Goal: Task Accomplishment & Management: Use online tool/utility

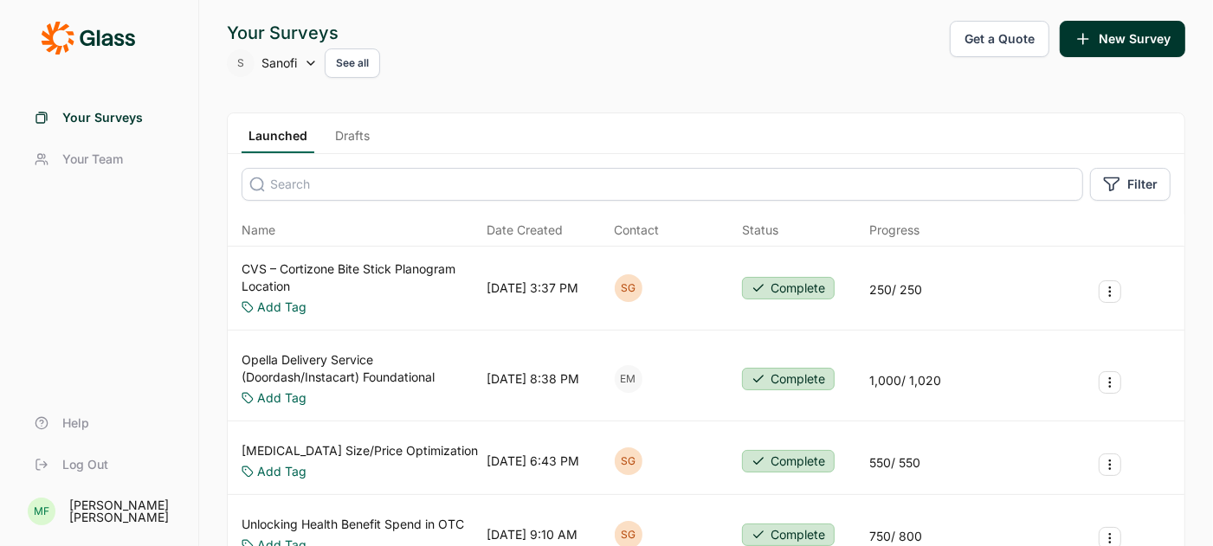
click at [312, 61] on icon at bounding box center [311, 63] width 14 height 14
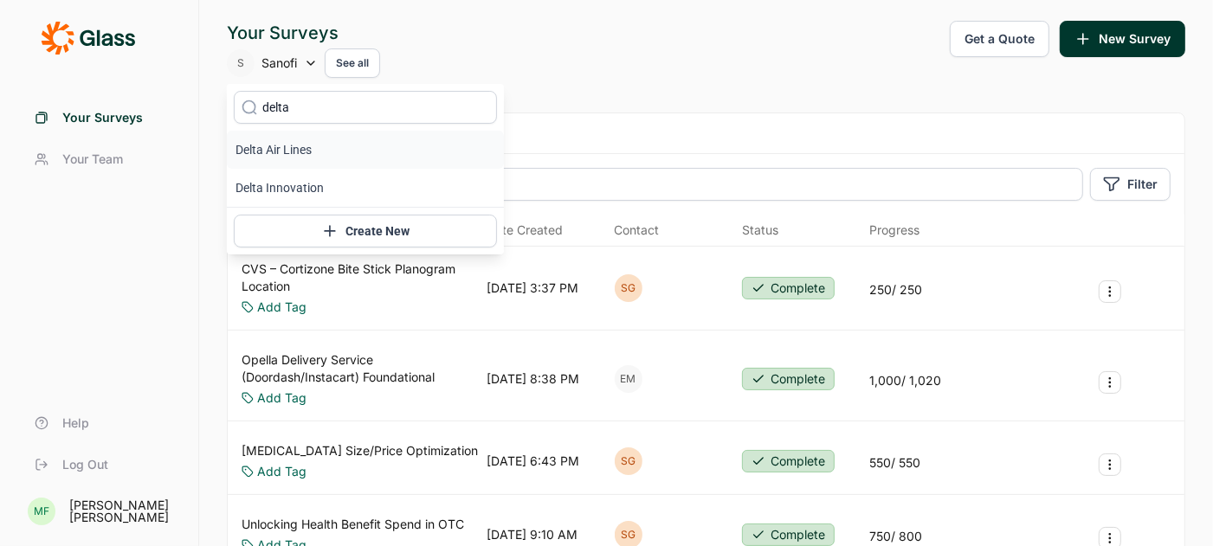
type input "delta"
click at [293, 154] on li "Delta Air Lines" at bounding box center [365, 150] width 277 height 38
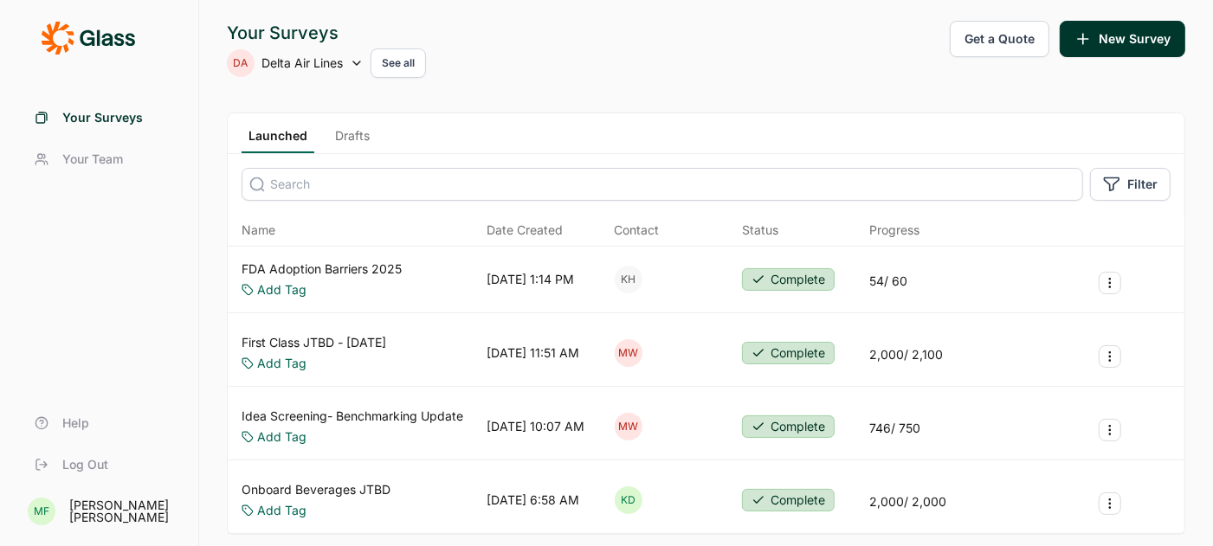
click at [346, 135] on link "Drafts" at bounding box center [352, 140] width 48 height 26
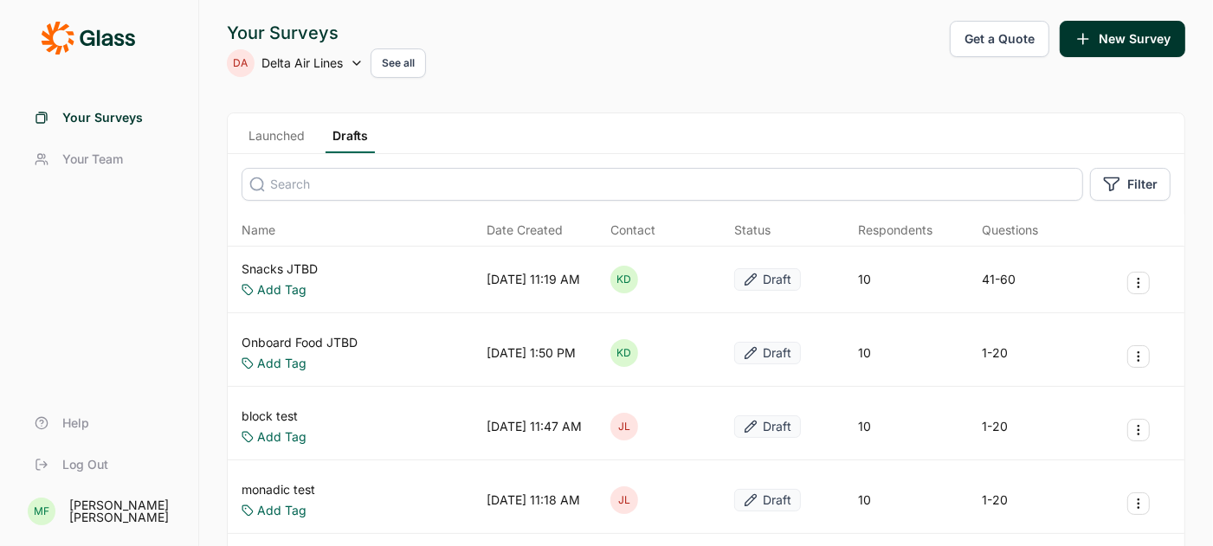
click at [304, 268] on link "Snacks JTBD" at bounding box center [279, 269] width 76 height 17
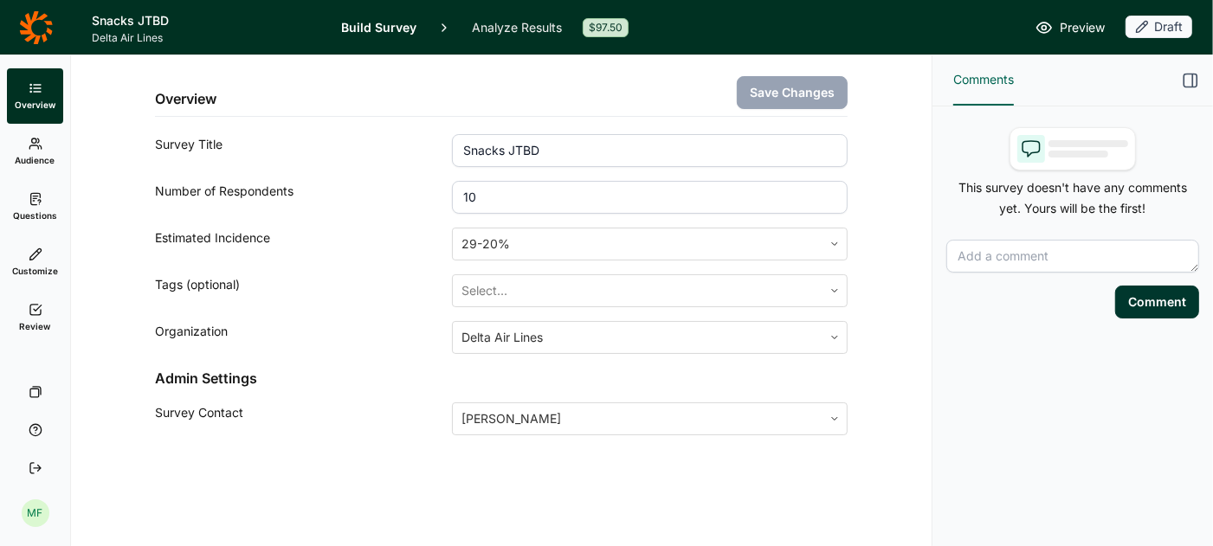
click at [34, 202] on icon at bounding box center [36, 199] width 14 height 14
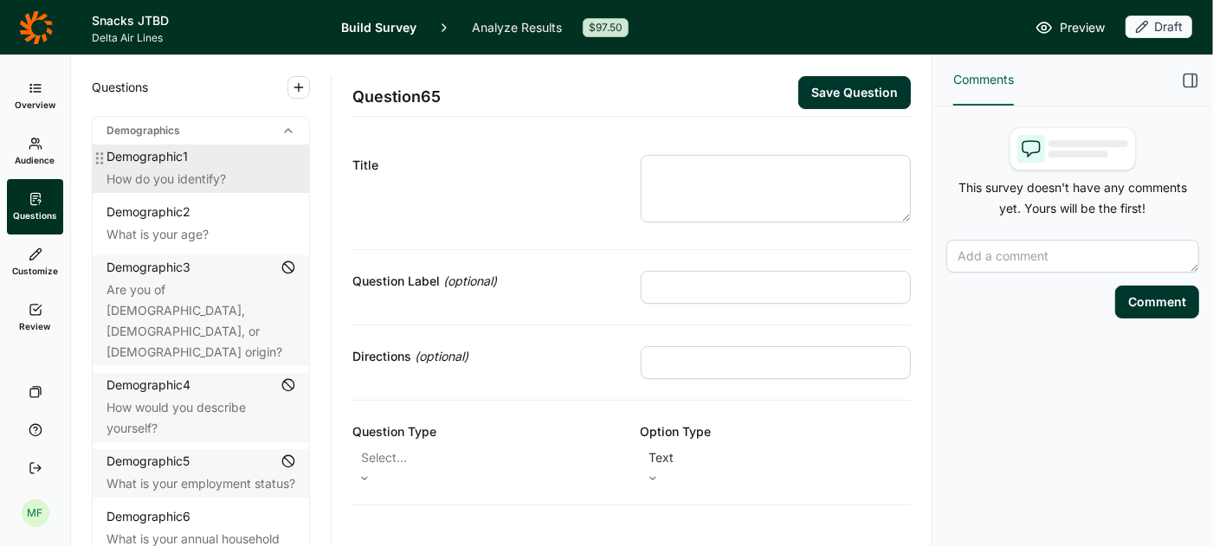
click at [218, 180] on div "How do you identify?" at bounding box center [200, 179] width 189 height 21
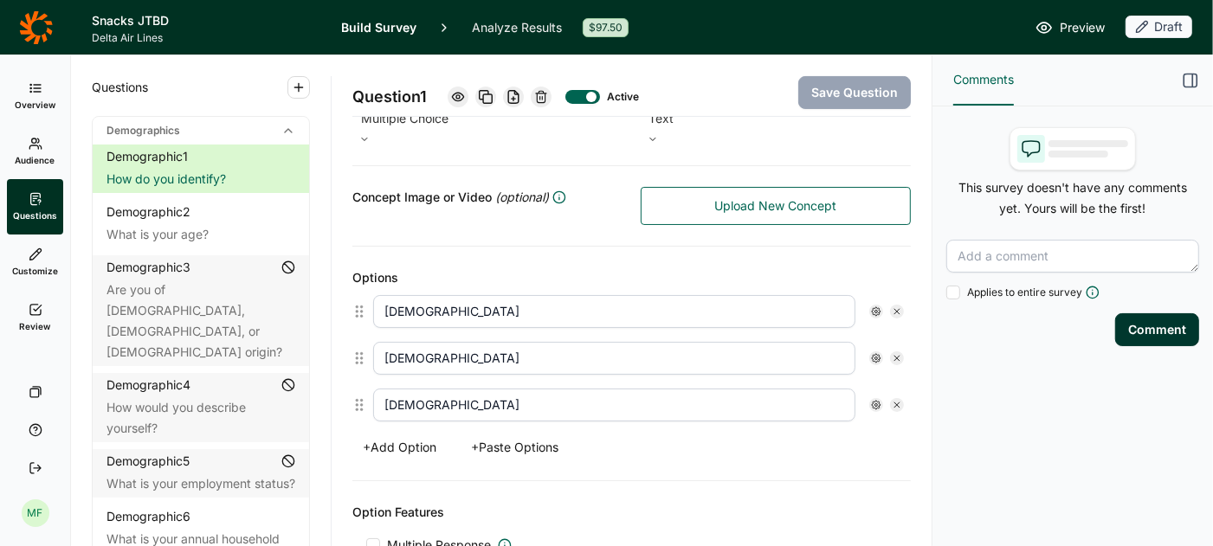
scroll to position [329, 0]
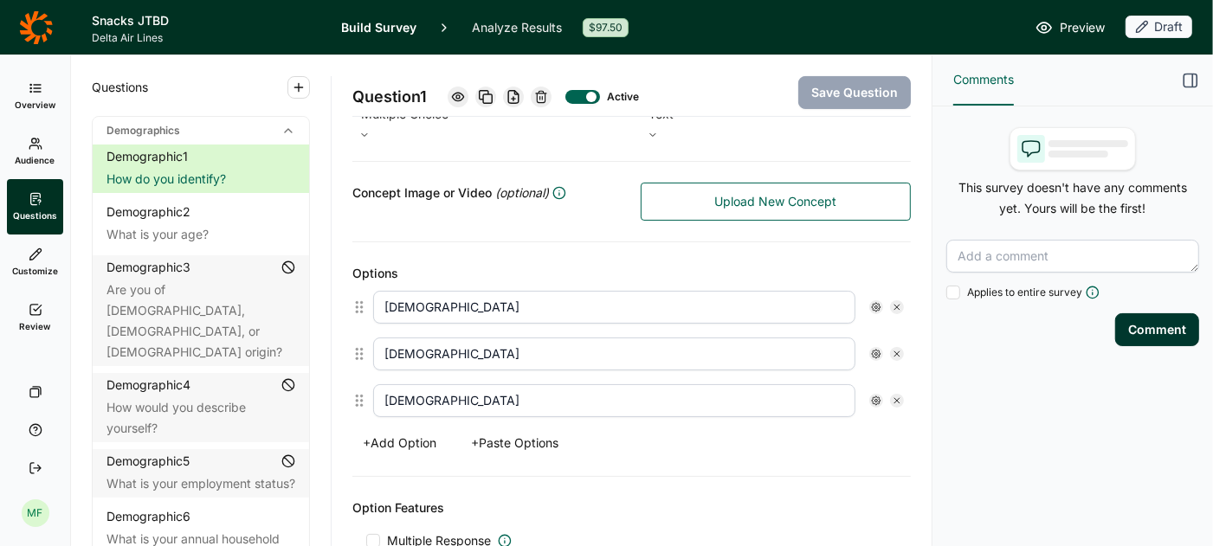
click at [425, 433] on button "+ Add Option" at bounding box center [399, 443] width 94 height 24
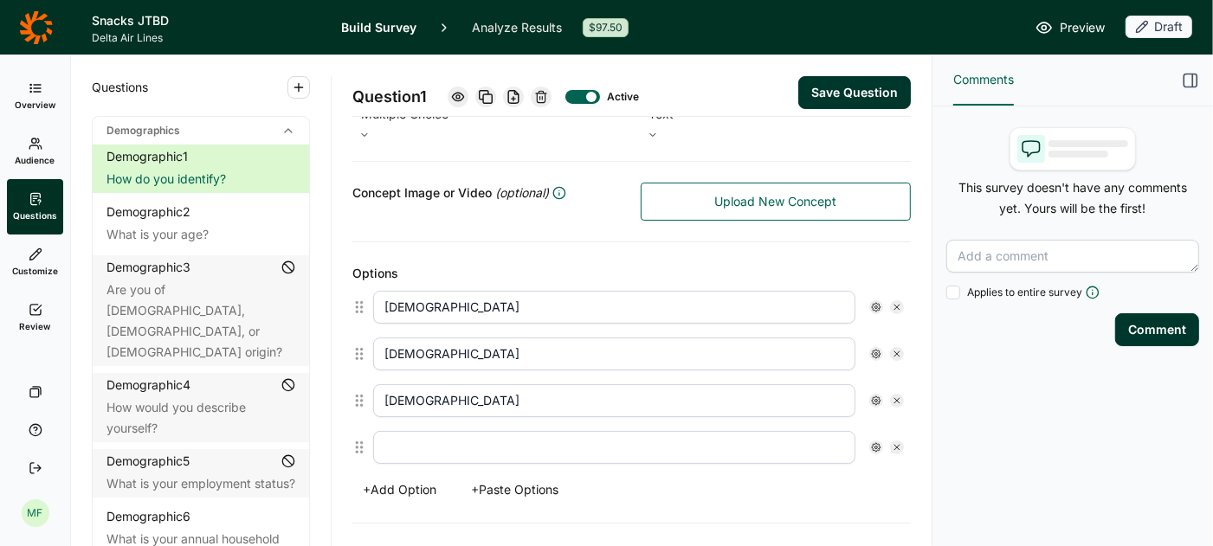
click at [425, 433] on input "text" at bounding box center [614, 447] width 482 height 33
paste input "4. I prefer to self-identify [open ended text box]"
click at [400, 438] on input "4. I prefer to self-identify [open ended text box]" at bounding box center [614, 447] width 482 height 33
drag, startPoint x: 658, startPoint y: 434, endPoint x: 557, endPoint y: 426, distance: 101.6
click at [557, 431] on input "I prefer to self-identify [open ended text box]" at bounding box center [614, 447] width 482 height 33
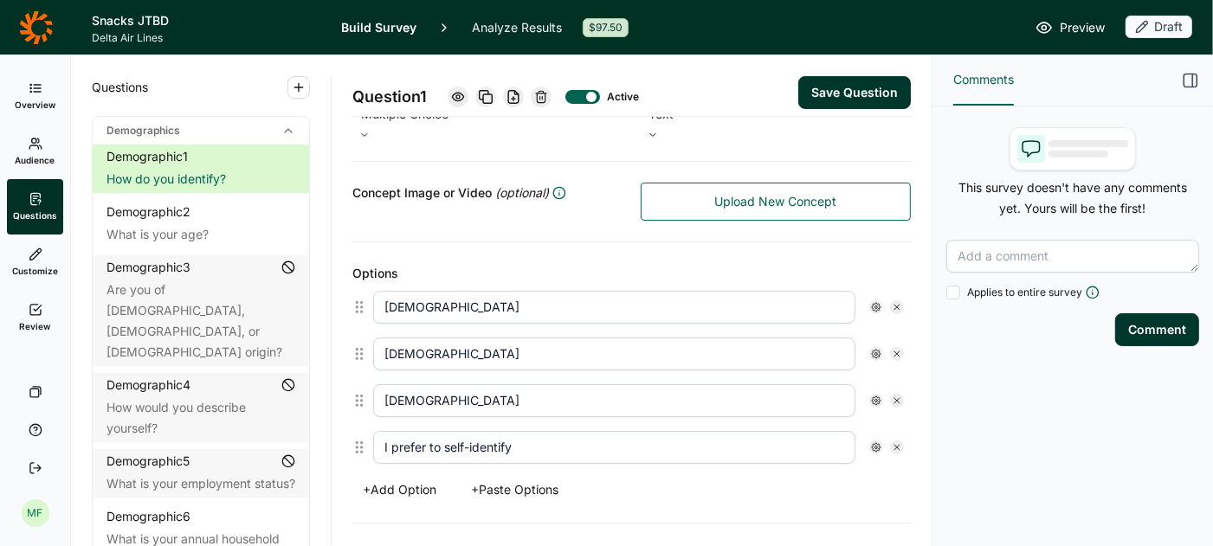
type input "I prefer to self-identify"
click at [879, 443] on use at bounding box center [876, 447] width 9 height 9
click at [890, 381] on div at bounding box center [891, 378] width 14 height 14
click at [884, 378] on input "Free Text" at bounding box center [884, 378] width 0 height 0
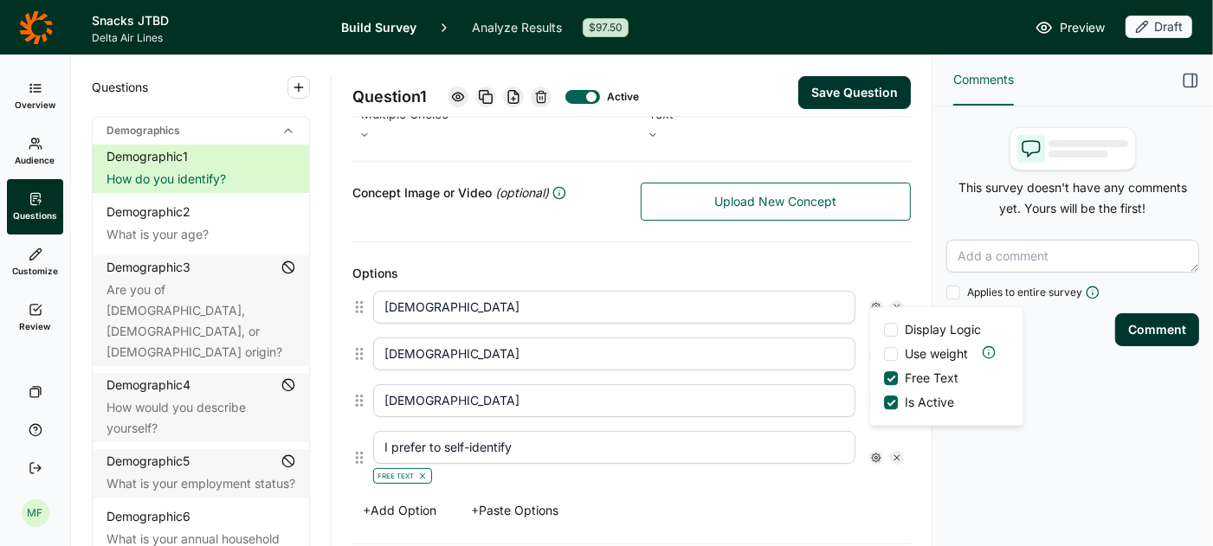
click at [770, 464] on div "Free Text" at bounding box center [614, 474] width 482 height 21
click at [850, 94] on button "Save Question" at bounding box center [854, 92] width 113 height 33
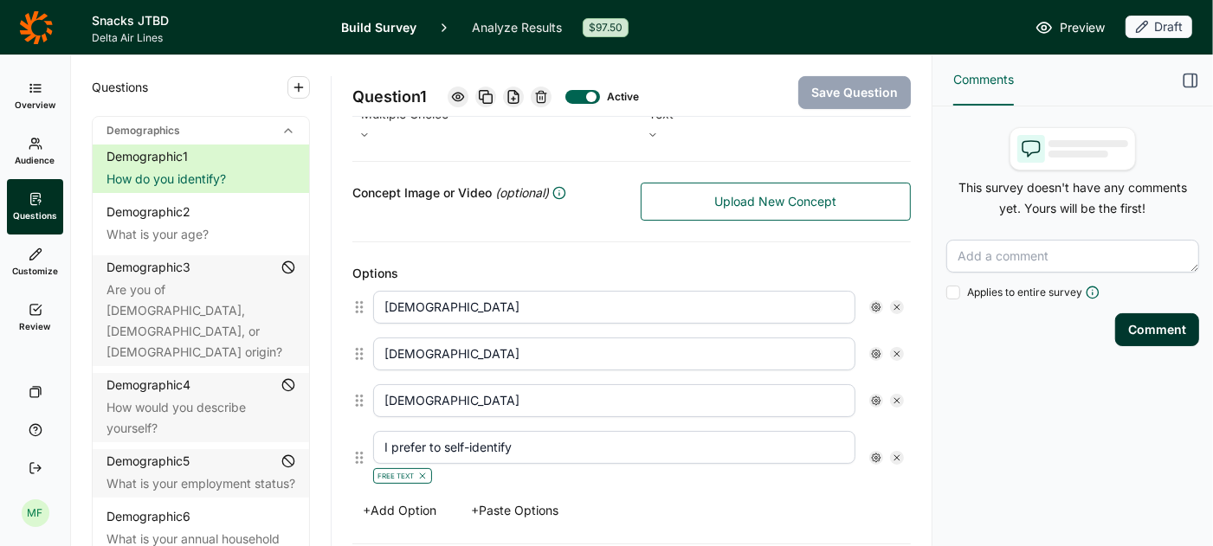
click at [1072, 28] on span "Preview" at bounding box center [1081, 27] width 45 height 21
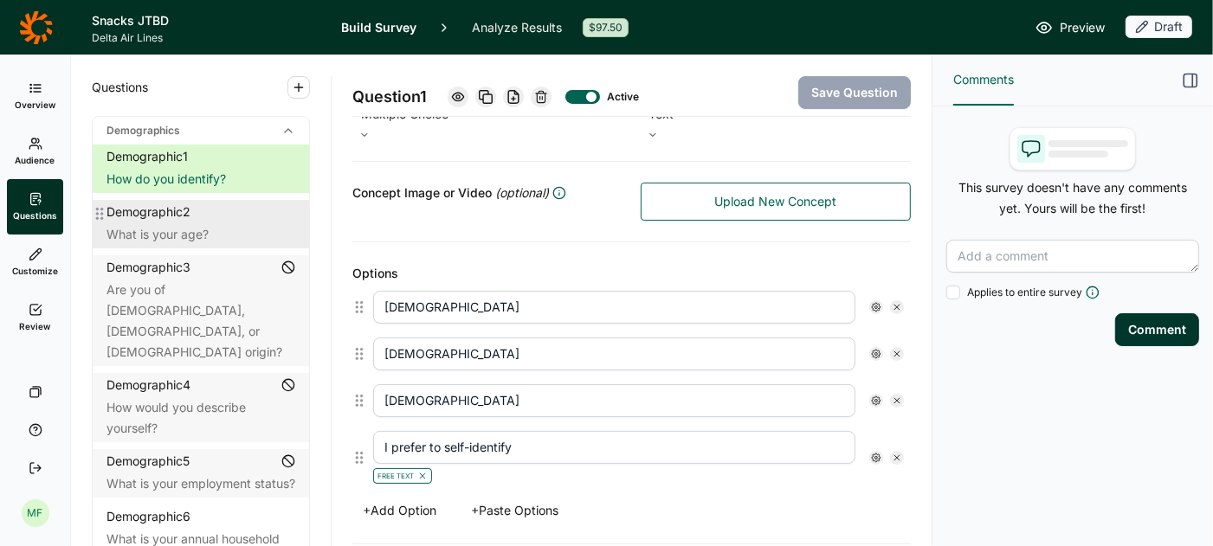
click at [183, 222] on div "Demographic 2 What is your age?" at bounding box center [201, 224] width 216 height 48
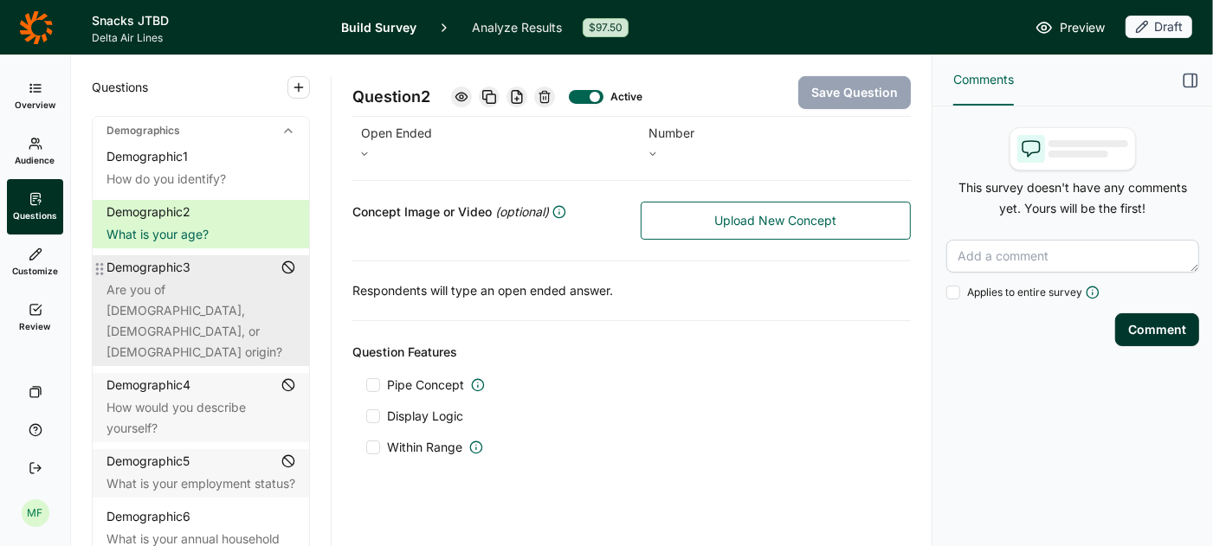
click at [185, 286] on div "Are you of [DEMOGRAPHIC_DATA], [DEMOGRAPHIC_DATA], or [DEMOGRAPHIC_DATA] origin?" at bounding box center [200, 321] width 189 height 83
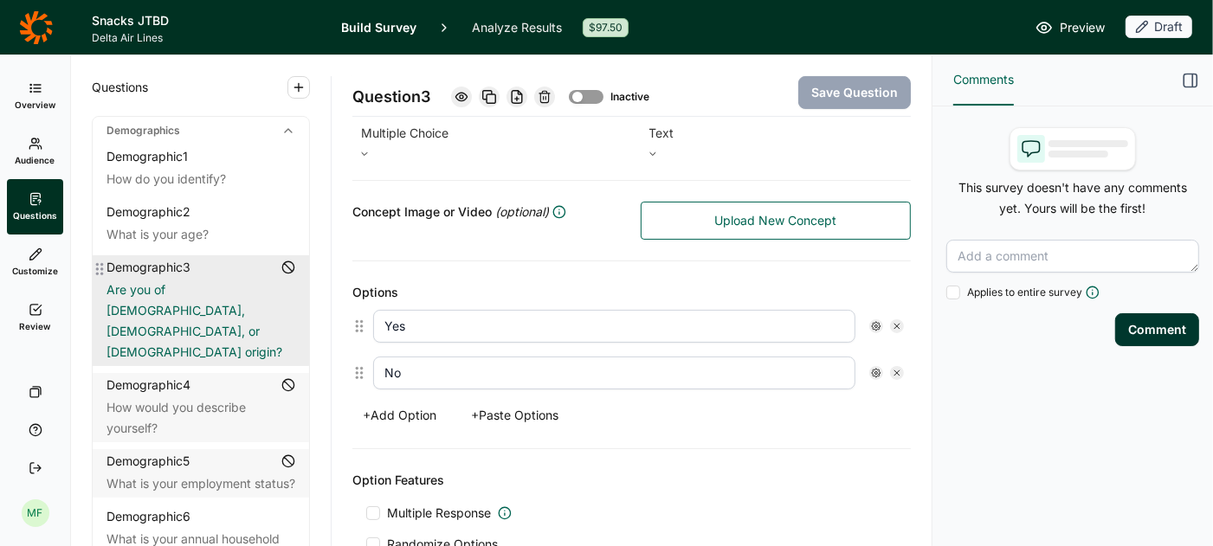
scroll to position [329, 0]
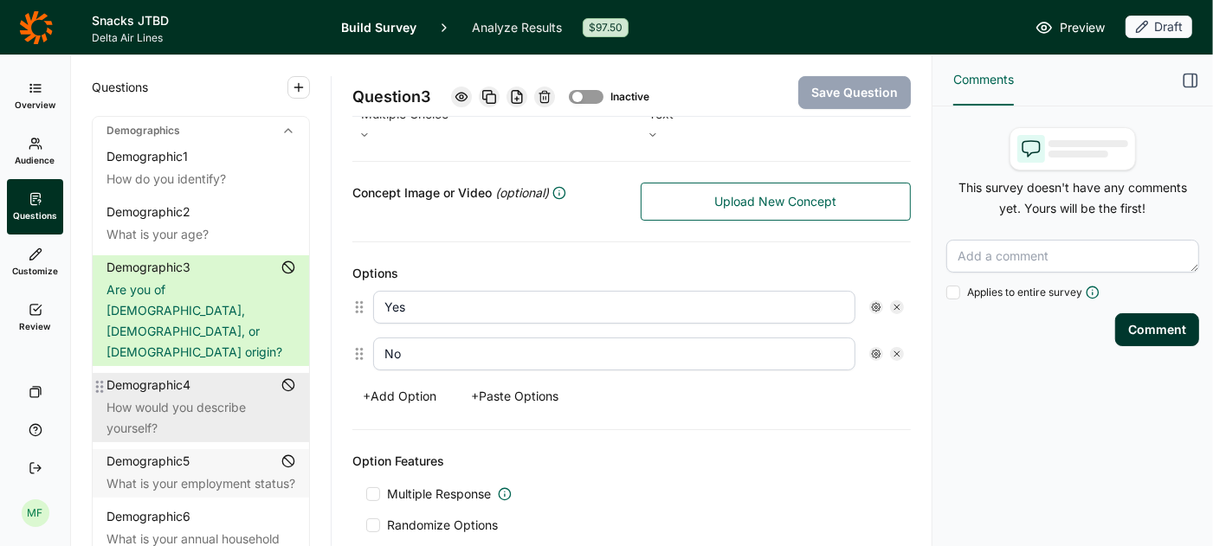
click at [172, 397] on div "How would you describe yourself?" at bounding box center [200, 418] width 189 height 42
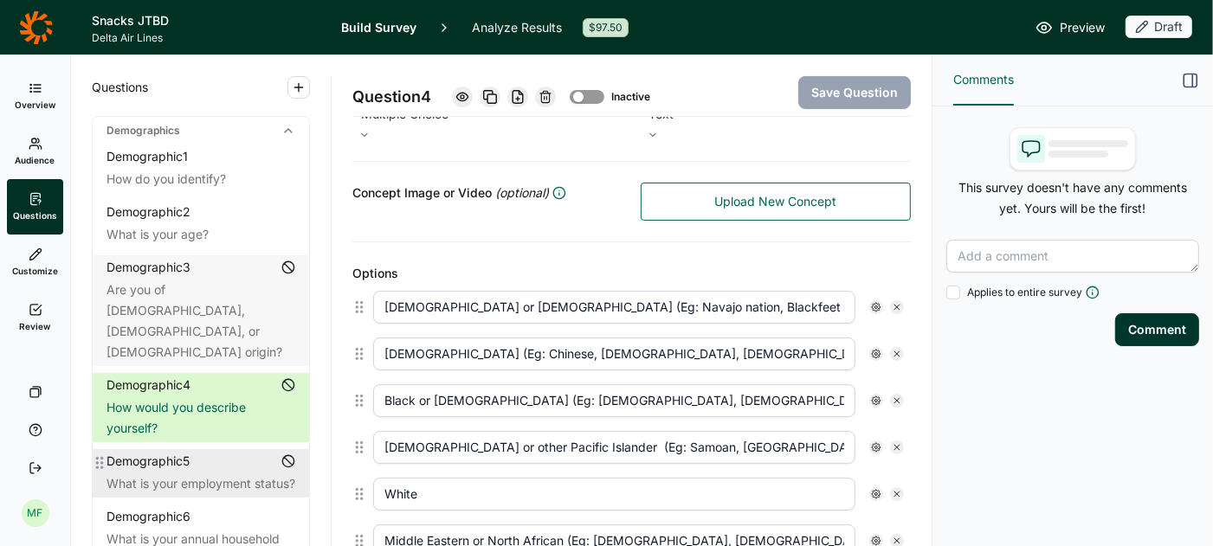
click at [175, 449] on div "Demographic 5 What is your employment status?" at bounding box center [201, 473] width 216 height 48
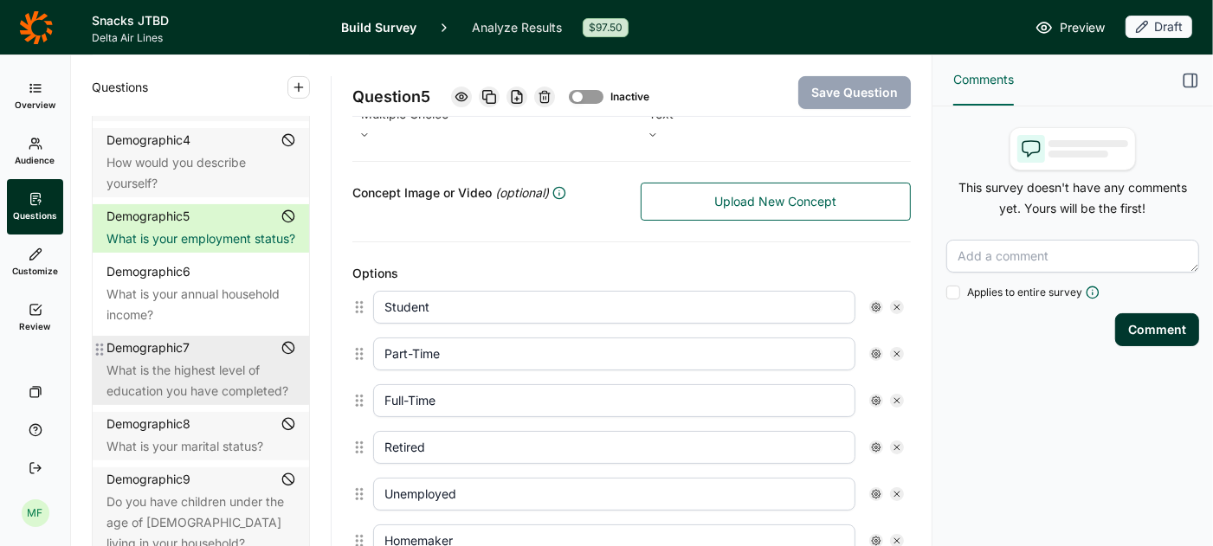
scroll to position [256, 0]
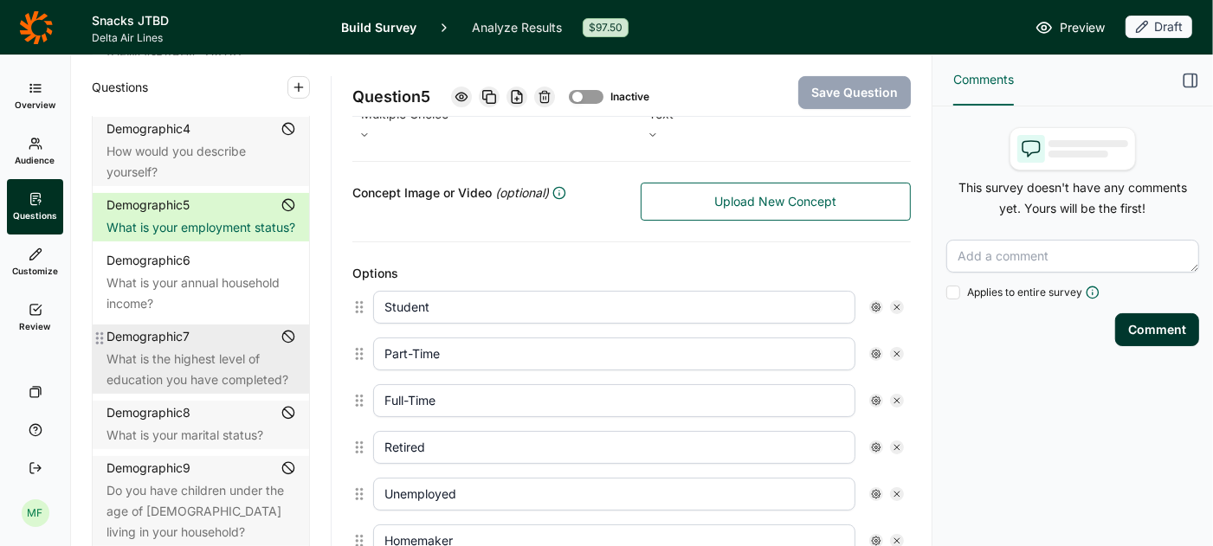
click at [250, 425] on div "What is your marital status?" at bounding box center [200, 435] width 189 height 21
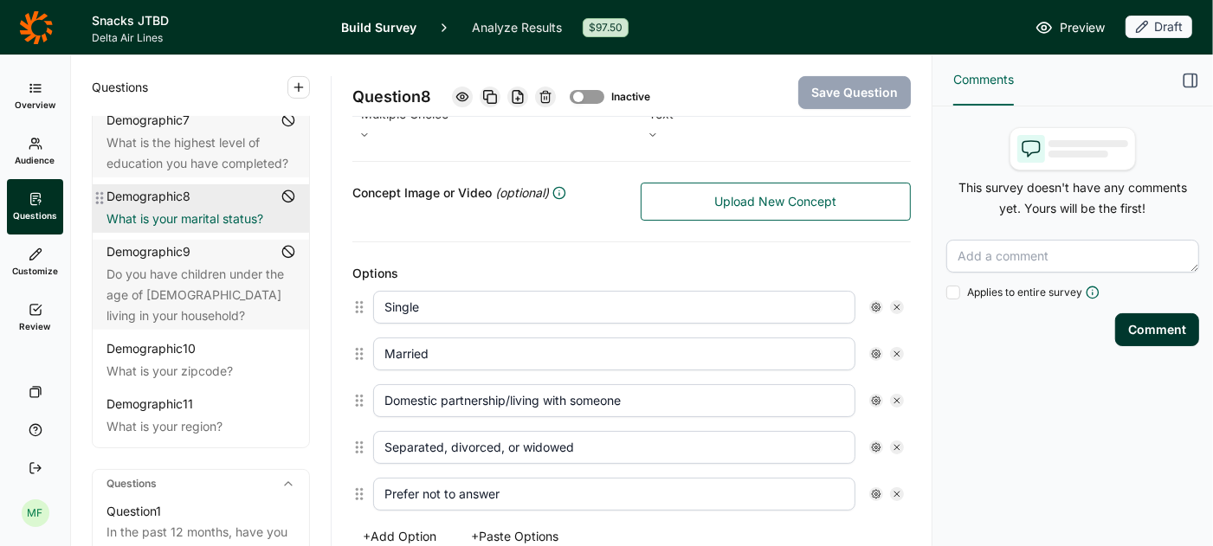
scroll to position [482, 0]
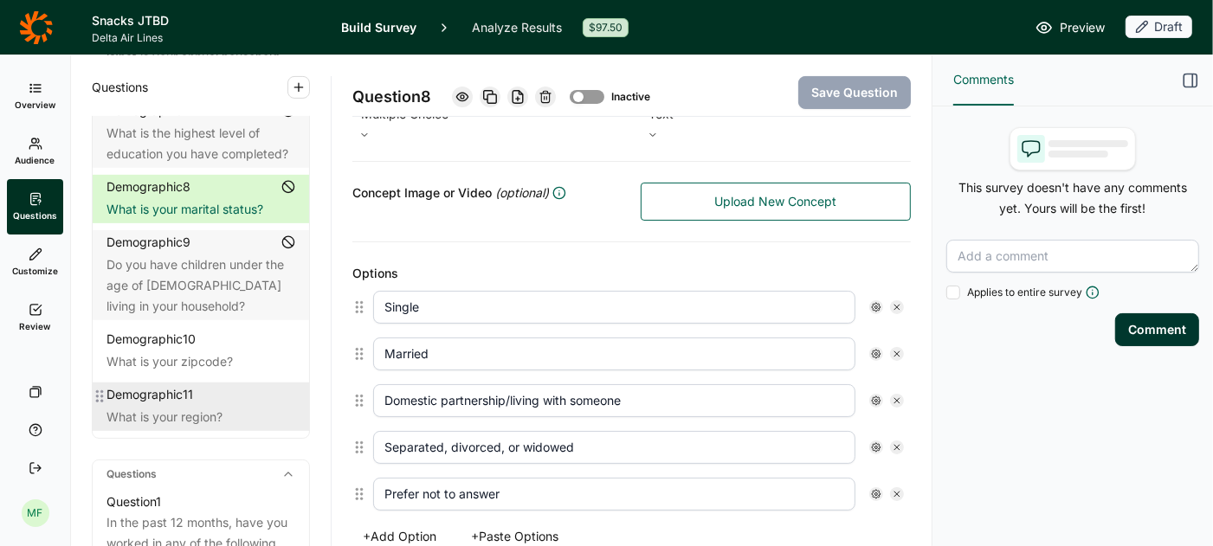
click at [214, 407] on div "What is your region?" at bounding box center [200, 417] width 189 height 21
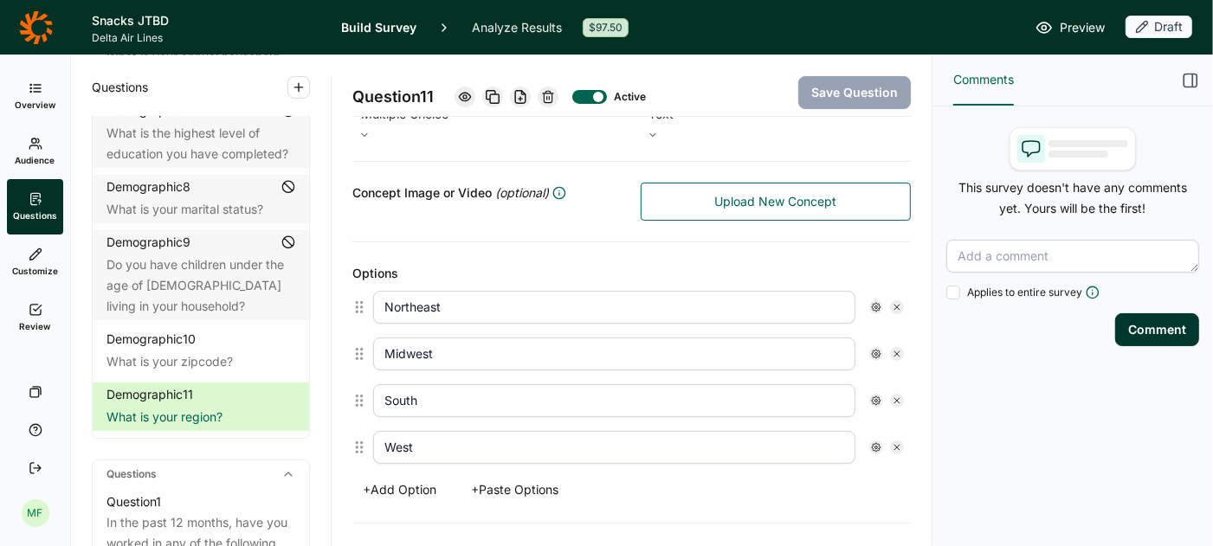
click at [411, 478] on button "+ Add Option" at bounding box center [399, 490] width 94 height 24
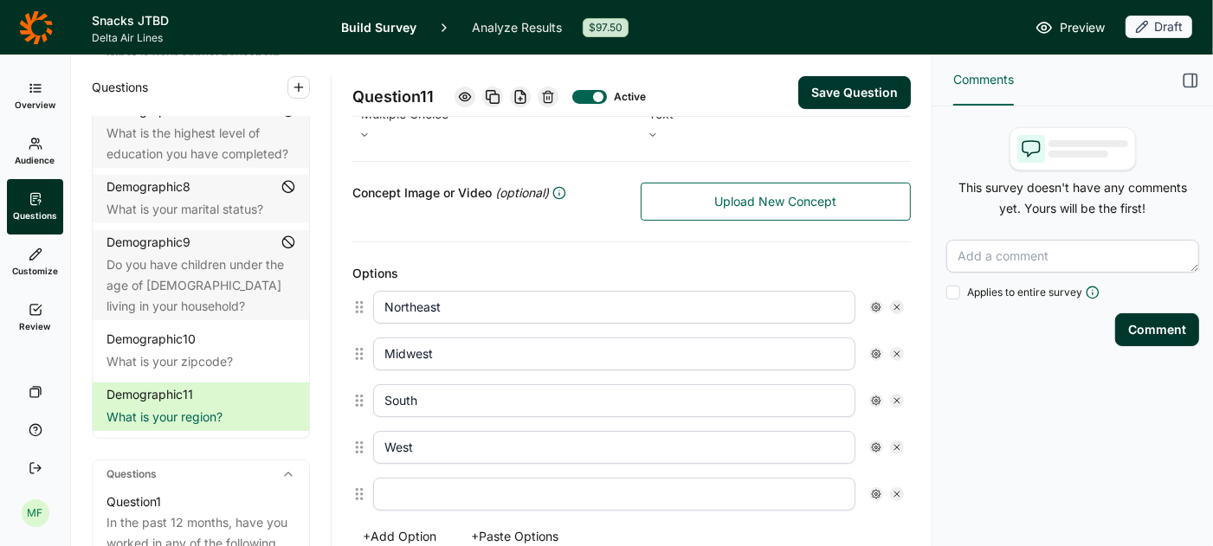
click at [467, 480] on input "text" at bounding box center [614, 494] width 482 height 33
paste input "5. Pacific or [GEOGRAPHIC_DATA]"
click at [400, 480] on input "5. Pacific or [GEOGRAPHIC_DATA]" at bounding box center [614, 494] width 482 height 33
type input "Pacific or [GEOGRAPHIC_DATA]"
click at [840, 90] on button "Save Question" at bounding box center [854, 92] width 113 height 33
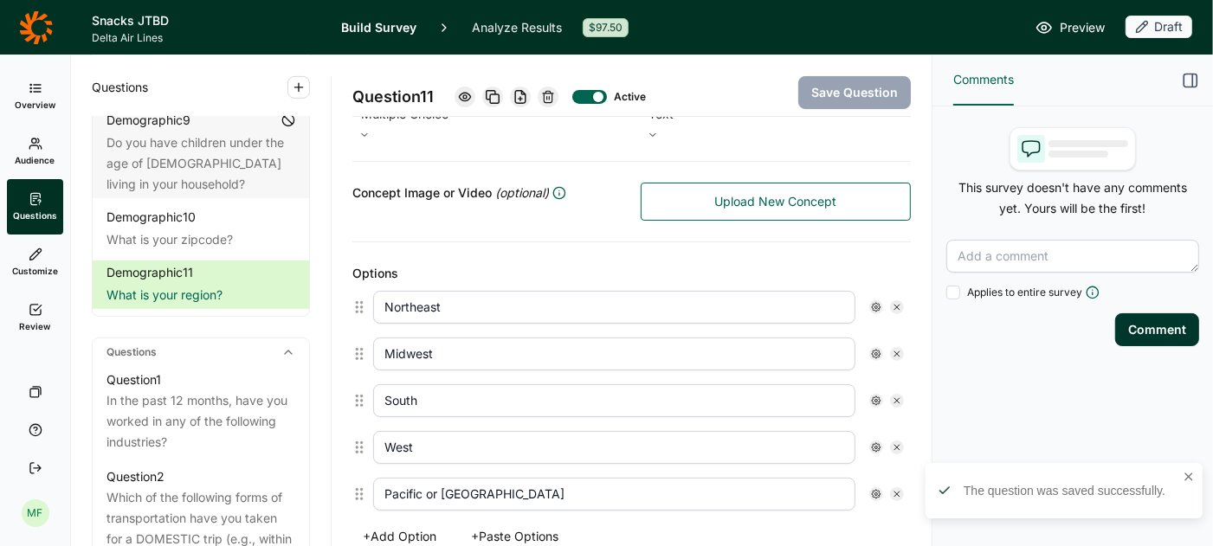
scroll to position [612, 0]
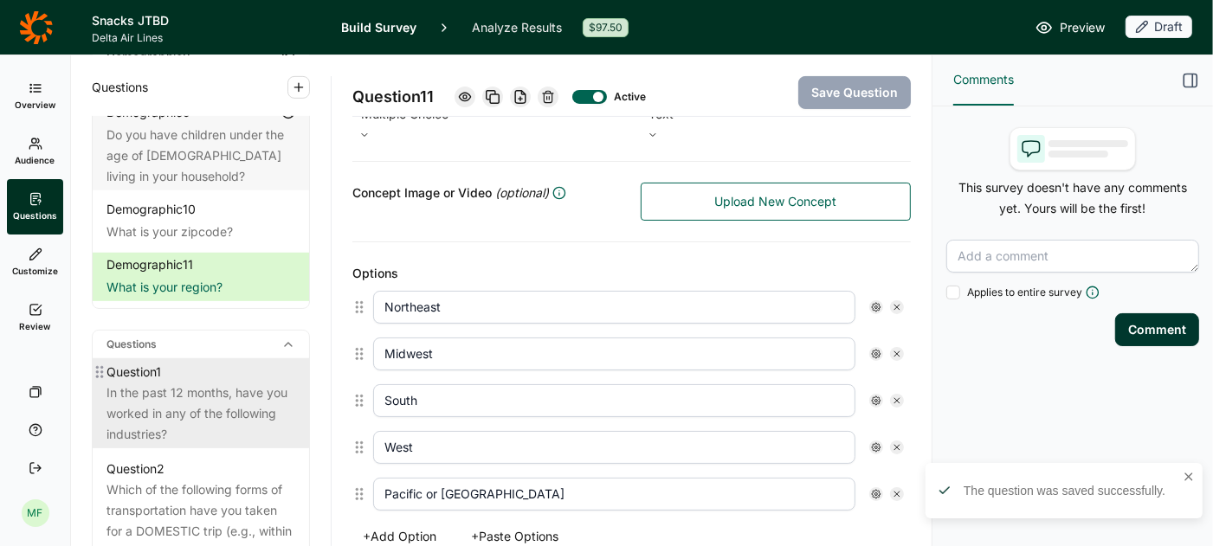
click at [196, 383] on div "In the past 12 months, have you worked in any of the following industries?" at bounding box center [200, 414] width 189 height 62
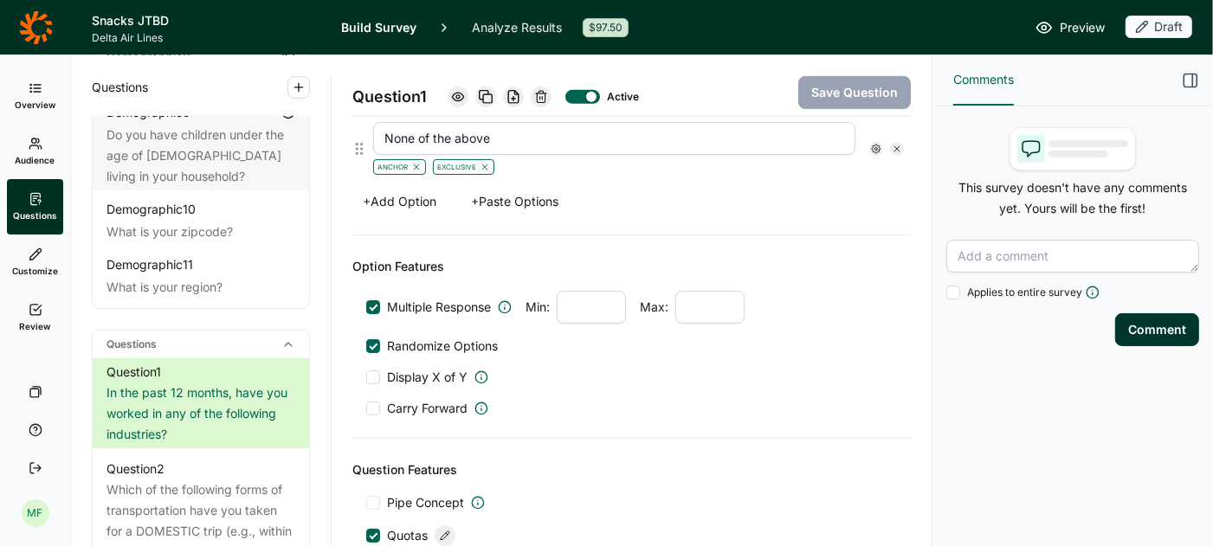
scroll to position [984, 0]
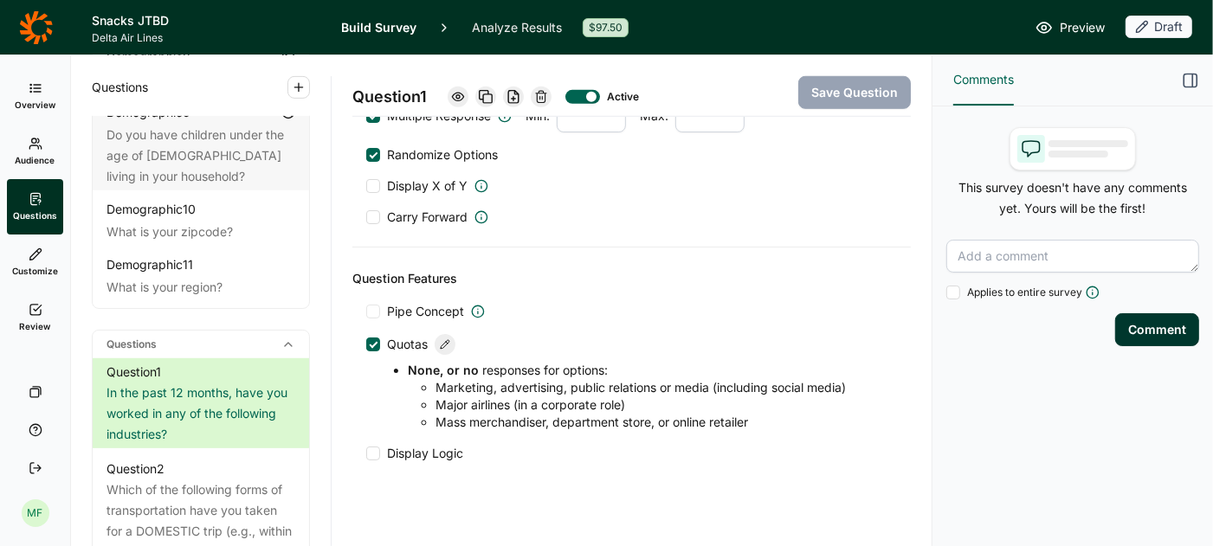
click at [446, 339] on icon at bounding box center [445, 344] width 10 height 10
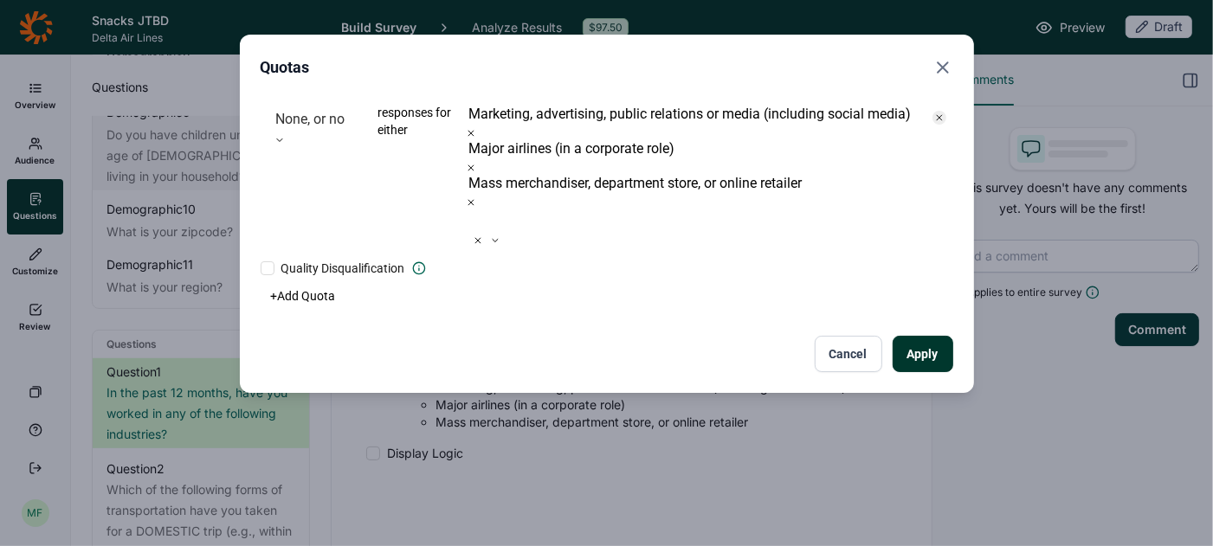
click at [476, 128] on icon "Remove Marketing, advertising, public relations or media (including social medi…" at bounding box center [471, 133] width 10 height 10
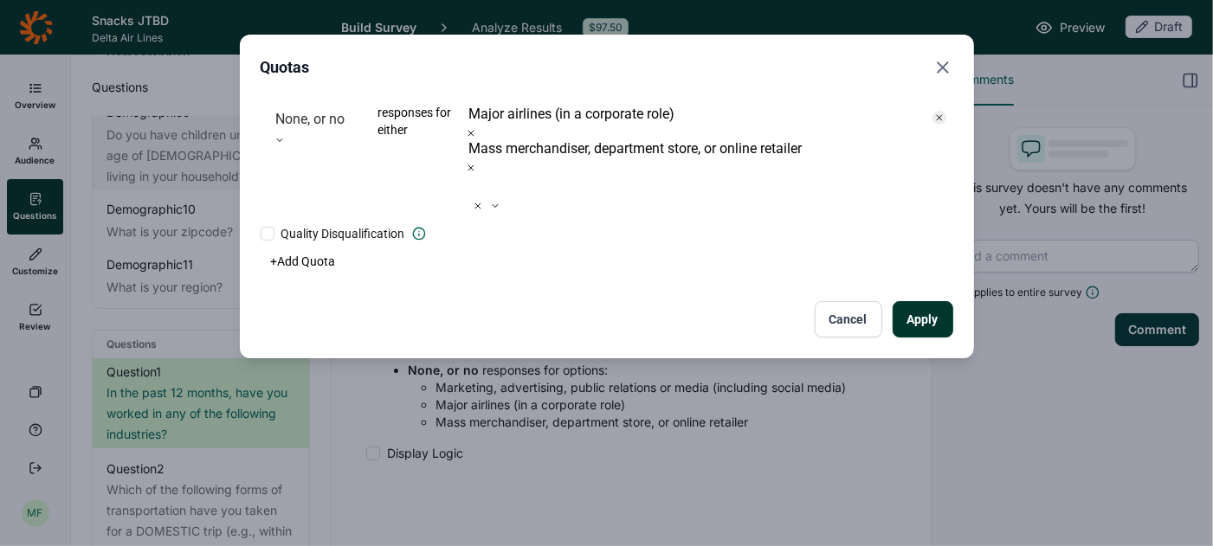
click at [483, 201] on icon at bounding box center [478, 206] width 10 height 10
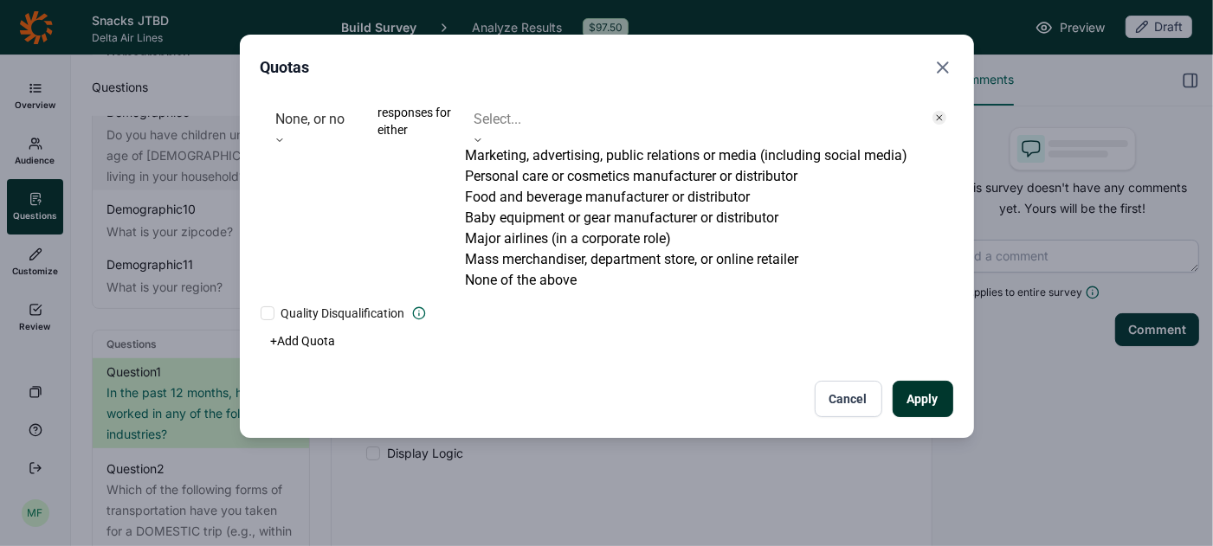
click at [654, 249] on div "Major airlines (in a corporate role)" at bounding box center [692, 239] width 453 height 21
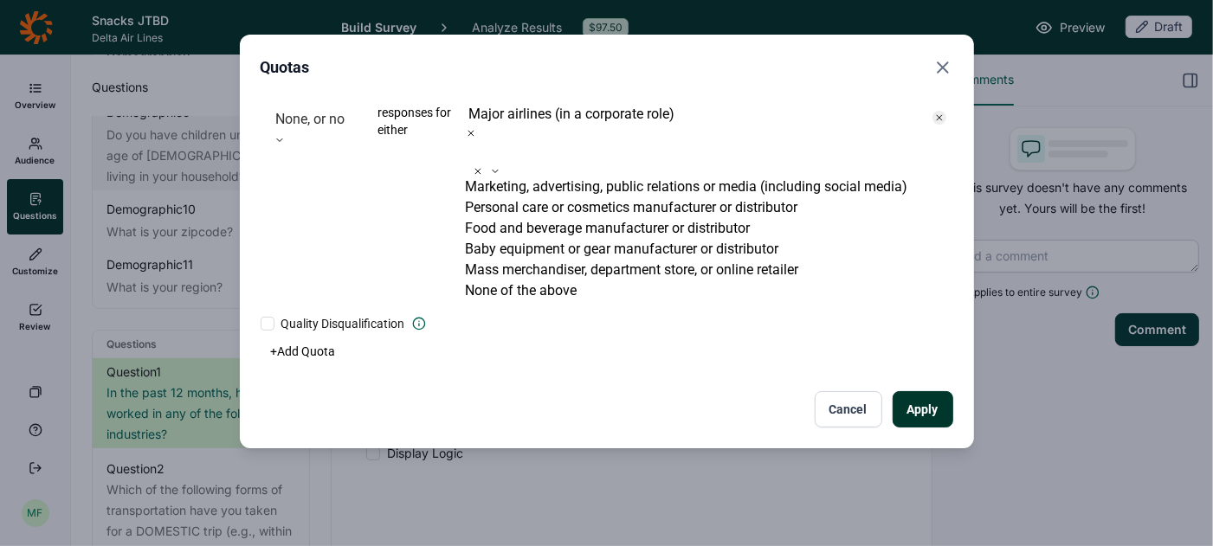
click at [405, 391] on div "Apply Cancel" at bounding box center [607, 409] width 692 height 36
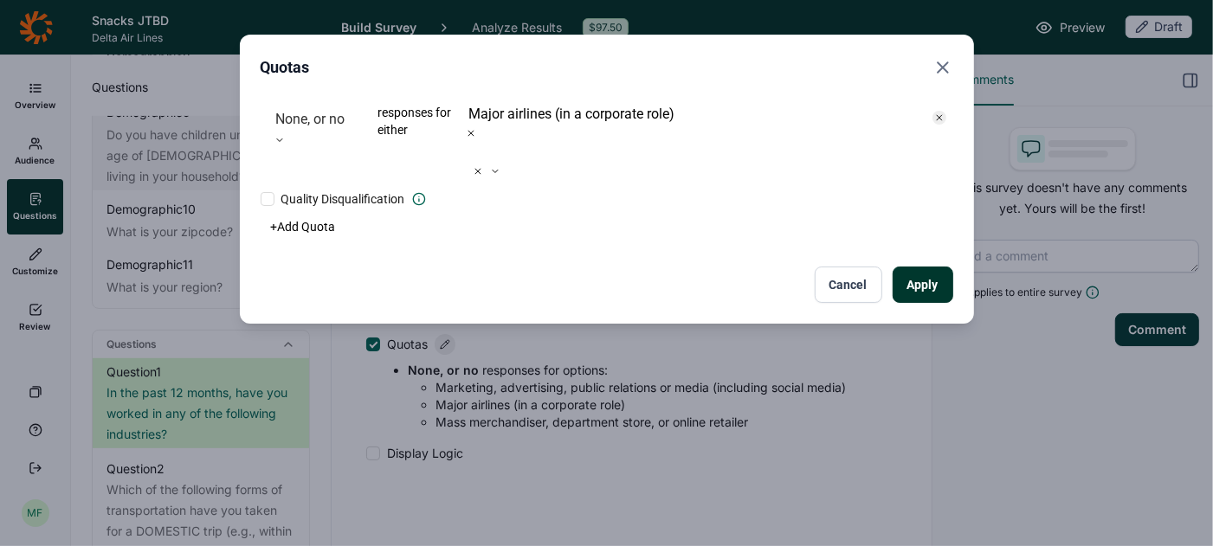
click at [916, 267] on button "Apply" at bounding box center [922, 285] width 61 height 36
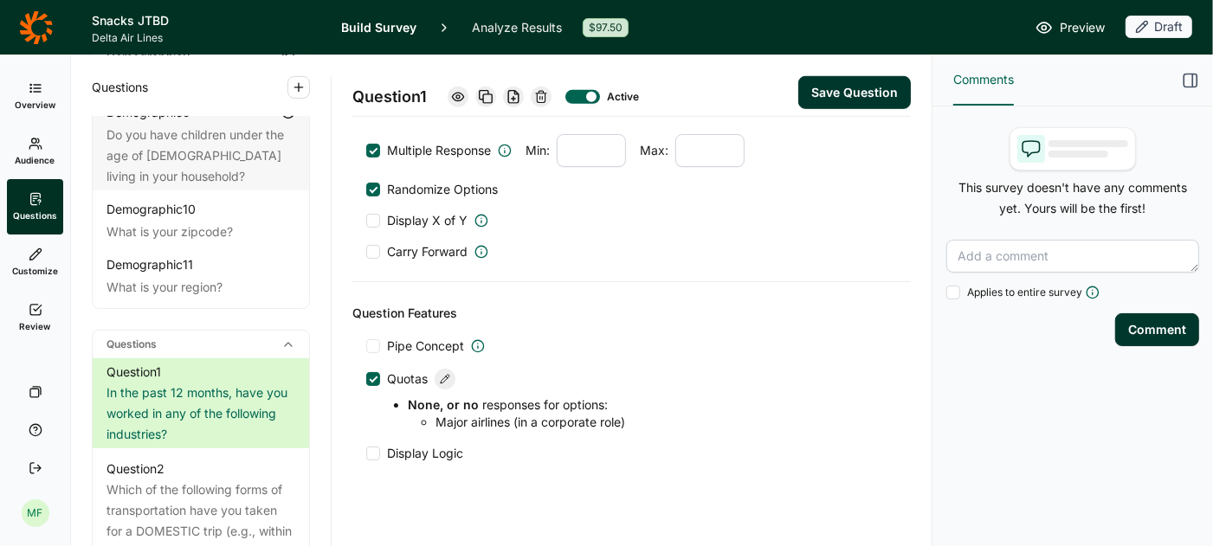
click at [840, 93] on button "Save Question" at bounding box center [854, 92] width 113 height 33
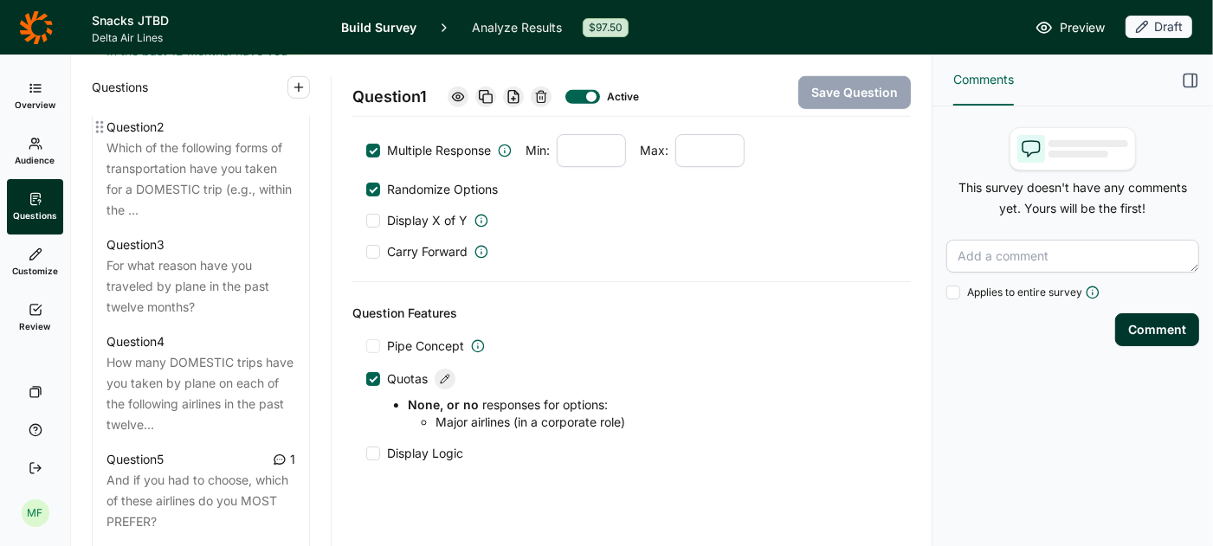
scroll to position [957, 0]
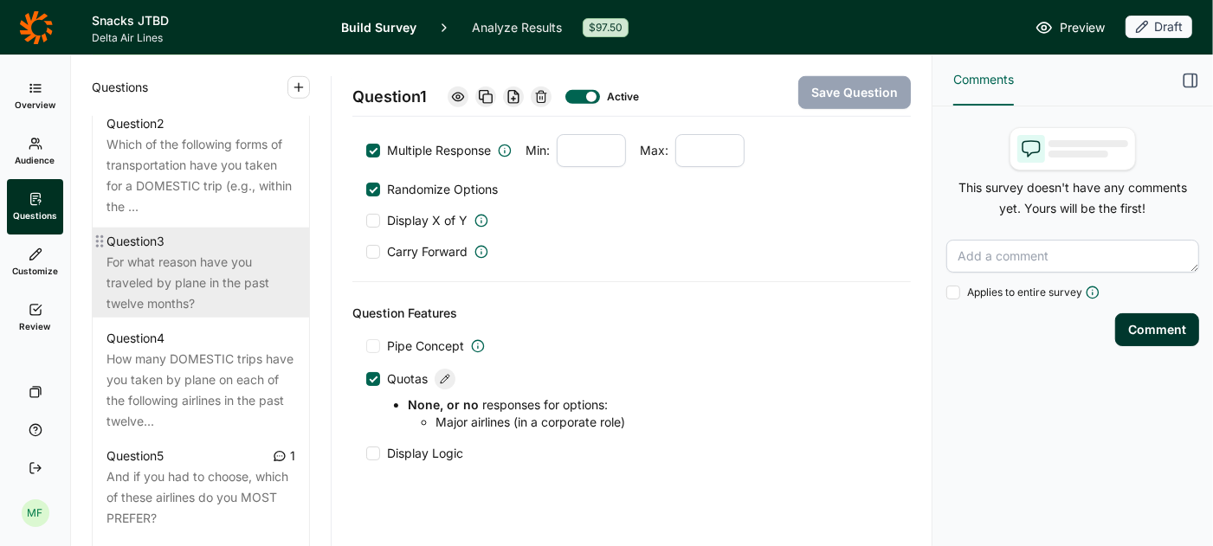
click at [145, 255] on div "For what reason have you traveled by plane in the past twelve months?" at bounding box center [200, 283] width 189 height 62
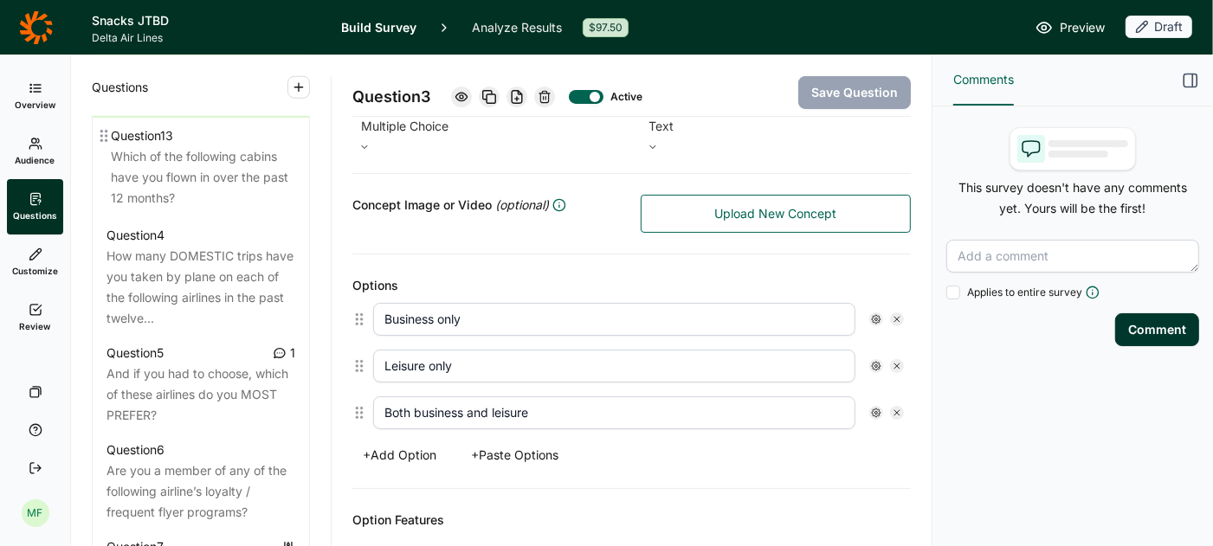
scroll to position [1138, 0]
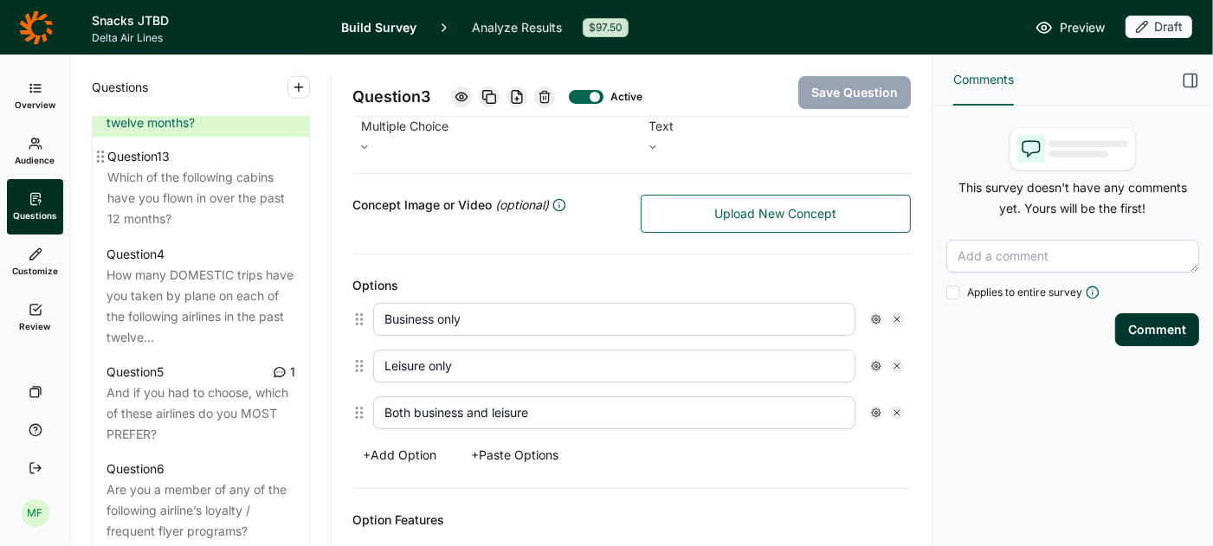
drag, startPoint x: 98, startPoint y: 370, endPoint x: 100, endPoint y: 154, distance: 216.4
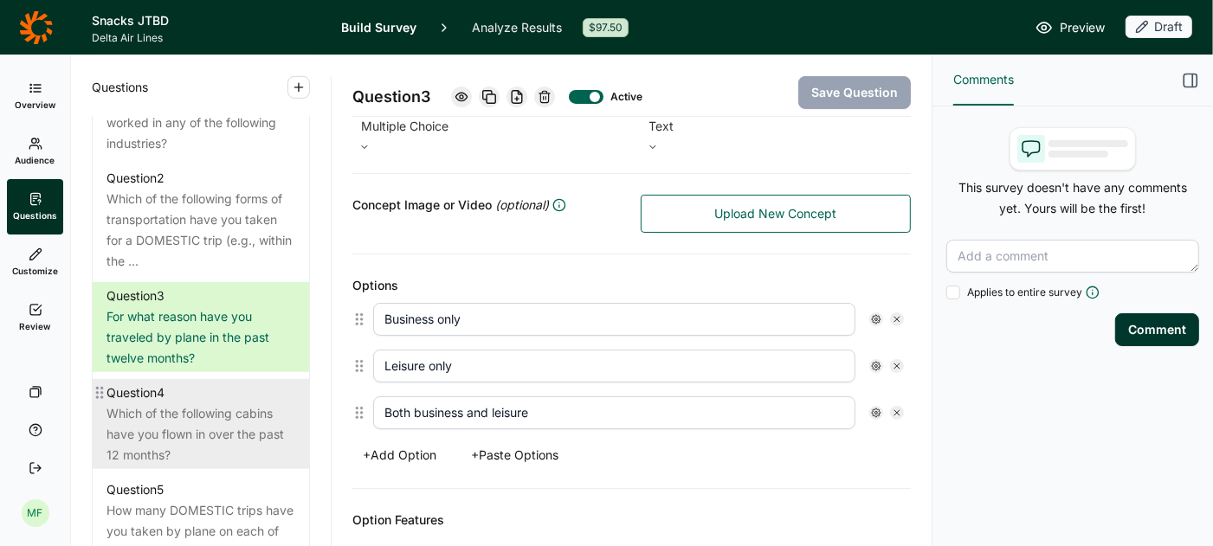
scroll to position [893, 0]
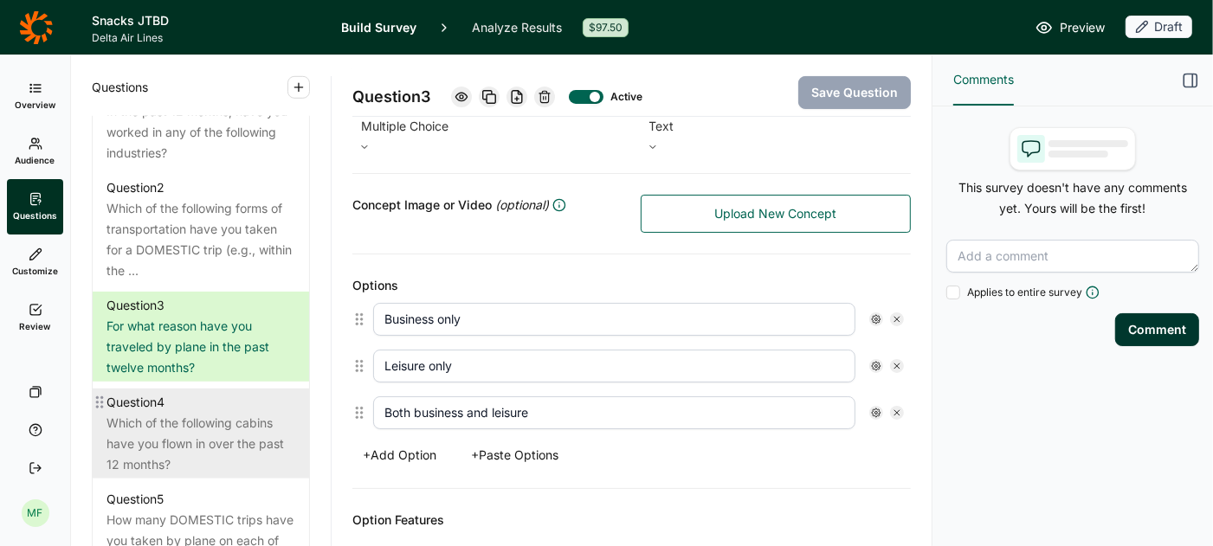
click at [151, 416] on div "Which of the following cabins have you flown in over the past 12 months?" at bounding box center [200, 444] width 189 height 62
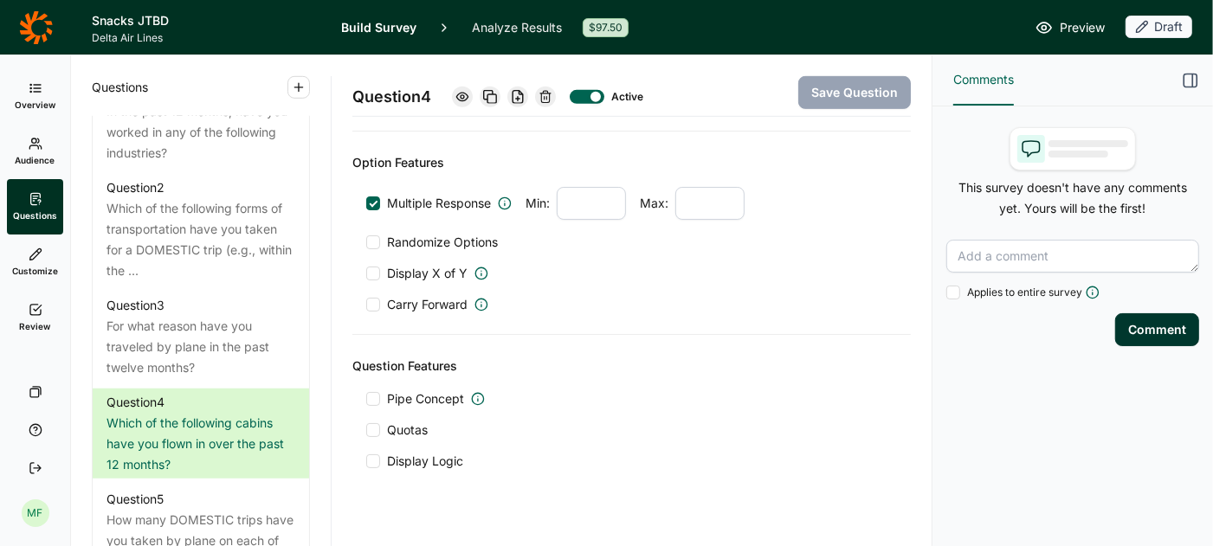
scroll to position [745, 0]
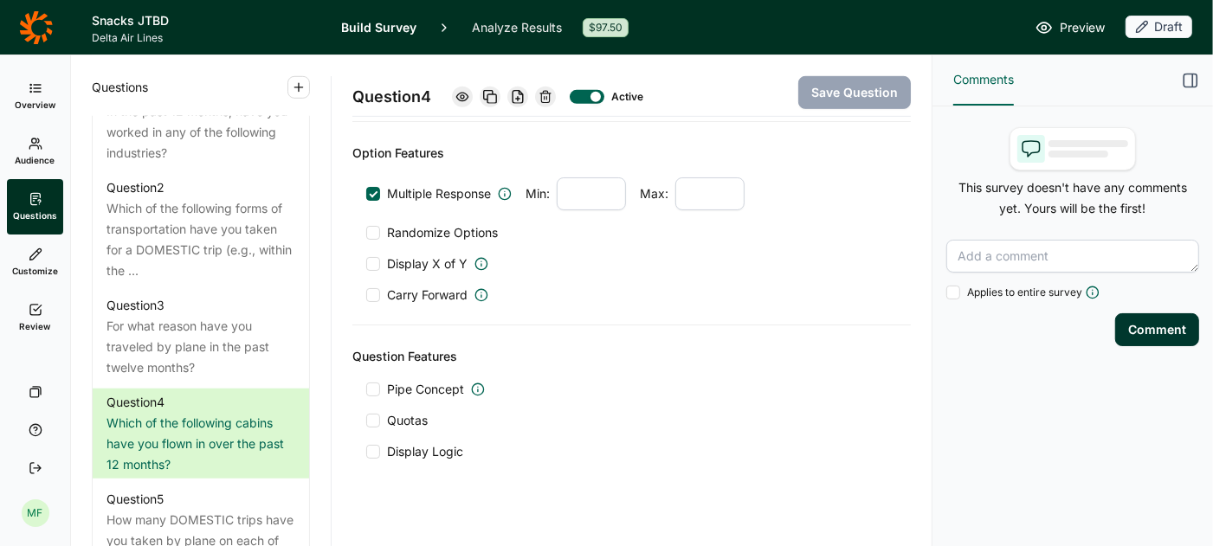
click at [372, 414] on div at bounding box center [373, 421] width 14 height 14
click at [366, 421] on input "Quotas" at bounding box center [366, 421] width 0 height 0
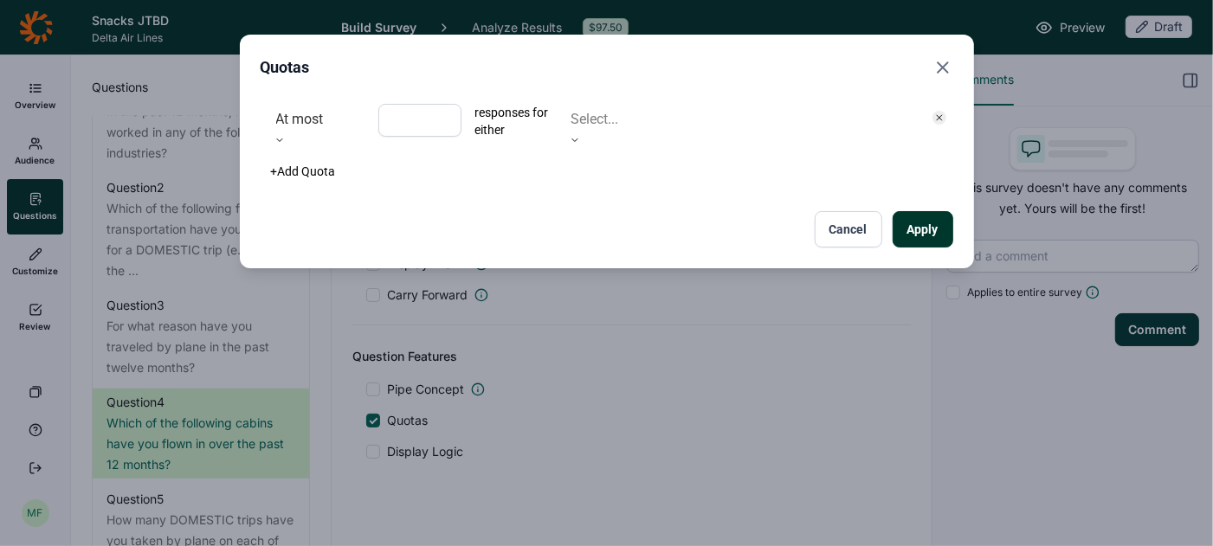
click at [285, 135] on icon at bounding box center [279, 140] width 10 height 10
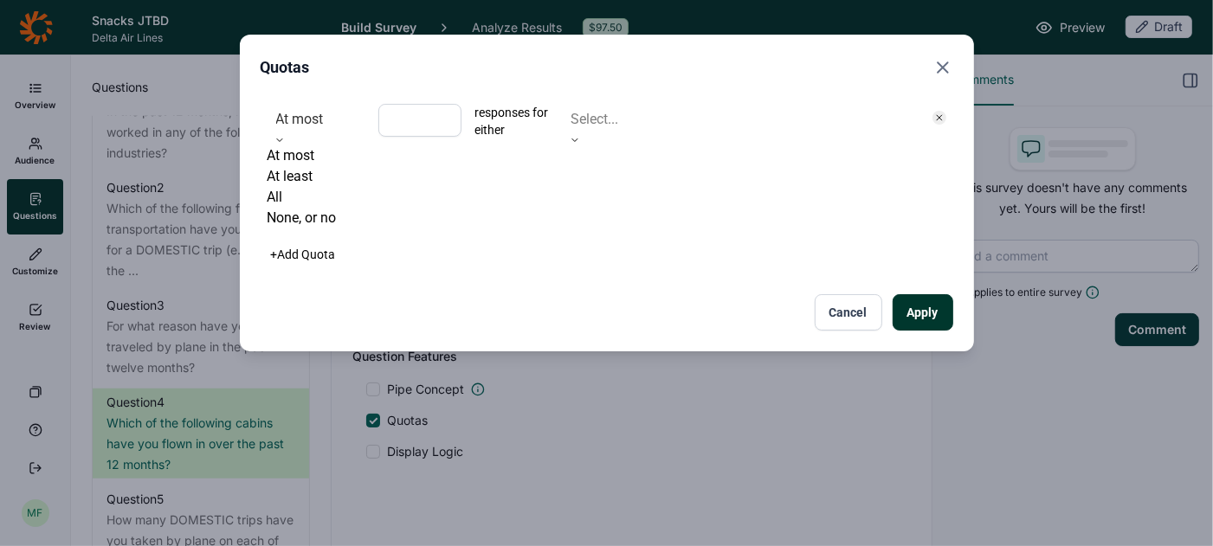
click at [319, 208] on div "All" at bounding box center [315, 197] width 97 height 21
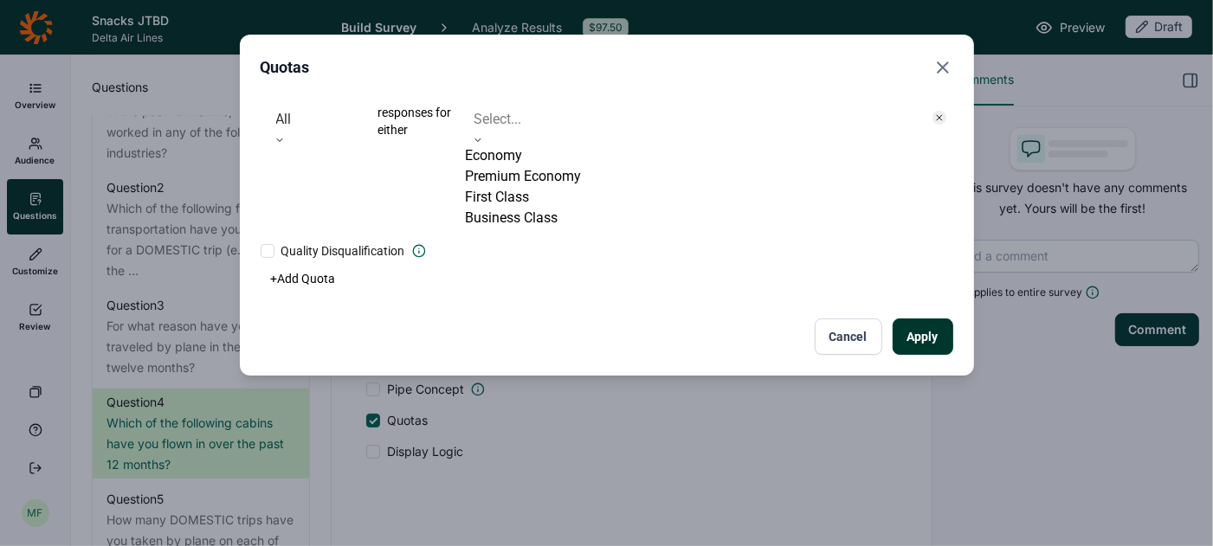
click at [523, 122] on div at bounding box center [691, 119] width 435 height 24
click at [513, 157] on div "Economy" at bounding box center [692, 155] width 453 height 21
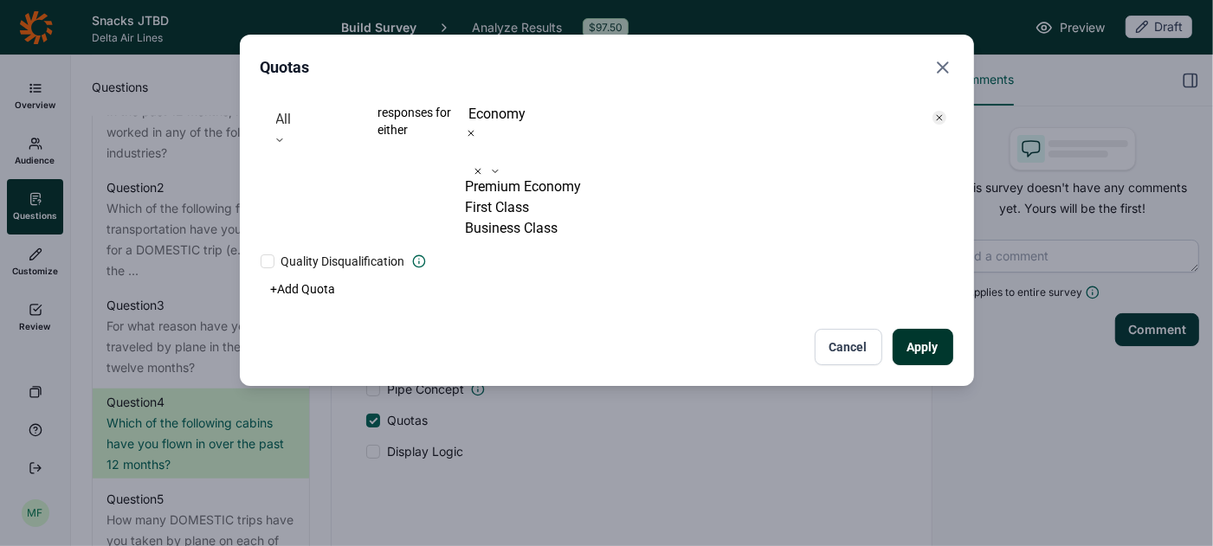
click at [513, 177] on div "Premium Economy" at bounding box center [692, 187] width 453 height 21
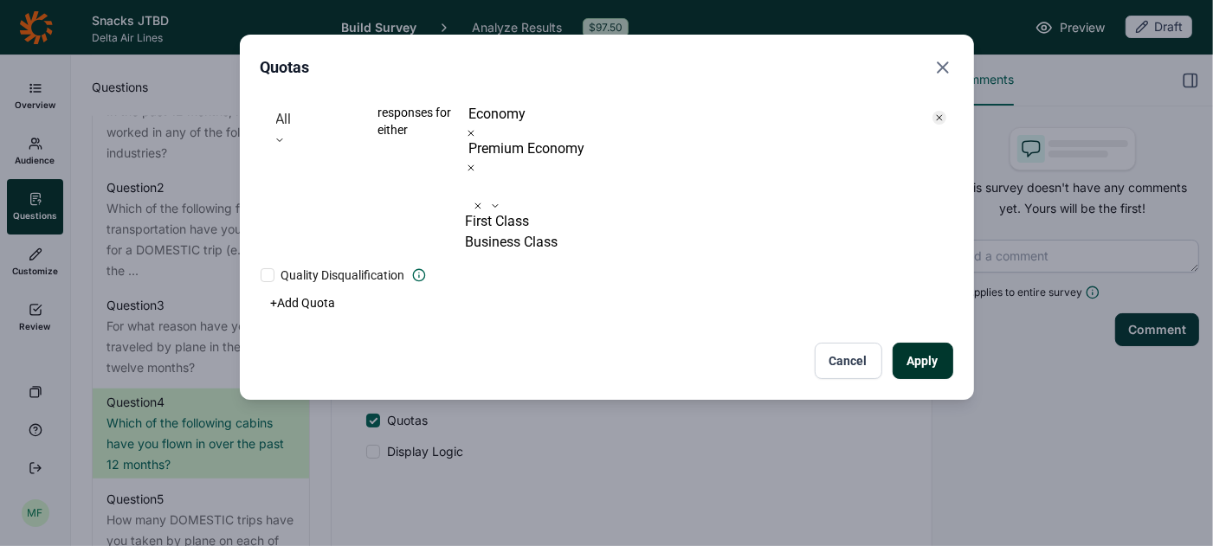
click at [926, 343] on button "Apply" at bounding box center [922, 361] width 61 height 36
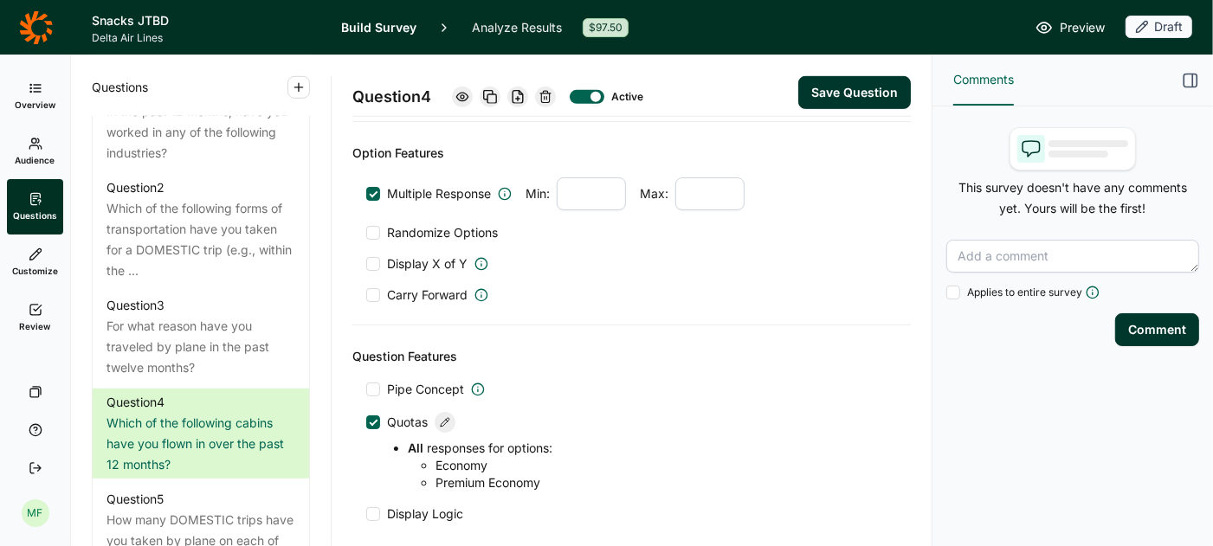
click at [868, 94] on button "Save Question" at bounding box center [854, 92] width 113 height 33
click at [1086, 30] on span "Preview" at bounding box center [1081, 27] width 45 height 21
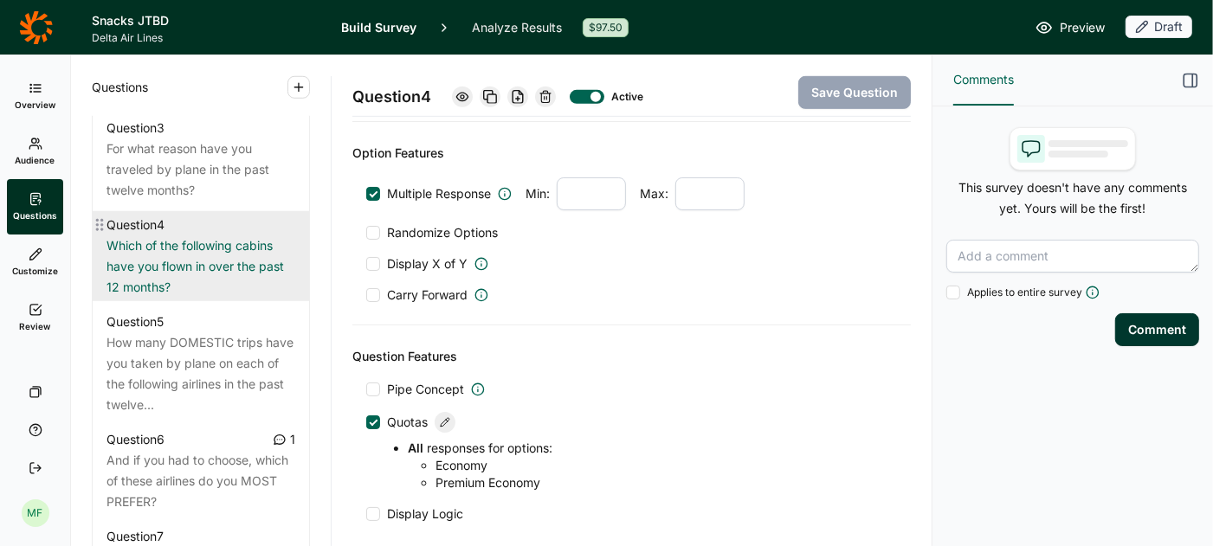
scroll to position [1073, 0]
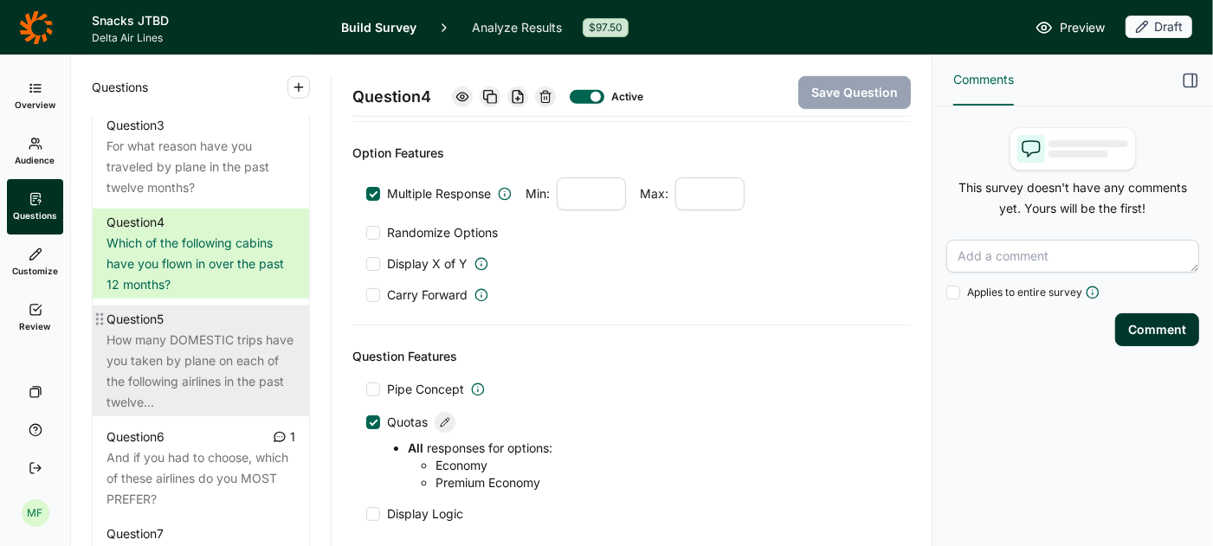
click at [194, 351] on div "How many DOMESTIC trips have you taken by plane on each of the following airlin…" at bounding box center [200, 371] width 189 height 83
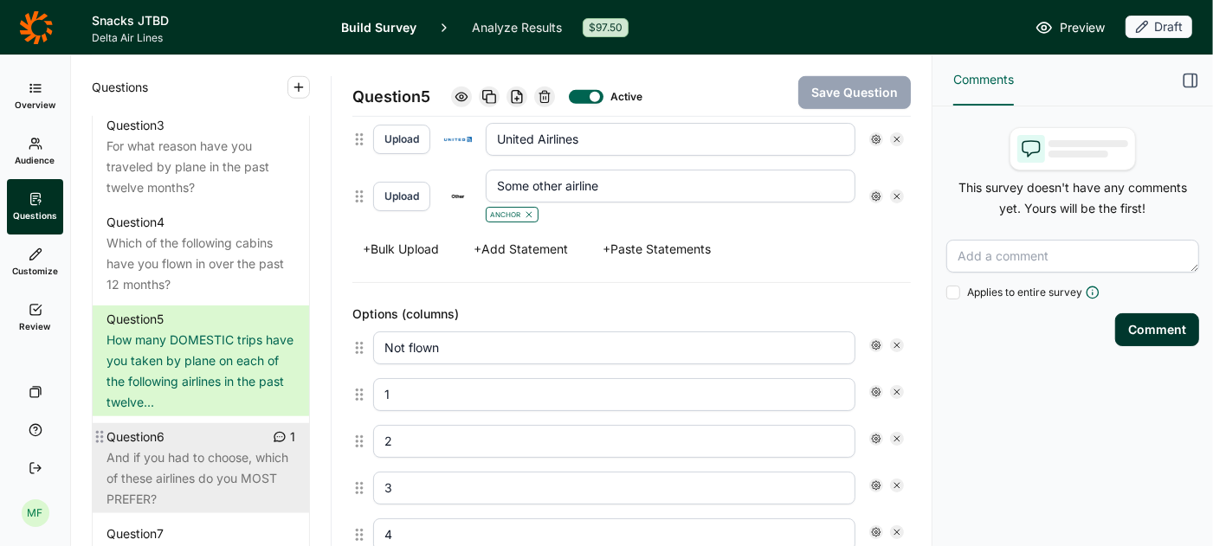
click at [226, 455] on div "And if you had to choose, which of these airlines do you MOST PREFER?" at bounding box center [200, 479] width 189 height 62
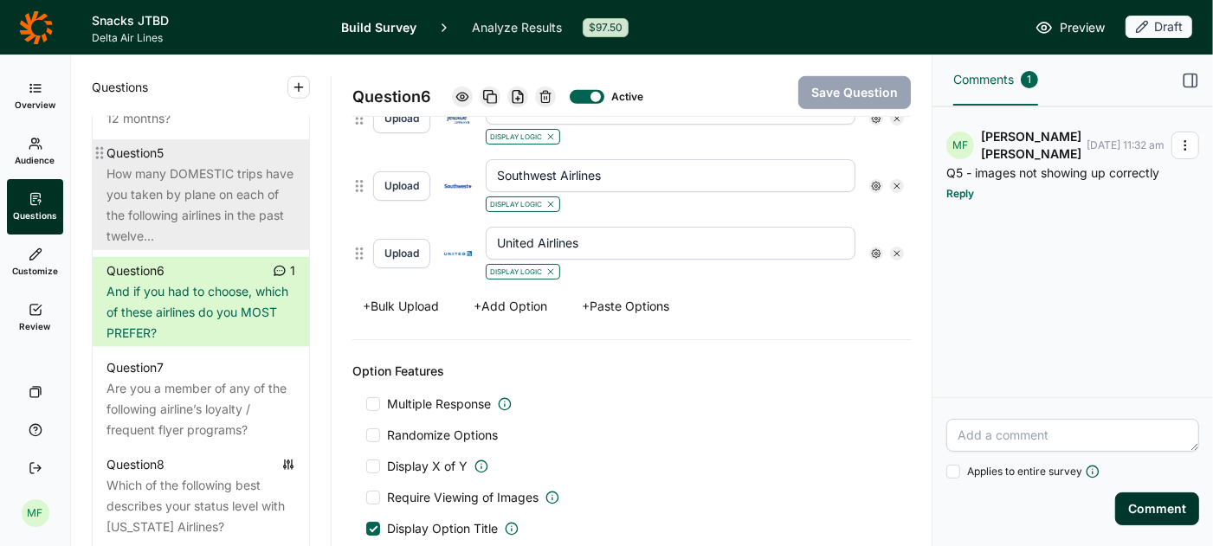
scroll to position [1245, 0]
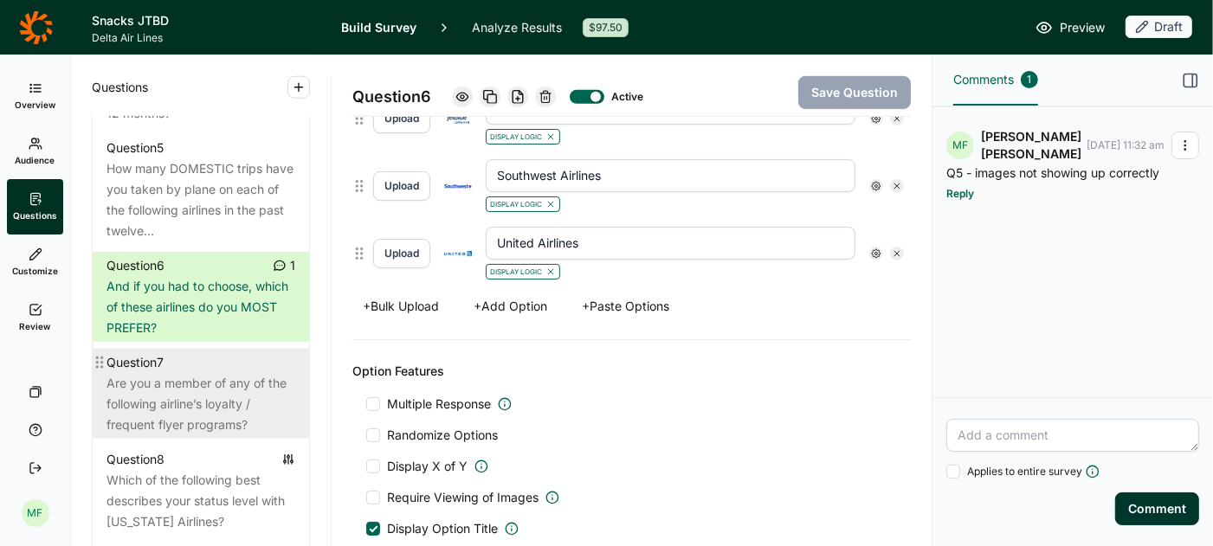
click at [152, 373] on div "Are you a member of any of the following airline’s loyalty / frequent flyer pro…" at bounding box center [200, 404] width 189 height 62
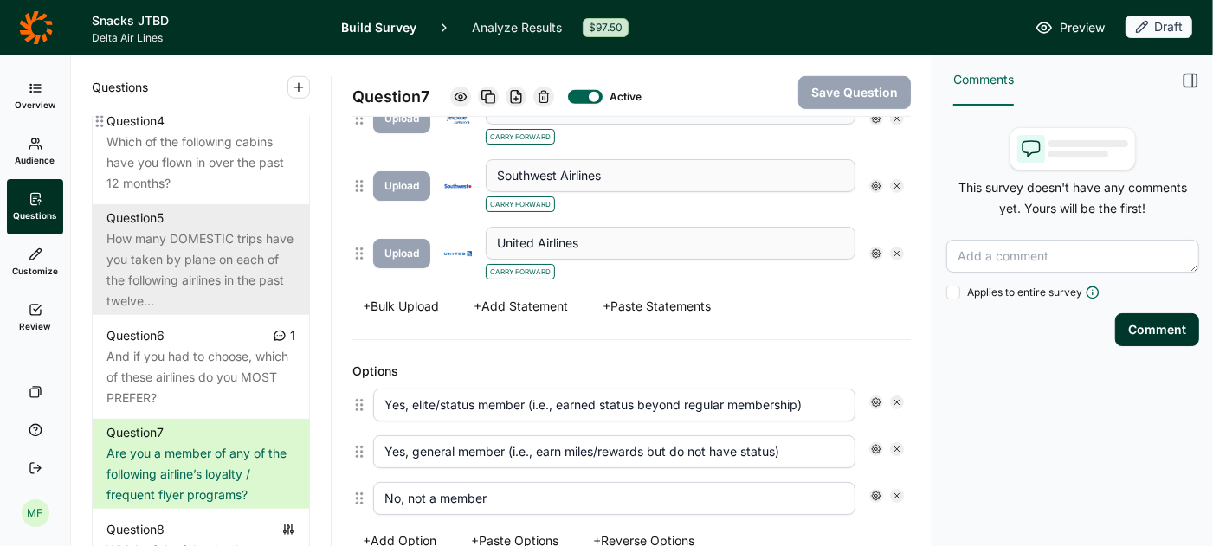
scroll to position [1179, 0]
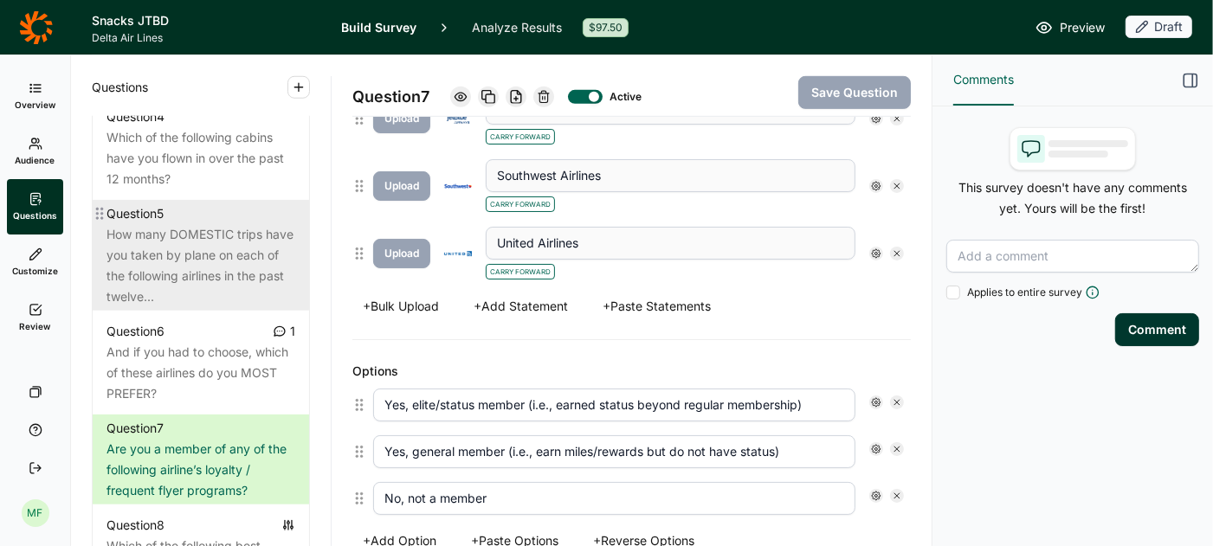
click at [220, 203] on div "Question 5" at bounding box center [200, 213] width 189 height 21
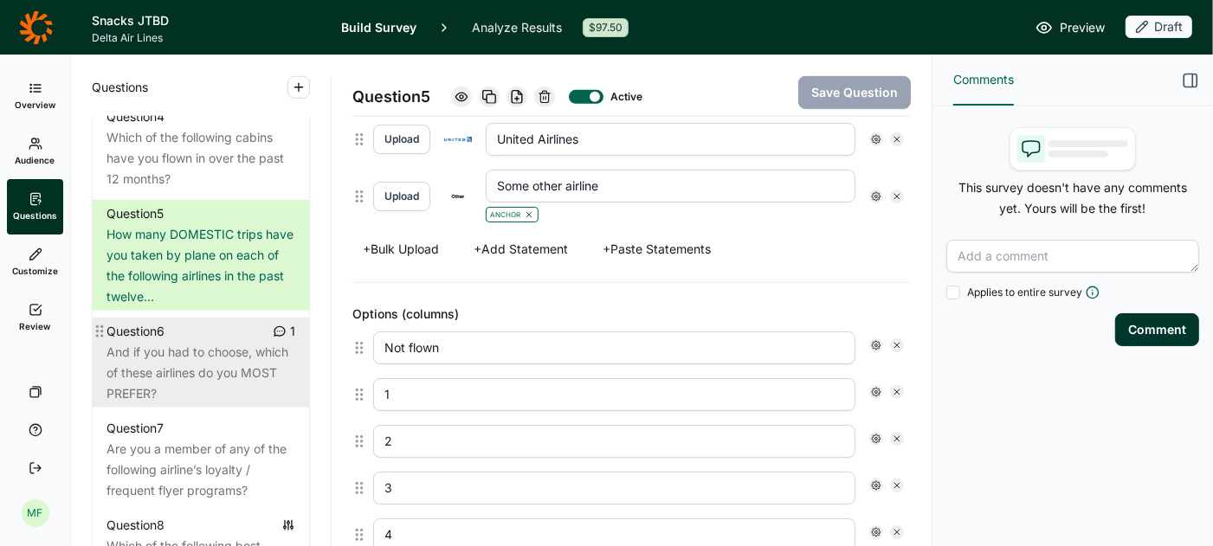
click at [193, 342] on div "And if you had to choose, which of these airlines do you MOST PREFER?" at bounding box center [200, 373] width 189 height 62
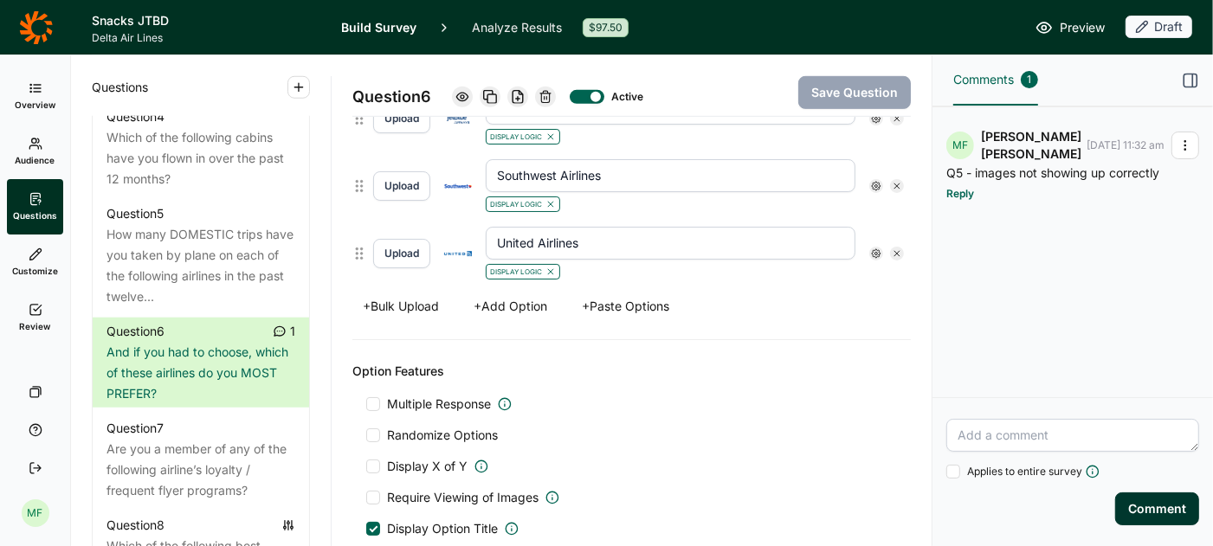
scroll to position [689, 0]
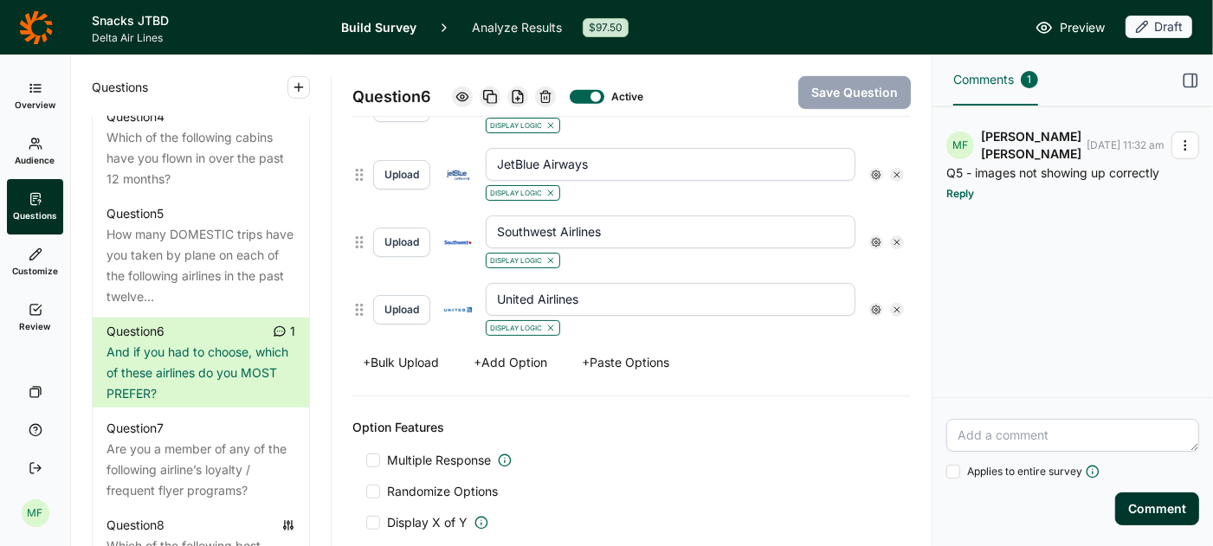
click at [875, 238] on use at bounding box center [876, 242] width 9 height 9
click at [998, 262] on use at bounding box center [999, 258] width 9 height 9
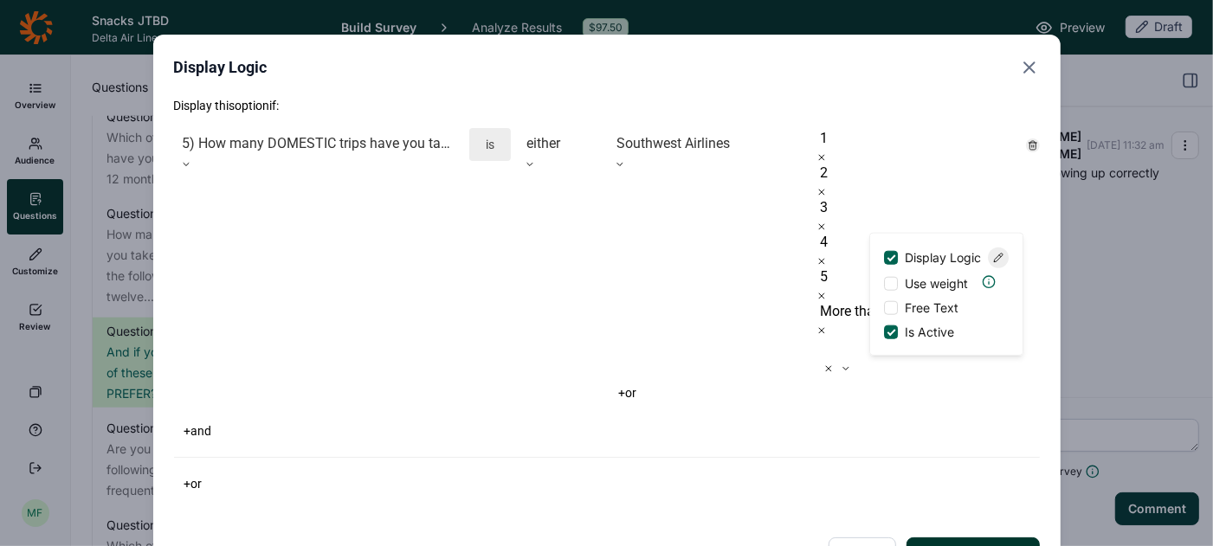
click at [1024, 72] on use "Close" at bounding box center [1029, 67] width 10 height 10
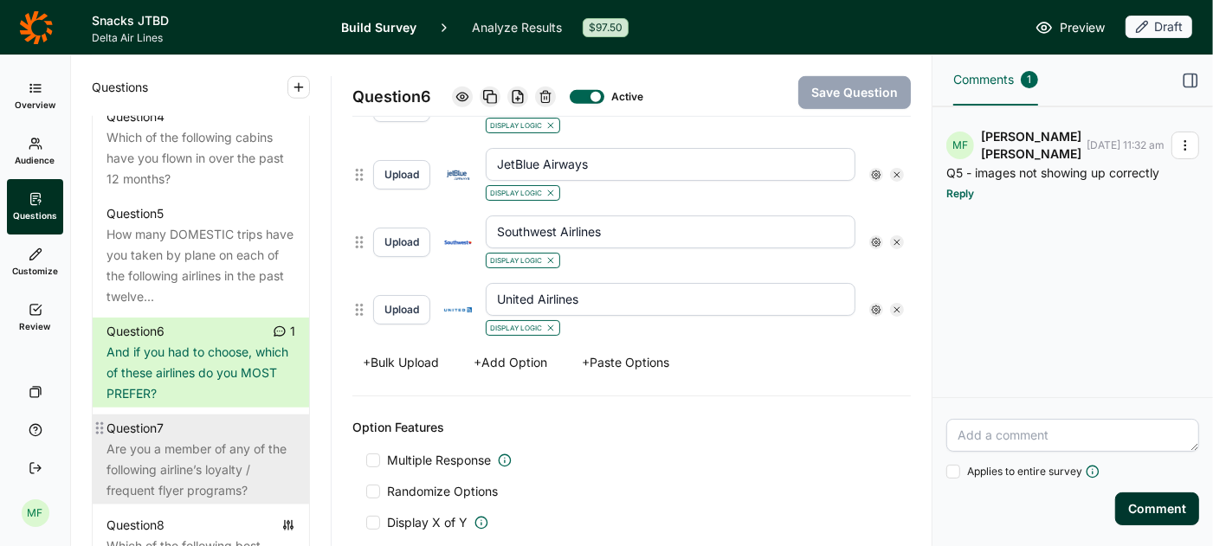
click at [192, 439] on div "Are you a member of any of the following airline’s loyalty / frequent flyer pro…" at bounding box center [200, 470] width 189 height 62
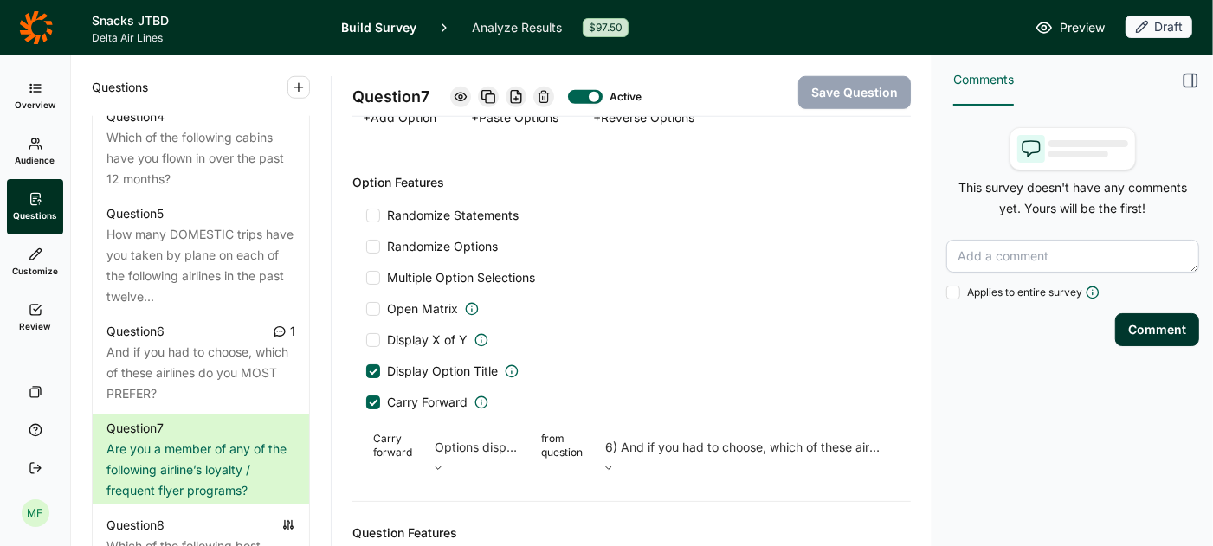
scroll to position [1171, 0]
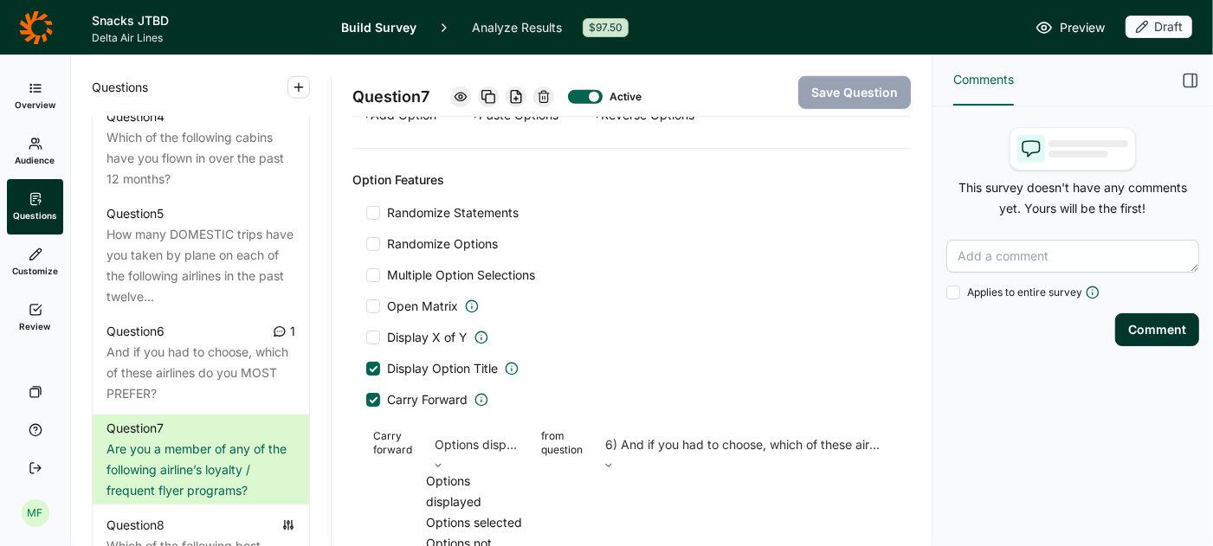
click at [443, 460] on icon at bounding box center [438, 465] width 10 height 10
click at [615, 360] on div "Display Option Title" at bounding box center [631, 368] width 531 height 17
click at [1072, 25] on span "Preview" at bounding box center [1081, 27] width 45 height 21
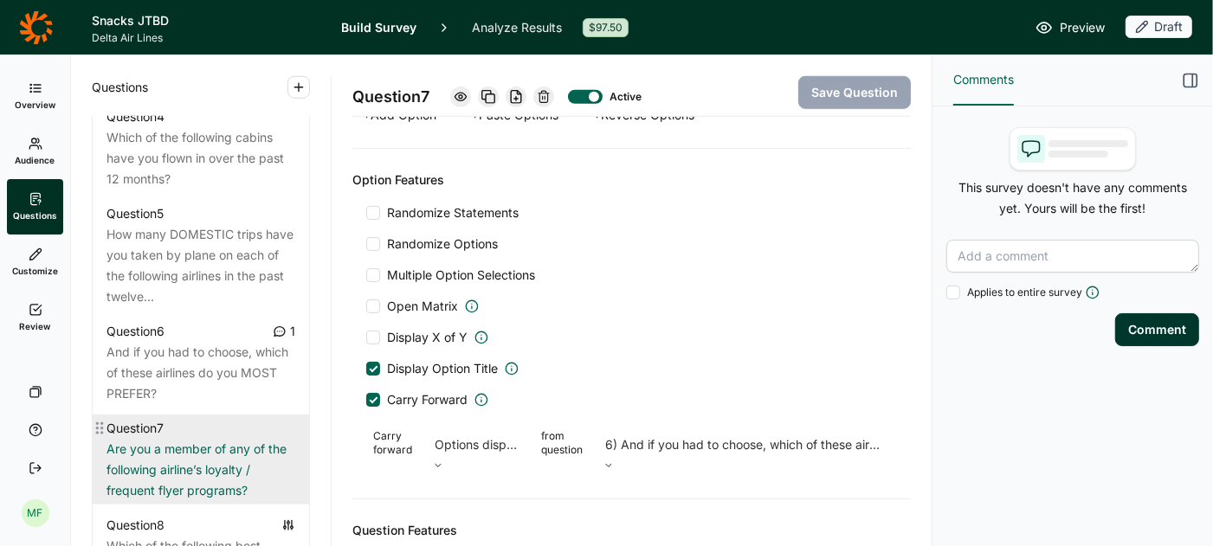
click at [196, 418] on div "Question 7" at bounding box center [200, 428] width 189 height 21
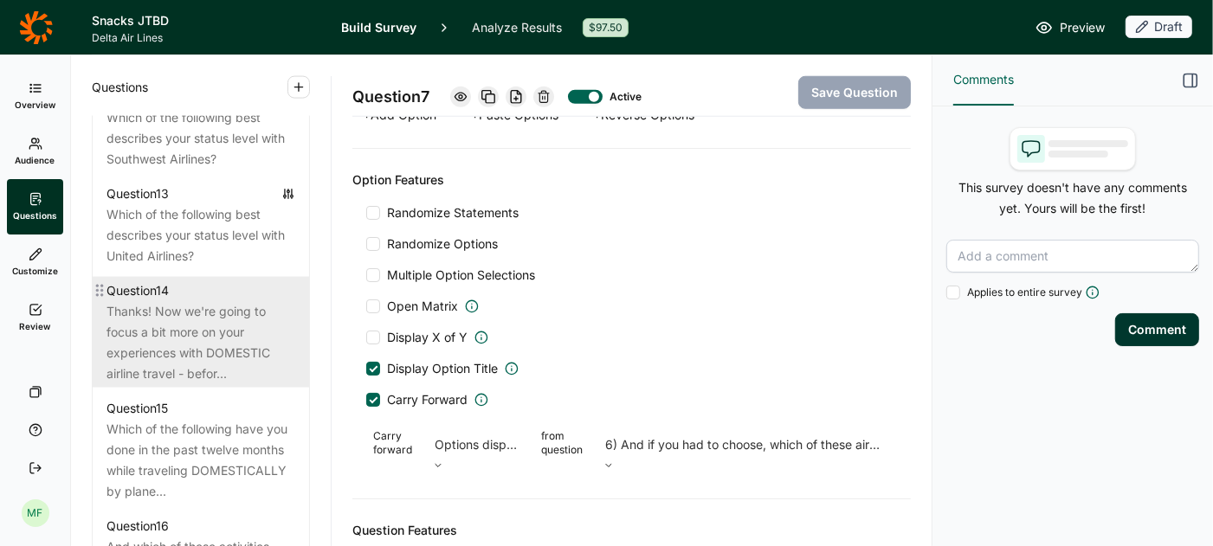
scroll to position [2002, 0]
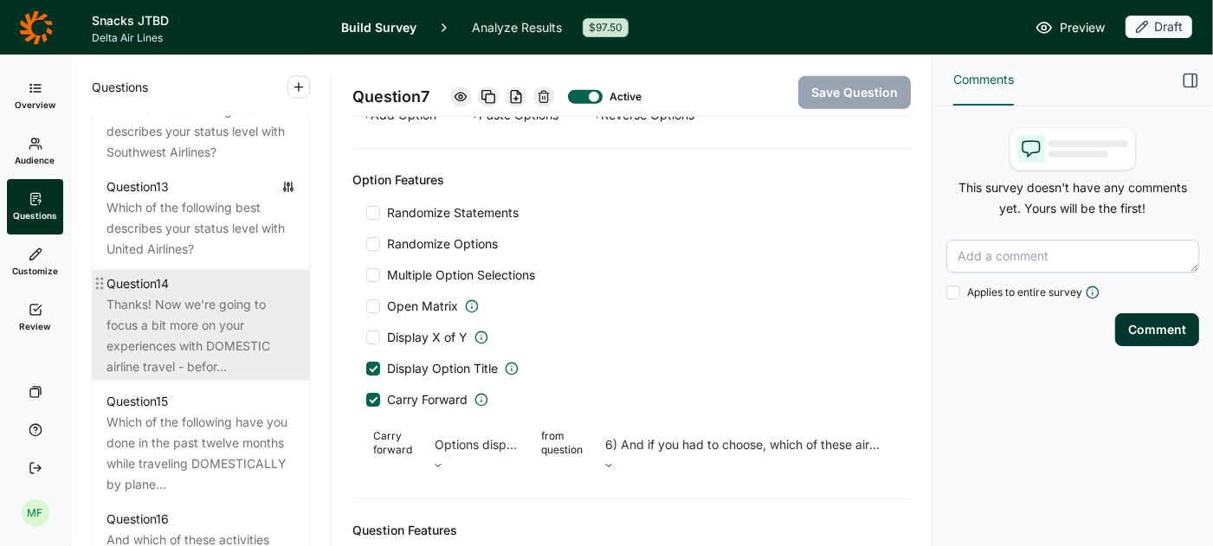
click at [194, 294] on div "Thanks! Now we're going to focus a bit more on your experiences with DOMESTIC a…" at bounding box center [200, 335] width 189 height 83
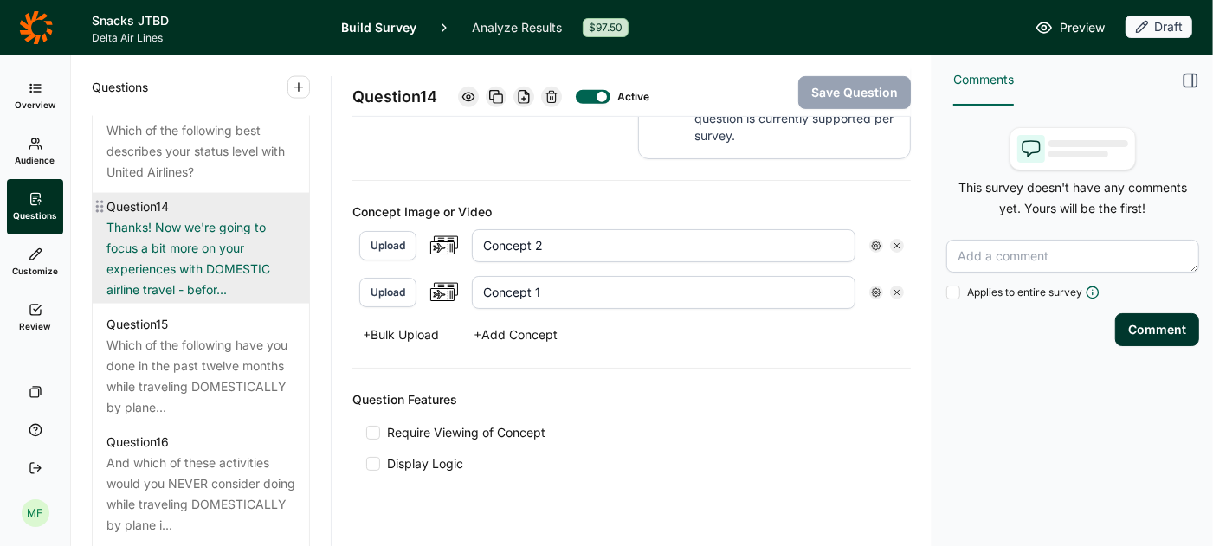
scroll to position [2083, 0]
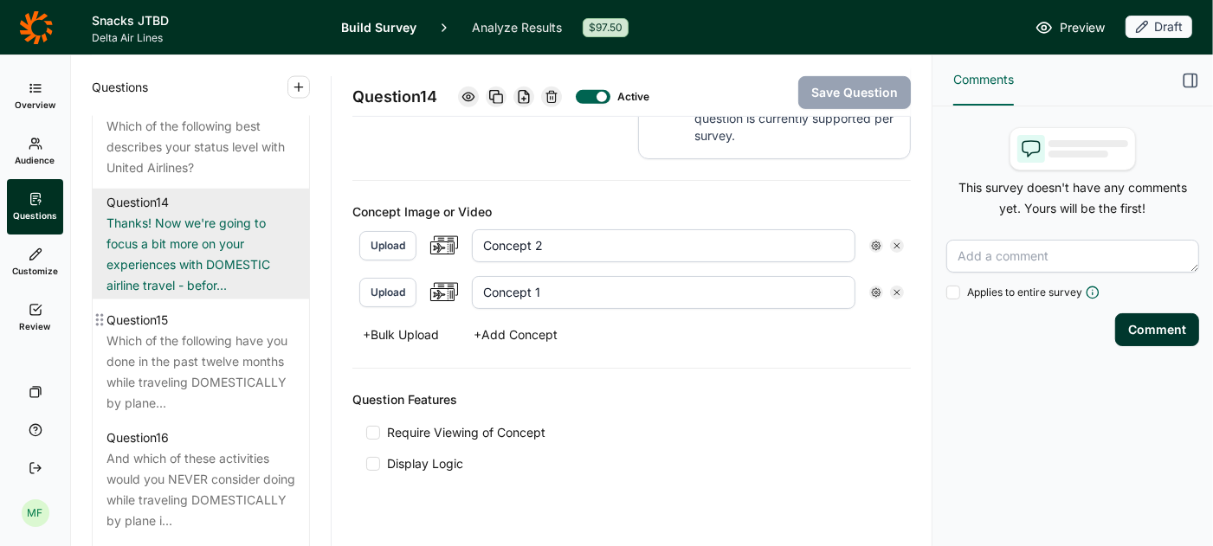
click at [240, 331] on div "Which of the following have you done in the past twelve months while traveling …" at bounding box center [200, 372] width 189 height 83
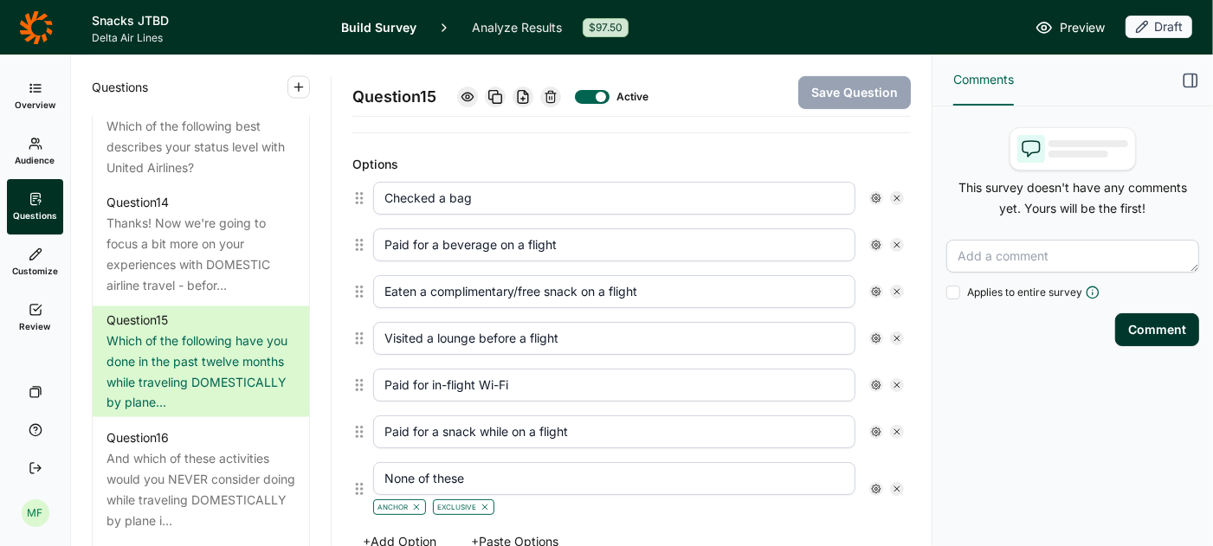
scroll to position [457, 0]
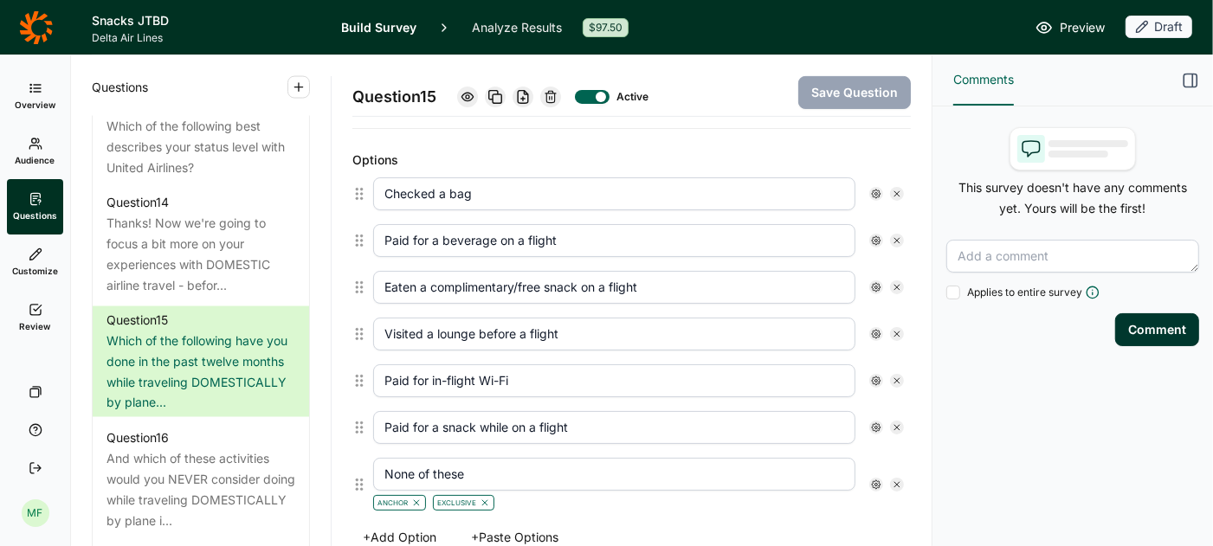
click at [585, 273] on input "Eaten a complimentary/free snack on a flight" at bounding box center [614, 287] width 482 height 33
type input "Eaten a complimentary/free snack or meal on a flight"
click at [480, 416] on input "Paid for a snack while on a flight" at bounding box center [614, 427] width 482 height 33
type input "Paid for a snack or meal while on a flight"
click at [832, 88] on button "Save Question" at bounding box center [854, 92] width 113 height 33
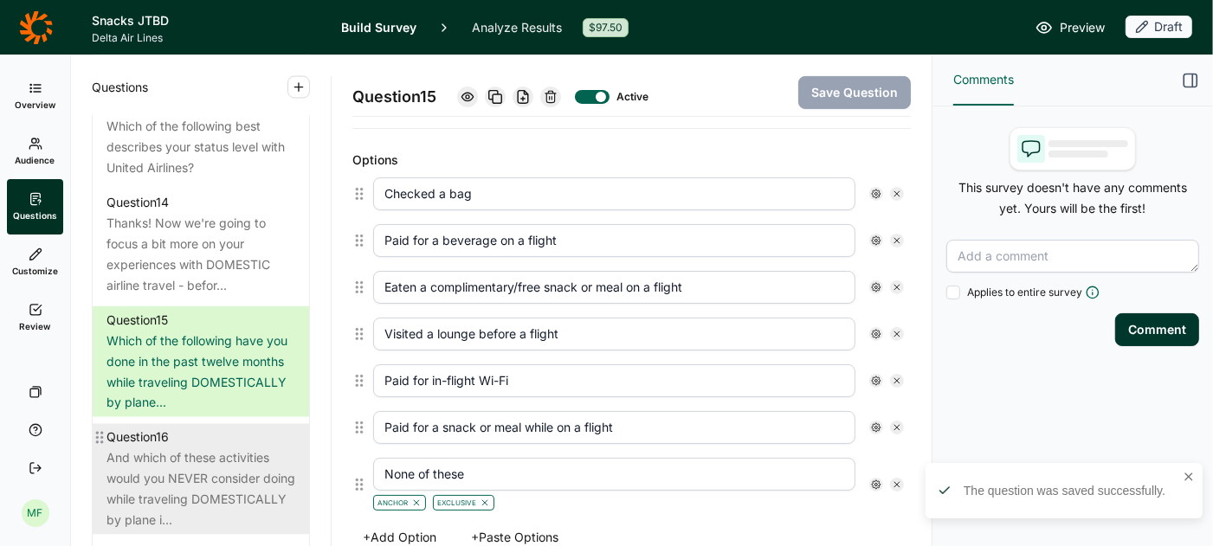
click at [171, 475] on div "And which of these activities would you NEVER consider doing while traveling DO…" at bounding box center [200, 489] width 189 height 83
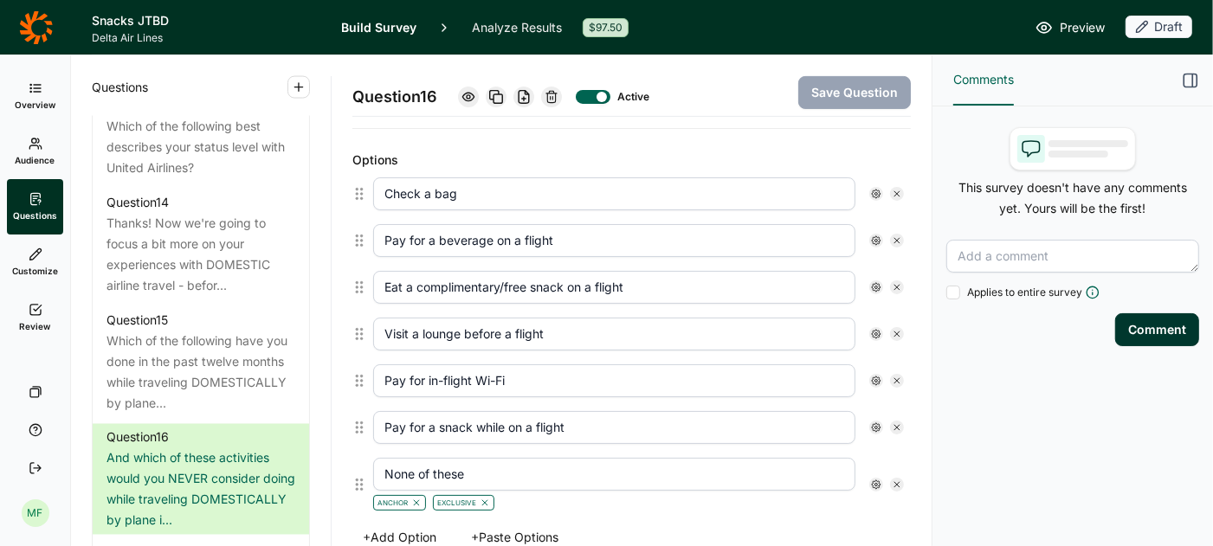
click at [574, 274] on input "Eat a complimentary/free snack on a flight" at bounding box center [614, 287] width 482 height 33
type input "Eat a complimentary/free snack or meal on a flight"
click at [480, 413] on input "Pay for a snack while on a flight" at bounding box center [614, 427] width 482 height 33
type input "Pay for a snack or meal while on a flight"
click at [846, 95] on button "Save Question" at bounding box center [854, 92] width 113 height 33
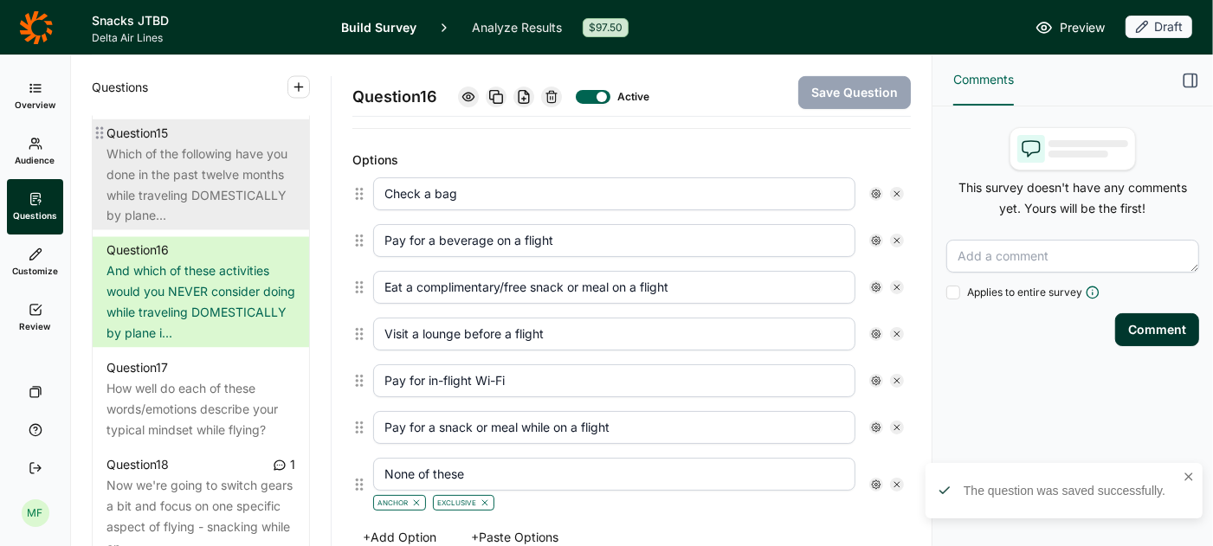
scroll to position [2283, 0]
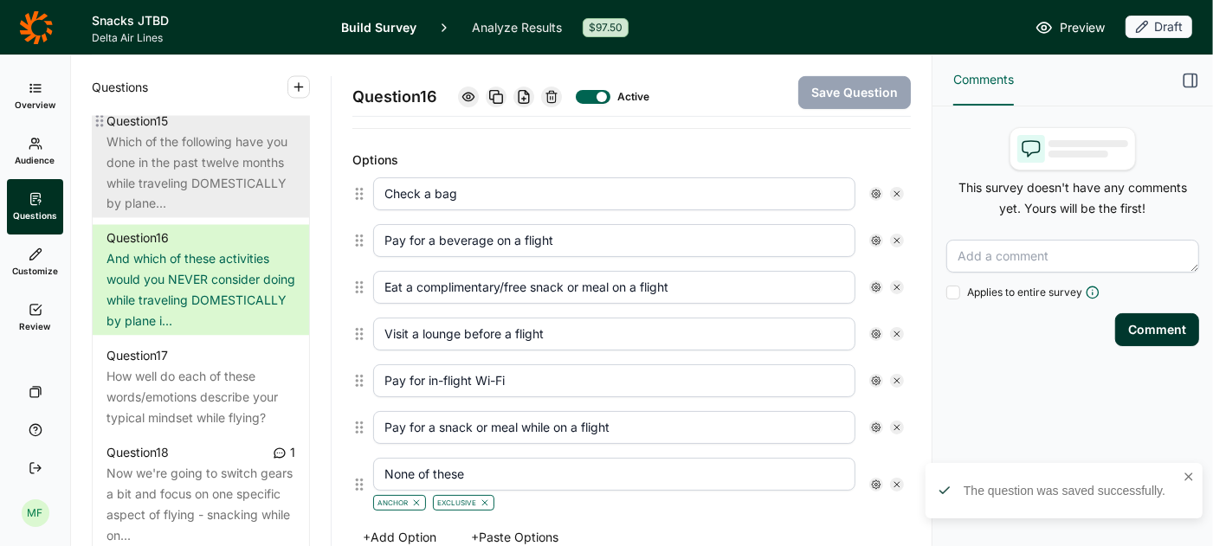
click at [199, 373] on div "How well do each of these words/emotions describe your typical mindset while fl…" at bounding box center [200, 398] width 189 height 62
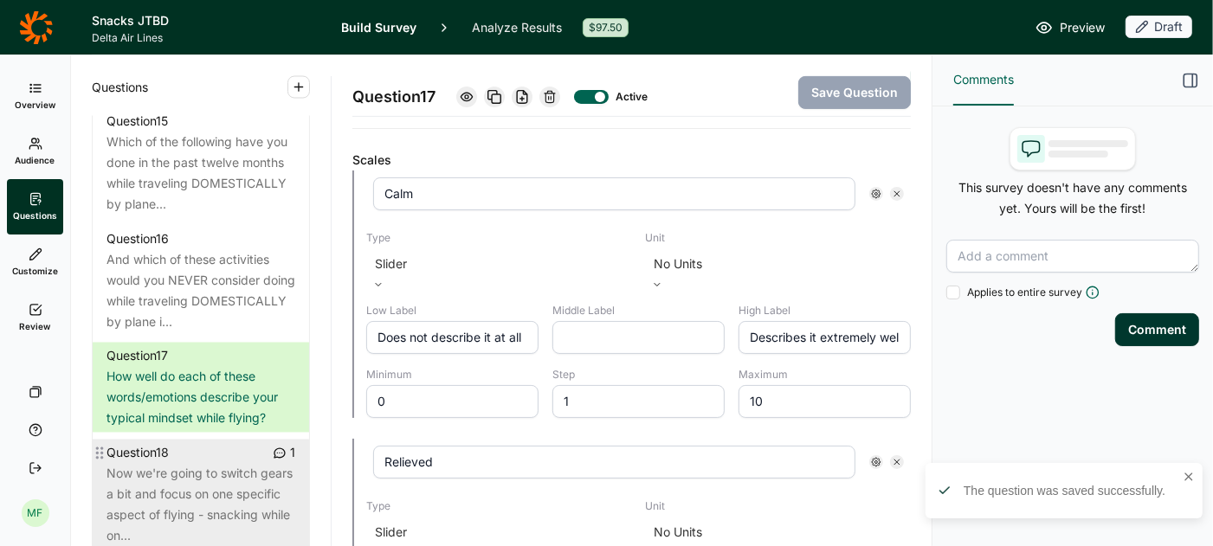
click at [172, 464] on div "Now we're going to switch gears a bit and focus on one specific aspect of flyin…" at bounding box center [200, 505] width 189 height 83
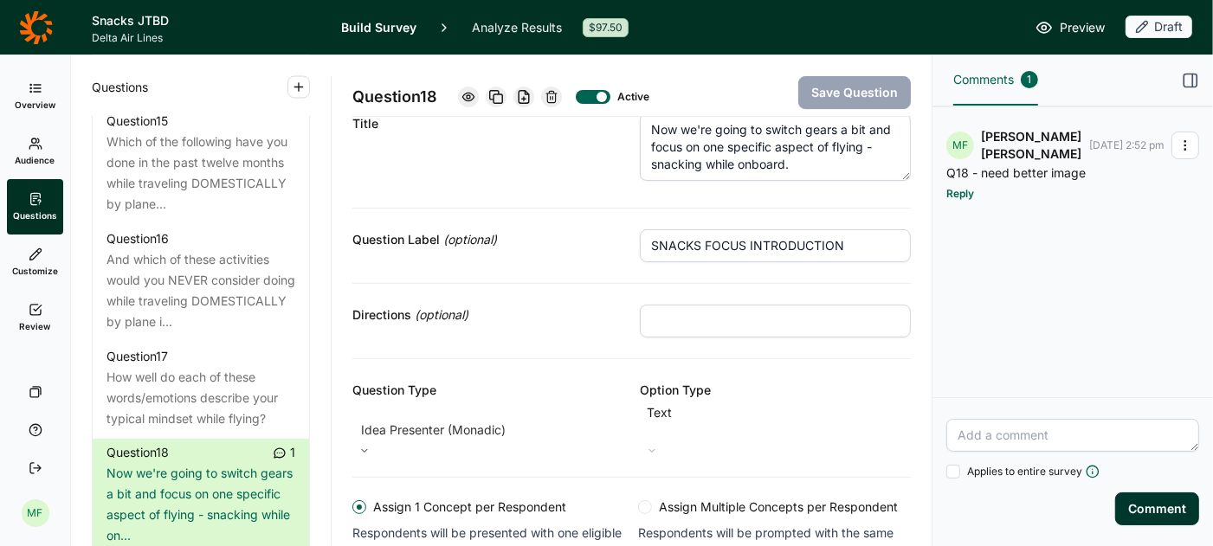
scroll to position [39, 0]
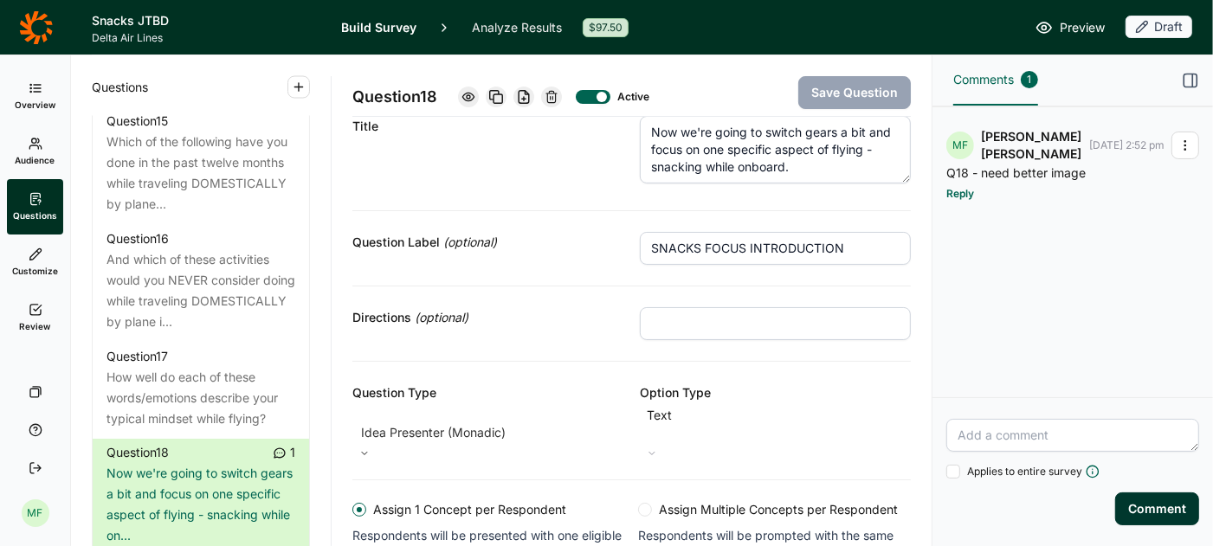
click at [678, 241] on input "SNACKS FOCUS INTRODUCTION" at bounding box center [775, 248] width 271 height 33
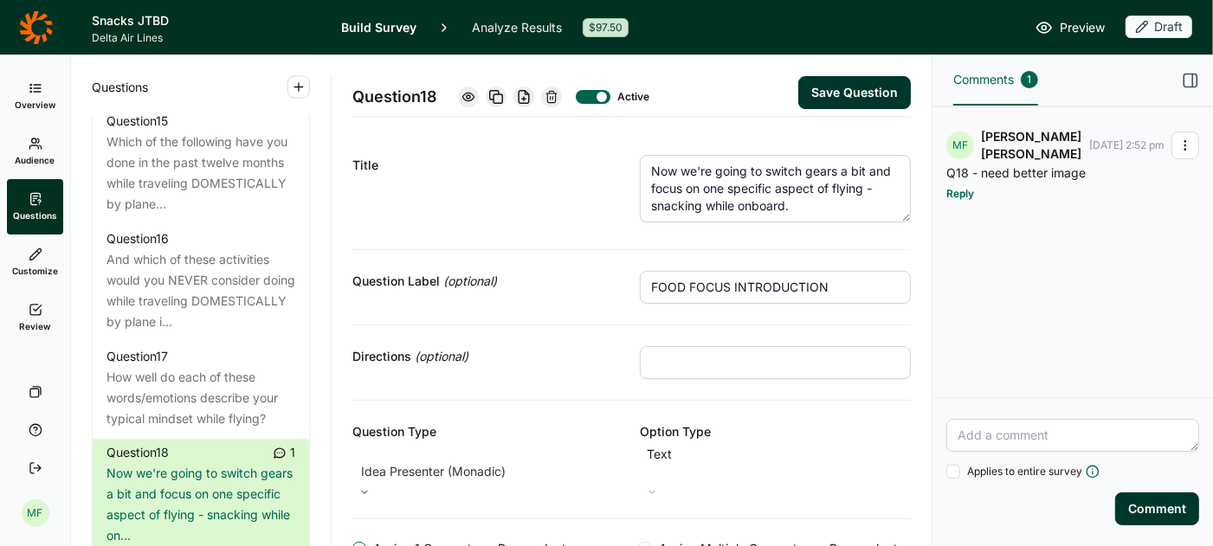
type input "FOOD FOCUS INTRODUCTION"
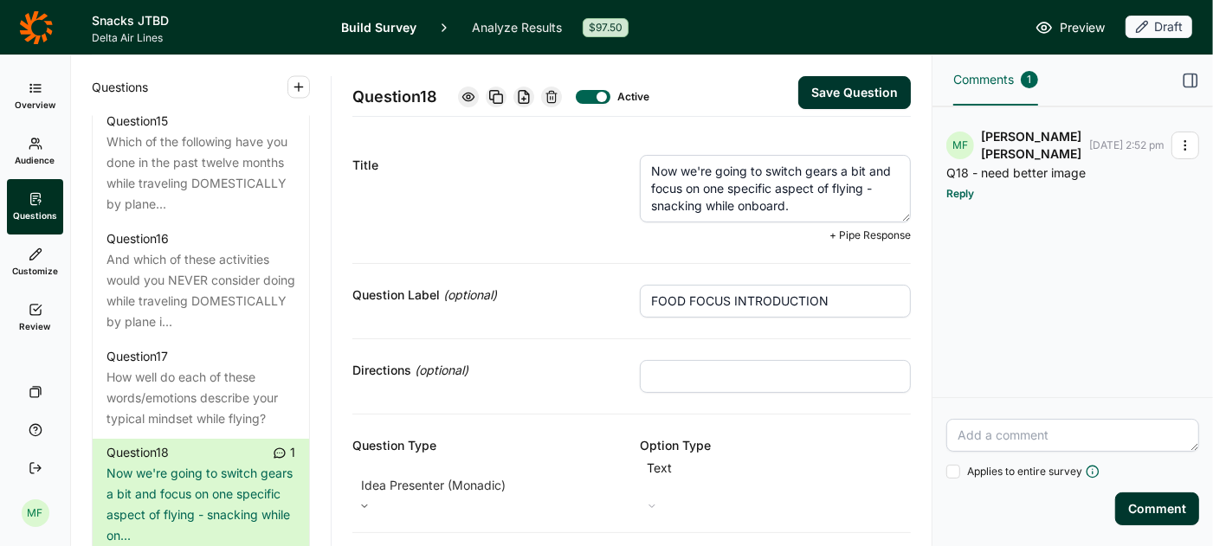
drag, startPoint x: 795, startPoint y: 208, endPoint x: 641, endPoint y: 166, distance: 158.7
click at [641, 166] on textarea "Now we're going to switch gears a bit and focus on one specific aspect of flyin…" at bounding box center [775, 189] width 271 height 68
paste textarea "eating while onboard in the main or premium economy cabin. For the next set of …"
click at [673, 175] on textarea "Now we're going to switch gears a bit and focus on one specific aspect of flyin…" at bounding box center [775, 189] width 271 height 68
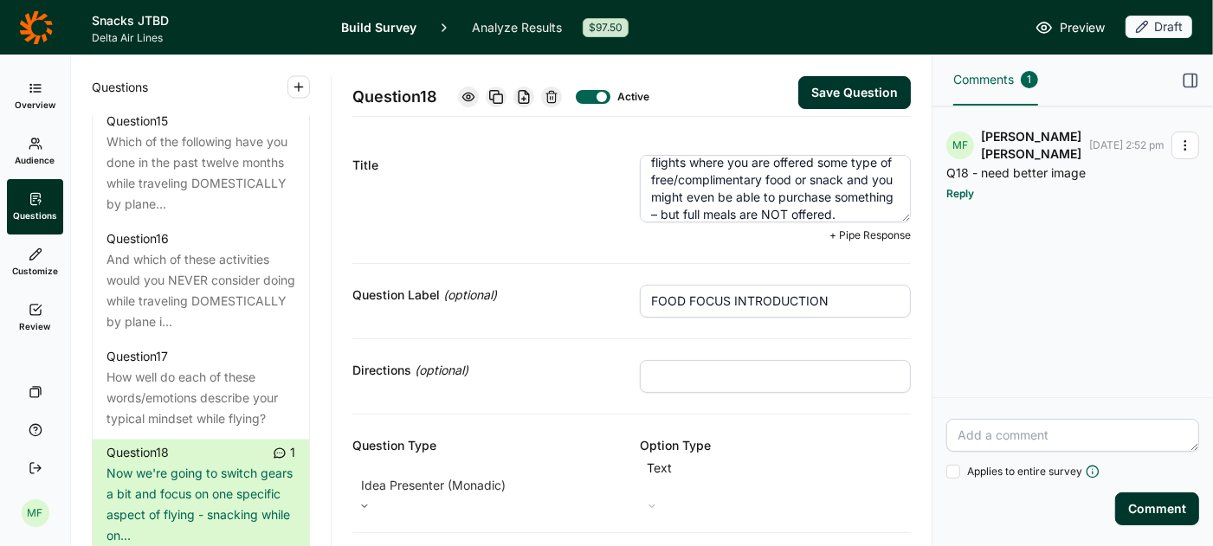
type textarea "Now we're going to switch gears a bit and focus on one specific aspect of flyin…"
click at [865, 81] on button "Save Question" at bounding box center [854, 92] width 113 height 33
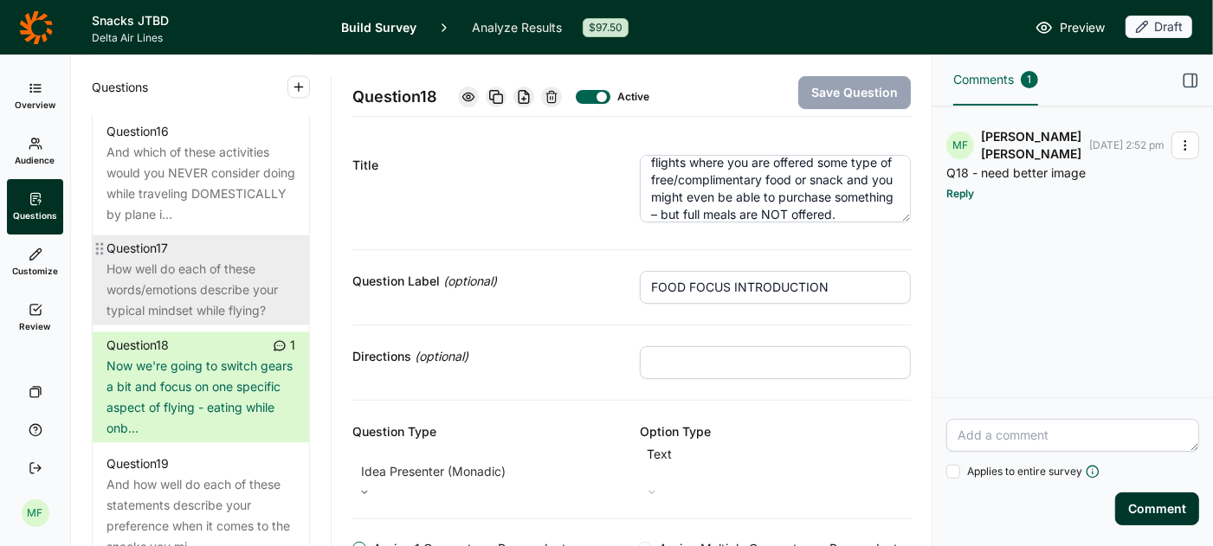
scroll to position [2441, 0]
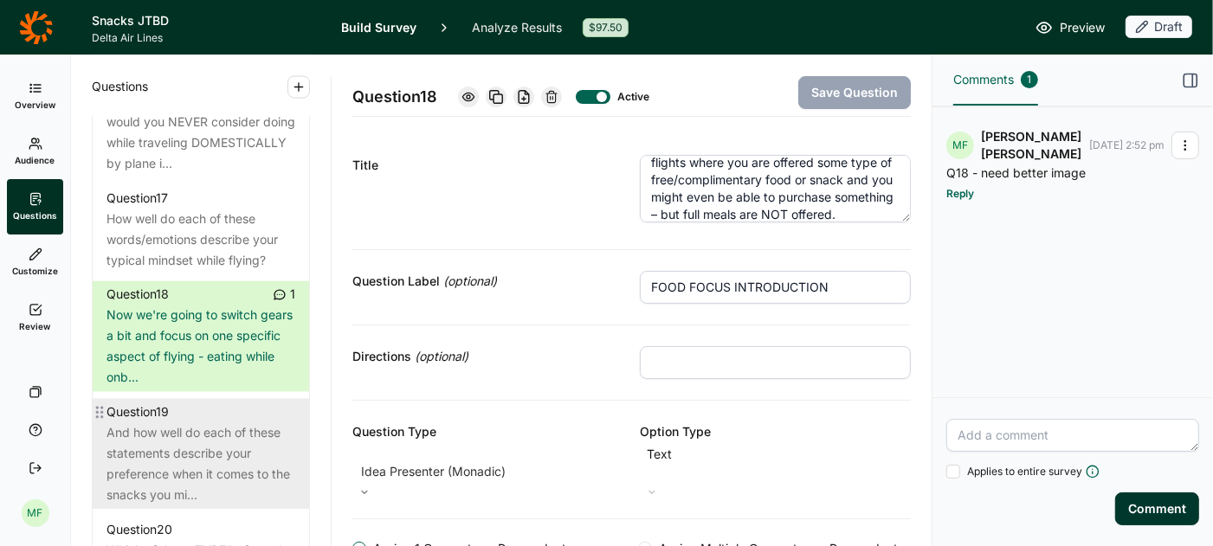
click at [216, 423] on div "And how well do each of these statements describe your preference when it comes…" at bounding box center [200, 464] width 189 height 83
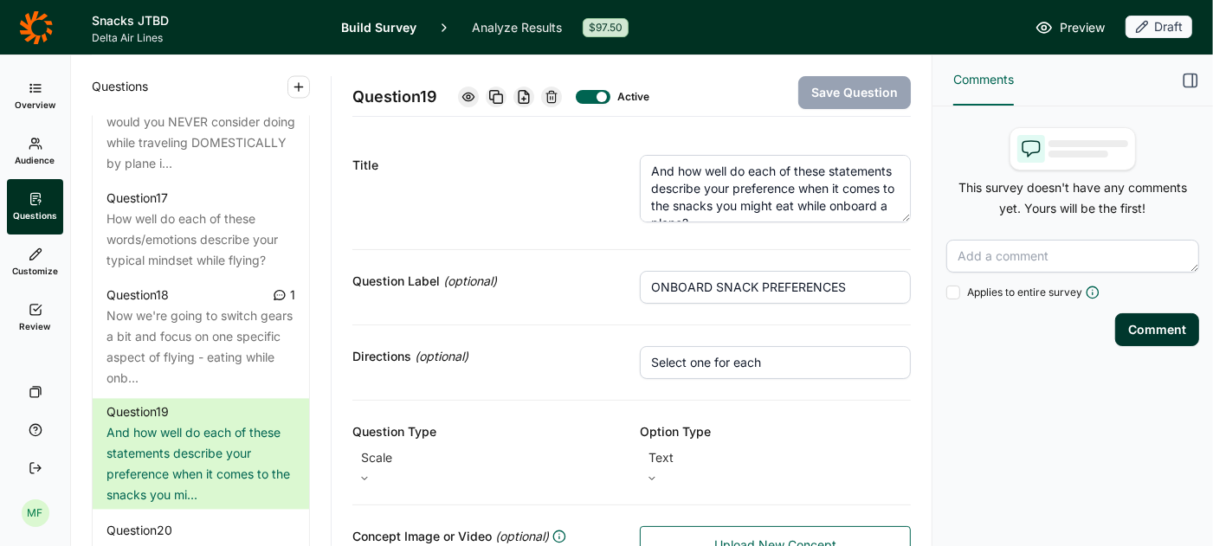
click at [723, 283] on input "ONBOARD SNACK PREFERENCES" at bounding box center [775, 287] width 271 height 33
type input "ONBOARD FOOD PREFERENCES"
click at [765, 197] on textarea "And how well do each of these statements describe your preference when it comes…" at bounding box center [775, 189] width 271 height 68
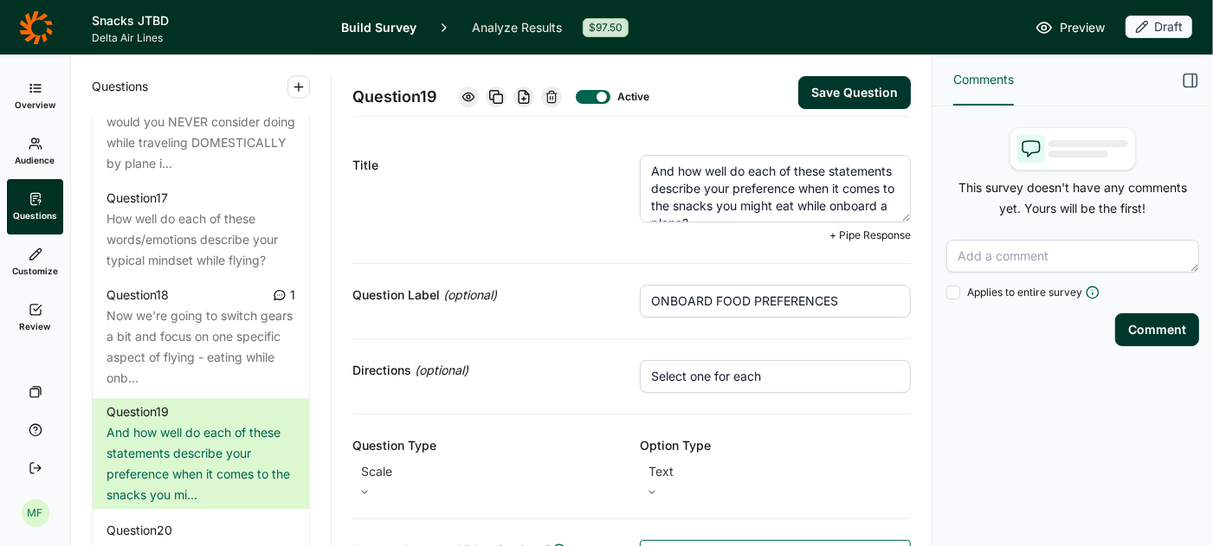
click at [765, 197] on textarea "And how well do each of these statements describe your preference when it comes…" at bounding box center [775, 189] width 271 height 68
paste textarea "How well do each of these statements describe your preferences when it comes to…"
type textarea "How well do each of these statements describe your preferences when it comes to…"
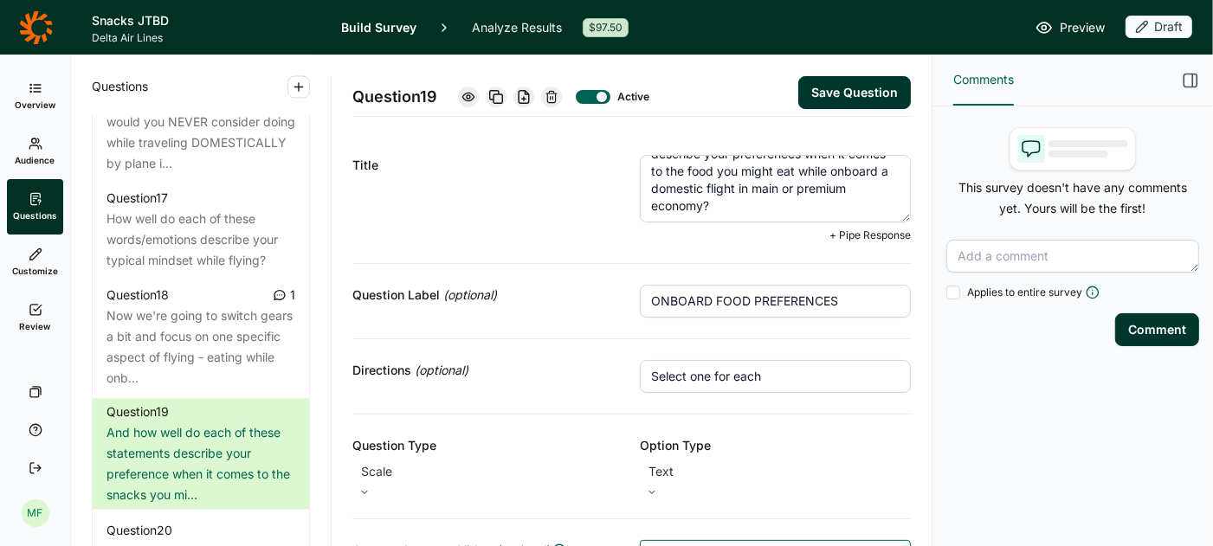
click at [837, 93] on button "Save Question" at bounding box center [854, 92] width 113 height 33
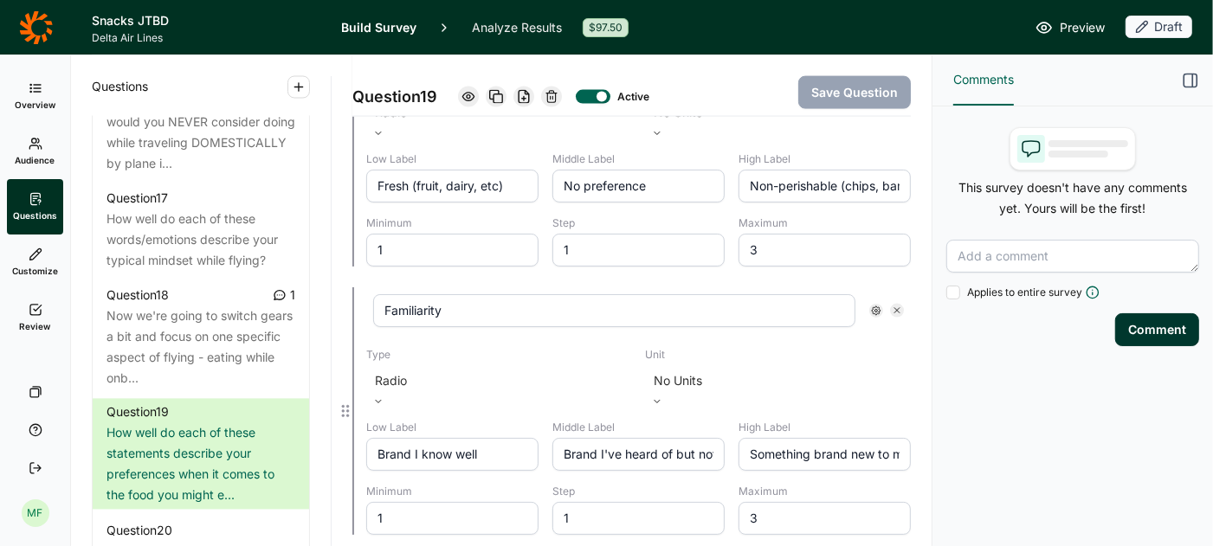
scroll to position [1941, 0]
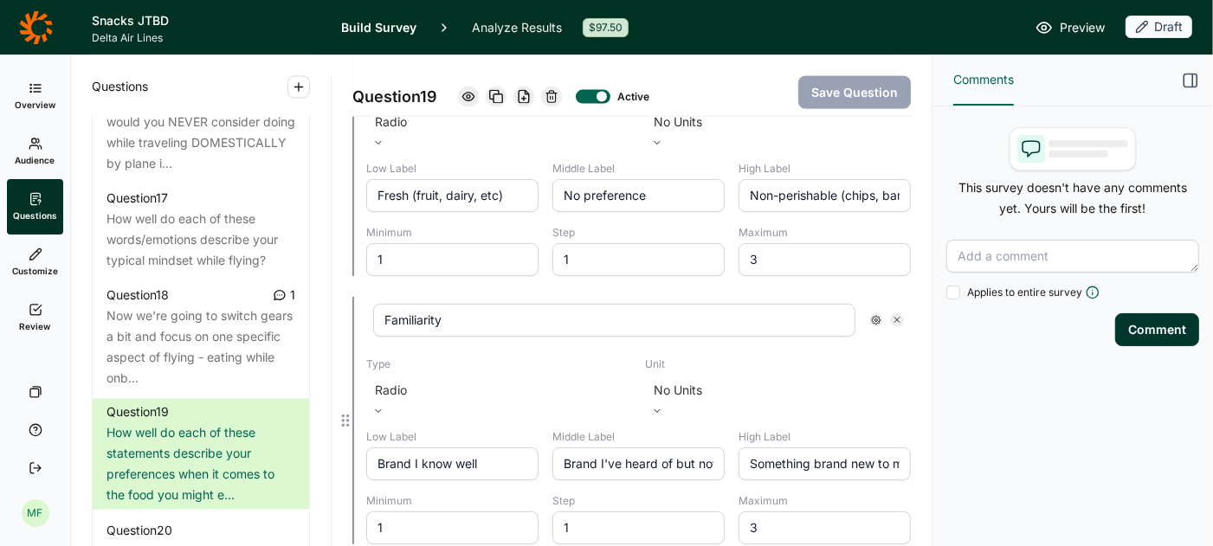
click at [876, 315] on icon at bounding box center [876, 320] width 10 height 10
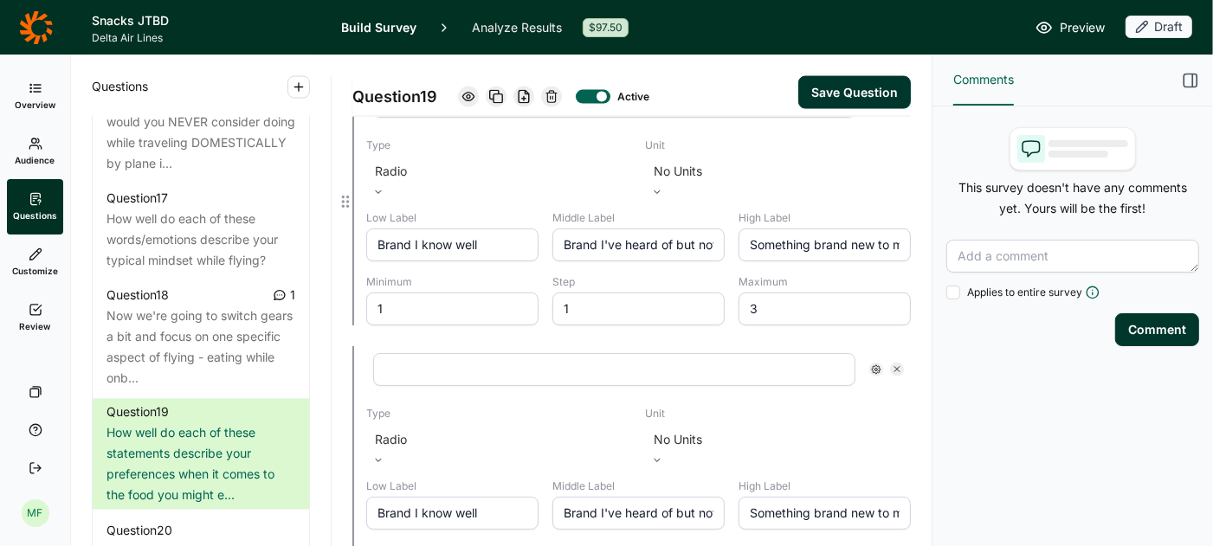
scroll to position [2175, 0]
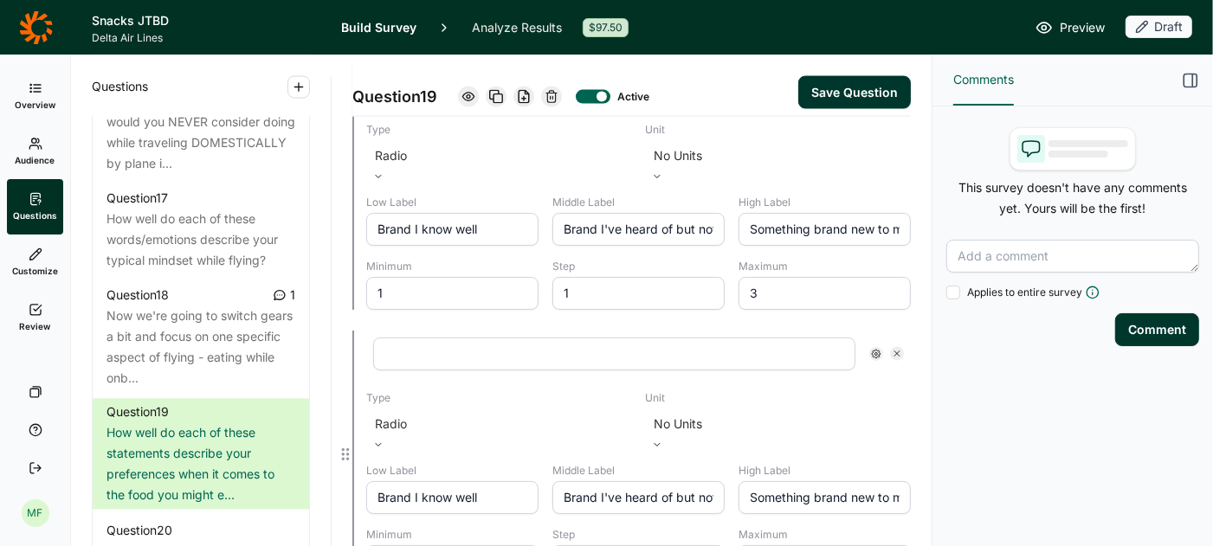
click at [505, 338] on input "text" at bounding box center [614, 354] width 482 height 33
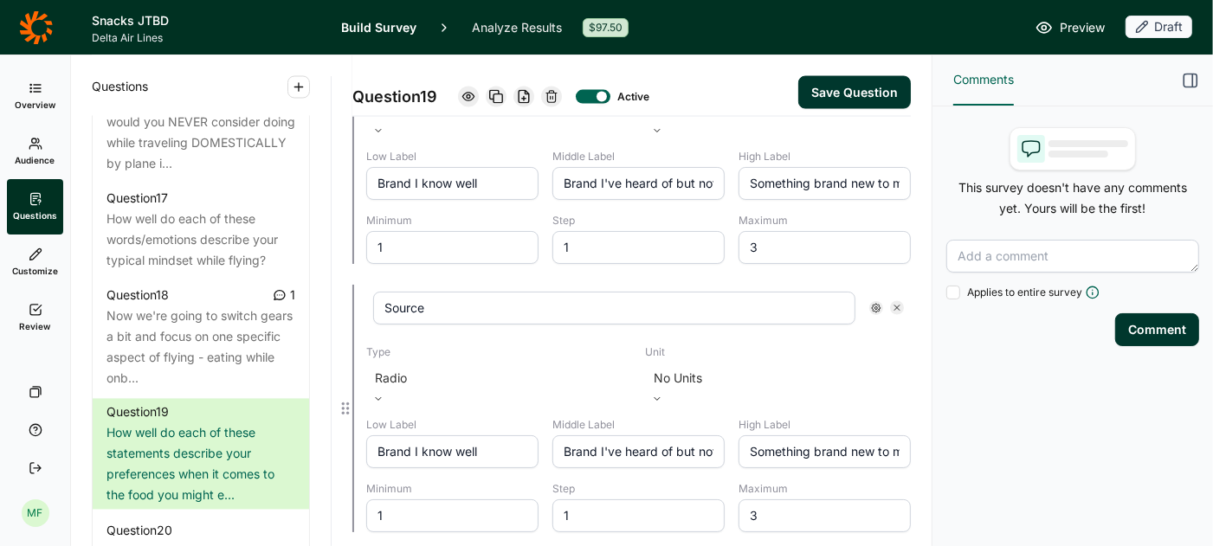
scroll to position [2222, 0]
type input "Source"
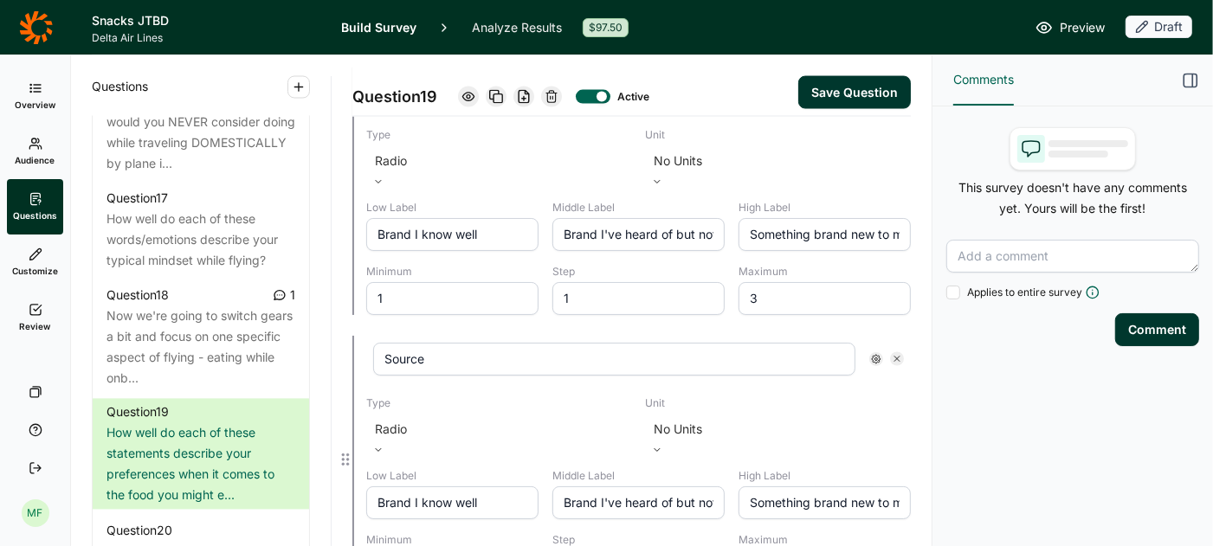
scroll to position [2190, 0]
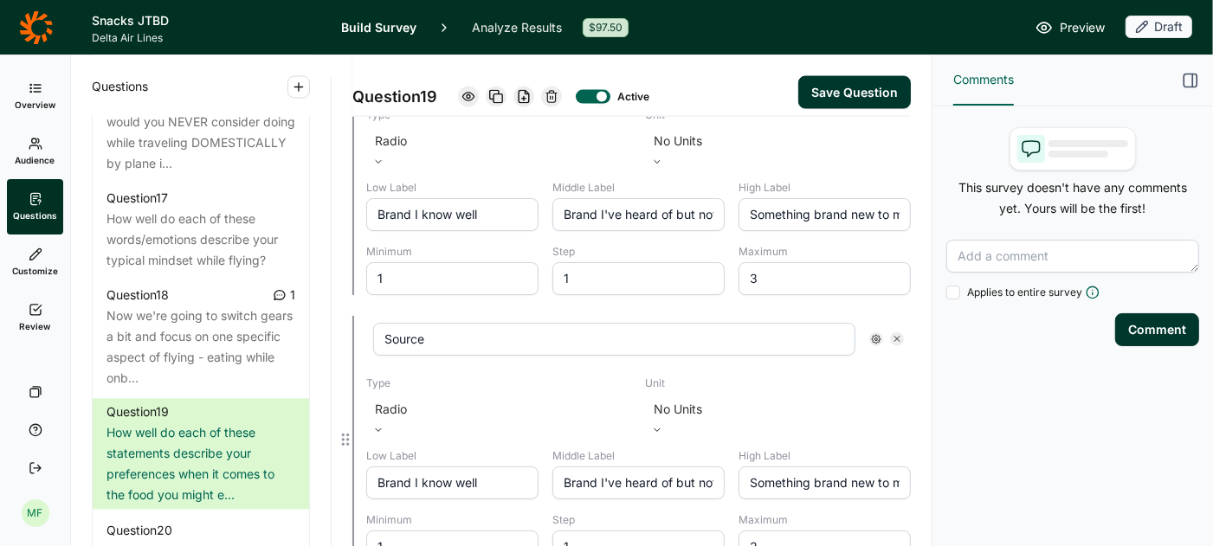
drag, startPoint x: 488, startPoint y: 382, endPoint x: 349, endPoint y: 366, distance: 140.2
click at [352, 366] on div "Source Type Radio Unit No Units Low Label Brand I know well Middle Label Brand …" at bounding box center [631, 440] width 558 height 248
type input "Brought from home"
click at [349, 365] on div at bounding box center [345, 440] width 14 height 248
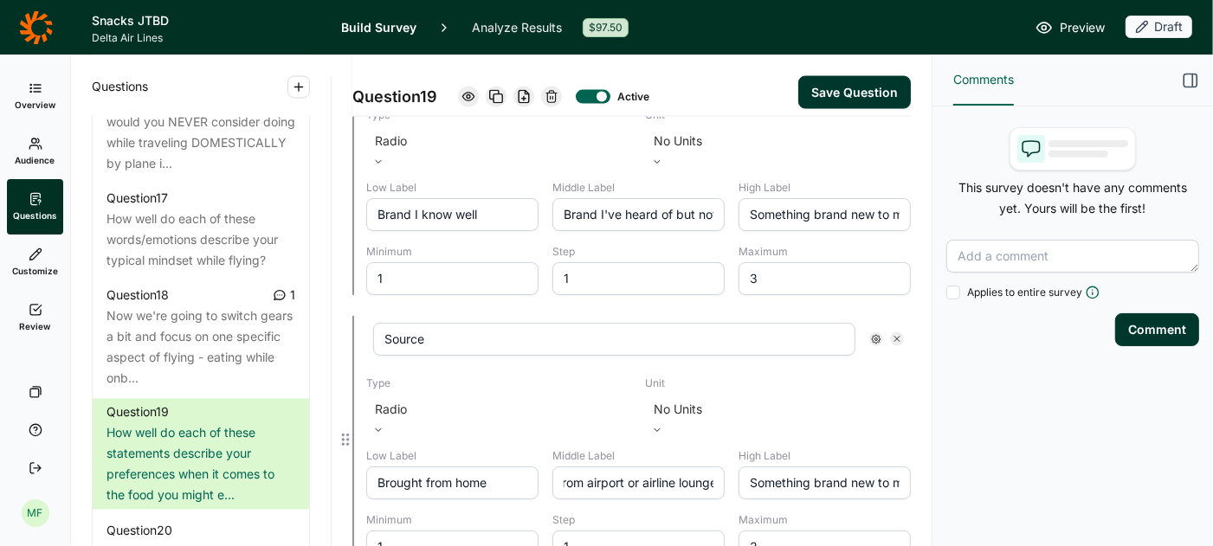
scroll to position [0, 16]
type input "From airport or airline lounge"
type input "From airline onboard"
click at [866, 81] on button "Save Question" at bounding box center [854, 92] width 113 height 33
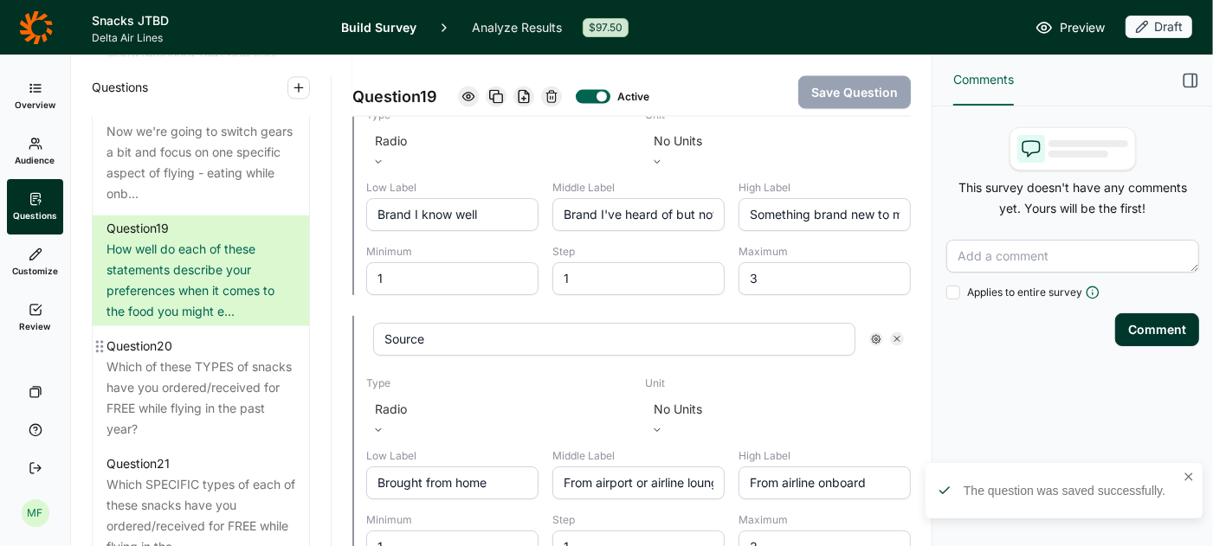
scroll to position [2632, 0]
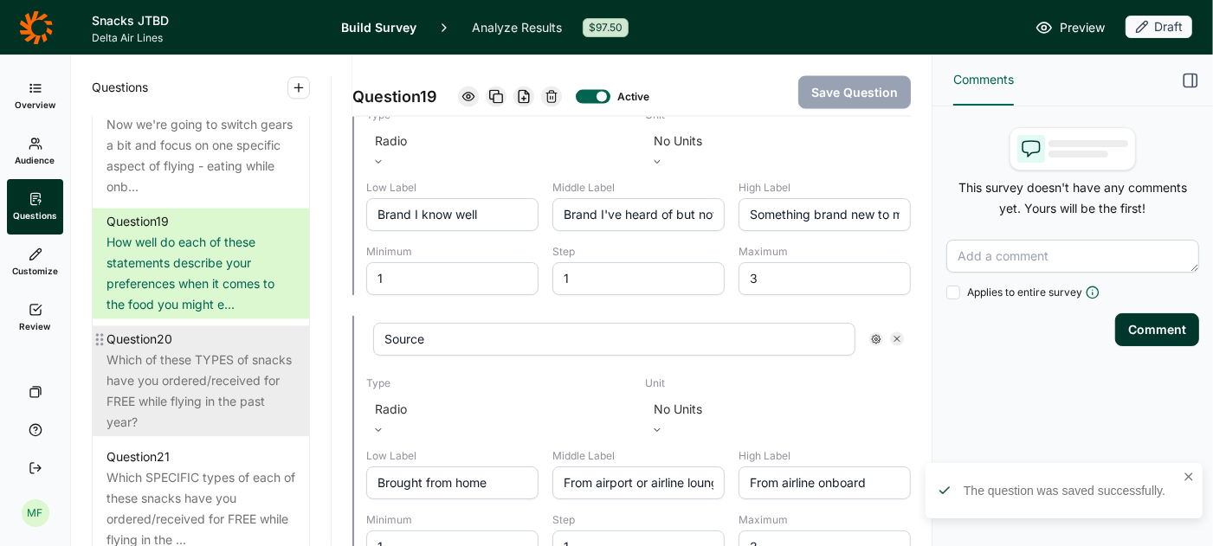
click at [149, 362] on div "Which of these TYPES of snacks have you ordered/received for FREE while flying …" at bounding box center [200, 391] width 189 height 83
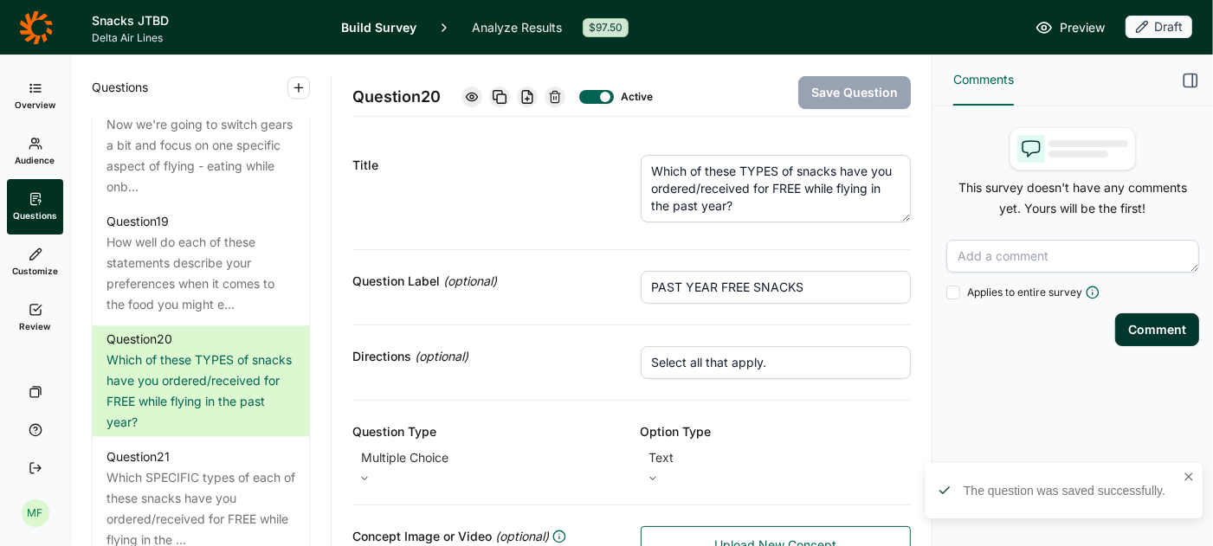
click at [763, 287] on input "PAST YEAR FREE SNACKS" at bounding box center [776, 287] width 271 height 33
type input "PAST YEAR FREE FOOD"
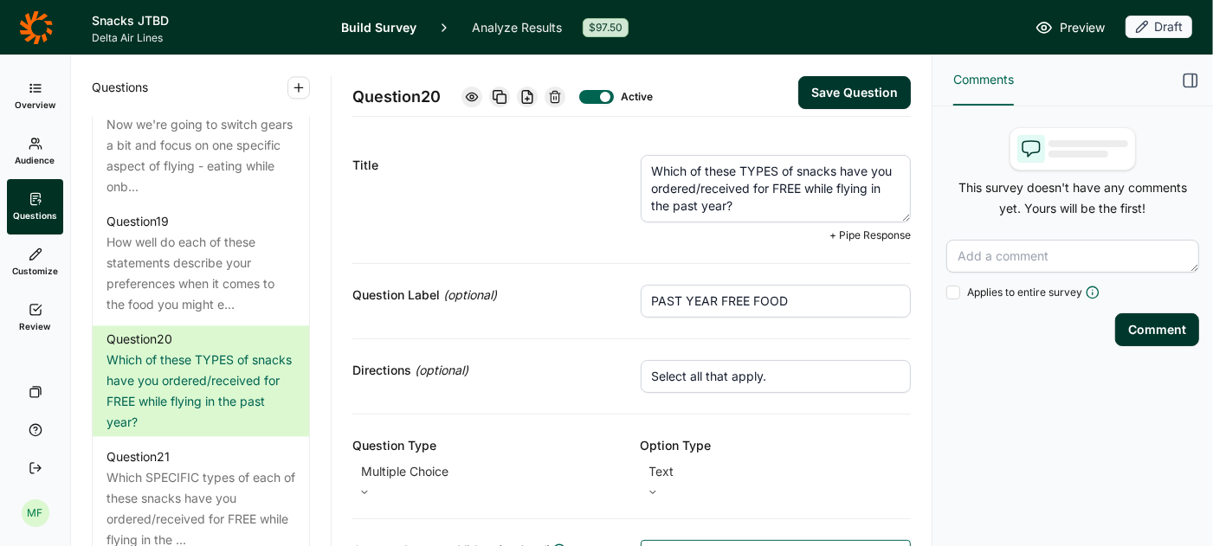
drag, startPoint x: 741, startPoint y: 205, endPoint x: 641, endPoint y: 159, distance: 109.6
click at [641, 159] on textarea "Which of these TYPES of snacks have you ordered/received for FREE while flying …" at bounding box center [776, 189] width 271 height 68
paste textarea "food TYPES have you ordered/received for FREE in the past year while on a domes…"
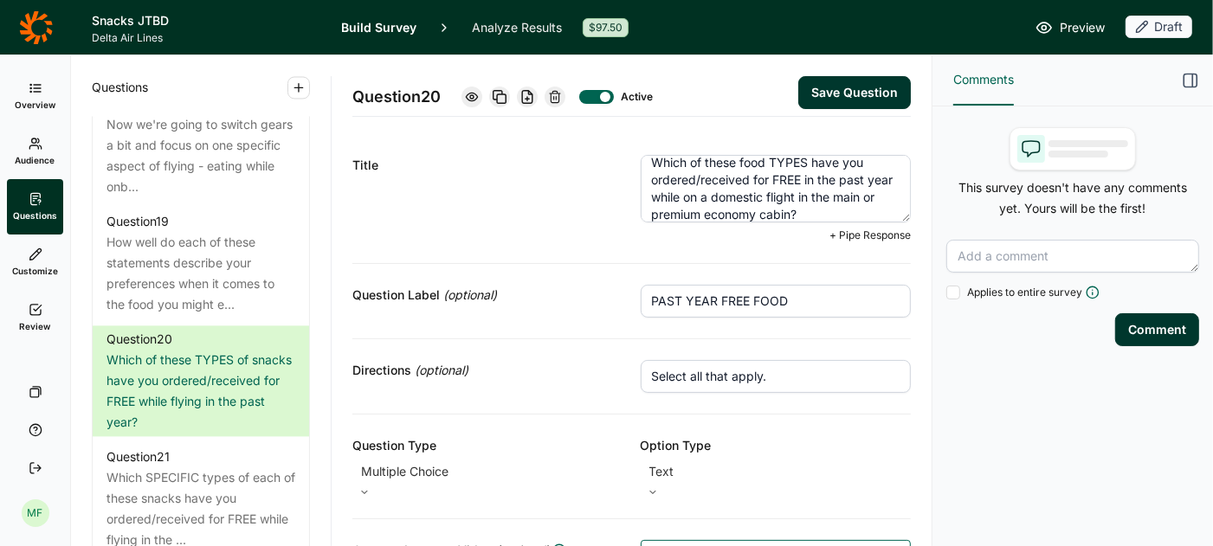
type textarea "Which of these food TYPES have you ordered/received for FREE in the past year w…"
click at [827, 92] on button "Save Question" at bounding box center [854, 92] width 113 height 33
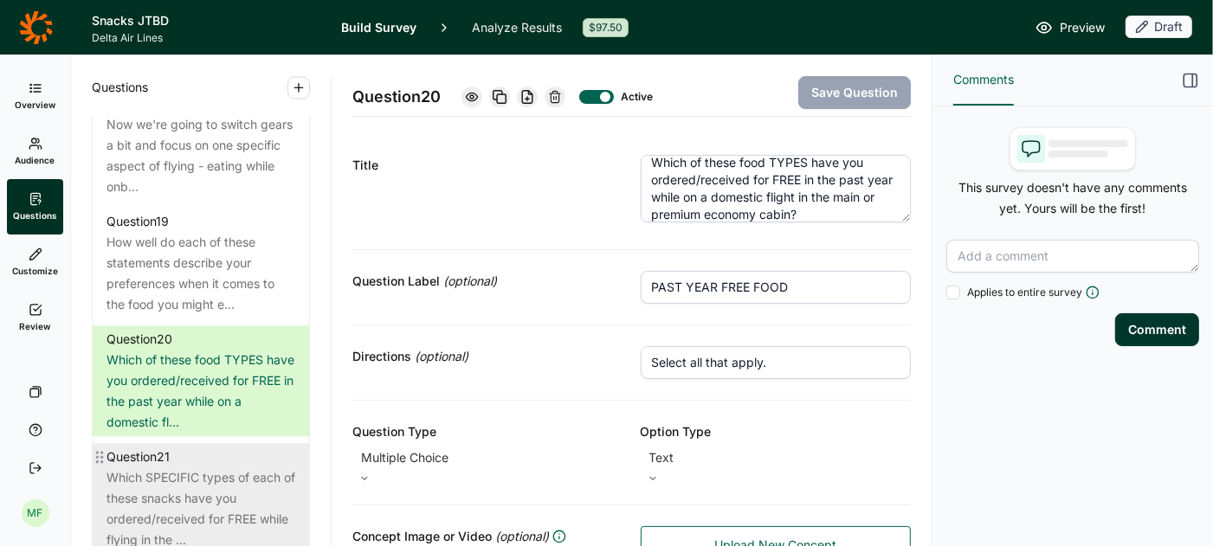
click at [225, 467] on div "Which SPECIFIC types of each of these snacks have you ordered/received for FREE…" at bounding box center [200, 508] width 189 height 83
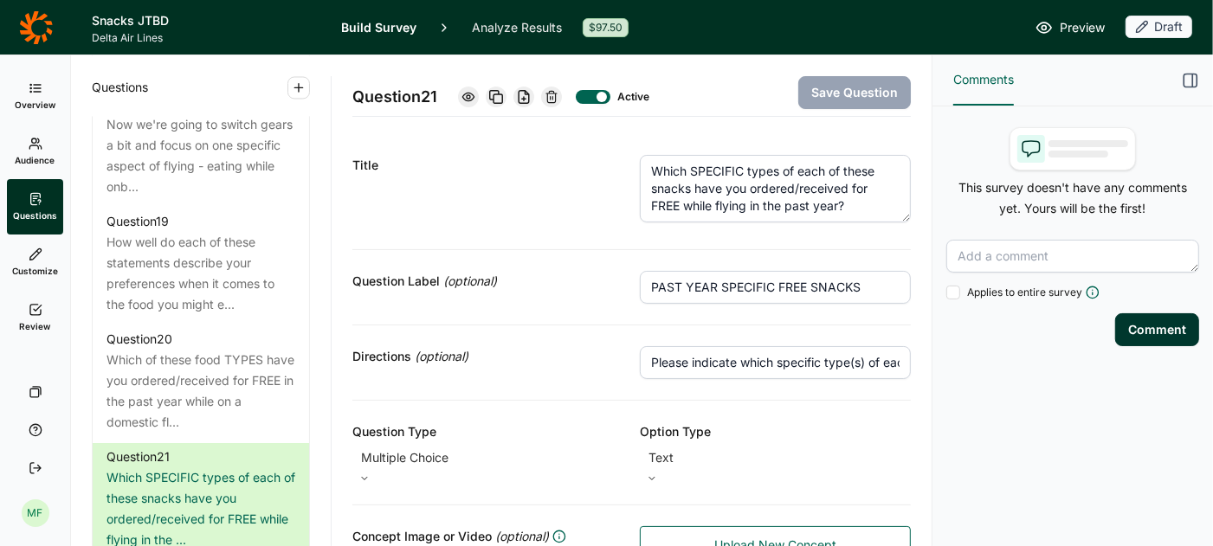
click at [846, 286] on input "PAST YEAR SPECIFIC FREE SNACKS" at bounding box center [775, 287] width 271 height 33
type input "PAST YEAR SPECIFIC FREE FOOD"
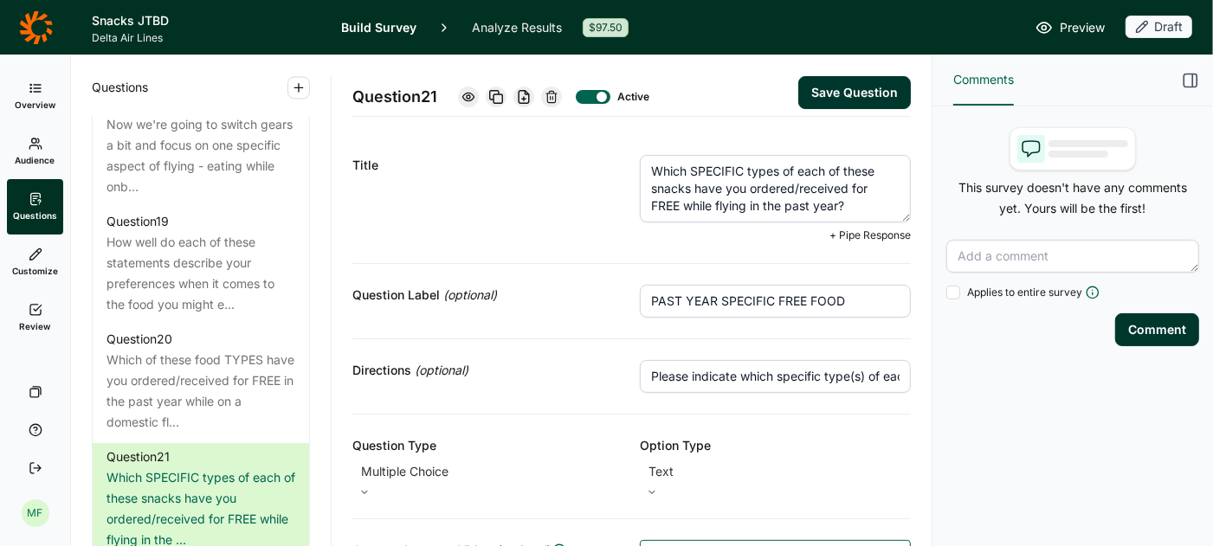
drag, startPoint x: 853, startPoint y: 210, endPoint x: 636, endPoint y: 167, distance: 220.7
click at [635, 167] on div "Title Which SPECIFIC types of each of these snacks have you ordered/received fo…" at bounding box center [631, 199] width 558 height 130
paste textarea "have you ordered/received for FREE in the past year while on a domestic flight …"
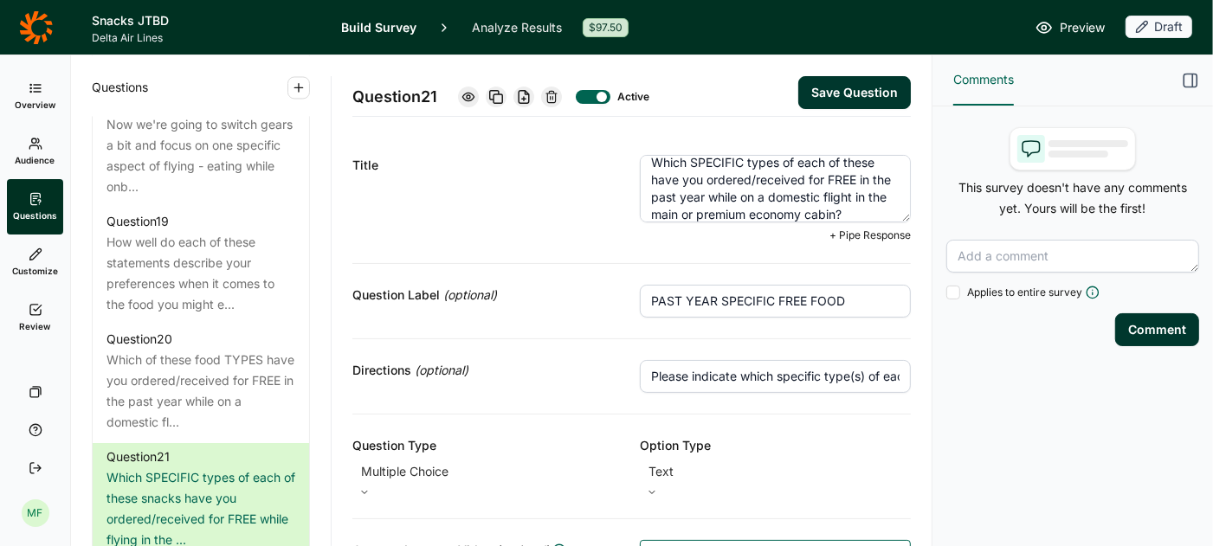
type textarea "Which SPECIFIC types of each of these have you ordered/received for FREE in the…"
click at [834, 92] on button "Save Question" at bounding box center [854, 92] width 113 height 33
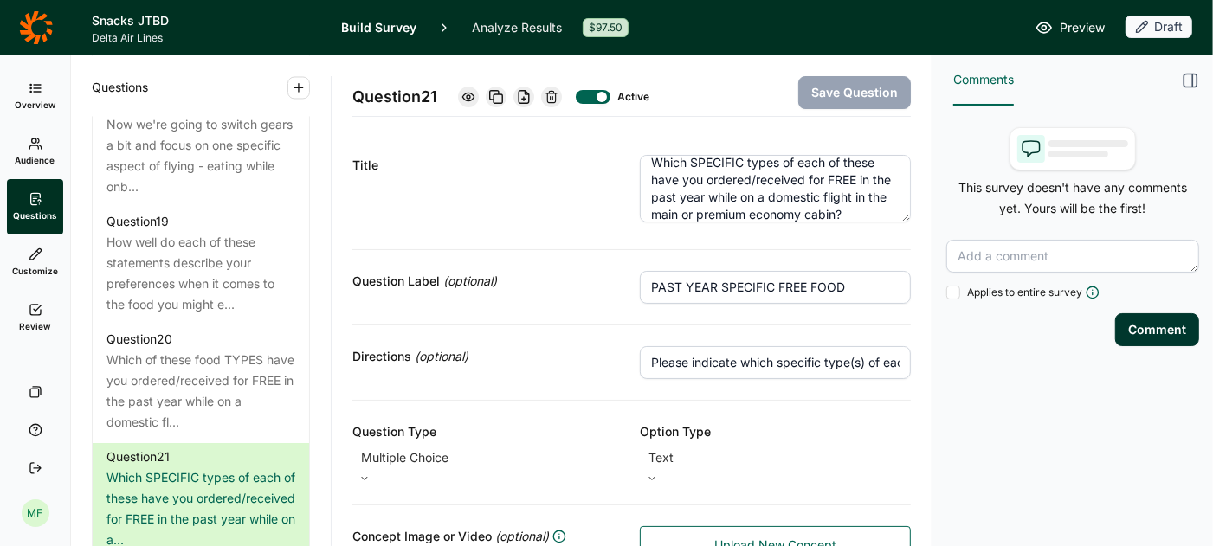
click at [744, 351] on input "Please indicate which specific type(s) of each snack you have ordered in the pa…" at bounding box center [775, 362] width 271 height 33
type input "Please indicate which specific type(s) of each you have ordered in the past yea…"
click at [850, 92] on button "Save Question" at bounding box center [854, 92] width 113 height 33
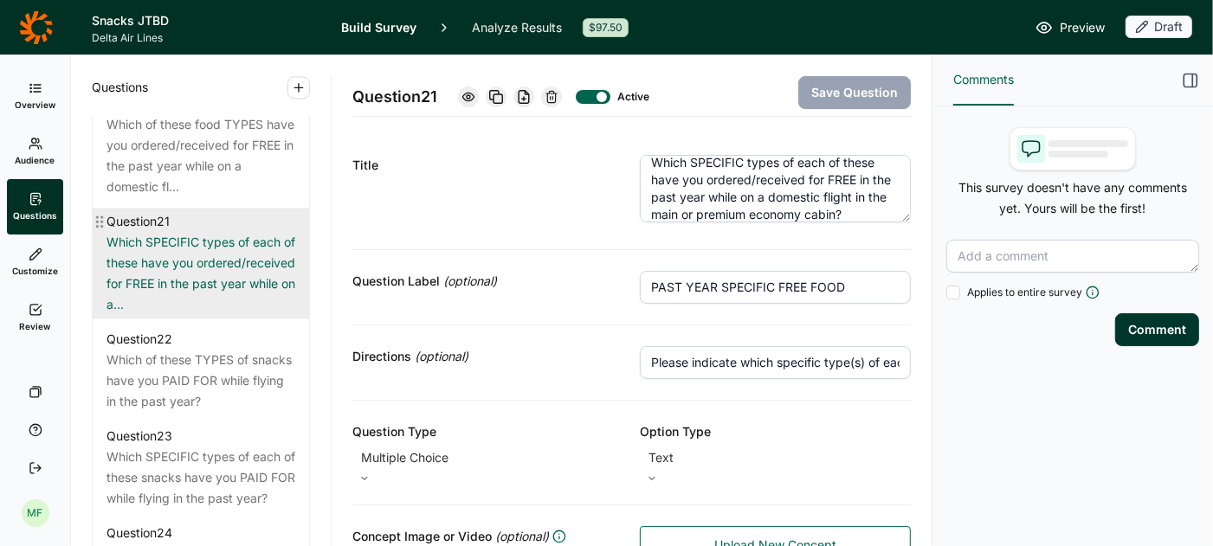
scroll to position [2881, 0]
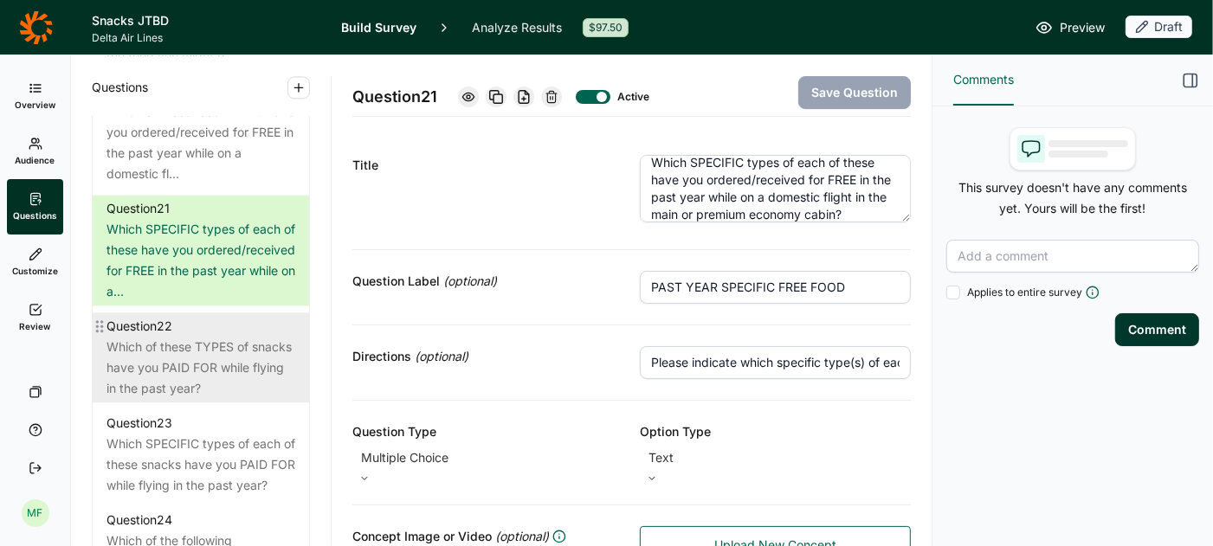
click at [186, 316] on div "Question 22" at bounding box center [200, 326] width 189 height 21
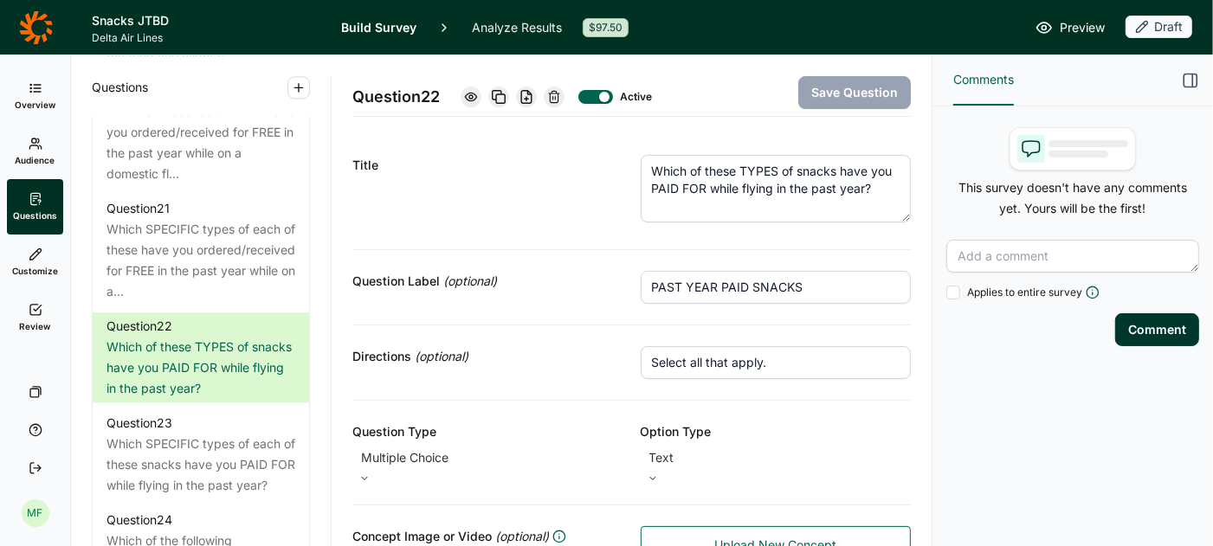
click at [765, 285] on input "PAST YEAR PAID SNACKS" at bounding box center [776, 287] width 271 height 33
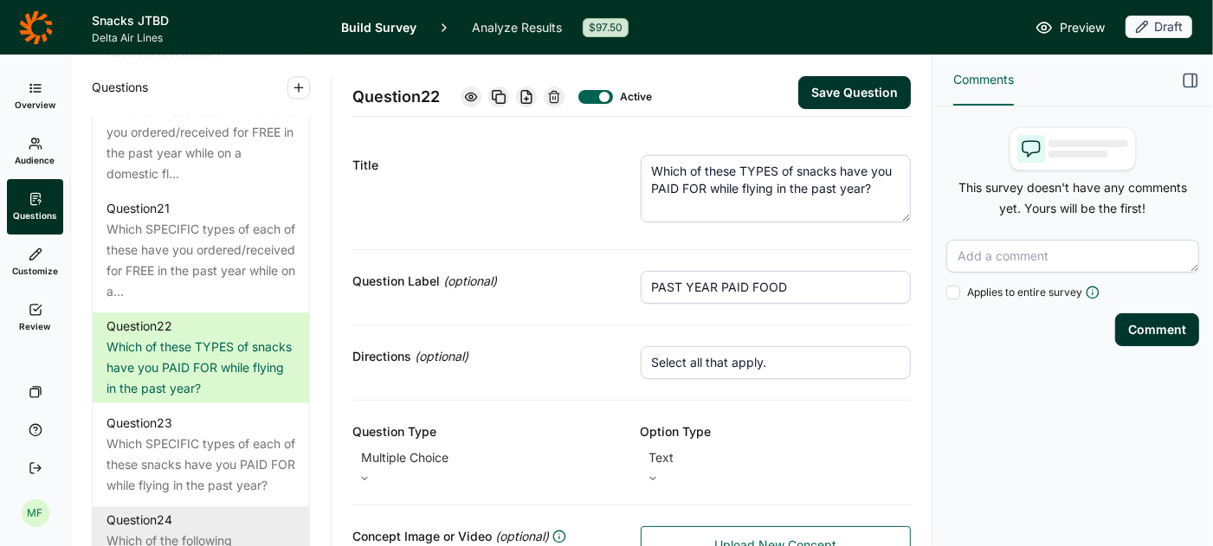
type input "PAST YEAR PAID FOOD"
click at [789, 178] on textarea "Which of these TYPES of snacks have you PAID FOR while flying in the past year?" at bounding box center [776, 189] width 271 height 68
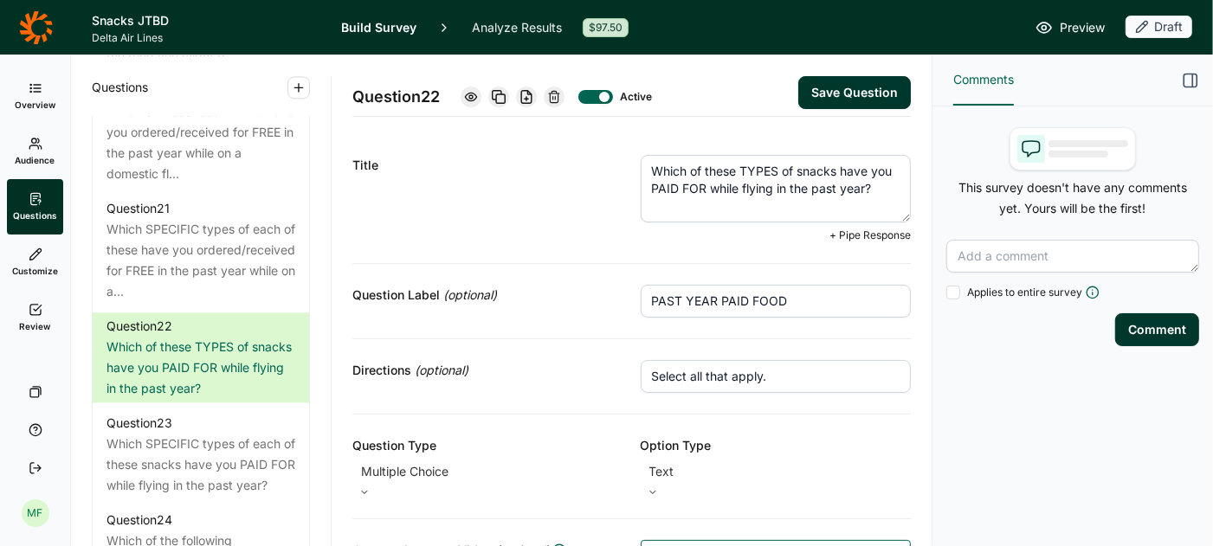
click at [789, 178] on textarea "Which of these TYPES of snacks have you PAID FOR while flying in the past year?" at bounding box center [776, 189] width 271 height 68
paste textarea "). Which of these food TYPES have you PAID FOR while in the past year while on …"
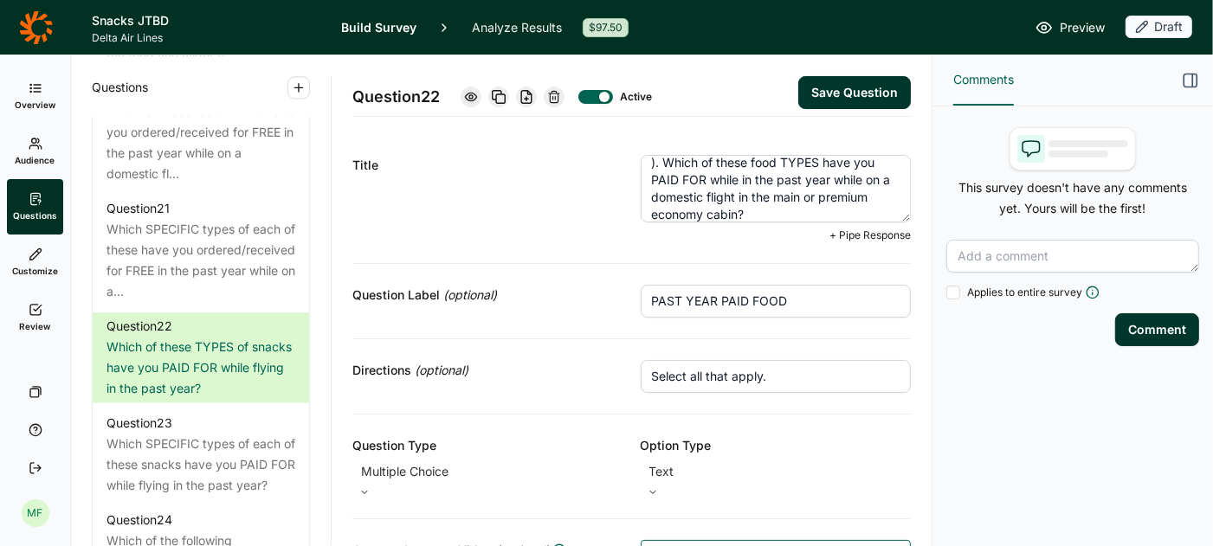
click at [660, 162] on textarea "). Which of these food TYPES have you PAID FOR while in the past year while on …" at bounding box center [776, 189] width 271 height 68
type textarea "Which of these food TYPES have you PAID FOR while in the past year while on a d…"
click at [887, 87] on button "Save Question" at bounding box center [854, 92] width 113 height 33
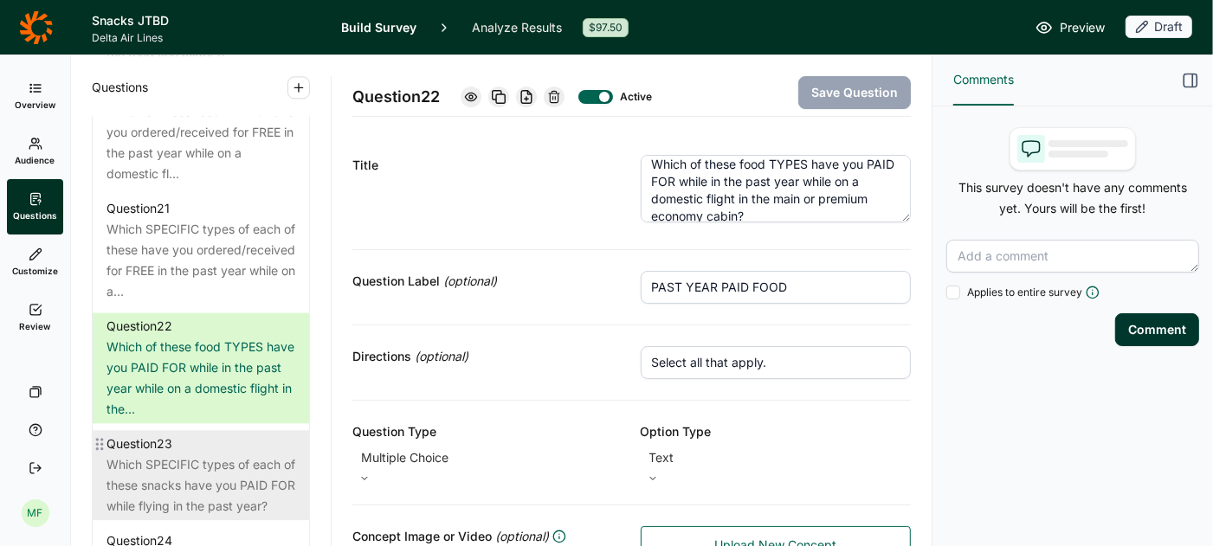
click at [234, 454] on div "Which SPECIFIC types of each of these snacks have you PAID FOR while flying in …" at bounding box center [200, 485] width 189 height 62
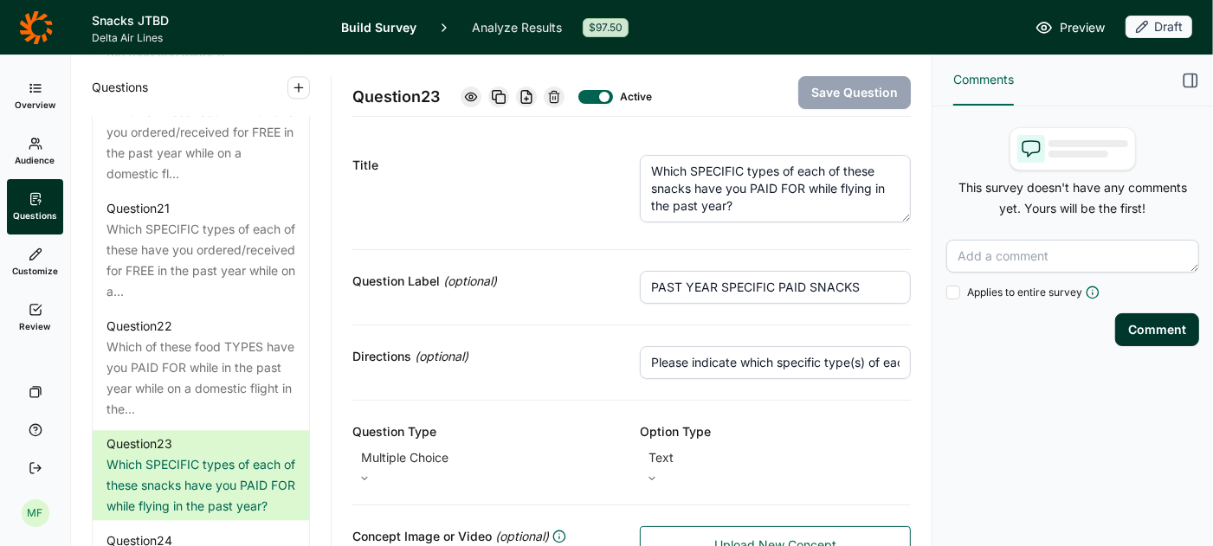
click at [824, 282] on input "PAST YEAR SPECIFIC PAID SNACKS" at bounding box center [775, 287] width 271 height 33
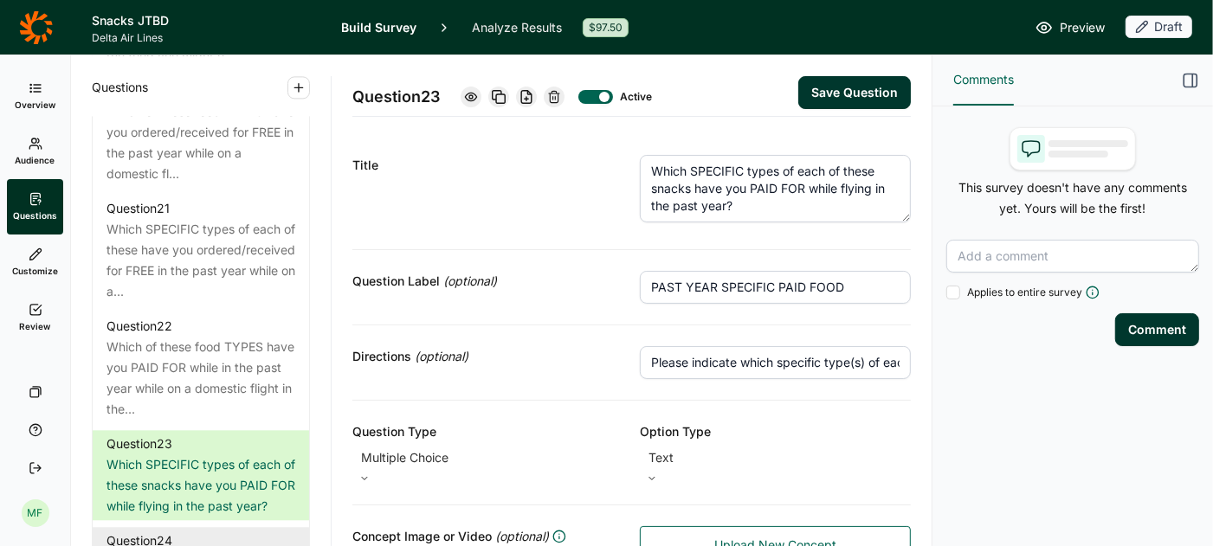
type input "PAST YEAR SPECIFIC PAID FOOD"
click at [776, 196] on textarea "Which SPECIFIC types of each of these snacks have you PAID FOR while flying in …" at bounding box center [775, 189] width 271 height 68
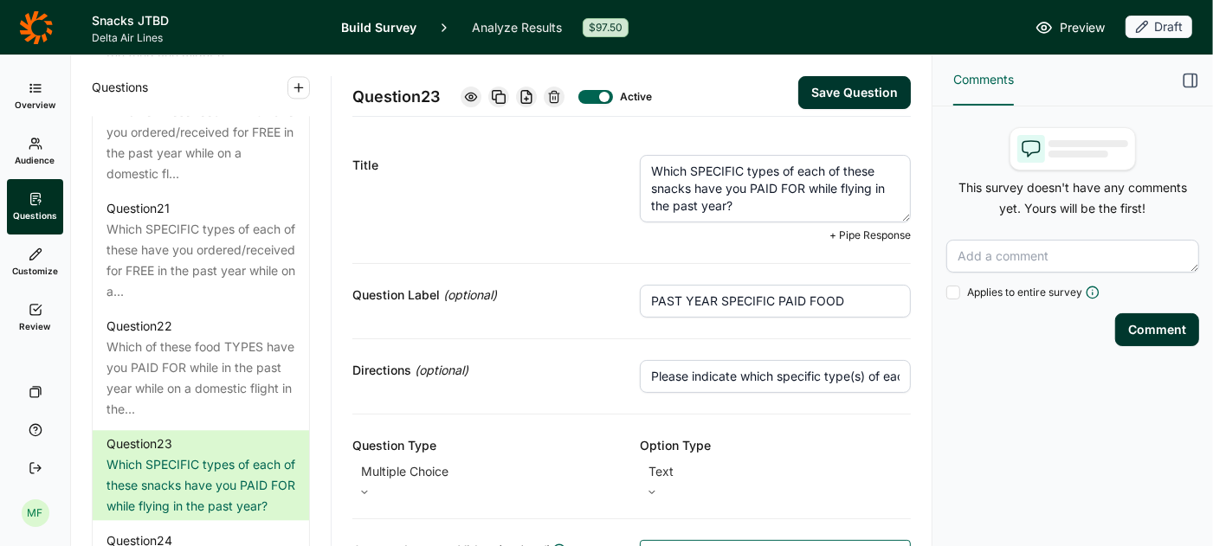
click at [776, 196] on textarea "Which SPECIFIC types of each of these snacks have you PAID FOR while flying in …" at bounding box center [775, 189] width 271 height 68
paste textarea
type textarea "Which SPECIFIC types of each of these have you PAID FOR while flying in the pas…"
click at [749, 367] on input "Please indicate which specific type(s) of each snack you have ordered in the pa…" at bounding box center [775, 376] width 271 height 33
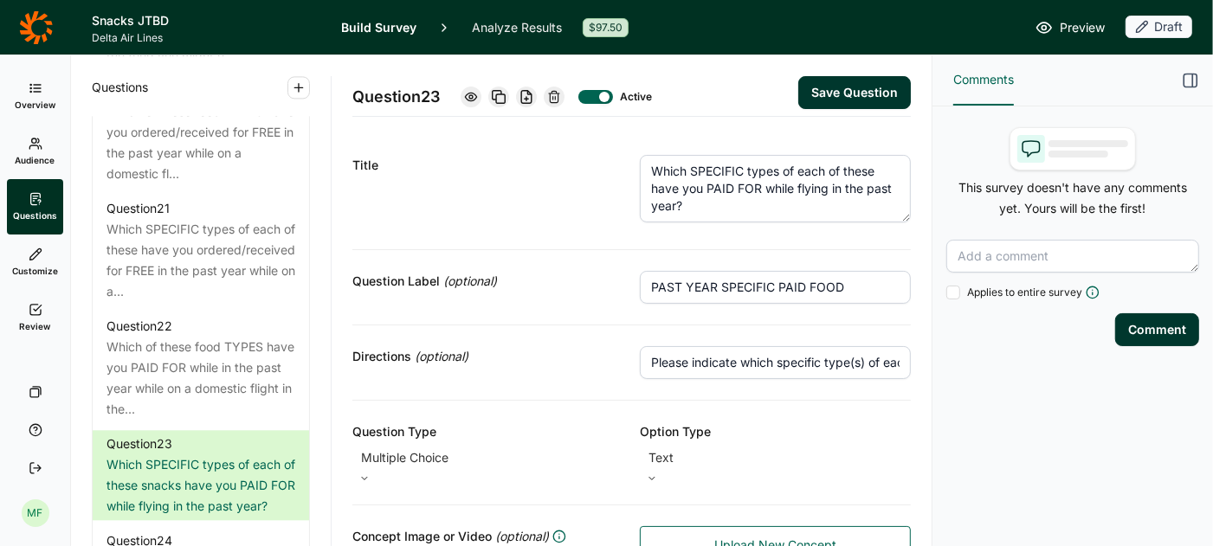
scroll to position [0, 132]
type input "Please indicate which specific type(s) of each you have ordered in the past yea…"
click at [859, 89] on button "Save Question" at bounding box center [854, 92] width 113 height 33
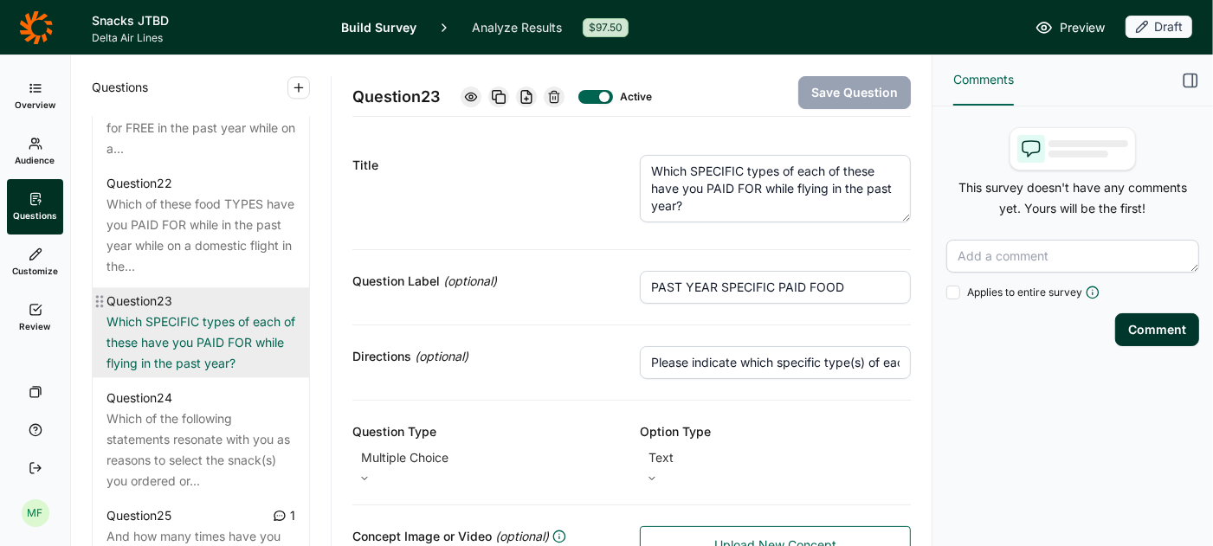
scroll to position [3049, 0]
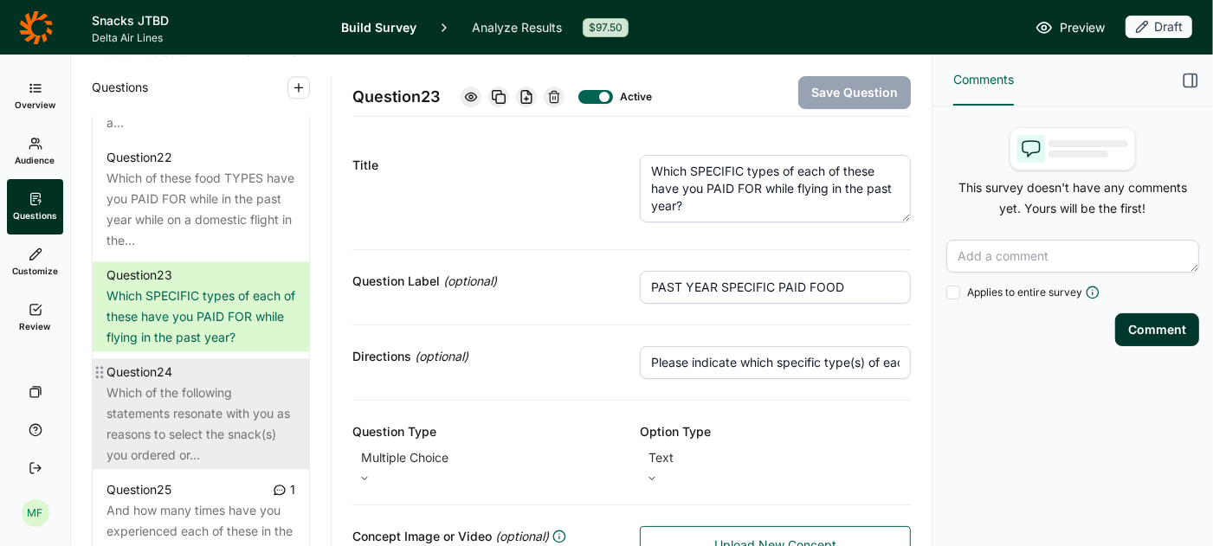
click at [196, 388] on div "Which of the following statements resonate with you as reasons to select the sn…" at bounding box center [200, 424] width 189 height 83
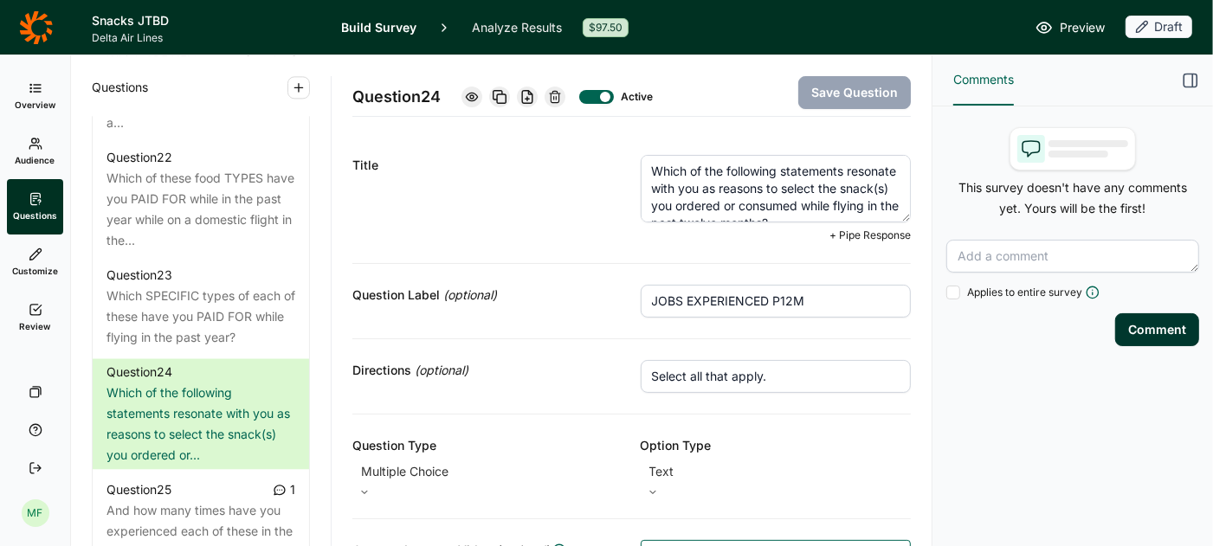
click at [717, 185] on textarea "Which of the following statements resonate with you as reasons to select the sn…" at bounding box center [776, 189] width 271 height 68
paste textarea "something you hoped to achieve with the food available for you to order or cons…"
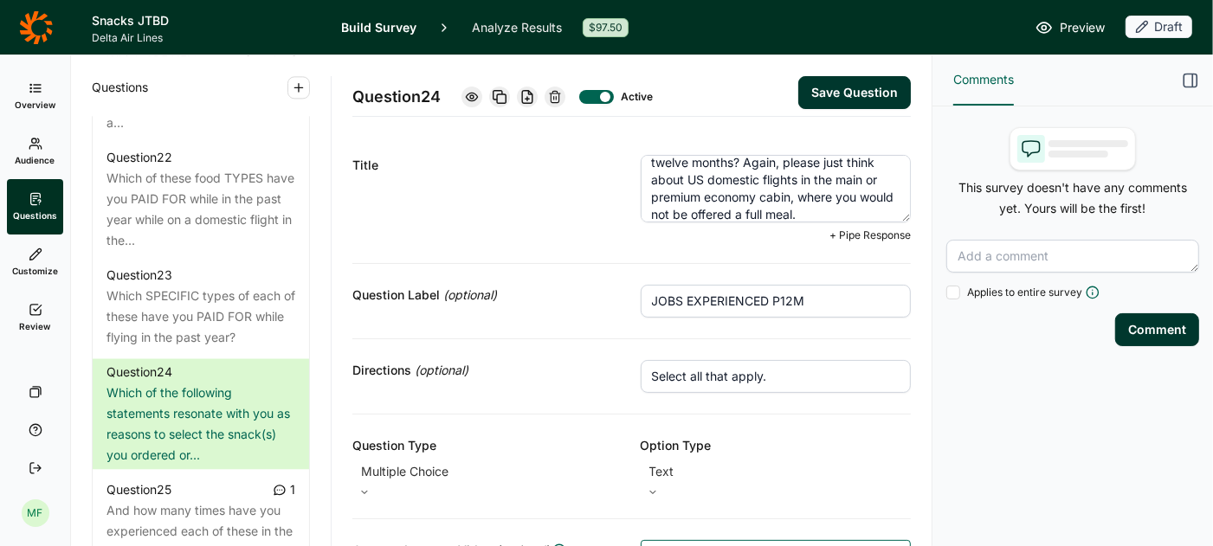
type textarea "Which of the following statements resonate with you as something you hoped to a…"
click at [830, 96] on button "Save Question" at bounding box center [854, 92] width 113 height 33
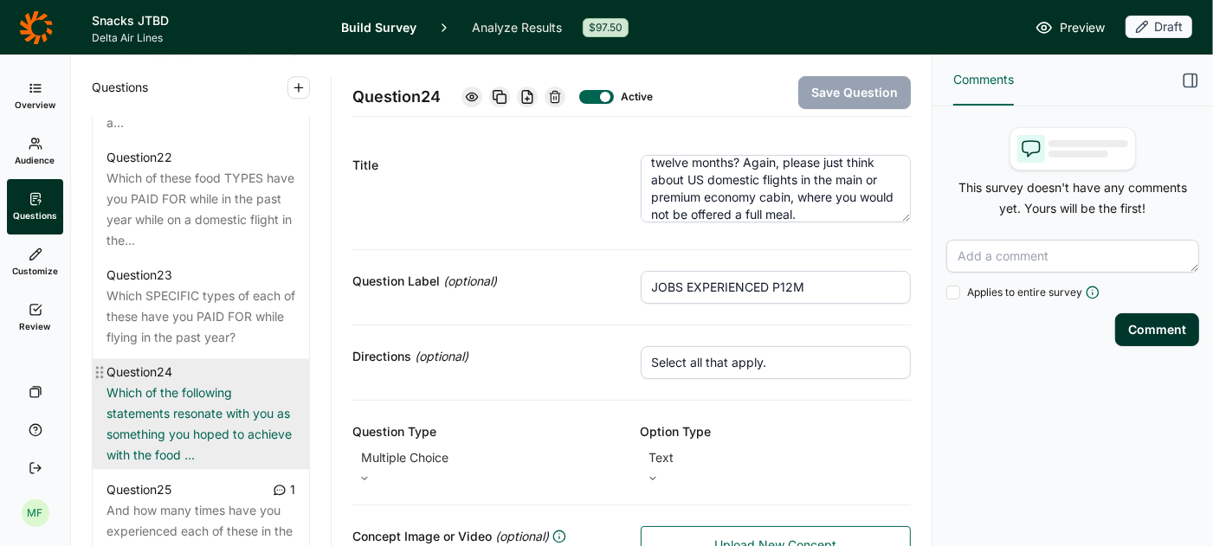
scroll to position [3125, 0]
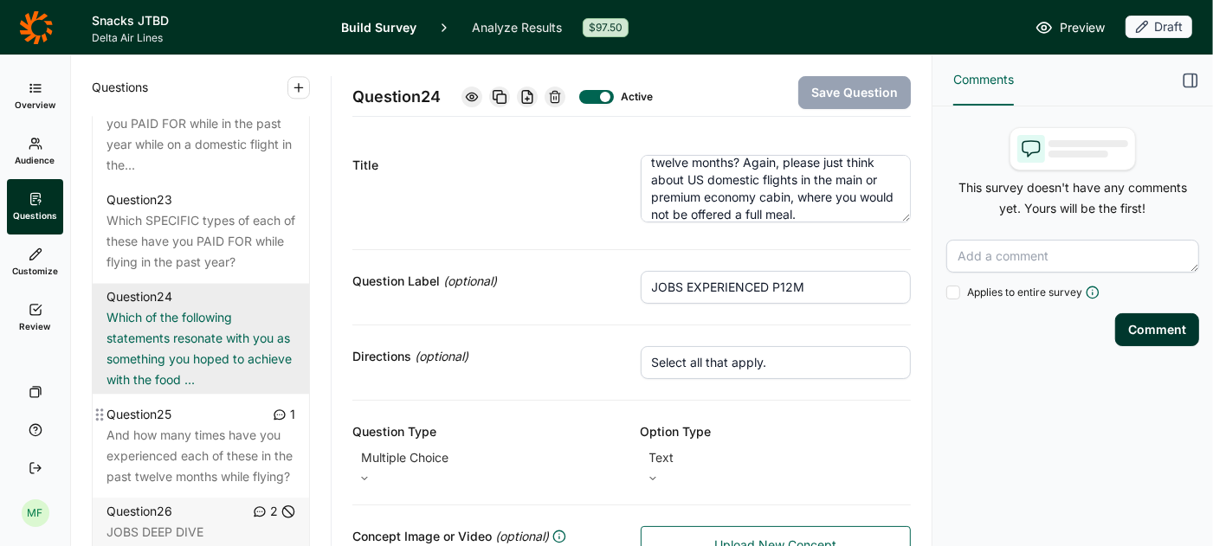
click at [177, 427] on div "And how many times have you experienced each of these in the past twelve months…" at bounding box center [200, 456] width 189 height 62
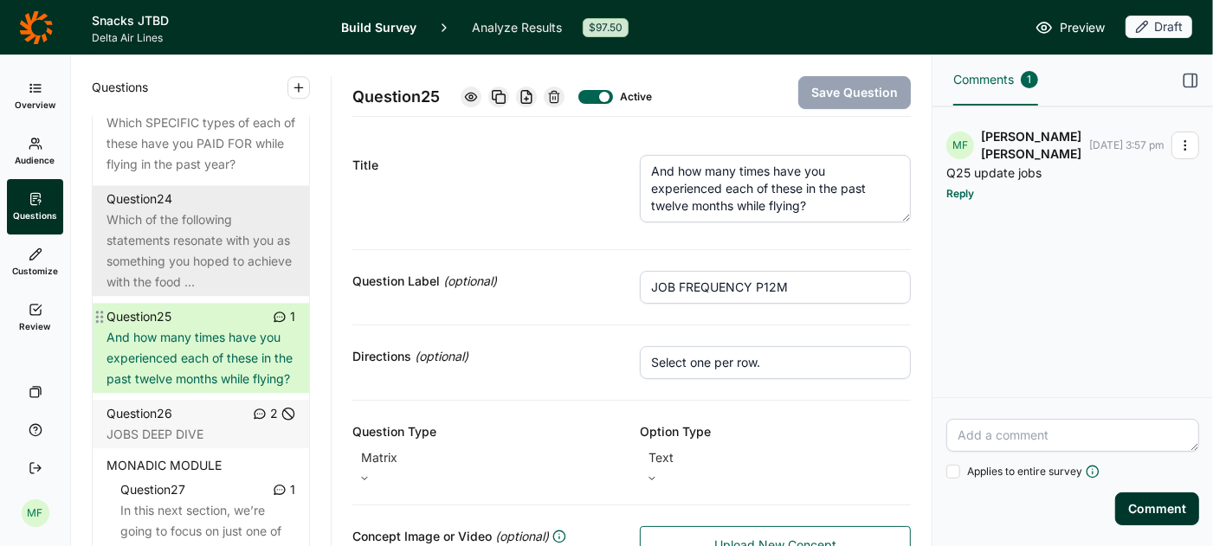
scroll to position [3242, 0]
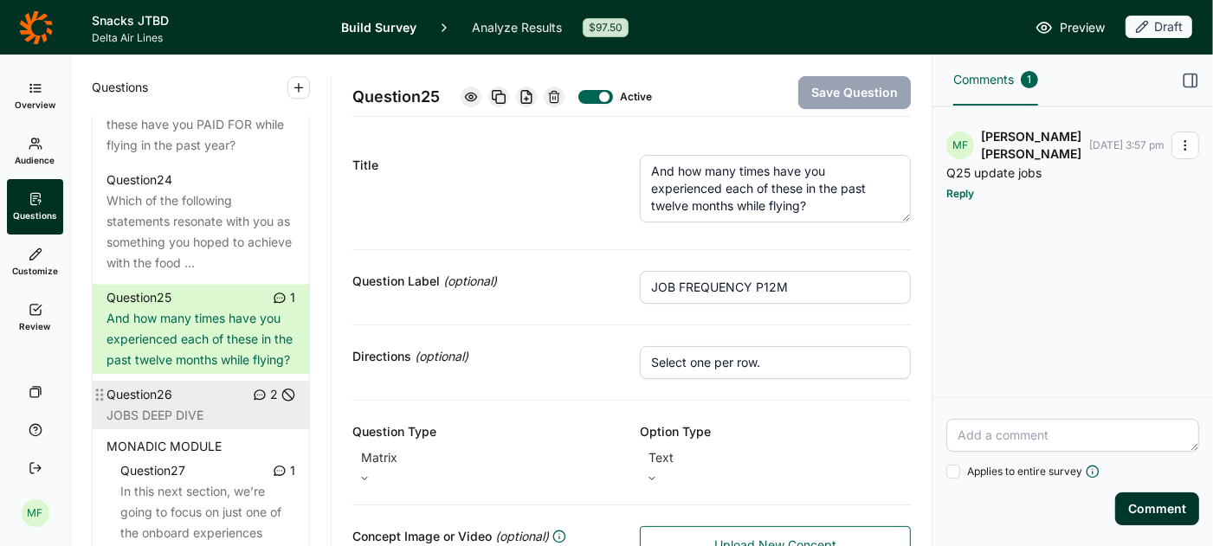
click at [177, 384] on div "Question 26 2" at bounding box center [200, 394] width 189 height 21
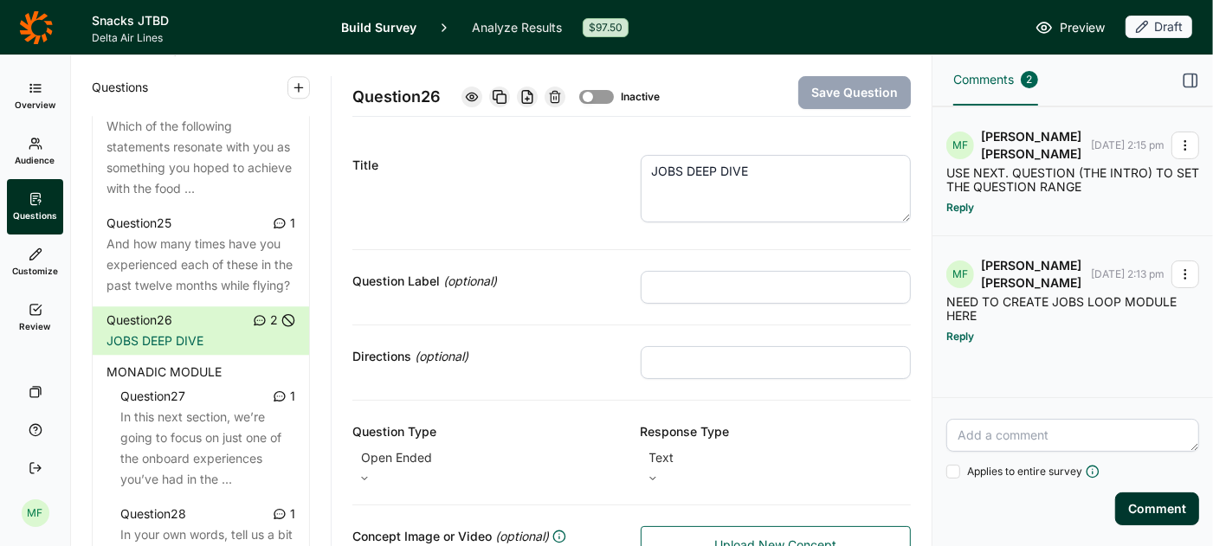
click at [133, 362] on span "MONADIC MODULE" at bounding box center [163, 372] width 115 height 21
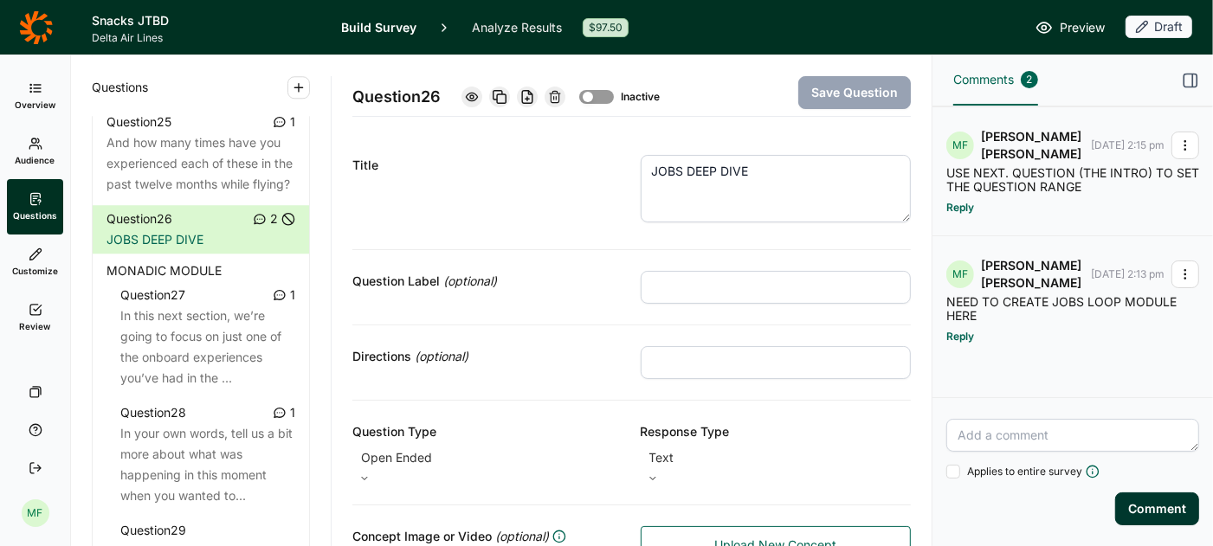
scroll to position [3420, 0]
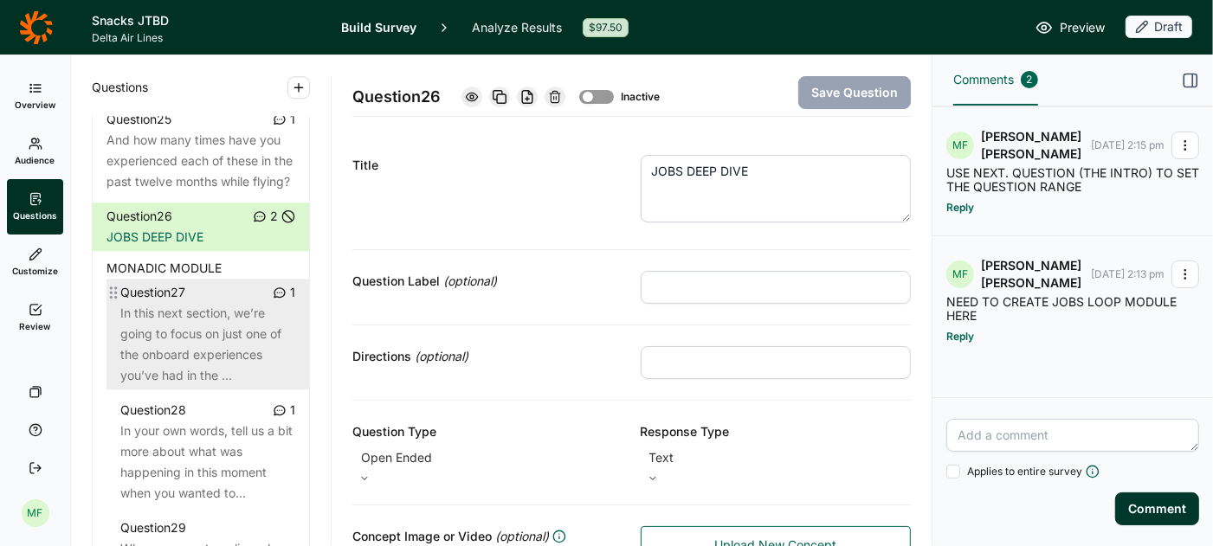
click at [235, 303] on div "In this next section, we’re going to focus on just one of the onboard experienc…" at bounding box center [207, 344] width 175 height 83
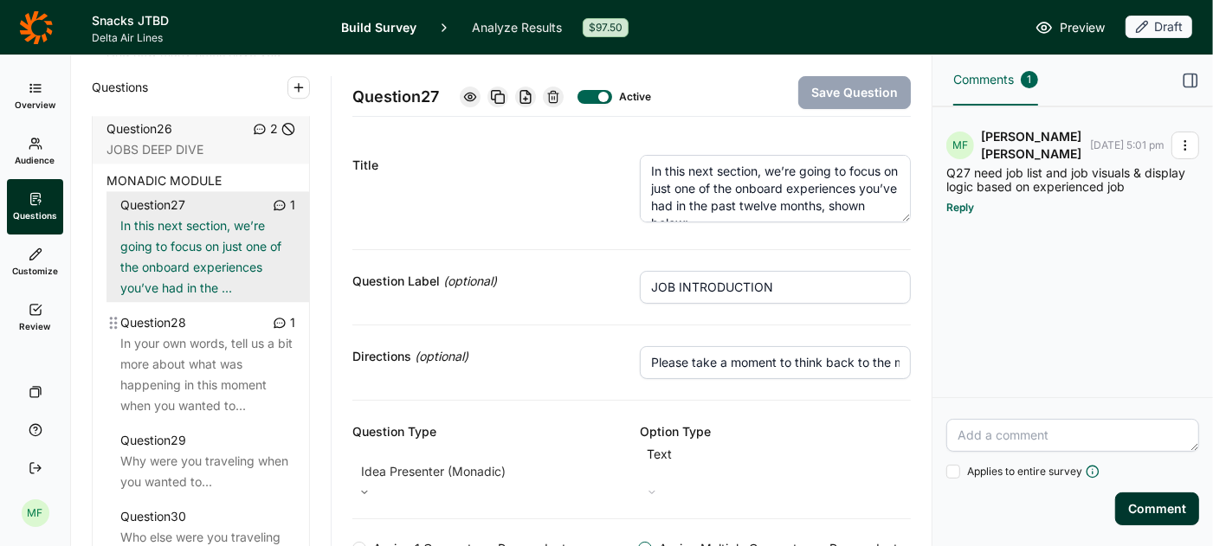
click at [206, 338] on div "In your own words, tell us a bit more about what was happening in this moment w…" at bounding box center [207, 374] width 175 height 83
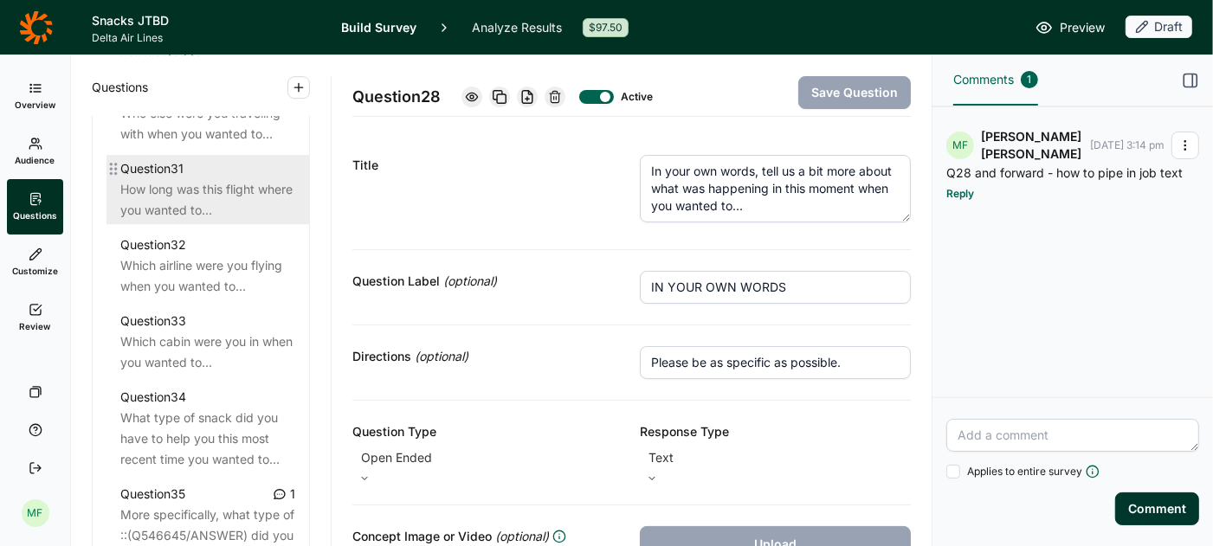
scroll to position [3964, 0]
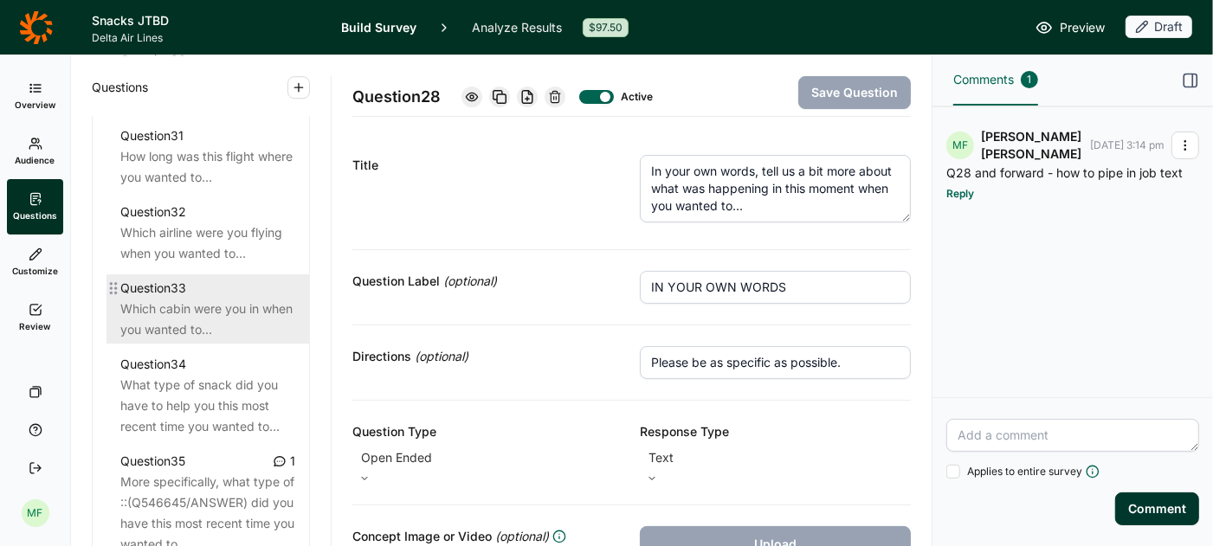
click at [167, 299] on div "Which cabin were you in when you wanted to..." at bounding box center [207, 320] width 175 height 42
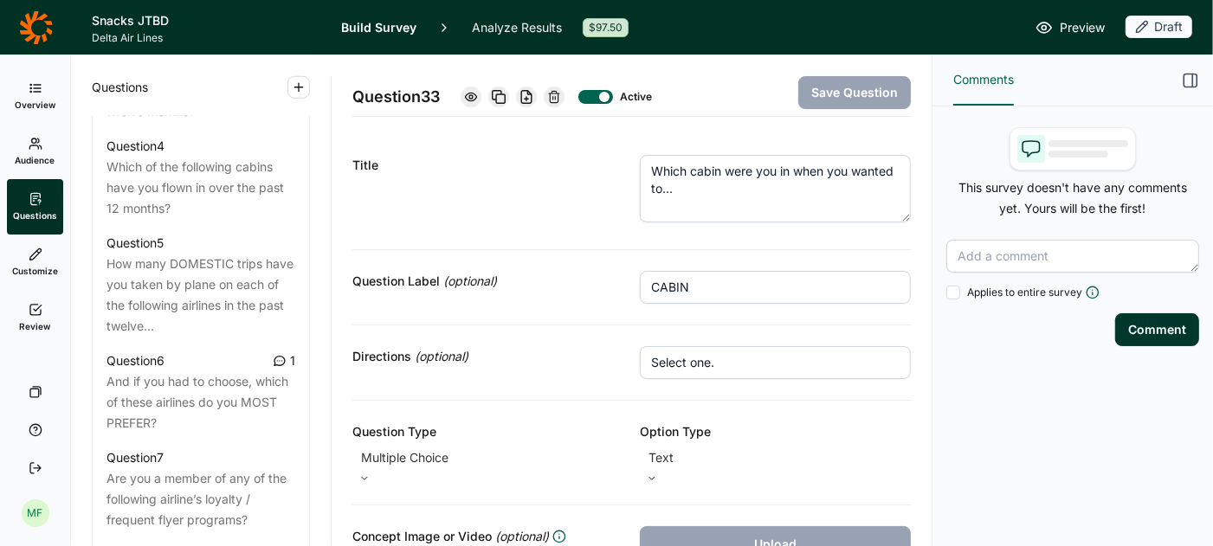
scroll to position [1148, 0]
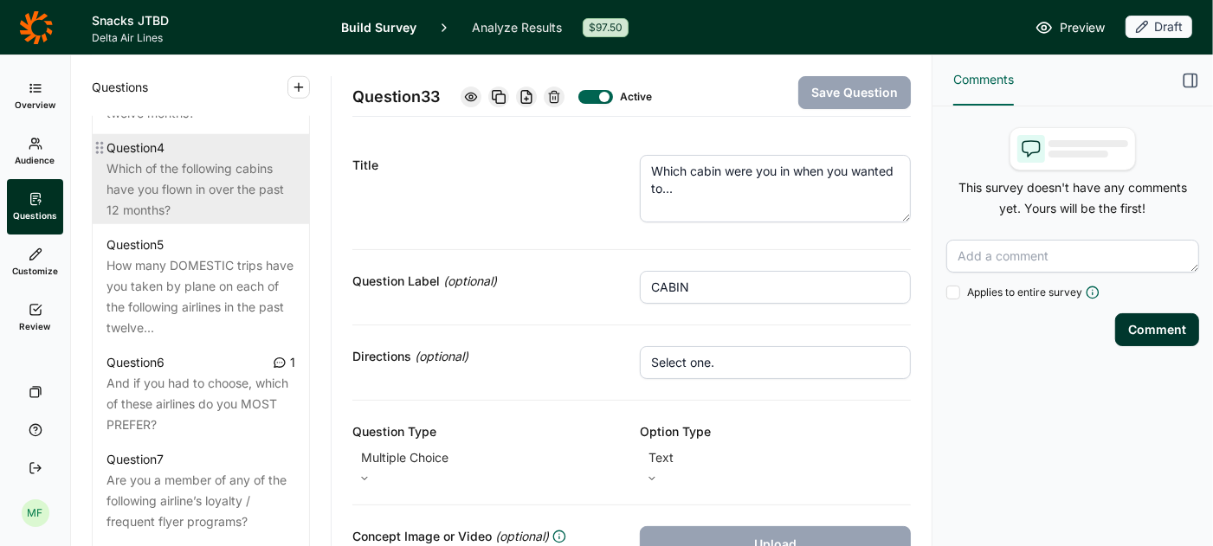
click at [231, 165] on div "Which of the following cabins have you flown in over the past 12 months?" at bounding box center [200, 189] width 189 height 62
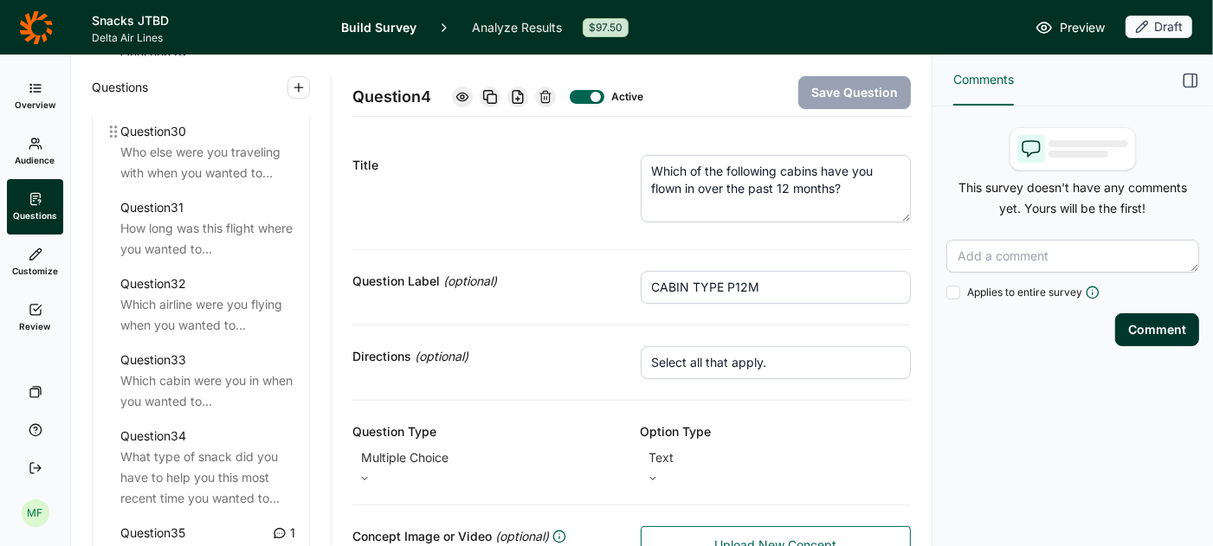
scroll to position [3908, 0]
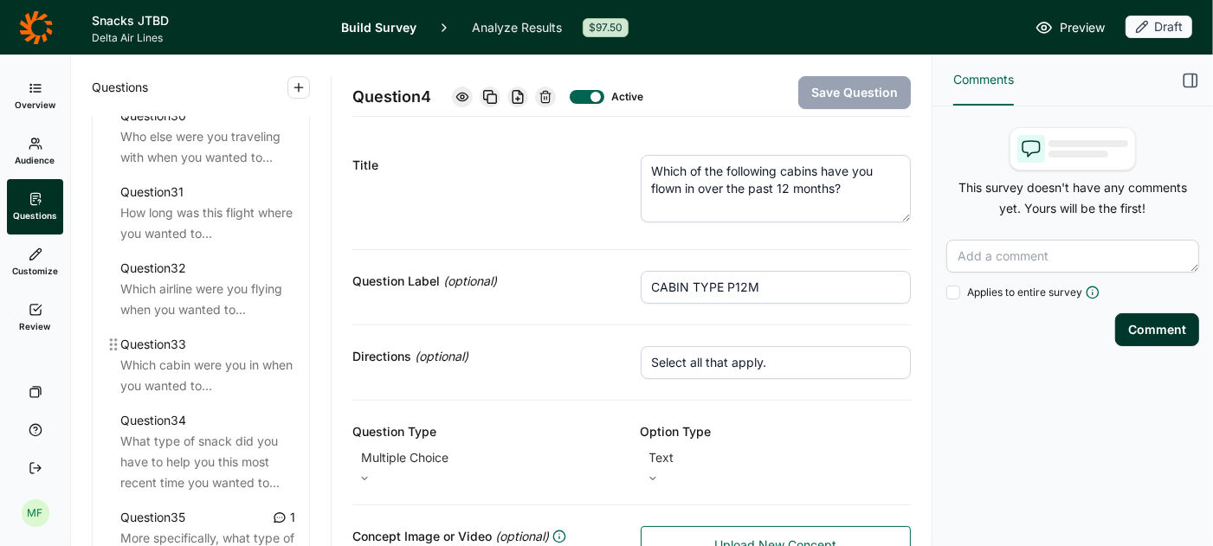
click at [267, 355] on div "Which cabin were you in when you wanted to..." at bounding box center [207, 376] width 175 height 42
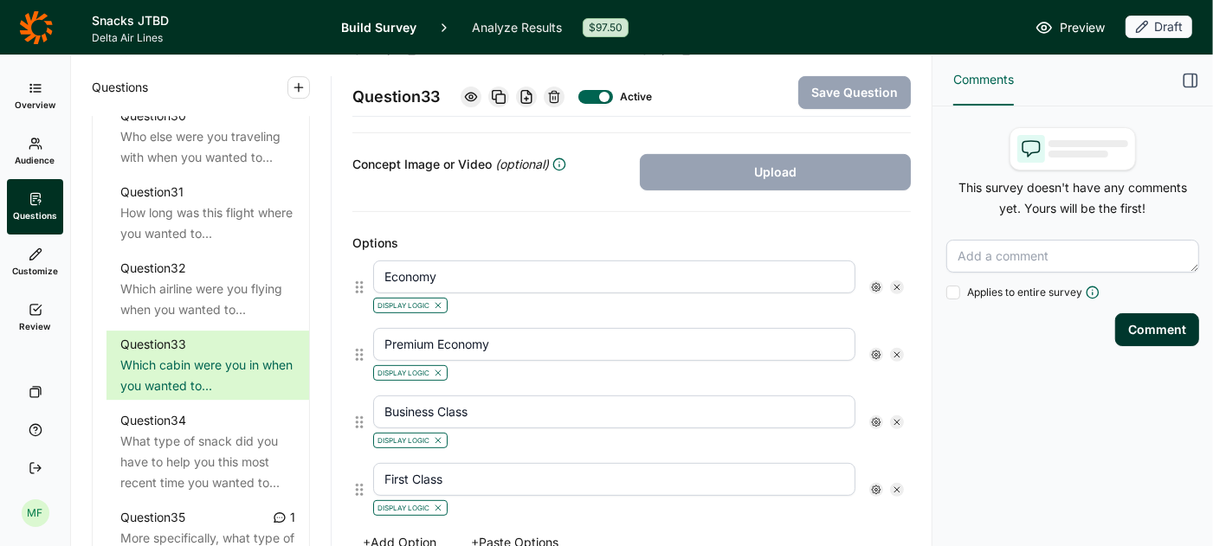
scroll to position [305, 0]
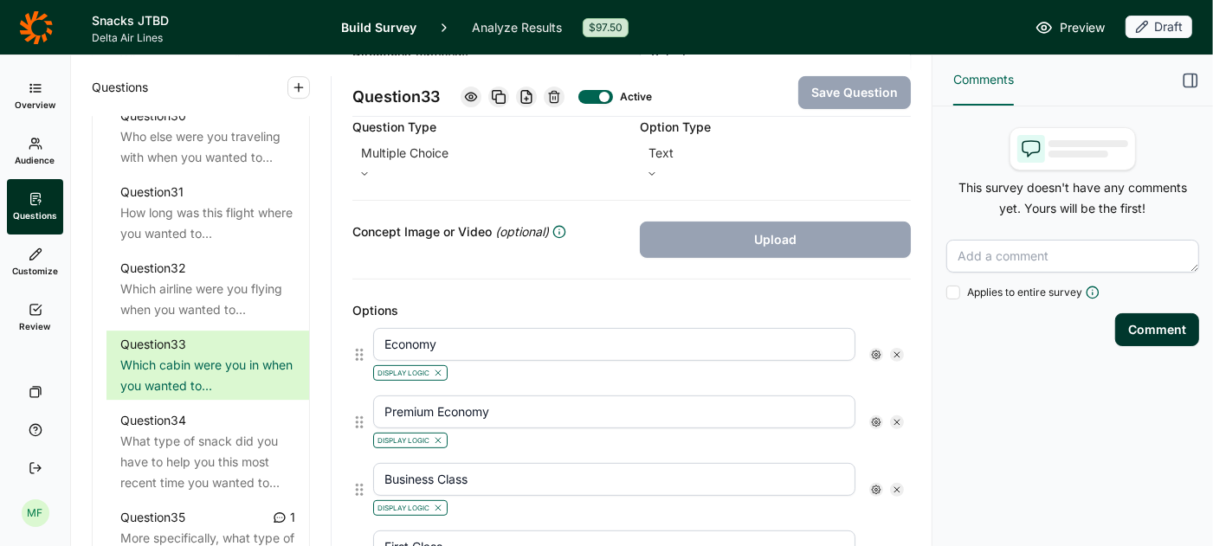
click at [879, 350] on icon at bounding box center [876, 355] width 10 height 10
click at [995, 377] on icon at bounding box center [998, 372] width 10 height 10
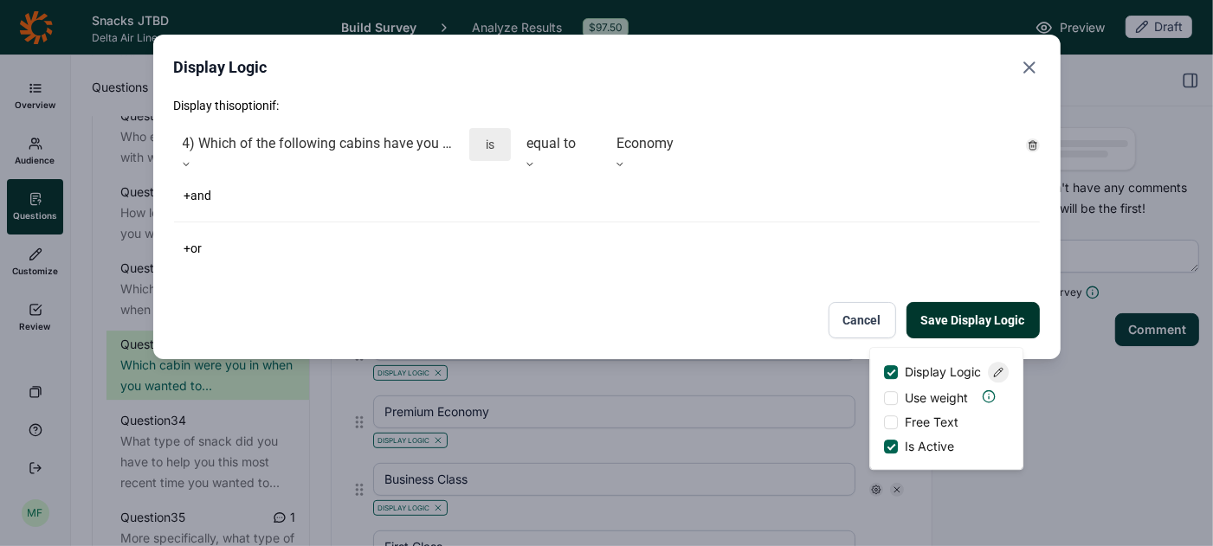
click at [1030, 68] on use "Close" at bounding box center [1029, 67] width 10 height 10
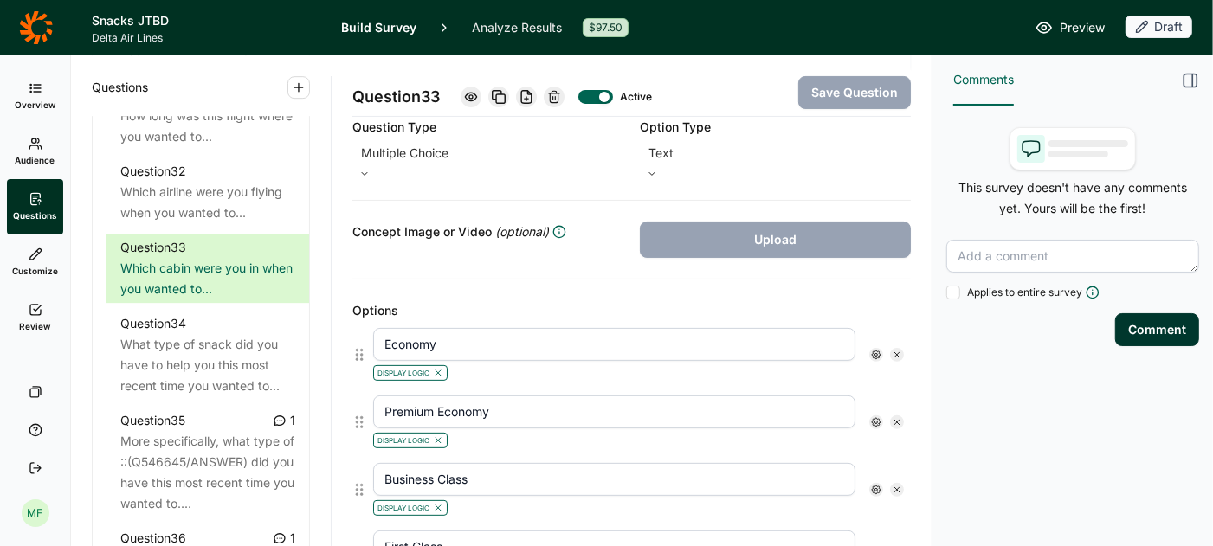
scroll to position [4009, 0]
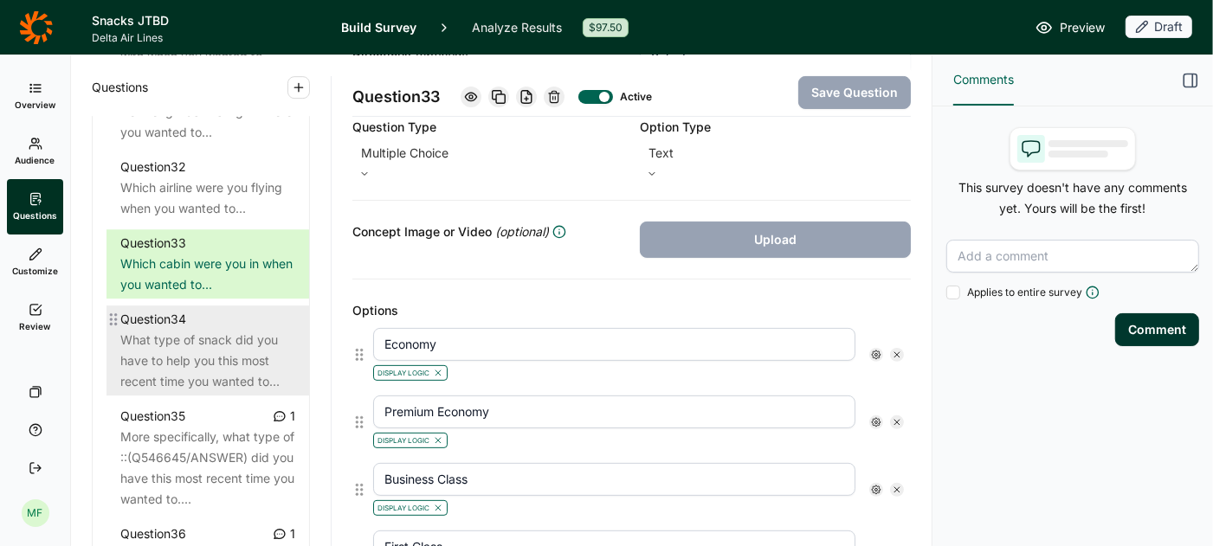
click at [254, 338] on div "What type of snack did you have to help you this most recent time you wanted to…" at bounding box center [207, 361] width 175 height 62
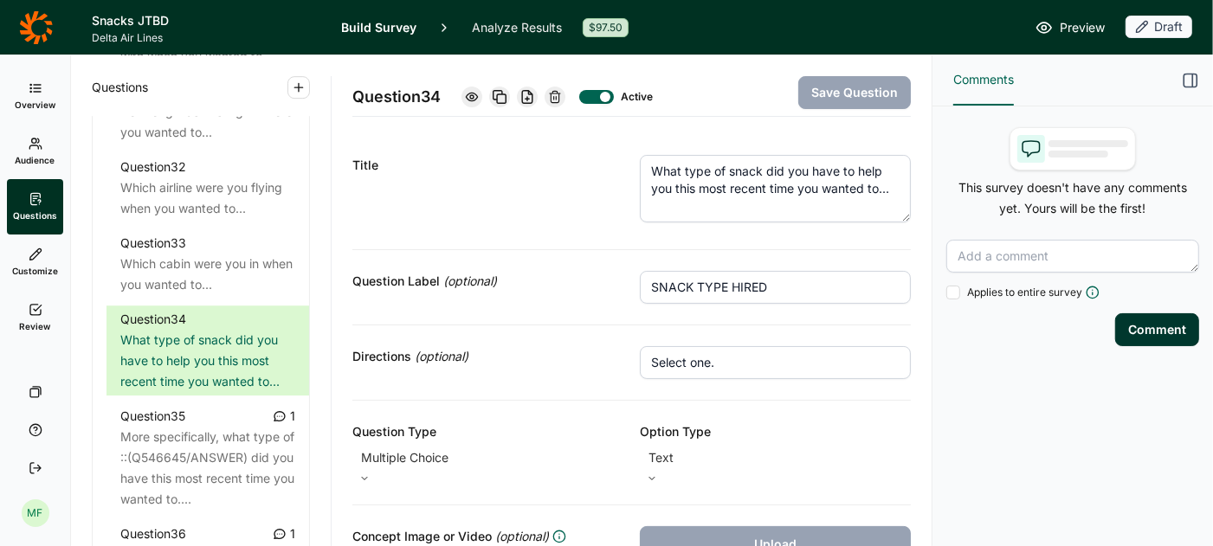
click at [680, 286] on input "SNACK TYPE HIRED" at bounding box center [775, 287] width 271 height 33
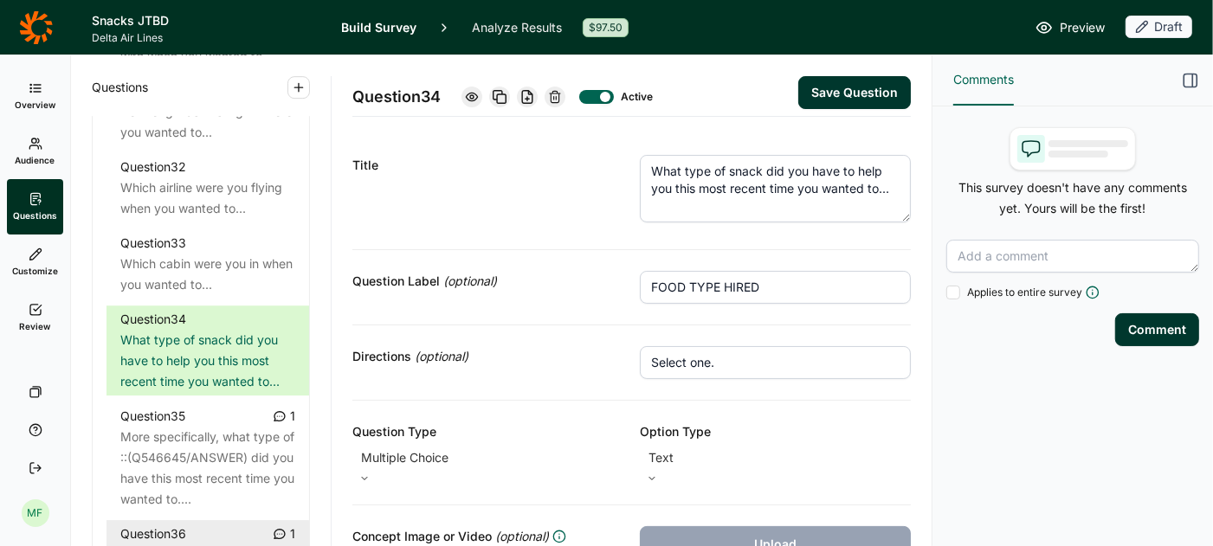
type input "FOOD TYPE HIRED"
click at [766, 185] on textarea "What type of snack did you have to help you this most recent time you wanted to…" at bounding box center [775, 189] width 271 height 68
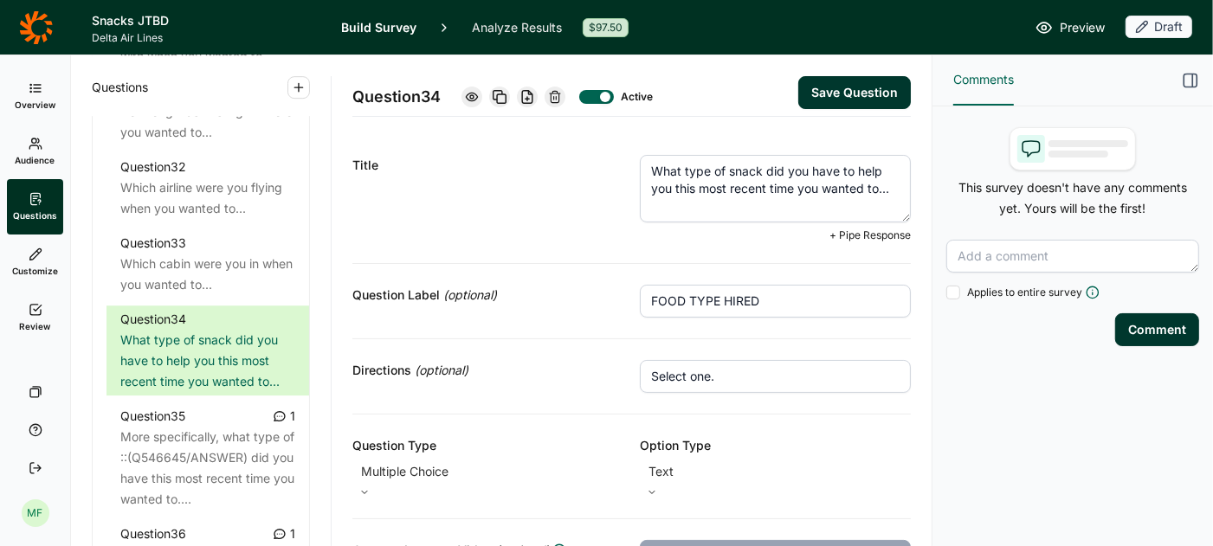
click at [766, 185] on textarea "What type of snack did you have to help you this most recent time you wanted to…" at bounding box center [775, 189] width 271 height 68
paste textarea "food, if any, did you choos"
type textarea "What type of food, if any, did you choose to help you this most recent time you…"
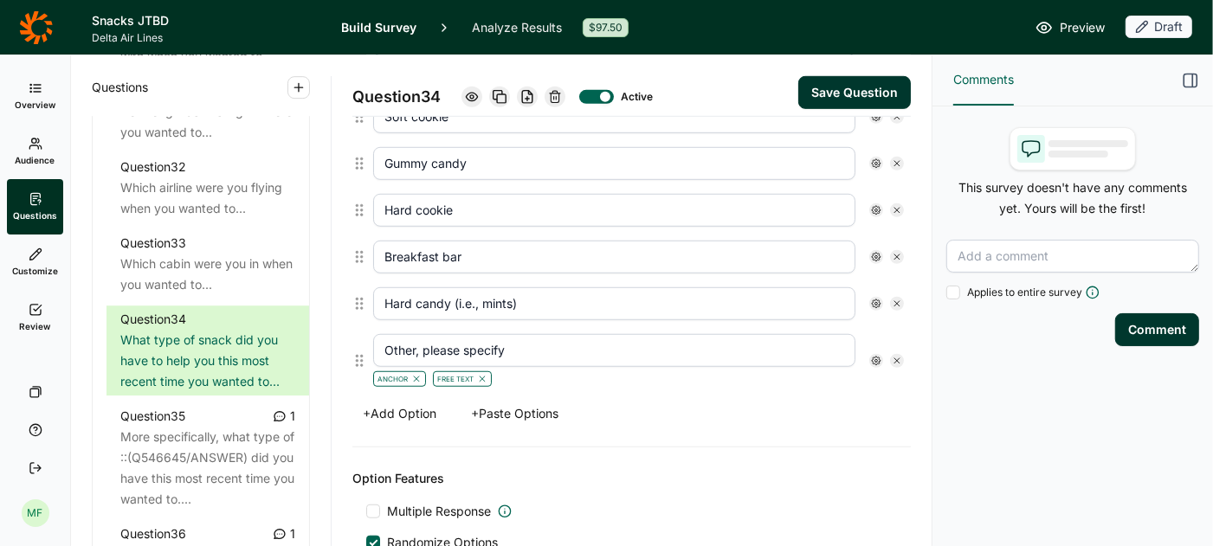
scroll to position [836, 0]
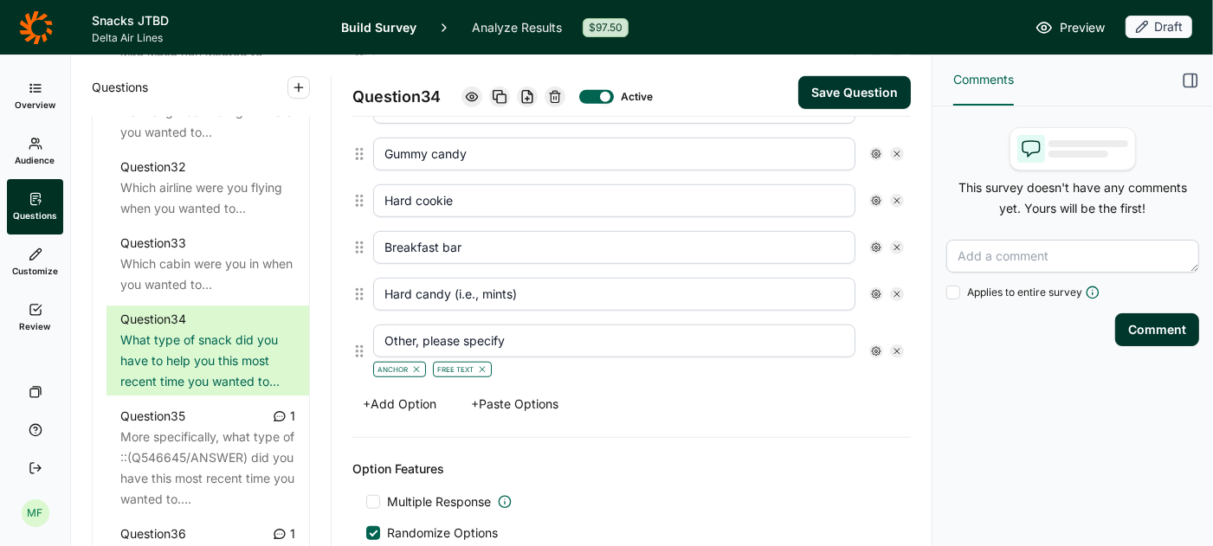
click at [394, 392] on button "+ Add Option" at bounding box center [399, 404] width 94 height 24
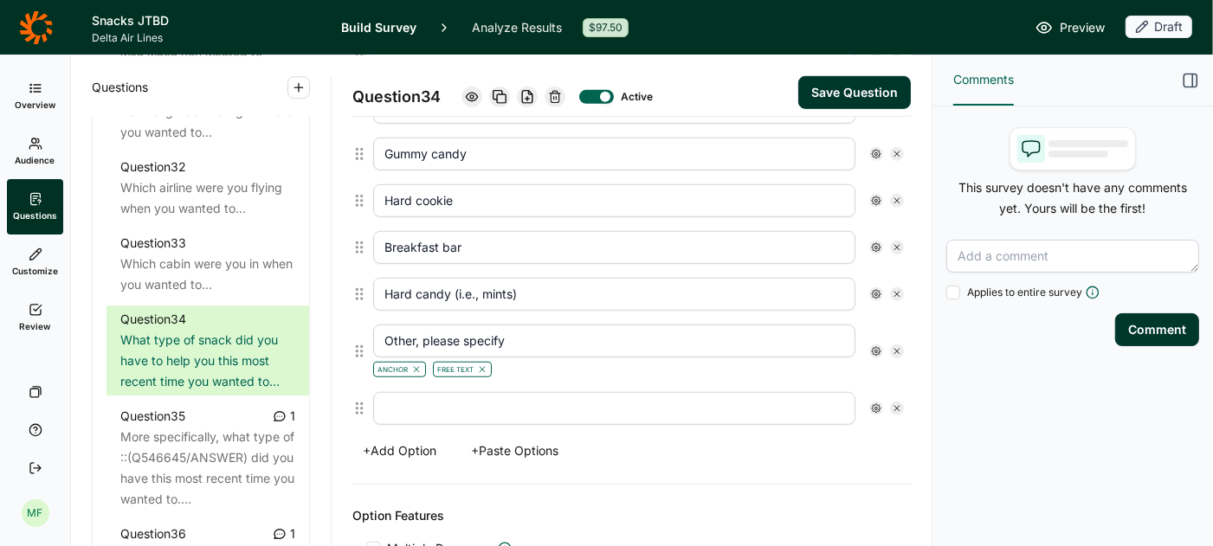
scroll to position [868, 0]
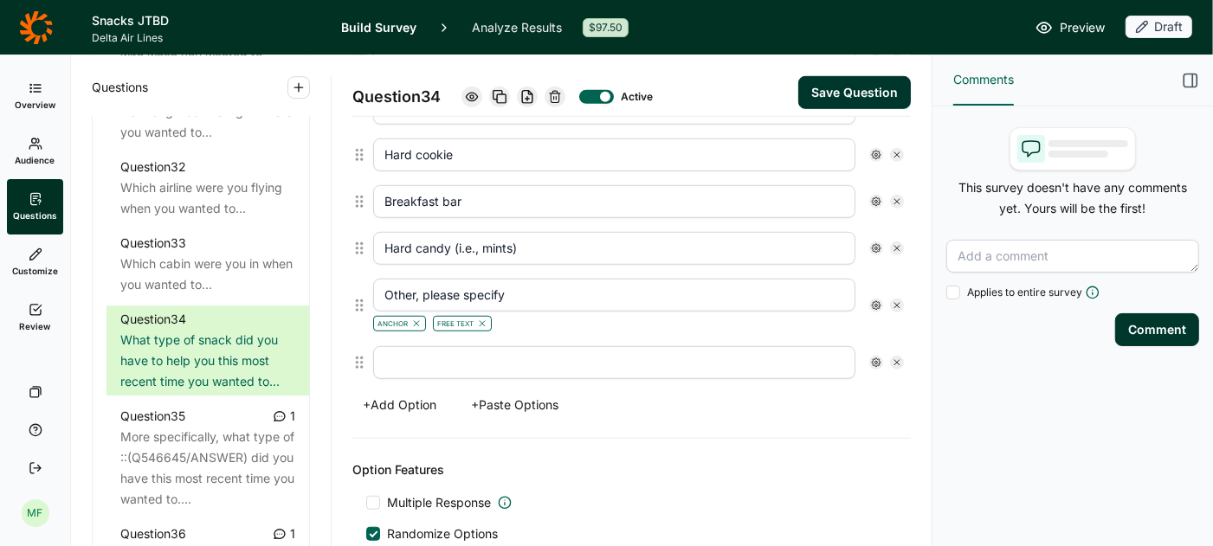
click at [422, 347] on input "text" at bounding box center [614, 362] width 482 height 33
type input "None of the above"
click at [837, 96] on button "Save Question" at bounding box center [854, 92] width 113 height 33
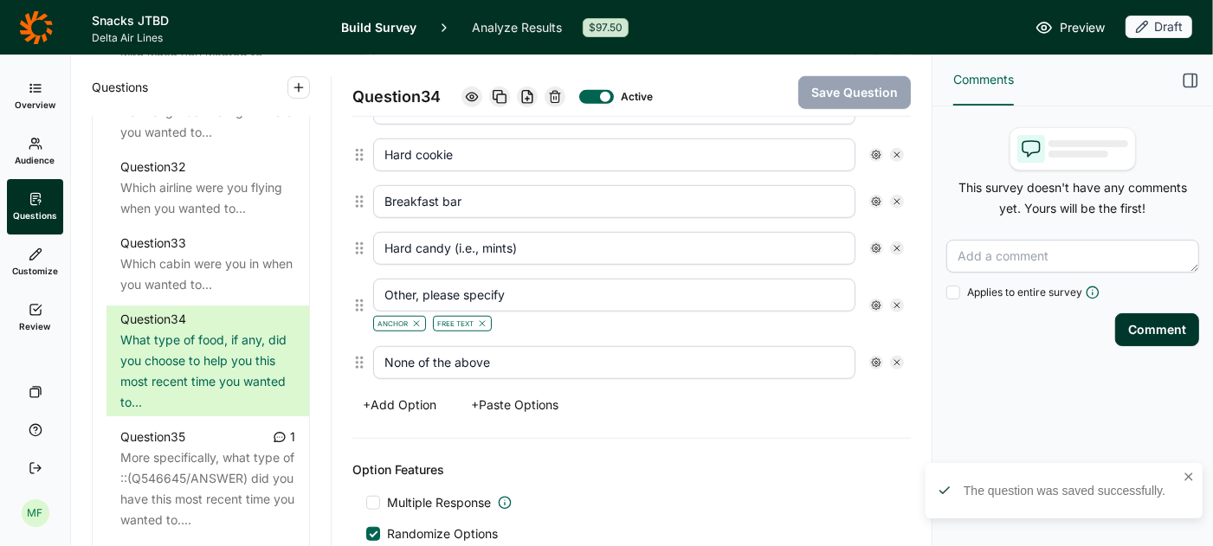
click at [873, 357] on icon at bounding box center [876, 362] width 10 height 10
click at [888, 415] on div at bounding box center [891, 419] width 14 height 14
click at [884, 419] on input "Anchor" at bounding box center [884, 419] width 0 height 0
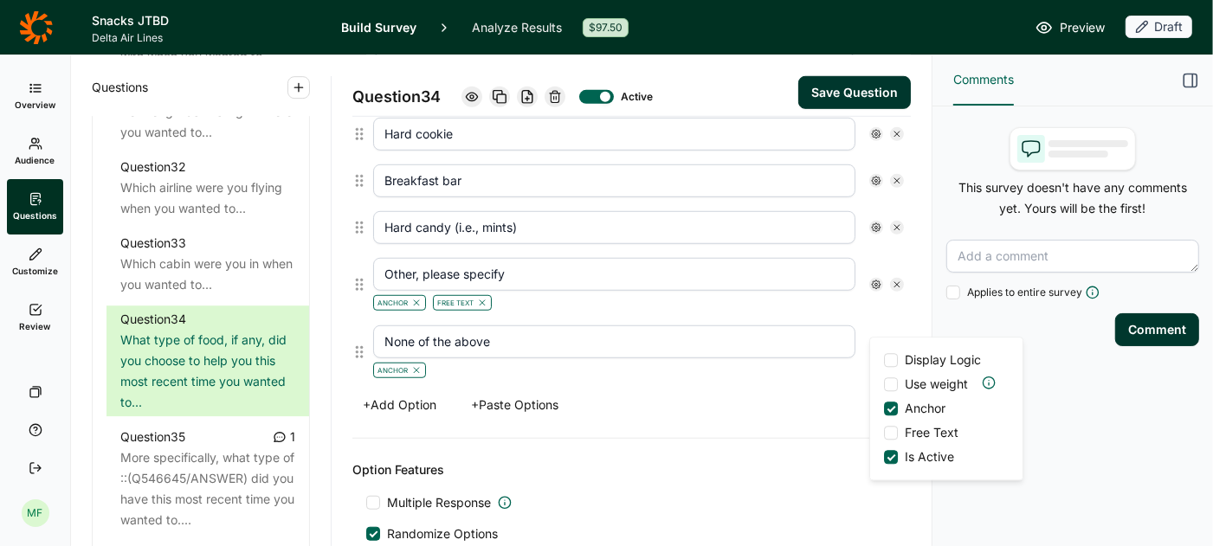
click at [892, 87] on button "Save Question" at bounding box center [854, 92] width 113 height 33
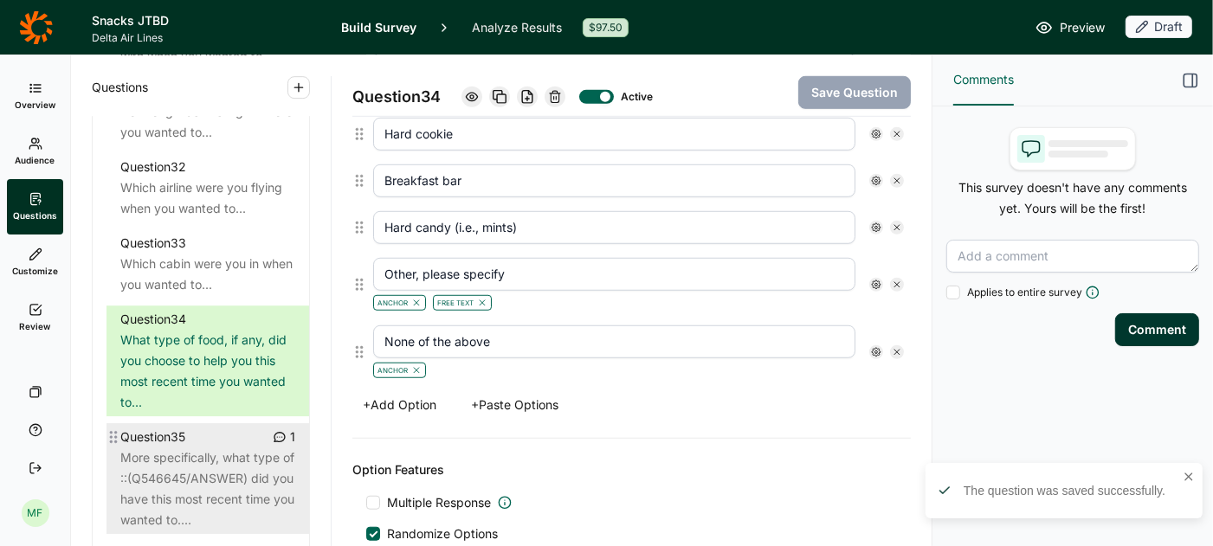
click at [177, 448] on div "More specifically, what type of ::(Q546645/ANSWER) did you have this most recen…" at bounding box center [207, 489] width 175 height 83
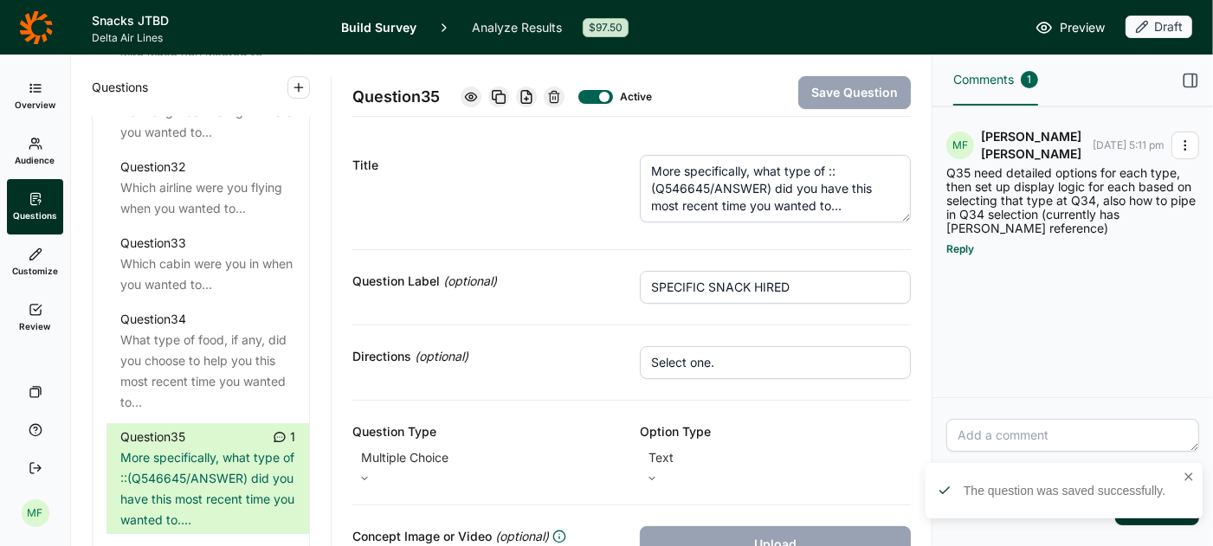
click at [736, 285] on input "SPECIFIC SNACK HIRED" at bounding box center [775, 287] width 271 height 33
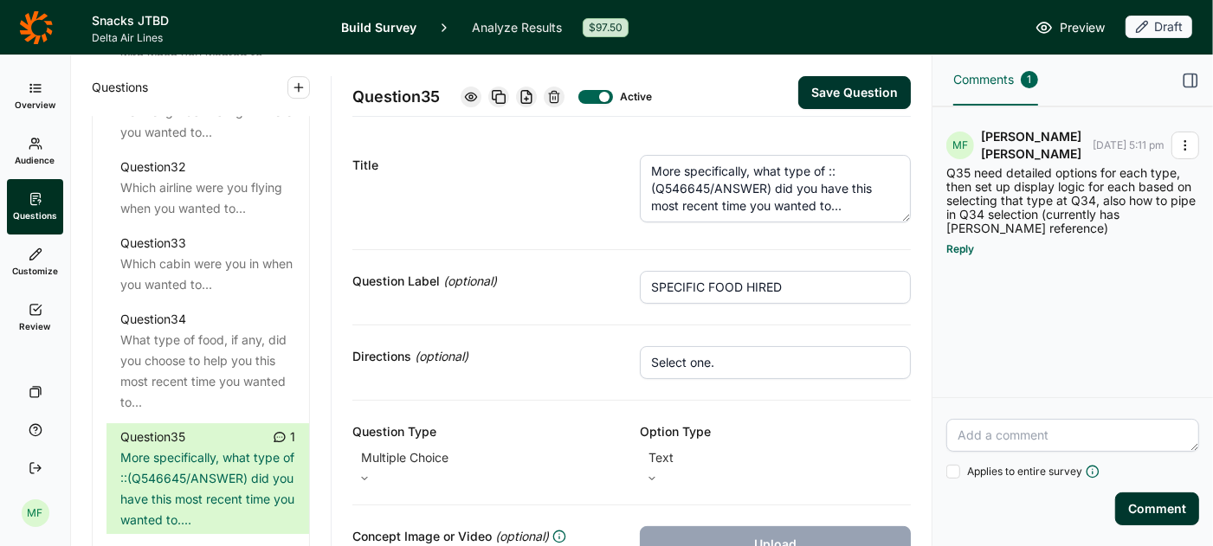
type input "SPECIFIC FOOD HIRED"
click at [865, 88] on button "Save Question" at bounding box center [854, 92] width 113 height 33
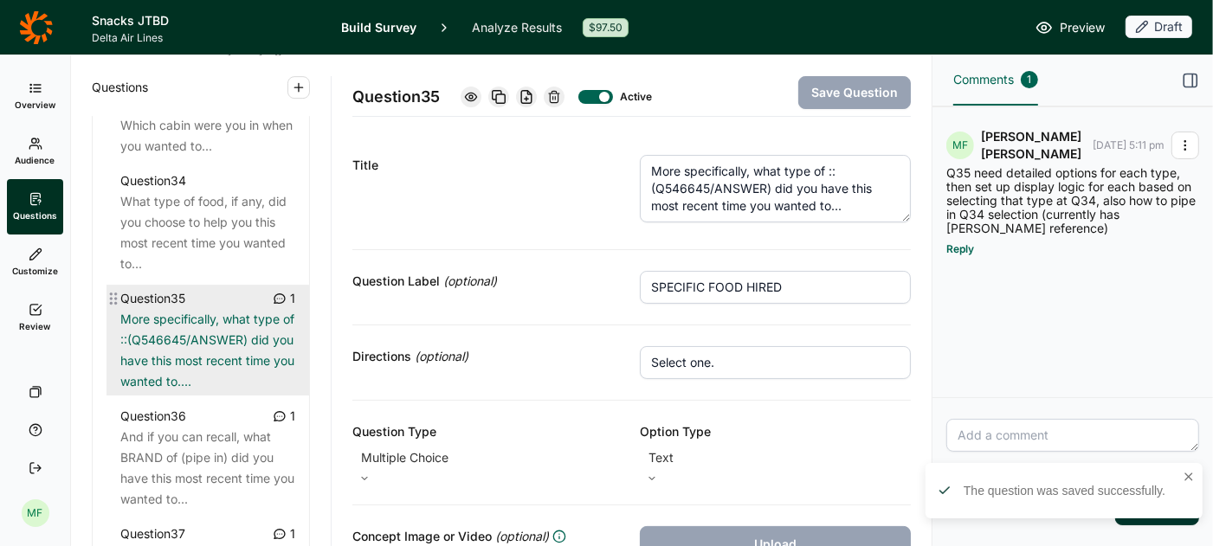
scroll to position [4165, 0]
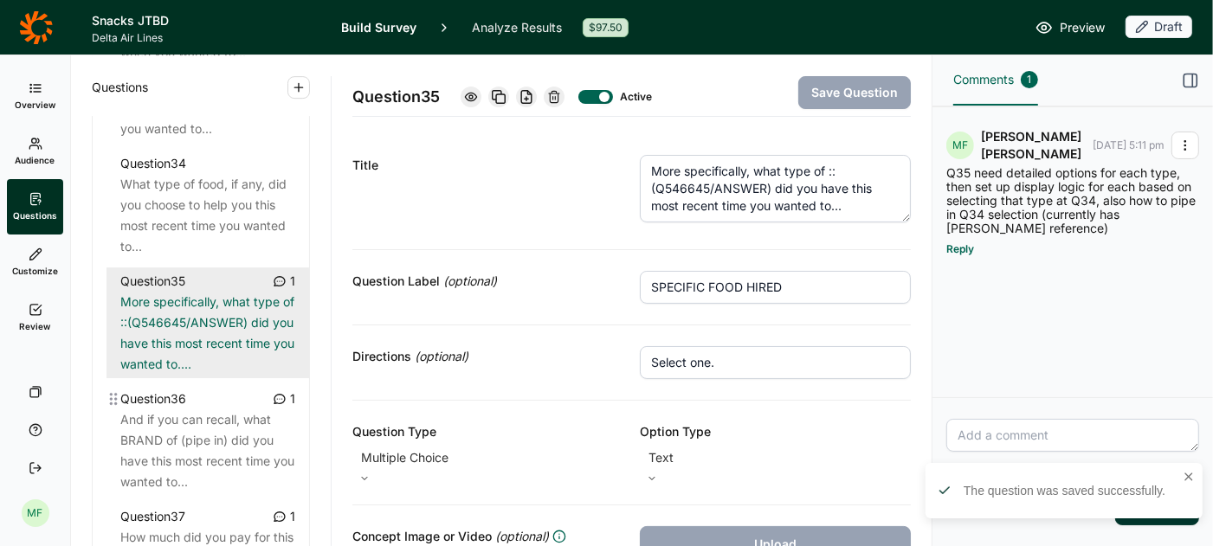
click at [216, 409] on div "And if you can recall, what BRAND of (pipe in) did you have this most recent ti…" at bounding box center [207, 450] width 175 height 83
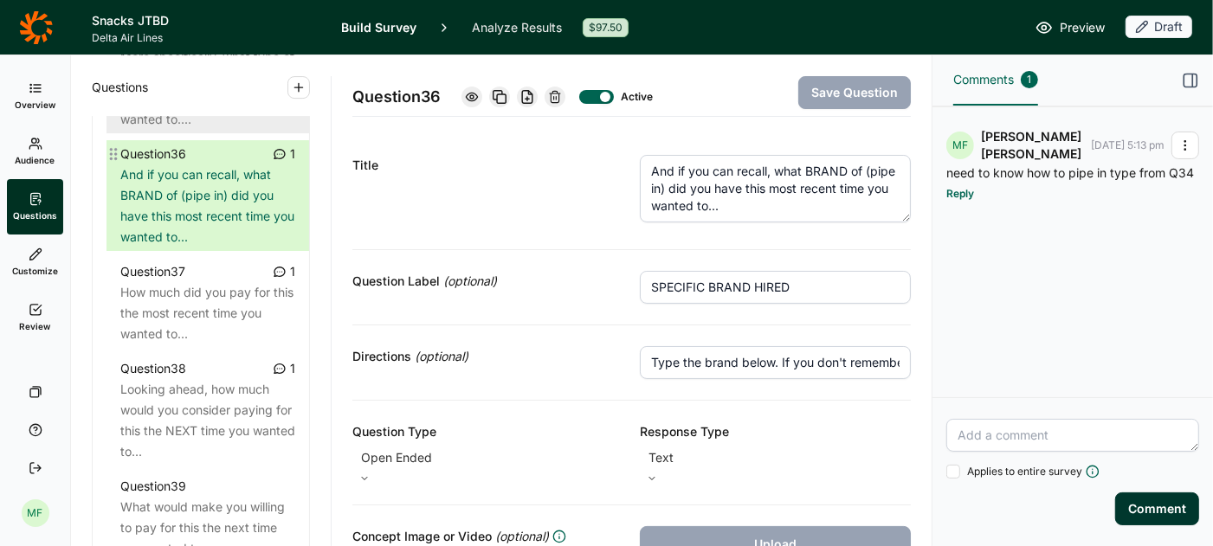
scroll to position [4417, 0]
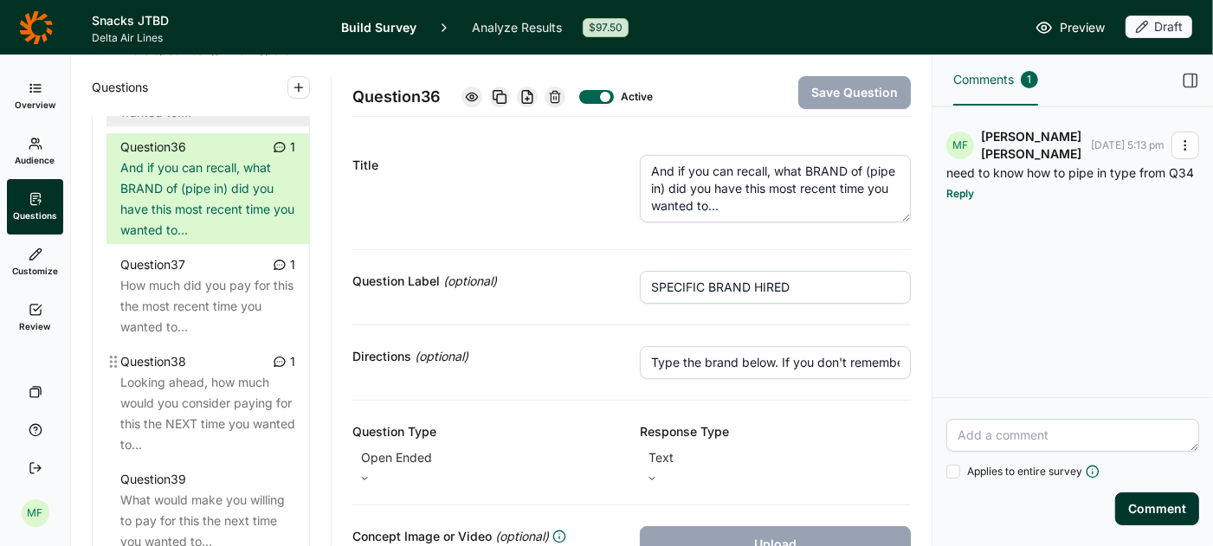
click at [216, 400] on div "Looking ahead, how much would you consider paying for this the NEXT time you wa…" at bounding box center [207, 413] width 175 height 83
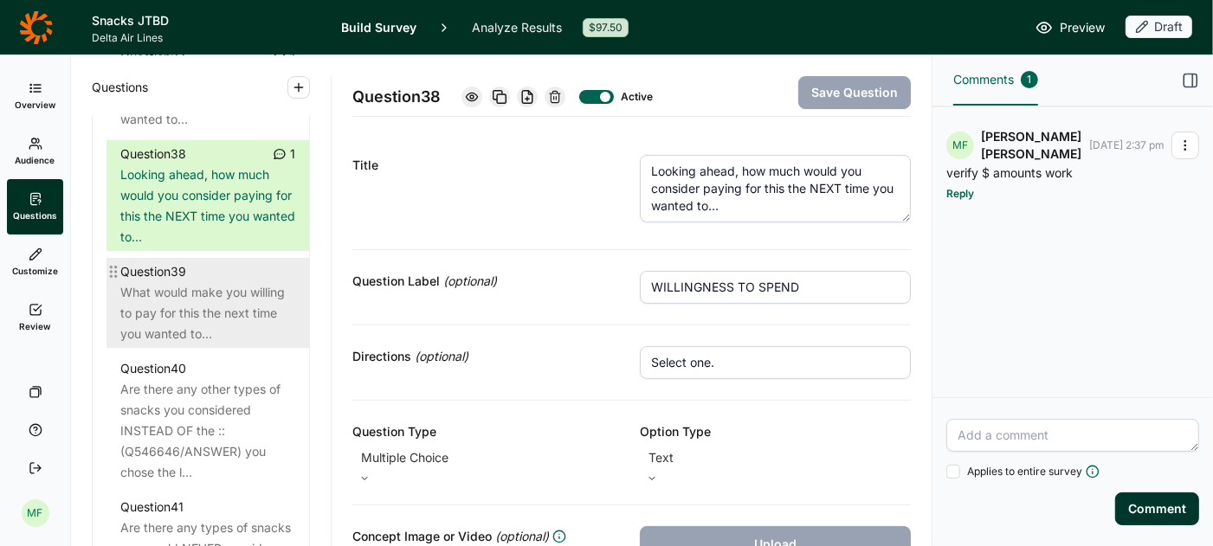
scroll to position [4637, 0]
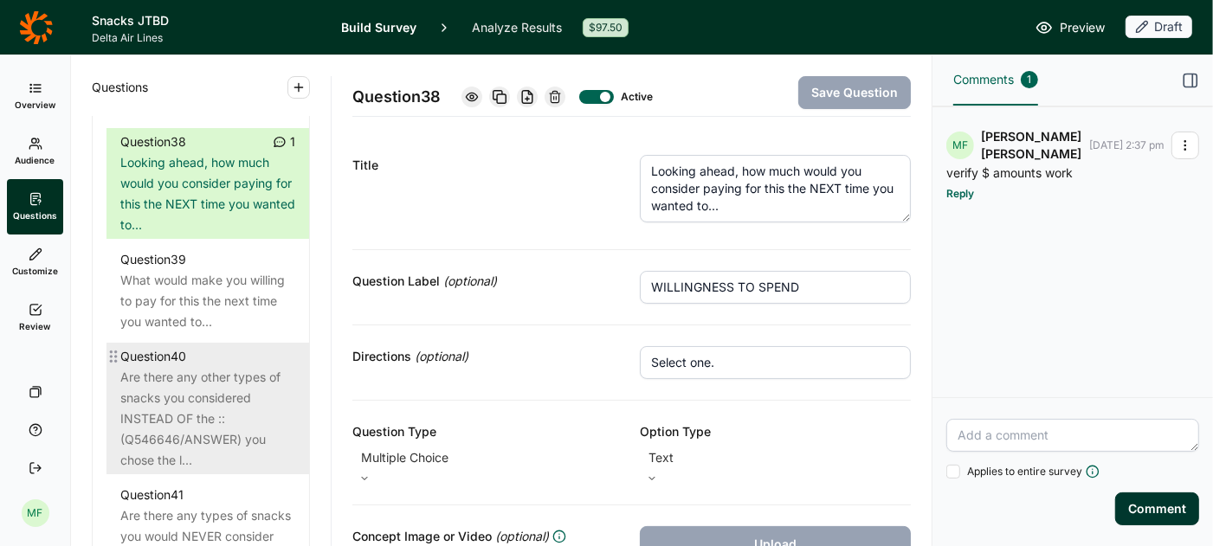
click at [227, 367] on div "Are there any other types of snacks you considered INSTEAD OF the ::(Q546646/AN…" at bounding box center [207, 419] width 175 height 104
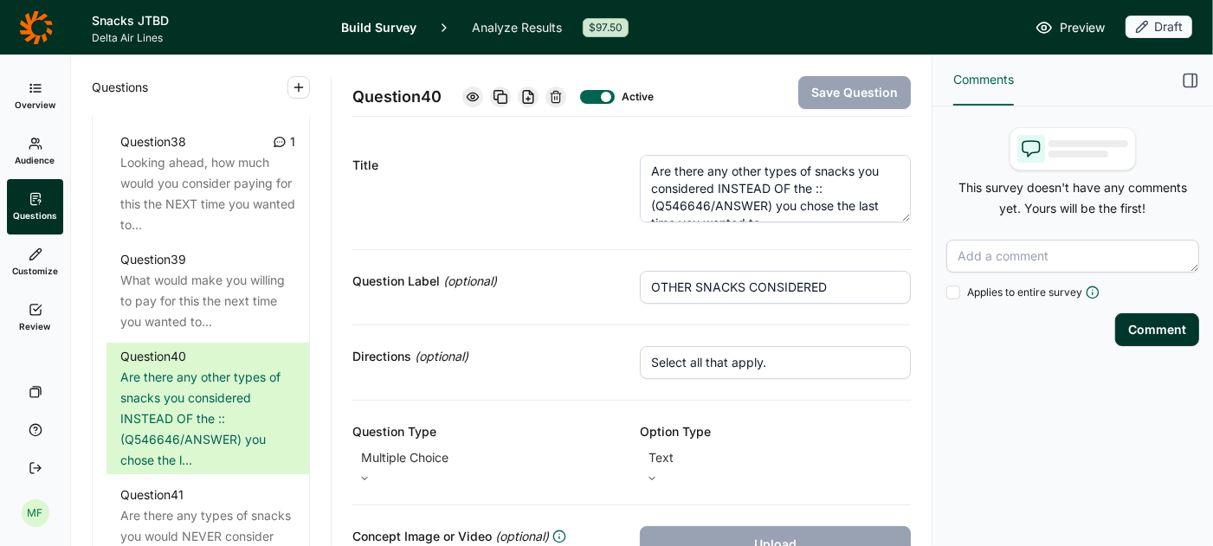
click at [718, 290] on input "OTHER SNACKS CONSIDERED" at bounding box center [775, 287] width 271 height 33
click at [718, 289] on input "OTHER SNACKS CONSIDERED" at bounding box center [775, 287] width 271 height 33
type input "OTHER FOODS CONSIDERED"
click at [827, 177] on textarea "Are there any other types of snacks you considered INSTEAD OF the ::(Q546646/AN…" at bounding box center [775, 189] width 271 height 68
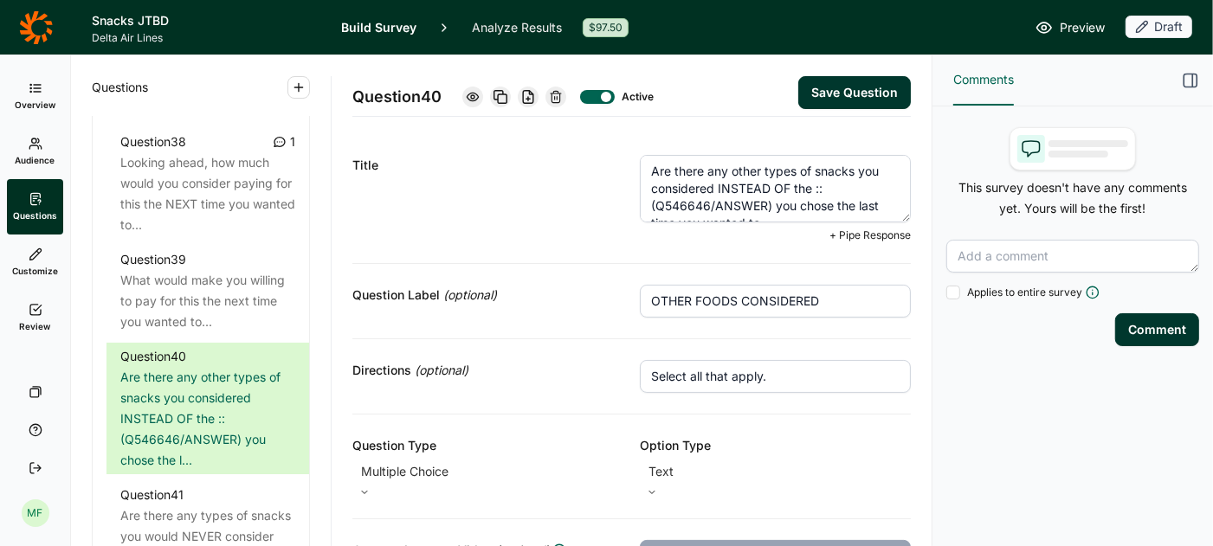
click at [827, 177] on textarea "Are there any other types of snacks you considered INSTEAD OF the ::(Q546646/AN…" at bounding box center [775, 189] width 271 height 68
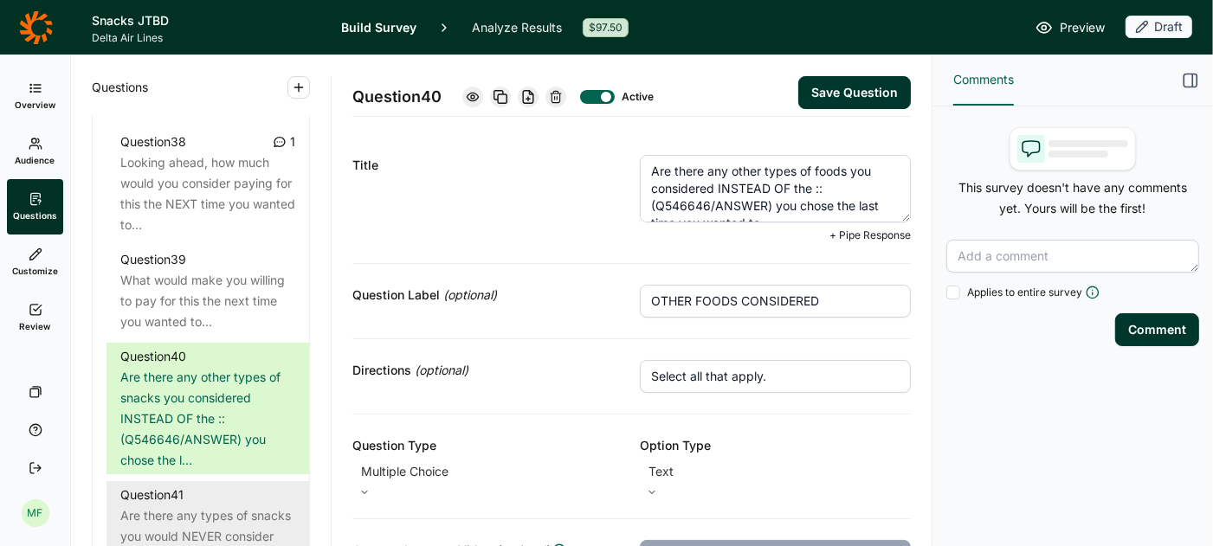
type textarea "Are there any other types of foods you considered INSTEAD OF the ::(Q546646/ANS…"
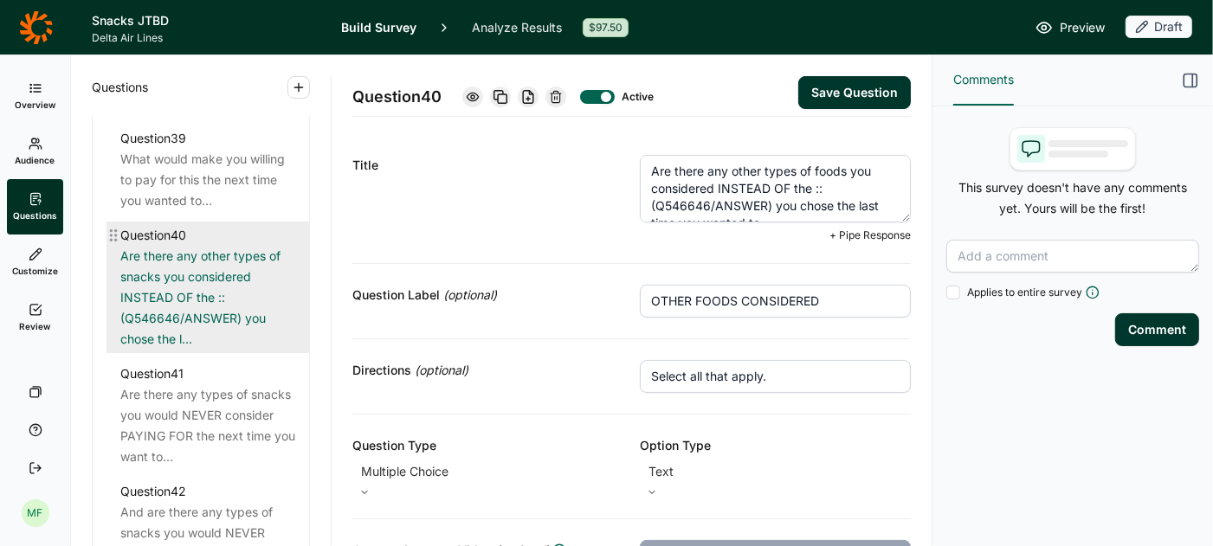
scroll to position [4772, 0]
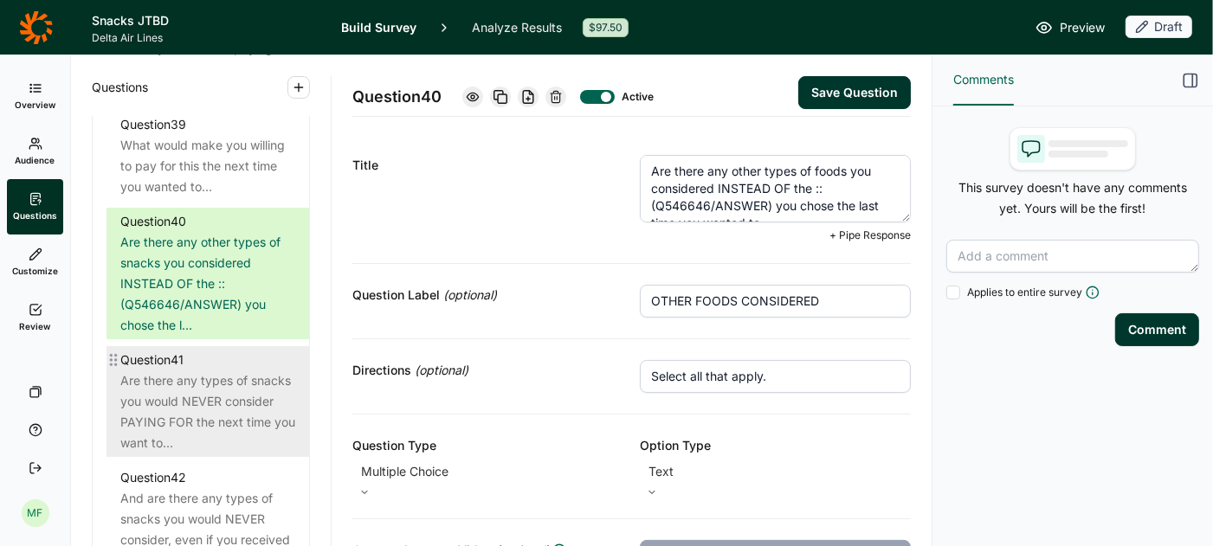
click at [176, 370] on div "Are there any types of snacks you would NEVER consider PAYING FOR the next time…" at bounding box center [207, 411] width 175 height 83
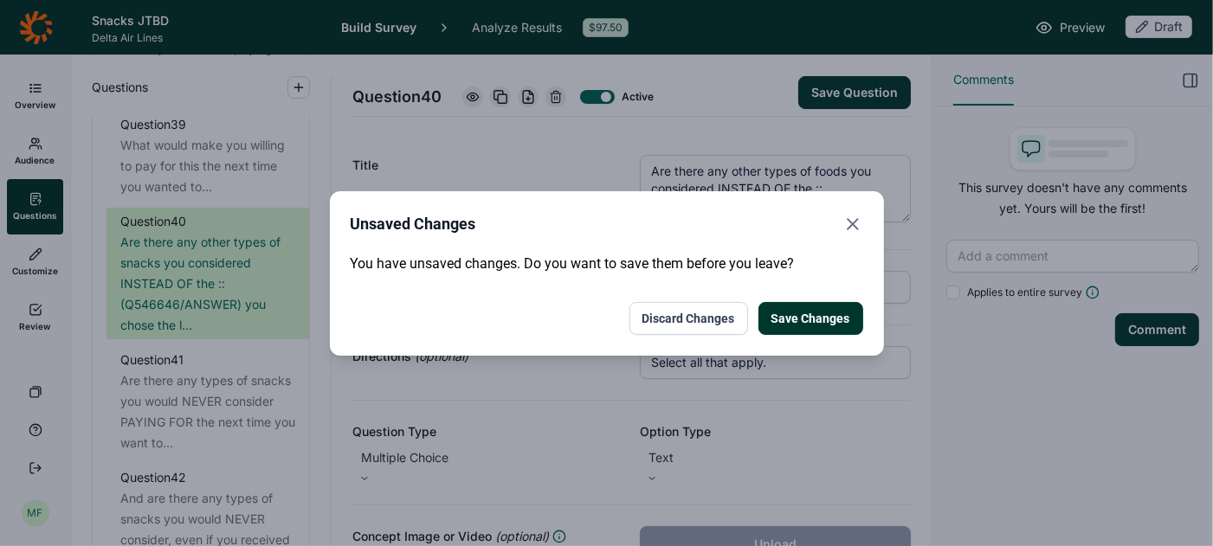
click at [814, 306] on button "Save Changes" at bounding box center [810, 318] width 105 height 33
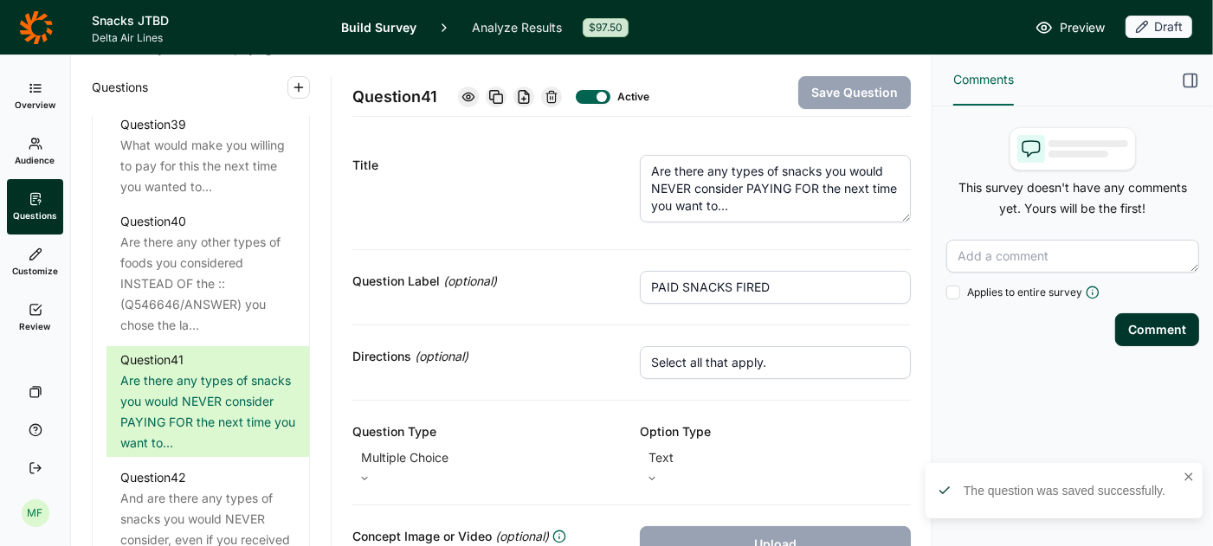
click at [699, 283] on input "PAID SNACKS FIRED" at bounding box center [775, 287] width 271 height 33
type input "PAID FOODS FIRED"
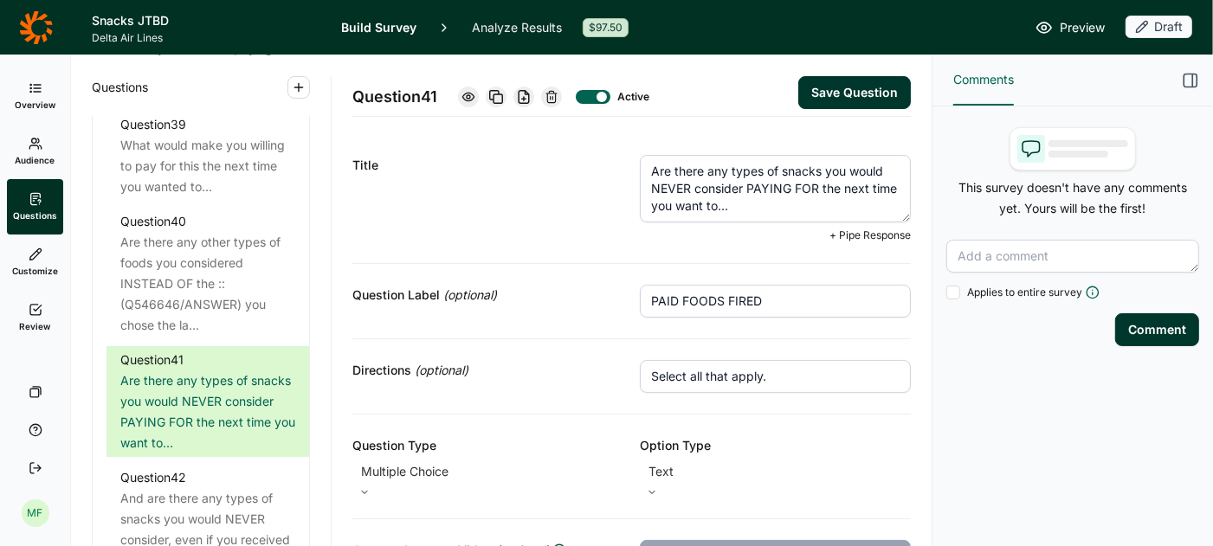
click at [793, 172] on textarea "Are there any types of snacks you would NEVER consider PAYING FOR the next time…" at bounding box center [775, 189] width 271 height 68
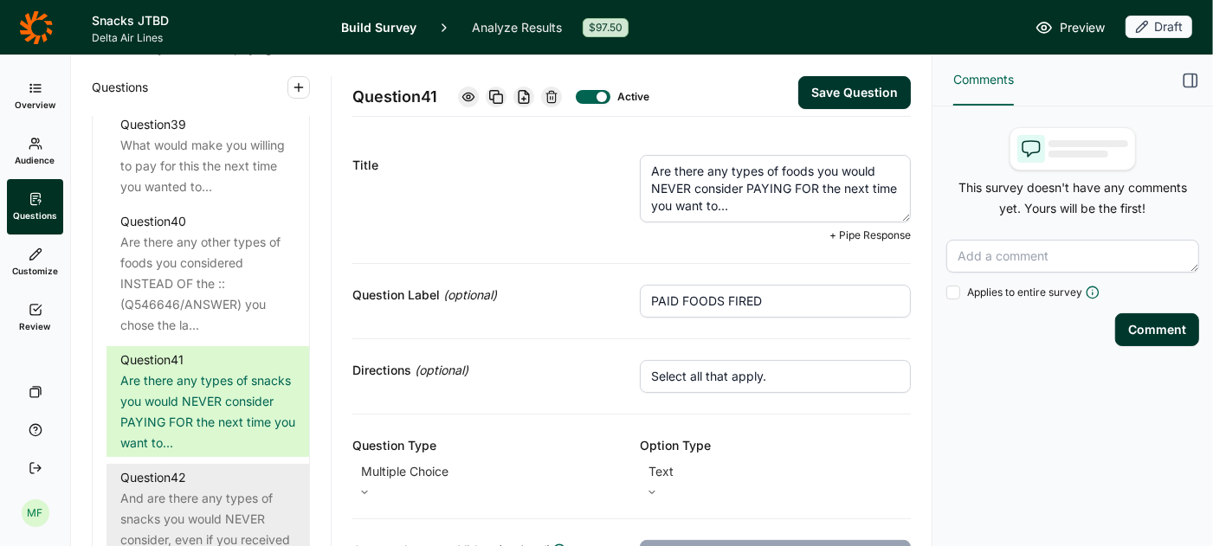
type textarea "Are there any types of foods you would NEVER consider PAYING FOR the next time …"
click at [225, 512] on div "And are there any types of snacks you would NEVER consider, even if you receive…" at bounding box center [207, 529] width 175 height 83
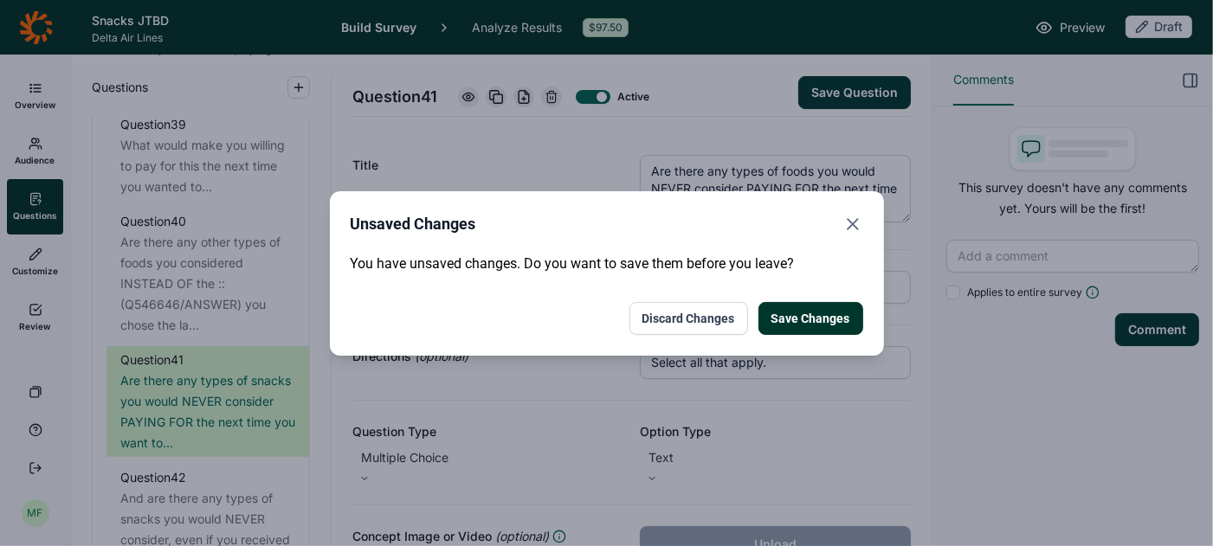
click at [784, 312] on button "Save Changes" at bounding box center [810, 318] width 105 height 33
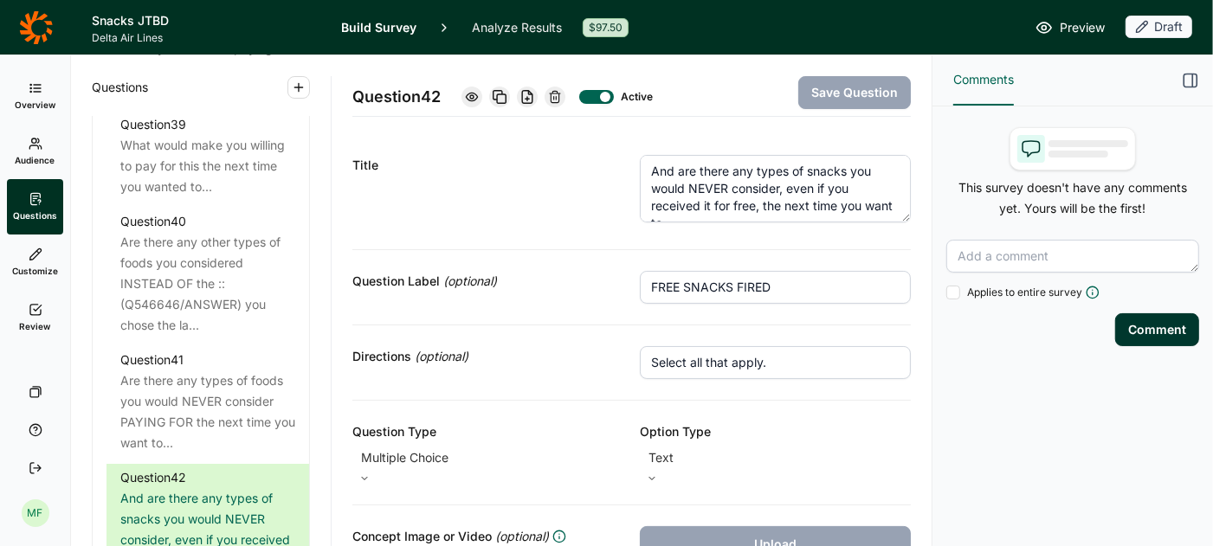
click at [729, 285] on input "FREE SNACKS FIRED" at bounding box center [775, 287] width 271 height 33
click at [832, 169] on textarea "And are there any types of snacks you would NEVER consider, even if you receive…" at bounding box center [775, 189] width 271 height 68
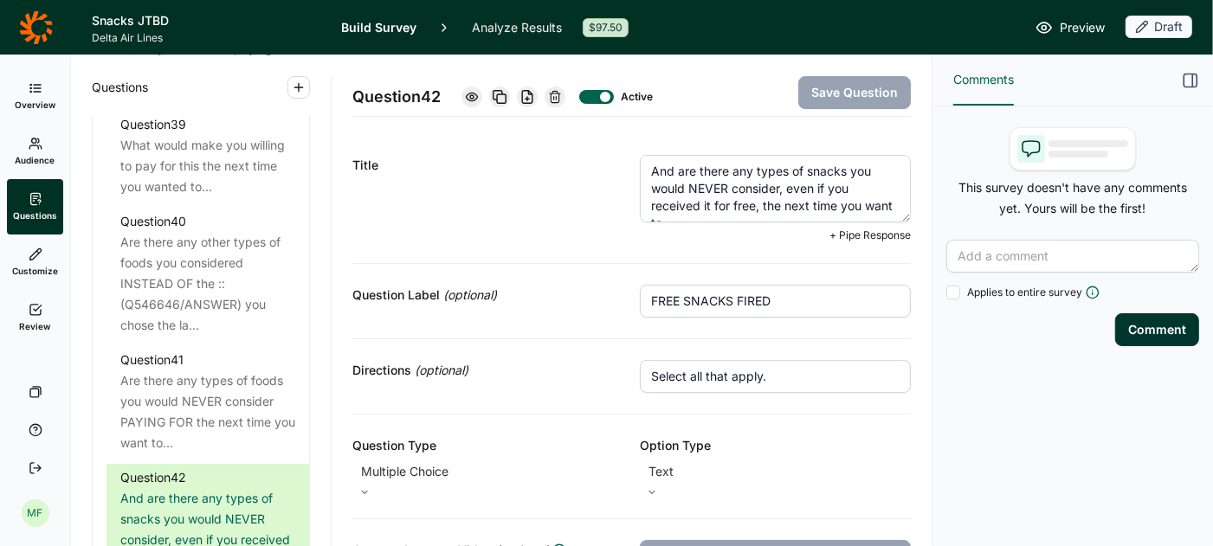
click at [832, 169] on textarea "And are there any types of snacks you would NEVER consider, even if you receive…" at bounding box center [775, 189] width 271 height 68
type textarea "And are there any types of food you would NEVER consider, even if you received …"
click at [721, 305] on input "FREE SNACKS FIRED" at bounding box center [775, 301] width 271 height 33
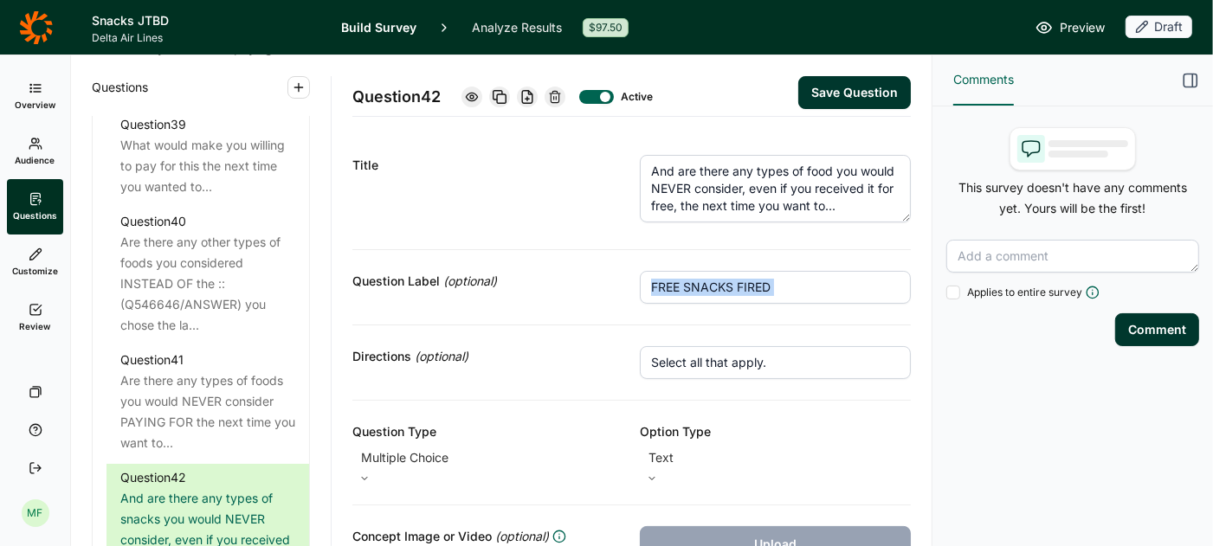
click at [721, 305] on div "Question Label (optional) FREE SNACKS FIRED" at bounding box center [631, 287] width 558 height 75
click at [705, 287] on input "FREE SNACKS FIRED" at bounding box center [775, 287] width 271 height 33
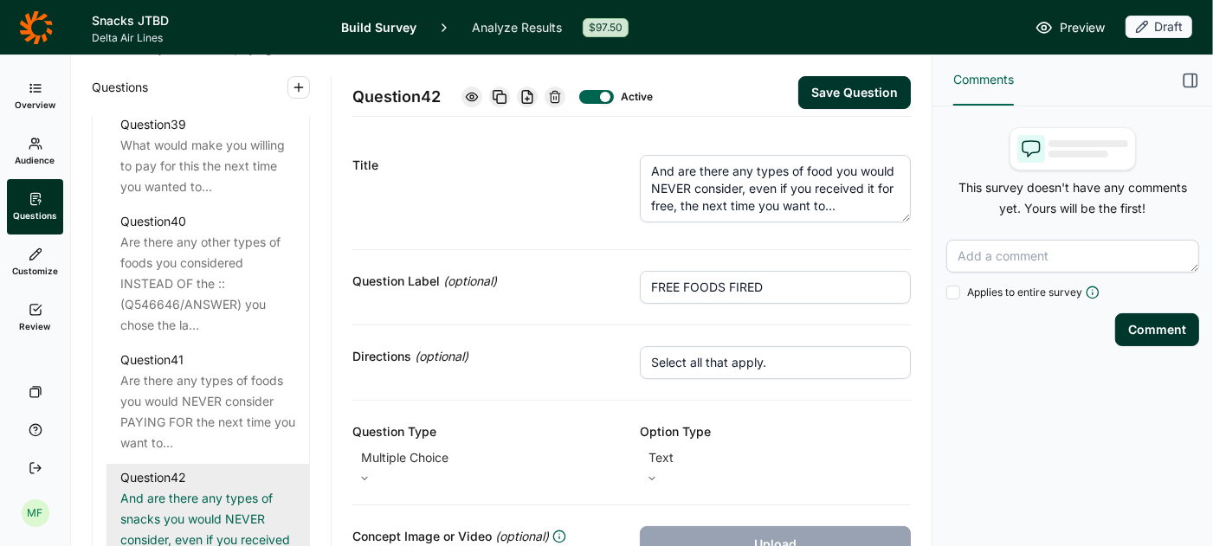
type input "FREE FOODS FIRED"
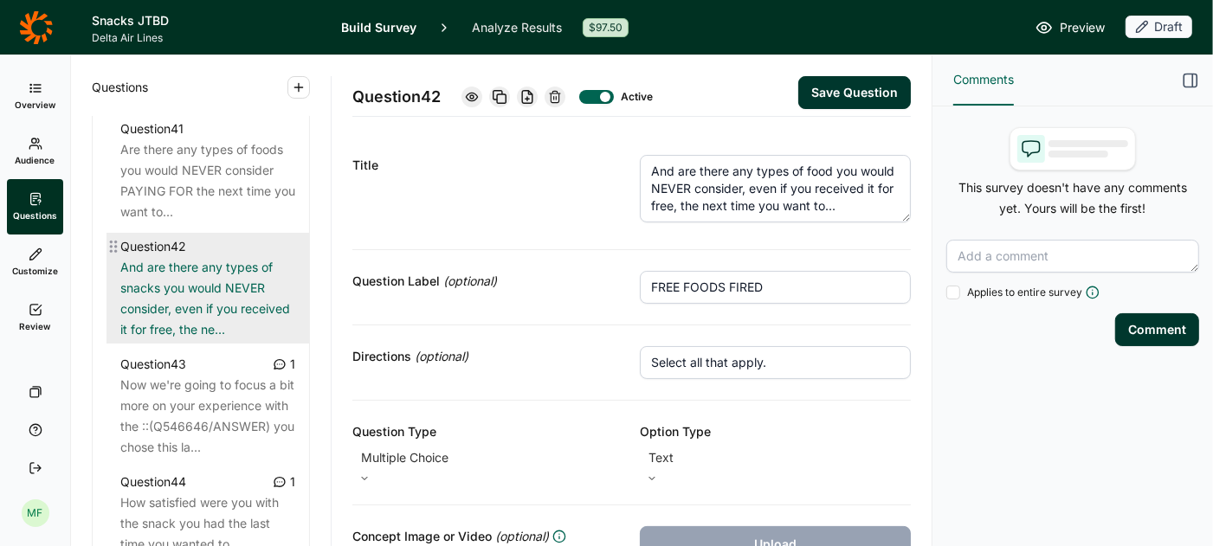
scroll to position [5016, 0]
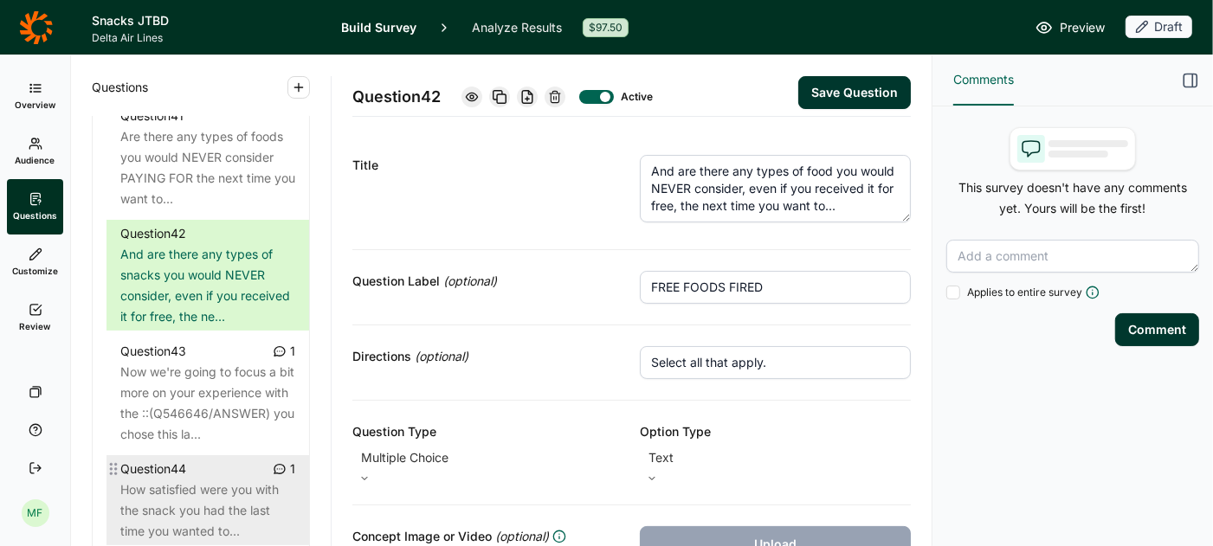
click at [171, 459] on div "Question 44" at bounding box center [153, 469] width 66 height 21
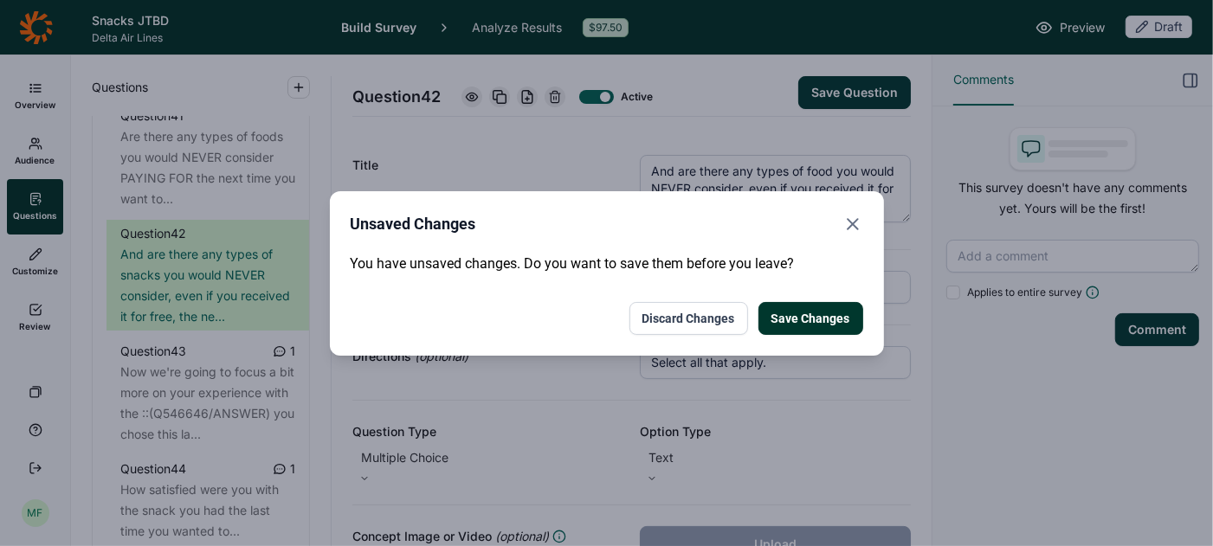
click at [758, 313] on div "Save Changes Discard Changes" at bounding box center [607, 318] width 512 height 33
click at [780, 314] on button "Save Changes" at bounding box center [810, 318] width 105 height 33
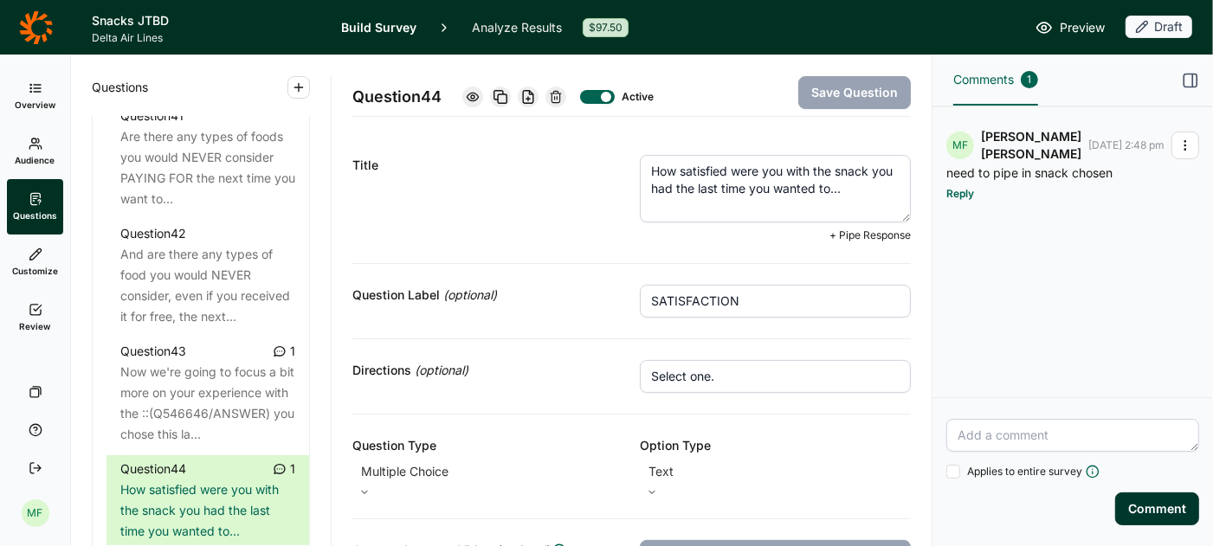
click at [844, 173] on textarea "How satisfied were you with the snack you had the last time you wanted to..." at bounding box center [775, 189] width 271 height 68
click at [844, 172] on textarea "How satisfied were you with the snack you had the last time you wanted to..." at bounding box center [775, 189] width 271 height 68
type textarea "How satisfied were you with the food you had the last time you wanted to..."
click at [854, 85] on button "Save Question" at bounding box center [854, 92] width 113 height 33
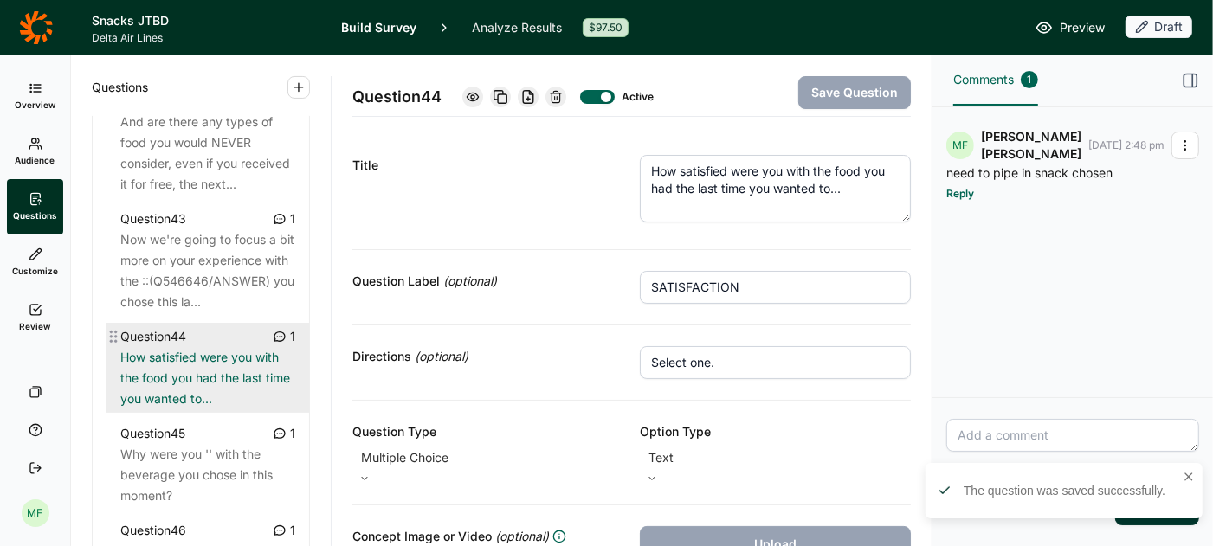
scroll to position [5157, 0]
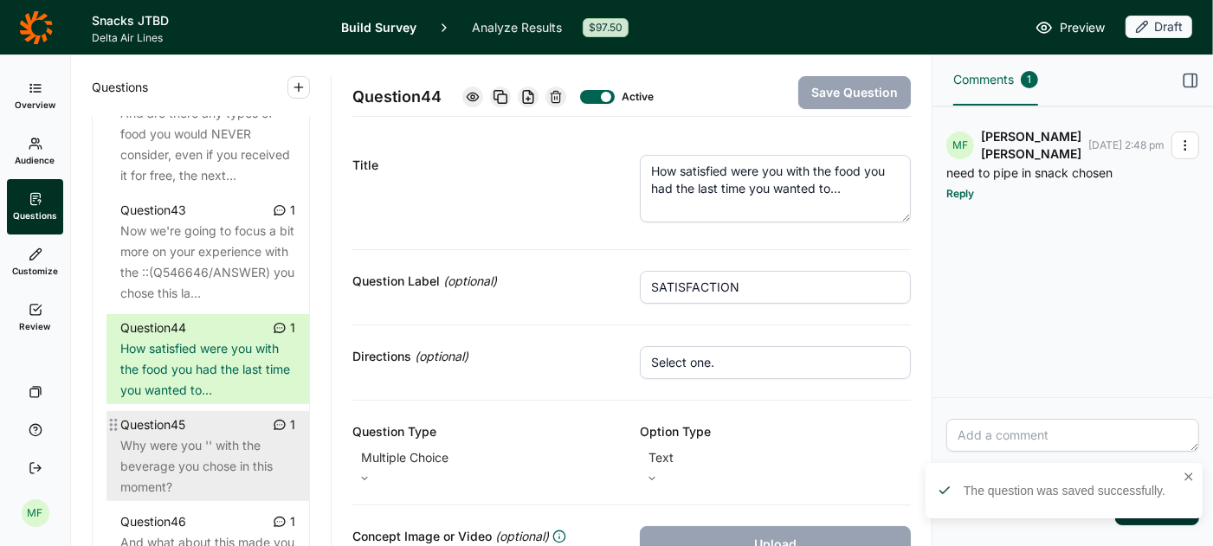
click at [229, 435] on div "Why were you '' with the beverage you chose in this moment?" at bounding box center [207, 466] width 175 height 62
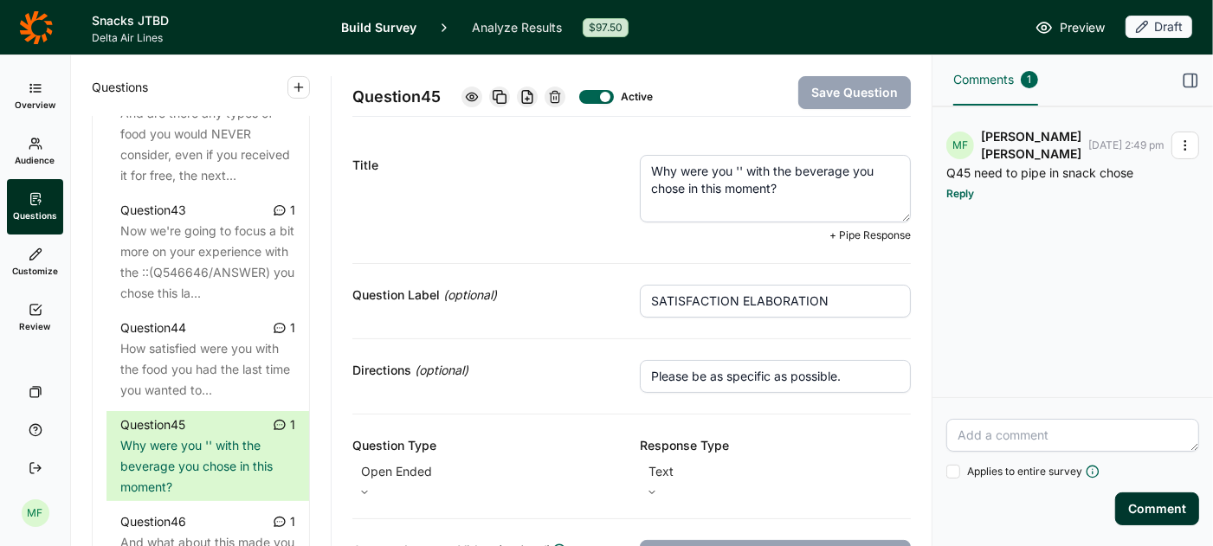
click at [823, 166] on textarea "Why were you '' with the beverage you chose in this moment?" at bounding box center [775, 189] width 271 height 68
type textarea "Why were you '' with the food you chose in this moment?"
click at [823, 91] on button "Save Question" at bounding box center [854, 92] width 113 height 33
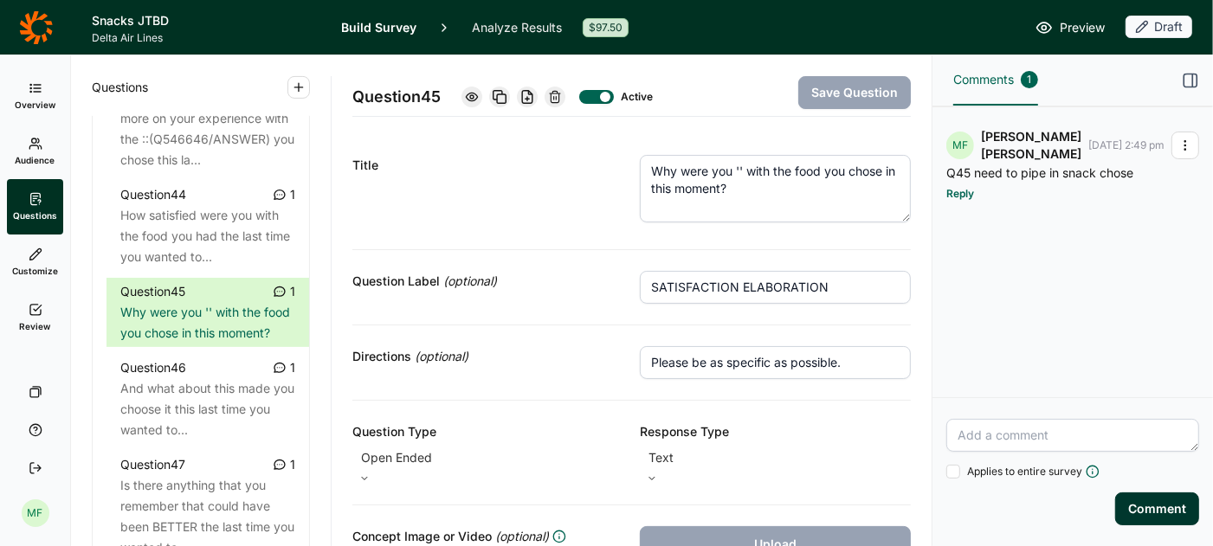
scroll to position [5297, 0]
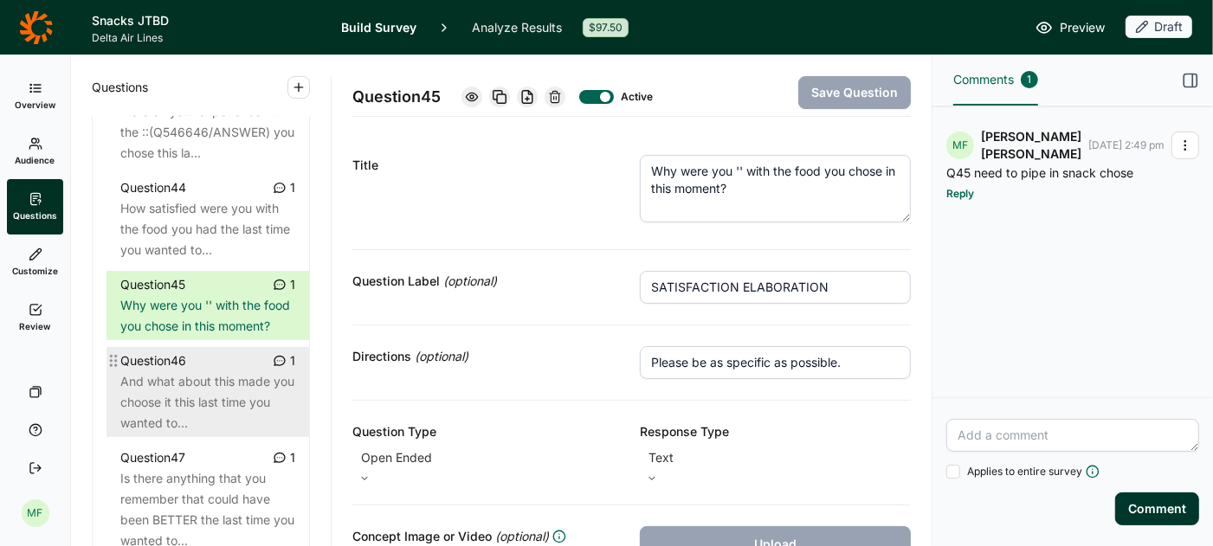
click at [193, 371] on div "And what about this made you choose it this last time you wanted to..." at bounding box center [207, 402] width 175 height 62
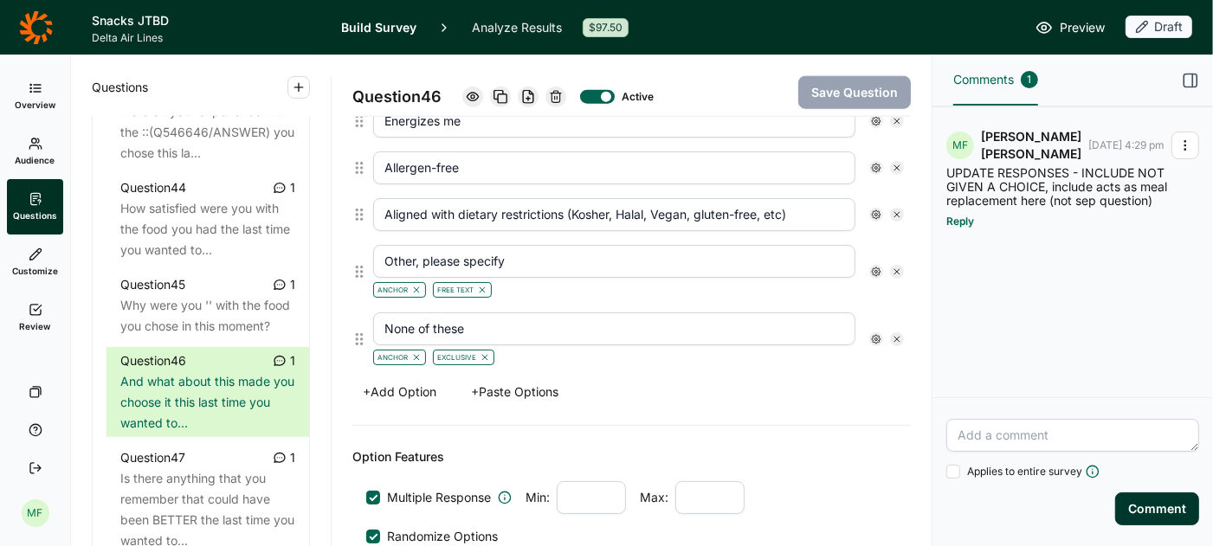
scroll to position [1608, 0]
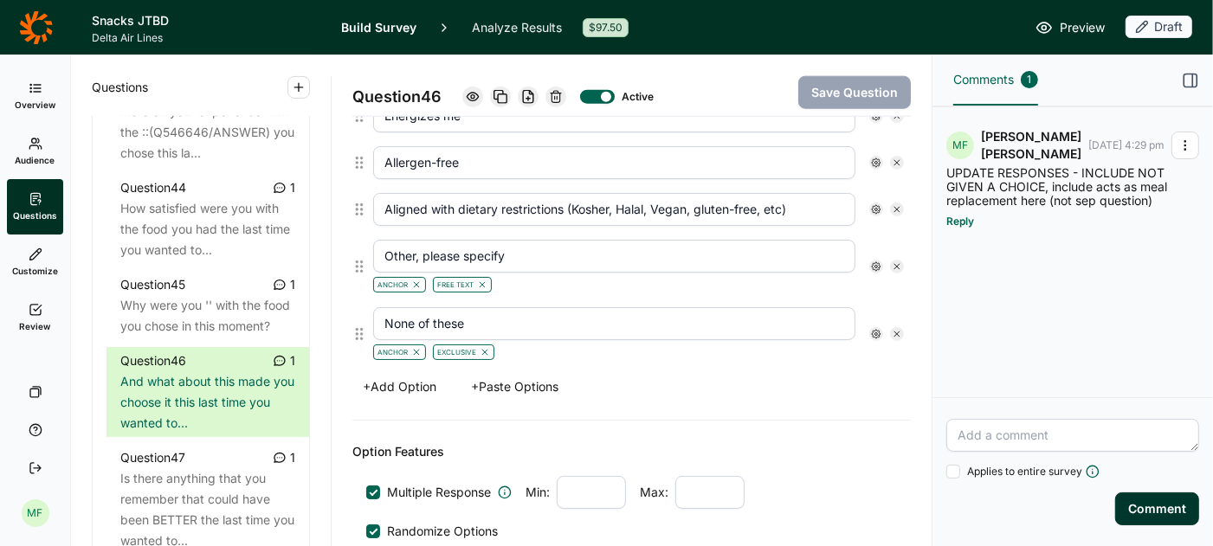
click at [407, 375] on button "+ Add Option" at bounding box center [399, 387] width 94 height 24
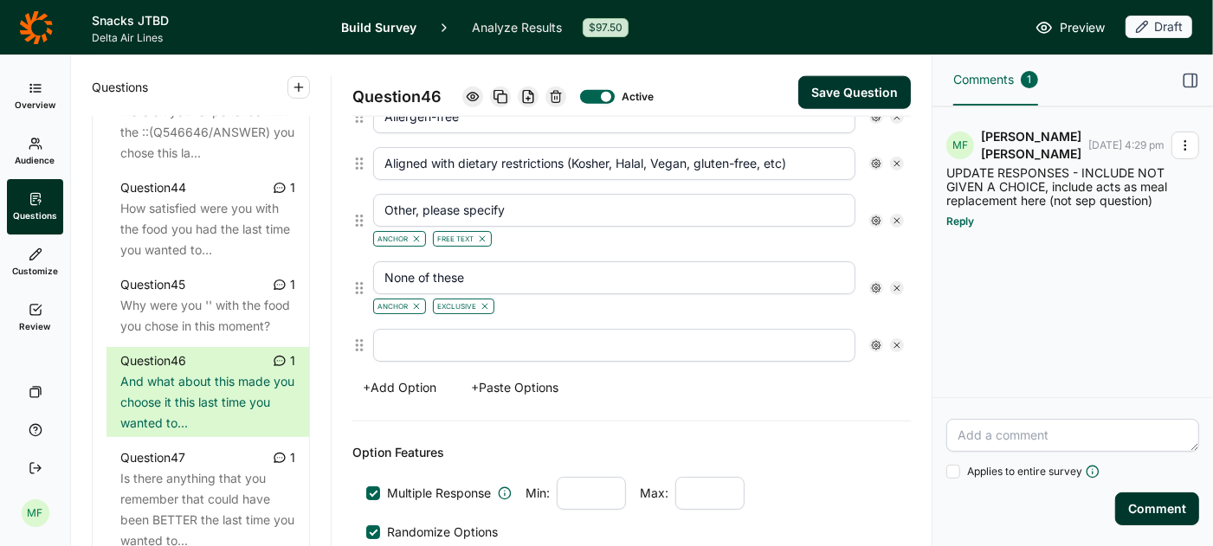
click at [407, 376] on button "+ Add Option" at bounding box center [399, 388] width 94 height 24
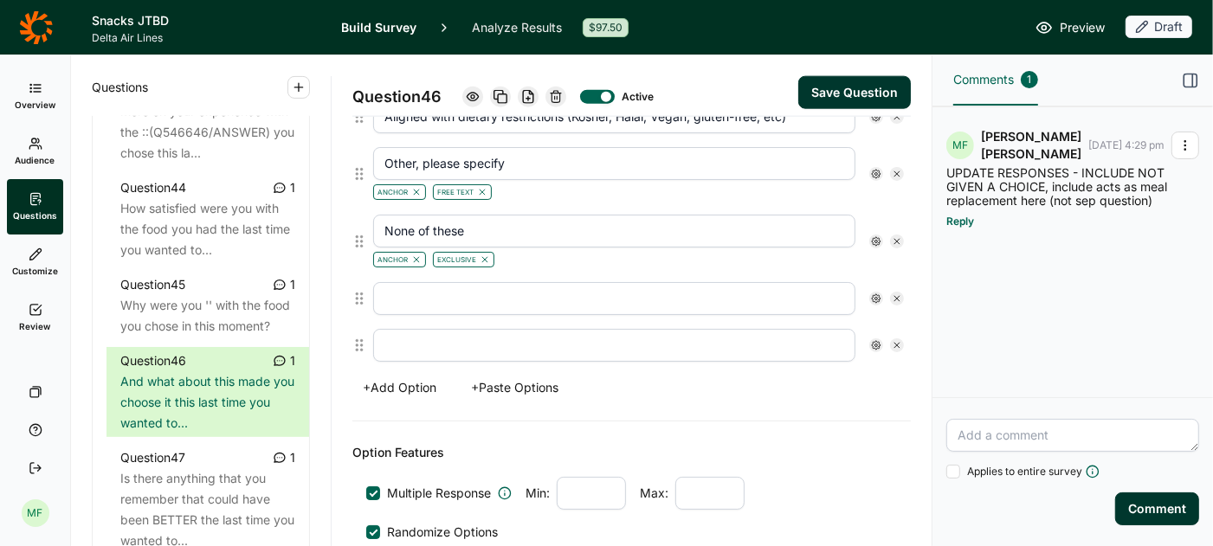
click at [619, 282] on input "text" at bounding box center [614, 298] width 482 height 33
type input "Resealable packaging"
click at [486, 329] on input "text" at bounding box center [614, 345] width 482 height 33
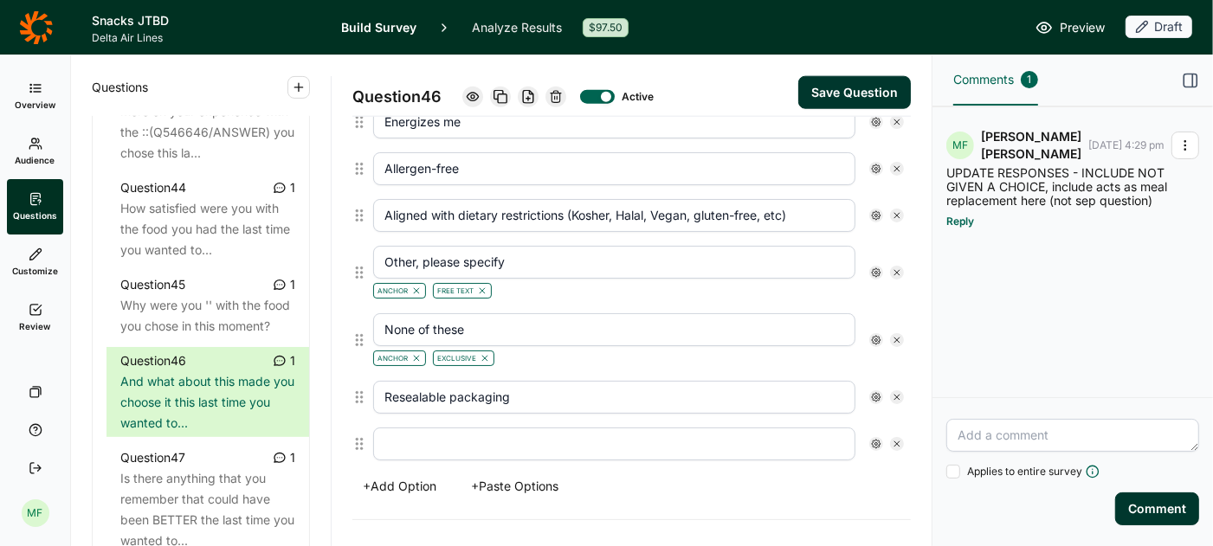
scroll to position [1606, 0]
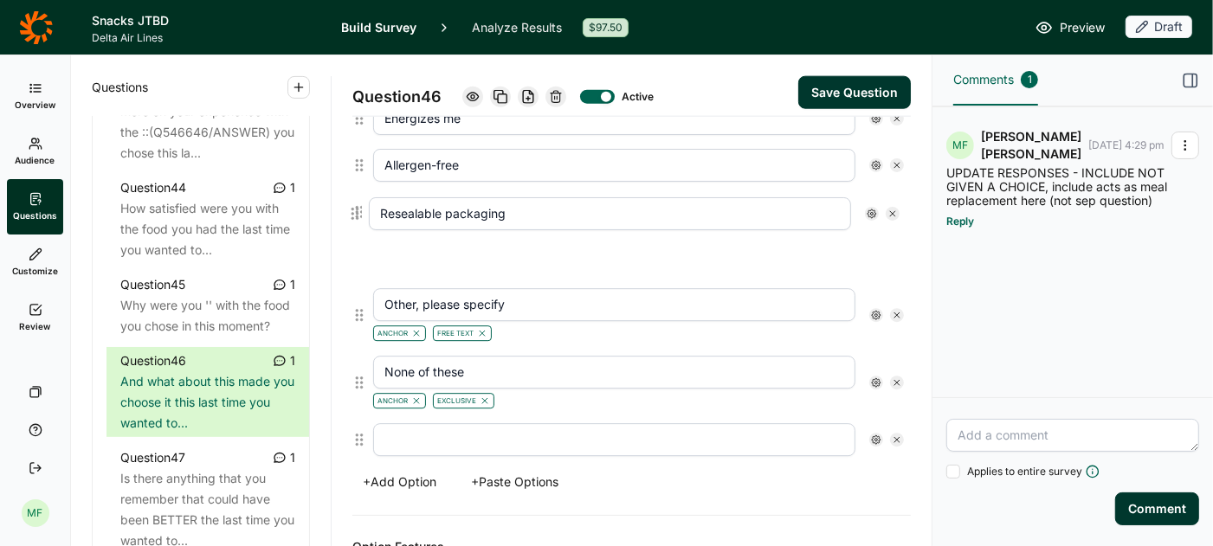
drag, startPoint x: 356, startPoint y: 357, endPoint x: 356, endPoint y: 213, distance: 143.7
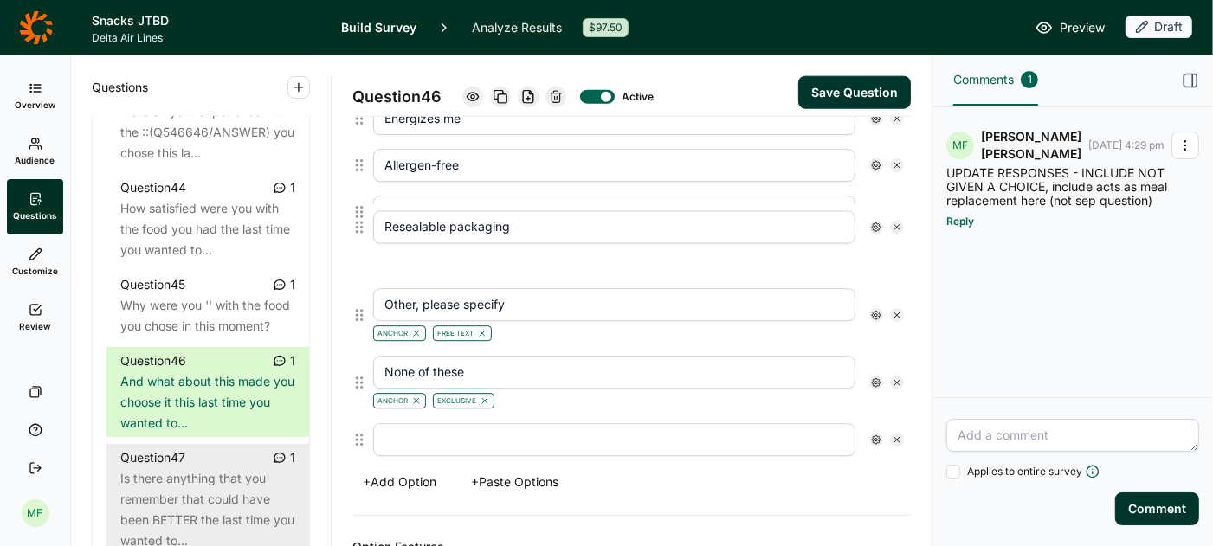
type input "Resealable packaging"
type input "Other, please specify"
type input "None of these"
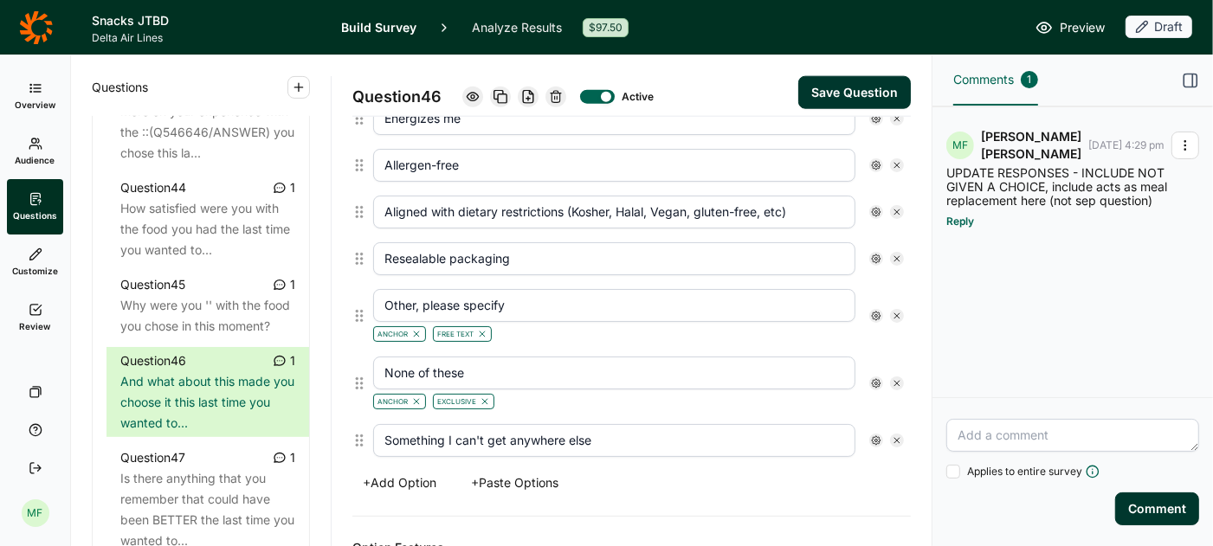
type input "Something I can't get anywhere else"
click at [648, 471] on div "+ Add Option + Paste Options" at bounding box center [631, 483] width 558 height 24
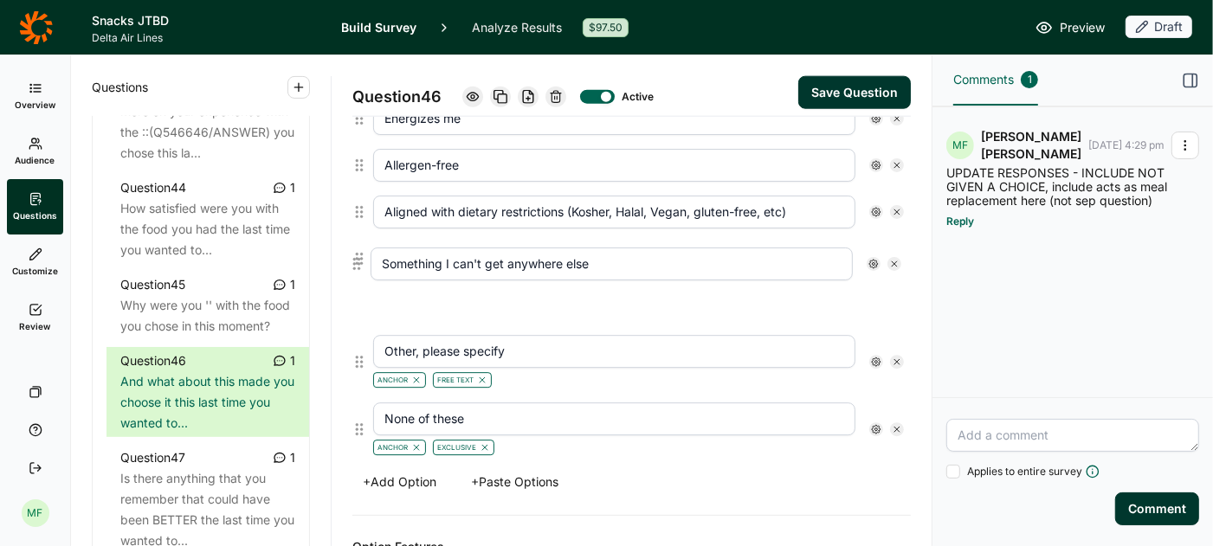
drag, startPoint x: 359, startPoint y: 409, endPoint x: 357, endPoint y: 260, distance: 148.9
type input "Something I can't get anywhere else"
type input "Other, please specify"
type input "None of these"
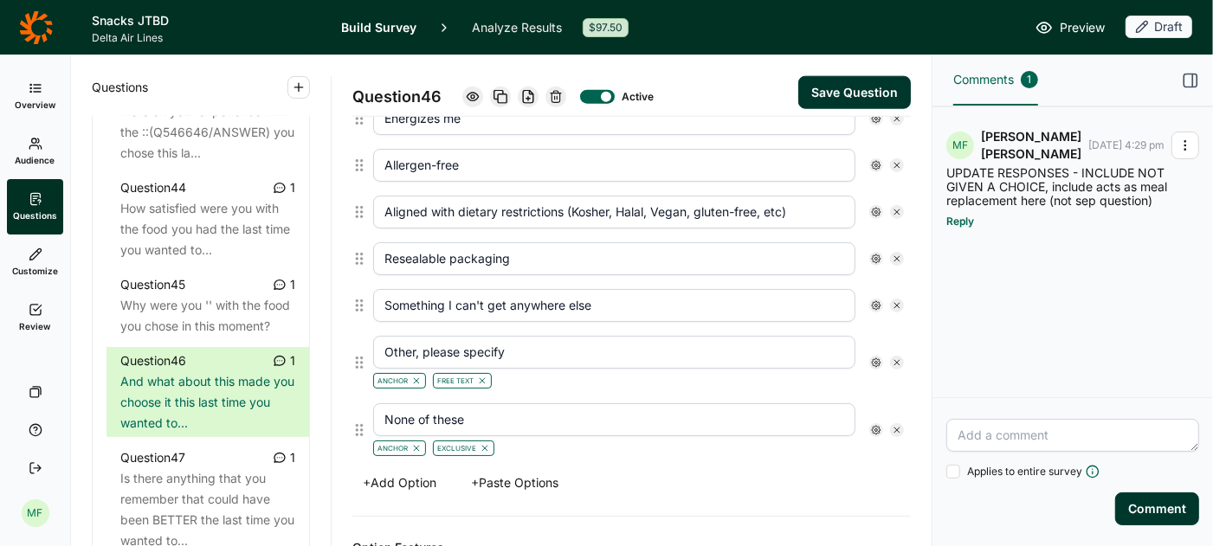
click at [846, 93] on button "Save Question" at bounding box center [854, 92] width 113 height 33
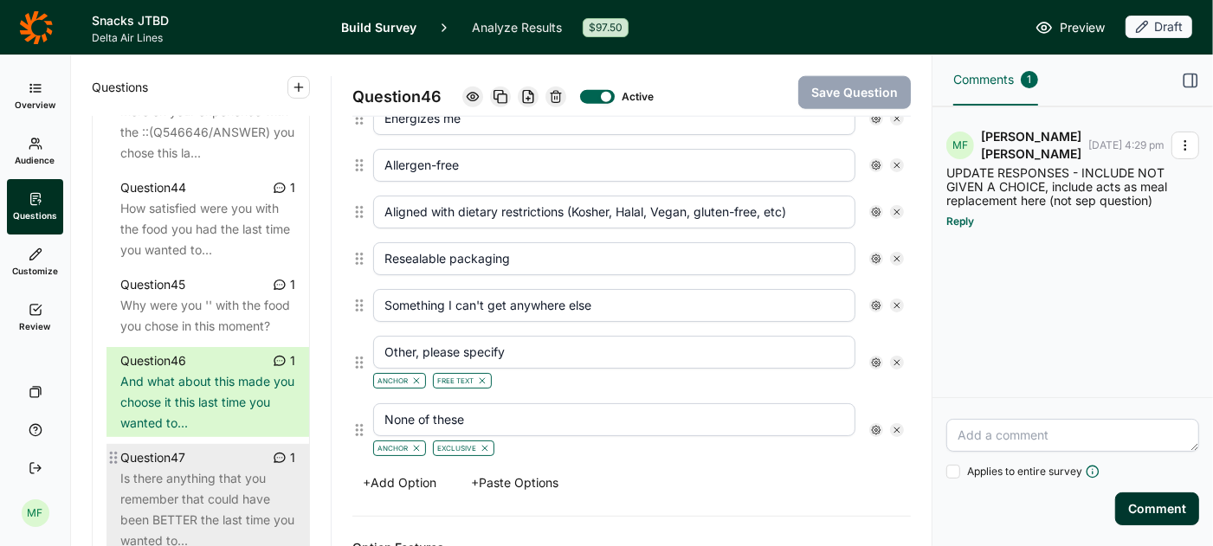
click at [143, 471] on div "Is there anything that you remember that could have been BETTER the last time y…" at bounding box center [207, 509] width 175 height 83
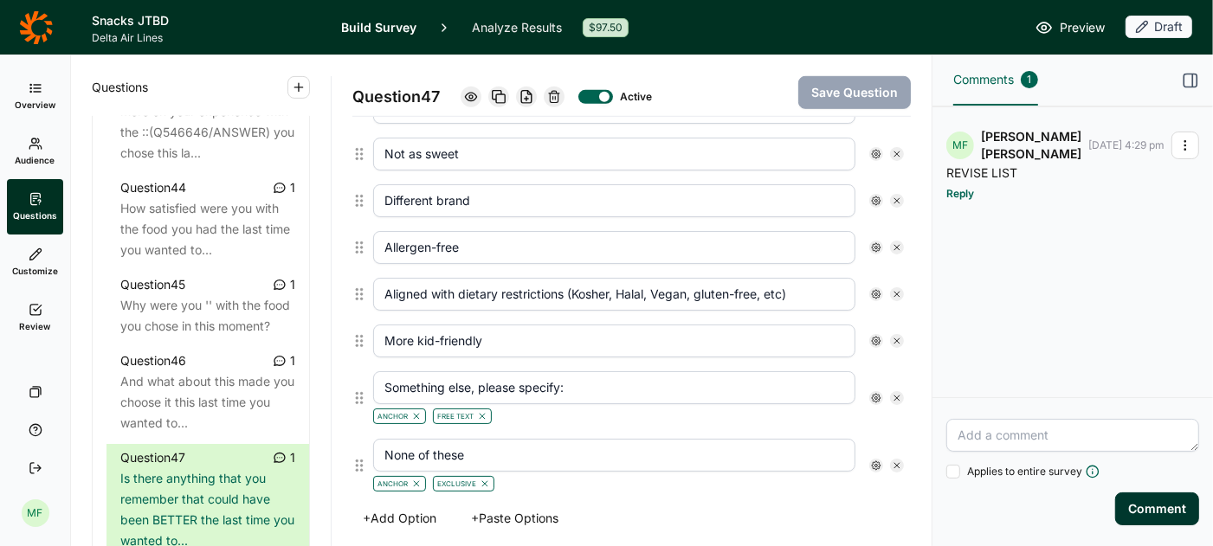
scroll to position [842, 0]
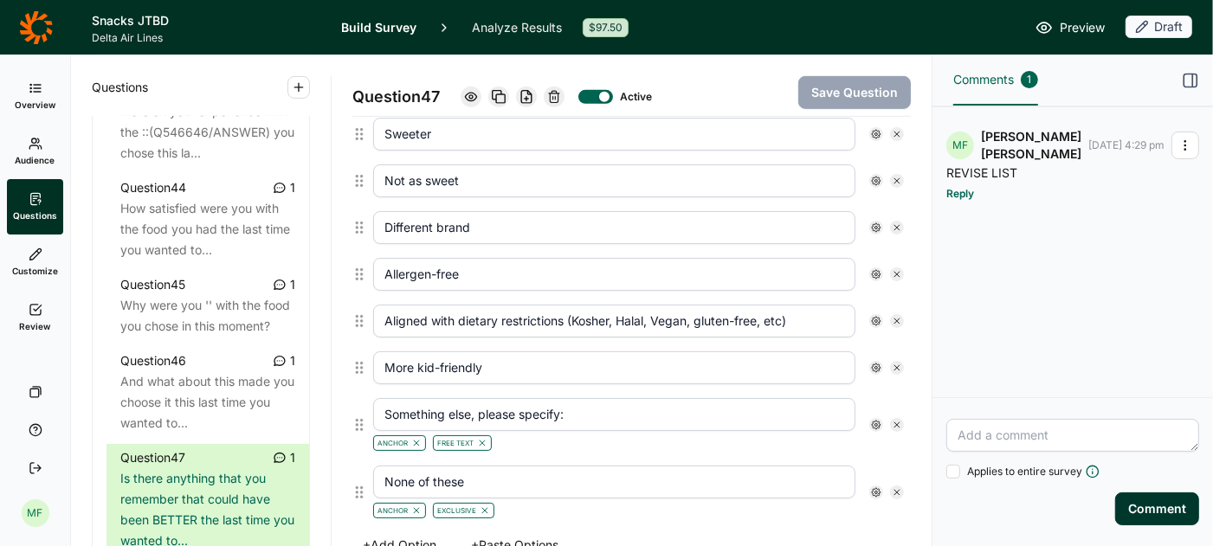
click at [379, 533] on button "+ Add Option" at bounding box center [399, 545] width 94 height 24
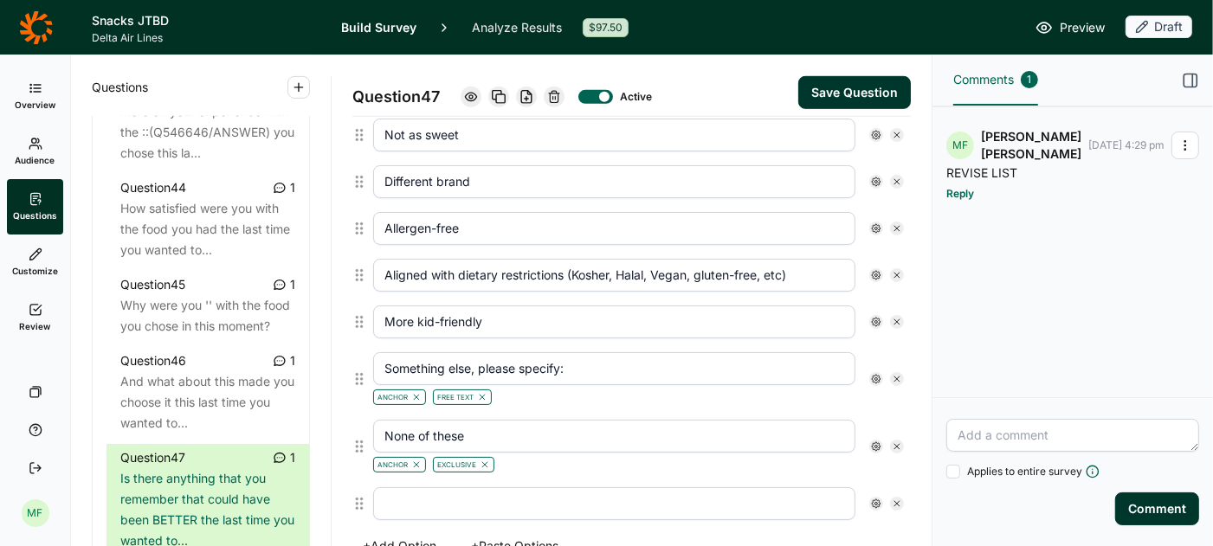
click at [386, 534] on button "+ Add Option" at bounding box center [399, 546] width 94 height 24
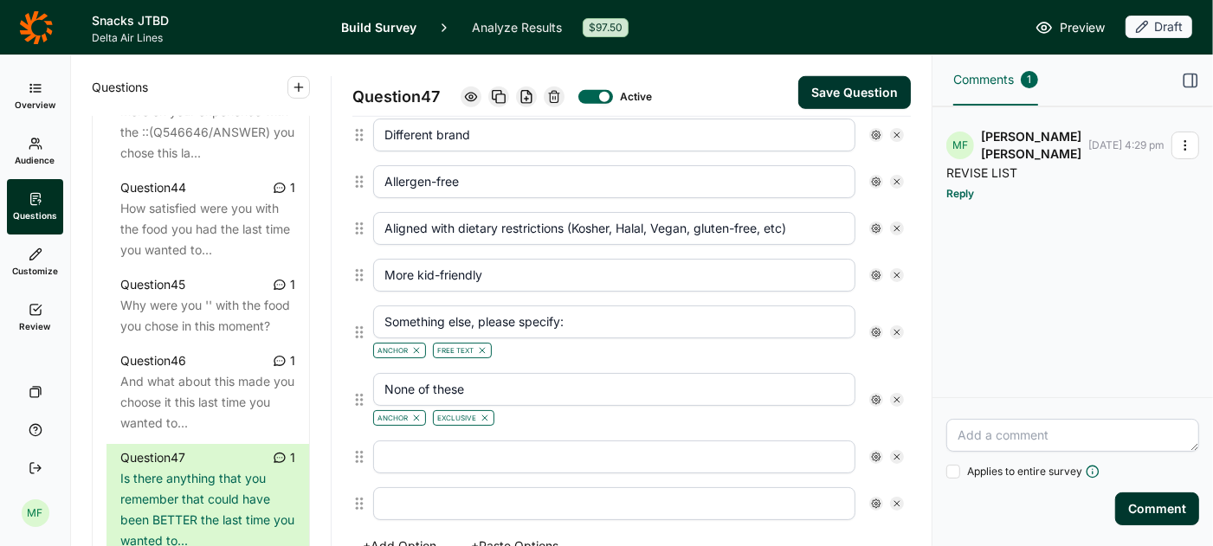
click at [892, 499] on icon at bounding box center [897, 504] width 10 height 10
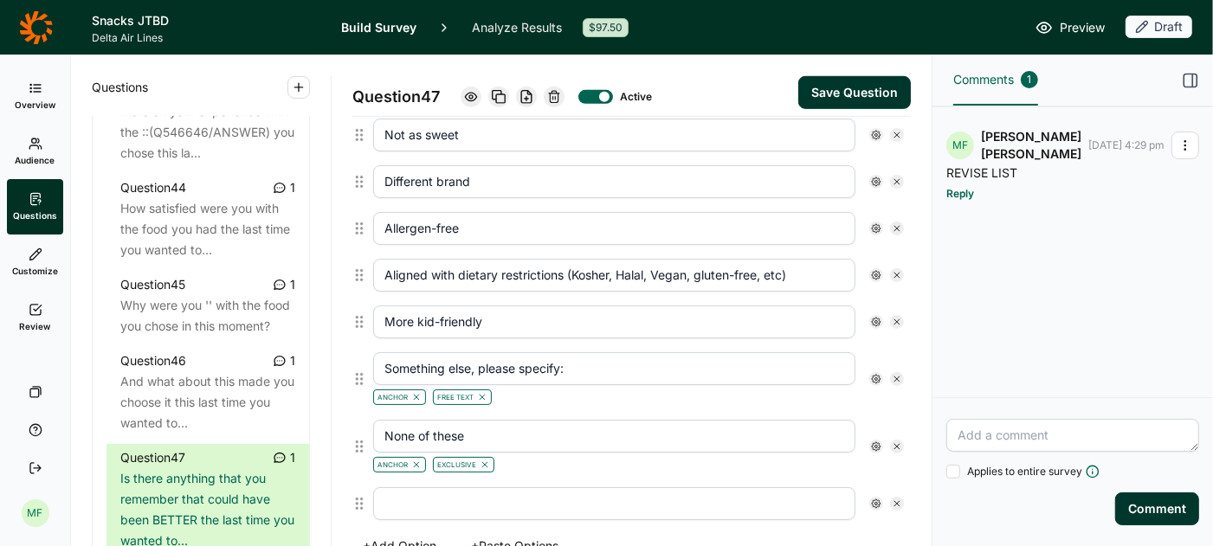
click at [621, 487] on input "text" at bounding box center [614, 503] width 482 height 33
type input "E"
type input "Resealable packaging"
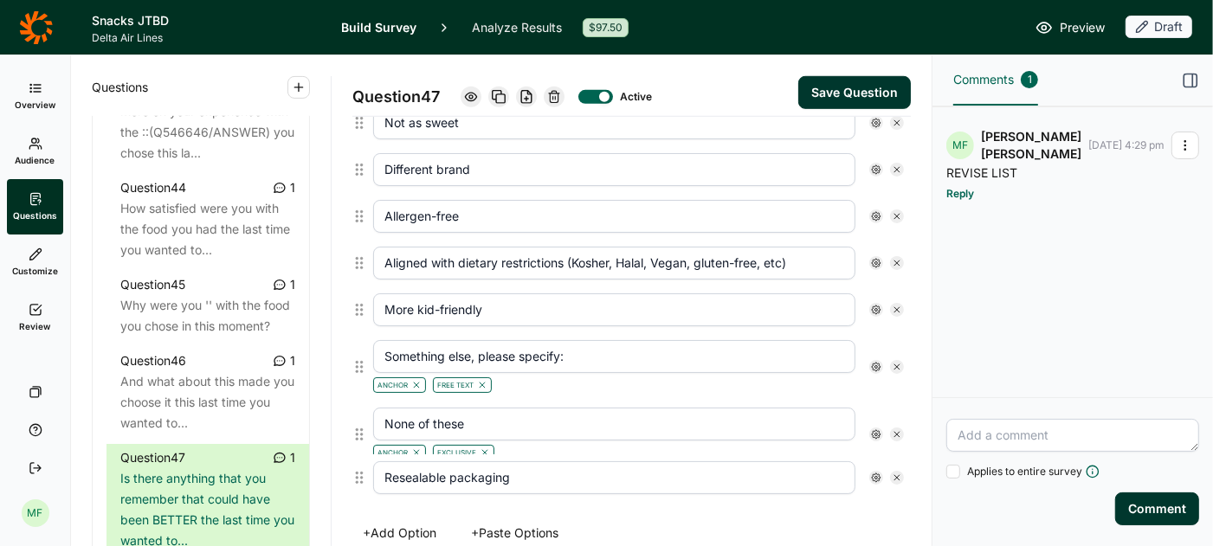
scroll to position [900, 0]
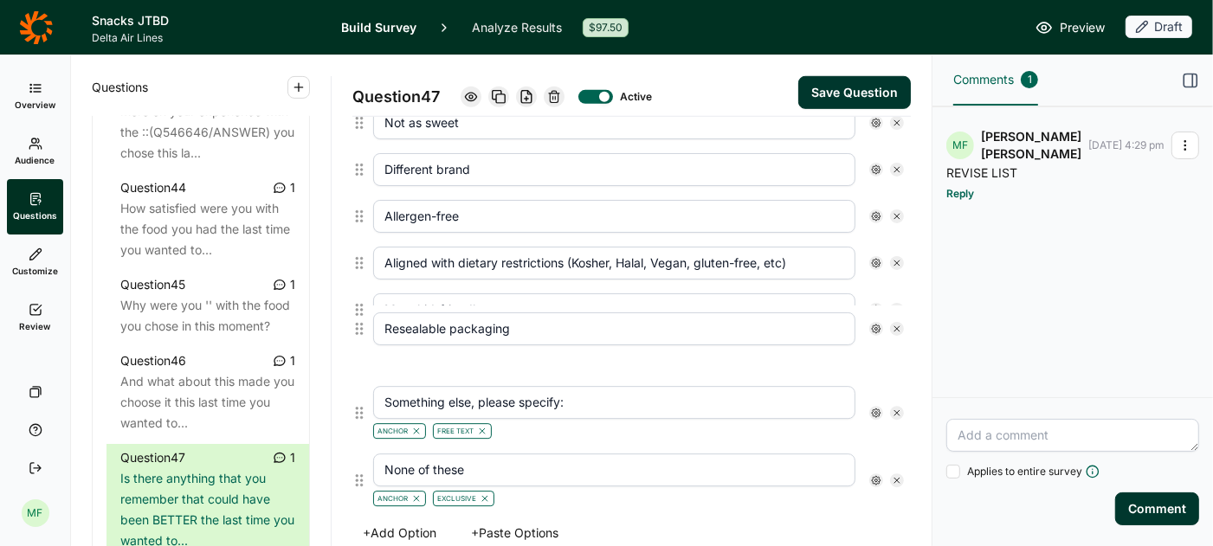
drag, startPoint x: 357, startPoint y: 483, endPoint x: 357, endPoint y: 328, distance: 154.9
click at [357, 328] on div "Less expensive or free Larger serving Healthier option More flavorful More flav…" at bounding box center [631, 120] width 559 height 789
type input "Resealable packaging"
type input "Something else, please specify:"
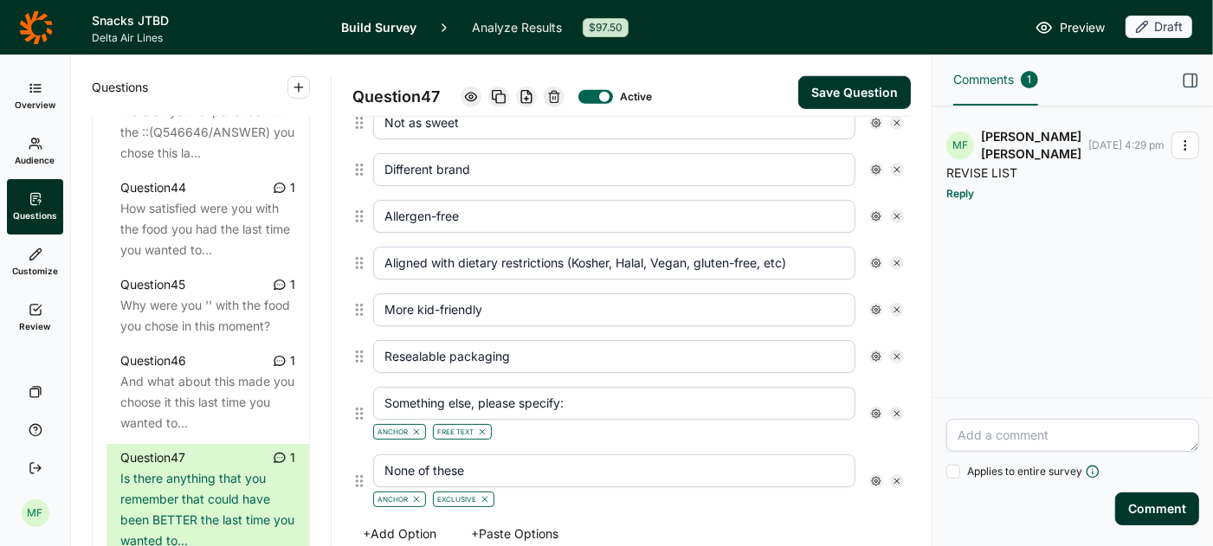
type input "None of these"
click at [833, 90] on button "Save Question" at bounding box center [854, 92] width 113 height 33
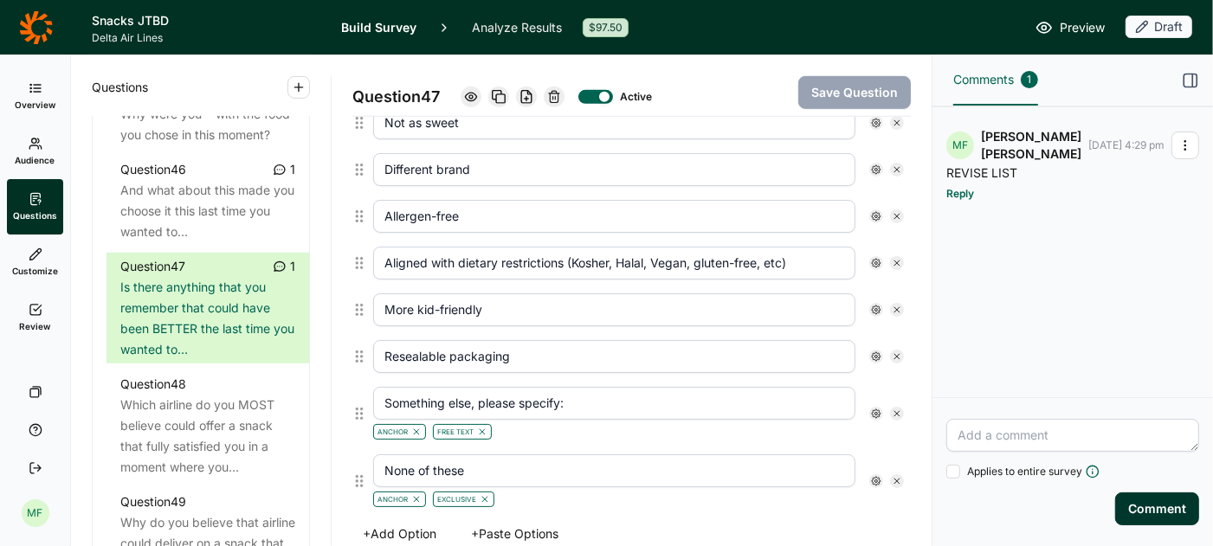
scroll to position [5494, 0]
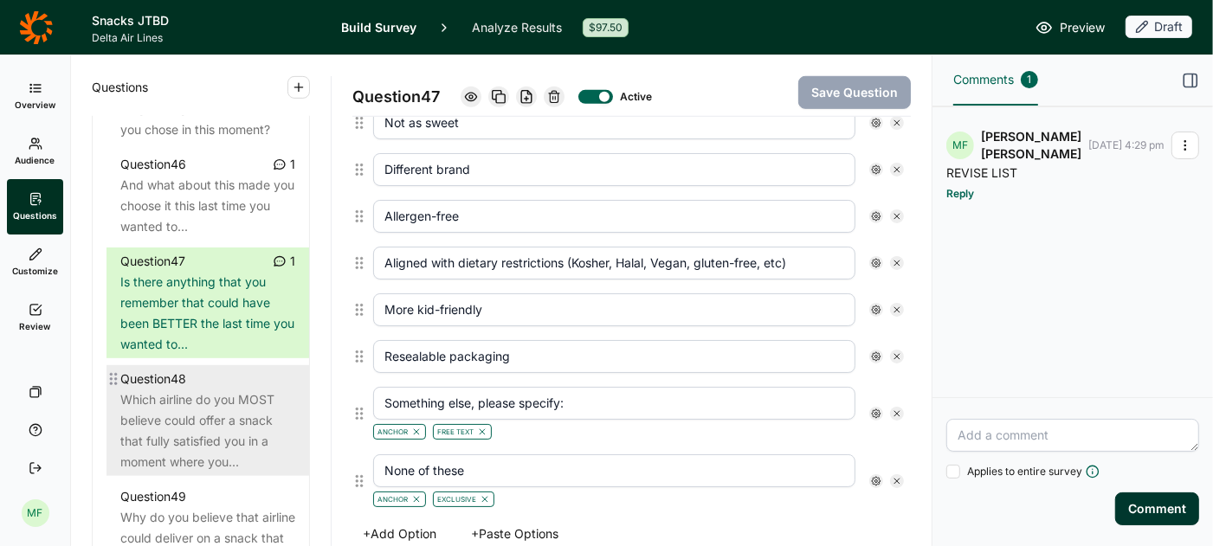
click at [233, 390] on div "Which airline do you MOST believe could offer a snack that fully satisfied you …" at bounding box center [207, 431] width 175 height 83
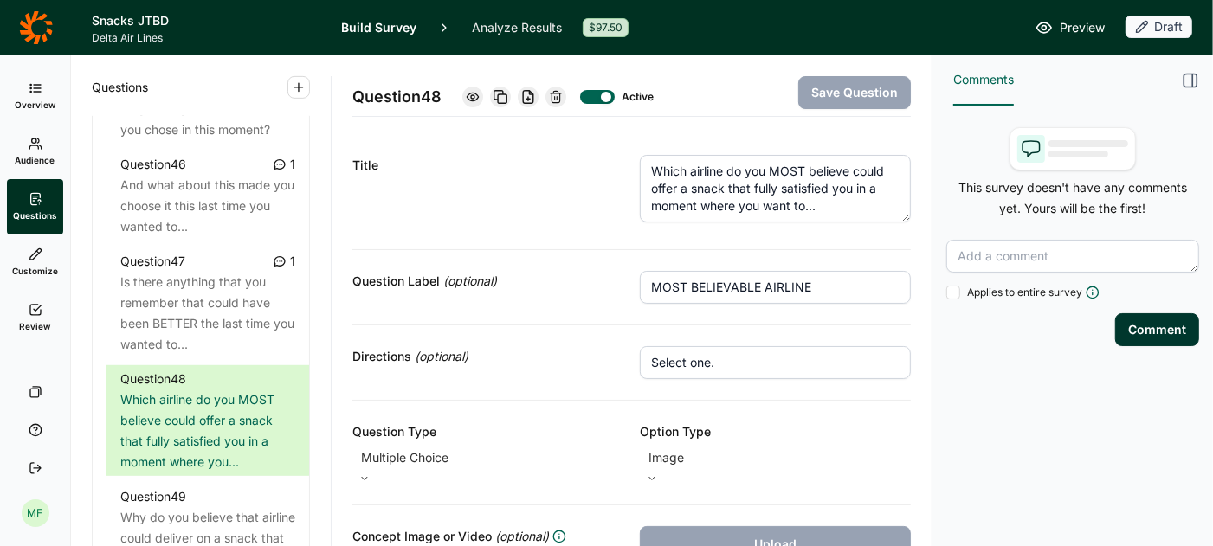
click at [710, 188] on textarea "Which airline do you MOST believe could offer a snack that fully satisfied you …" at bounding box center [775, 189] width 271 height 68
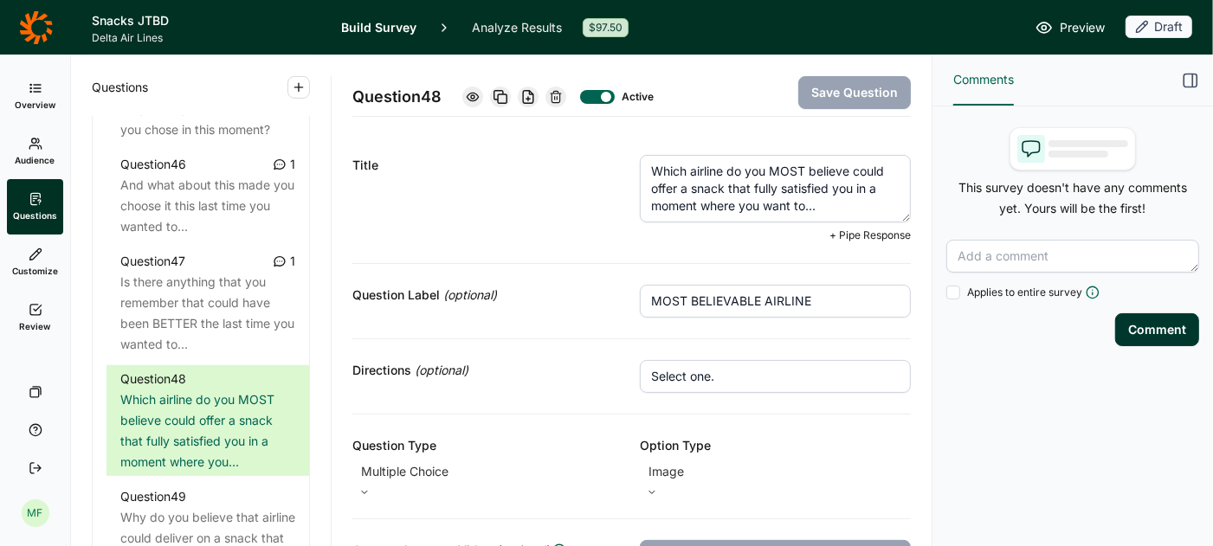
click at [710, 188] on textarea "Which airline do you MOST believe could offer a snack that fully satisfied you …" at bounding box center [775, 189] width 271 height 68
type textarea "Which airline do you MOST believe could offer food that fully satisfied you in …"
click at [839, 91] on button "Save Question" at bounding box center [854, 92] width 113 height 33
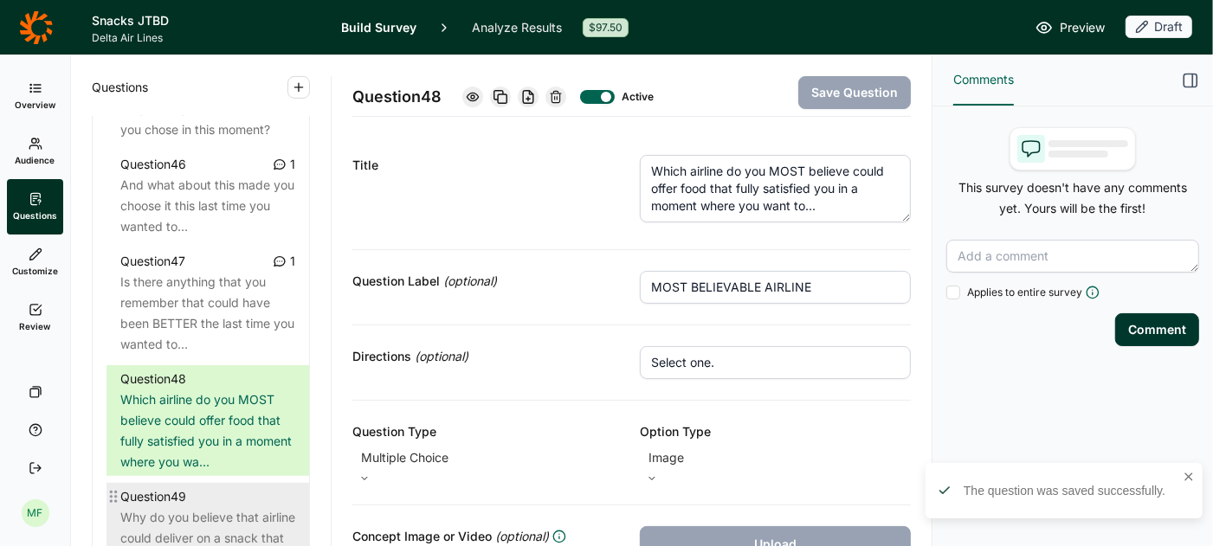
click at [160, 507] on div "Why do you believe that airline could deliver on a snack that would help you..." at bounding box center [207, 538] width 175 height 62
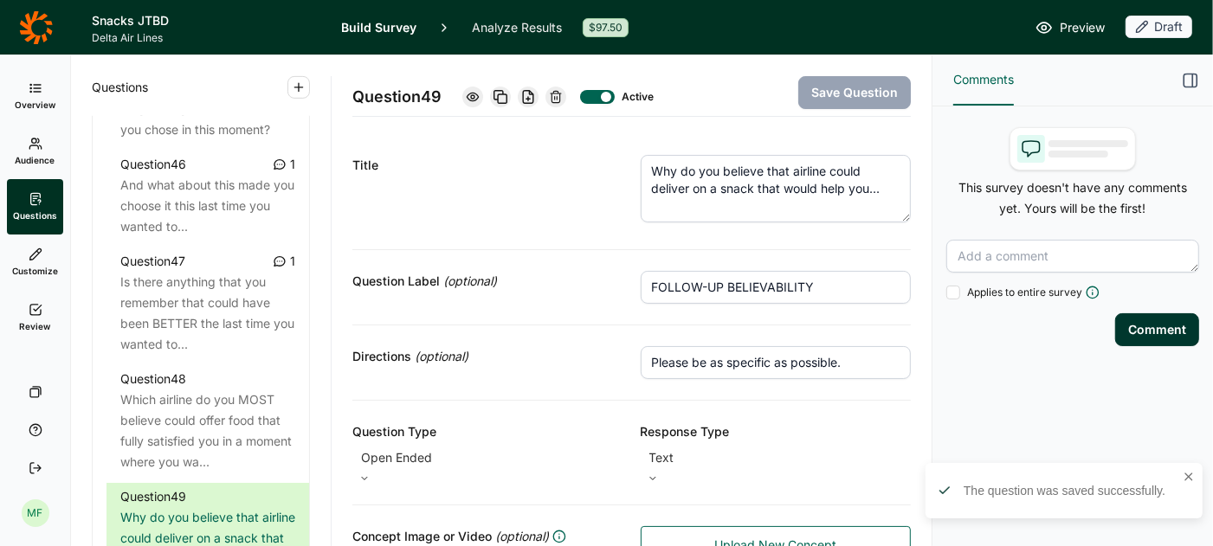
click at [734, 188] on textarea "Why do you believe that airline could deliver on a snack that would help you..." at bounding box center [776, 189] width 271 height 68
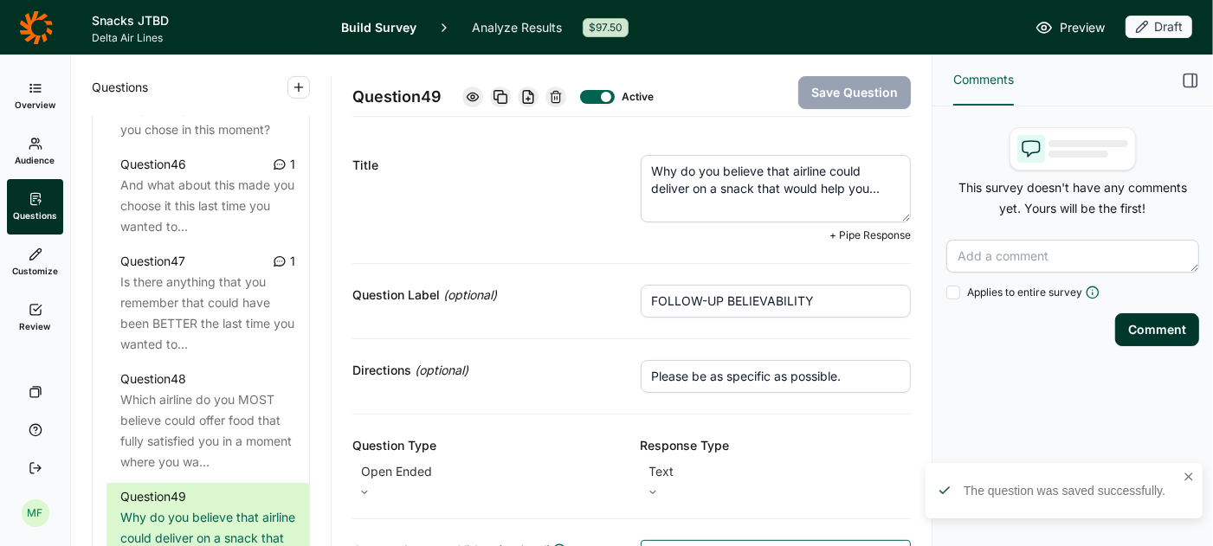
click at [734, 188] on textarea "Why do you believe that airline could deliver on a snack that would help you..." at bounding box center [776, 189] width 271 height 68
type textarea "Why do you believe that airline could deliver on food that would help you..."
click at [840, 93] on button "Save Question" at bounding box center [854, 92] width 113 height 33
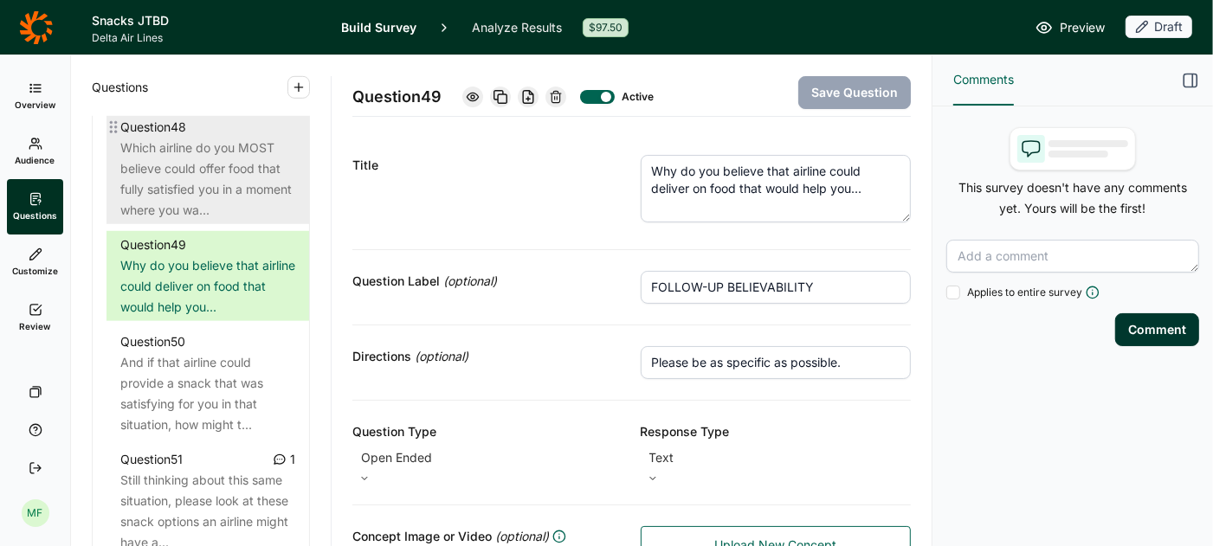
scroll to position [5752, 0]
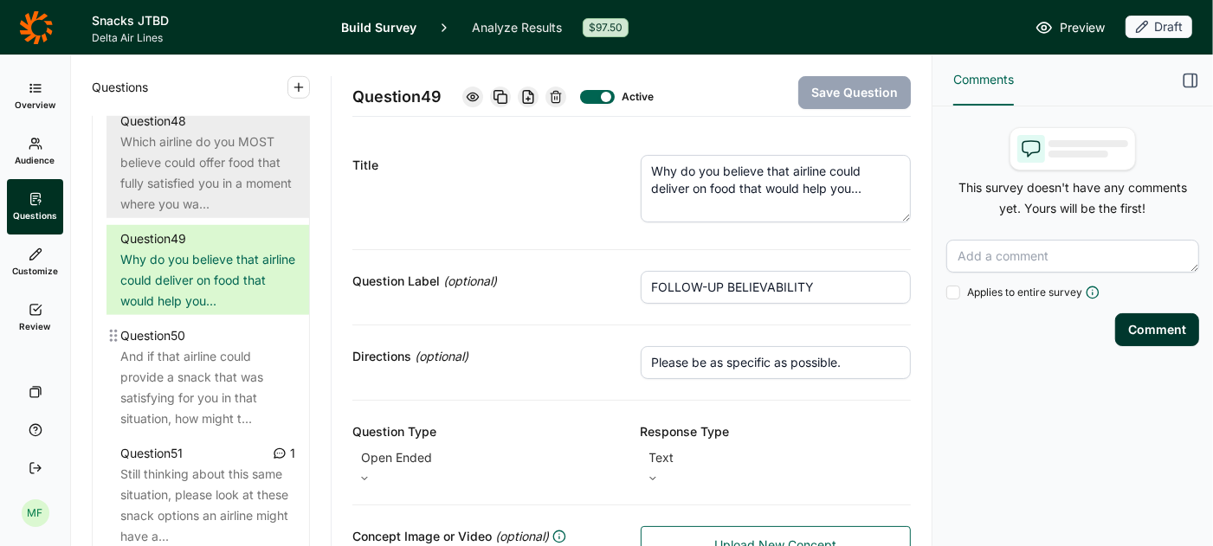
click at [204, 352] on div "And if that airline could provide a snack that was satisfying for you in that s…" at bounding box center [207, 387] width 175 height 83
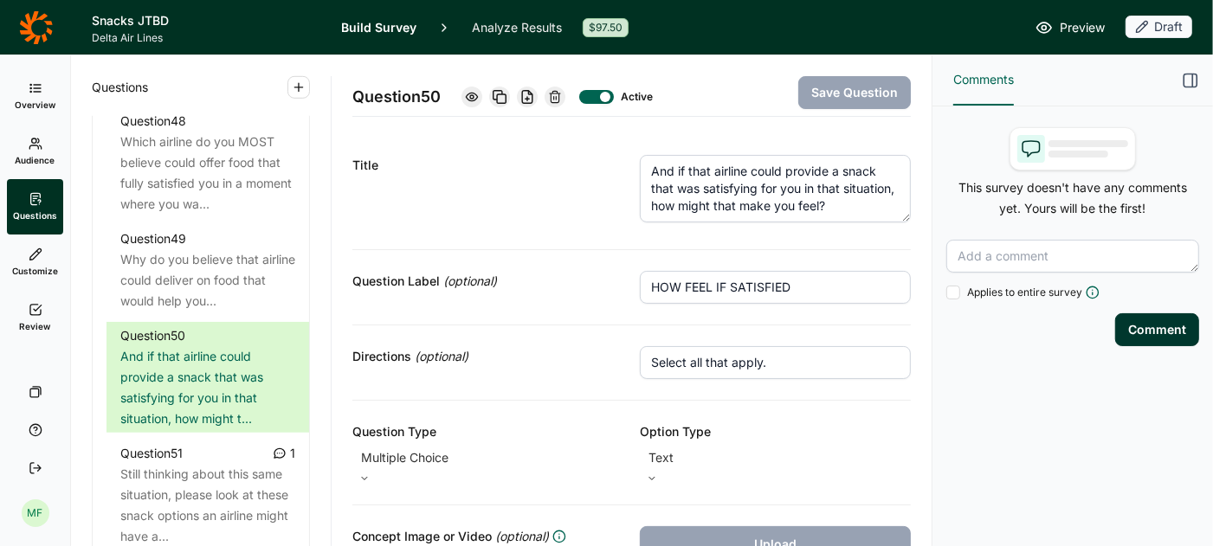
click at [852, 174] on textarea "And if that airline could provide a snack that was satisfying for you in that s…" at bounding box center [775, 189] width 271 height 68
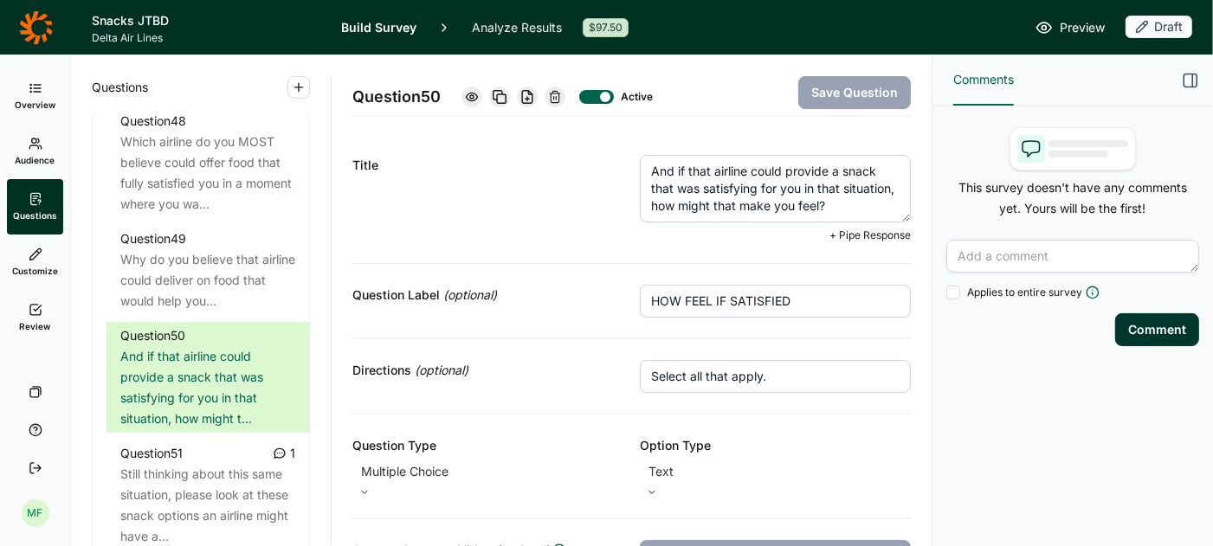
click at [852, 173] on textarea "And if that airline could provide a snack that was satisfying for you in that s…" at bounding box center [775, 189] width 271 height 68
type textarea "And if that airline could provide food that was satisfying for you in that situ…"
click at [863, 91] on button "Save Question" at bounding box center [854, 92] width 113 height 33
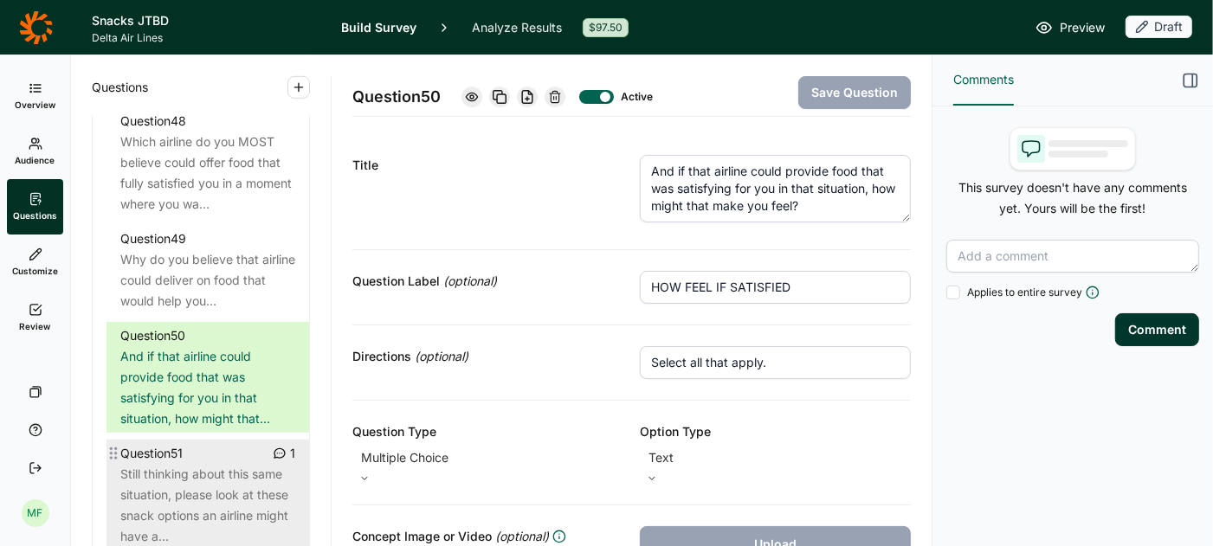
click at [195, 464] on div "Still thinking about this same situation, please look at these snack options an…" at bounding box center [207, 505] width 175 height 83
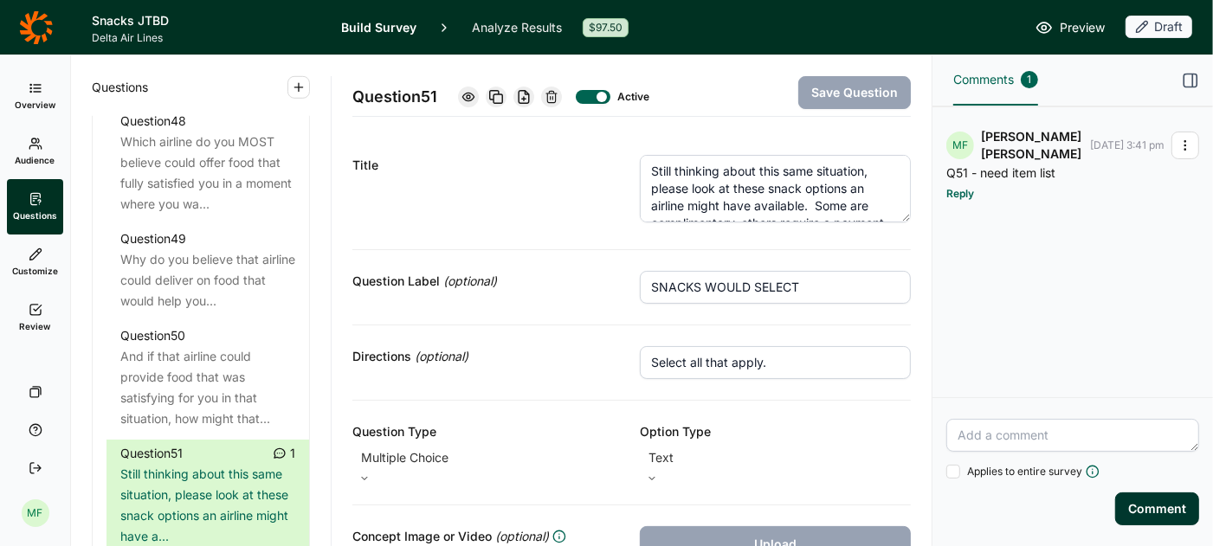
click at [794, 187] on textarea "Still thinking about this same situation, please look at these snack options an…" at bounding box center [775, 189] width 271 height 68
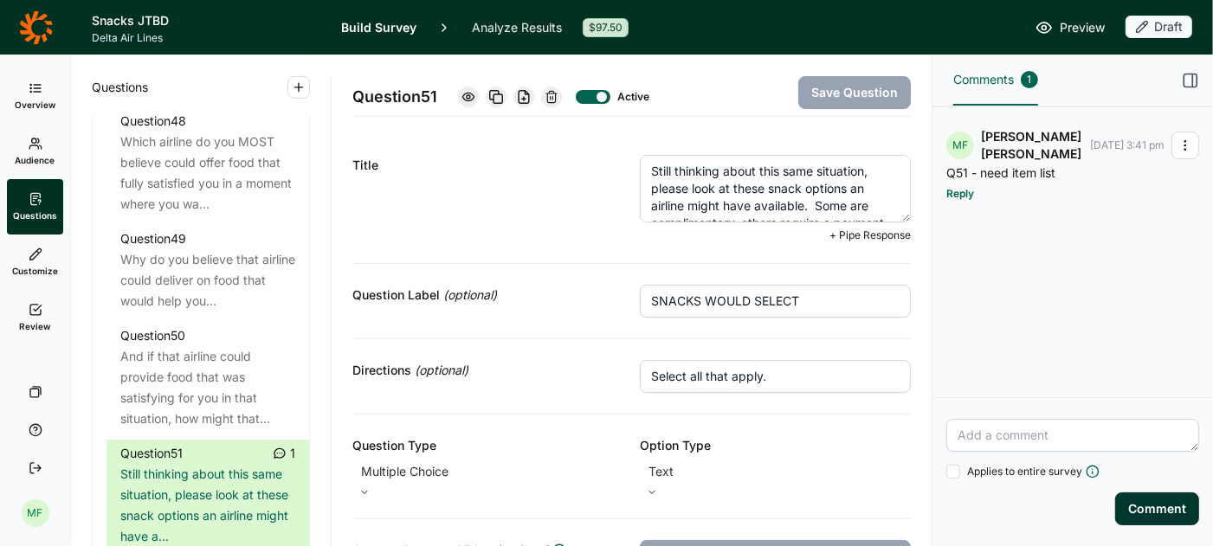
click at [794, 187] on textarea "Still thinking about this same situation, please look at these snack options an…" at bounding box center [775, 189] width 271 height 68
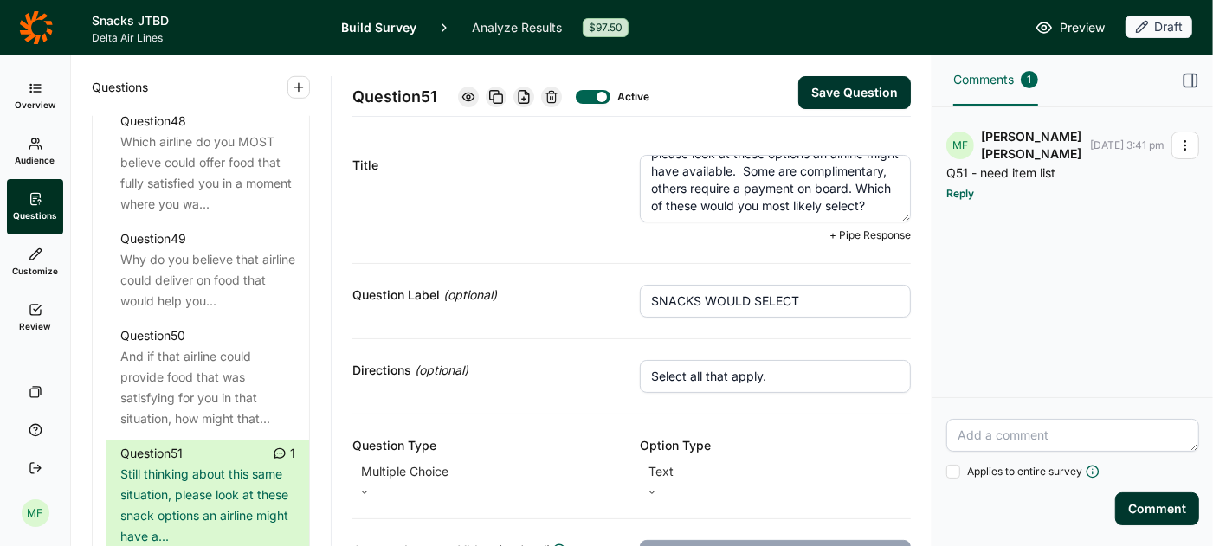
scroll to position [52, 0]
type textarea "Still thinking about this same situation, please look at these options an airli…"
click at [673, 294] on input "SNACKS WOULD SELECT" at bounding box center [775, 301] width 271 height 33
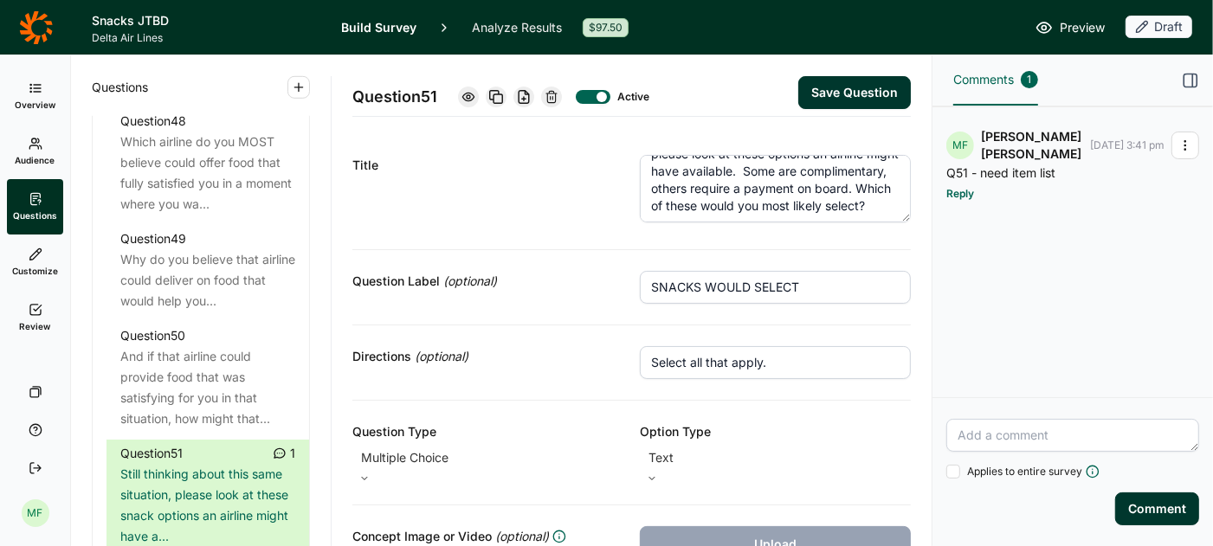
click at [673, 294] on input "SNACKS WOULD SELECT" at bounding box center [775, 287] width 271 height 33
type input "ITEM WOULD SELECT"
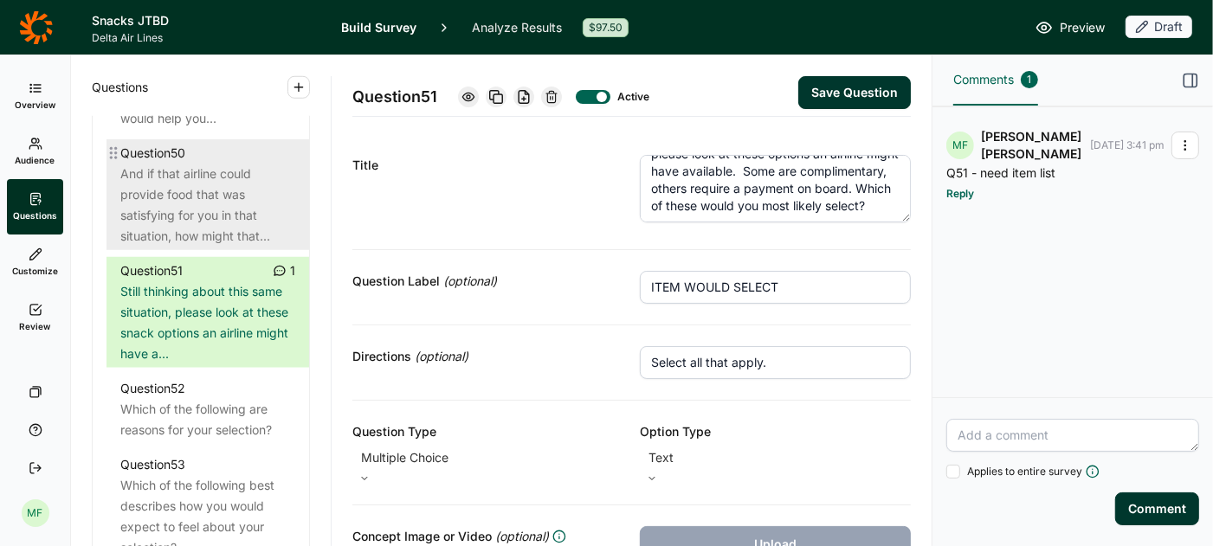
scroll to position [5938, 0]
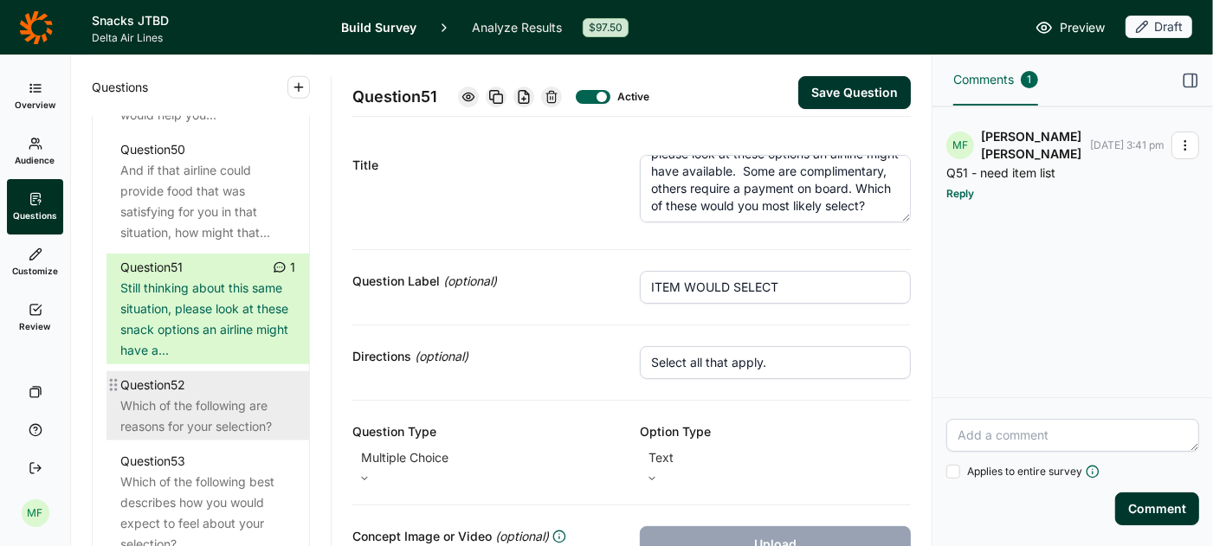
click at [224, 396] on div "Which of the following are reasons for your selection?" at bounding box center [207, 417] width 175 height 42
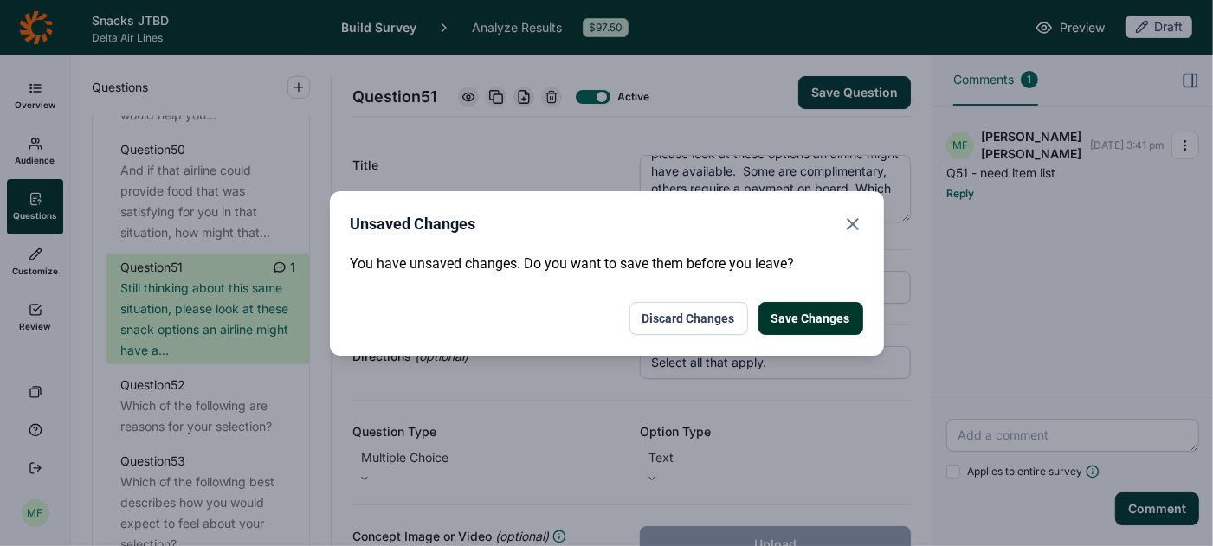
click at [792, 317] on button "Save Changes" at bounding box center [810, 318] width 105 height 33
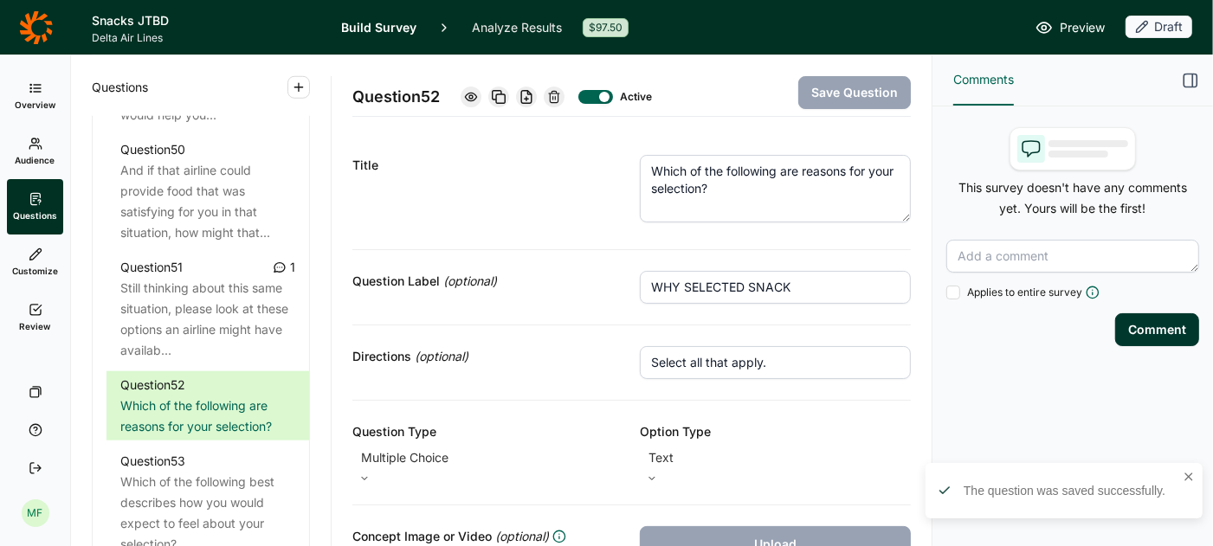
click at [758, 284] on input "WHY SELECTED SNACK" at bounding box center [775, 287] width 271 height 33
type input "WHY SELECTED"
click at [601, 319] on div "Question Label (optional) WHY SELECTED" at bounding box center [631, 287] width 558 height 75
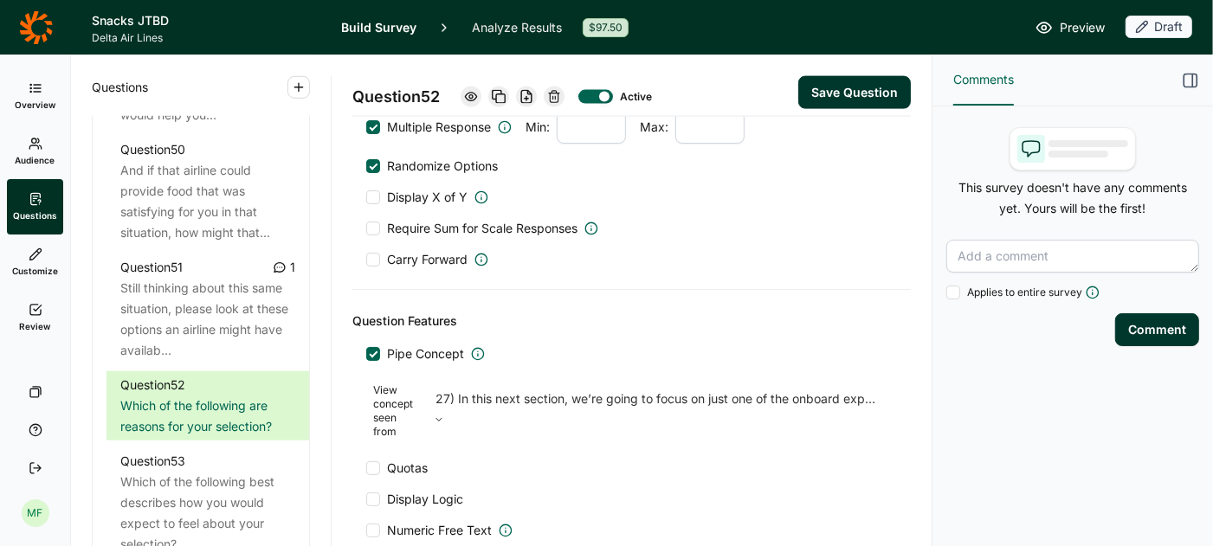
scroll to position [1935, 0]
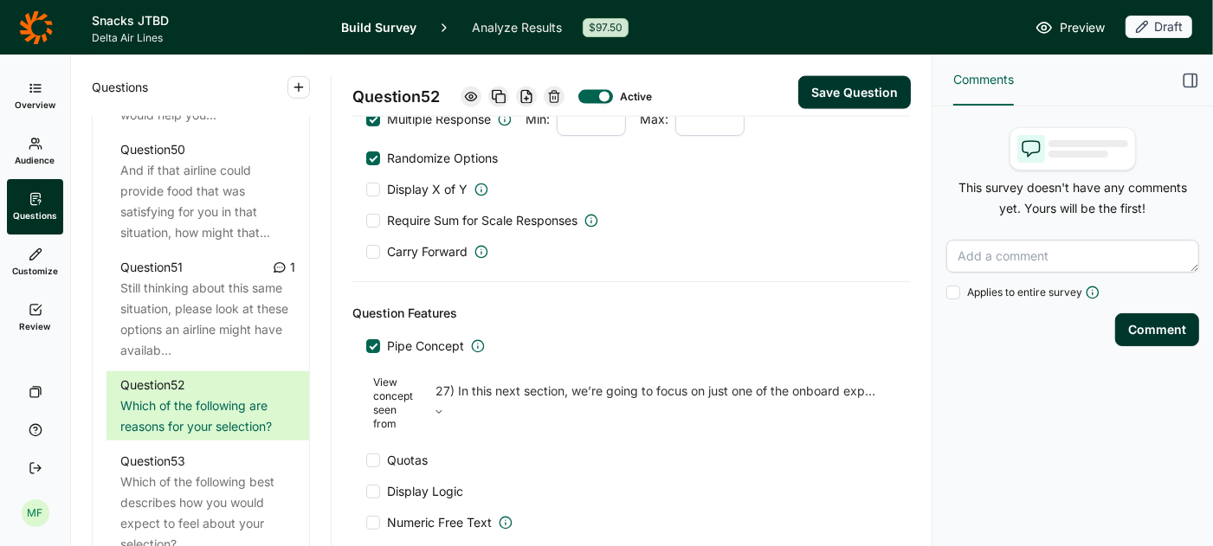
click at [377, 485] on div at bounding box center [373, 492] width 14 height 14
click at [366, 492] on input "Display Logic" at bounding box center [366, 492] width 0 height 0
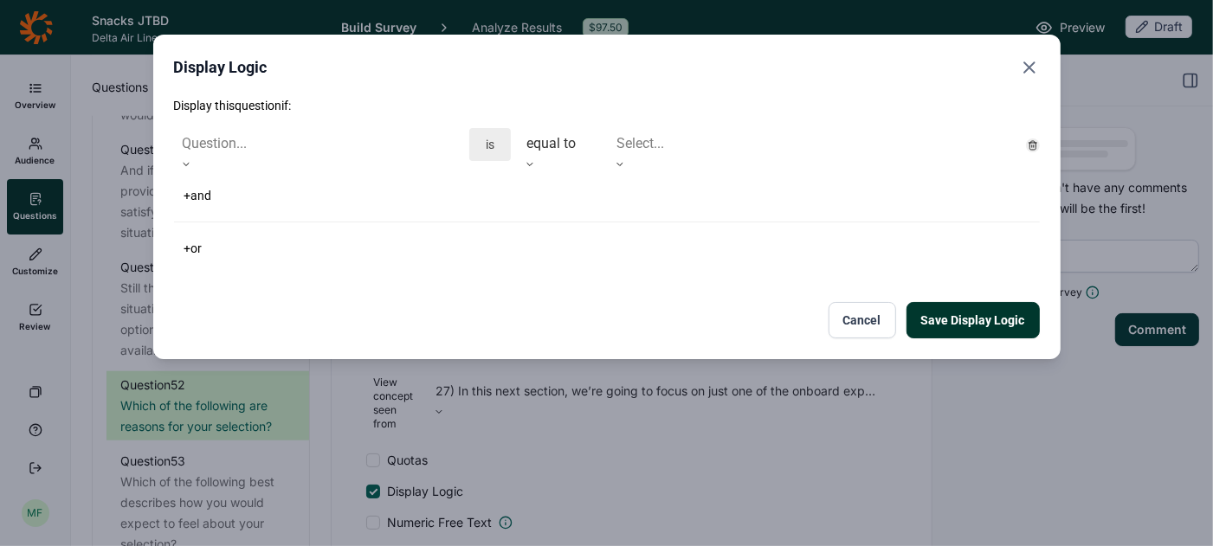
click at [191, 159] on icon at bounding box center [186, 164] width 10 height 10
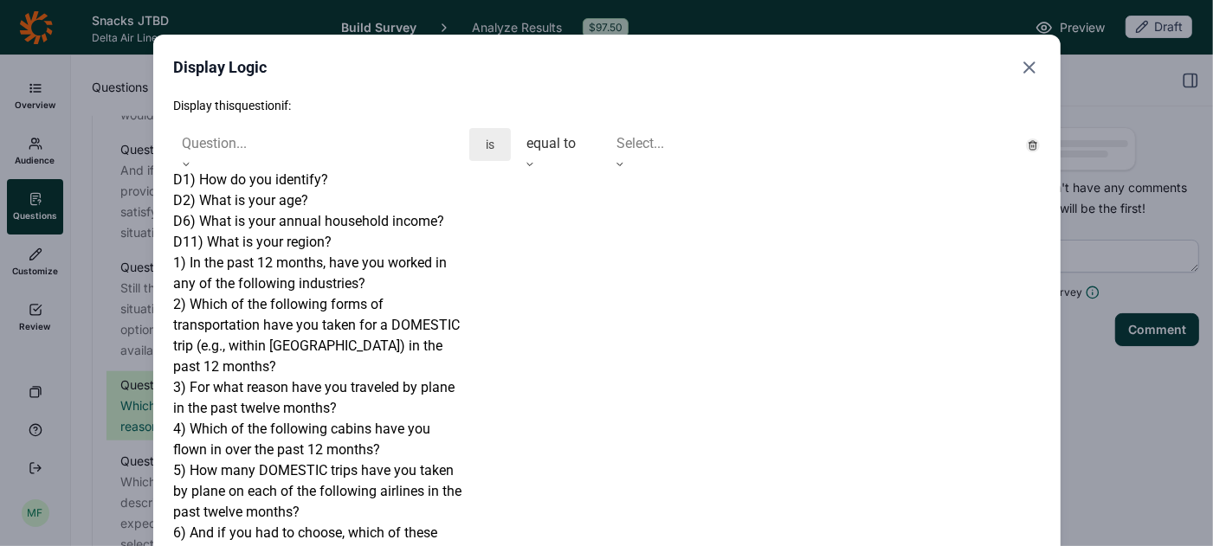
scroll to position [3500, 0]
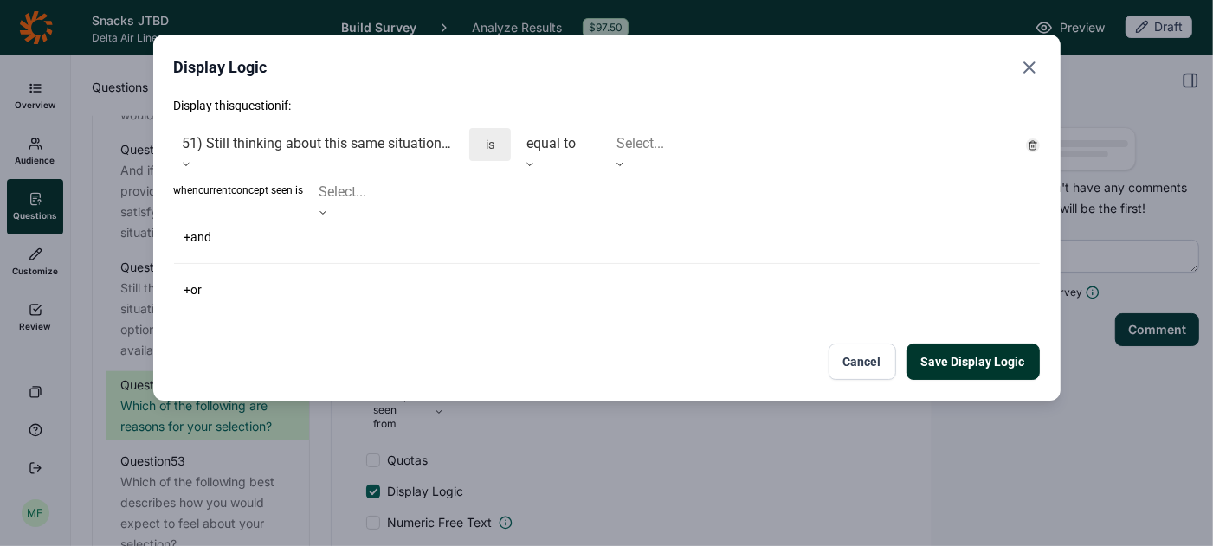
click at [535, 159] on icon at bounding box center [530, 164] width 10 height 10
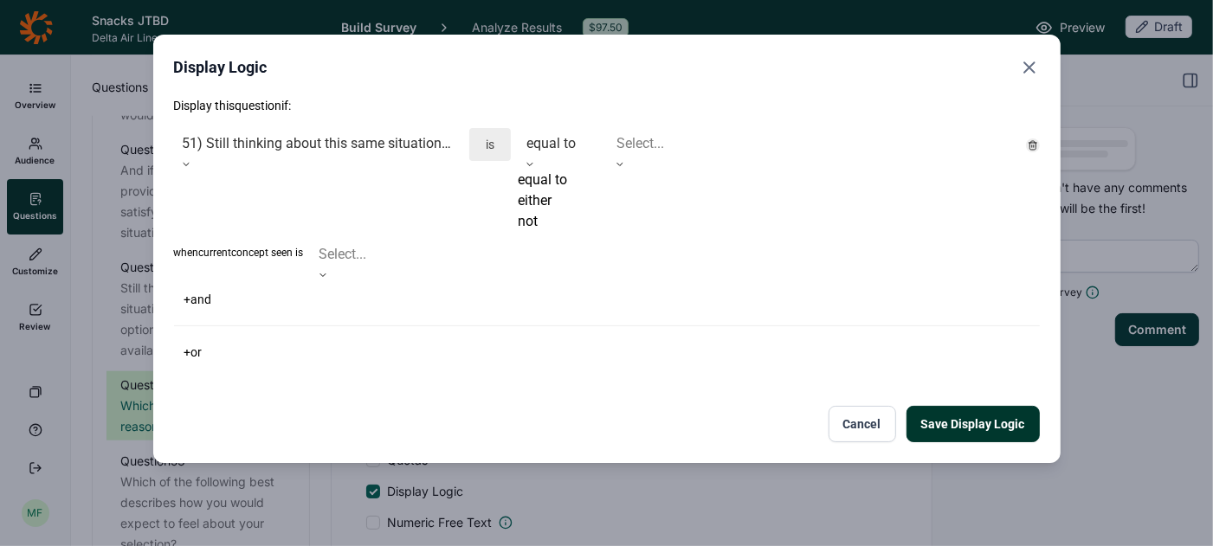
click at [542, 232] on div "not" at bounding box center [559, 221] width 83 height 21
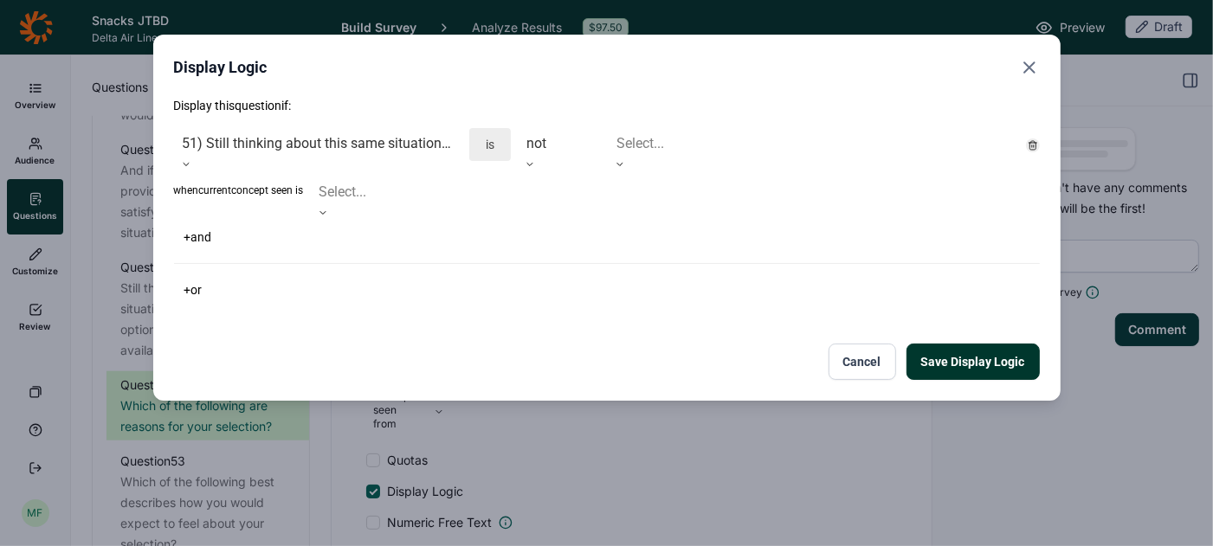
click at [655, 145] on div at bounding box center [813, 144] width 394 height 24
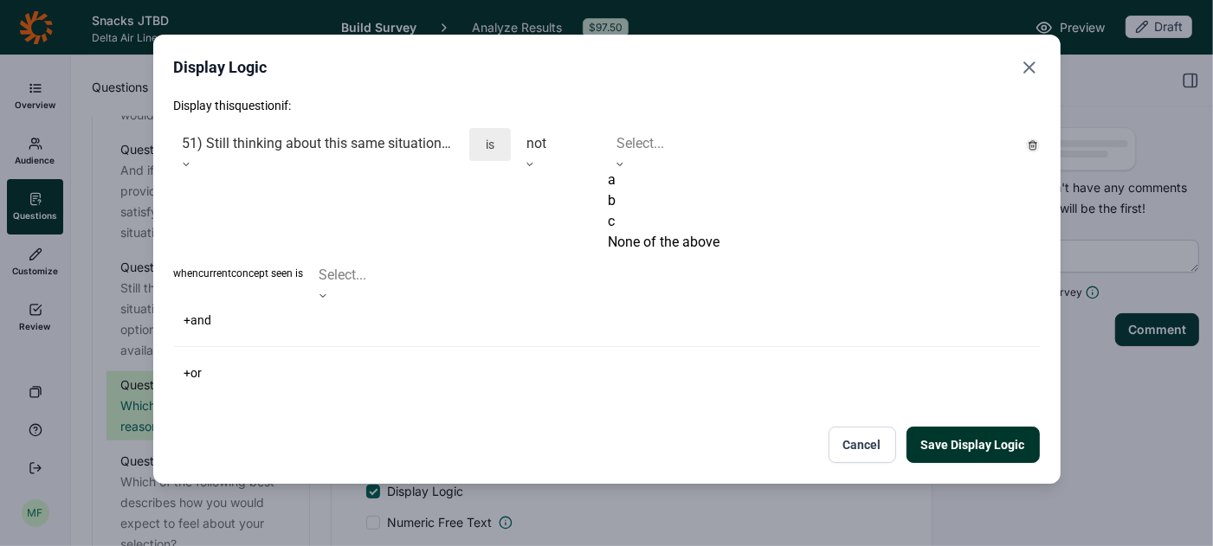
click at [651, 253] on div "None of the above" at bounding box center [813, 242] width 411 height 21
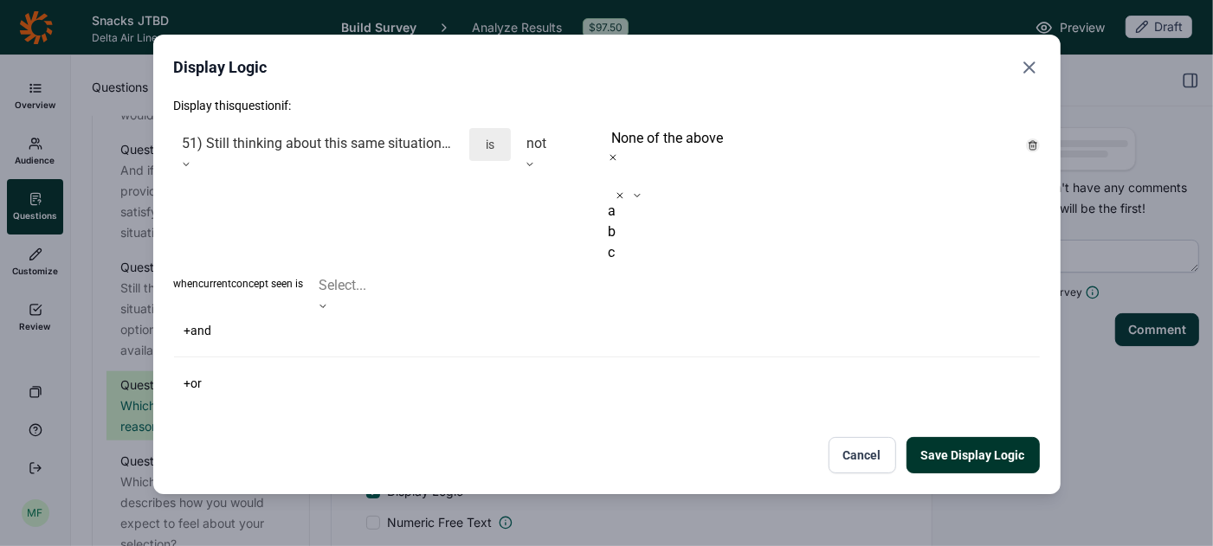
click at [635, 316] on div "Display this question if: 51) Still thinking about this same situation, please …" at bounding box center [607, 285] width 866 height 377
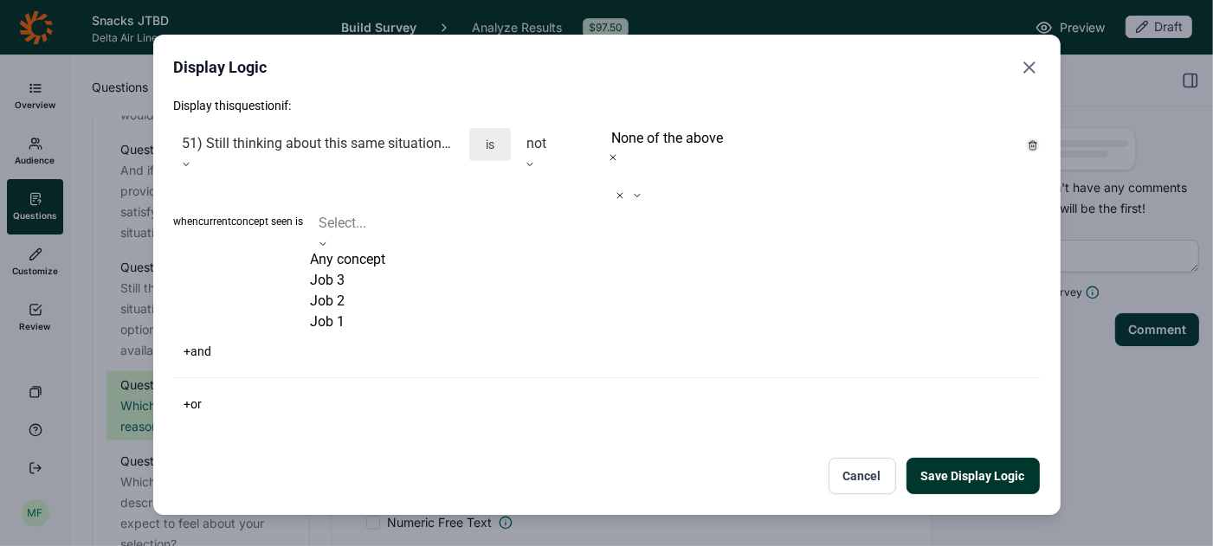
click at [328, 239] on icon at bounding box center [323, 244] width 10 height 10
click at [518, 249] on div "Any concept" at bounding box center [422, 259] width 222 height 21
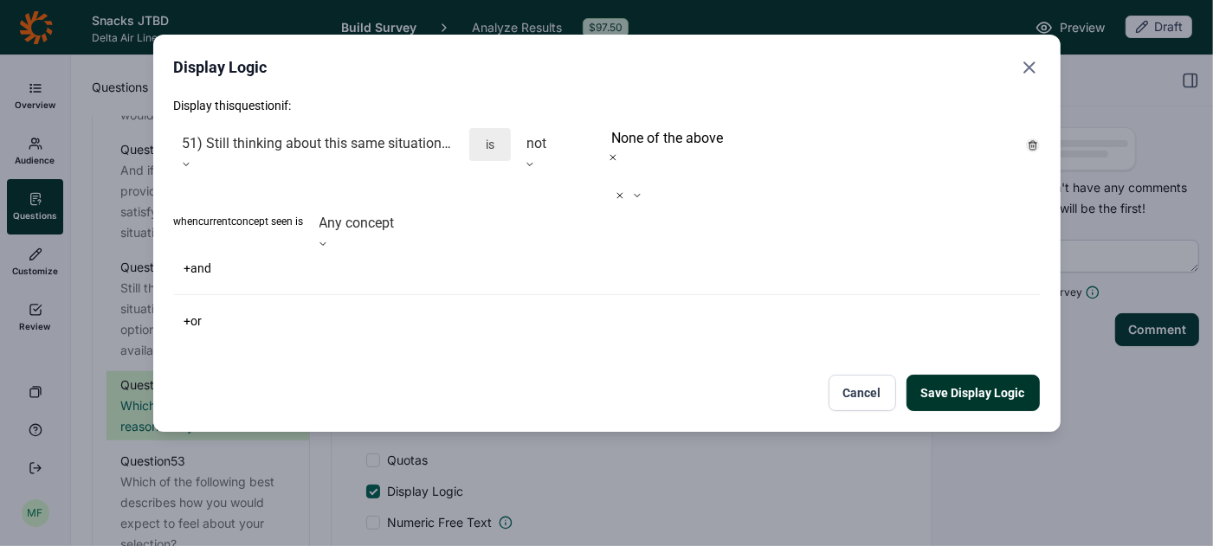
click at [938, 375] on button "Save Display Logic" at bounding box center [972, 393] width 133 height 36
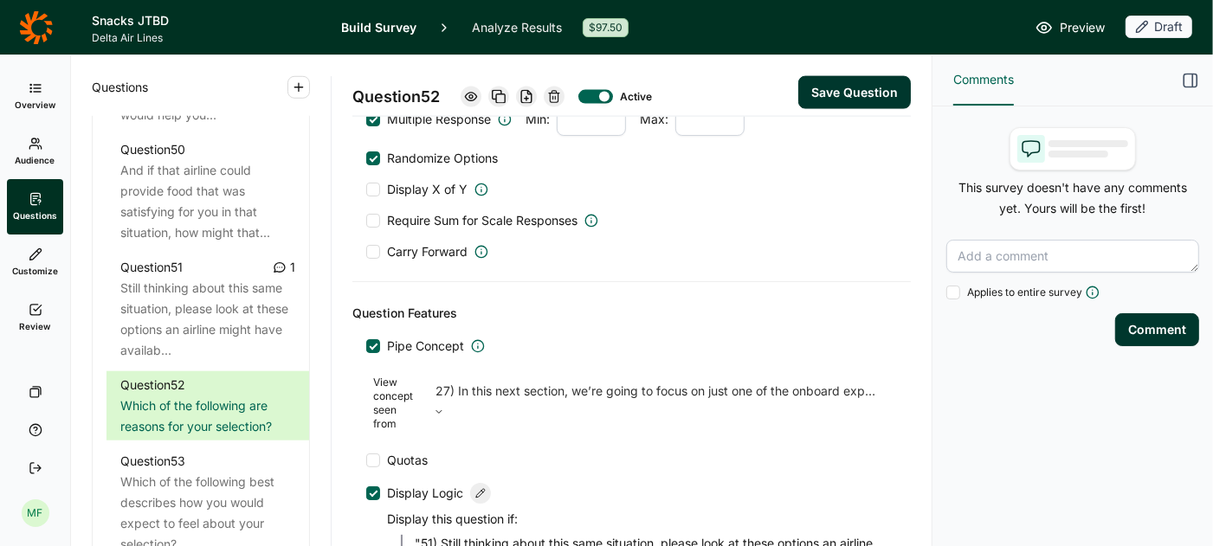
click at [849, 95] on button "Save Question" at bounding box center [854, 92] width 113 height 33
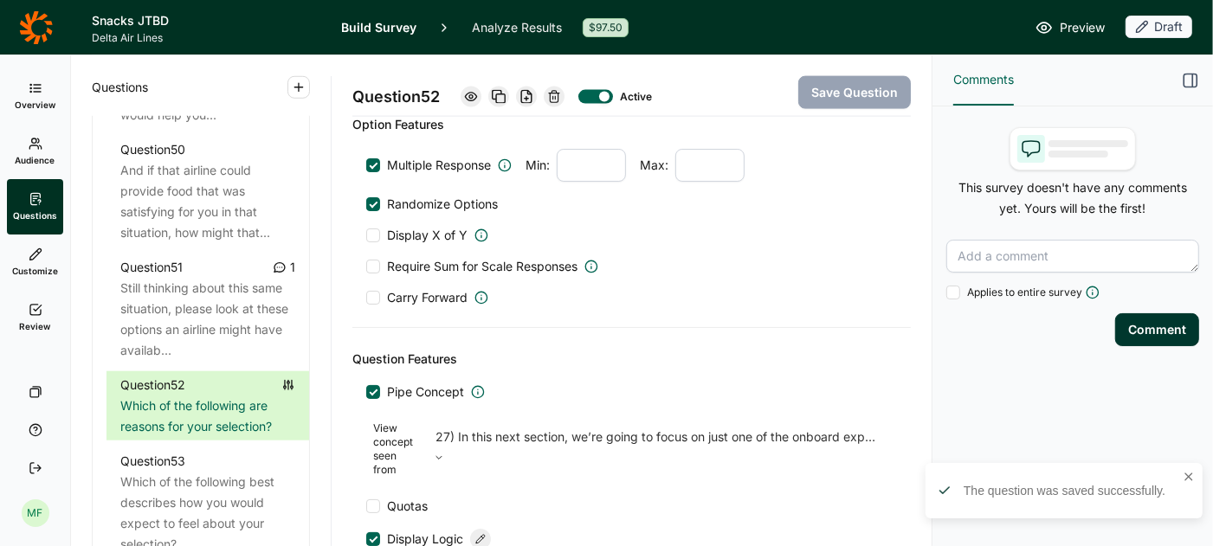
scroll to position [1656, 0]
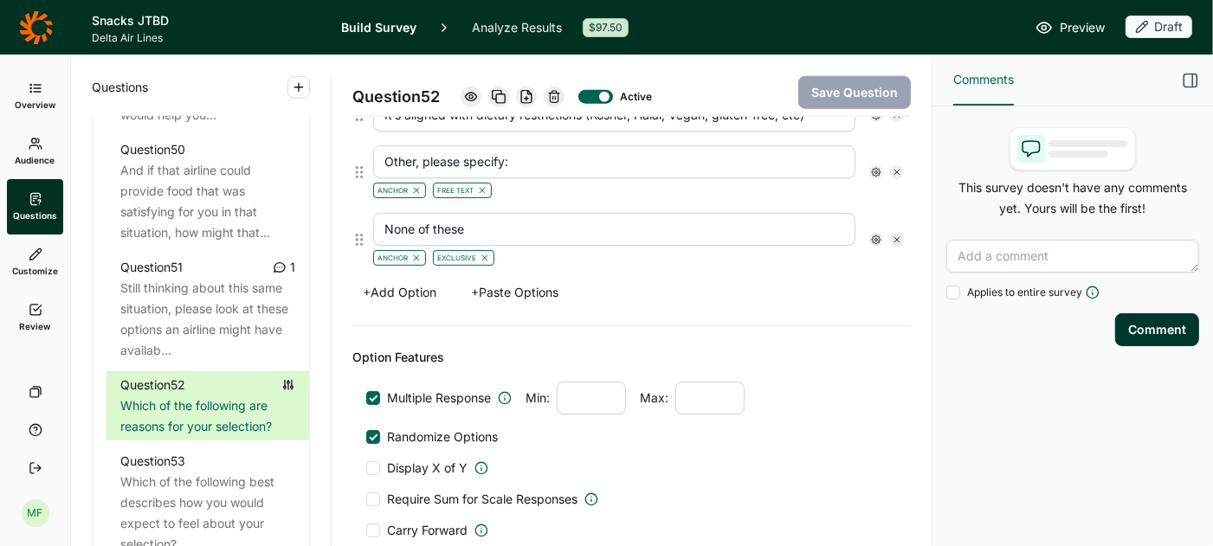
click at [295, 80] on icon "button" at bounding box center [299, 87] width 14 height 14
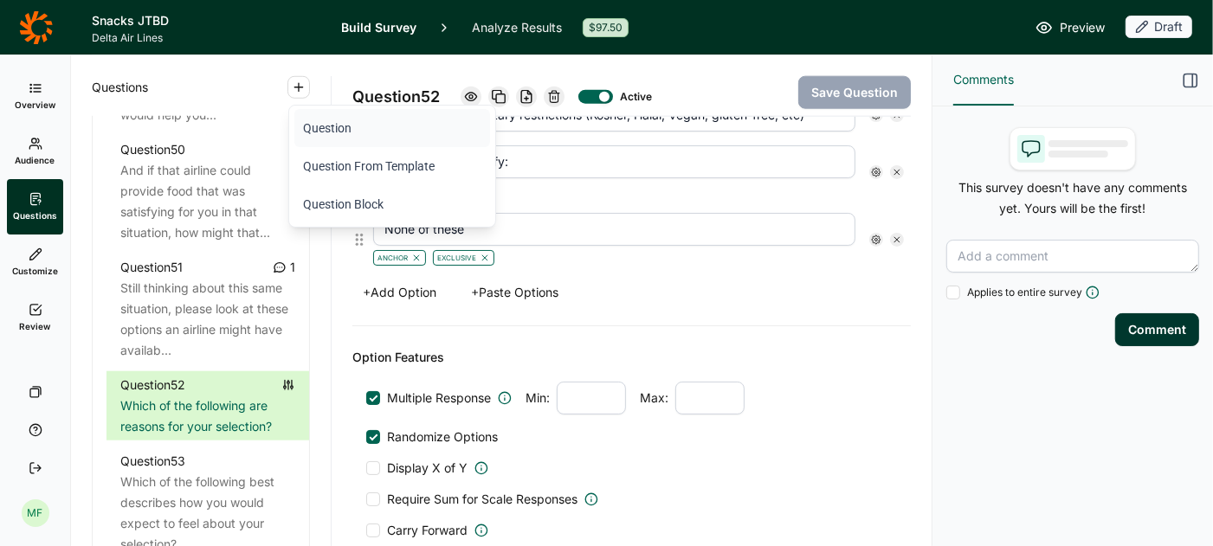
click at [339, 131] on button "Question" at bounding box center [392, 128] width 196 height 38
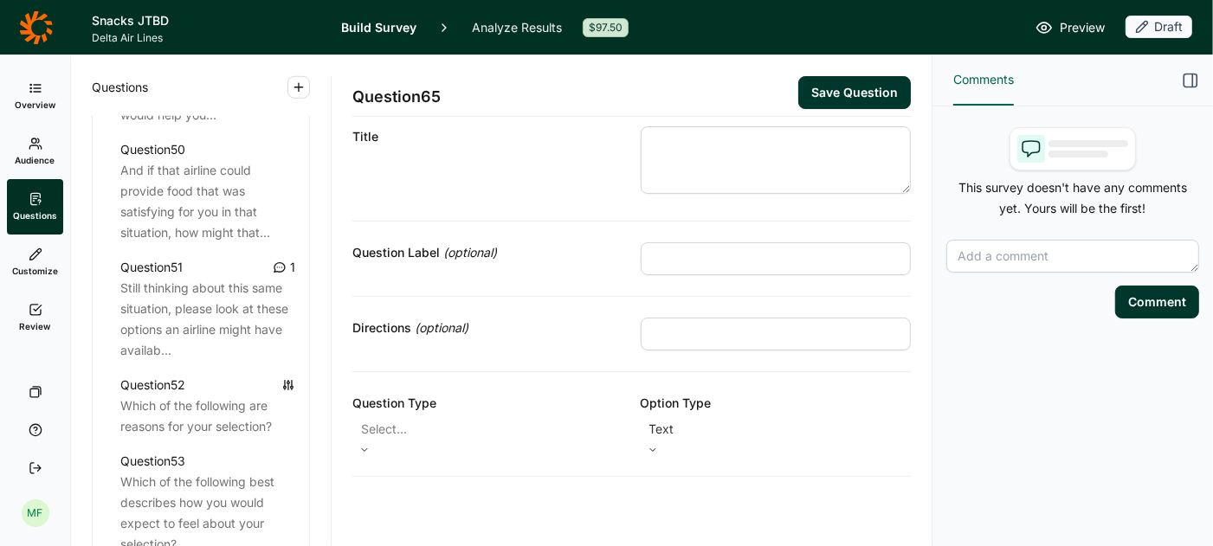
scroll to position [42, 0]
click at [696, 150] on textarea at bounding box center [776, 147] width 271 height 68
type textarea "Y"
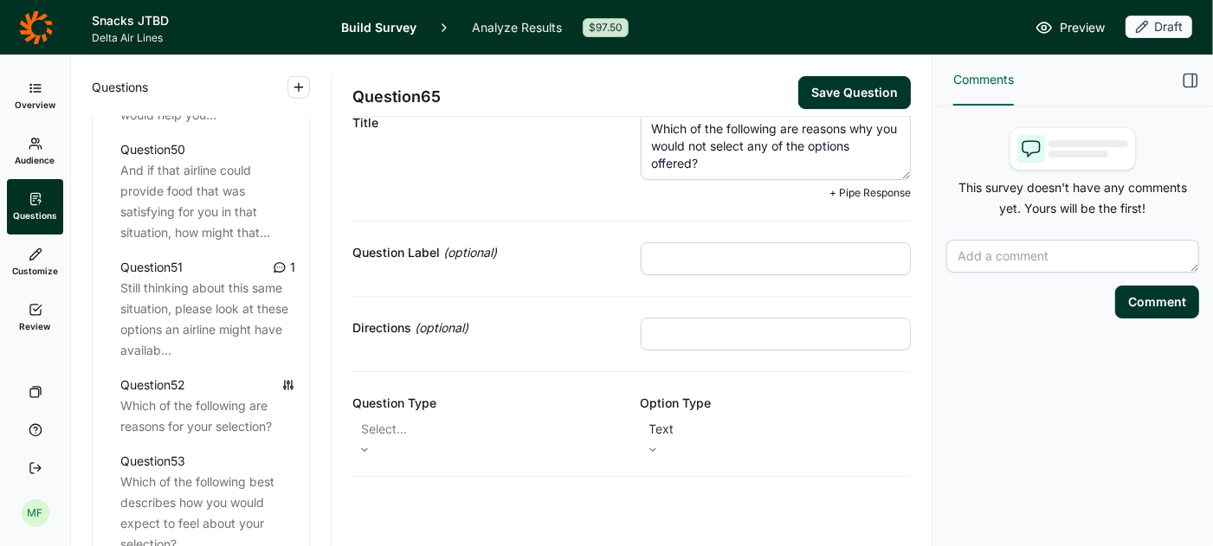
type textarea "Which of the following are reasons why you would not select any of the options …"
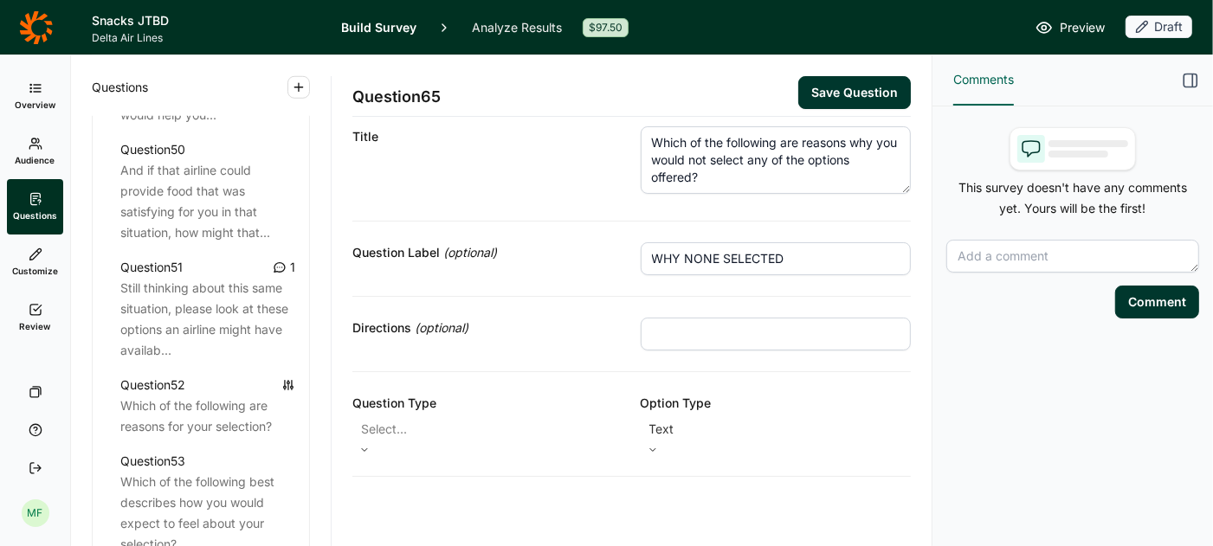
type input "WHY NONE SELECTED"
type input "Select all that apply."
click at [377, 445] on div at bounding box center [364, 450] width 24 height 10
click at [536, 463] on div "Multiple Choice" at bounding box center [487, 465] width 271 height 21
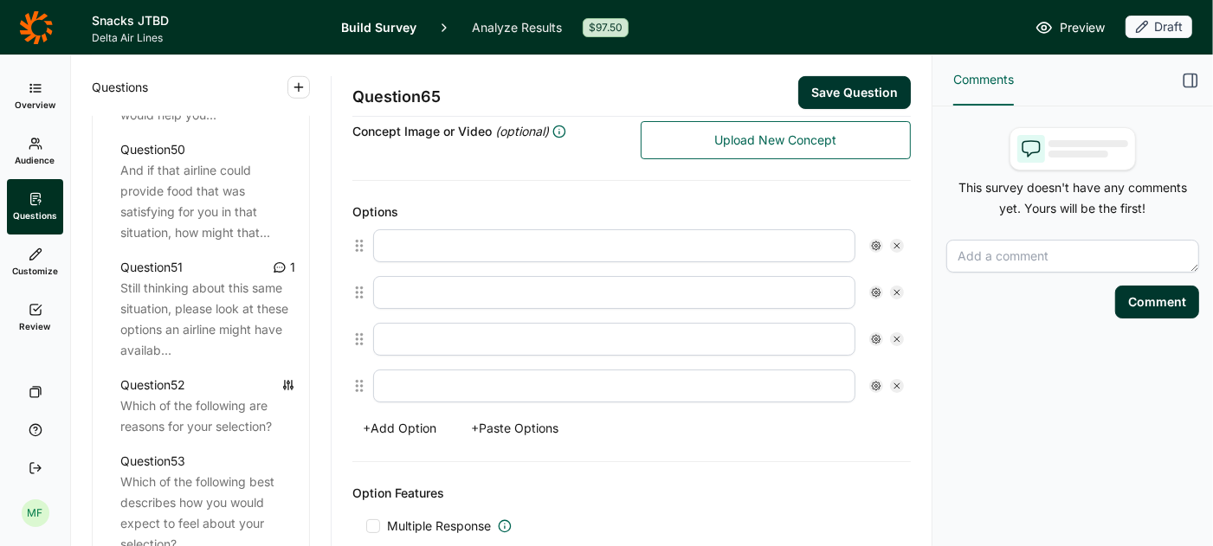
scroll to position [398, 0]
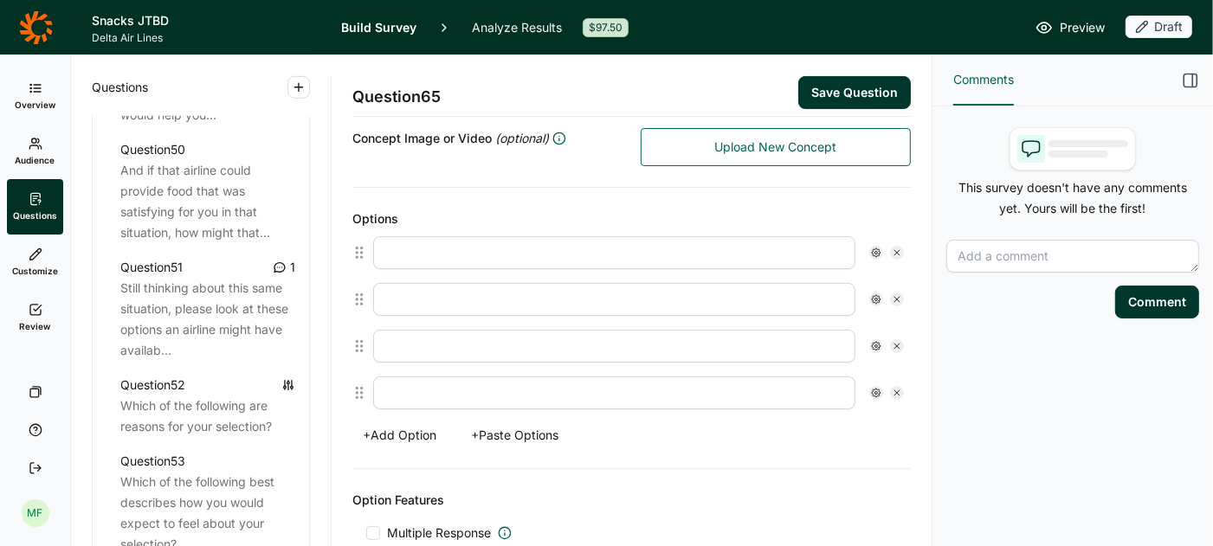
click at [512, 377] on input "text" at bounding box center [614, 393] width 482 height 33
type input "Some other reason"
click at [875, 388] on icon at bounding box center [876, 393] width 10 height 10
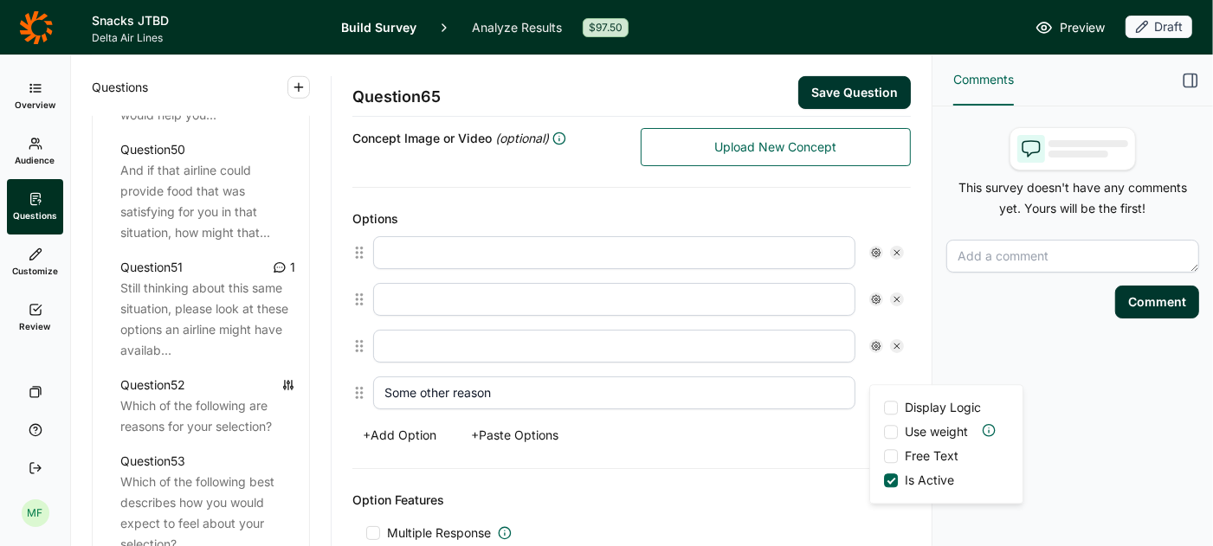
click at [892, 452] on div at bounding box center [891, 456] width 14 height 14
click at [884, 456] on input "Free Text" at bounding box center [884, 456] width 0 height 0
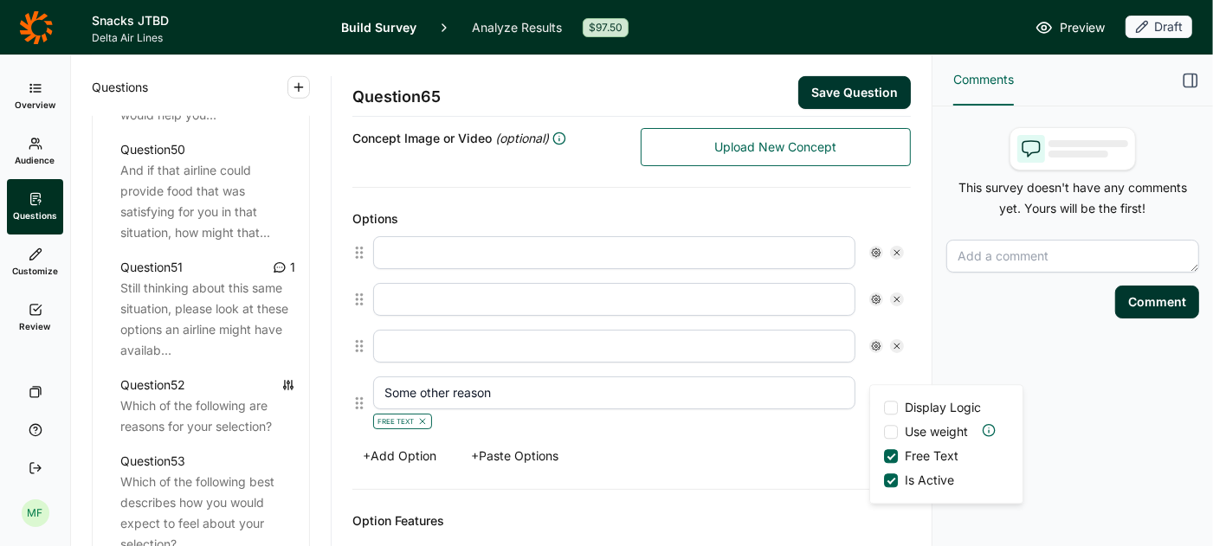
click at [644, 240] on input "text" at bounding box center [614, 252] width 482 height 33
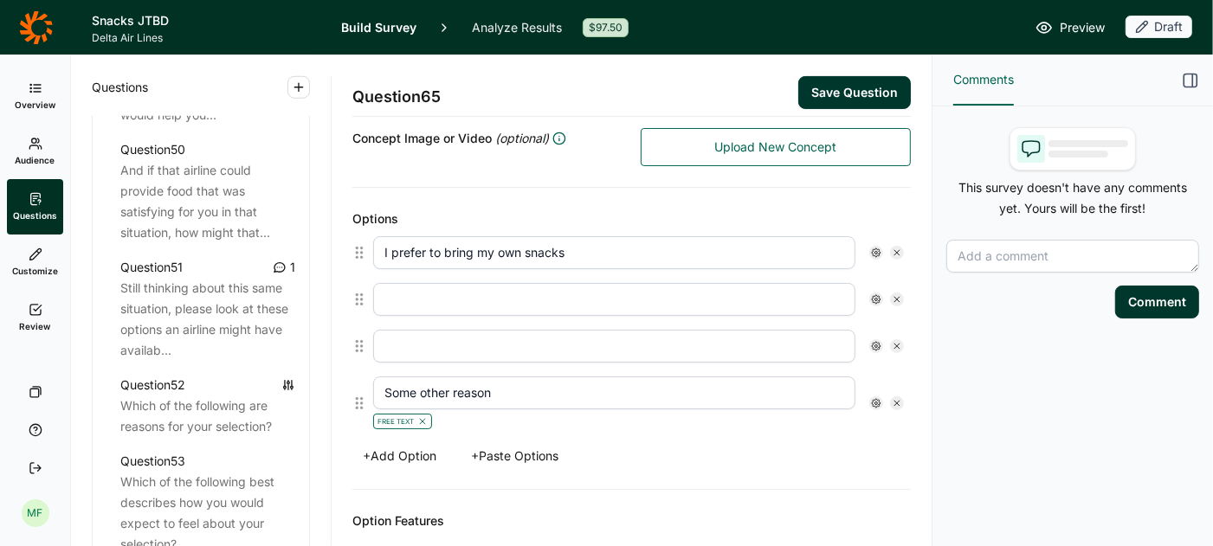
drag, startPoint x: 583, startPoint y: 239, endPoint x: 527, endPoint y: 238, distance: 55.4
click at [527, 238] on input "I prefer to bring my own snacks" at bounding box center [614, 252] width 482 height 33
type input "I prefer to bring my own food onboard"
type input "I don't like the free options but don't way to pay extra"
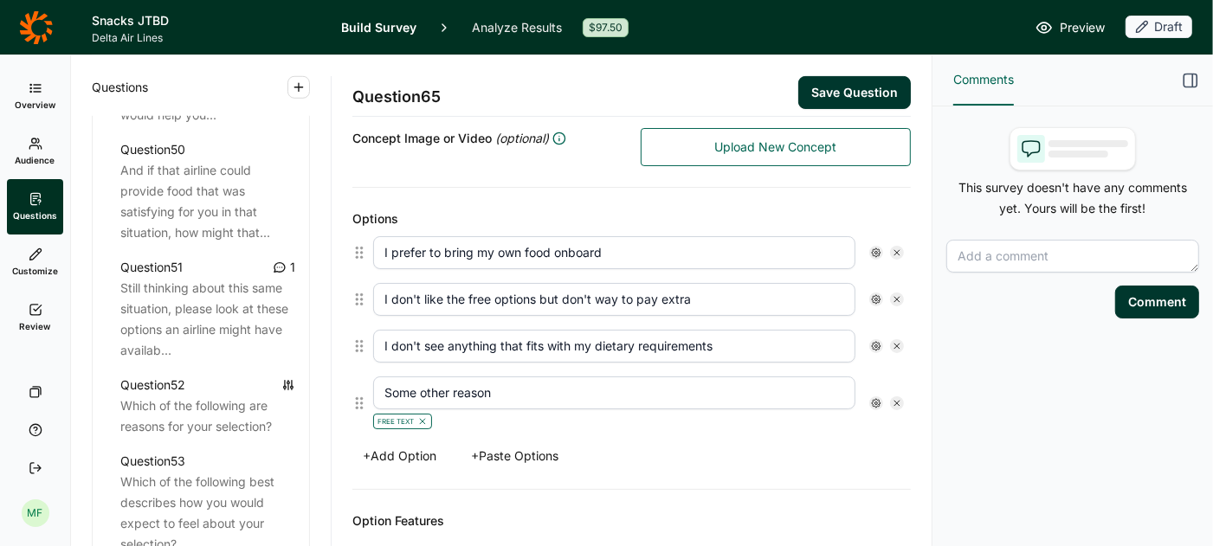
type input "I don't see anything that fits with my dietary requirements"
click at [422, 444] on button "+ Add Option" at bounding box center [399, 456] width 94 height 24
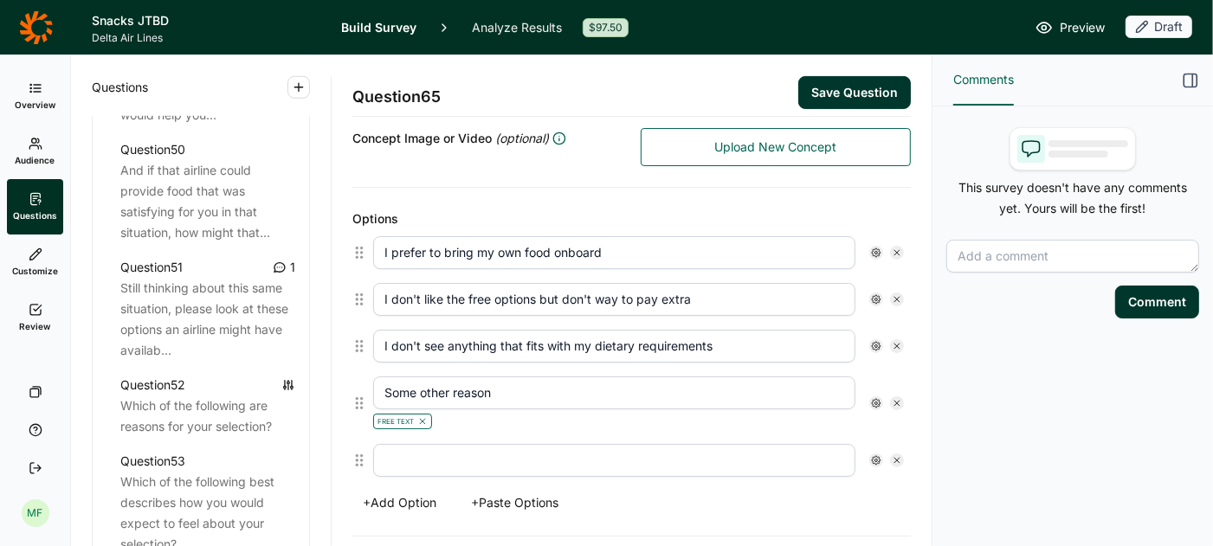
click at [419, 444] on input "text" at bounding box center [614, 460] width 482 height 33
type input "I don't see anything I like enough"
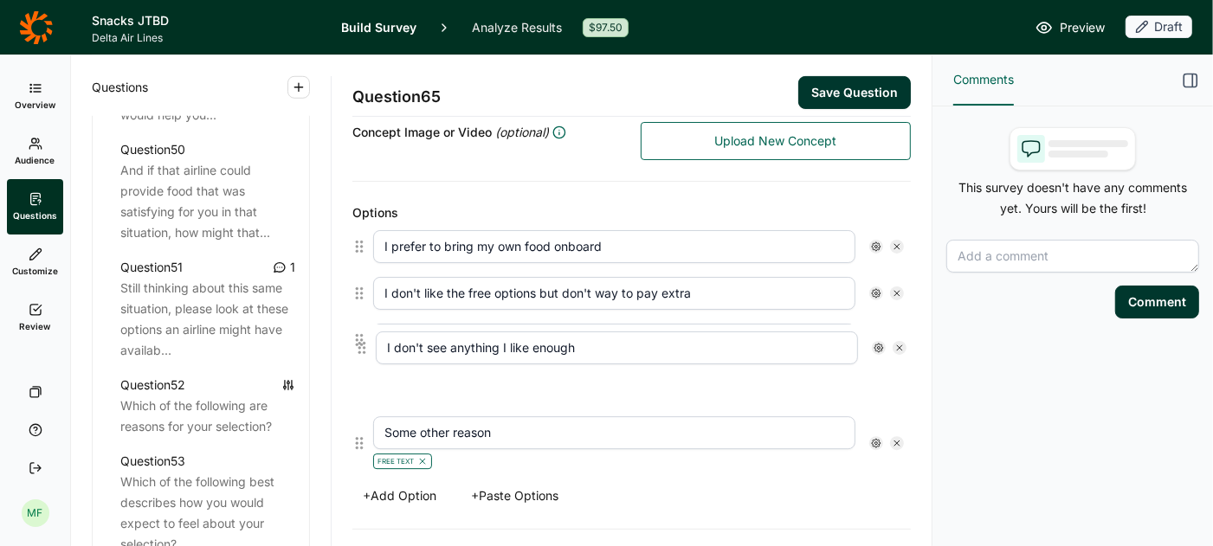
drag, startPoint x: 357, startPoint y: 445, endPoint x: 358, endPoint y: 357, distance: 88.3
click at [358, 356] on div "I prefer to bring my own food onboard I don't like the free options but don't w…" at bounding box center [631, 350] width 558 height 254
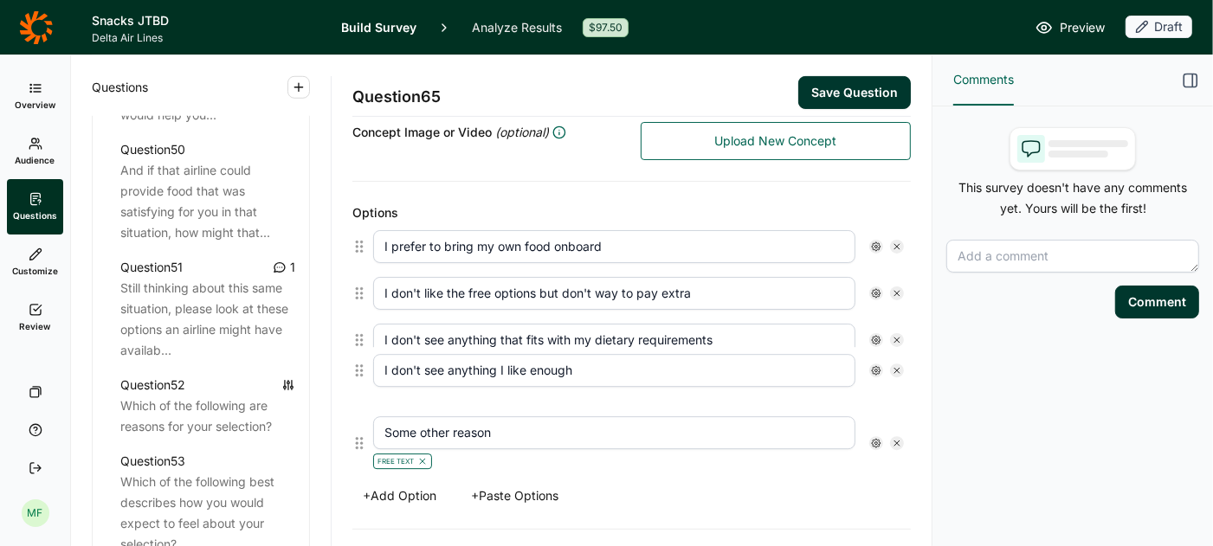
type input "I don't see anything I like enough"
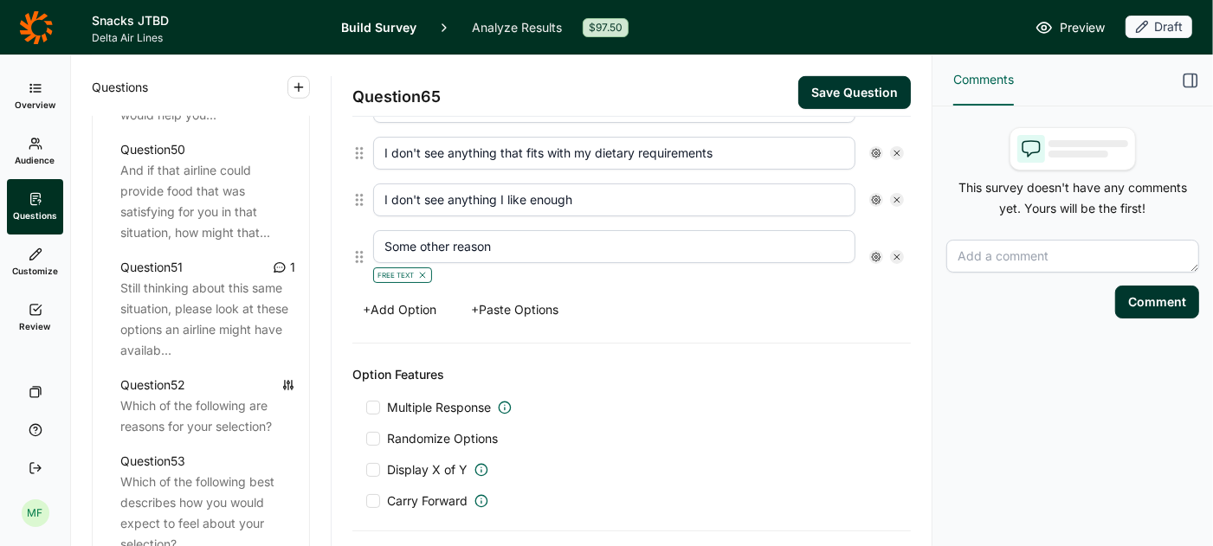
scroll to position [612, 0]
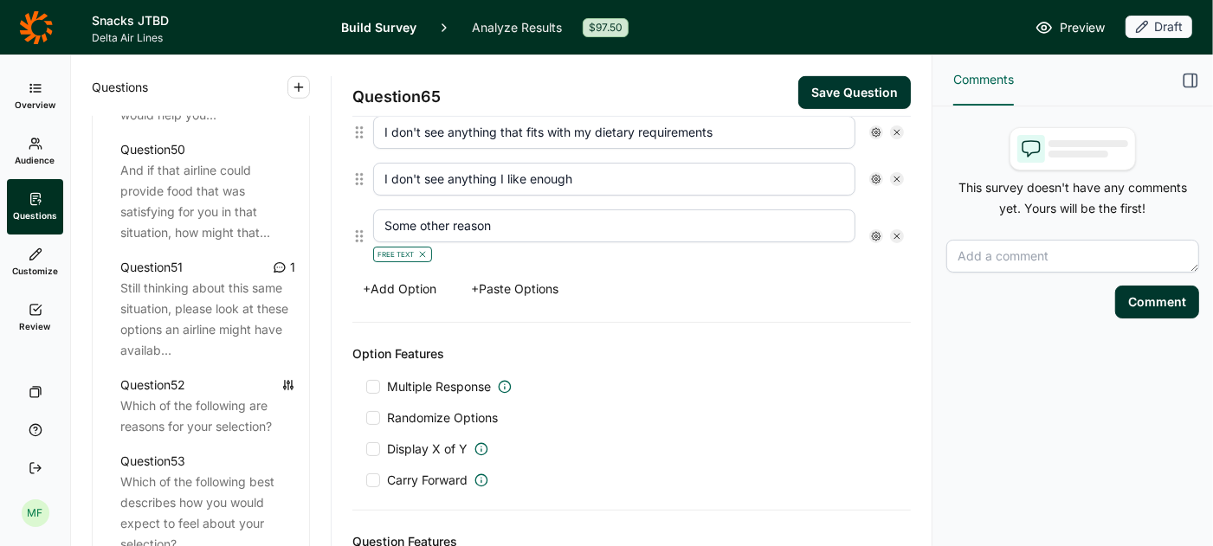
type input "Some other reason"
click at [369, 380] on div at bounding box center [373, 387] width 14 height 14
click at [366, 387] on input "Multiple Response" at bounding box center [366, 387] width 0 height 0
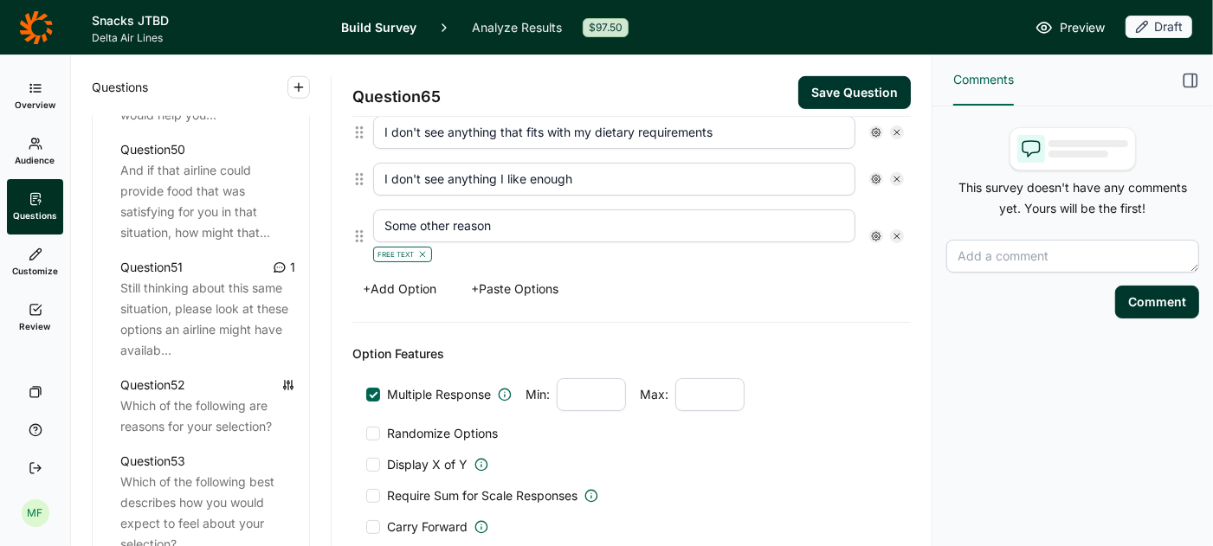
click at [371, 427] on div at bounding box center [373, 434] width 14 height 14
click at [366, 434] on input "Randomize Options" at bounding box center [366, 434] width 0 height 0
click at [878, 231] on icon at bounding box center [876, 236] width 10 height 10
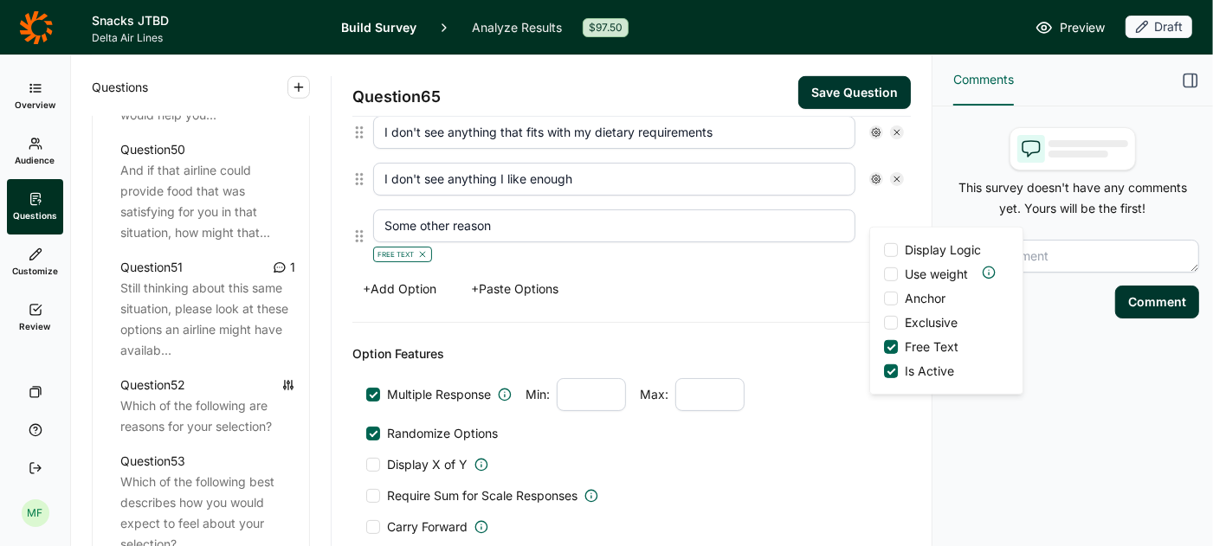
click at [892, 298] on div at bounding box center [891, 299] width 14 height 14
click at [884, 299] on input "Anchor" at bounding box center [884, 299] width 0 height 0
click at [787, 296] on div "Options I prefer to bring my own food onboard I don't like the free options but…" at bounding box center [631, 148] width 558 height 349
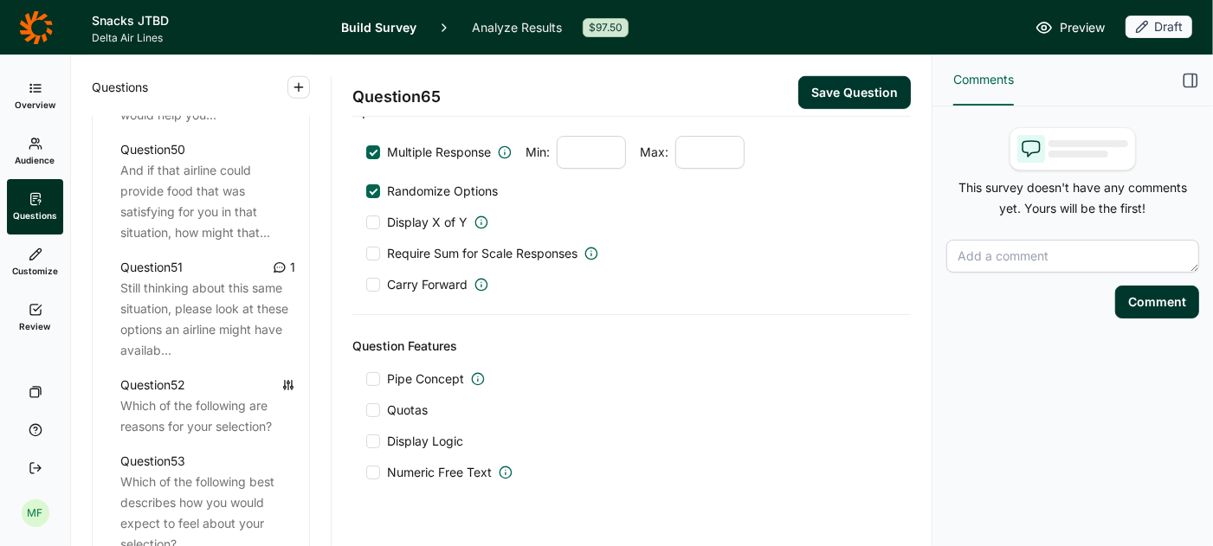
scroll to position [862, 0]
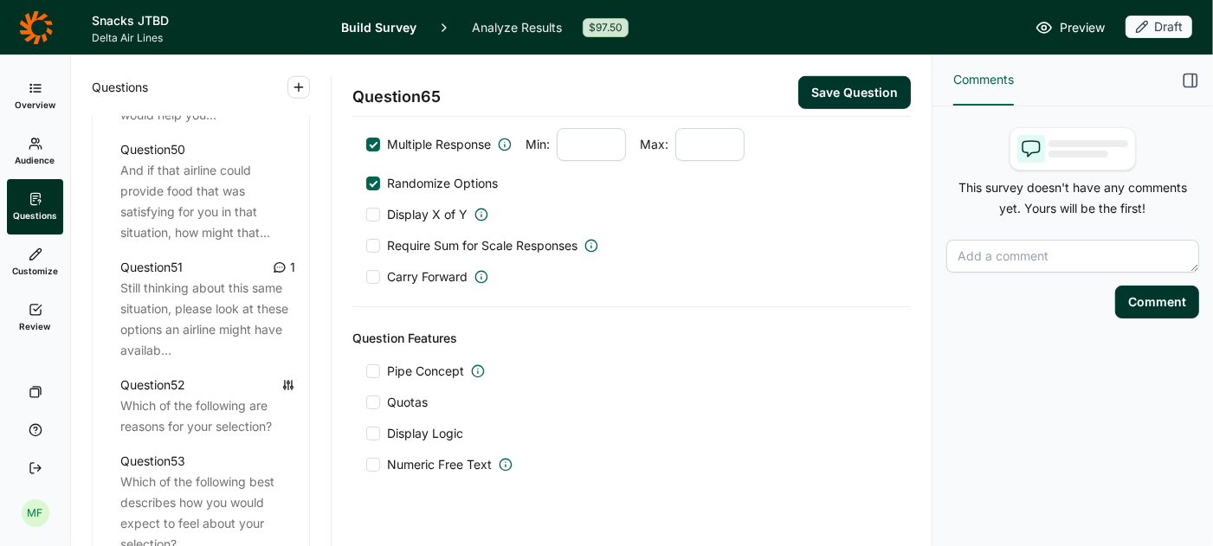
click at [372, 364] on div at bounding box center [373, 371] width 14 height 14
click at [366, 371] on input "Pipe Concept" at bounding box center [366, 371] width 0 height 0
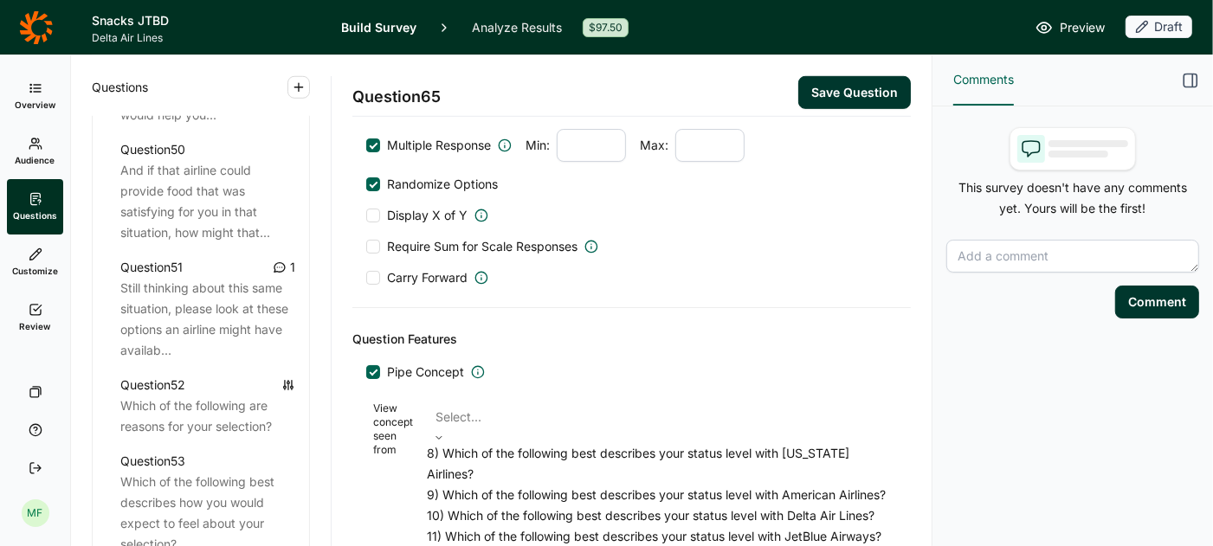
click at [481, 405] on div at bounding box center [658, 417] width 446 height 24
click at [521, 329] on div "Question Features" at bounding box center [631, 339] width 558 height 21
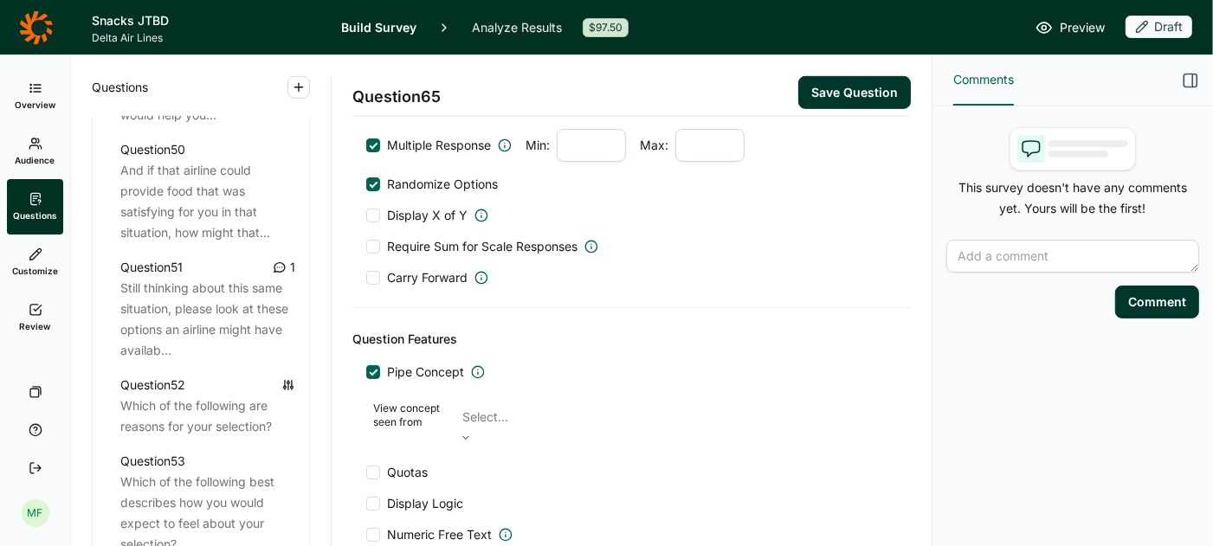
click at [375, 368] on div at bounding box center [374, 372] width 9 height 9
click at [366, 372] on input "Pipe Concept" at bounding box center [366, 372] width 0 height 0
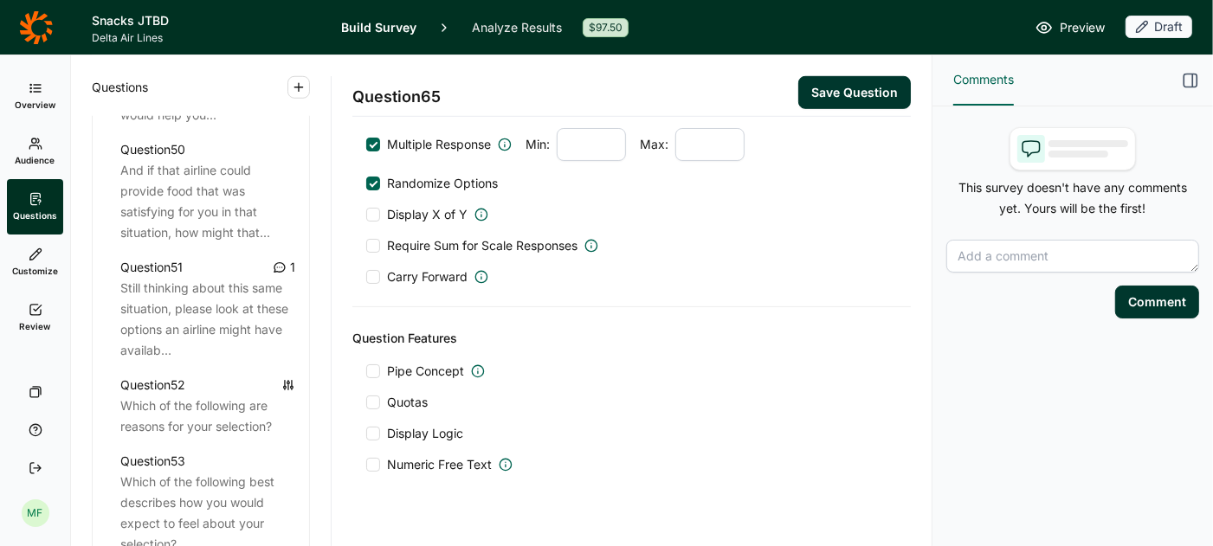
click at [846, 93] on button "Save Question" at bounding box center [854, 92] width 113 height 33
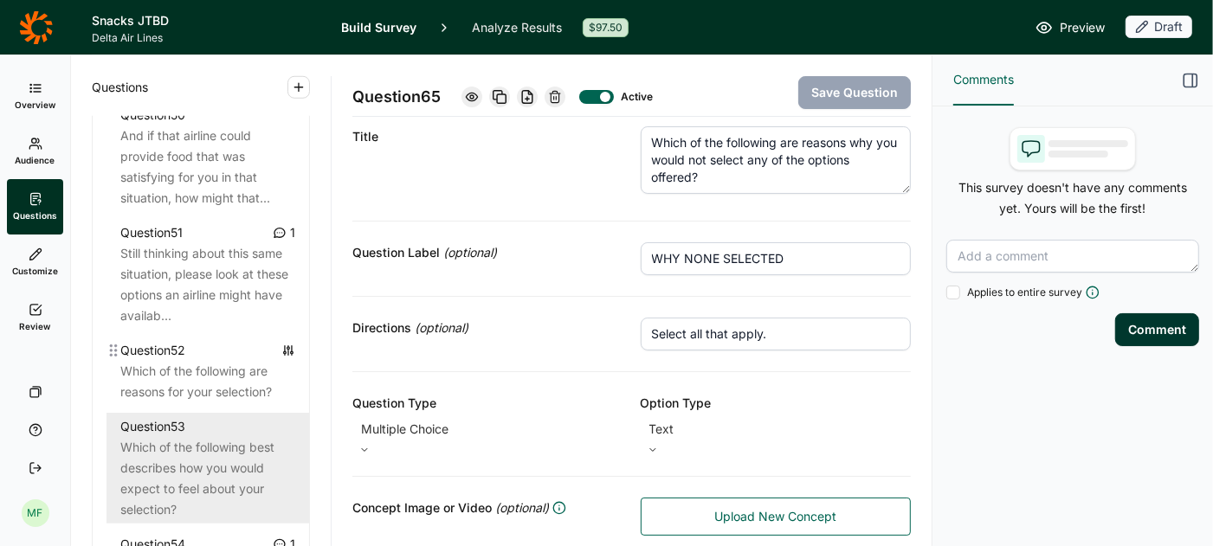
scroll to position [5990, 0]
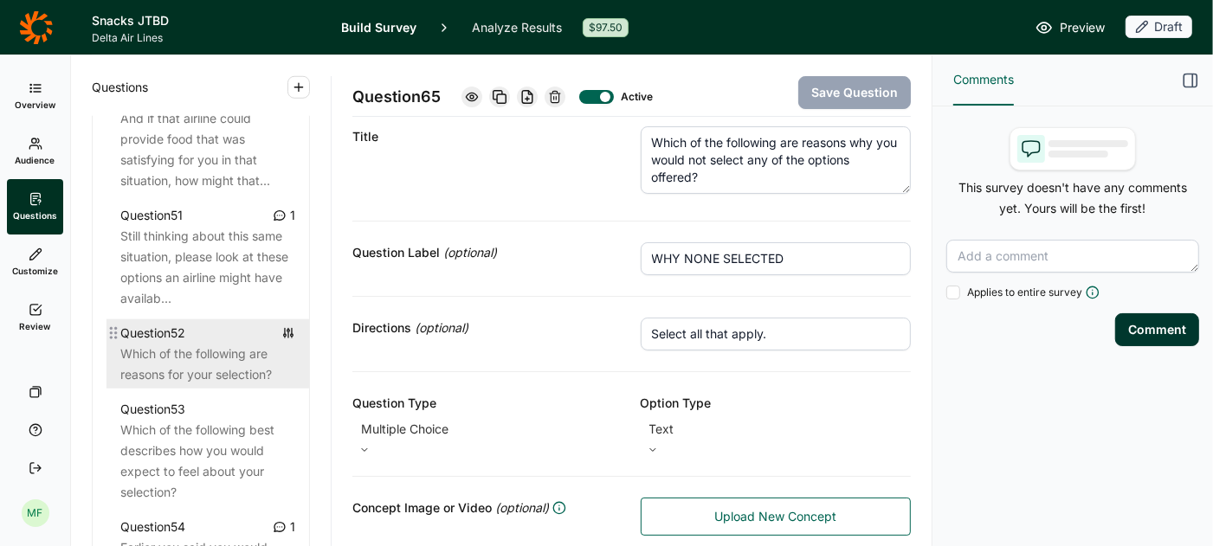
click at [180, 344] on div "Which of the following are reasons for your selection?" at bounding box center [207, 365] width 175 height 42
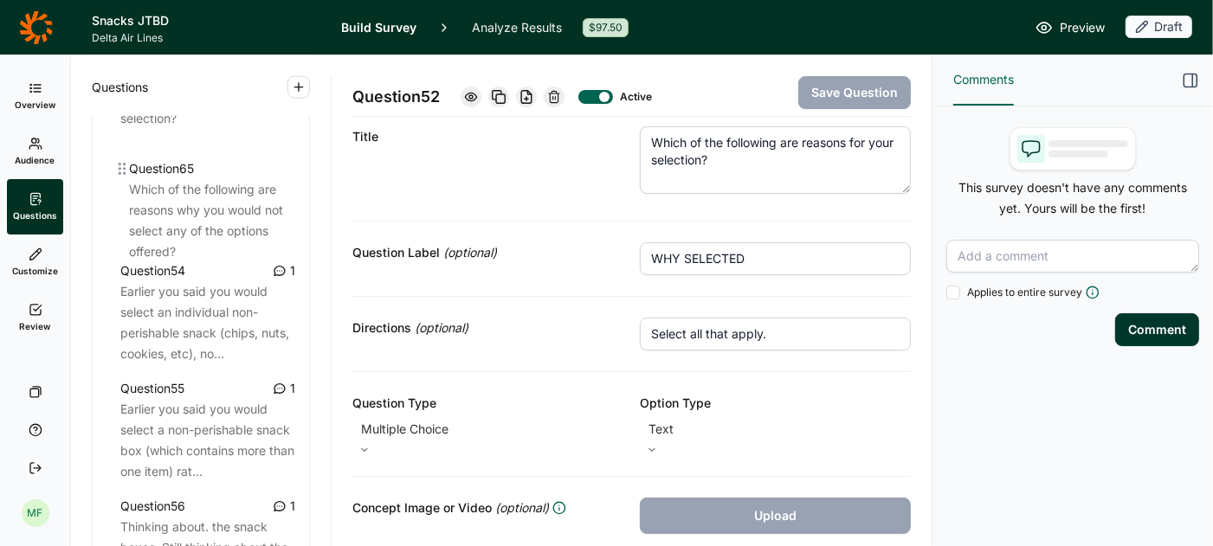
scroll to position [6363, 0]
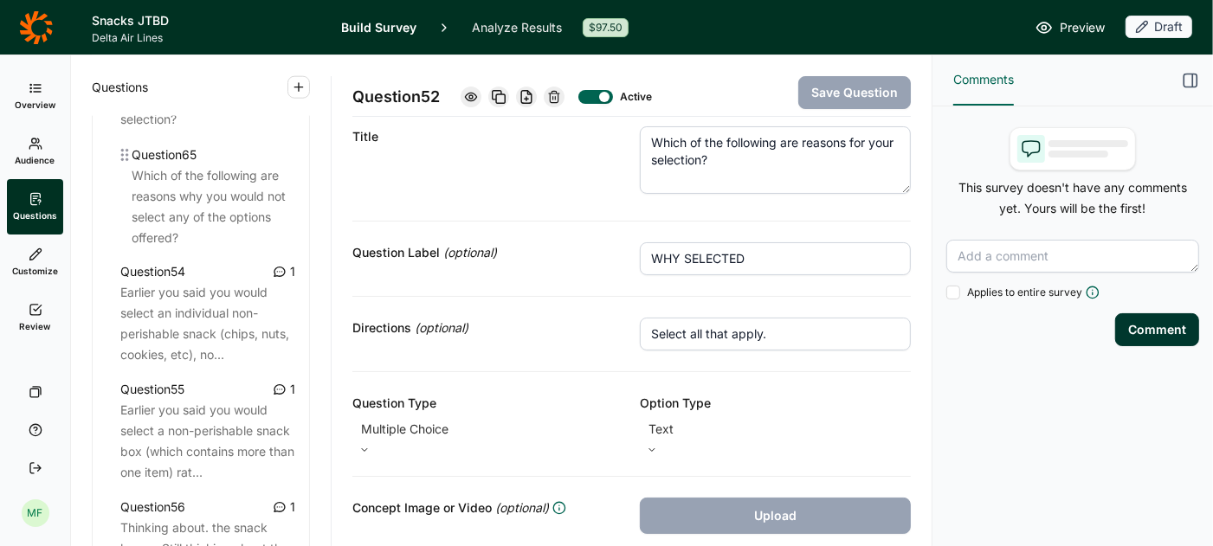
drag, startPoint x: 98, startPoint y: 240, endPoint x: 124, endPoint y: 145, distance: 98.7
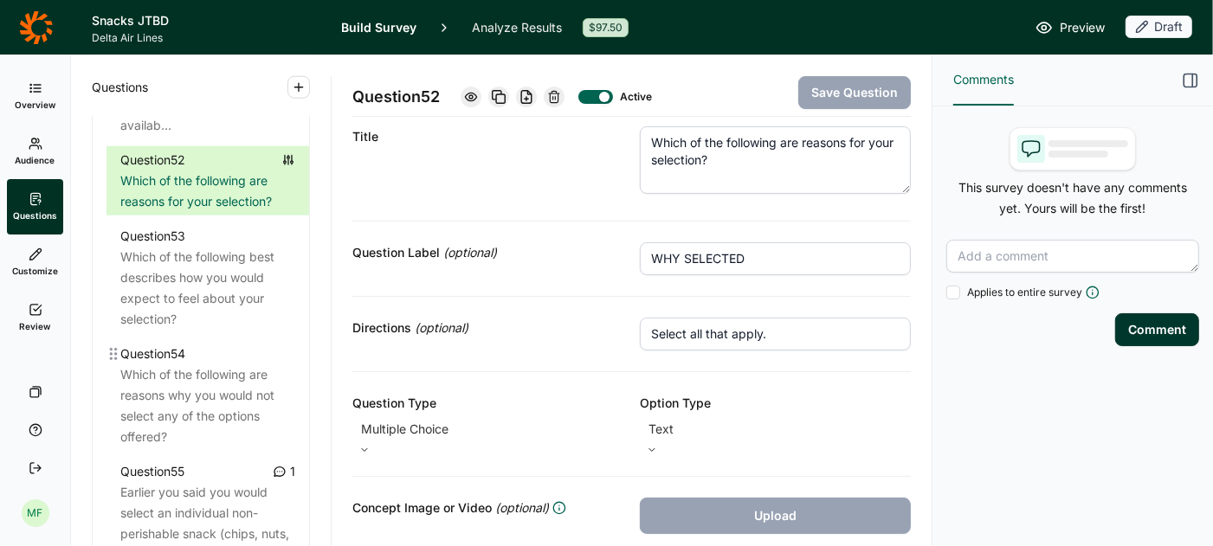
scroll to position [6148, 0]
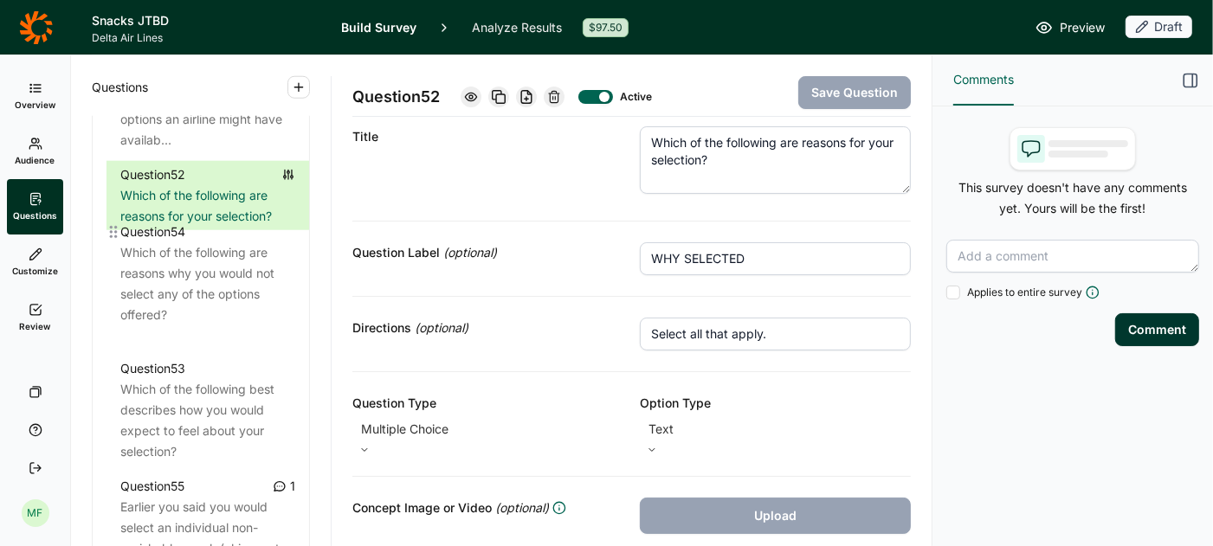
drag, startPoint x: 111, startPoint y: 353, endPoint x: 114, endPoint y: 219, distance: 134.2
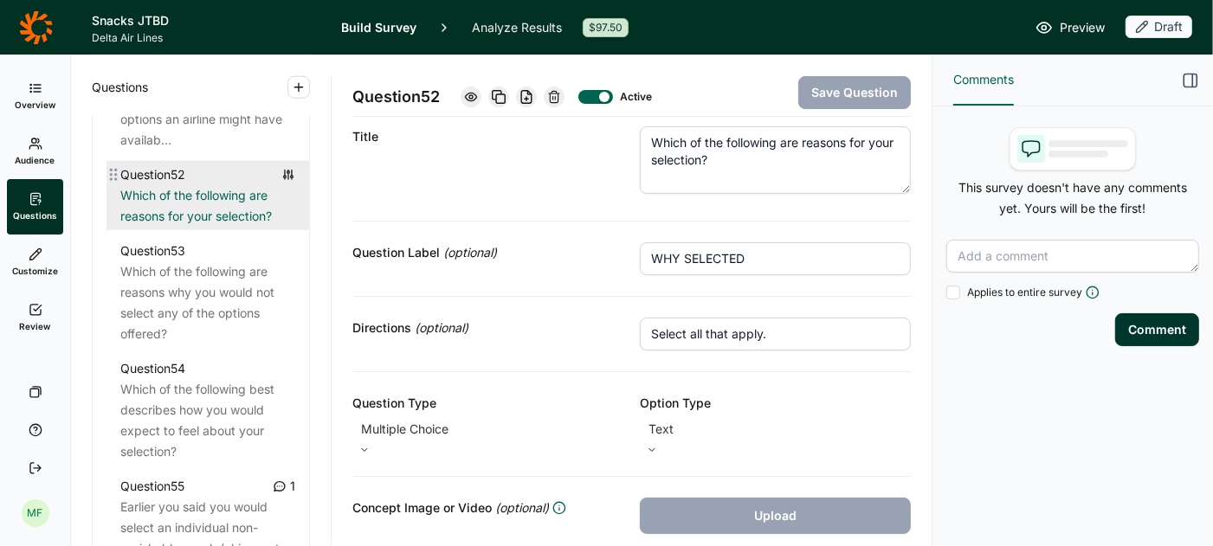
click at [171, 185] on div "Which of the following are reasons for your selection?" at bounding box center [207, 206] width 175 height 42
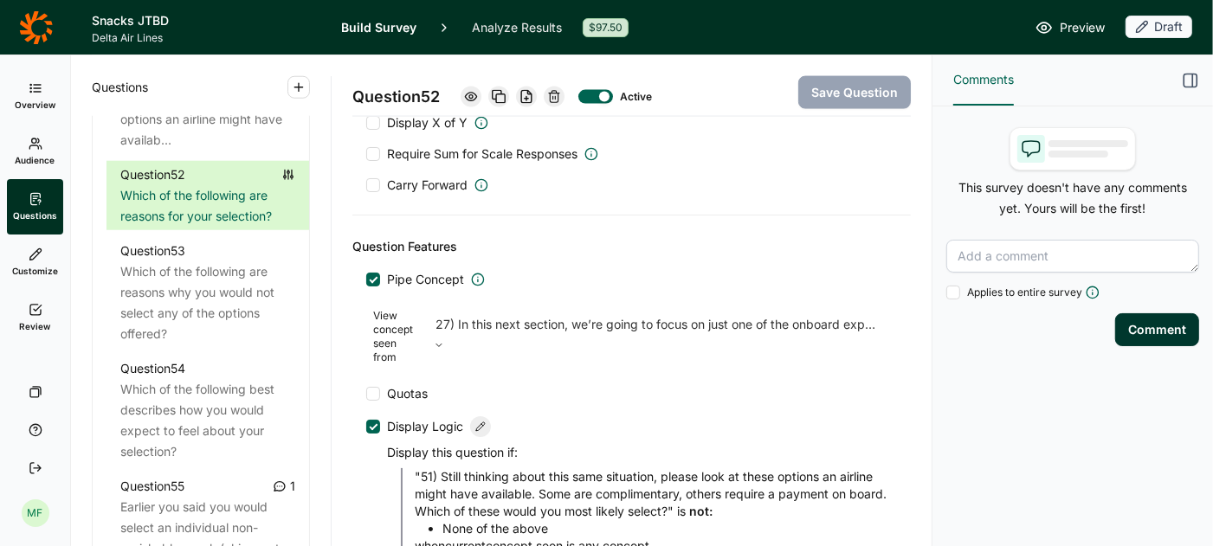
scroll to position [2004, 0]
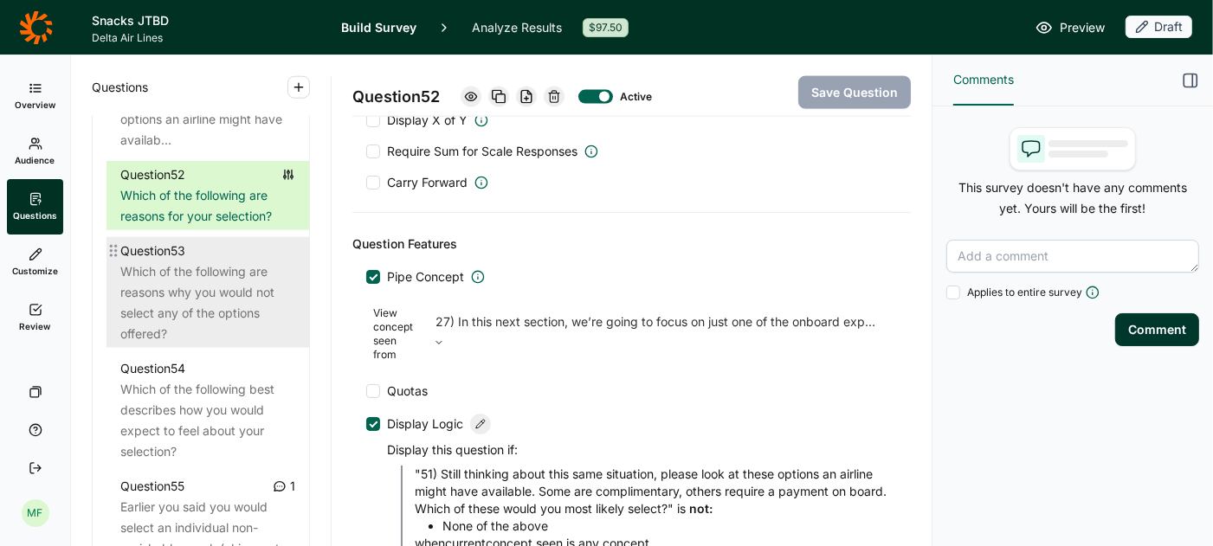
click at [194, 268] on div "Which of the following are reasons why you would not select any of the options …" at bounding box center [207, 302] width 175 height 83
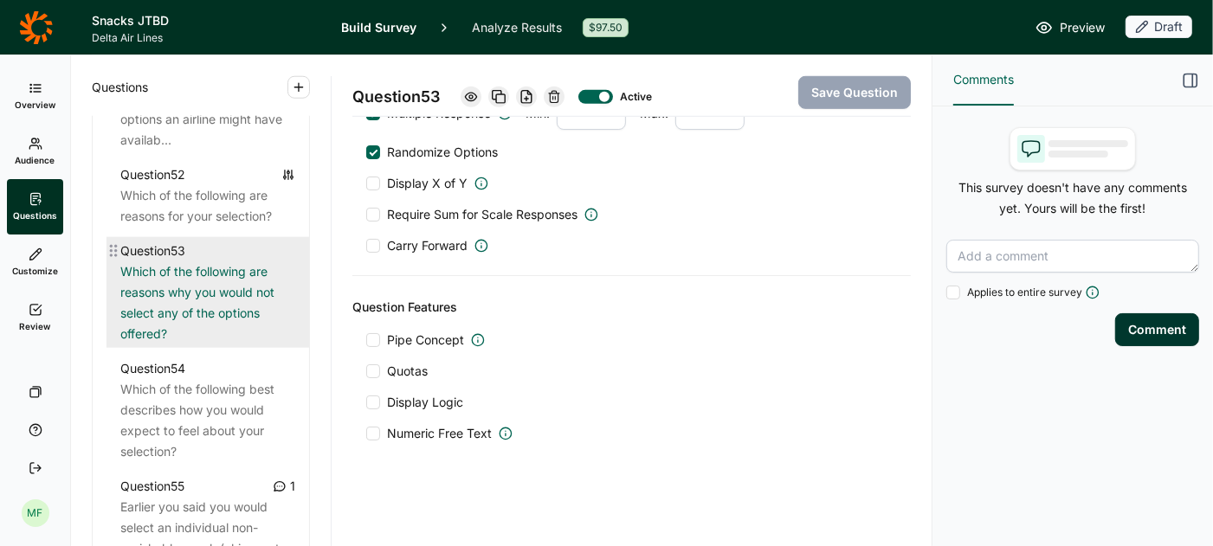
scroll to position [874, 0]
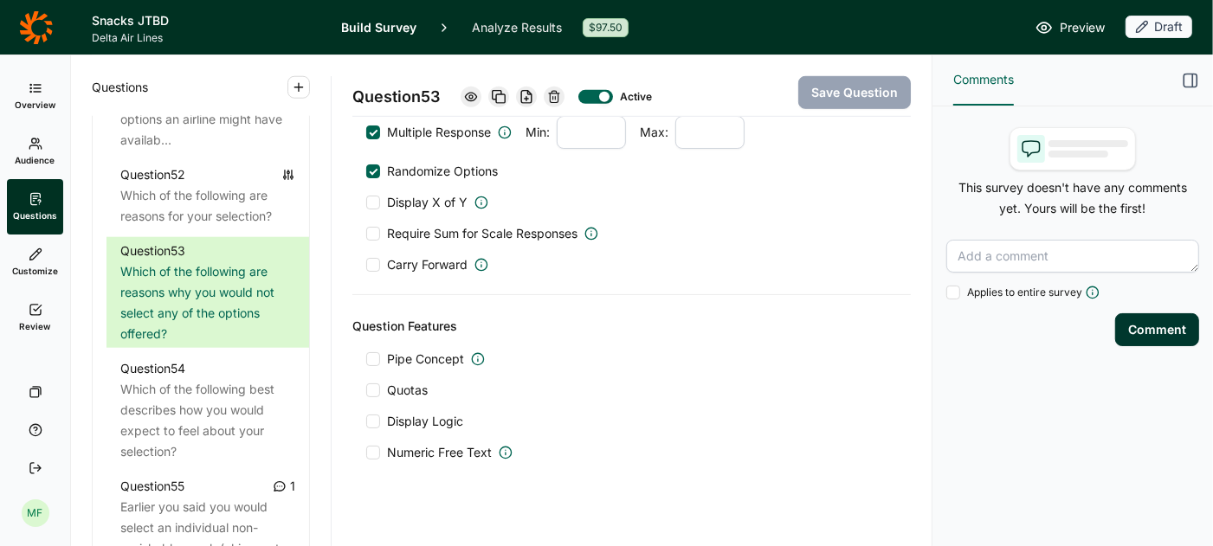
click at [371, 352] on div at bounding box center [373, 359] width 14 height 14
click at [366, 359] on input "Pipe Concept" at bounding box center [366, 359] width 0 height 0
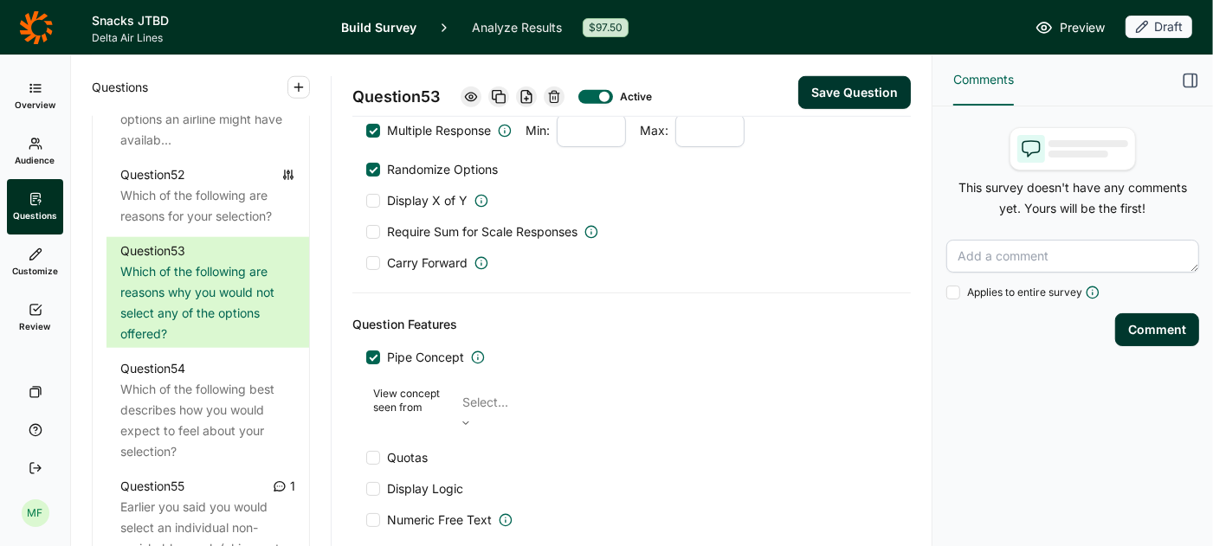
scroll to position [872, 0]
click at [530, 392] on div at bounding box center [671, 404] width 419 height 24
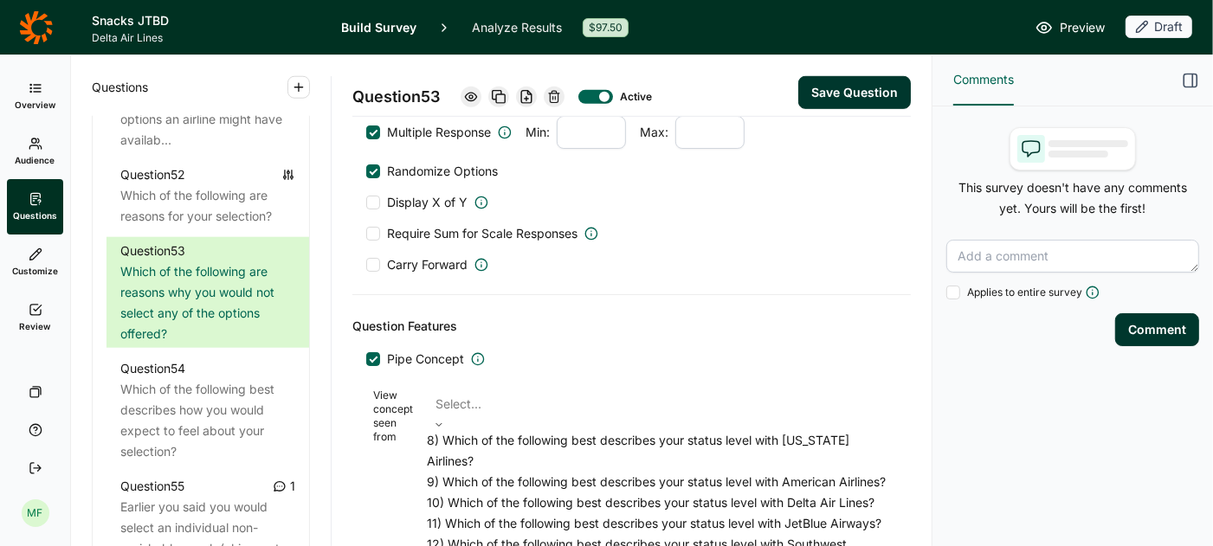
scroll to position [459, 0]
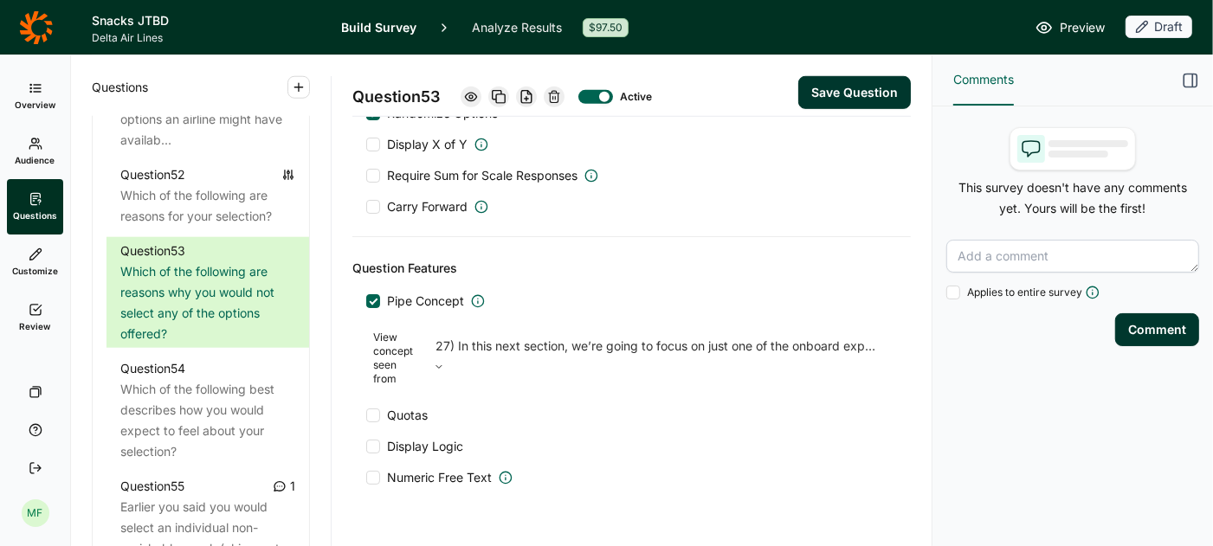
scroll to position [942, 0]
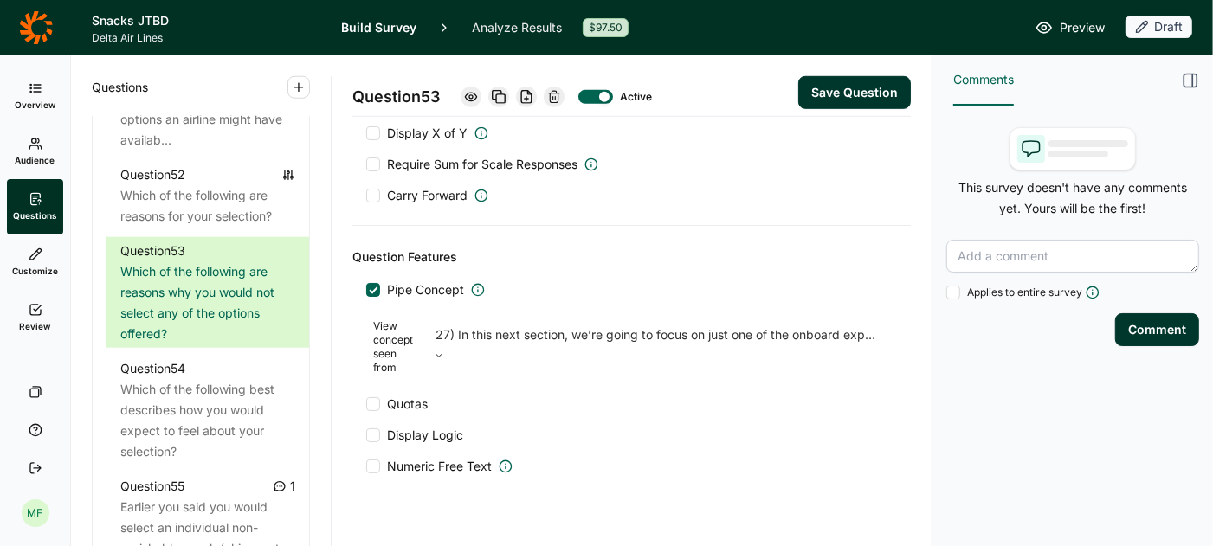
click at [376, 428] on div at bounding box center [373, 435] width 14 height 14
click at [366, 435] on input "Display Logic" at bounding box center [366, 435] width 0 height 0
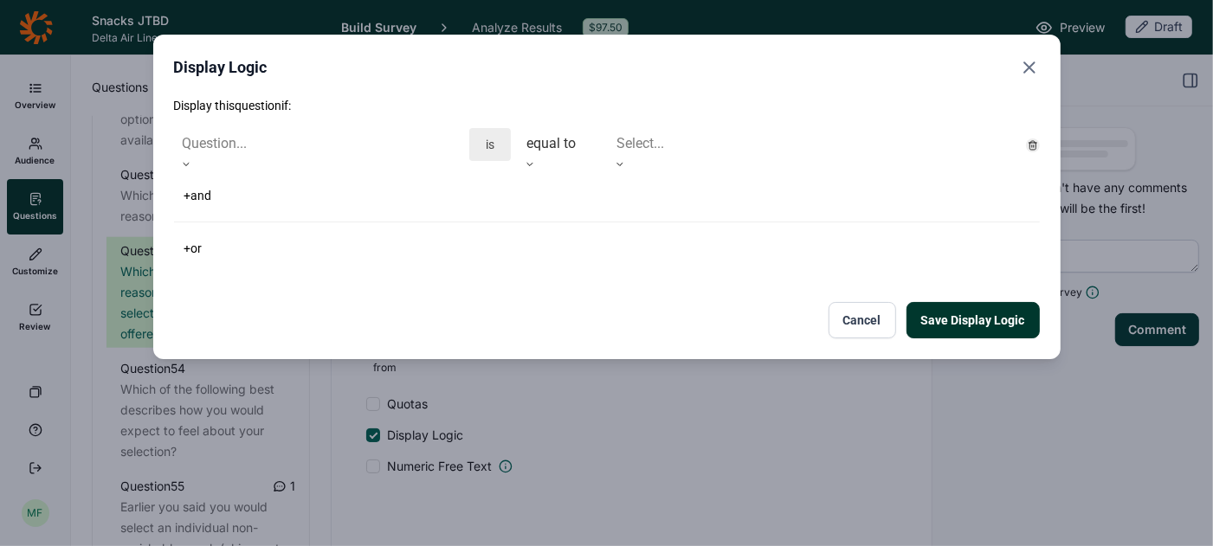
click at [191, 159] on icon at bounding box center [186, 164] width 10 height 10
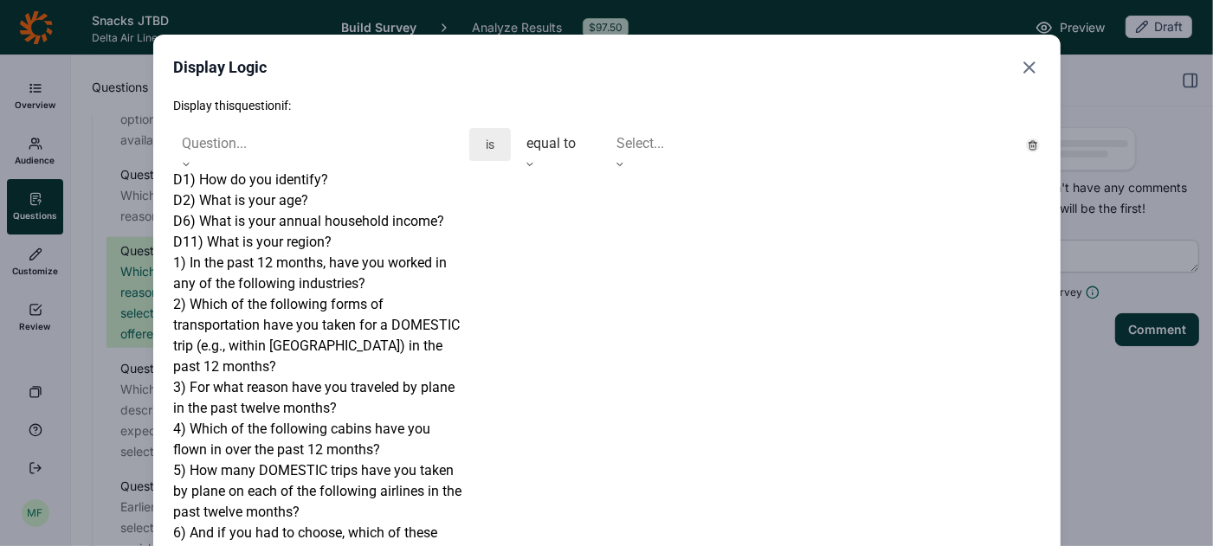
scroll to position [3554, 0]
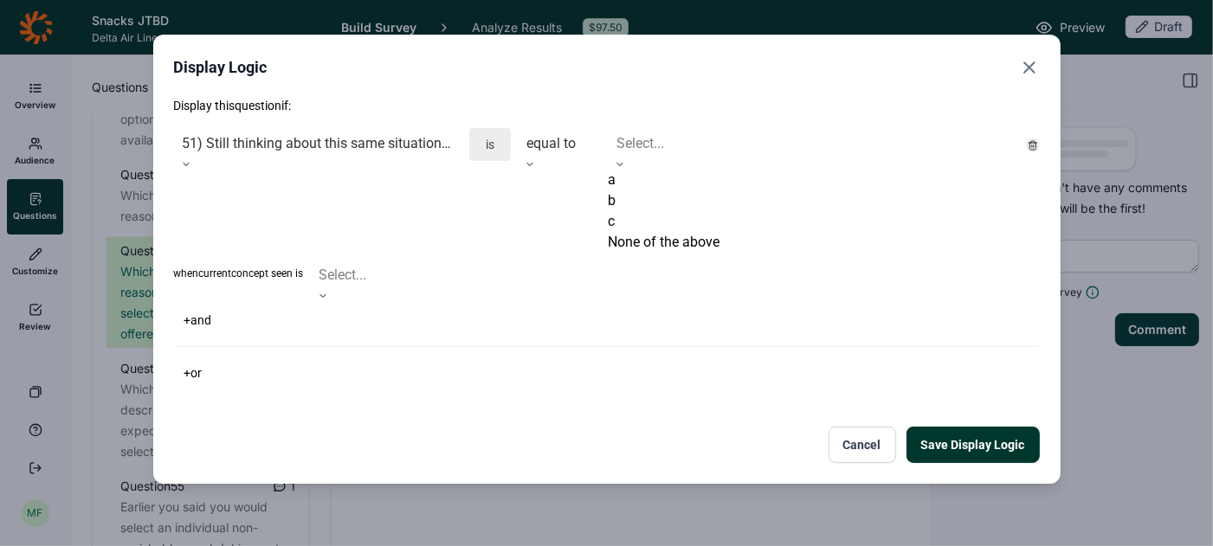
click at [649, 151] on div at bounding box center [813, 144] width 394 height 24
click at [647, 253] on div "None of the above" at bounding box center [813, 242] width 411 height 21
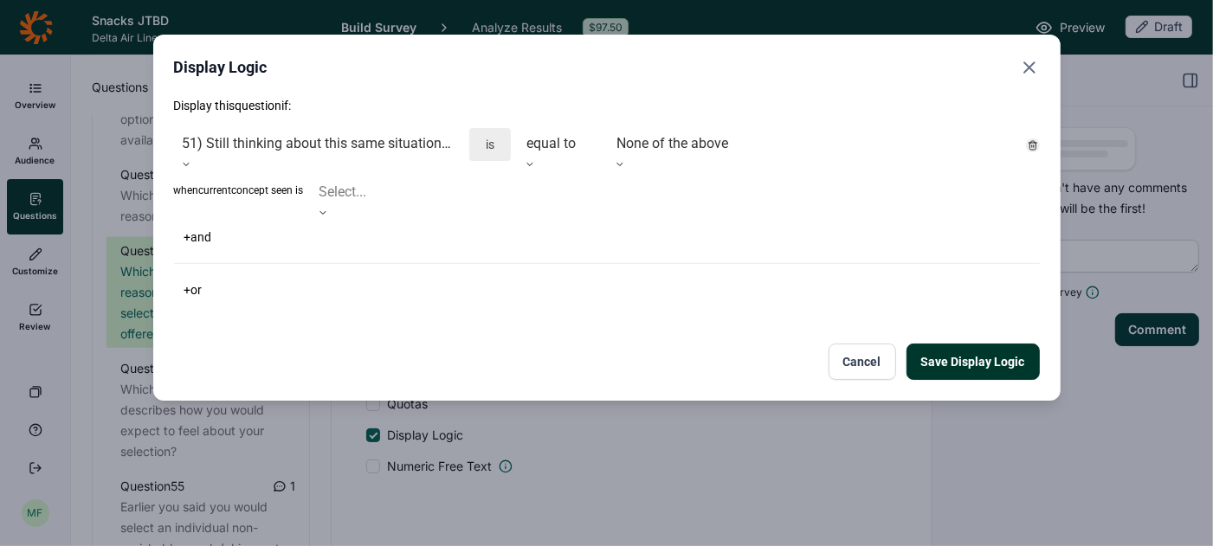
click at [967, 344] on button "Save Display Logic" at bounding box center [972, 362] width 133 height 36
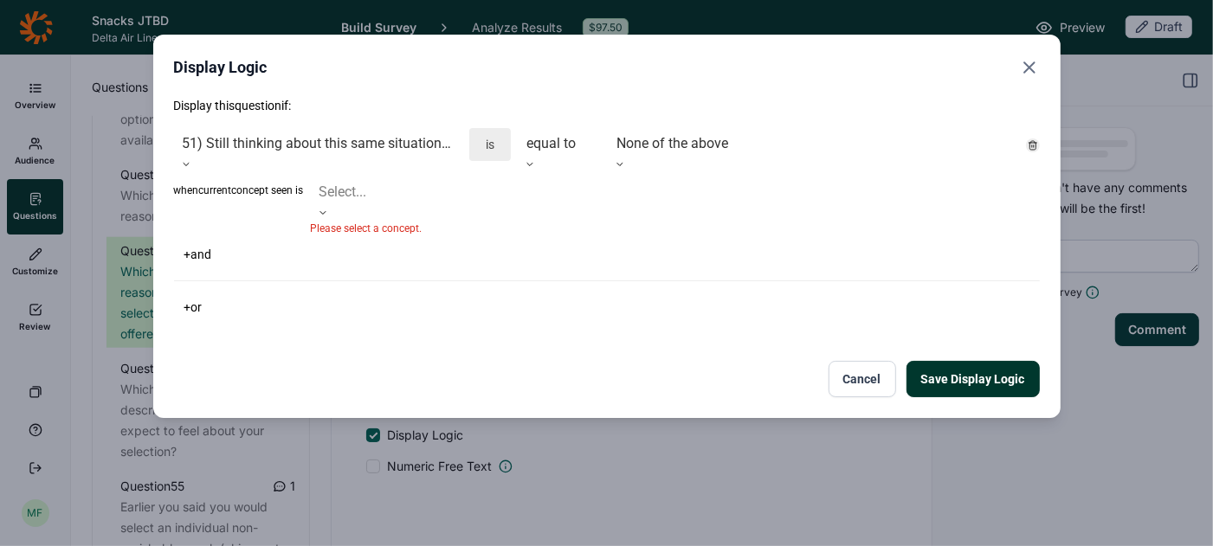
click at [335, 208] on div at bounding box center [323, 213] width 24 height 10
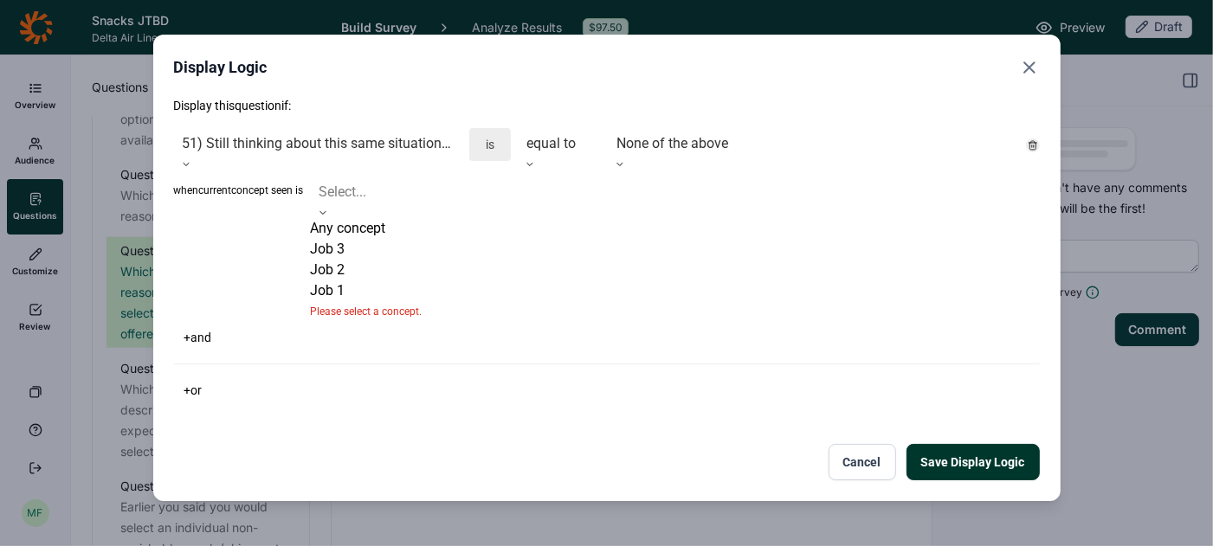
click at [479, 226] on div "Any concept" at bounding box center [422, 228] width 222 height 21
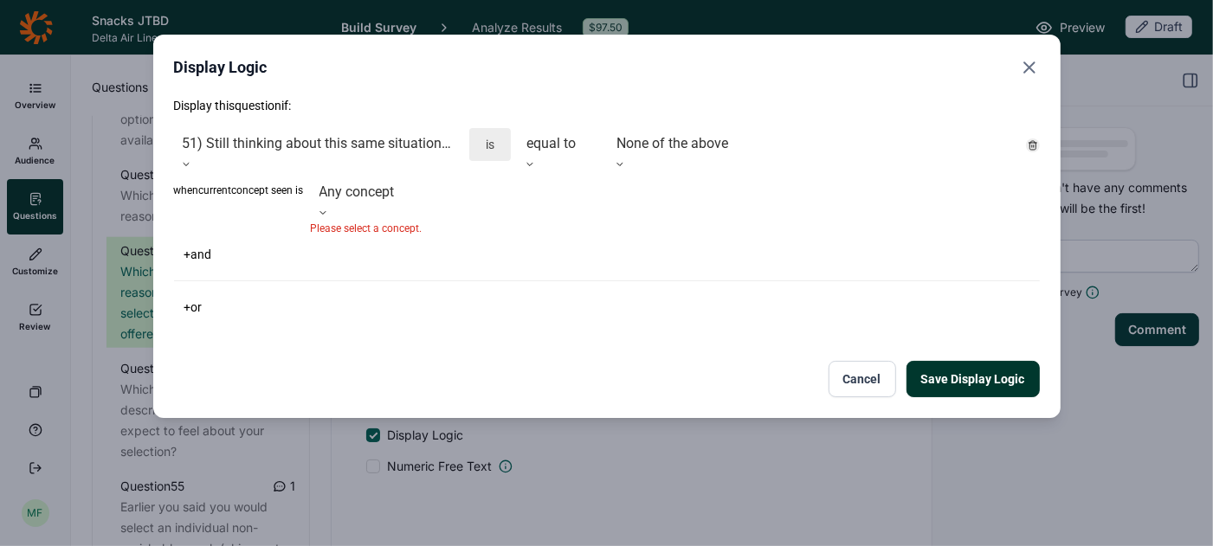
click at [941, 361] on button "Save Display Logic" at bounding box center [972, 379] width 133 height 36
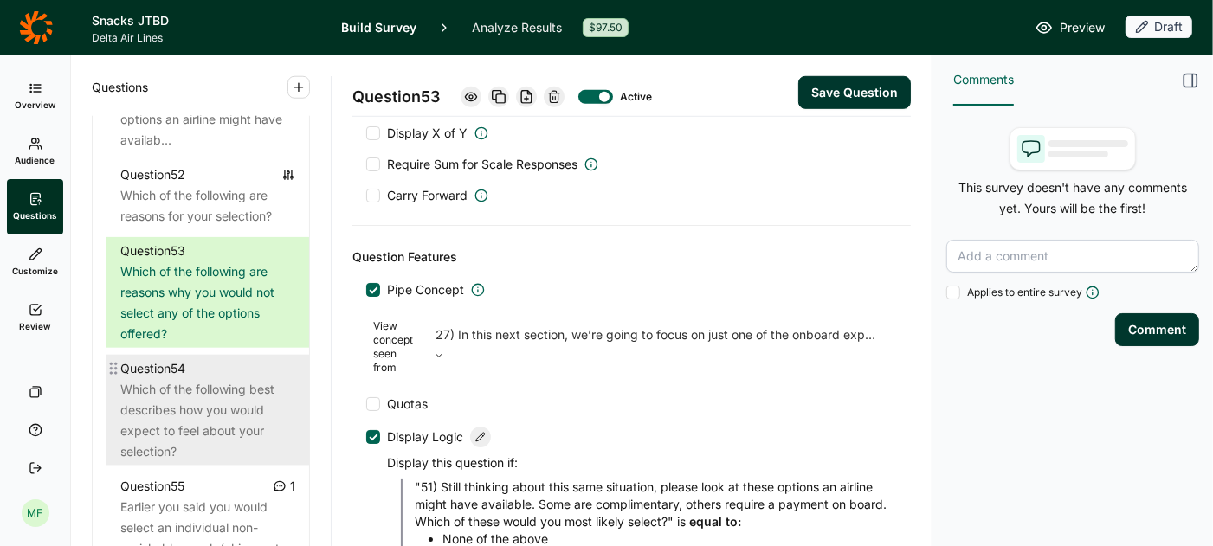
click at [234, 379] on div "Which of the following best describes how you would expect to feel about your s…" at bounding box center [207, 420] width 175 height 83
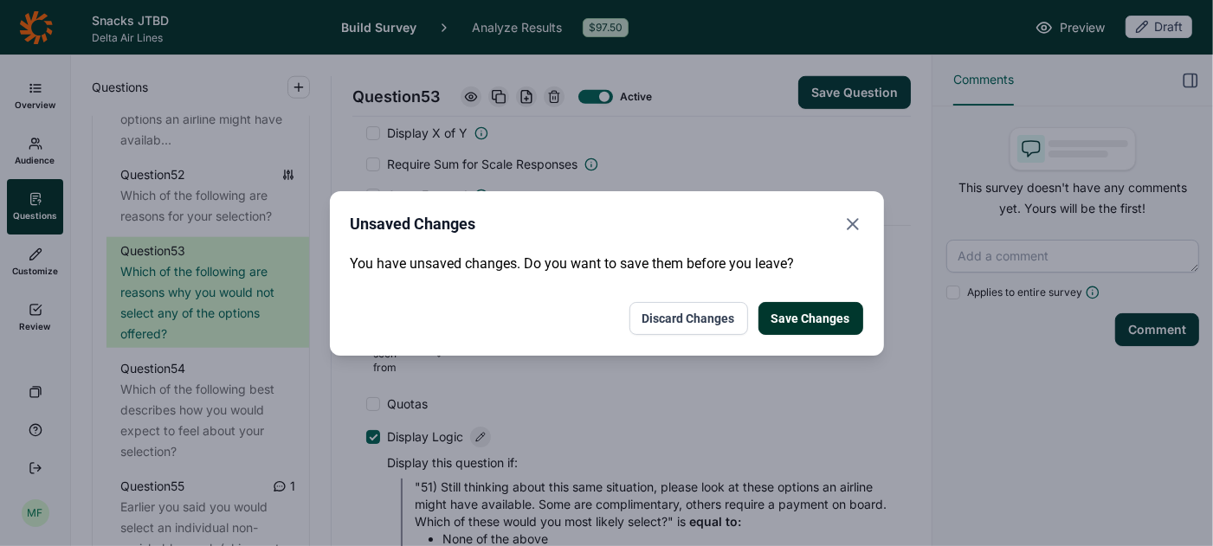
click at [805, 317] on button "Save Changes" at bounding box center [810, 318] width 105 height 33
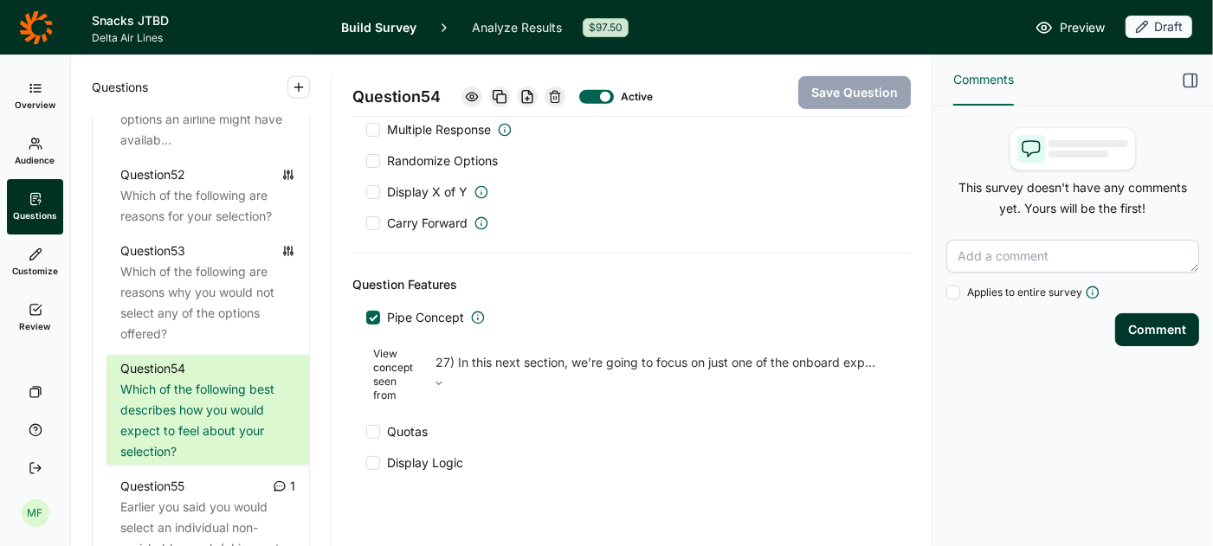
scroll to position [857, 0]
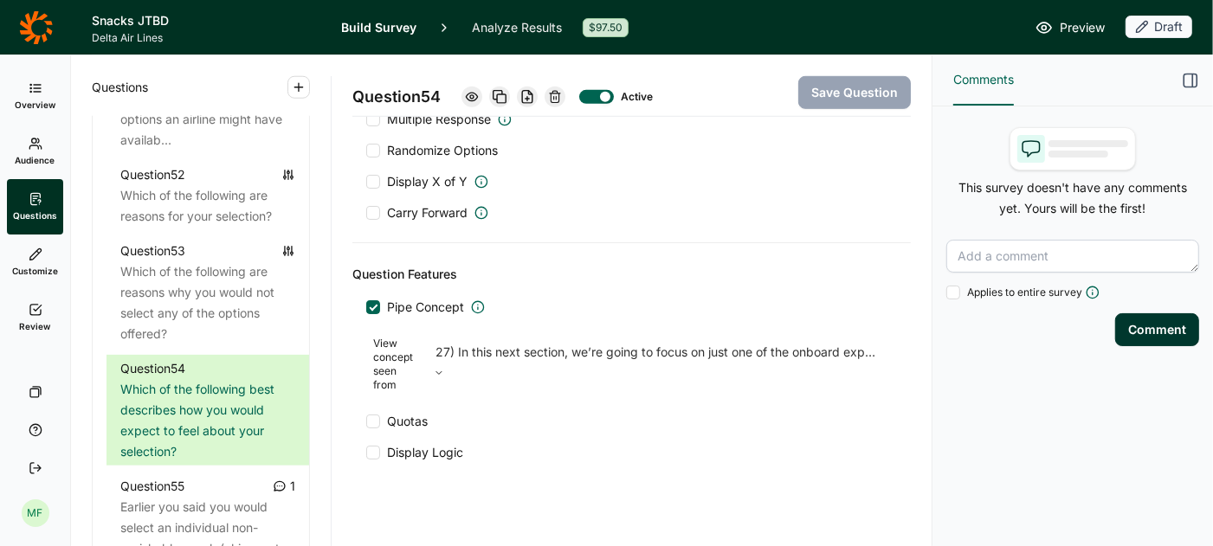
click at [374, 446] on div at bounding box center [373, 453] width 14 height 14
click at [366, 453] on input "Display Logic" at bounding box center [366, 453] width 0 height 0
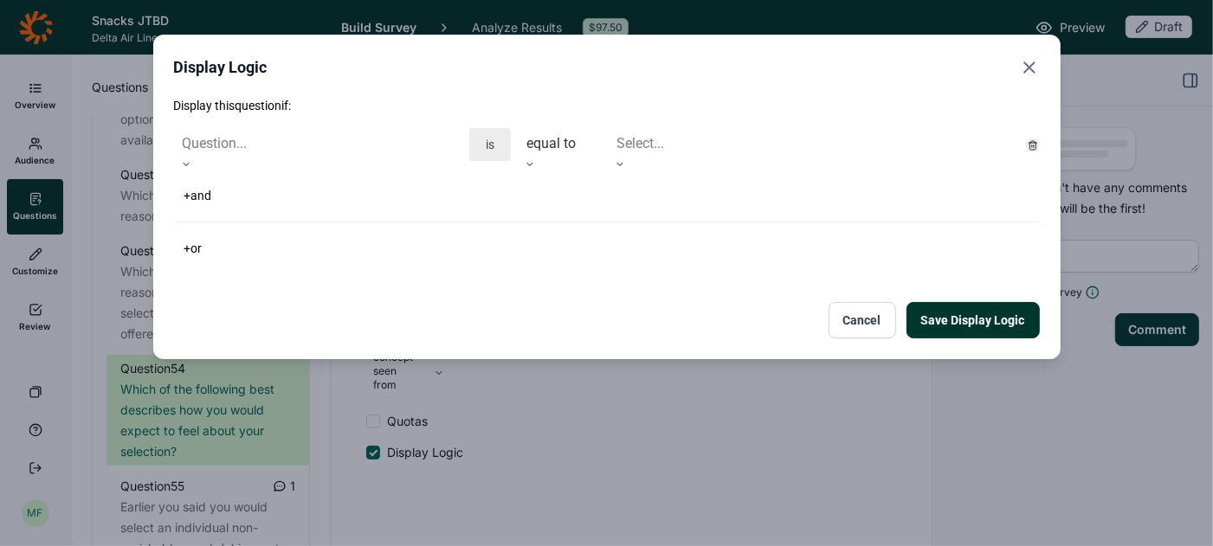
click at [198, 159] on div at bounding box center [186, 164] width 24 height 10
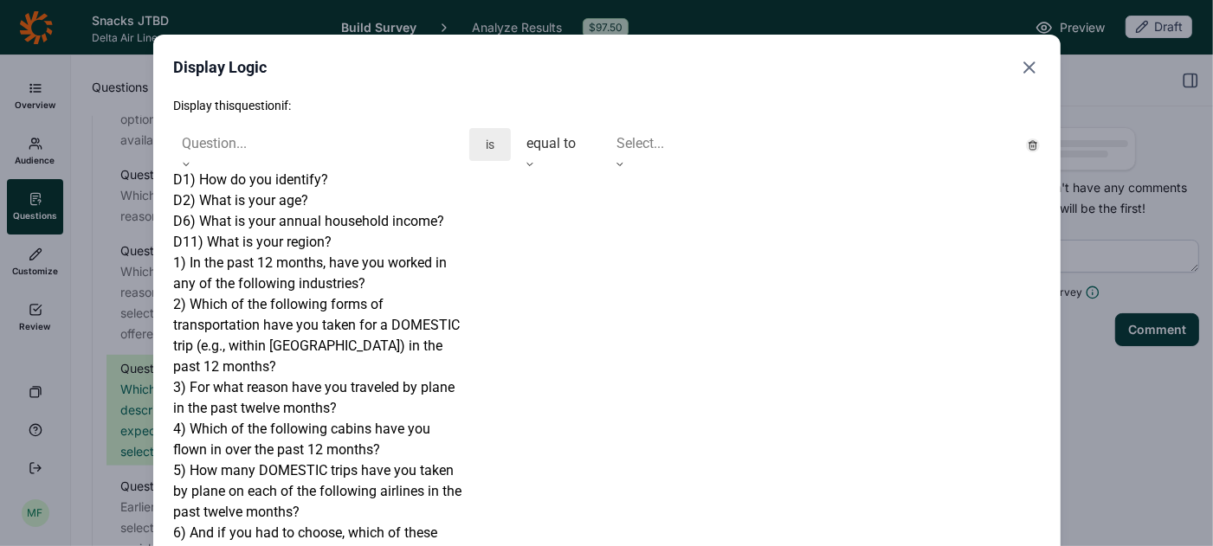
scroll to position [3503, 0]
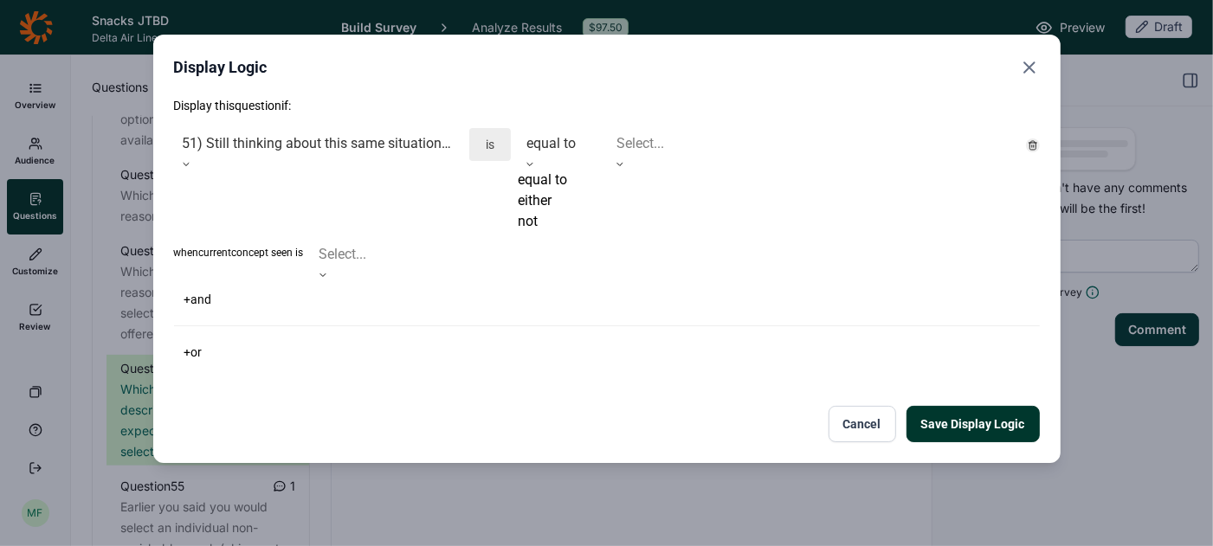
click at [535, 159] on icon at bounding box center [530, 164] width 10 height 10
click at [557, 232] on div "not" at bounding box center [559, 221] width 83 height 21
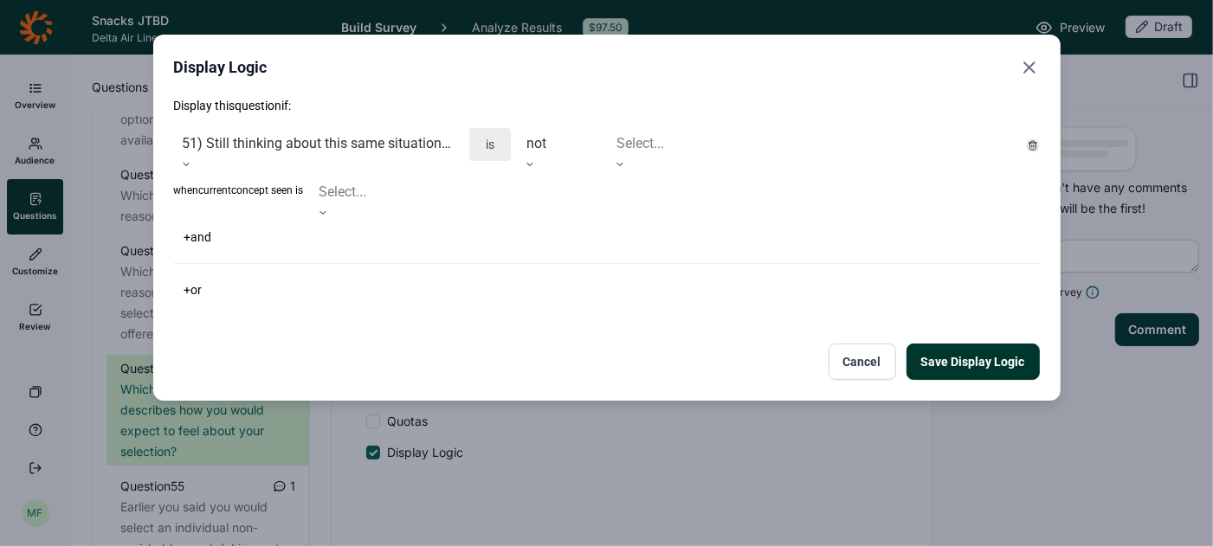
click at [652, 145] on div at bounding box center [813, 144] width 394 height 24
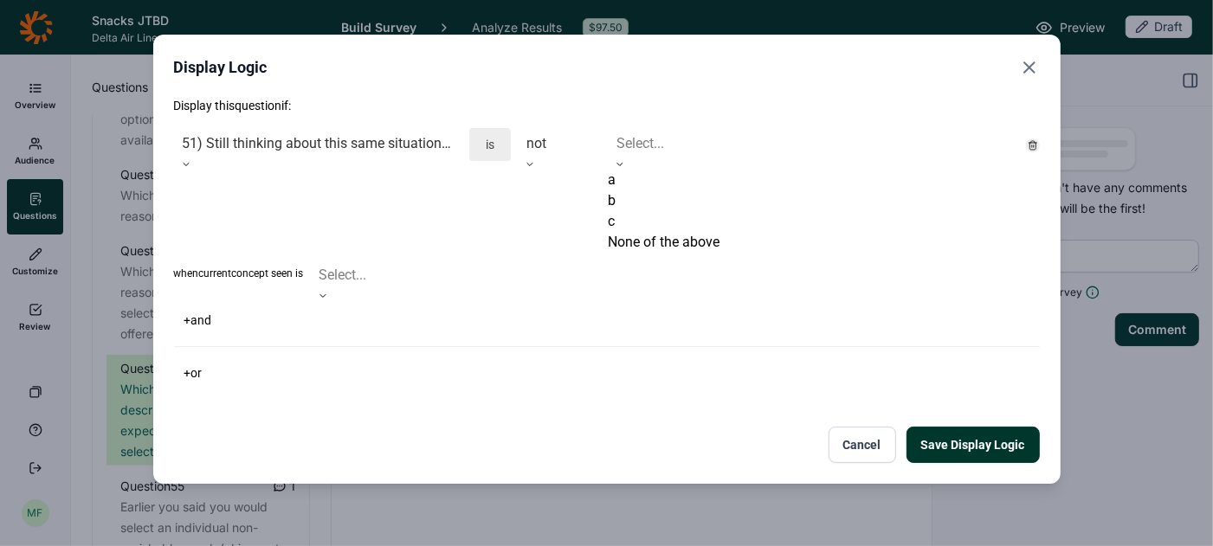
click at [651, 253] on div "None of the above" at bounding box center [813, 242] width 411 height 21
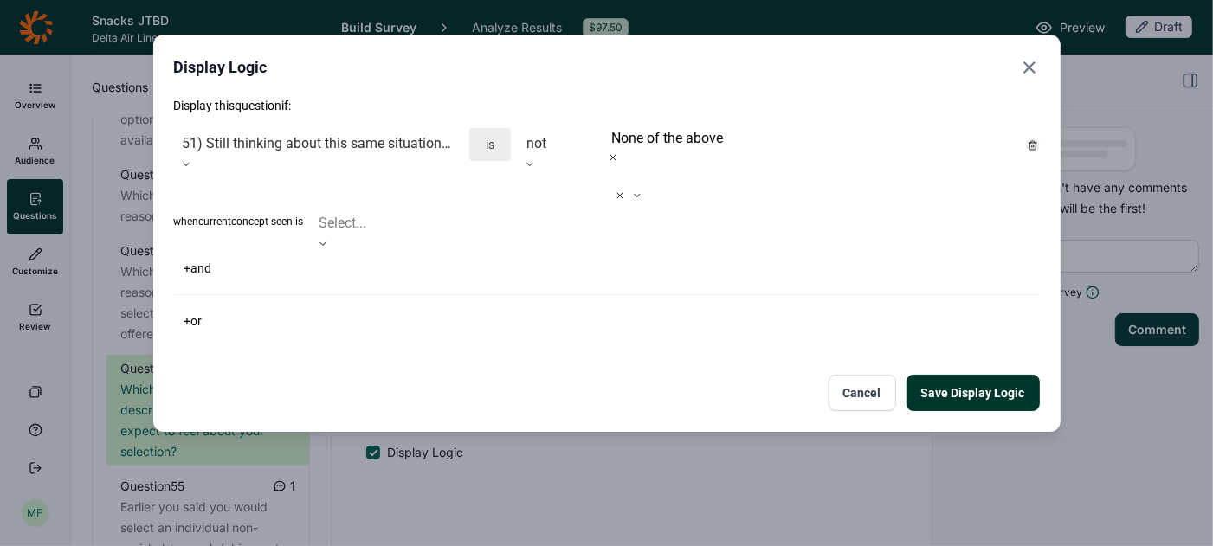
click at [940, 375] on button "Save Display Logic" at bounding box center [972, 393] width 133 height 36
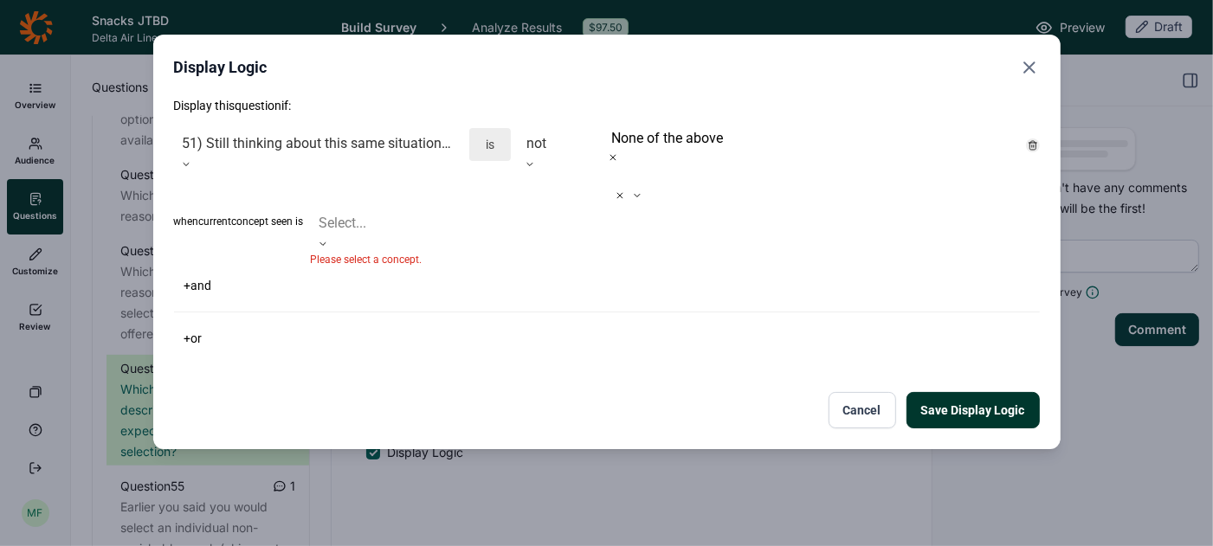
click at [325, 243] on use at bounding box center [322, 244] width 5 height 3
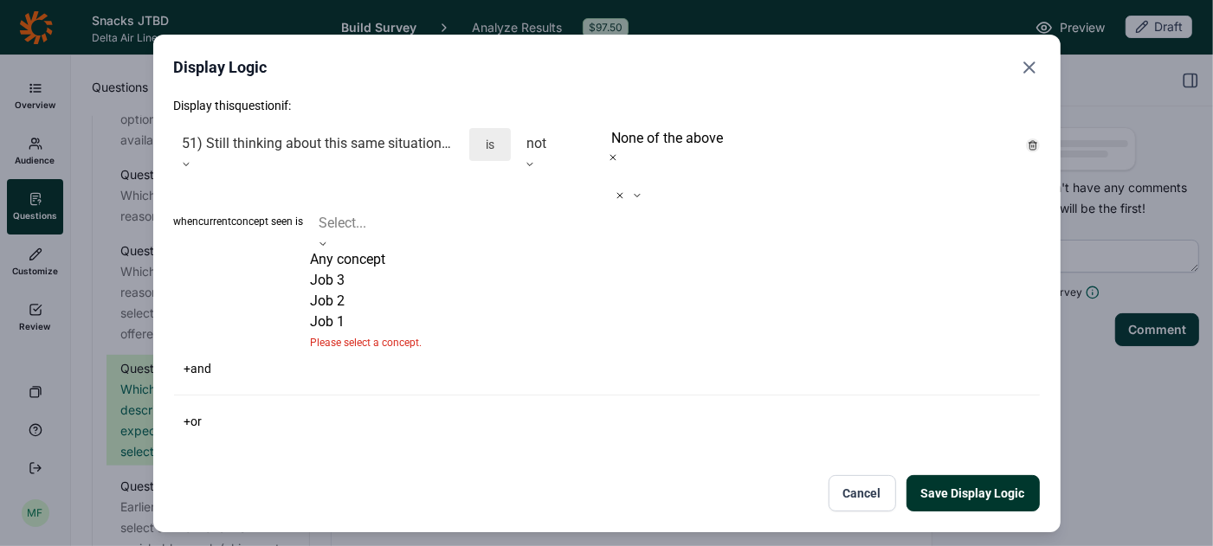
click at [494, 249] on div "Any concept" at bounding box center [422, 259] width 222 height 21
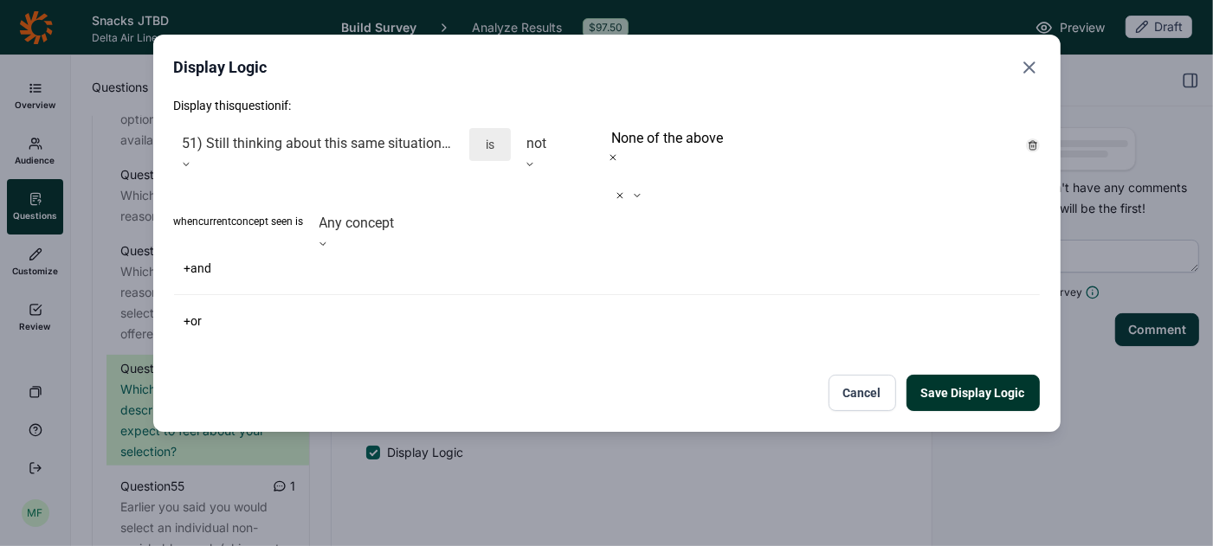
click at [960, 375] on button "Save Display Logic" at bounding box center [972, 393] width 133 height 36
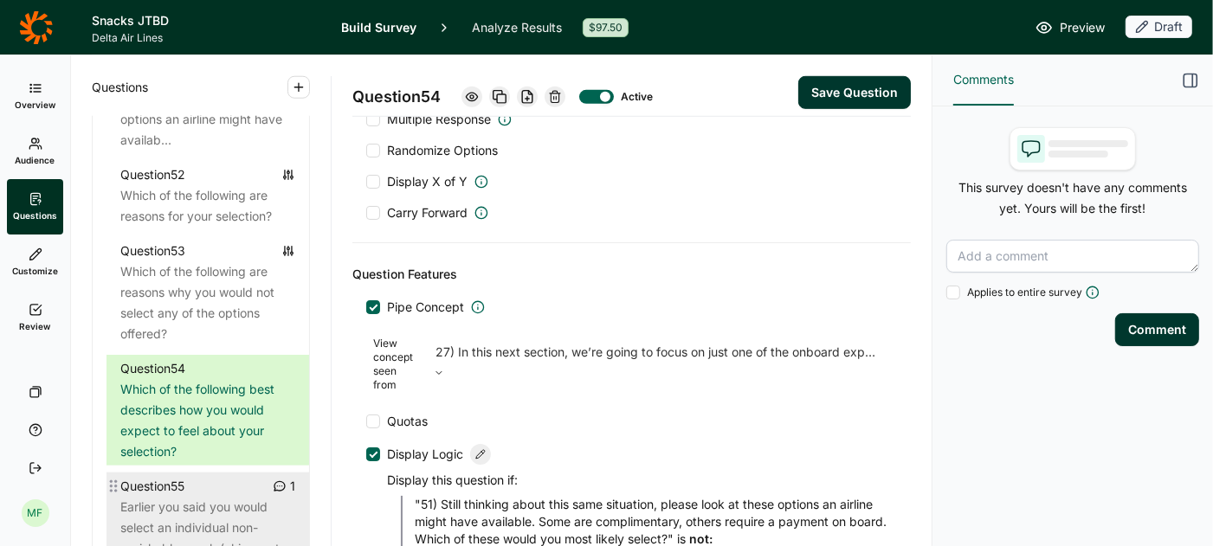
click at [209, 497] on div "Earlier you said you would select an individual non-perishable snack (chips, nu…" at bounding box center [207, 538] width 175 height 83
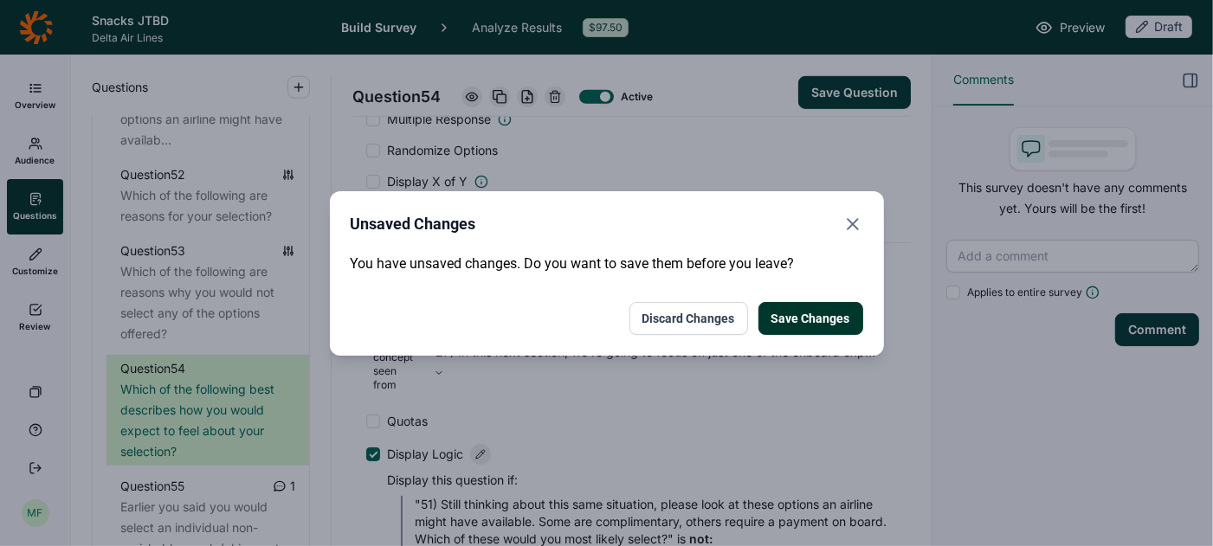
click at [793, 319] on button "Save Changes" at bounding box center [810, 318] width 105 height 33
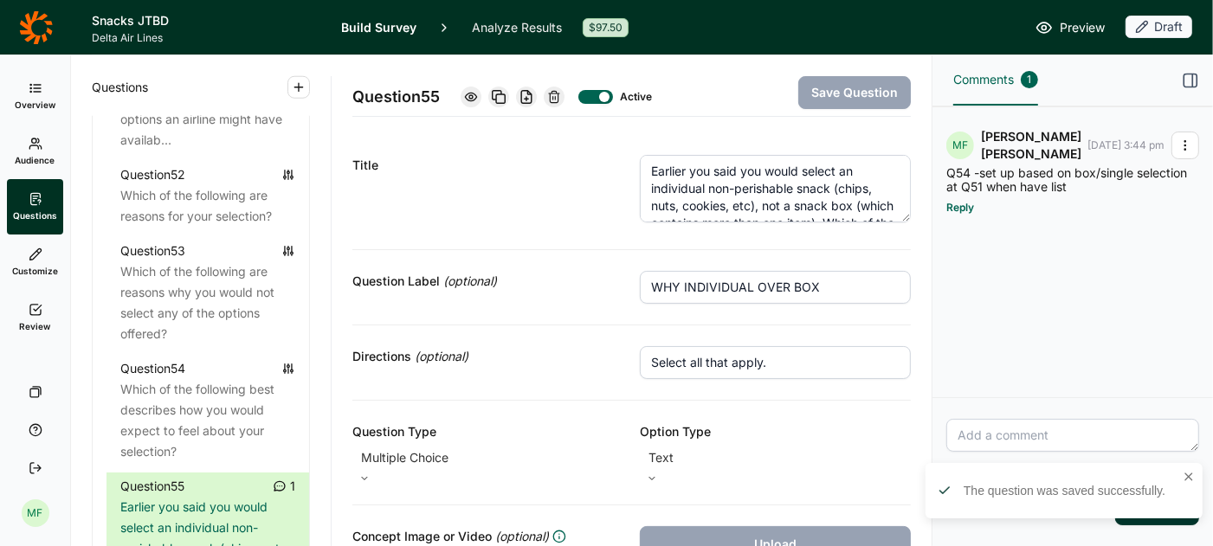
click at [724, 176] on textarea "Earlier you said you would select an individual non-perishable snack (chips, nu…" at bounding box center [775, 189] width 271 height 68
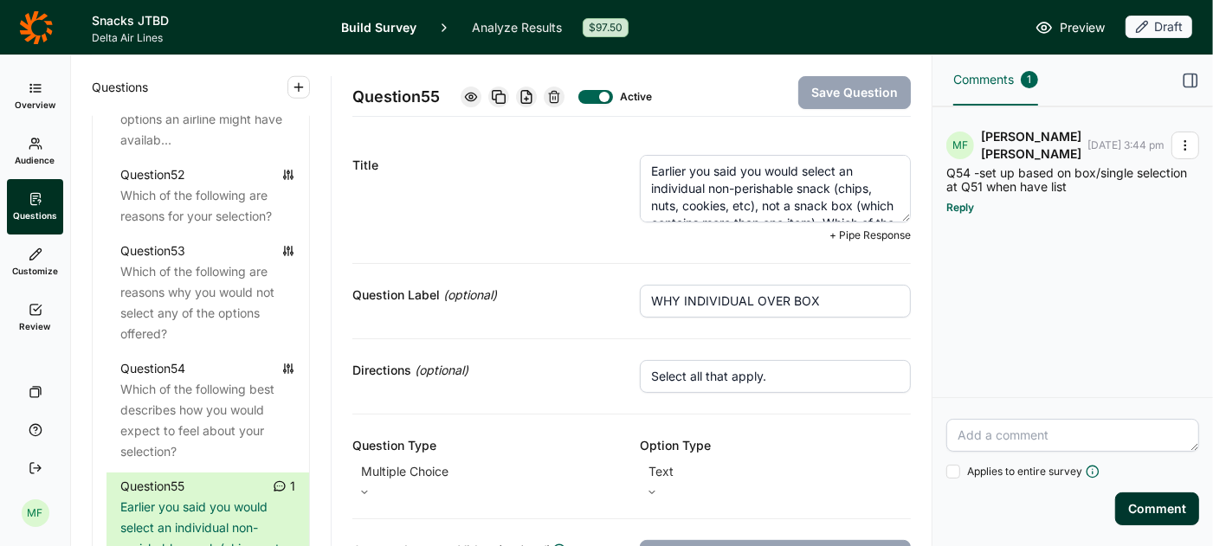
click at [815, 188] on textarea "Earlier you said you would select an individual non-perishable snack (chips, nu…" at bounding box center [775, 189] width 271 height 68
click at [779, 206] on textarea "Earlier you said you would select an individual non-perishable item (chips, nut…" at bounding box center [775, 189] width 271 height 68
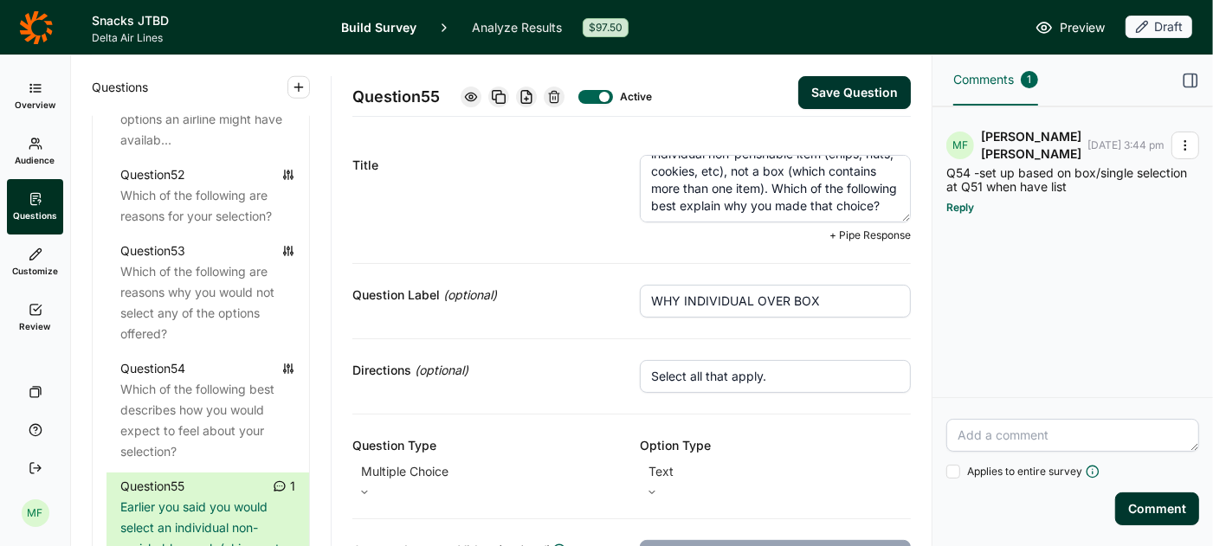
scroll to position [52, 0]
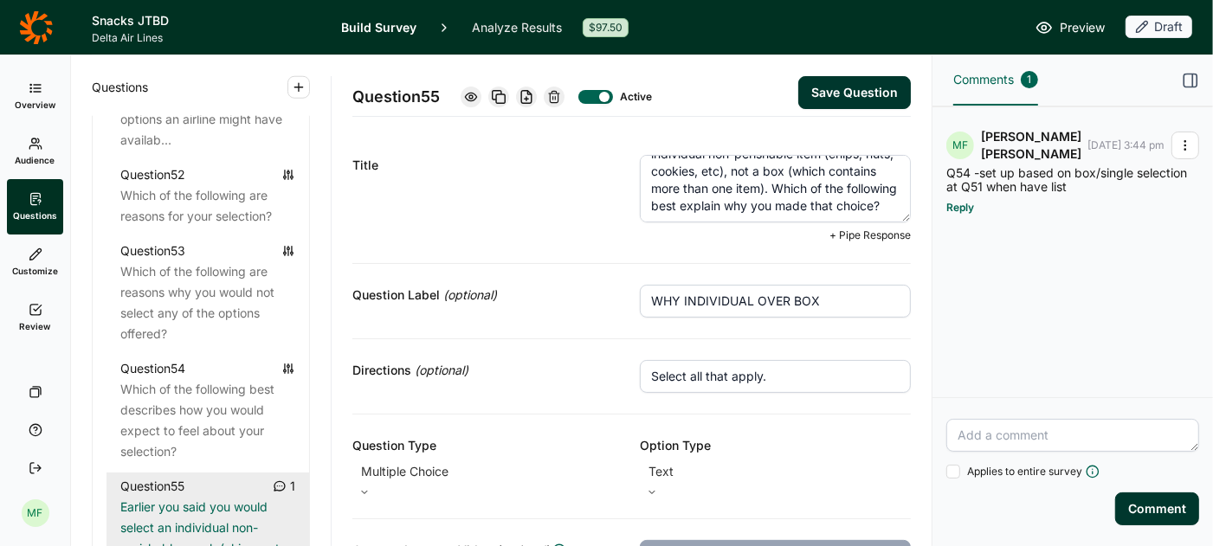
type textarea "Earlier you said you would select an individual non-perishable item (chips, nut…"
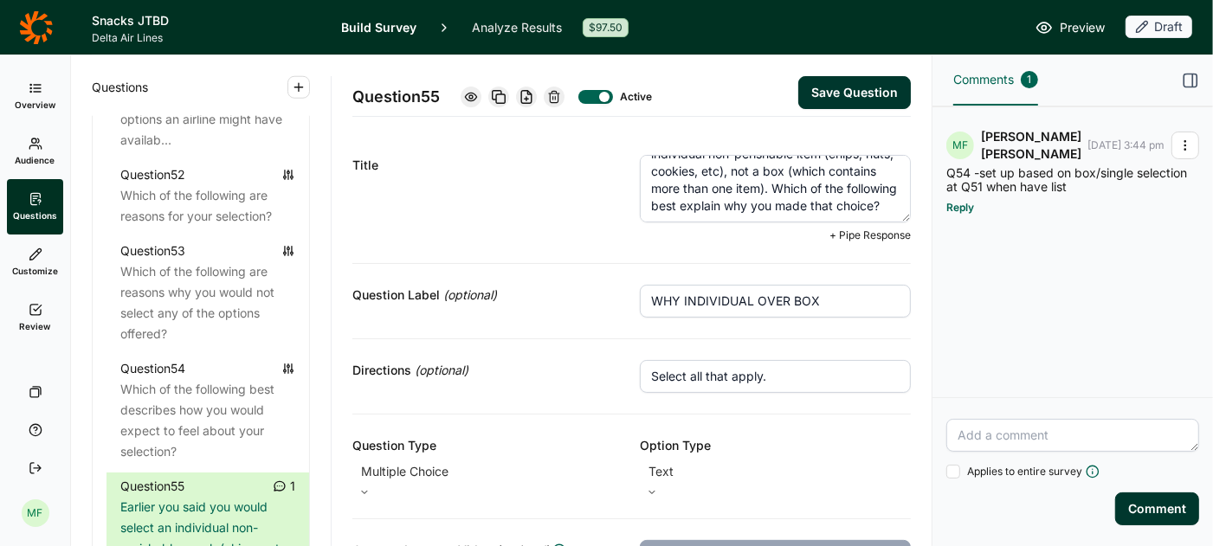
click at [839, 89] on button "Save Question" at bounding box center [854, 92] width 113 height 33
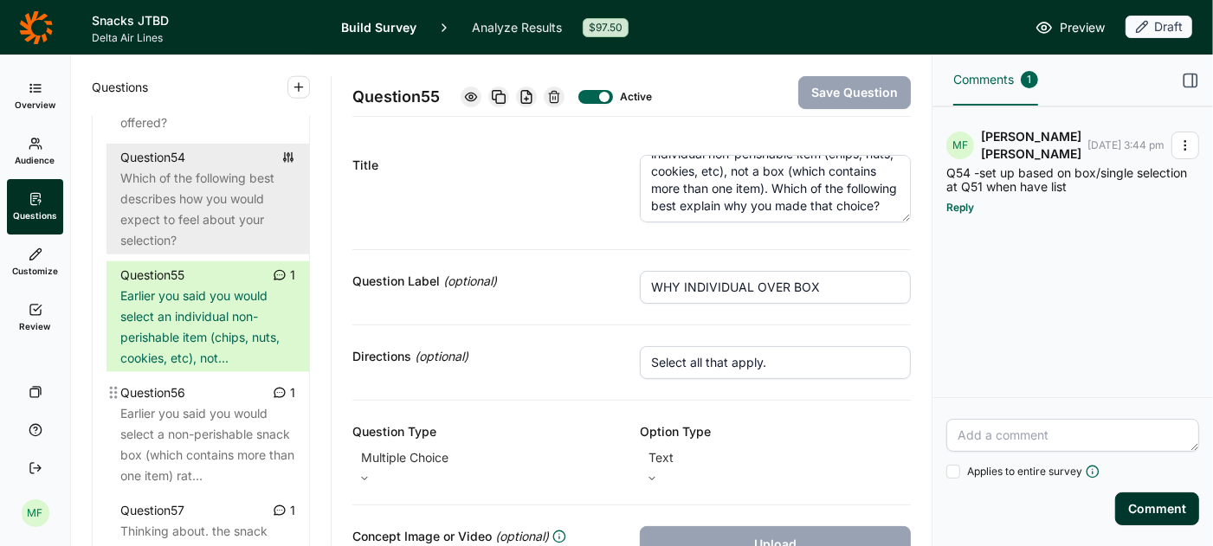
scroll to position [6366, 0]
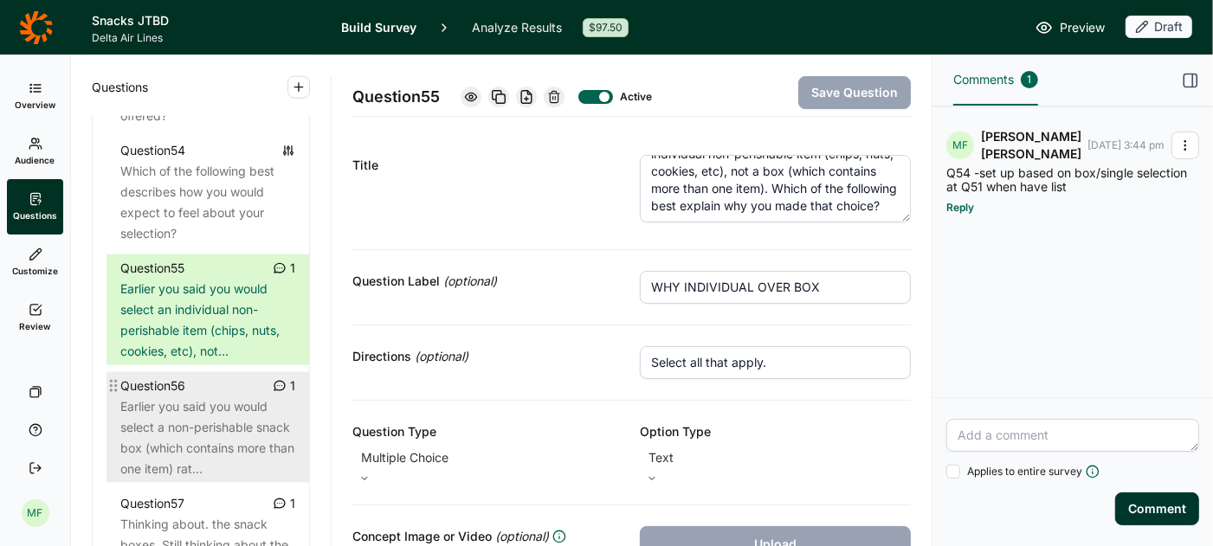
click at [166, 396] on div "Earlier you said you would select a non-perishable snack box (which contains mo…" at bounding box center [207, 437] width 175 height 83
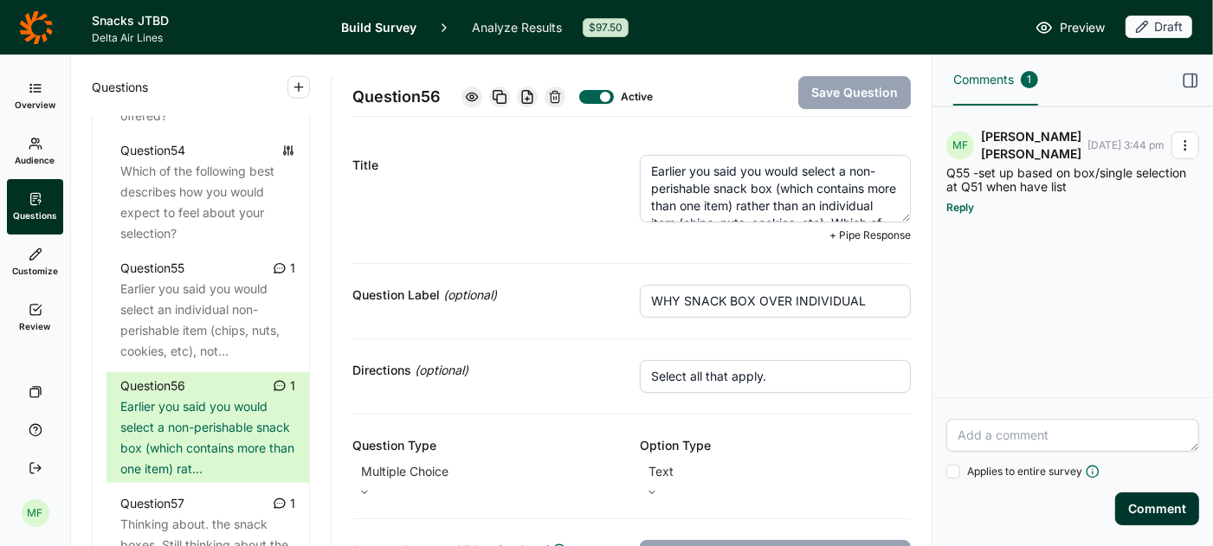
click at [738, 186] on textarea "Earlier you said you would select a non-perishable snack box (which contains mo…" at bounding box center [775, 189] width 271 height 68
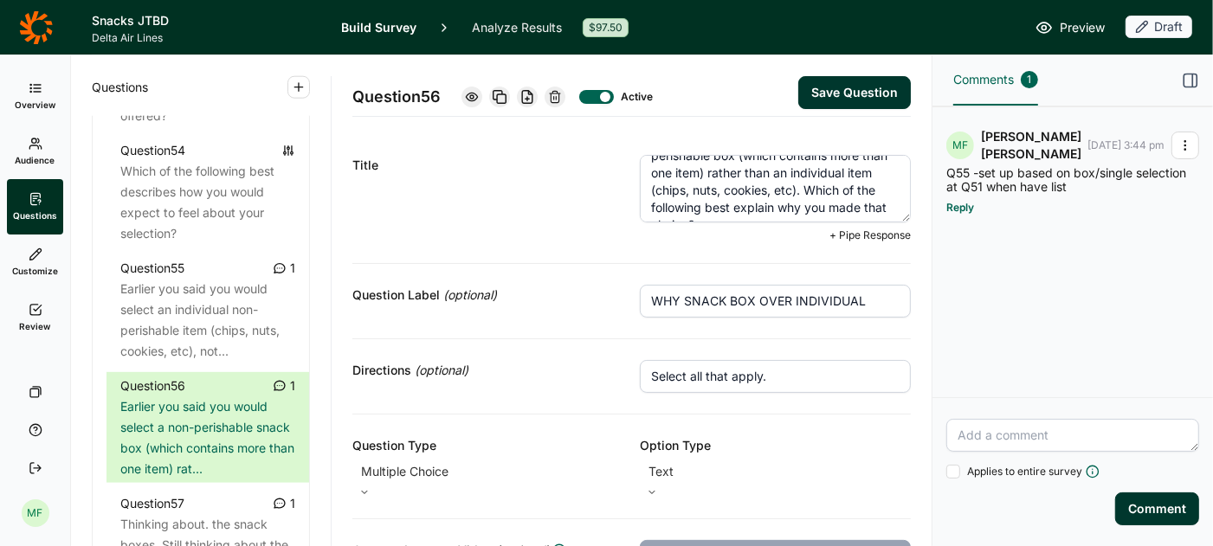
scroll to position [52, 0]
type textarea "Earlier you said you would select a non-perishable box (which contains more tha…"
click at [838, 93] on button "Save Question" at bounding box center [854, 92] width 113 height 33
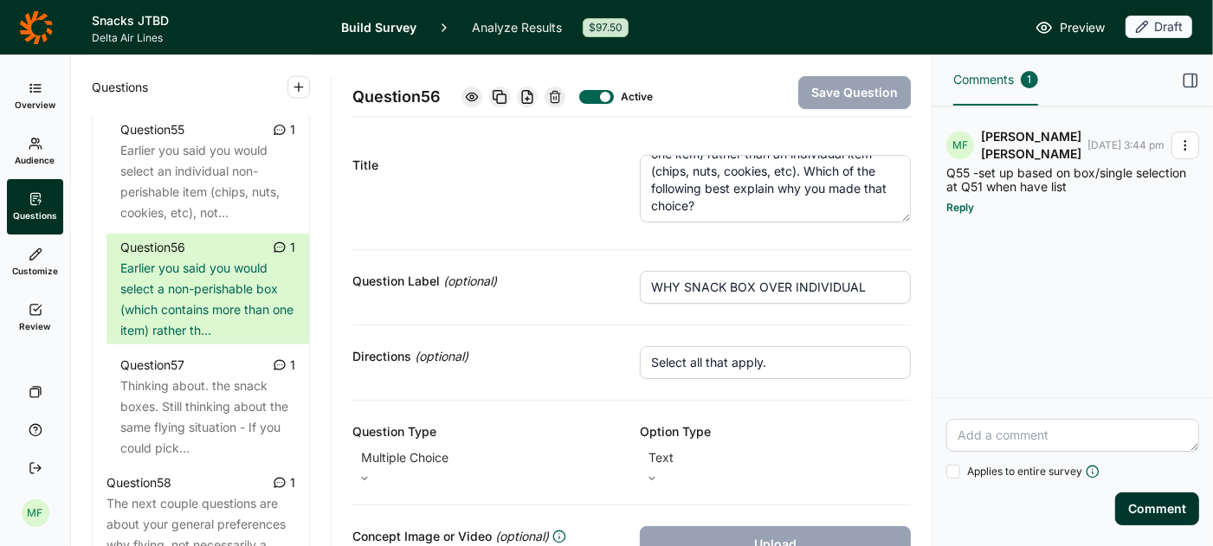
scroll to position [6510, 0]
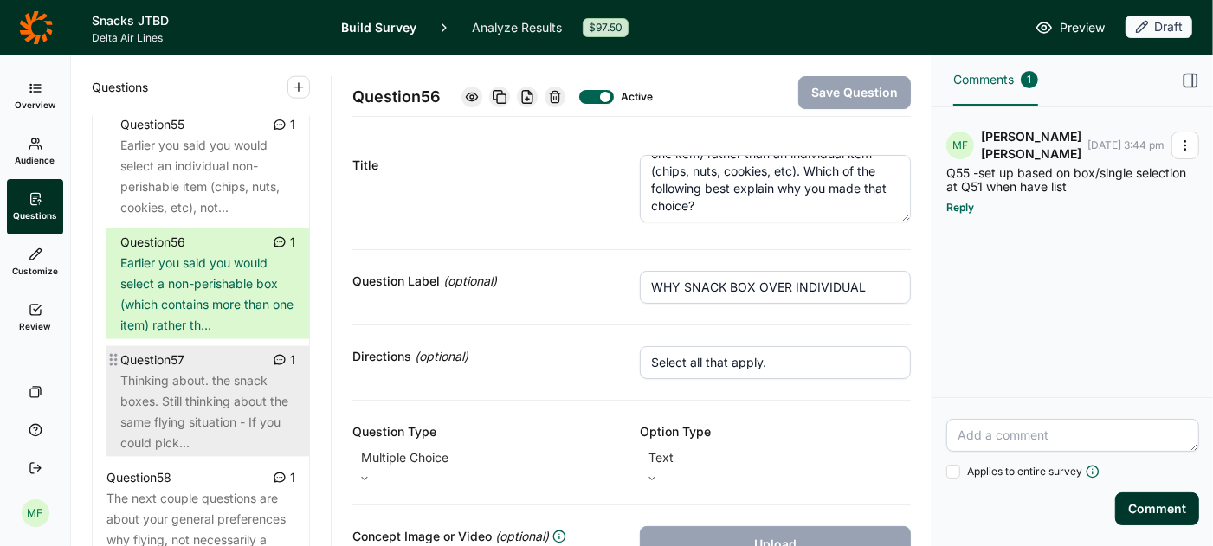
click at [217, 370] on div "Thinking about. the snack boxes. Still thinking about the same flying situation…" at bounding box center [207, 411] width 175 height 83
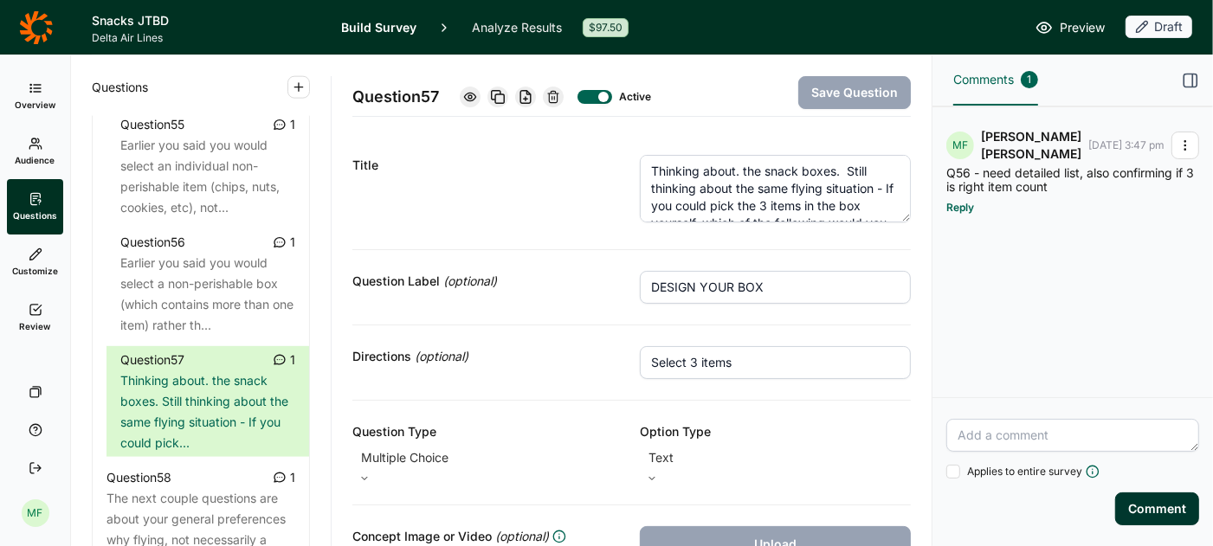
scroll to position [23, 0]
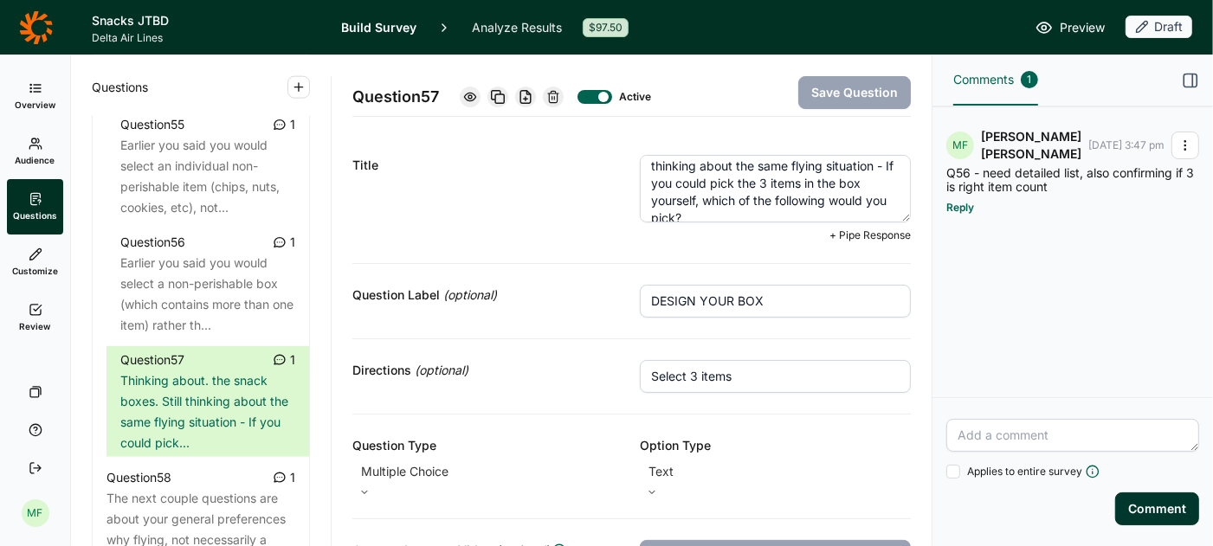
click at [769, 178] on textarea "Thinking about. the snack boxes. Still thinking about the same flying situation…" at bounding box center [775, 189] width 271 height 68
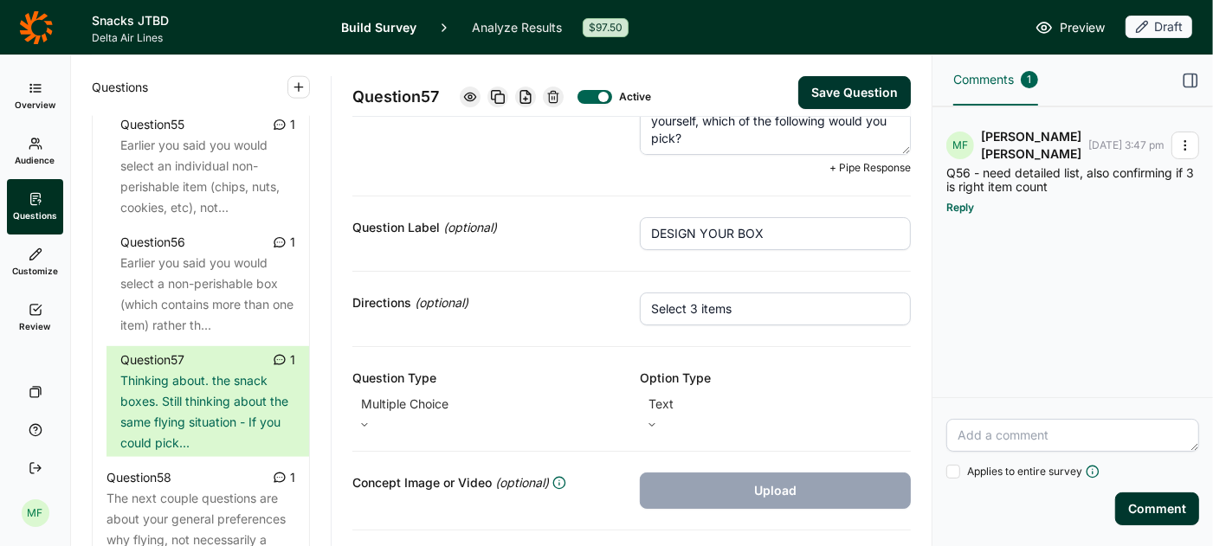
scroll to position [98, 0]
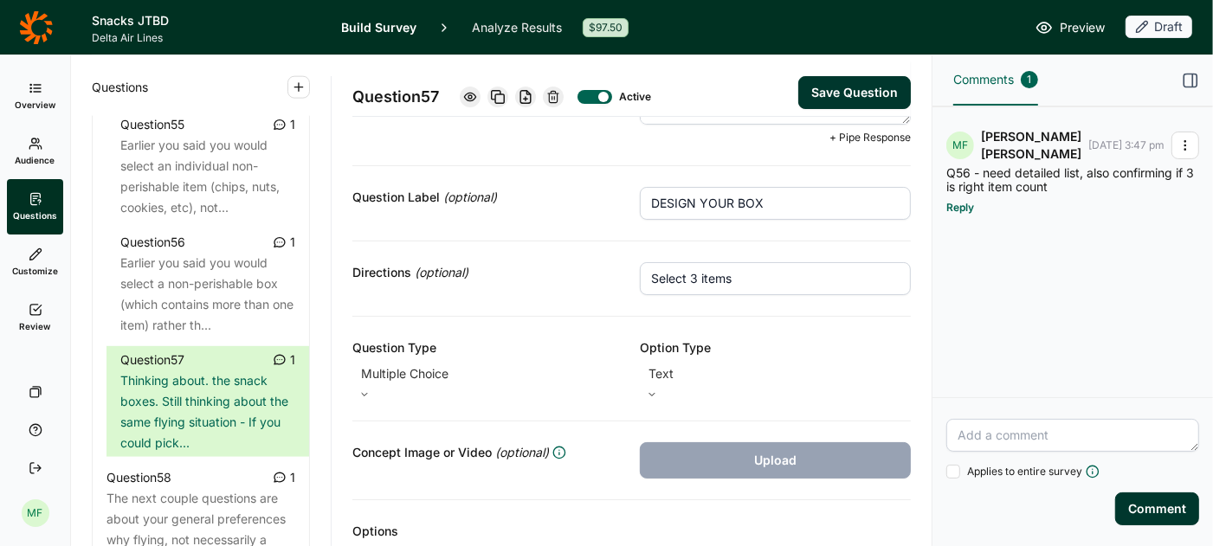
type textarea "Thinking about. the snack boxes. Still thinking about the same flying situation…"
click at [692, 276] on input "Select 3 items" at bounding box center [775, 278] width 271 height 33
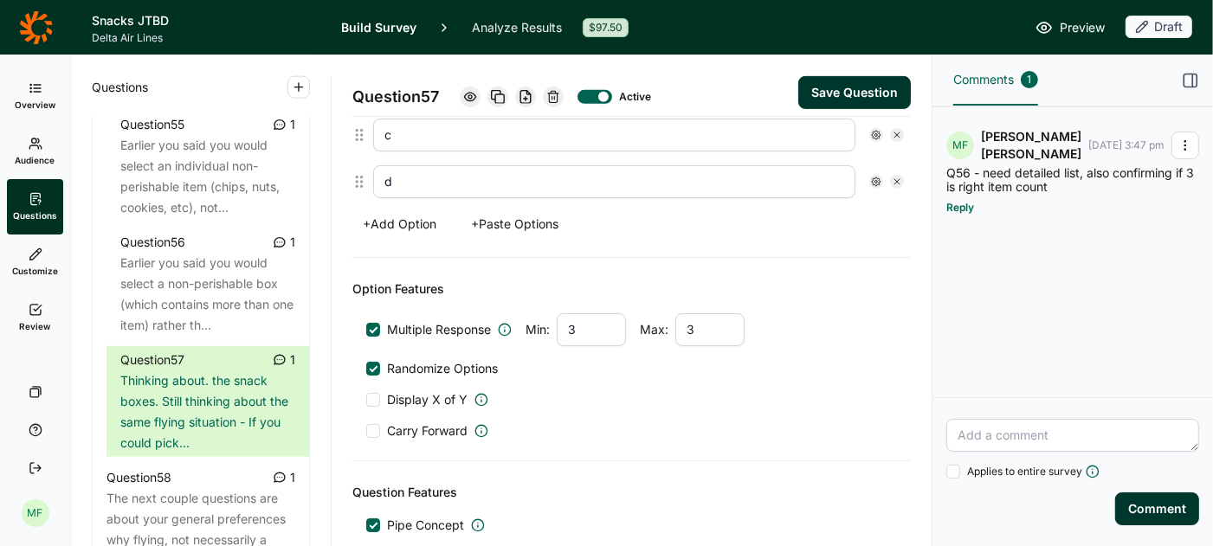
scroll to position [610, 0]
type input "Select up to 5 items"
click at [583, 311] on input "3" at bounding box center [591, 327] width 69 height 33
type input "1"
type input "4"
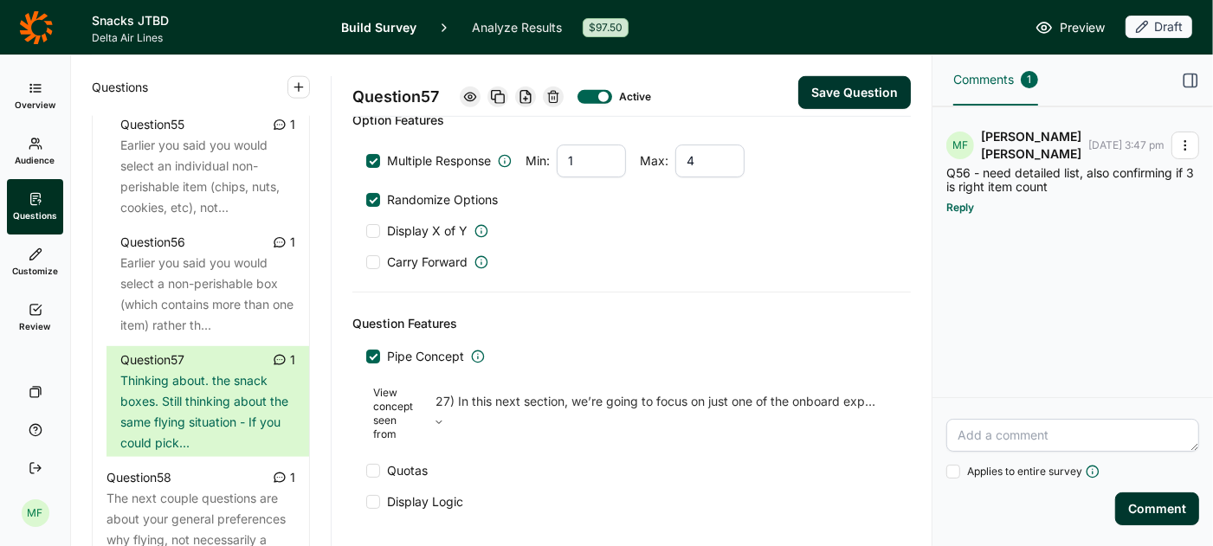
scroll to position [783, 0]
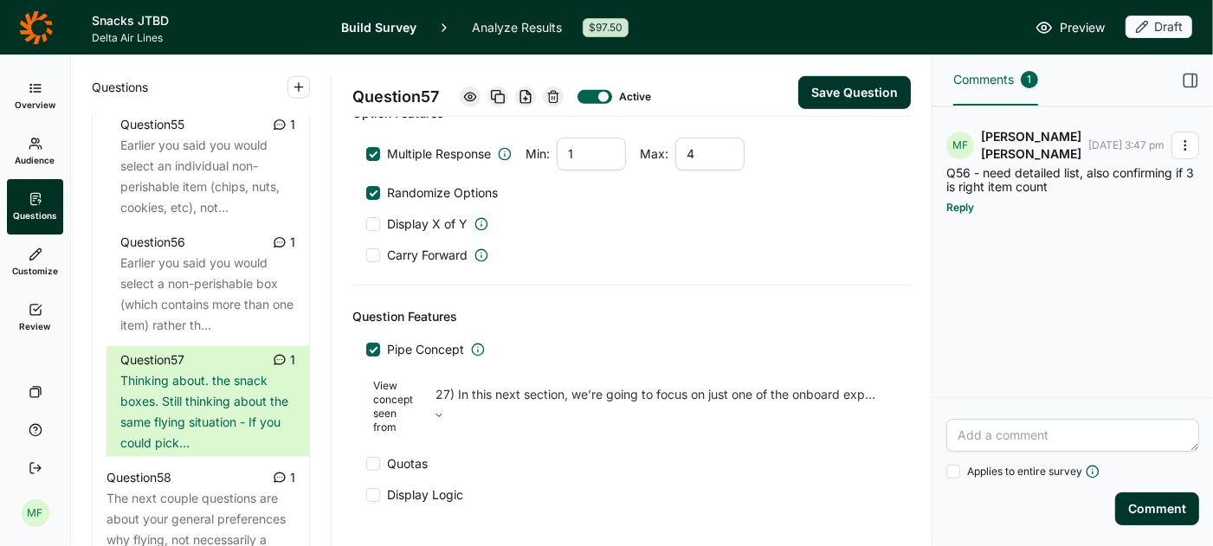
click at [832, 99] on button "Save Question" at bounding box center [854, 92] width 113 height 33
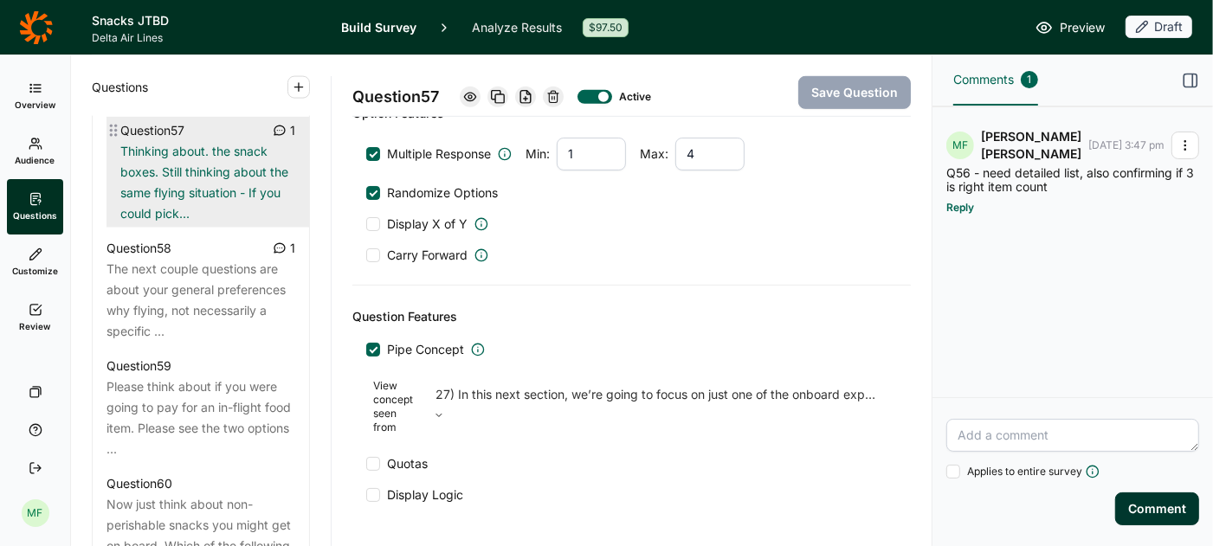
scroll to position [6744, 0]
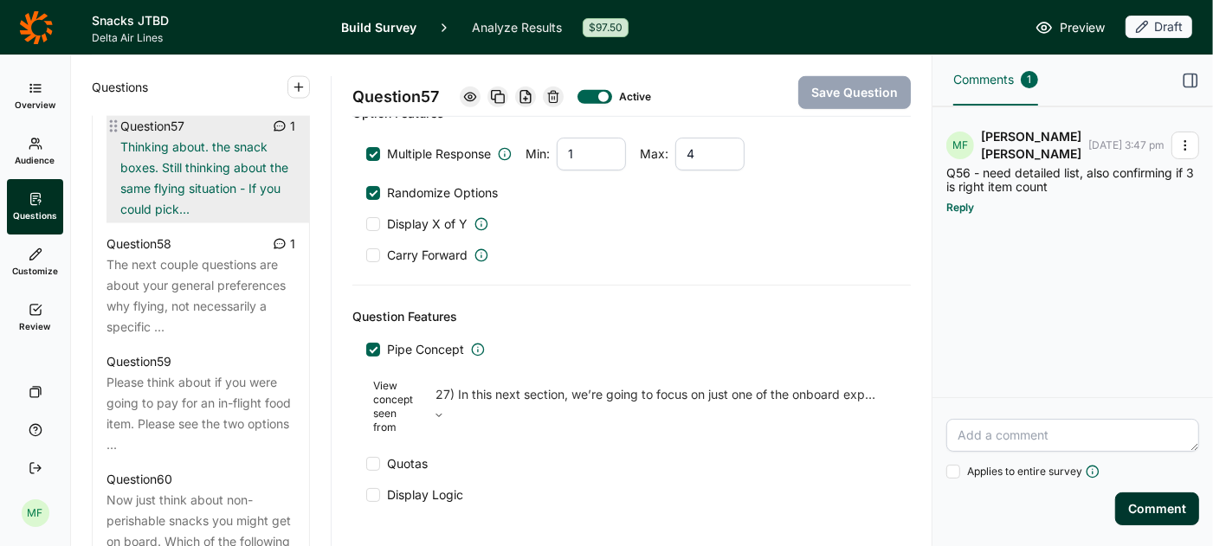
click at [156, 372] on div "Please think about if you were going to pay for an in-flight food item. Please …" at bounding box center [200, 413] width 189 height 83
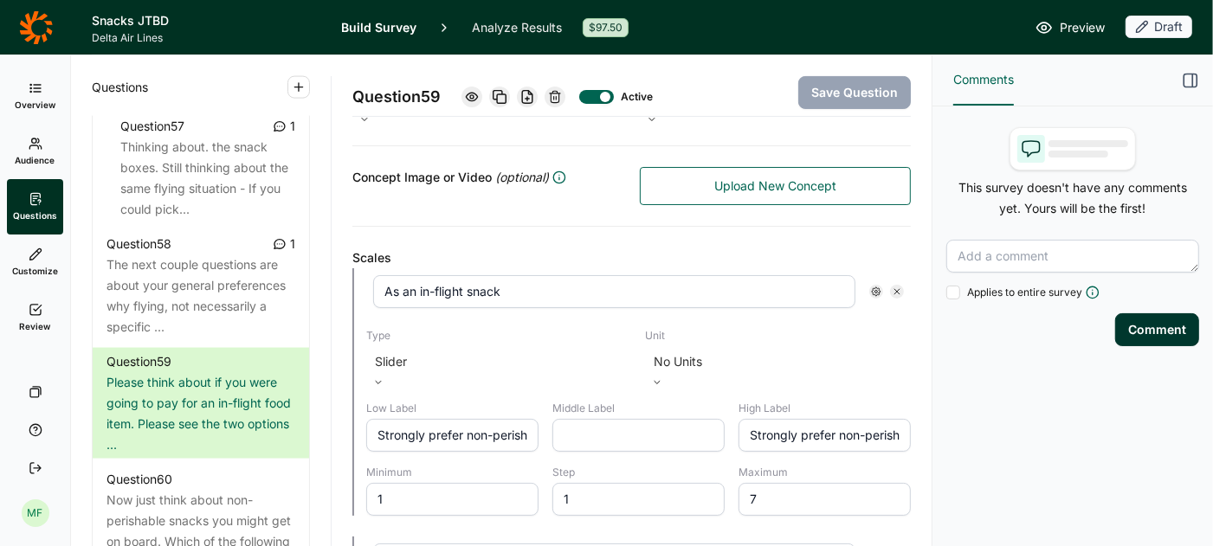
scroll to position [368, 0]
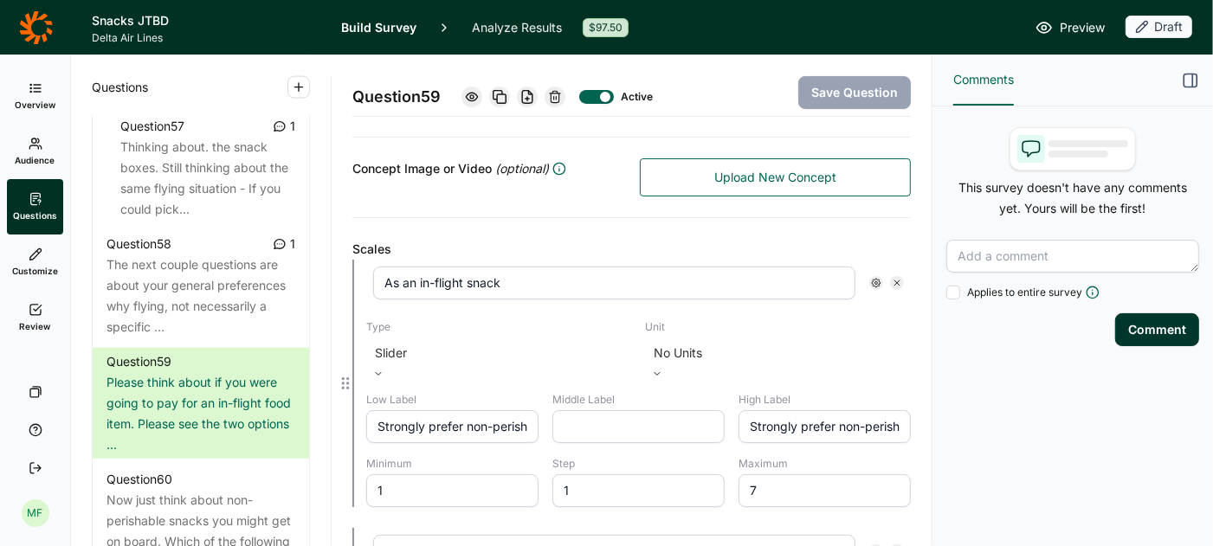
click at [867, 410] on input "Strongly prefer non-perishable box" at bounding box center [824, 426] width 172 height 33
type input "Strongly prefer perishable box"
click at [861, 88] on button "Save Question" at bounding box center [854, 92] width 113 height 33
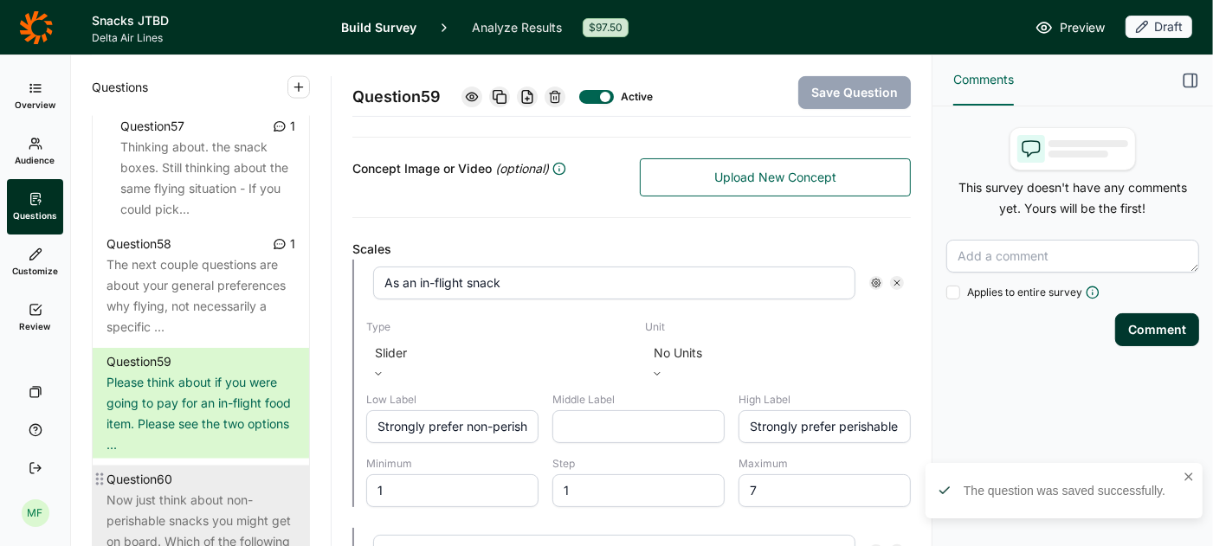
click at [191, 490] on div "Now just think about non-perishable snacks you might get on board. Which of the…" at bounding box center [200, 531] width 189 height 83
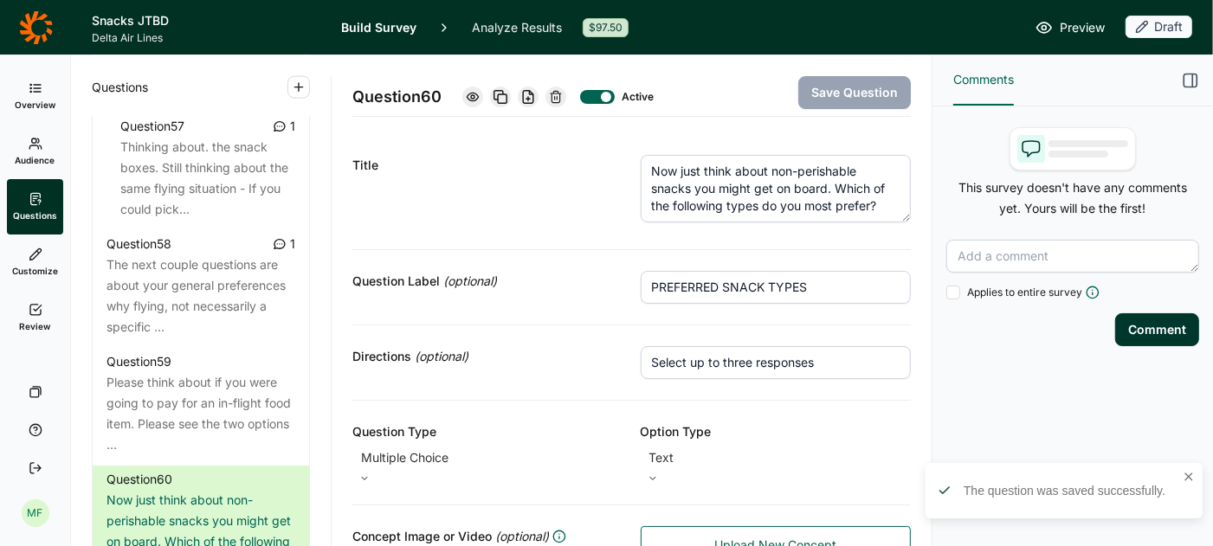
click at [742, 291] on input "PREFERRED SNACK TYPES" at bounding box center [776, 287] width 271 height 33
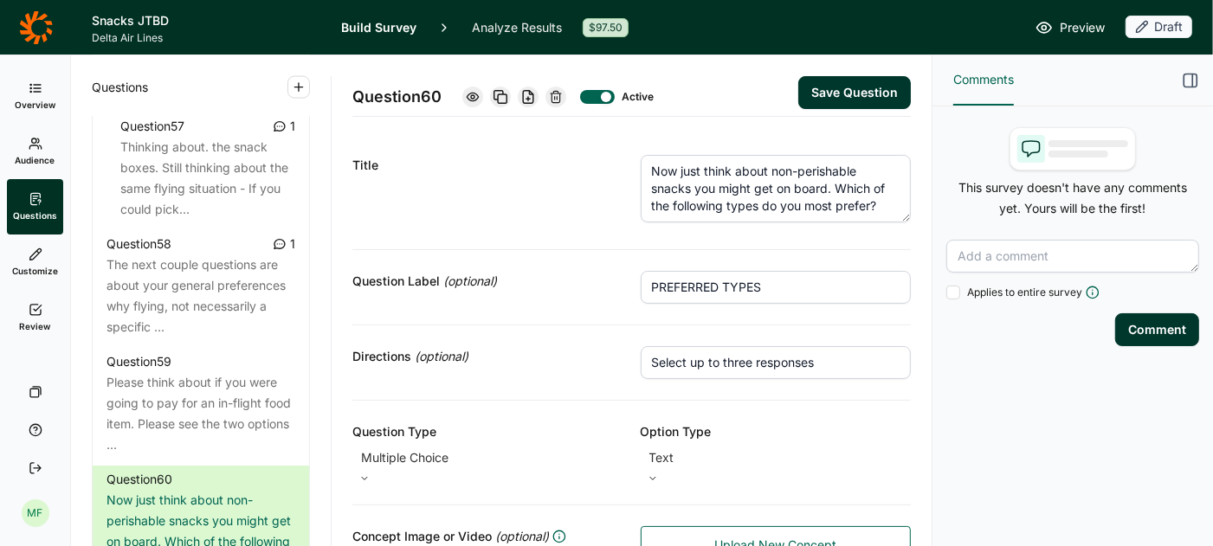
type input "PREFERRED TYPES"
click at [675, 188] on textarea "Now just think about non-perishable snacks you might get on board. Which of the…" at bounding box center [776, 189] width 271 height 68
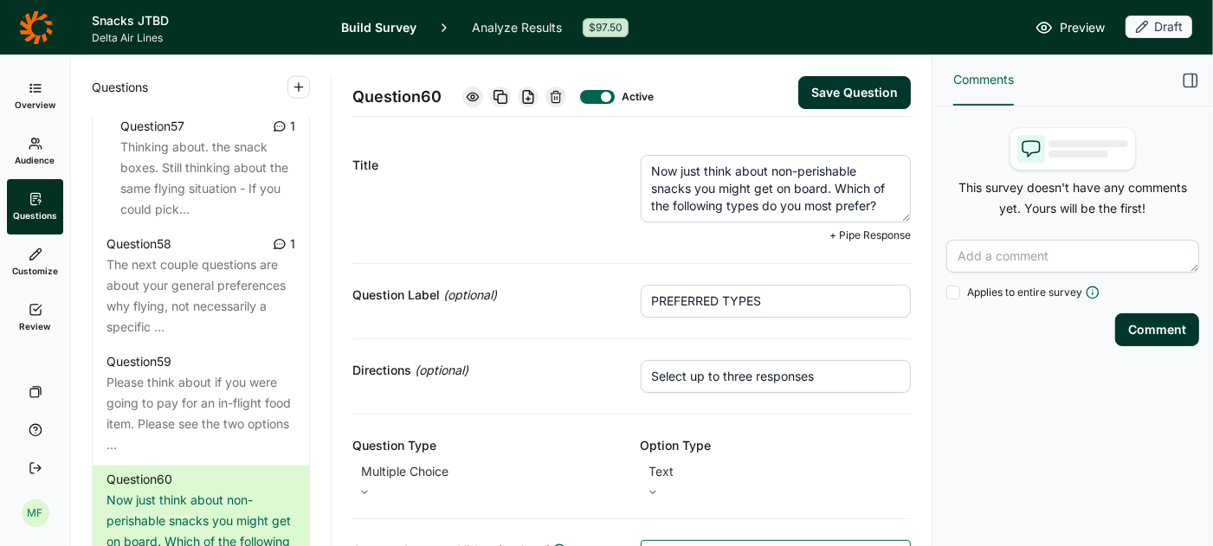
click at [675, 188] on textarea "Now just think about non-perishable snacks you might get on board. Which of the…" at bounding box center [776, 189] width 271 height 68
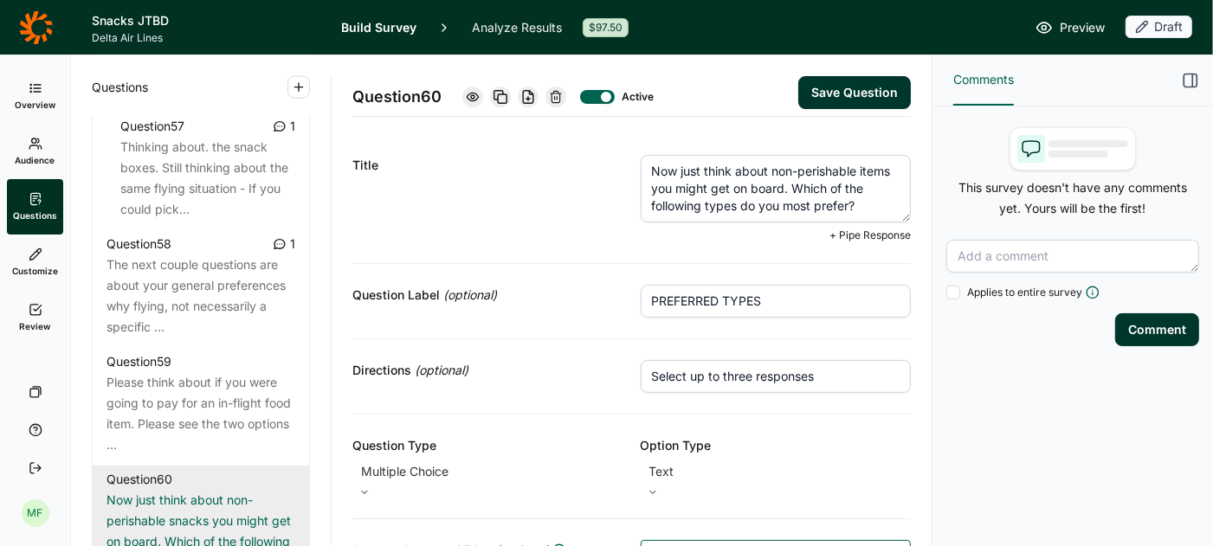
type textarea "Now just think about non-perishable items you might get on board. Which of the …"
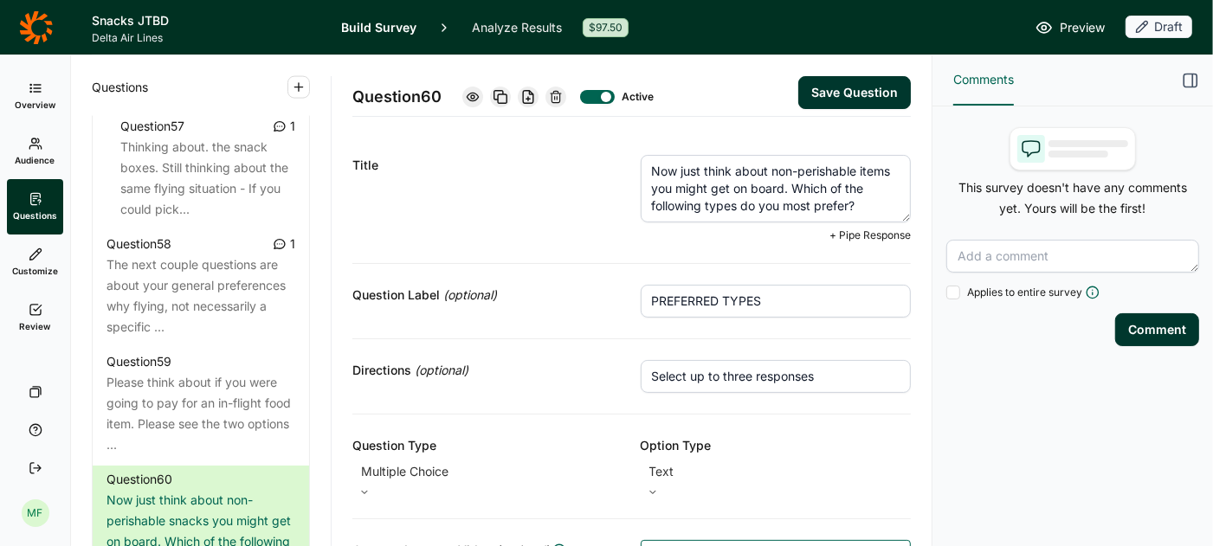
click at [832, 83] on button "Save Question" at bounding box center [854, 92] width 113 height 33
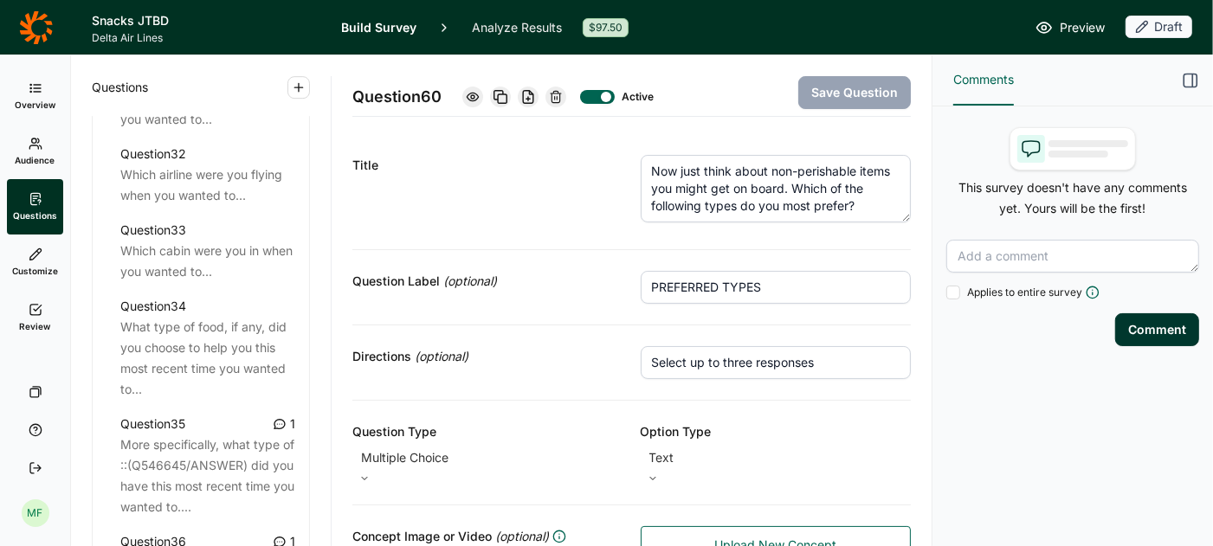
scroll to position [4019, 0]
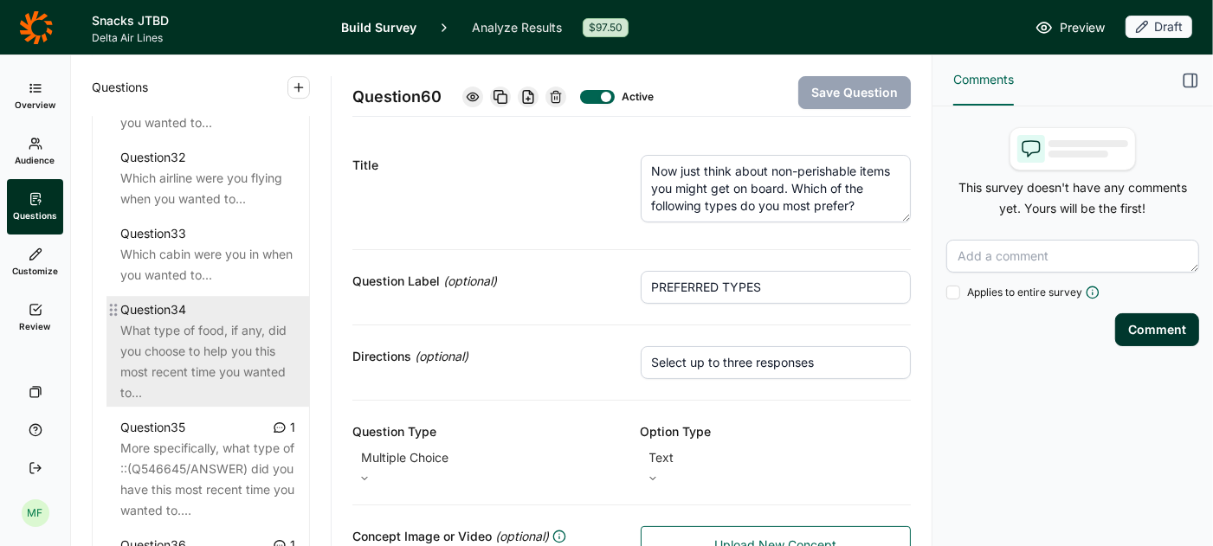
click at [183, 323] on div "What type of food, if any, did you choose to help you this most recent time you…" at bounding box center [207, 361] width 175 height 83
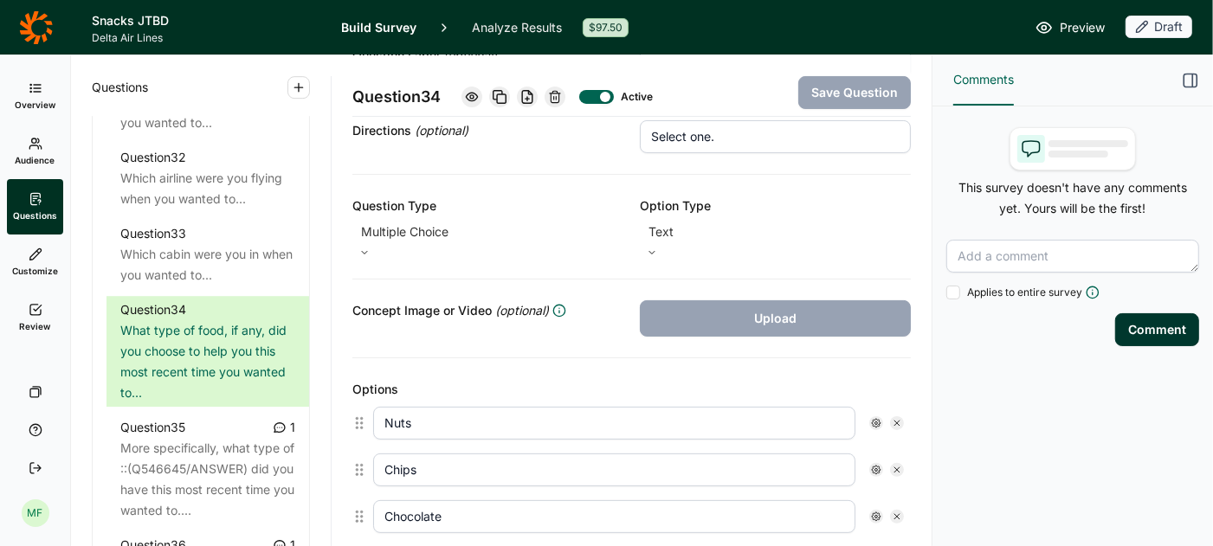
scroll to position [254, 0]
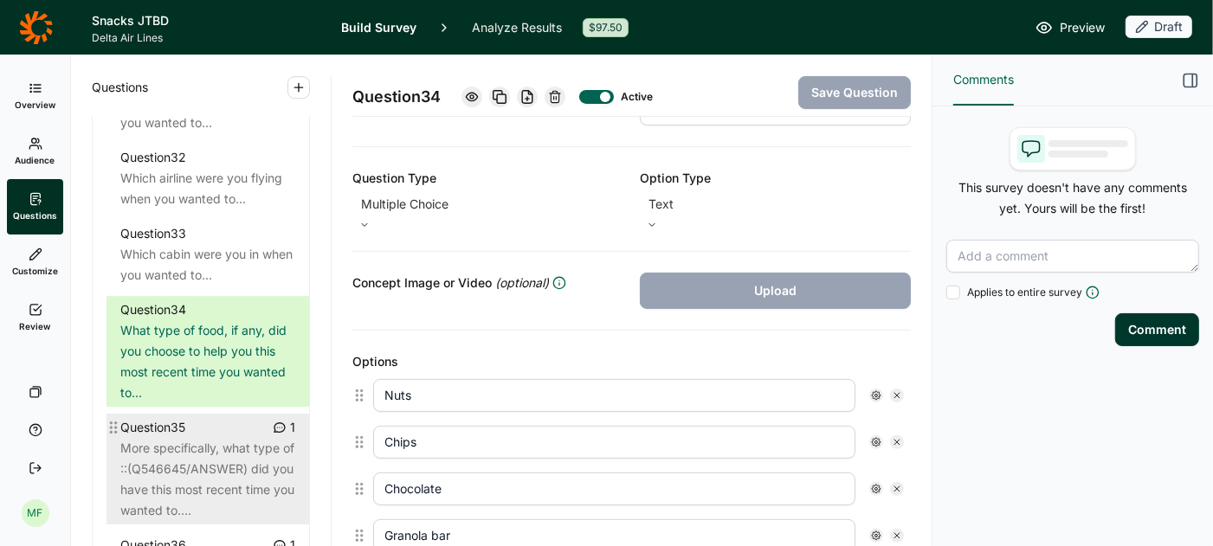
click at [229, 444] on div "More specifically, what type of ::(Q546645/ANSWER) did you have this most recen…" at bounding box center [207, 479] width 175 height 83
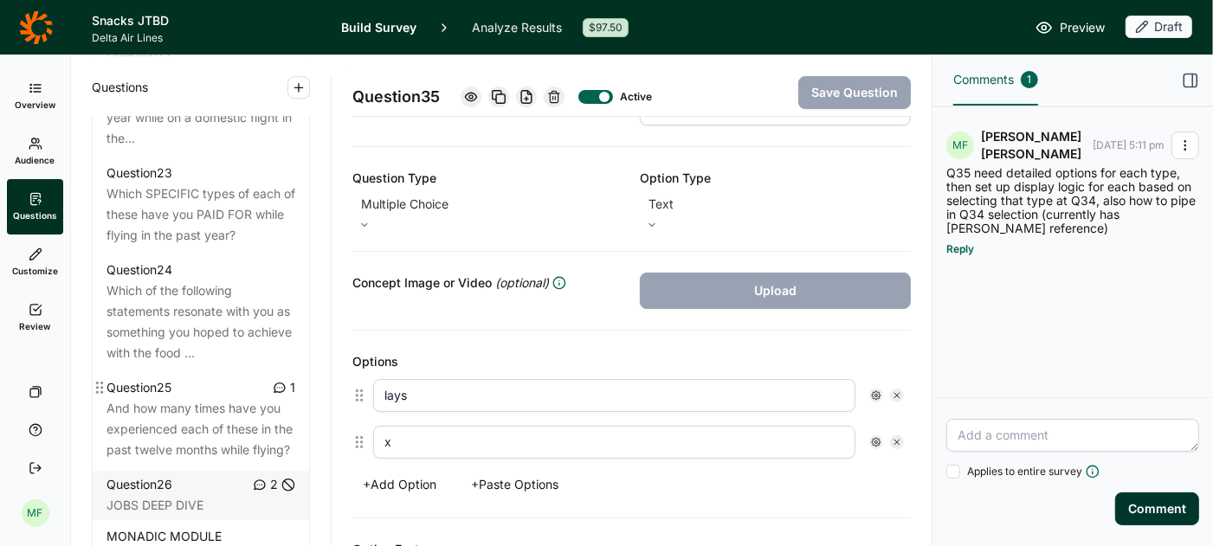
scroll to position [3132, 0]
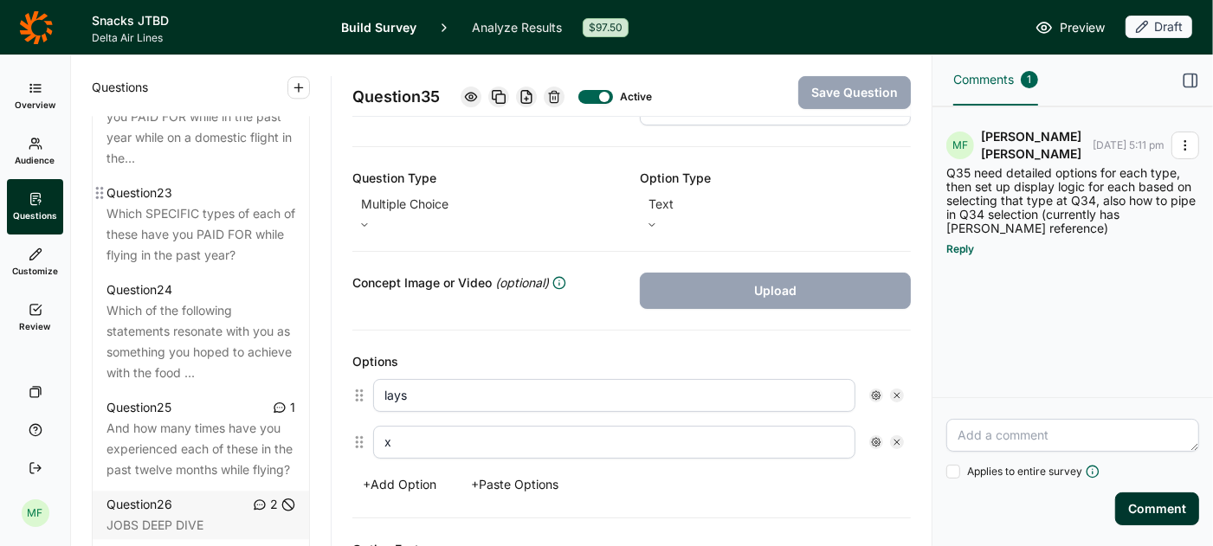
click at [243, 203] on div "Which SPECIFIC types of each of these have you PAID FOR while flying in the pas…" at bounding box center [200, 234] width 189 height 62
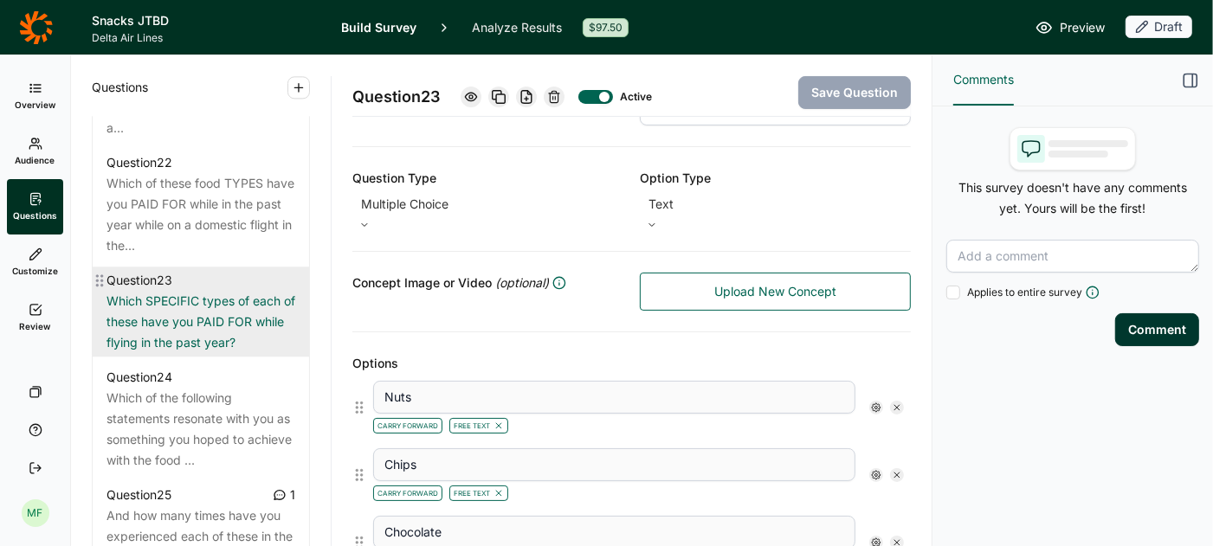
scroll to position [3025, 0]
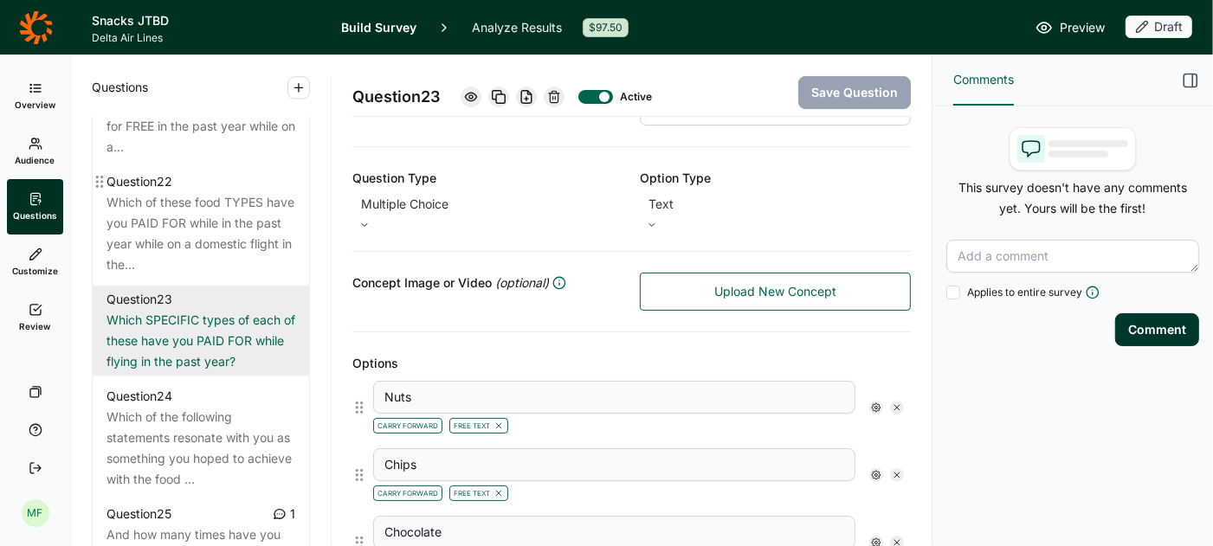
click at [235, 196] on div "Which of these food TYPES have you PAID FOR while in the past year while on a d…" at bounding box center [200, 233] width 189 height 83
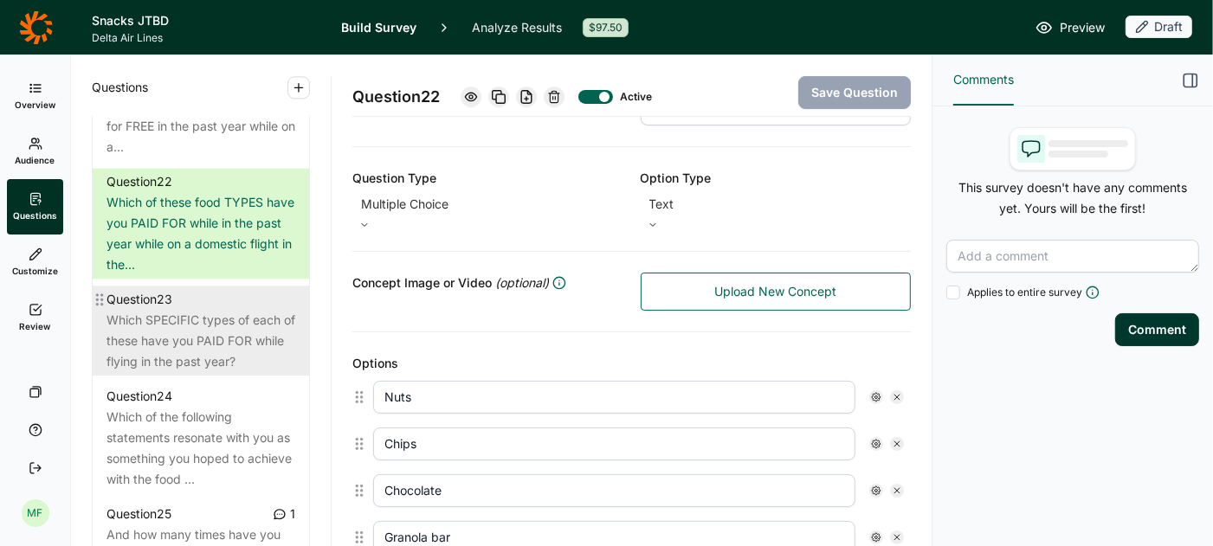
click at [214, 310] on div "Which SPECIFIC types of each of these have you PAID FOR while flying in the pas…" at bounding box center [200, 341] width 189 height 62
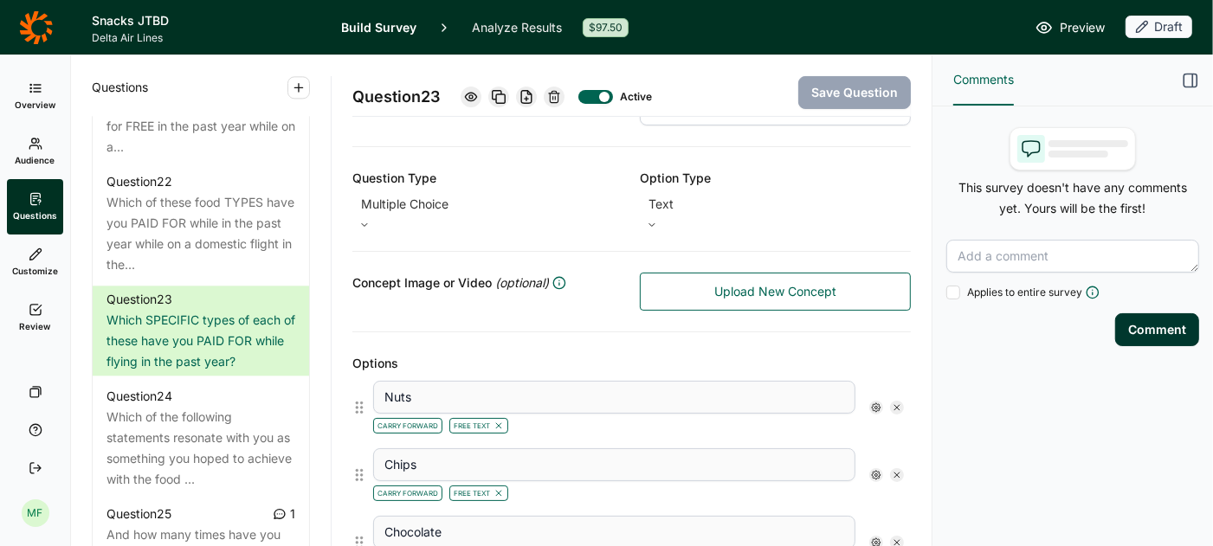
click at [877, 402] on icon at bounding box center [876, 407] width 10 height 10
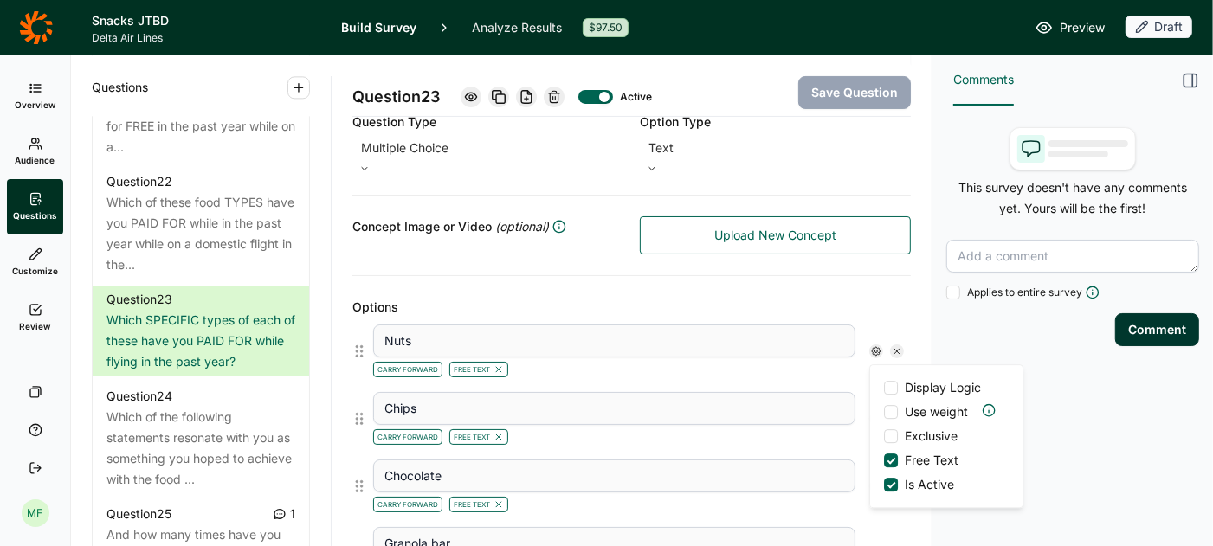
scroll to position [316, 0]
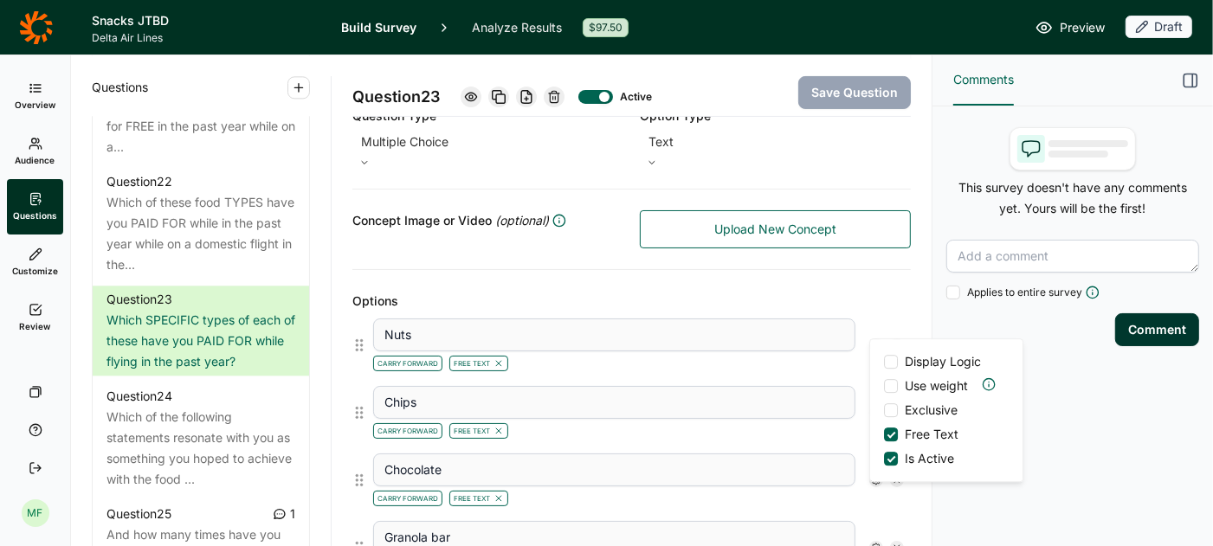
click at [868, 291] on div "Options" at bounding box center [631, 301] width 558 height 21
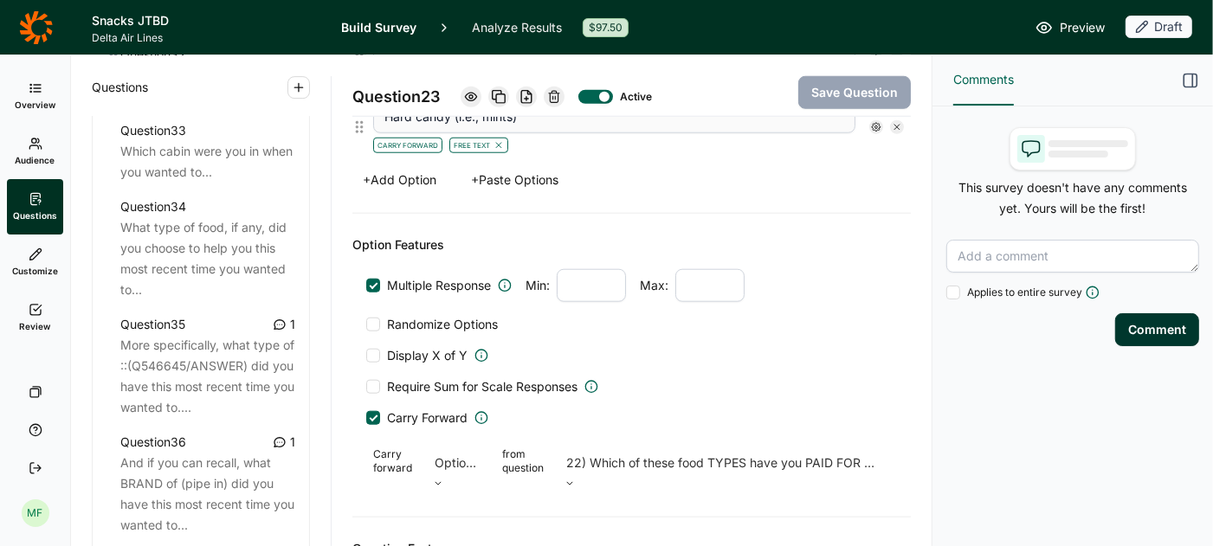
scroll to position [4124, 0]
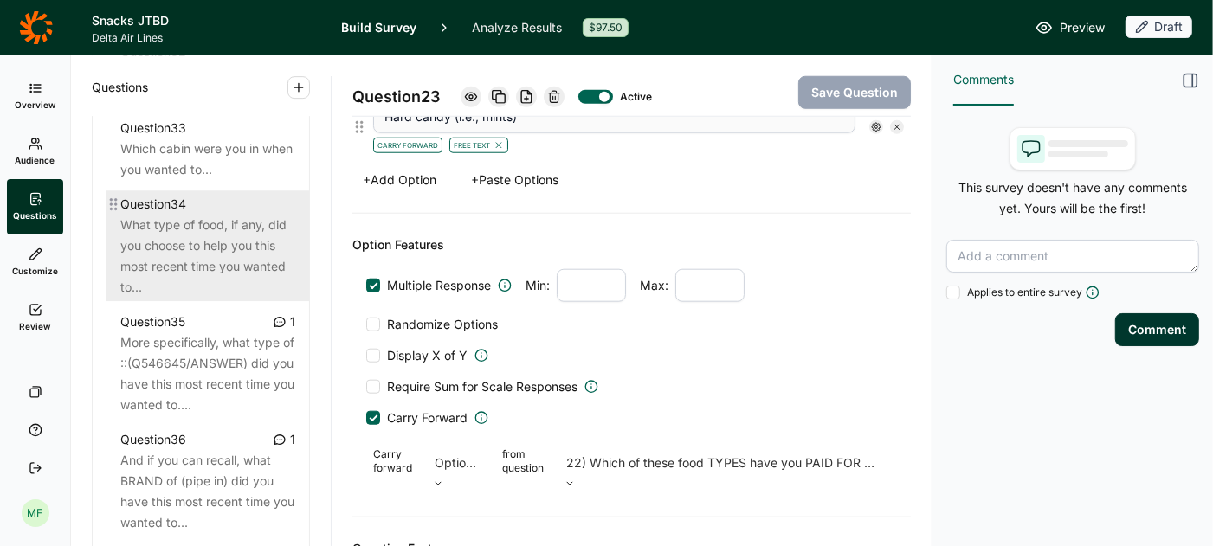
click at [192, 215] on div "What type of food, if any, did you choose to help you this most recent time you…" at bounding box center [207, 256] width 175 height 83
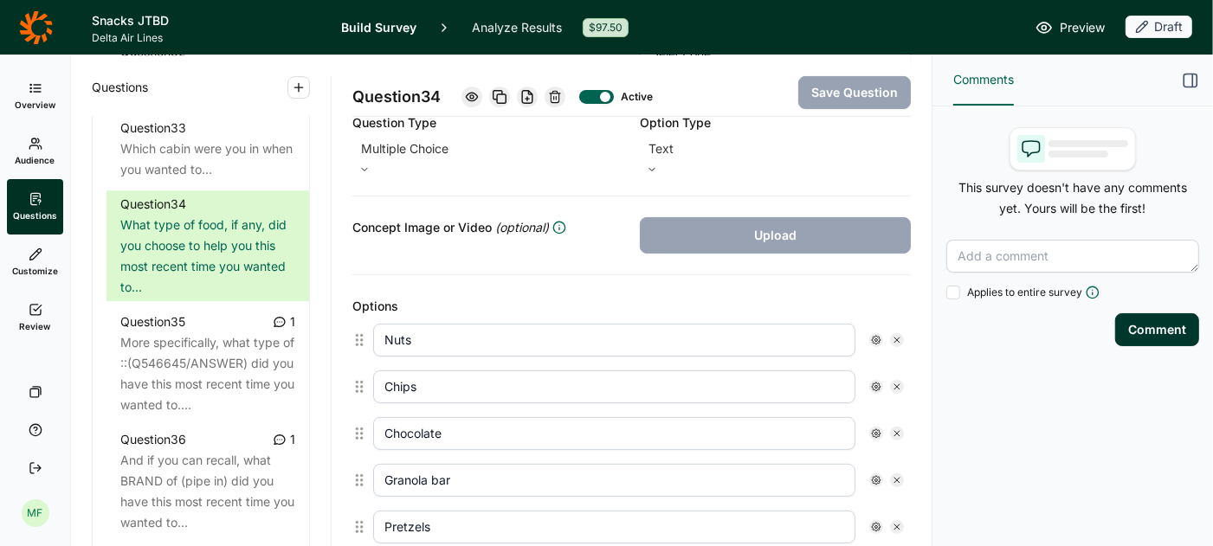
scroll to position [279, 0]
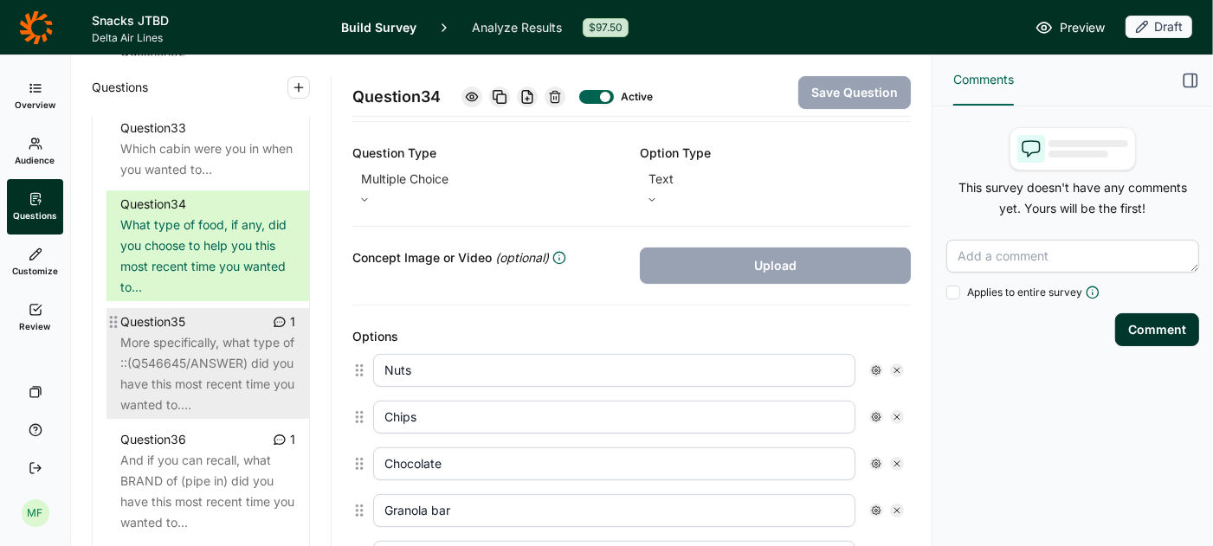
click at [217, 338] on div "More specifically, what type of ::(Q546645/ANSWER) did you have this most recen…" at bounding box center [207, 373] width 175 height 83
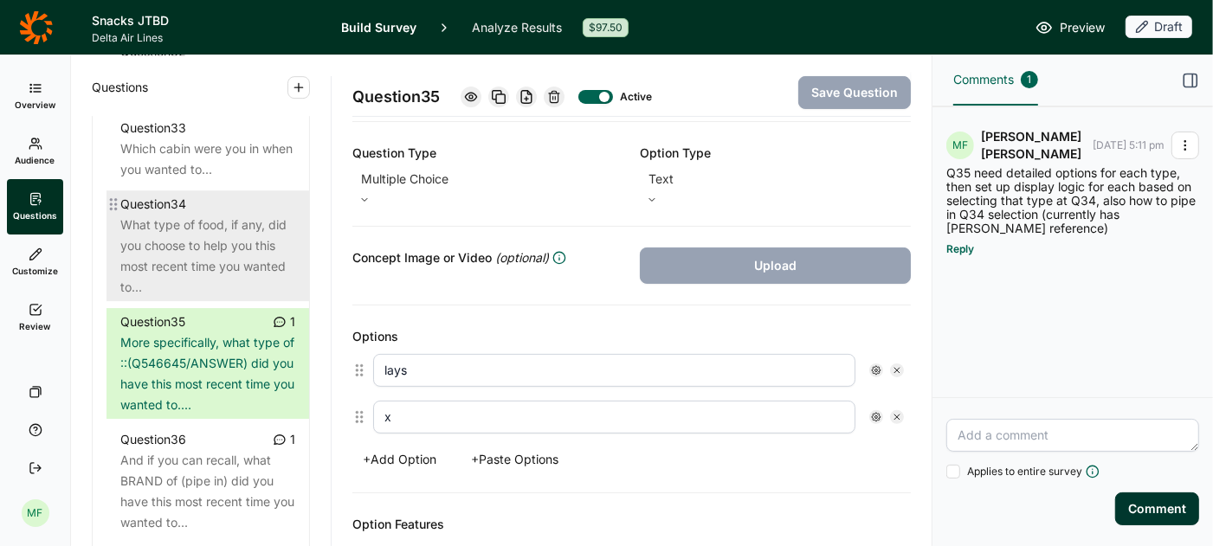
click at [161, 241] on div "What type of food, if any, did you choose to help you this most recent time you…" at bounding box center [207, 256] width 175 height 83
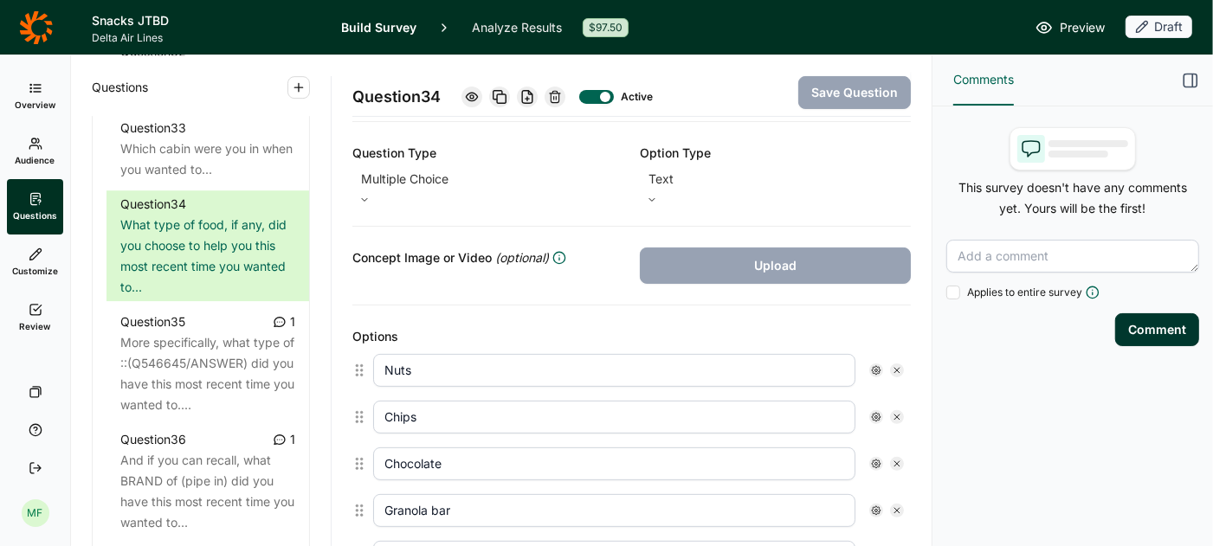
drag, startPoint x: 390, startPoint y: 355, endPoint x: 438, endPoint y: 476, distance: 130.2
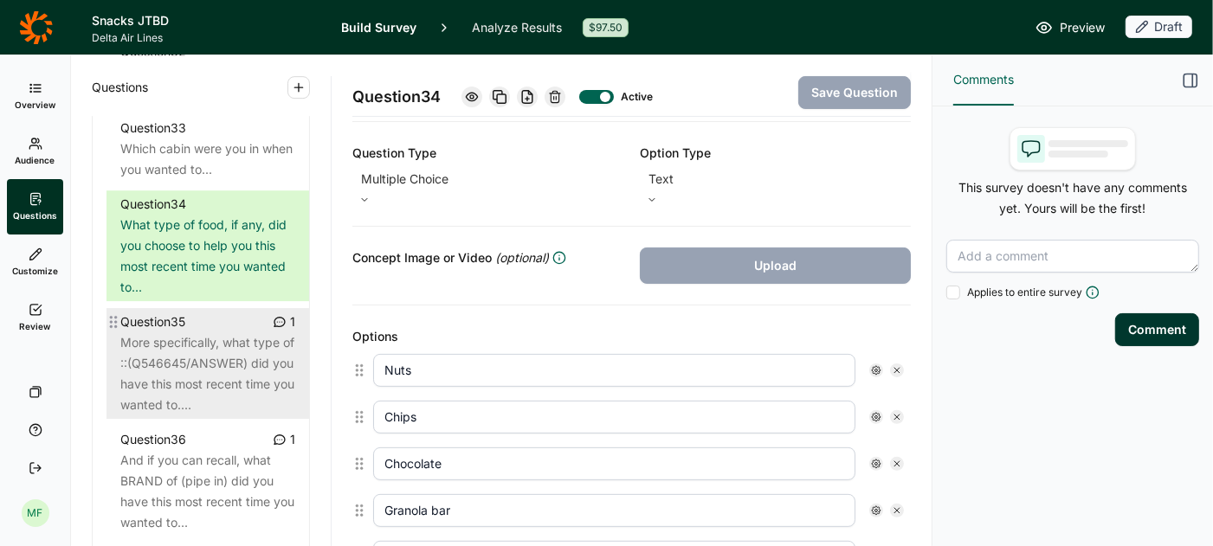
click at [194, 332] on div "More specifically, what type of ::(Q546645/ANSWER) did you have this most recen…" at bounding box center [207, 373] width 175 height 83
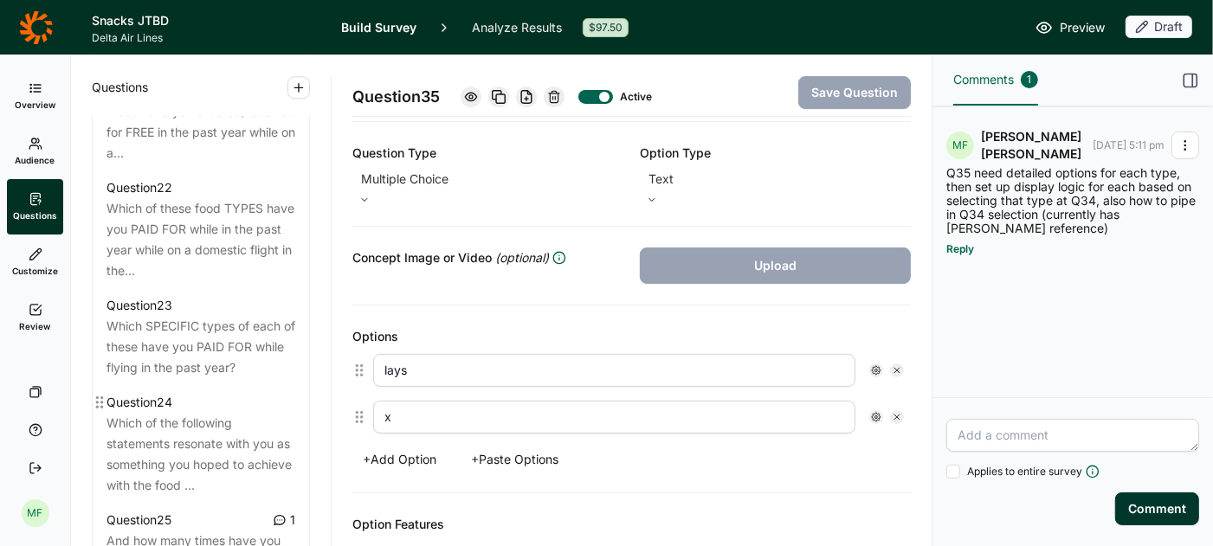
scroll to position [2995, 0]
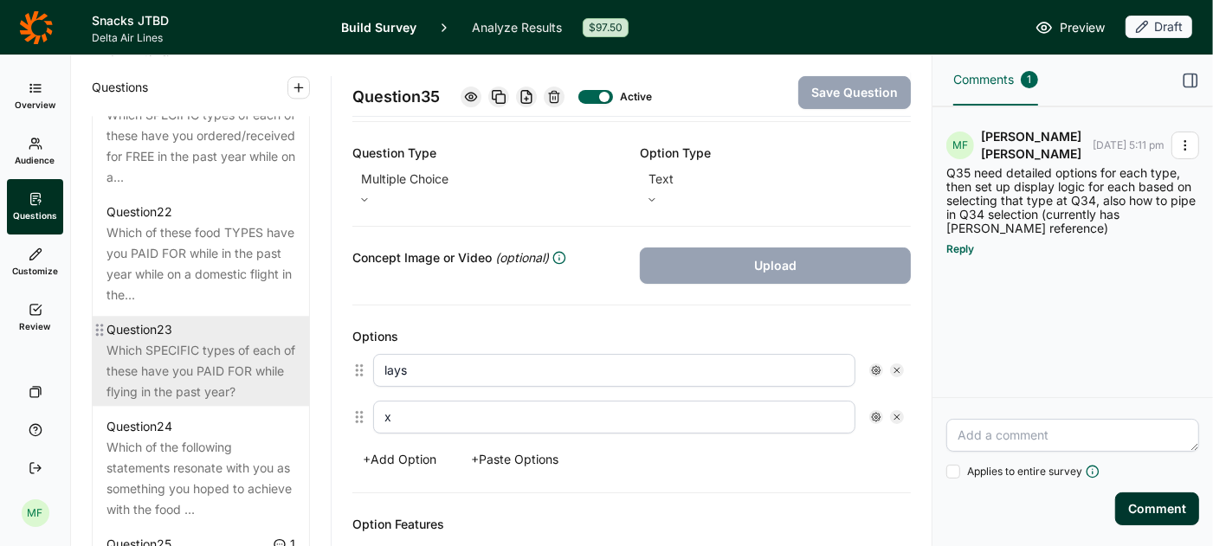
click at [204, 340] on div "Which SPECIFIC types of each of these have you PAID FOR while flying in the pas…" at bounding box center [200, 371] width 189 height 62
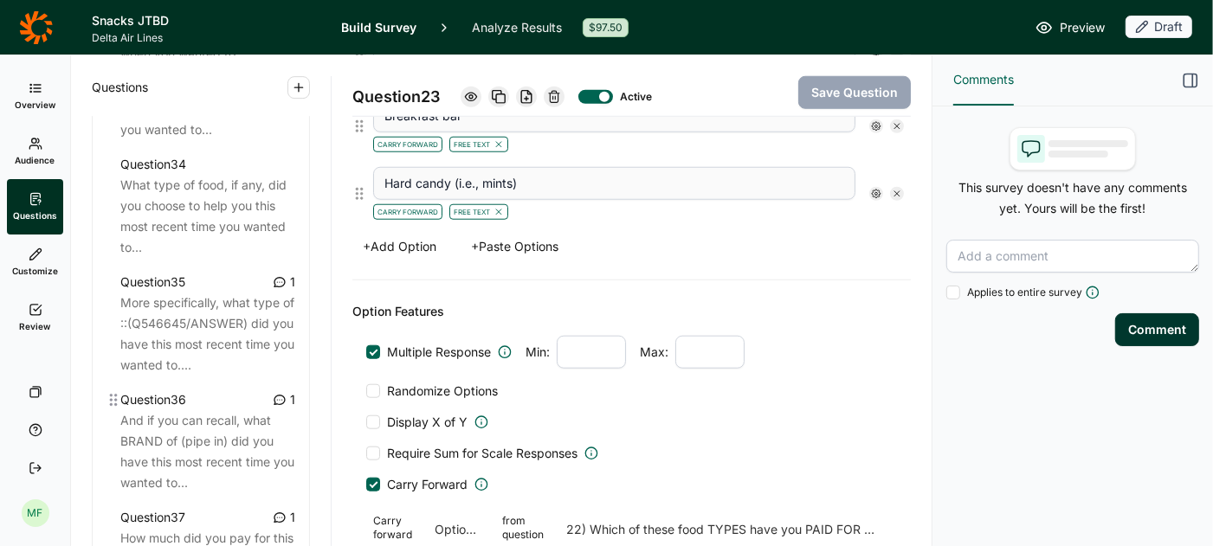
scroll to position [4134, 0]
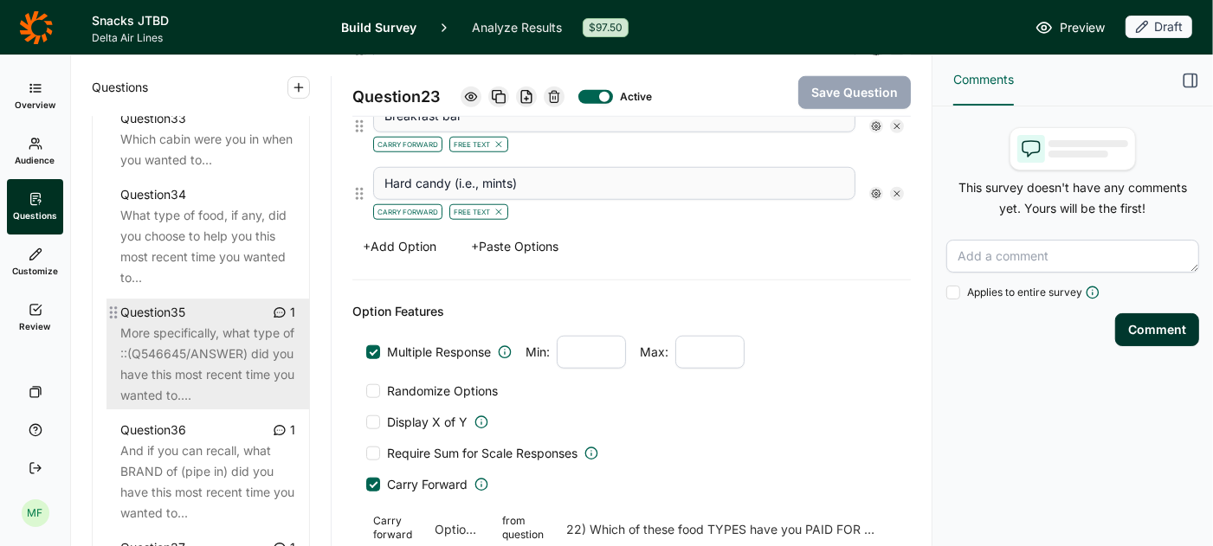
click at [183, 348] on div "More specifically, what type of ::(Q546645/ANSWER) did you have this most recen…" at bounding box center [207, 364] width 175 height 83
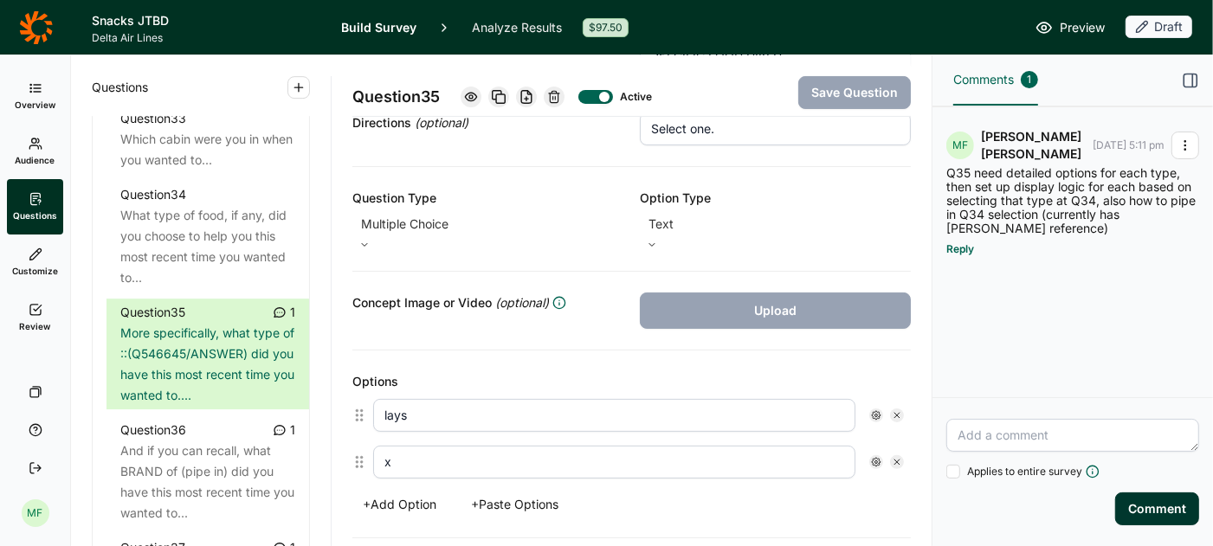
scroll to position [338, 0]
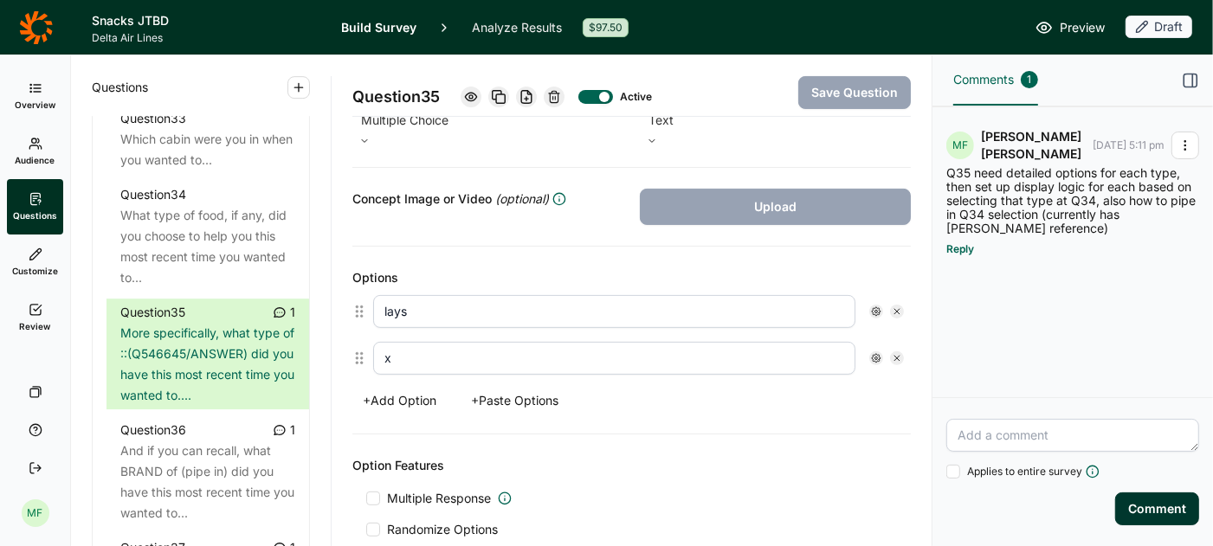
click at [492, 389] on button "+ Paste Options" at bounding box center [514, 401] width 108 height 24
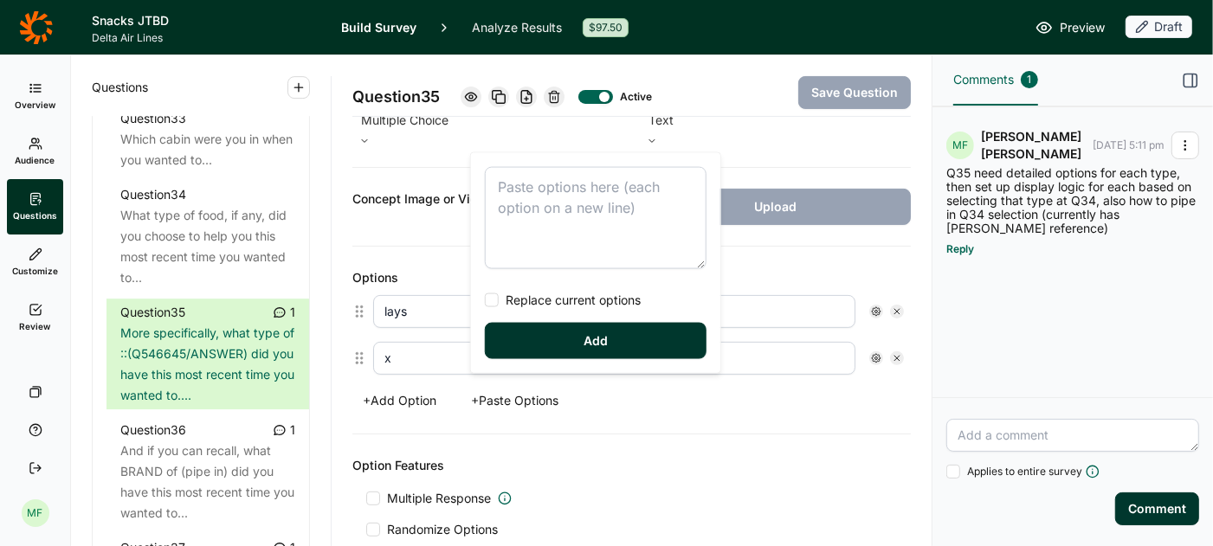
click at [540, 190] on textarea at bounding box center [596, 218] width 222 height 102
click at [505, 303] on span "Replace current options" at bounding box center [570, 300] width 142 height 17
click at [485, 300] on input "Replace current options" at bounding box center [485, 300] width 0 height 0
type textarea "Nuts Chips Chocolate Granola bar Pretzels Dried fruit Soft cookie Gummy candy H…"
click at [536, 340] on button "Add" at bounding box center [596, 341] width 222 height 36
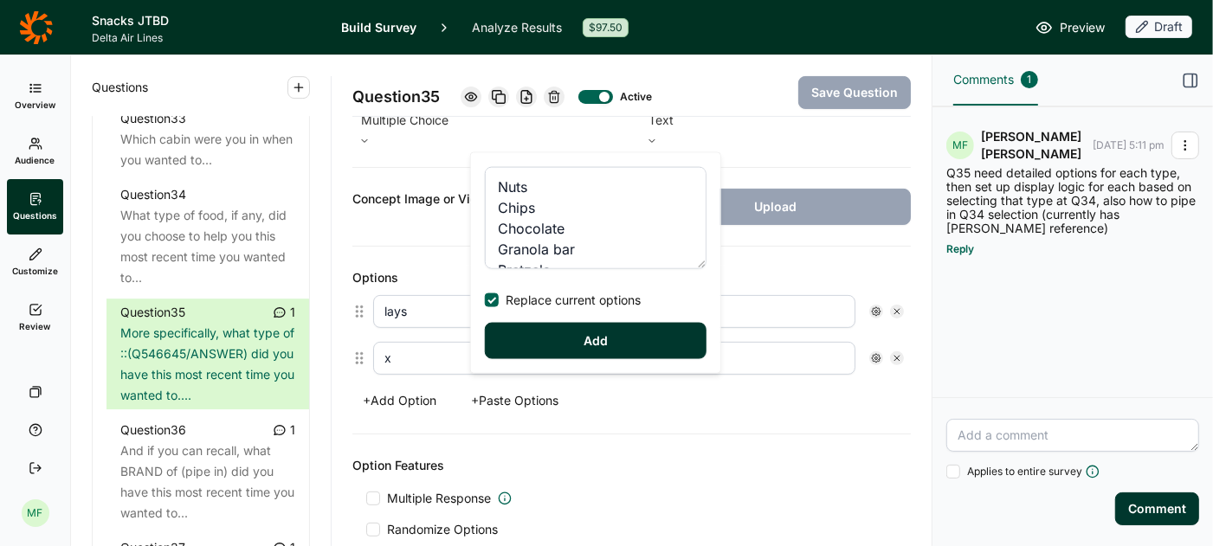
type input "Nuts"
type input "Chips"
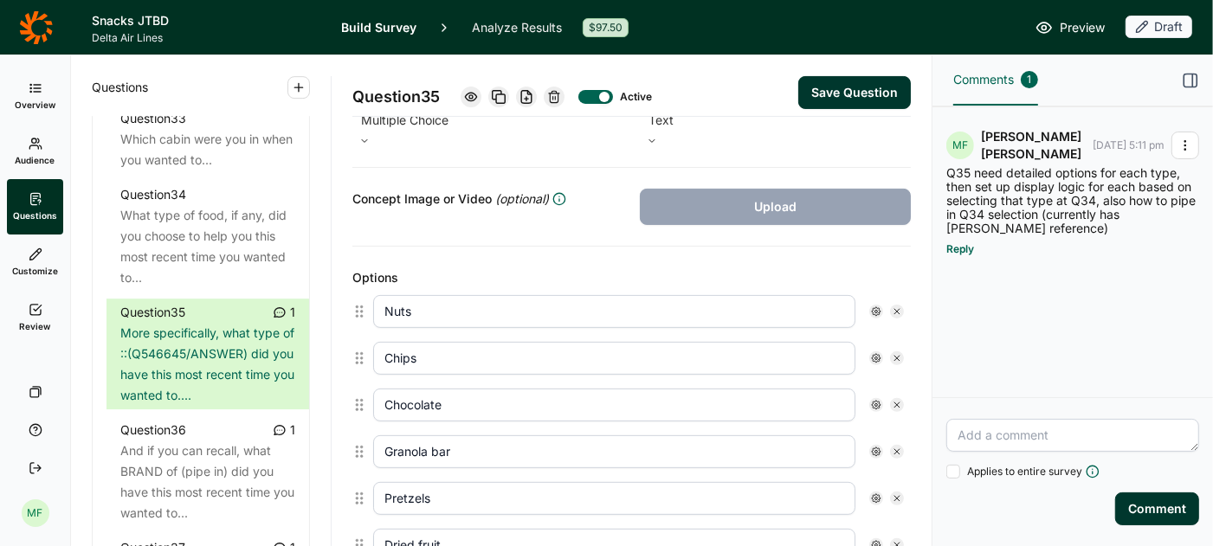
scroll to position [369, 0]
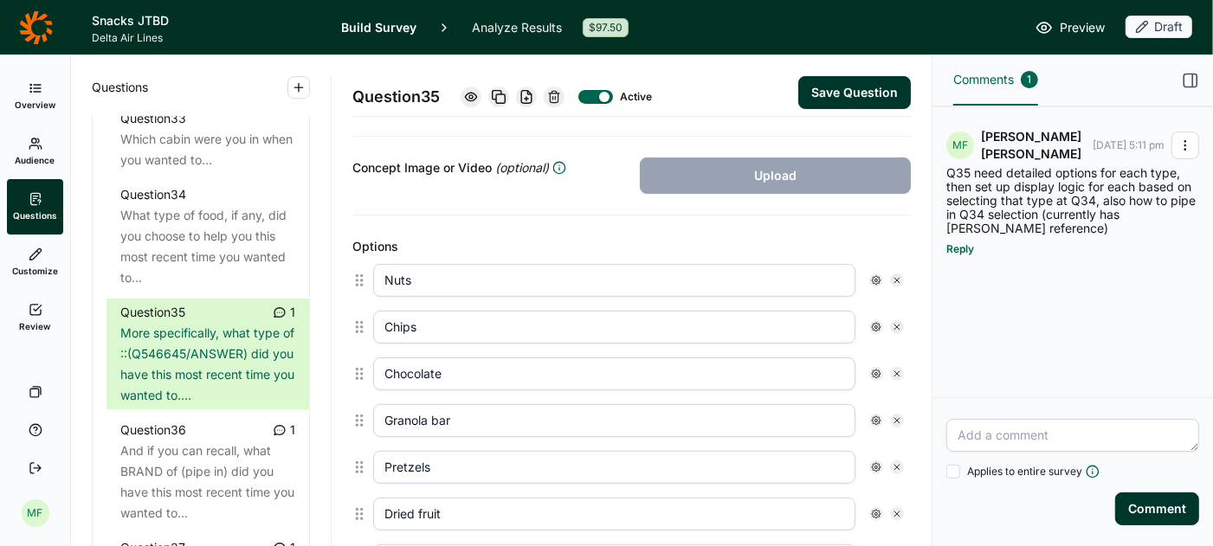
click at [879, 276] on use at bounding box center [876, 280] width 9 height 9
click at [892, 344] on div at bounding box center [891, 345] width 14 height 14
click at [884, 345] on input "Free Text" at bounding box center [884, 345] width 0 height 0
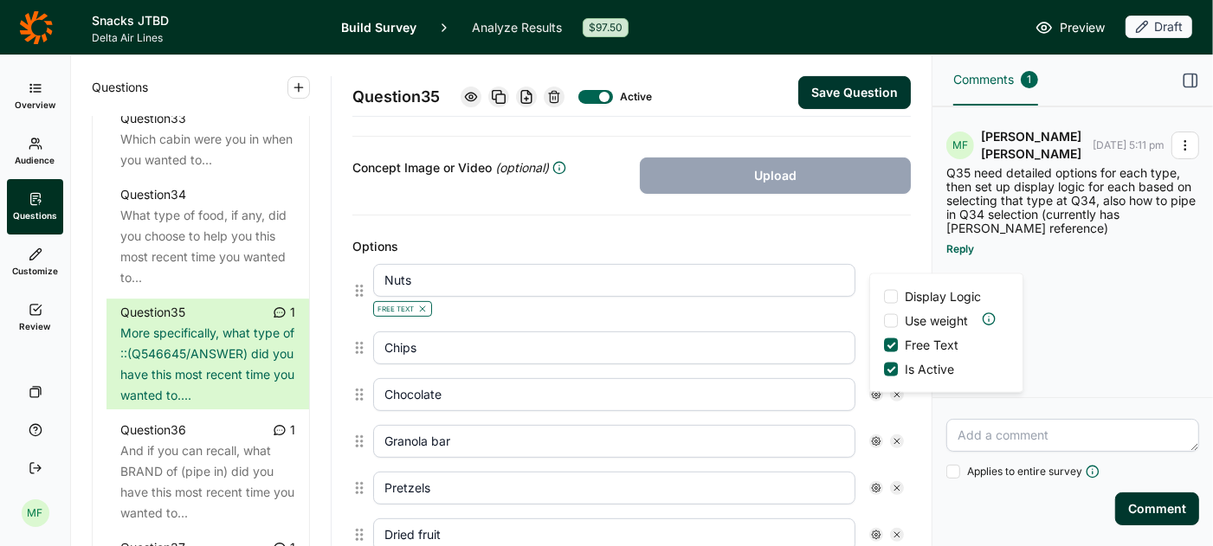
click at [1187, 76] on icon "button" at bounding box center [1190, 80] width 17 height 17
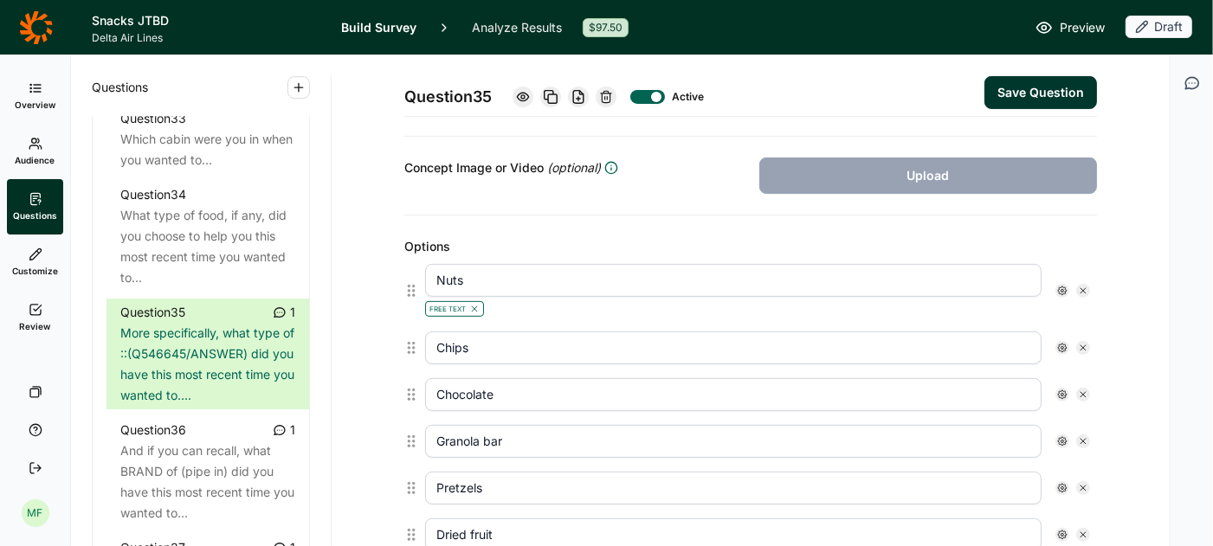
click at [1058, 343] on icon at bounding box center [1062, 348] width 10 height 10
click at [1076, 413] on div at bounding box center [1077, 412] width 14 height 14
click at [1070, 412] on input "Free Text" at bounding box center [1070, 412] width 0 height 0
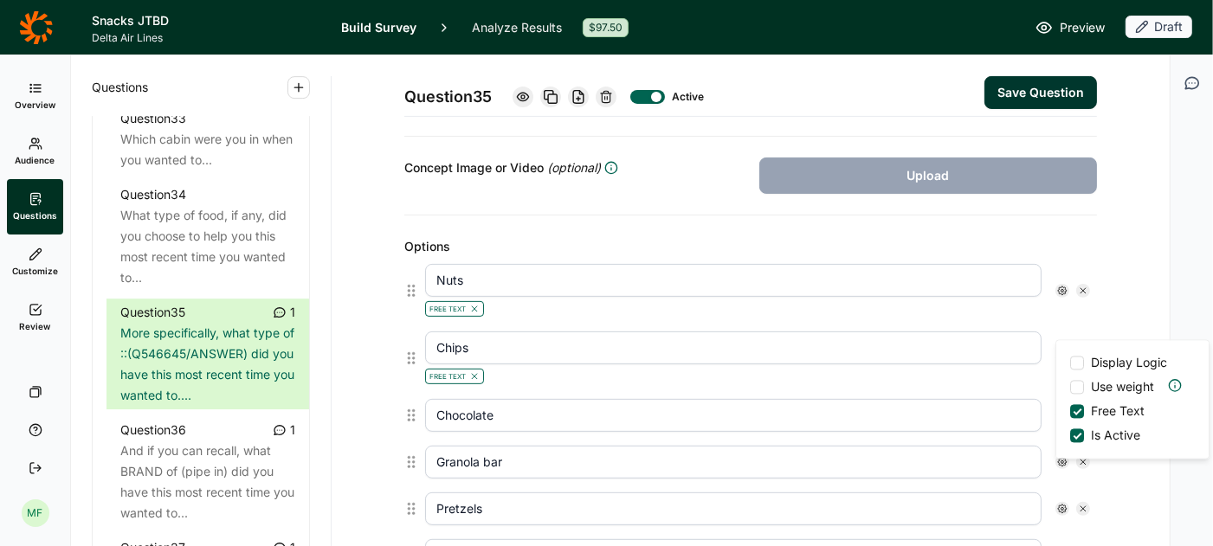
click at [1012, 338] on input "Chips" at bounding box center [733, 348] width 616 height 33
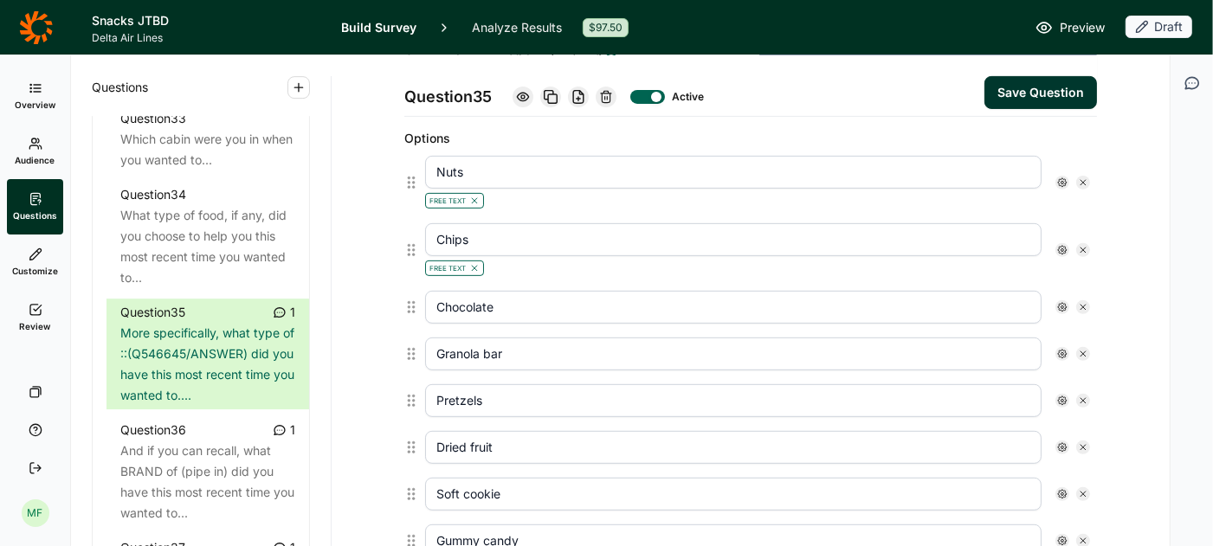
scroll to position [469, 0]
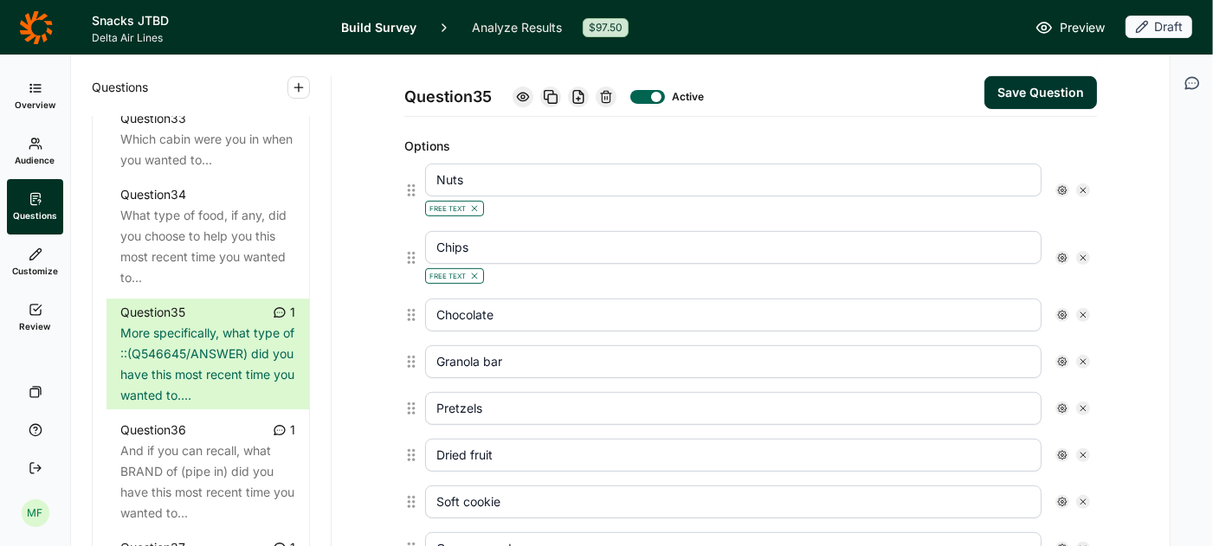
click at [1059, 310] on icon at bounding box center [1062, 315] width 10 height 10
click at [1079, 380] on div at bounding box center [1077, 378] width 14 height 14
click at [1070, 378] on input "Free Text" at bounding box center [1070, 378] width 0 height 0
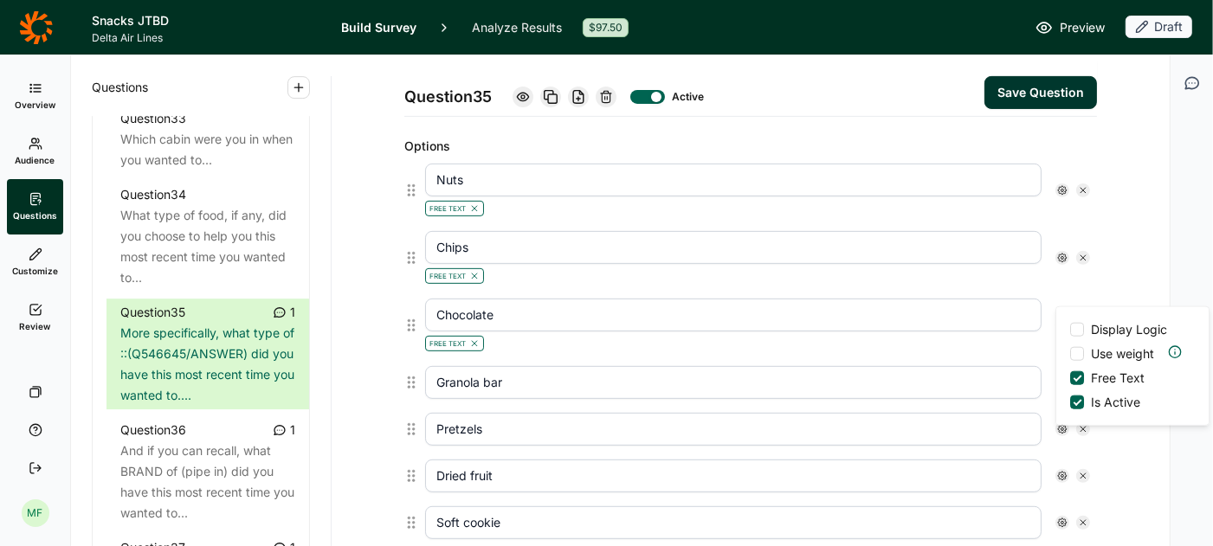
click at [1028, 303] on input "Chocolate" at bounding box center [733, 315] width 616 height 33
click at [1059, 377] on icon at bounding box center [1062, 382] width 10 height 10
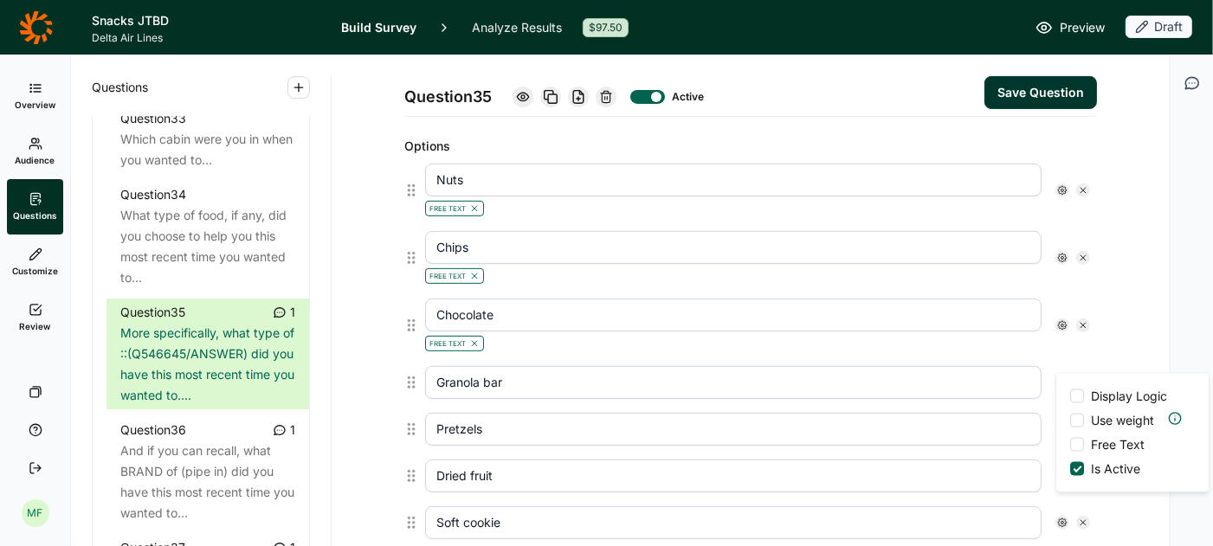
click at [1077, 444] on div at bounding box center [1077, 445] width 14 height 14
click at [1070, 445] on input "Free Text" at bounding box center [1070, 445] width 0 height 0
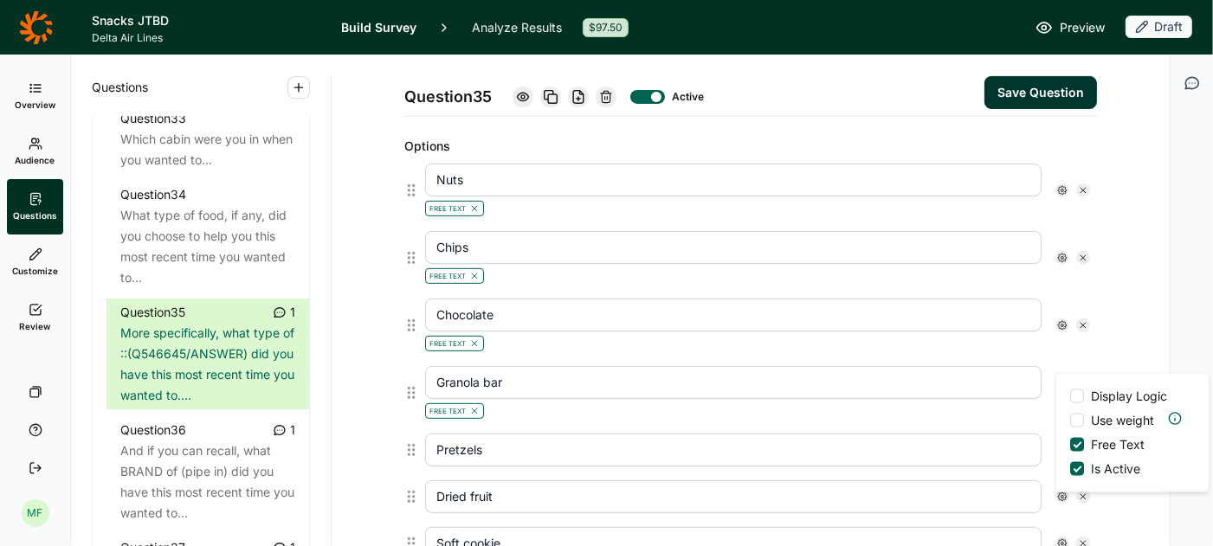
click at [1007, 434] on input "Pretzels" at bounding box center [733, 450] width 616 height 33
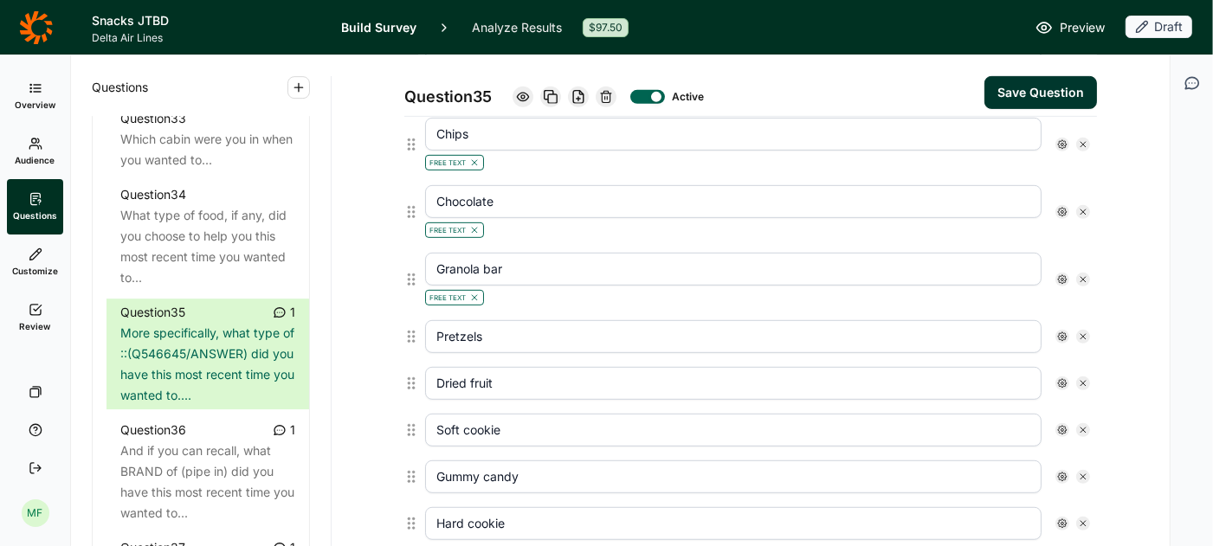
scroll to position [603, 0]
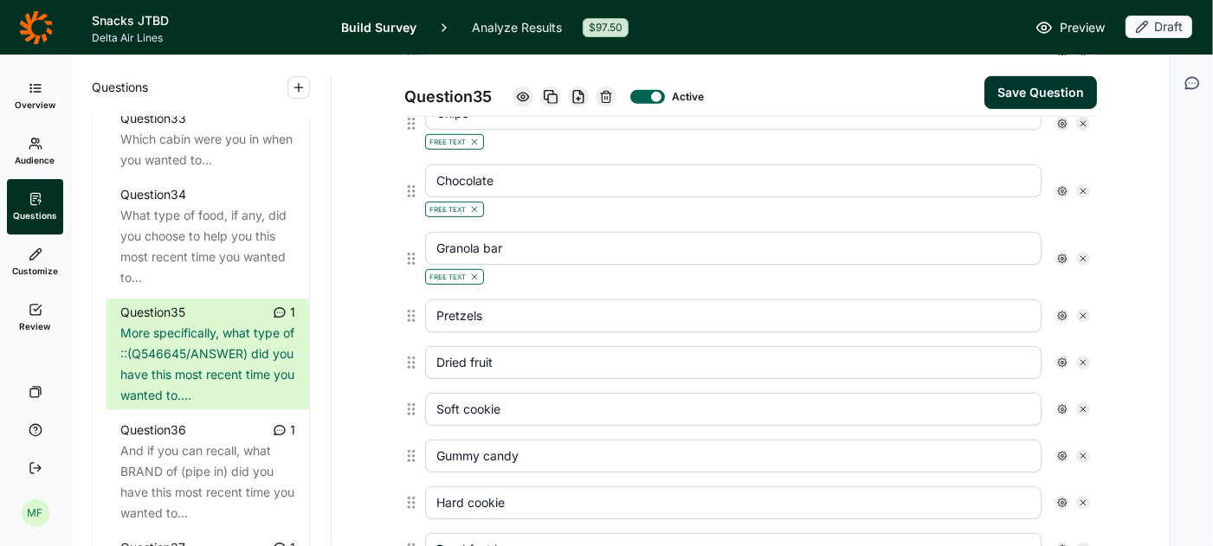
click at [1059, 311] on icon at bounding box center [1062, 316] width 10 height 10
click at [1072, 372] on div at bounding box center [1077, 377] width 14 height 14
click at [1070, 377] on input "Free Text" at bounding box center [1070, 377] width 0 height 0
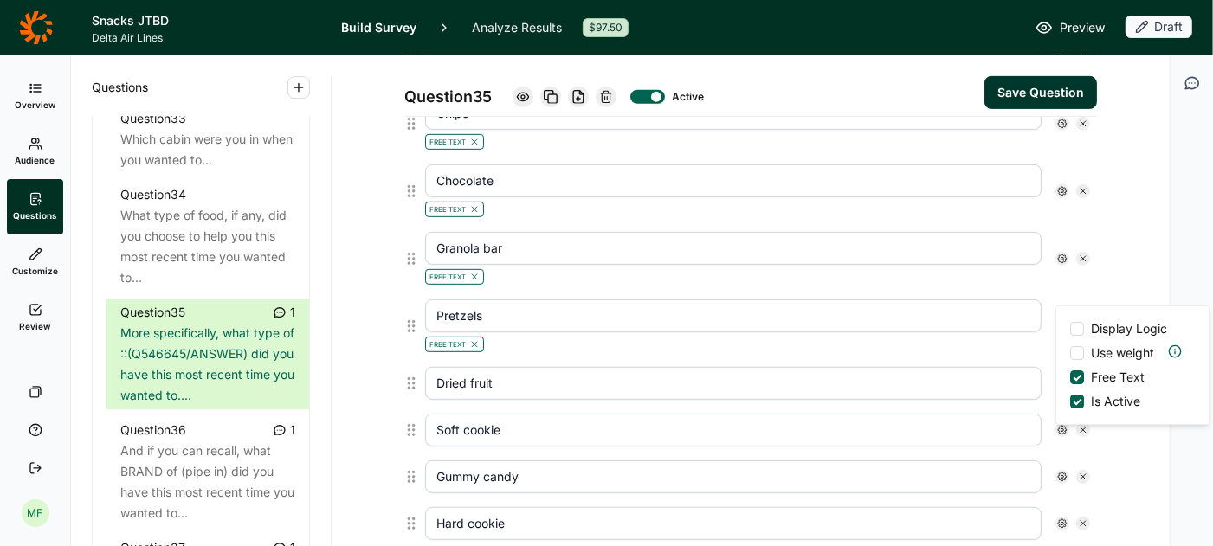
click at [994, 308] on input "Pretzels" at bounding box center [733, 315] width 616 height 33
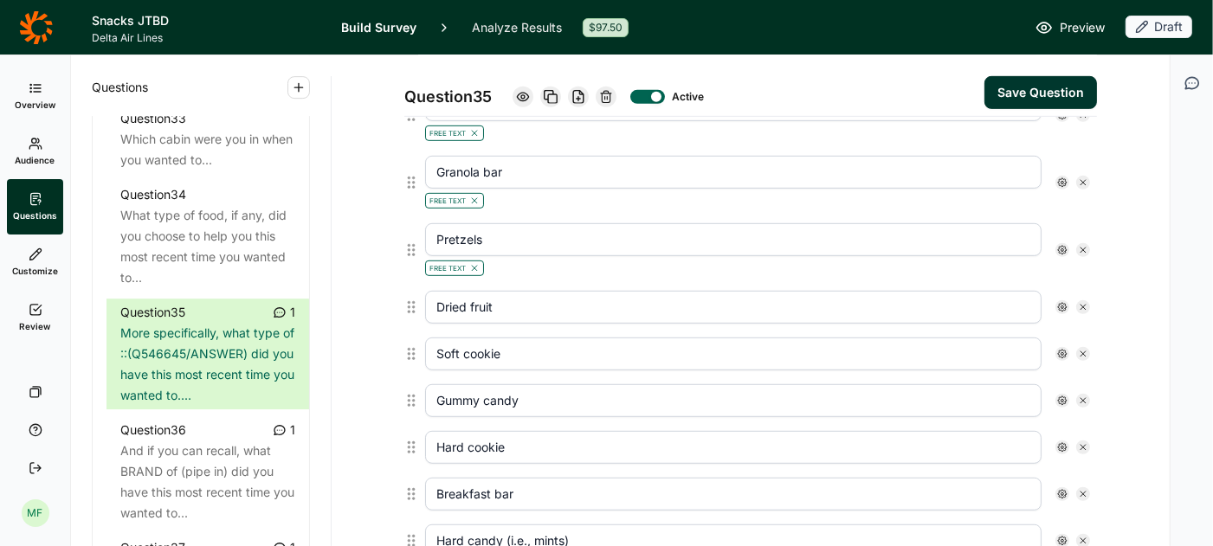
scroll to position [682, 0]
click at [1061, 300] on use at bounding box center [1062, 304] width 9 height 9
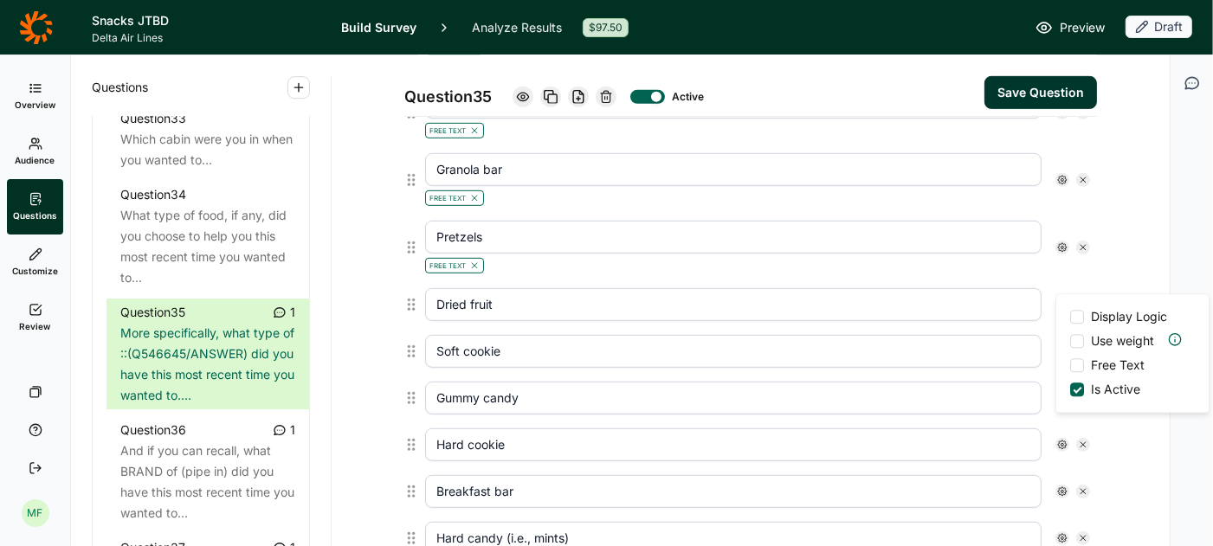
click at [1077, 360] on div at bounding box center [1077, 365] width 14 height 14
click at [1070, 365] on input "Free Text" at bounding box center [1070, 365] width 0 height 0
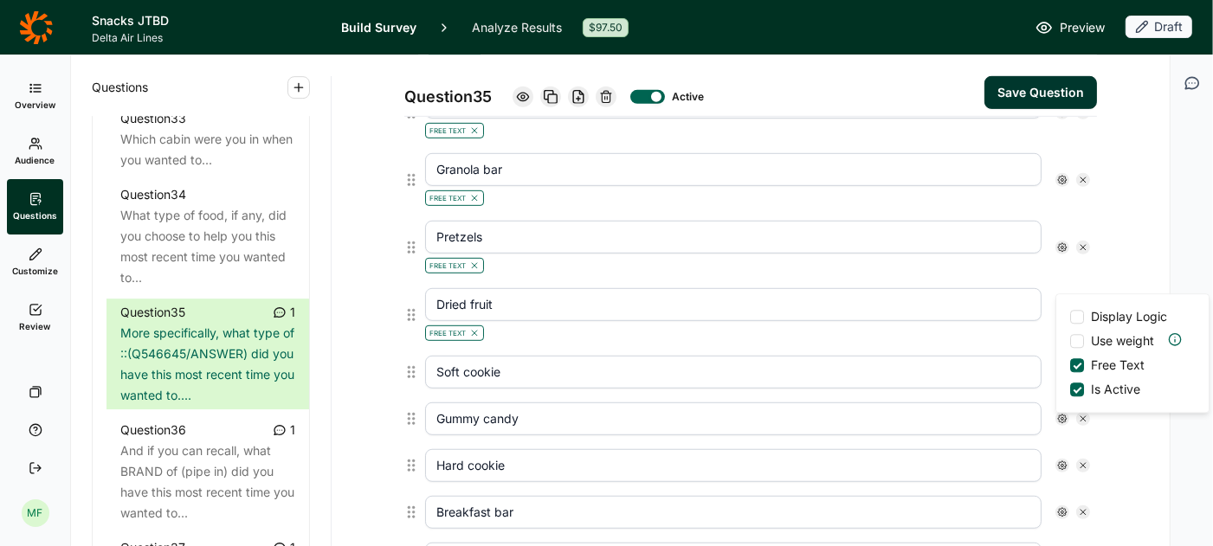
click at [1008, 321] on div "Free Text" at bounding box center [733, 331] width 616 height 21
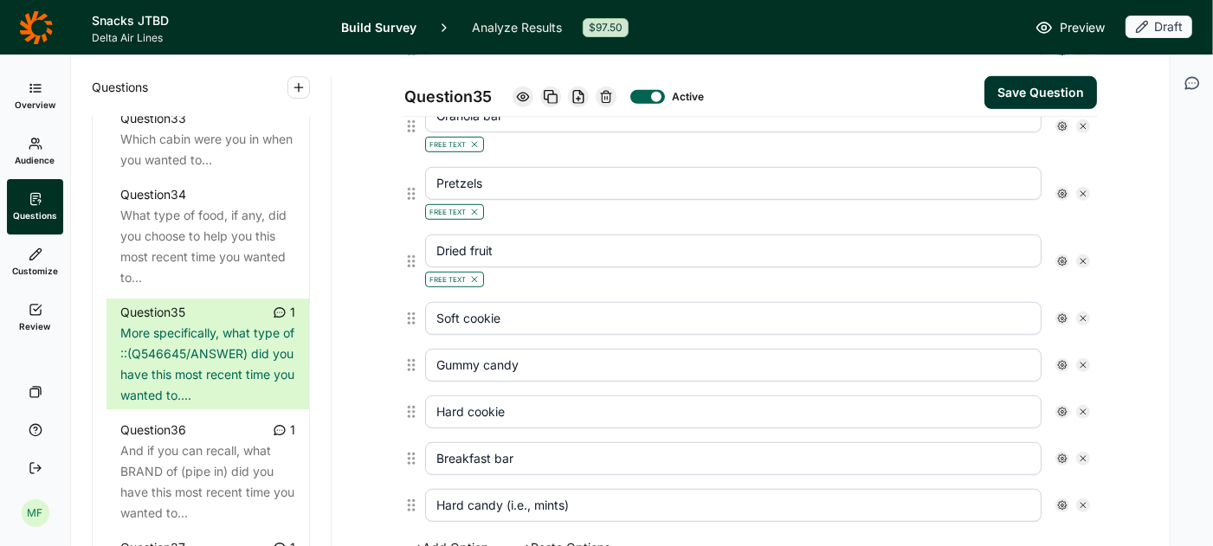
scroll to position [738, 0]
click at [1062, 311] on icon at bounding box center [1062, 316] width 10 height 10
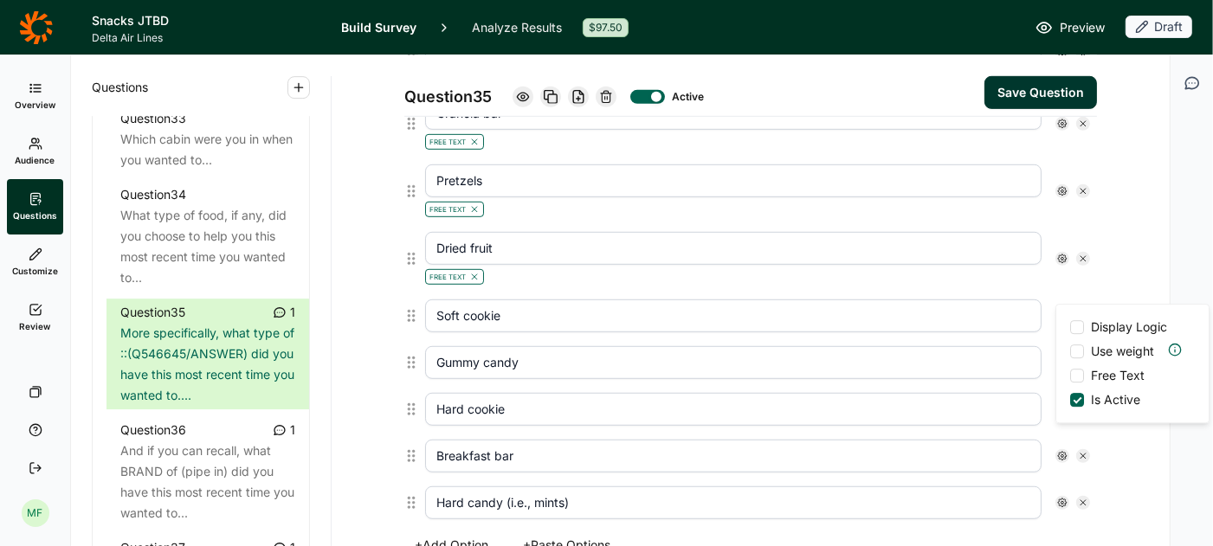
click at [1078, 380] on div at bounding box center [1077, 376] width 14 height 14
click at [1070, 376] on input "Free Text" at bounding box center [1070, 376] width 0 height 0
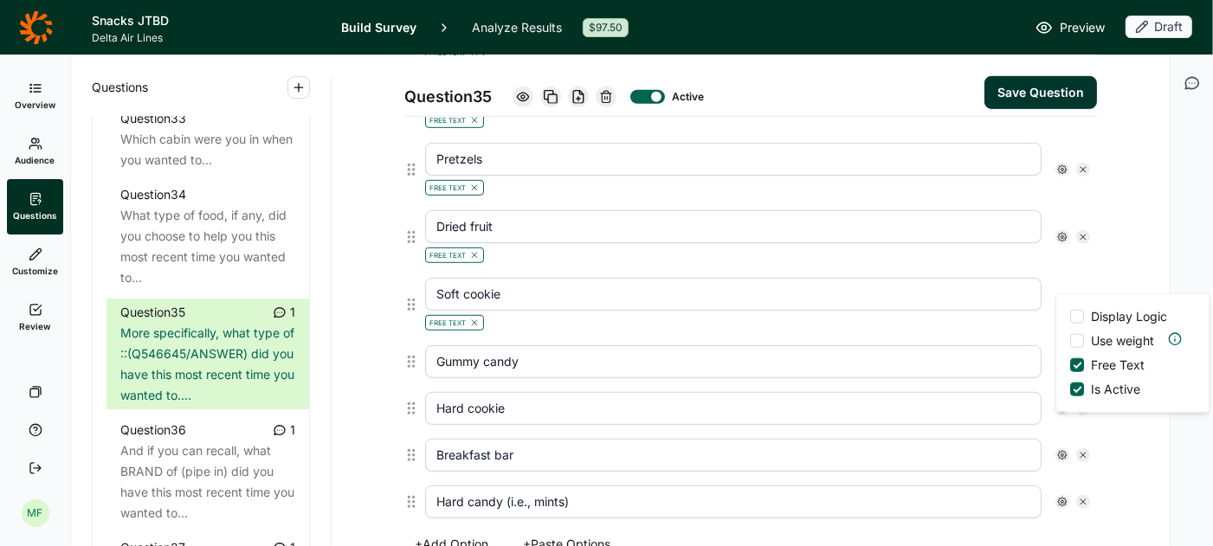
click at [1017, 317] on div "Soft cookie Free Text Display Logic Use weight Free Text Is Active" at bounding box center [757, 305] width 679 height 68
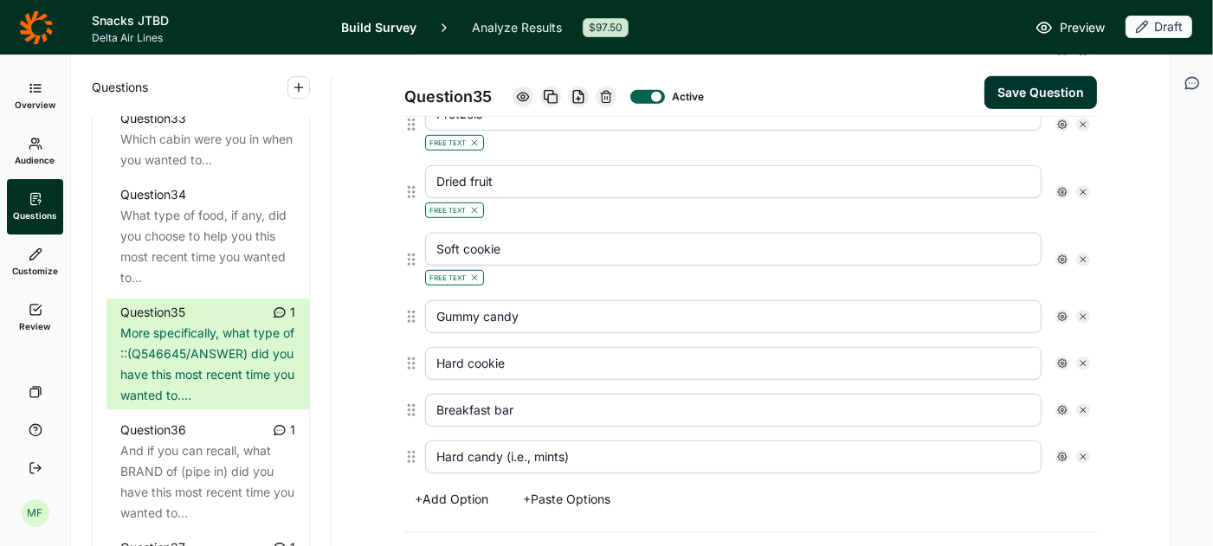
scroll to position [834, 0]
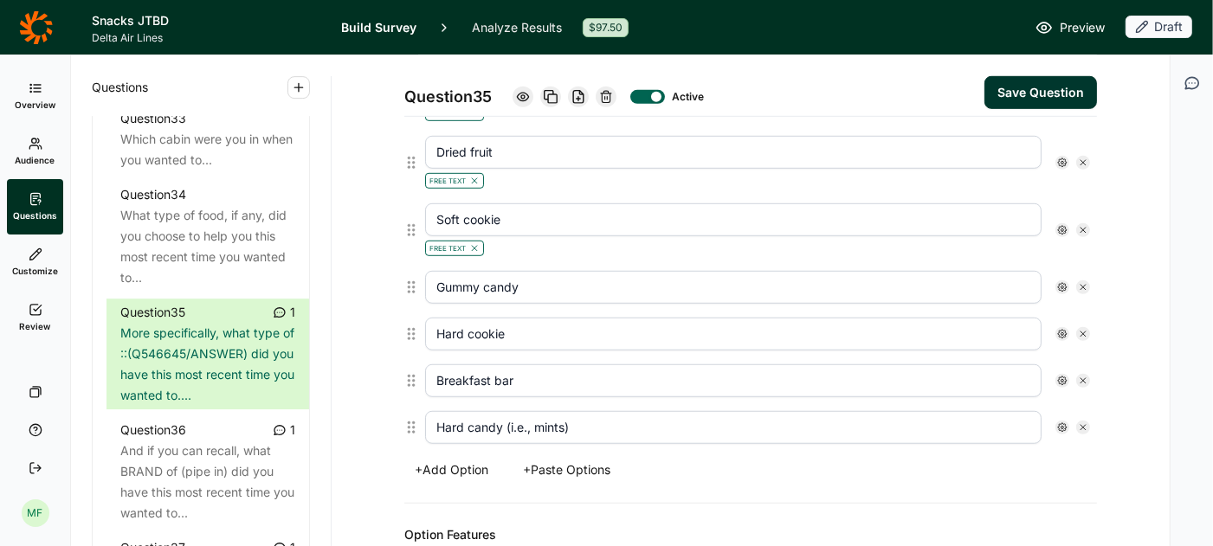
click at [1061, 283] on use at bounding box center [1062, 287] width 9 height 9
click at [1079, 351] on div at bounding box center [1077, 347] width 14 height 14
click at [1070, 347] on input "Free Text" at bounding box center [1070, 347] width 0 height 0
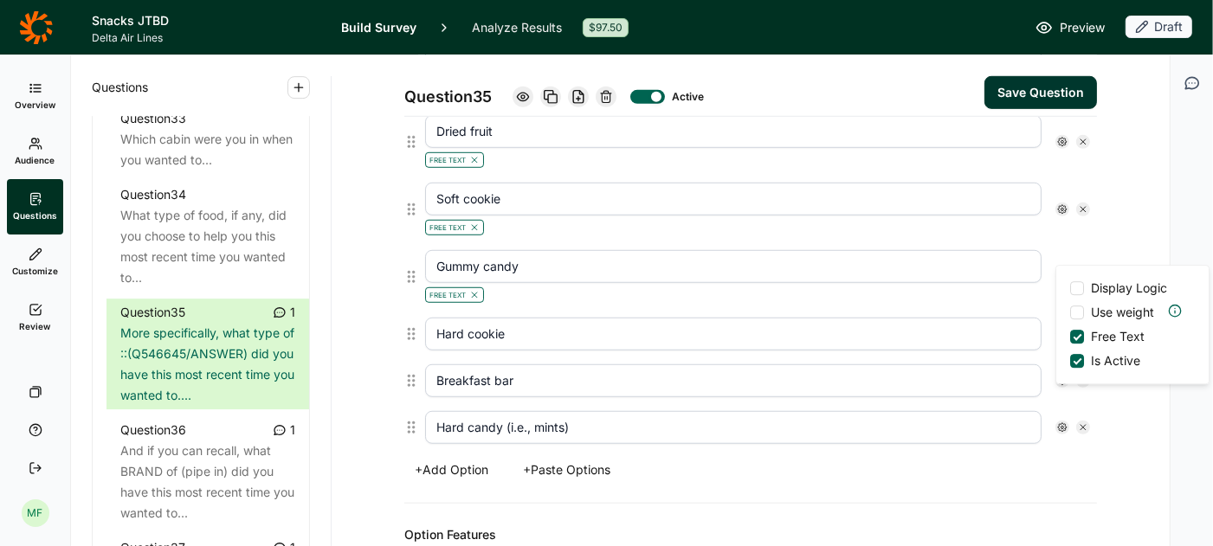
click at [989, 311] on div "Hard cookie" at bounding box center [757, 334] width 679 height 47
click at [1059, 329] on icon at bounding box center [1062, 334] width 10 height 10
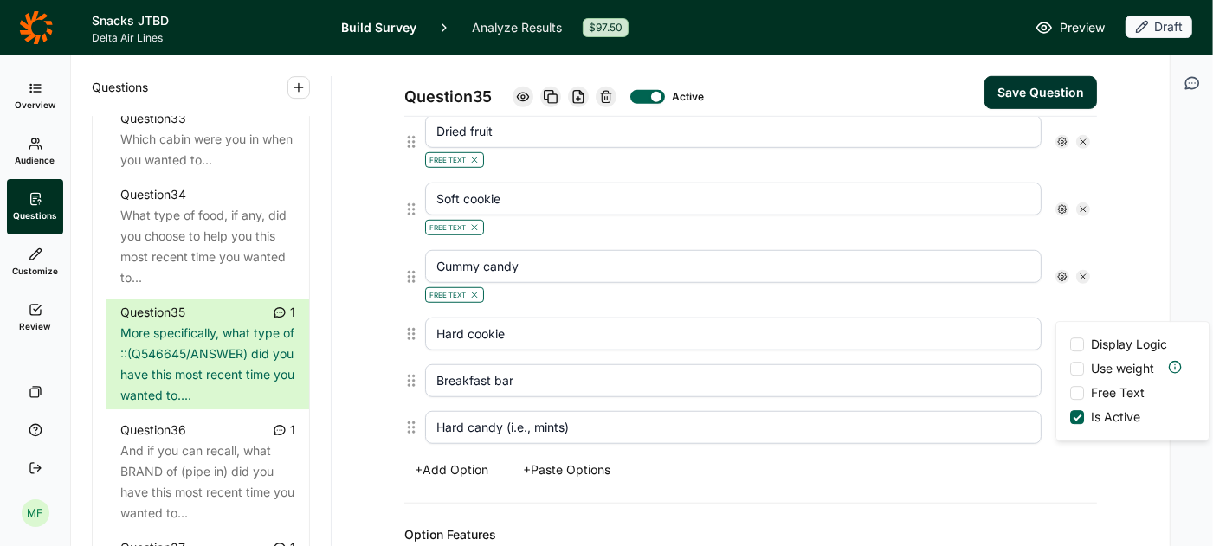
click at [1076, 392] on div at bounding box center [1077, 393] width 14 height 14
click at [1070, 393] on input "Free Text" at bounding box center [1070, 393] width 0 height 0
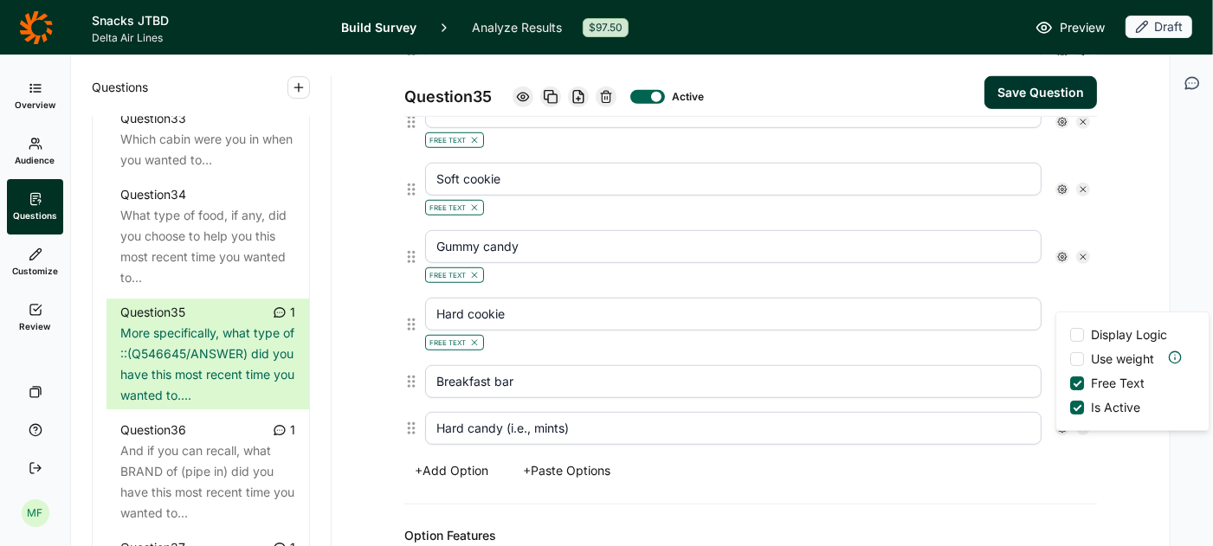
click at [1024, 365] on input "Breakfast bar" at bounding box center [733, 381] width 616 height 33
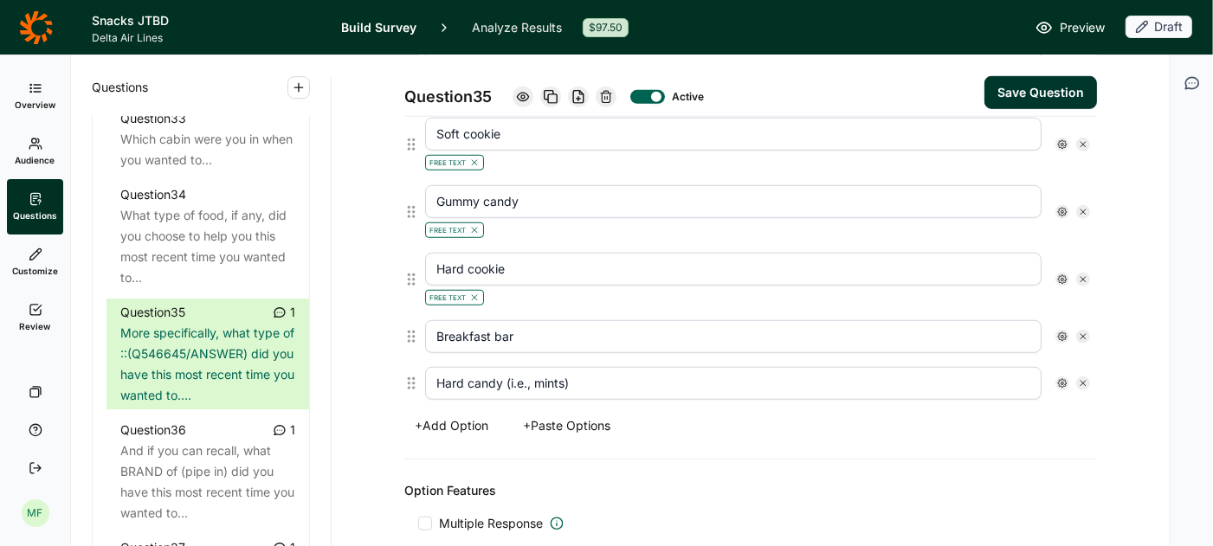
click at [1064, 332] on icon at bounding box center [1062, 337] width 10 height 10
click at [1074, 392] on div at bounding box center [1077, 396] width 14 height 14
click at [1070, 396] on input "Free Text" at bounding box center [1070, 396] width 0 height 0
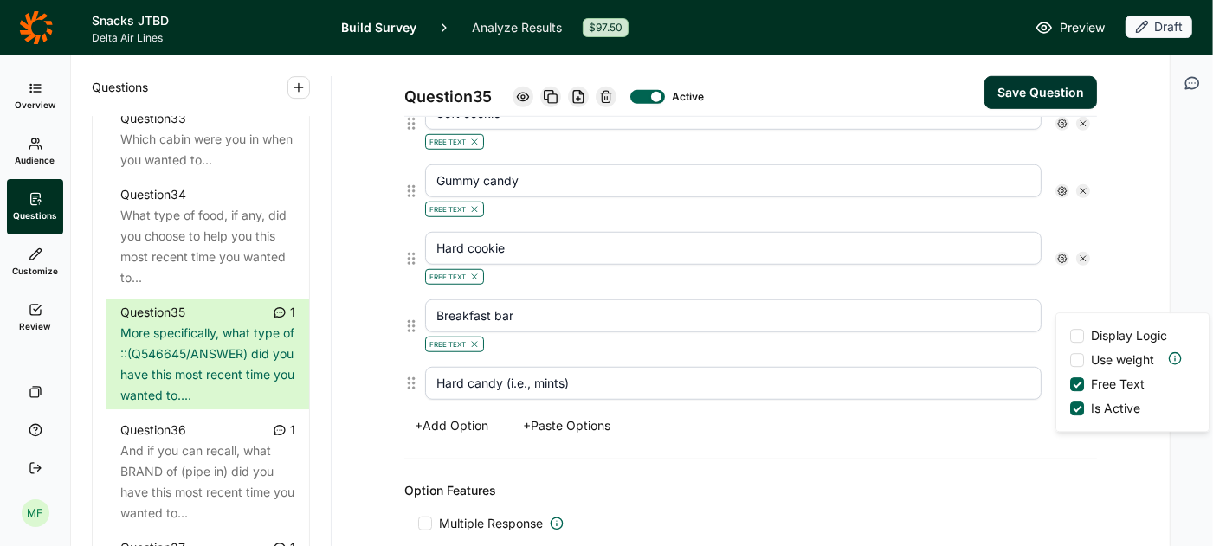
click at [1015, 367] on input "Hard candy (i.e., mints)" at bounding box center [733, 383] width 616 height 33
click at [1059, 379] on use at bounding box center [1062, 383] width 9 height 9
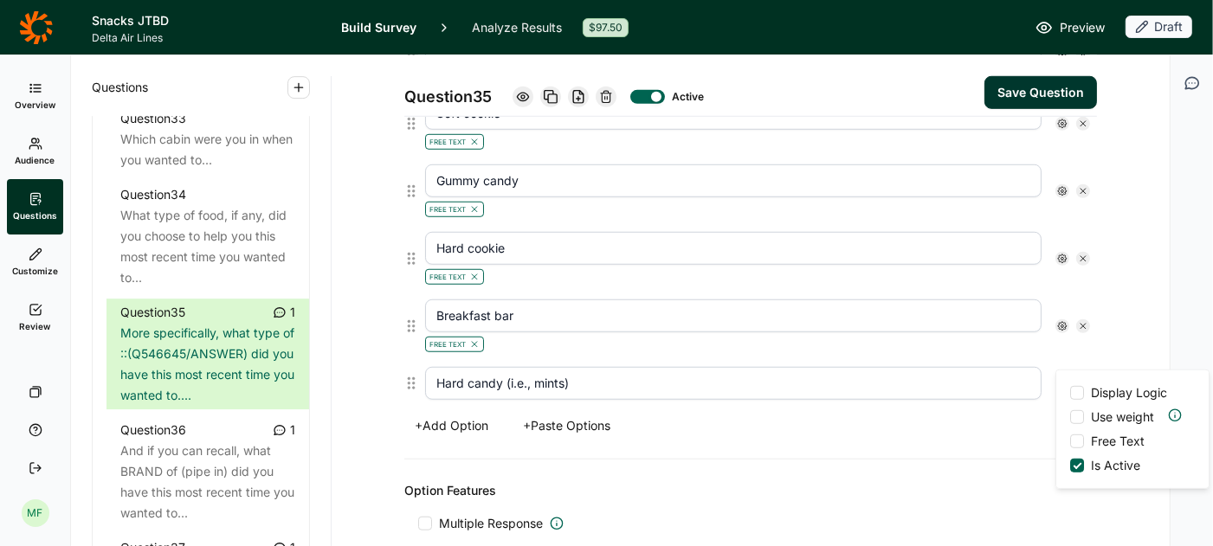
click at [1075, 433] on label "Free Text" at bounding box center [1107, 441] width 74 height 17
click at [1070, 441] on input "Free Text" at bounding box center [1070, 441] width 0 height 0
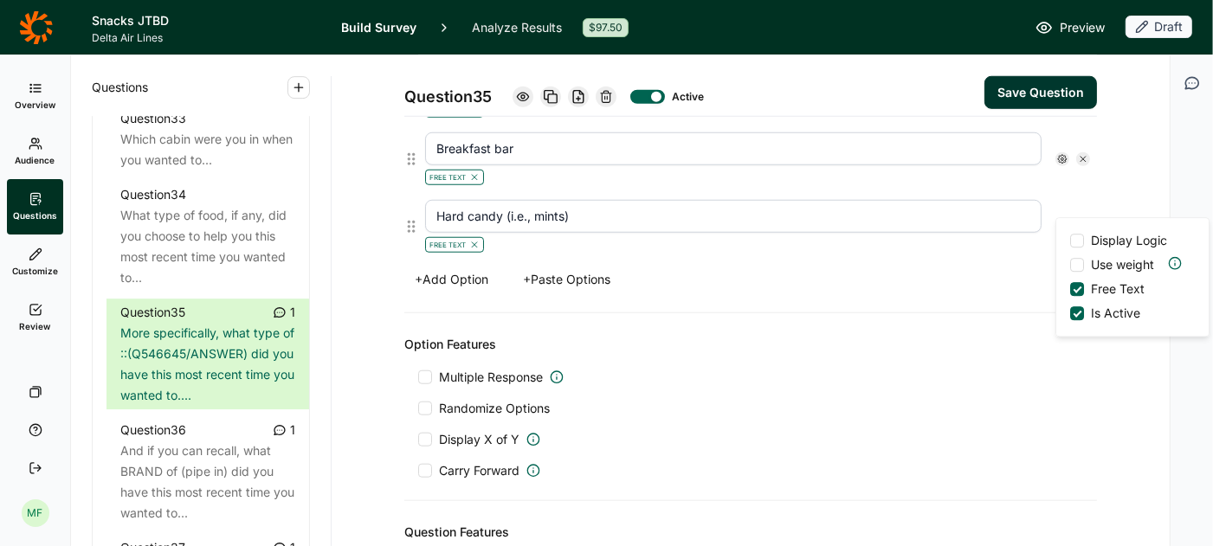
scroll to position [1109, 0]
click at [426, 370] on div at bounding box center [425, 377] width 14 height 14
click at [418, 377] on input "Multiple Response" at bounding box center [418, 377] width 0 height 0
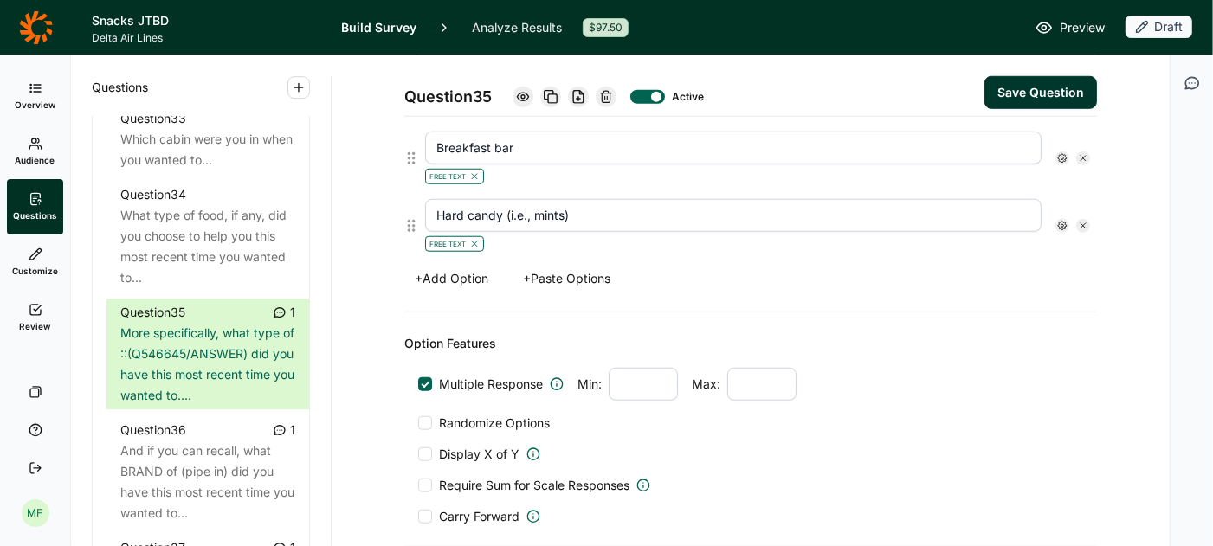
click at [425, 416] on div at bounding box center [425, 423] width 14 height 14
click at [418, 423] on input "Randomize Options" at bounding box center [418, 423] width 0 height 0
click at [425, 510] on div at bounding box center [425, 517] width 14 height 14
click at [418, 517] on input "Carry Forward" at bounding box center [418, 517] width 0 height 0
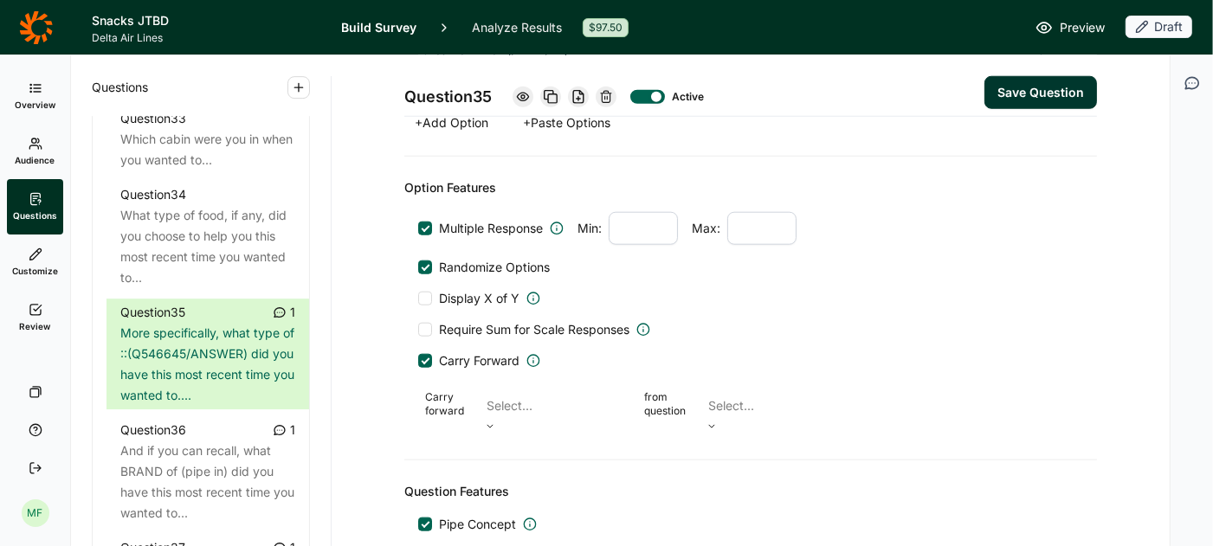
scroll to position [1265, 0]
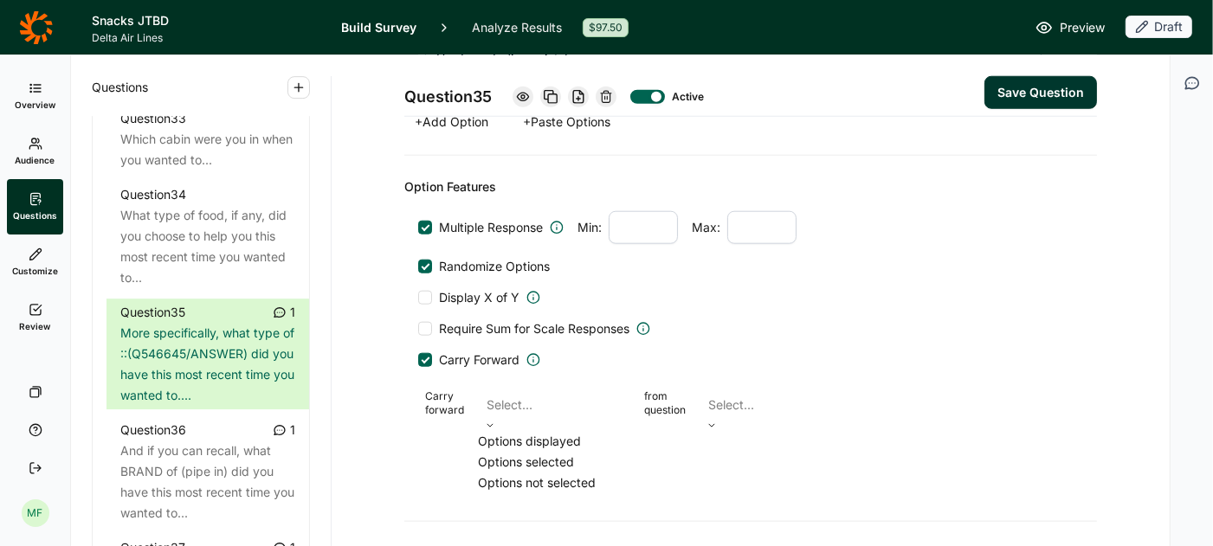
click at [495, 421] on icon at bounding box center [490, 426] width 10 height 10
click at [562, 460] on div "Options selected" at bounding box center [554, 462] width 152 height 21
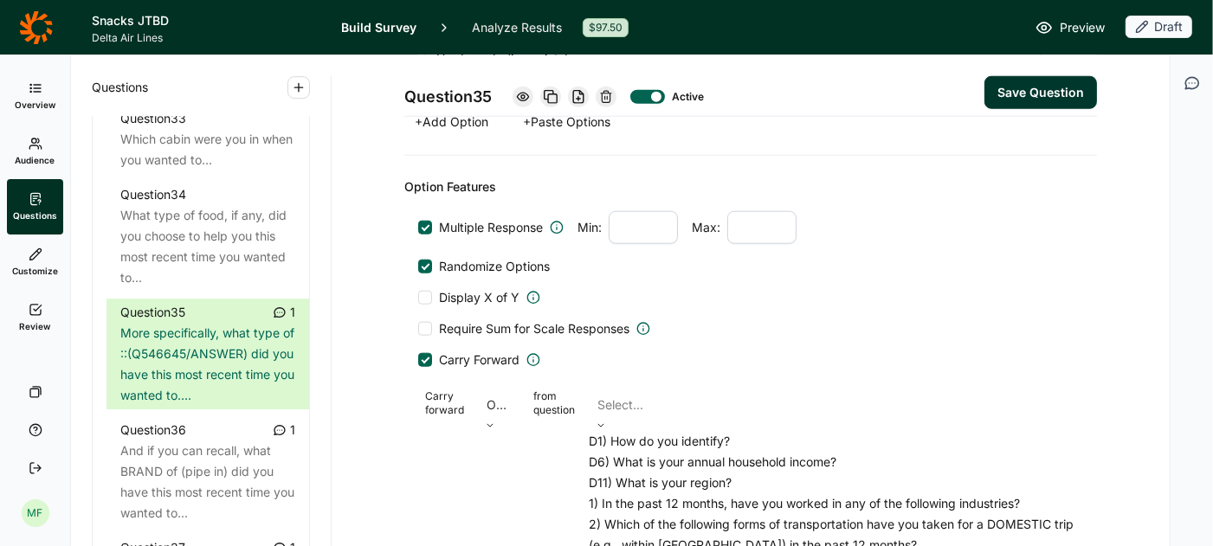
click at [726, 393] on div at bounding box center [832, 405] width 470 height 24
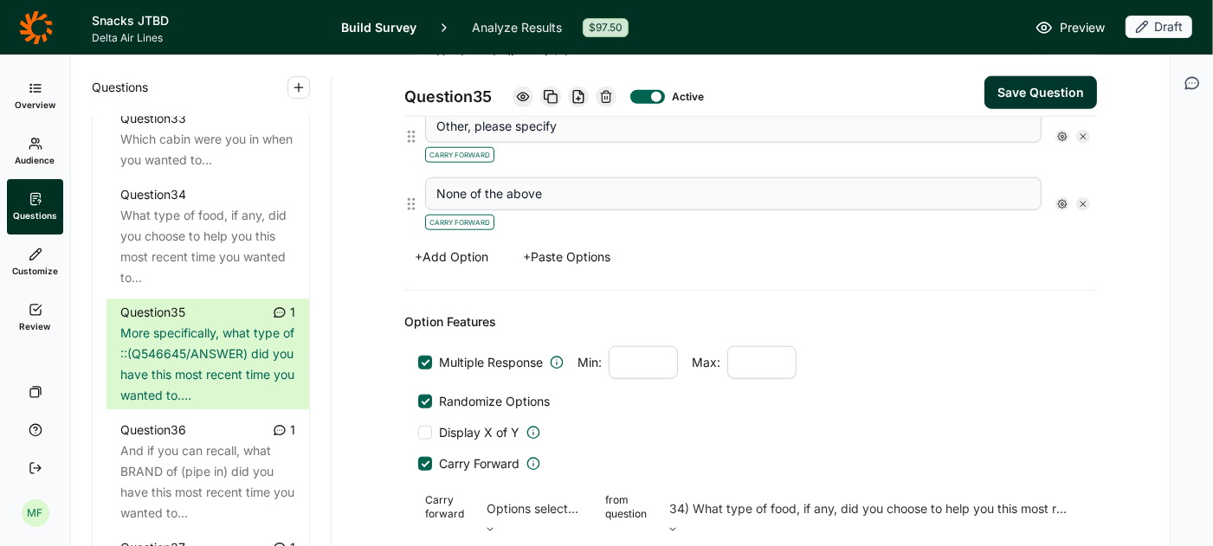
scroll to position [1399, 0]
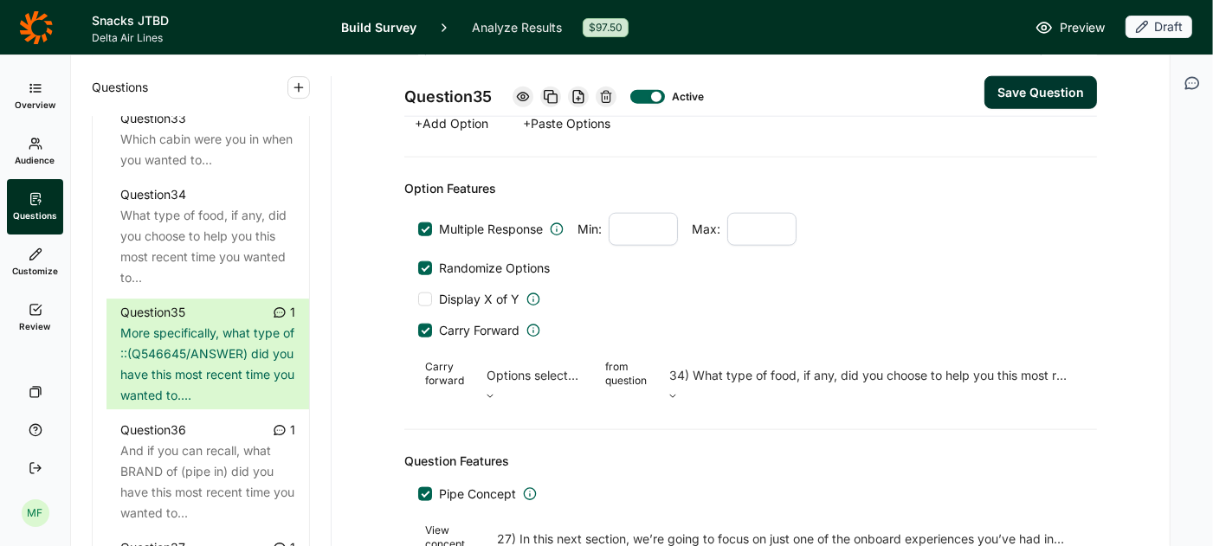
click at [1040, 87] on button "Save Question" at bounding box center [1040, 92] width 113 height 33
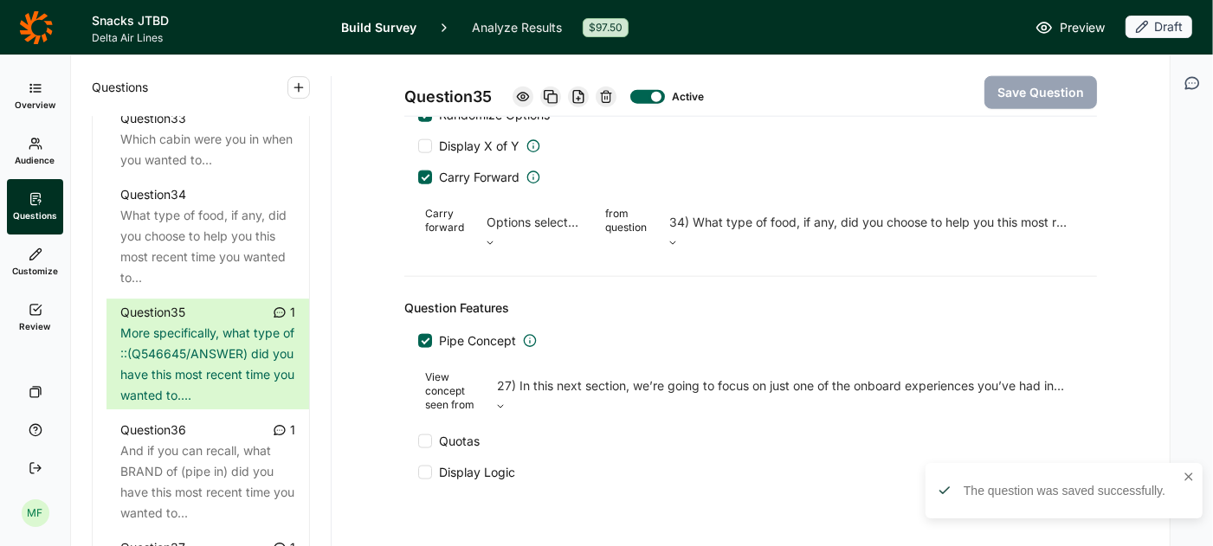
scroll to position [1559, 0]
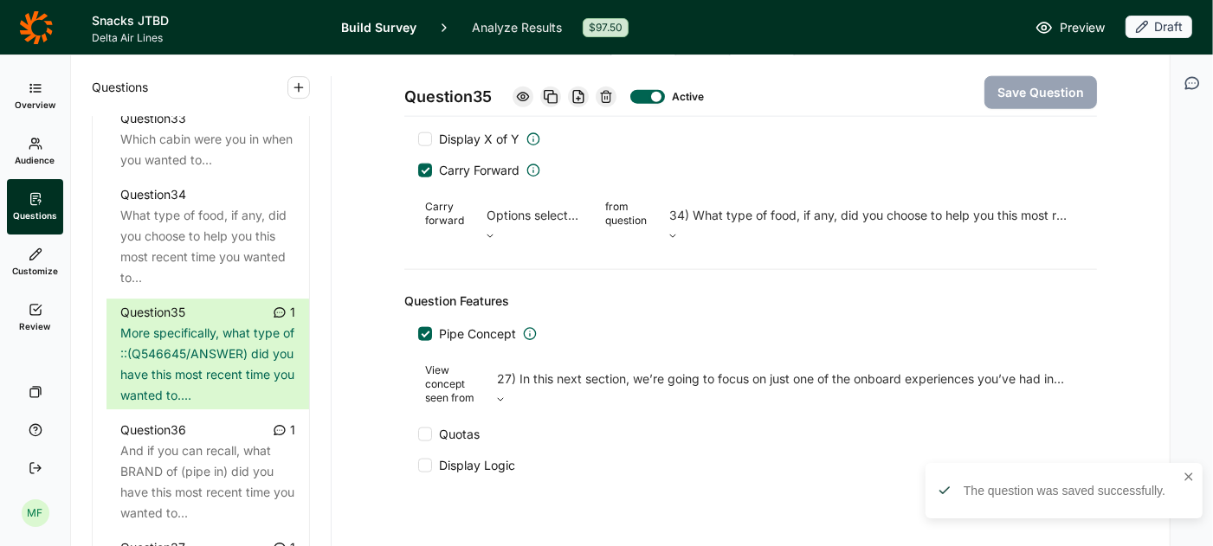
click at [429, 459] on div at bounding box center [425, 466] width 14 height 14
click at [418, 466] on input "Display Logic" at bounding box center [418, 466] width 0 height 0
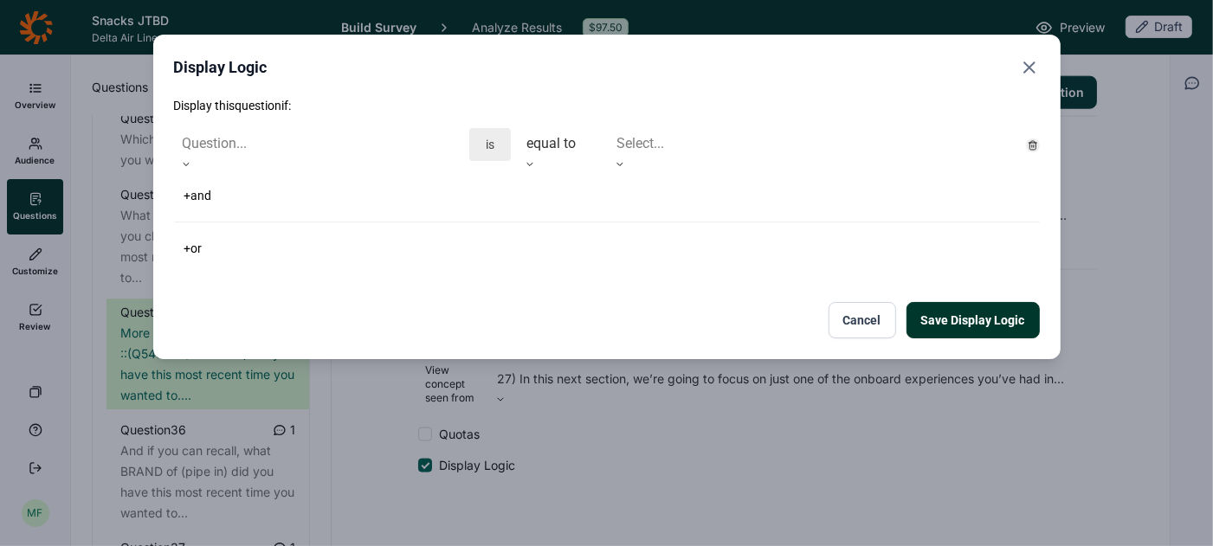
click at [191, 159] on icon at bounding box center [186, 164] width 10 height 10
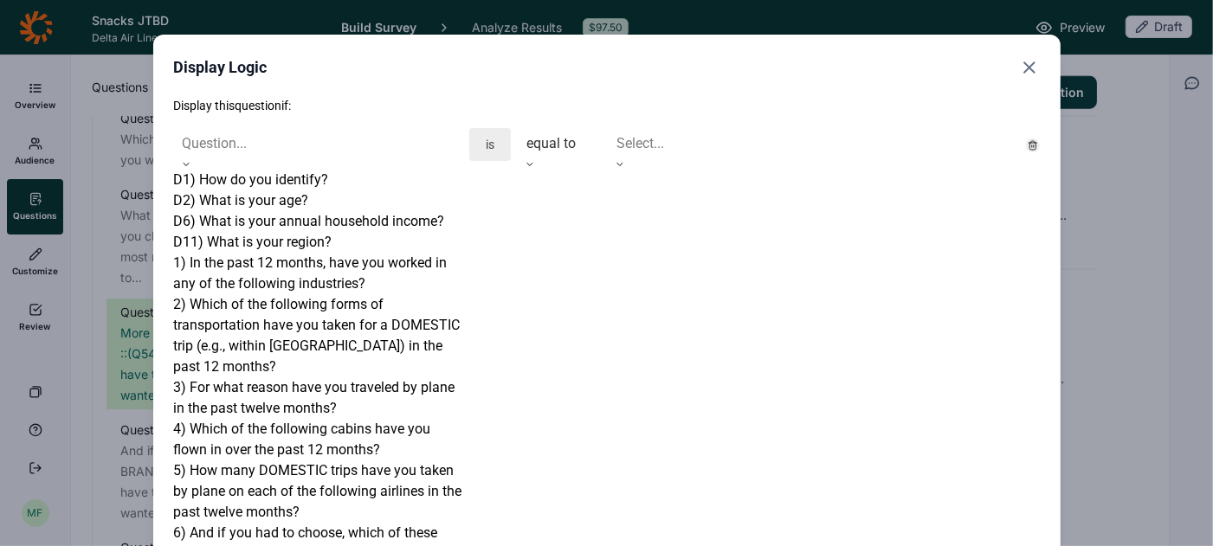
scroll to position [2447, 0]
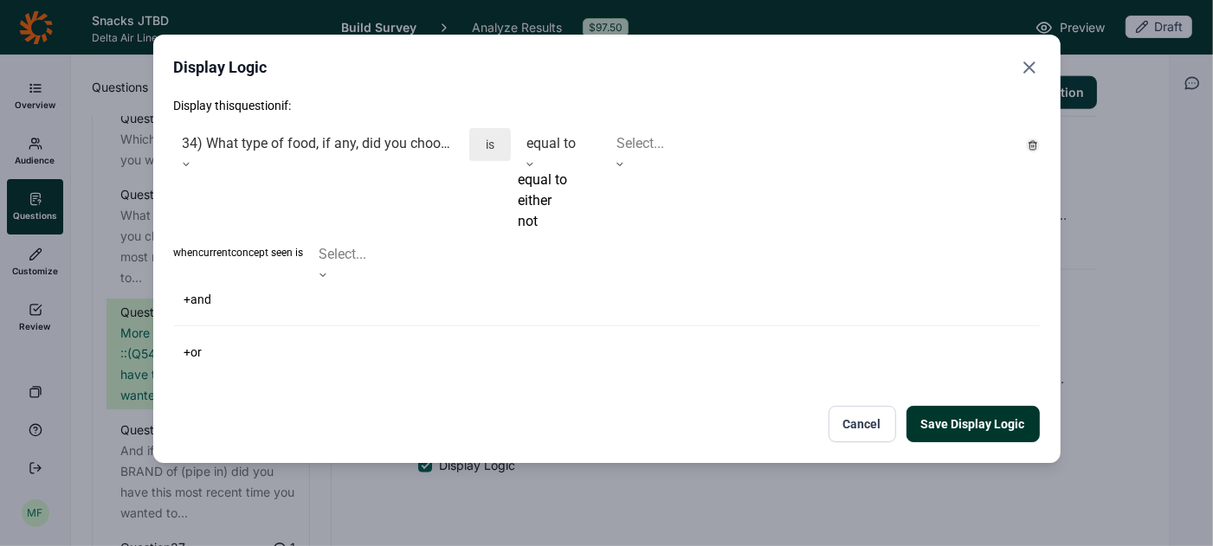
click at [535, 159] on icon at bounding box center [530, 164] width 10 height 10
click at [557, 232] on div "not" at bounding box center [559, 221] width 83 height 21
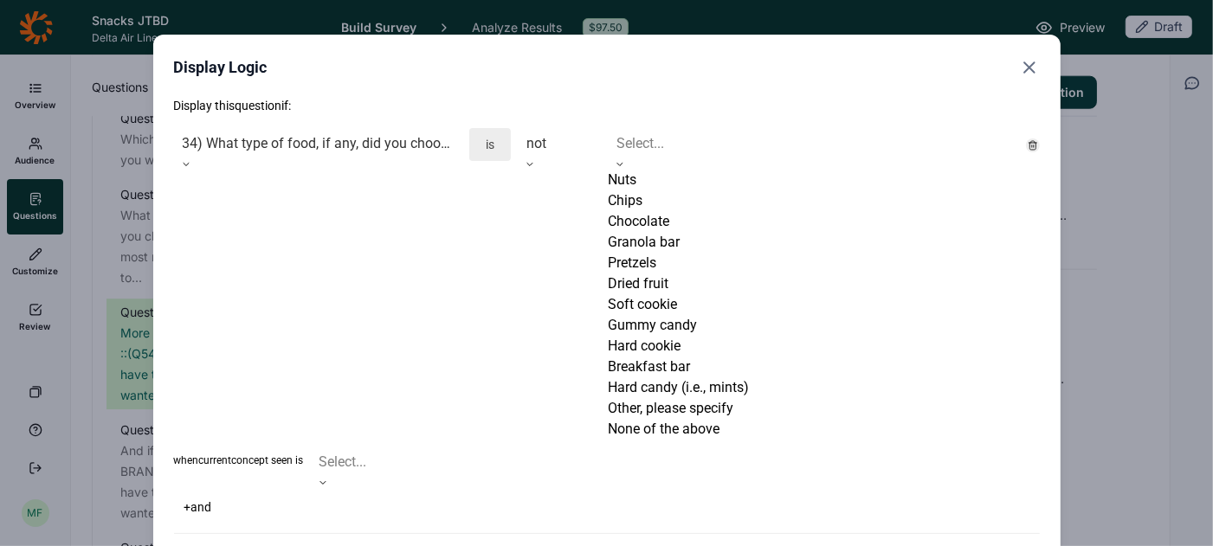
click at [657, 157] on div "Select..." at bounding box center [813, 143] width 411 height 31
click at [647, 398] on div "Other, please specify" at bounding box center [813, 408] width 411 height 21
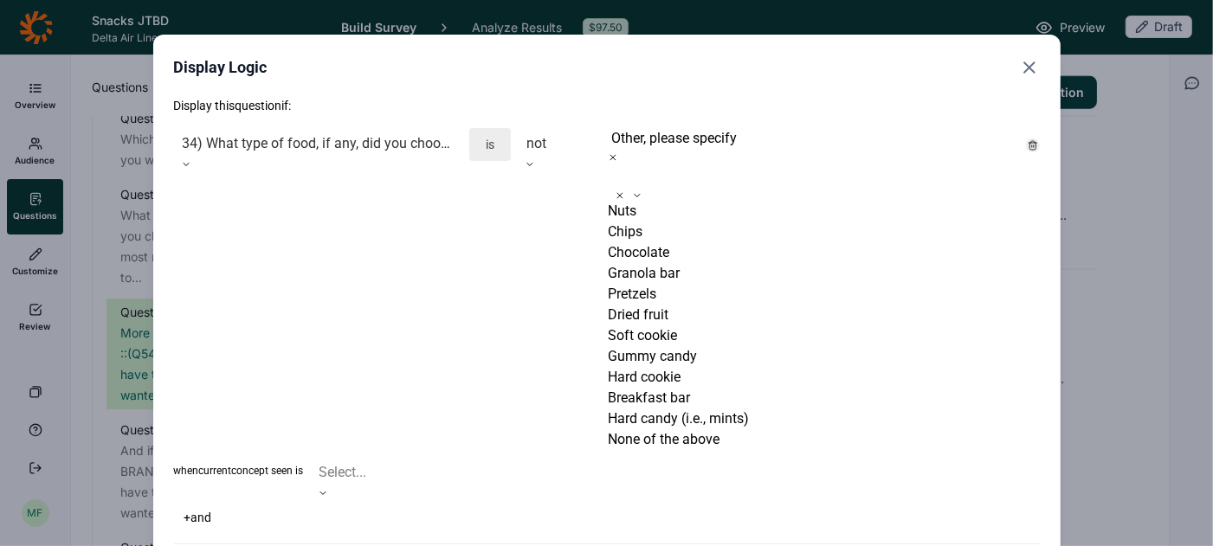
scroll to position [163, 0]
click at [647, 429] on div "None of the above" at bounding box center [813, 439] width 411 height 21
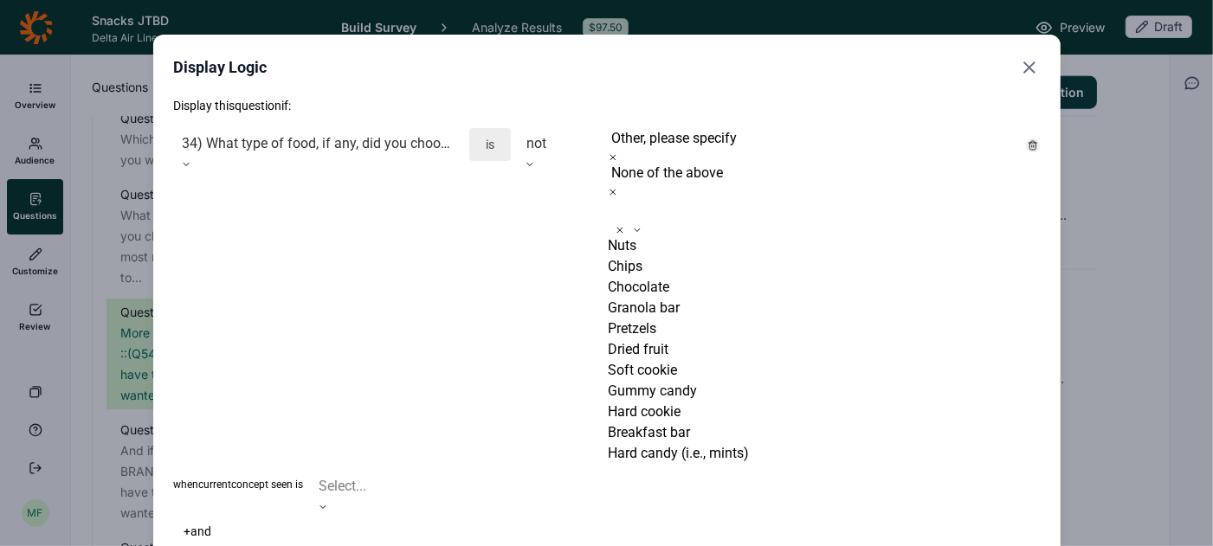
click at [328, 502] on icon at bounding box center [323, 507] width 10 height 10
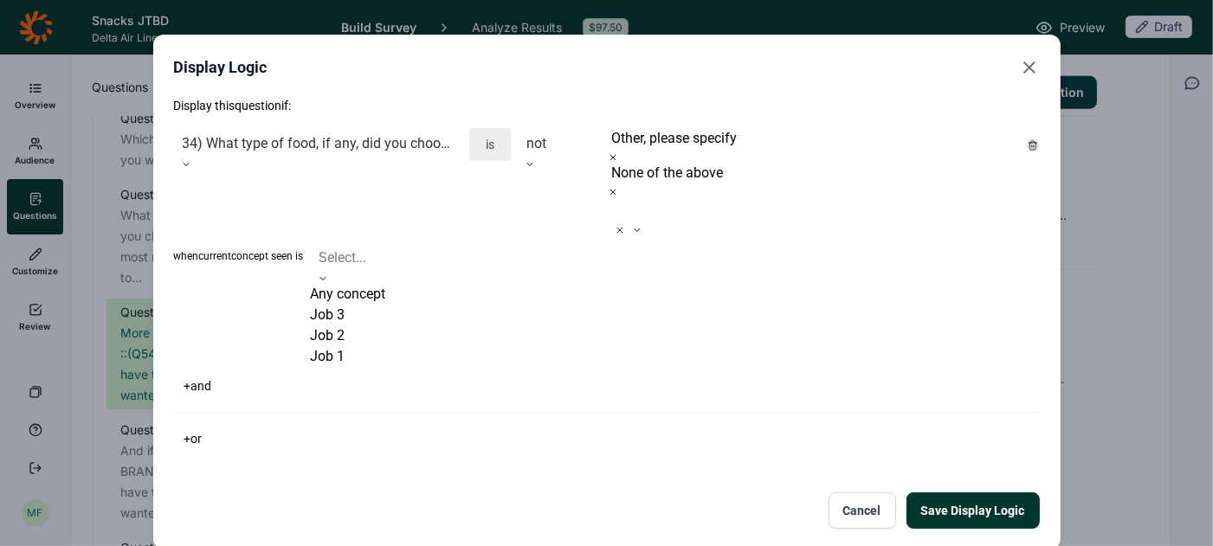
click at [499, 284] on div "Any concept" at bounding box center [422, 294] width 222 height 21
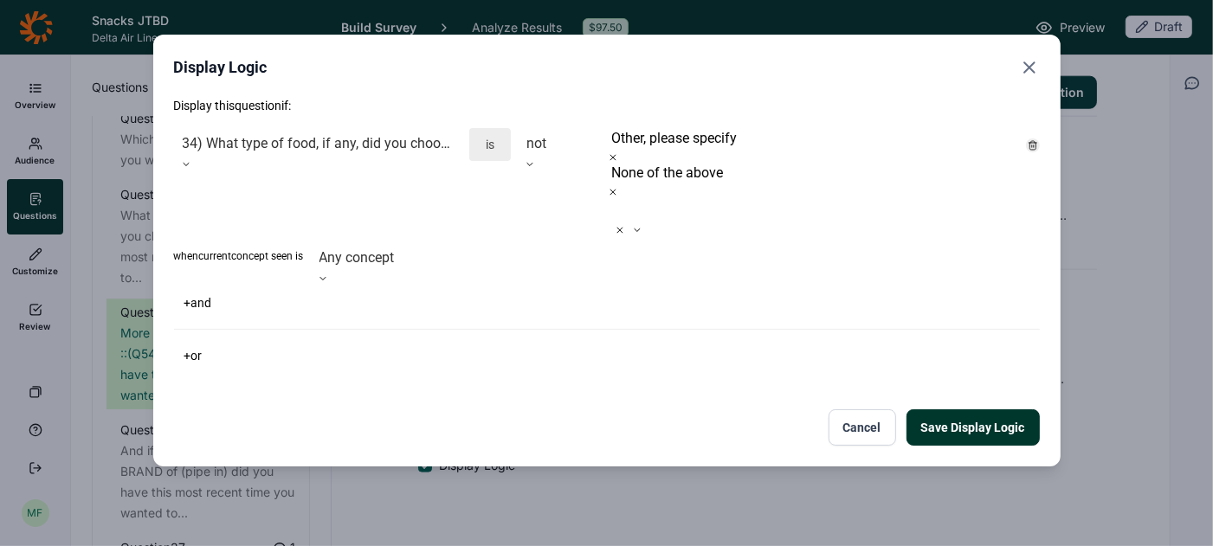
click at [947, 409] on button "Save Display Logic" at bounding box center [972, 427] width 133 height 36
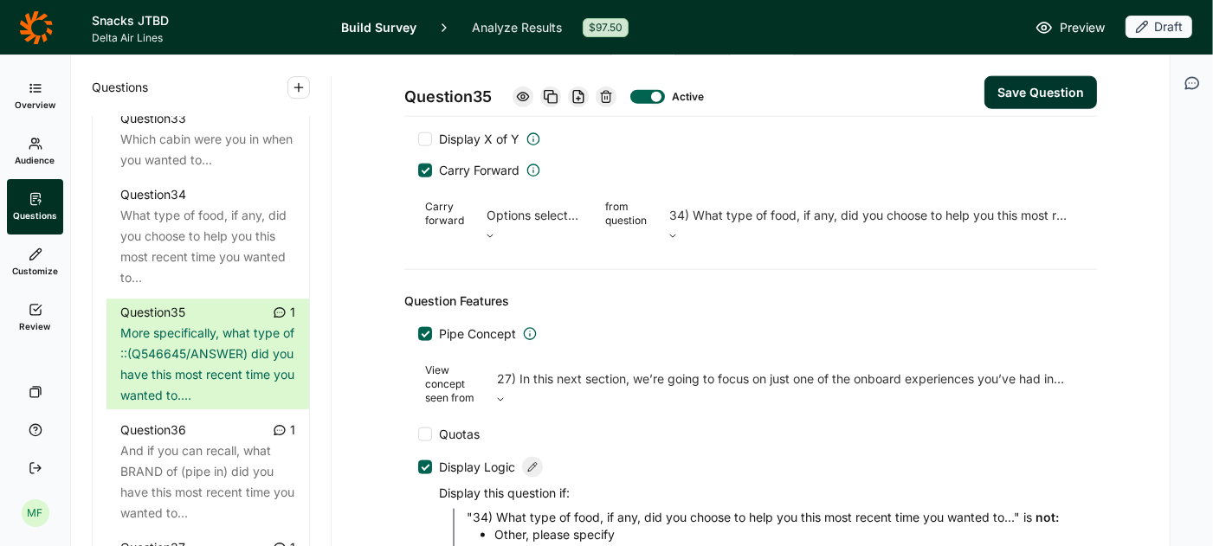
click at [1041, 87] on button "Save Question" at bounding box center [1040, 92] width 113 height 33
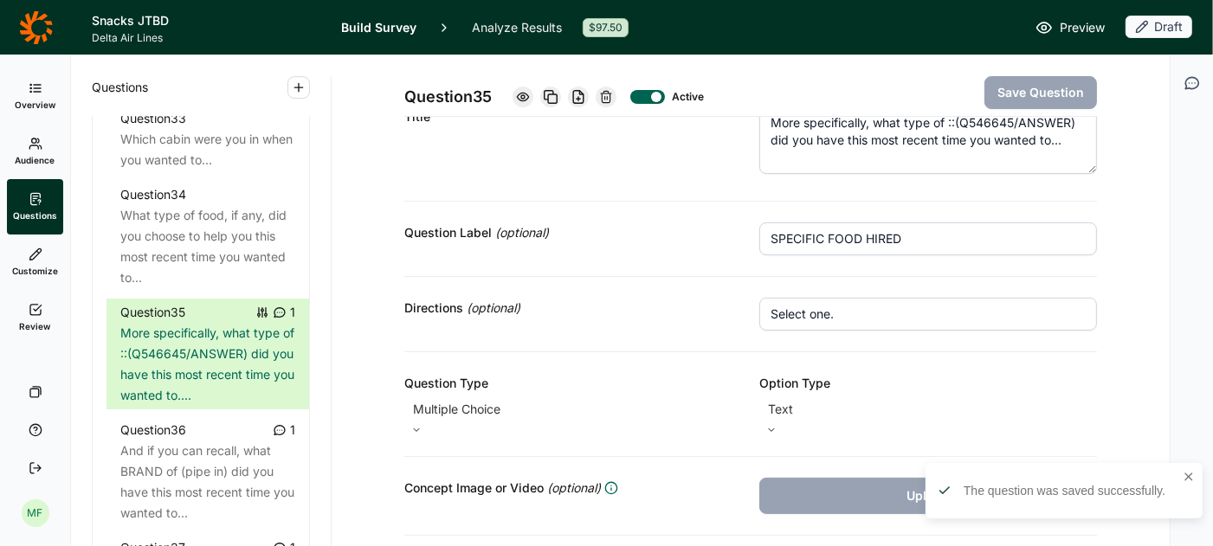
scroll to position [0, 0]
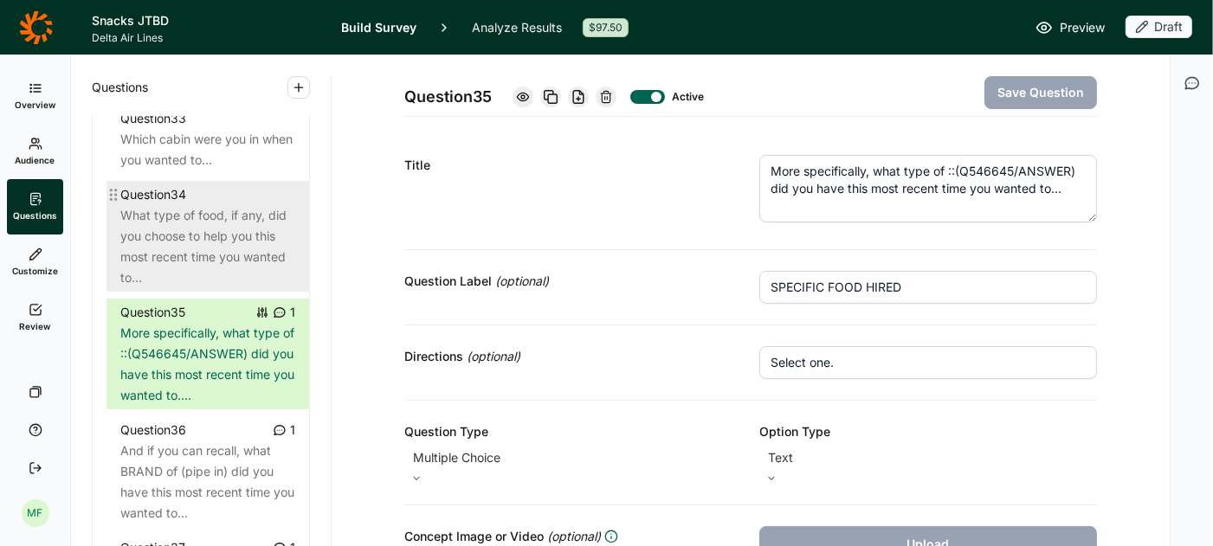
click at [176, 212] on div "What type of food, if any, did you choose to help you this most recent time you…" at bounding box center [207, 246] width 175 height 83
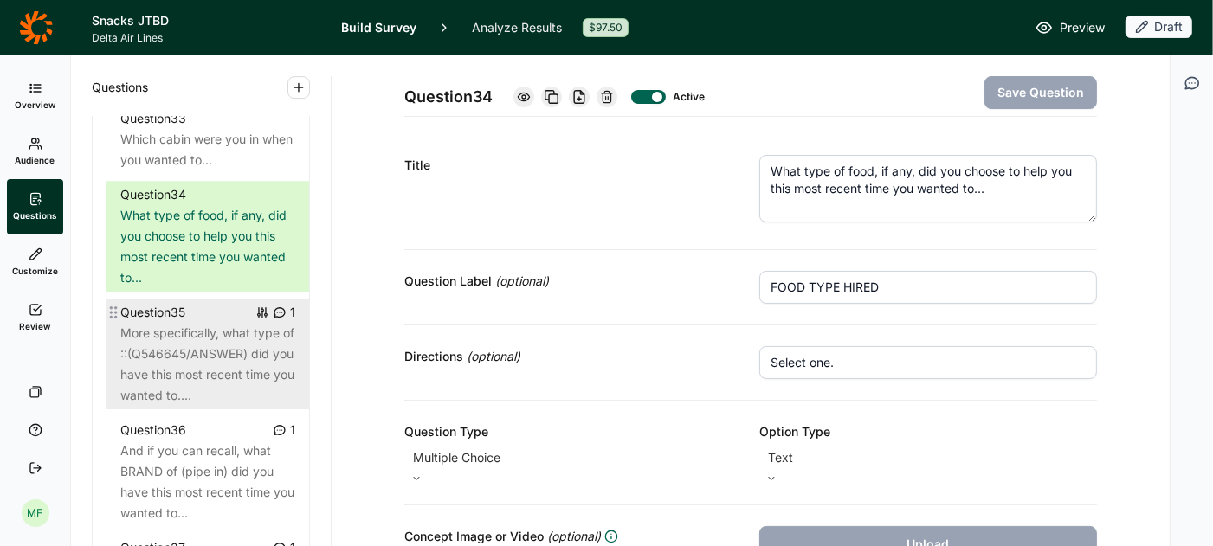
click at [208, 323] on div "More specifically, what type of ::(Q546645/ANSWER) did you have this most recen…" at bounding box center [207, 364] width 175 height 83
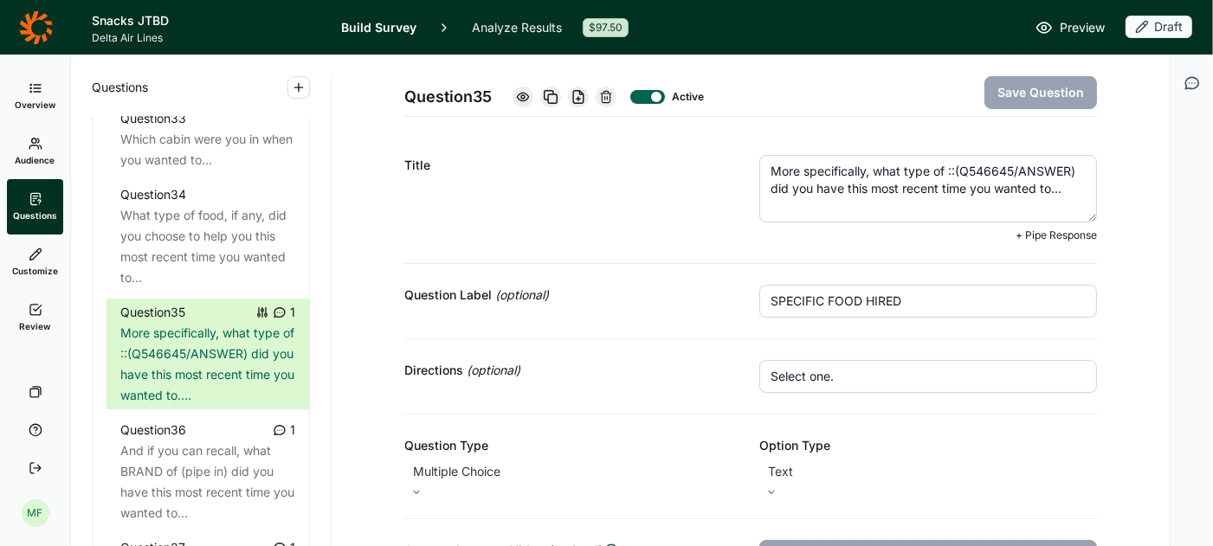
click at [1005, 166] on textarea "More specifically, what type of ::(Q546645/ANSWER) did you have this most recen…" at bounding box center [928, 189] width 338 height 68
click at [1056, 235] on span "+ Pipe Response" at bounding box center [1055, 236] width 81 height 14
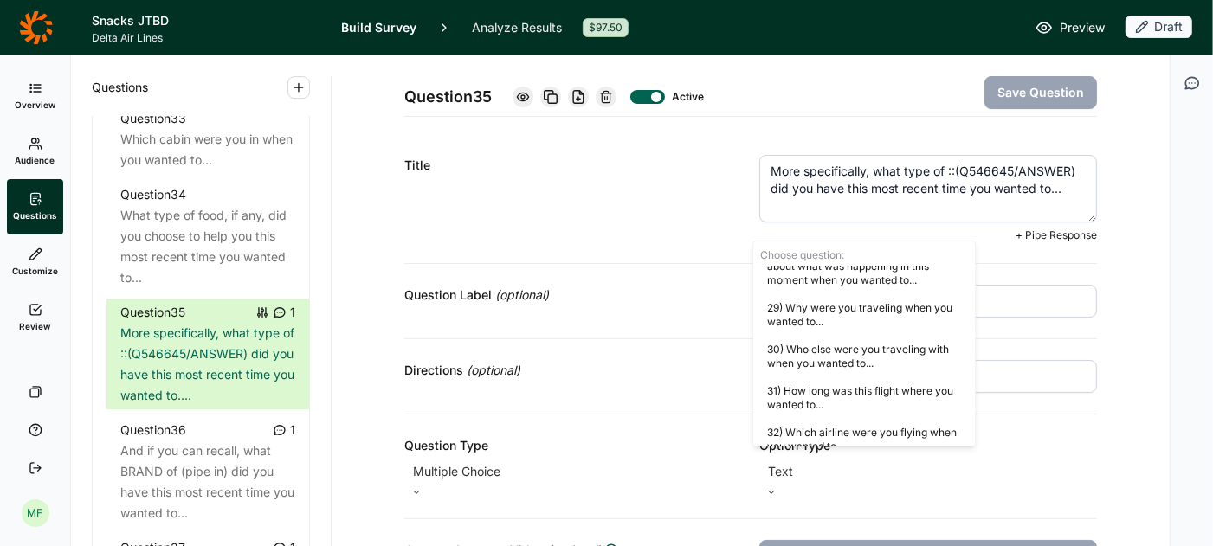
scroll to position [1730, 0]
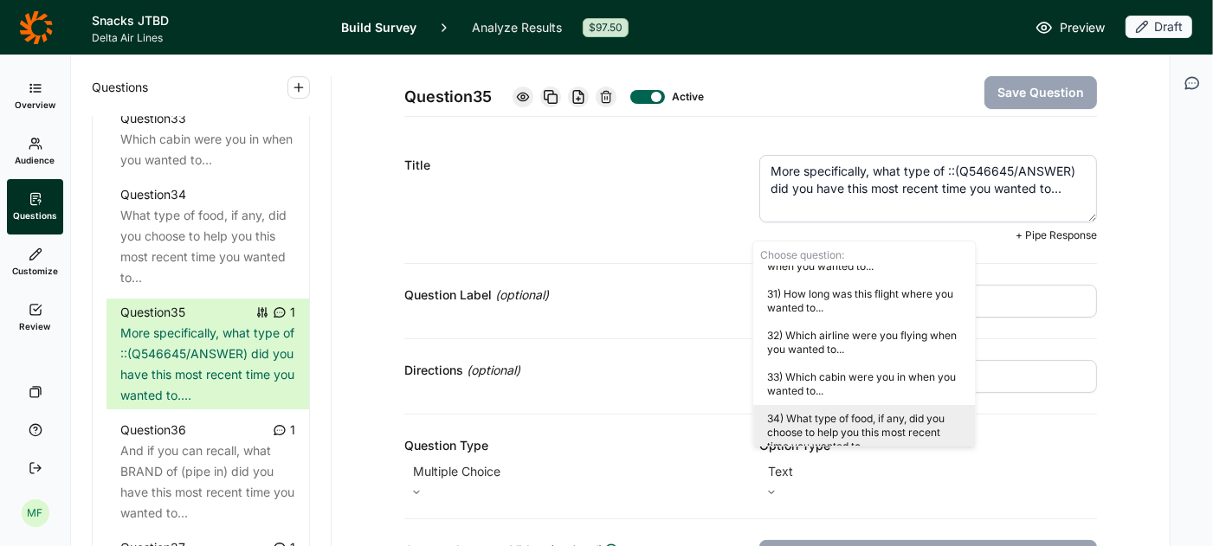
click at [847, 419] on div "34) What type of food, if any, did you choose to help you this most recent time…" at bounding box center [864, 432] width 222 height 55
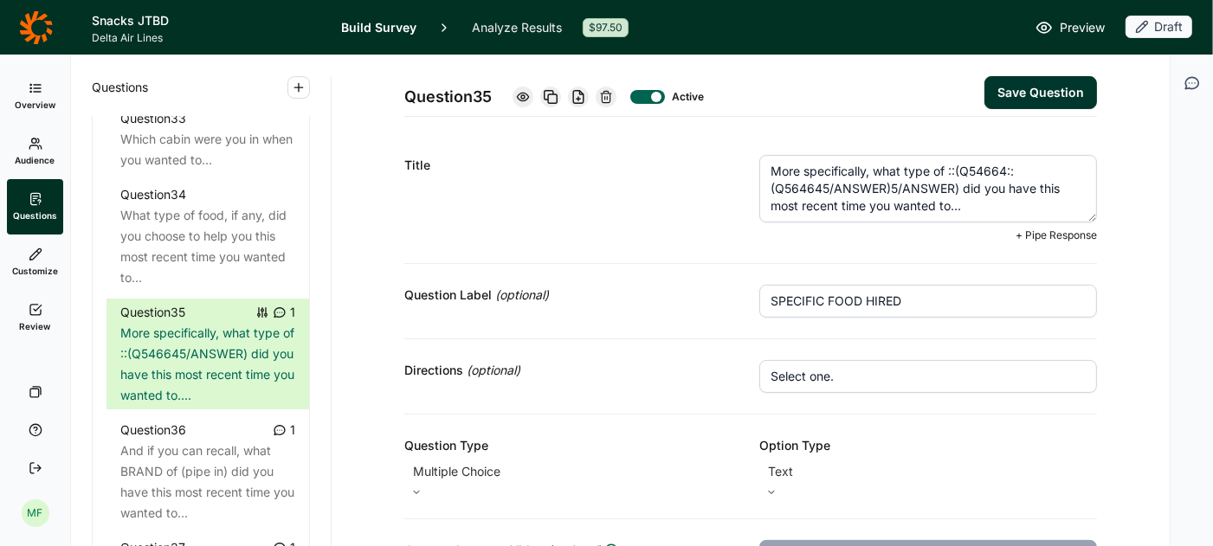
drag, startPoint x: 959, startPoint y: 190, endPoint x: 950, endPoint y: 170, distance: 22.5
click at [950, 170] on textarea "More specifically, what type of ::(Q54664::(Q564645/ANSWER)5/ANSWER) did you ha…" at bounding box center [928, 189] width 338 height 68
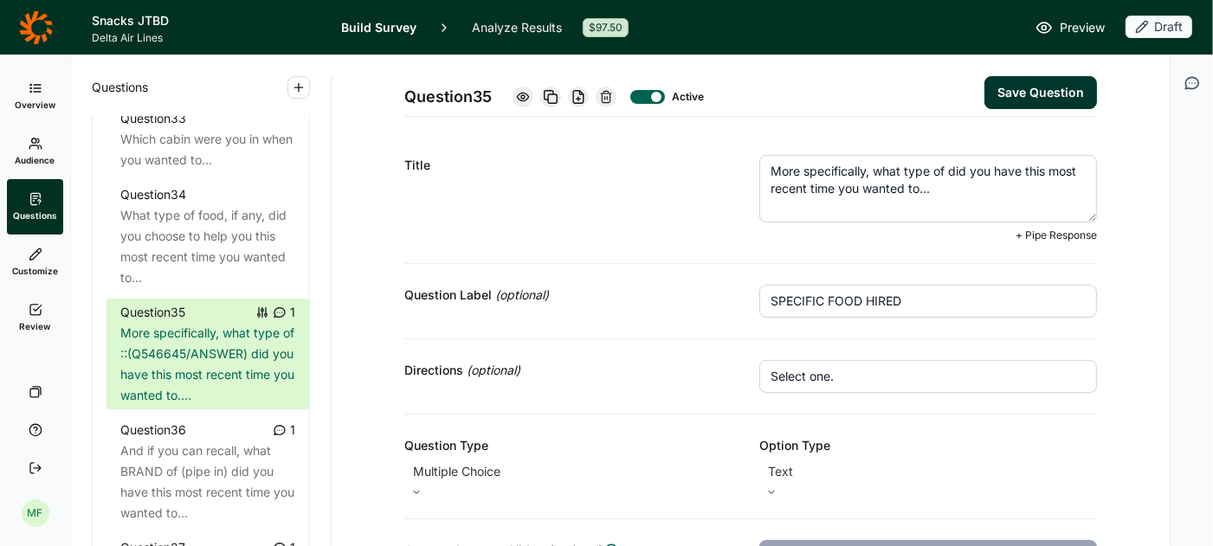
click at [1040, 236] on span "+ Pipe Response" at bounding box center [1055, 236] width 81 height 14
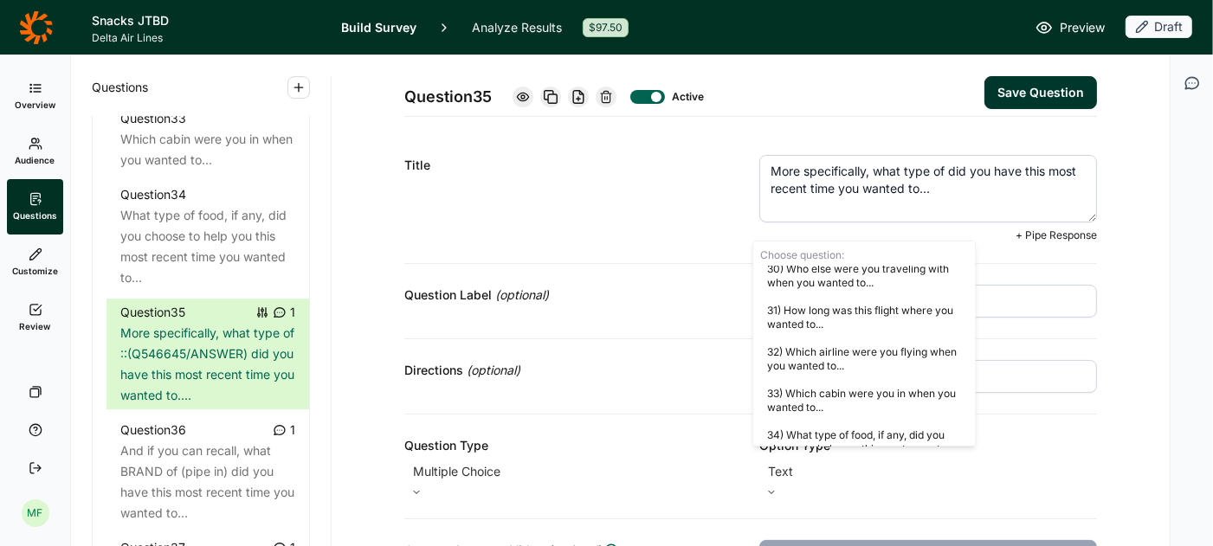
scroll to position [1715, 0]
click at [791, 426] on div "34) What type of food, if any, did you choose to help you this most recent time…" at bounding box center [864, 448] width 222 height 55
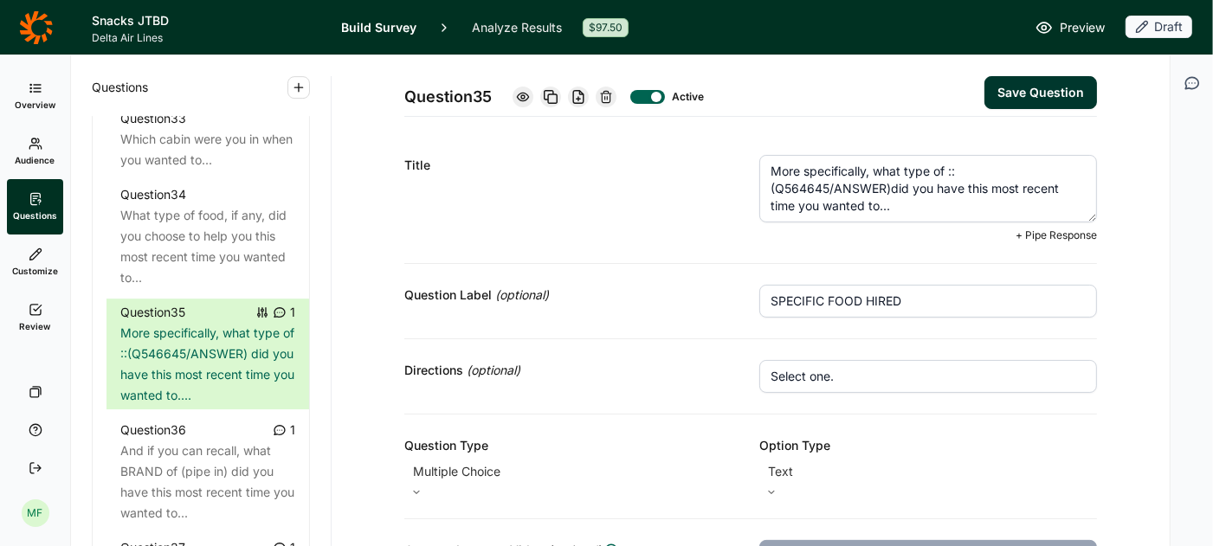
click at [891, 187] on textarea "More specifically, what type of ::(Q564645/ANSWER)did you have this most recent…" at bounding box center [928, 189] width 338 height 68
type textarea "More specifically, what type of ::(Q564645/ANSWER) did you have this most recen…"
click at [1033, 87] on button "Save Question" at bounding box center [1040, 92] width 113 height 33
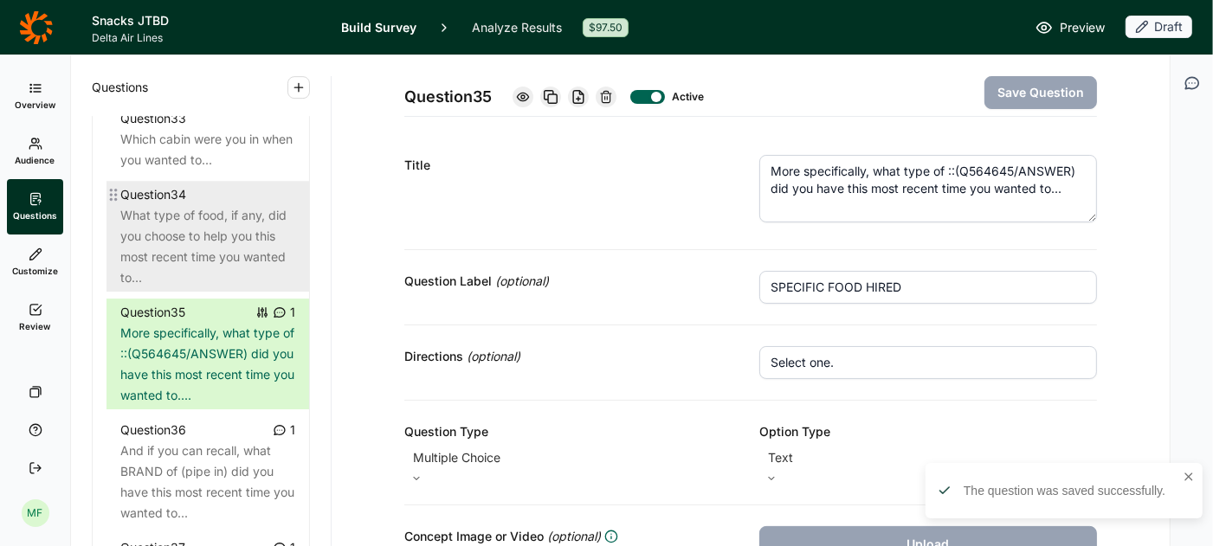
click at [216, 205] on div "What type of food, if any, did you choose to help you this most recent time you…" at bounding box center [207, 246] width 175 height 83
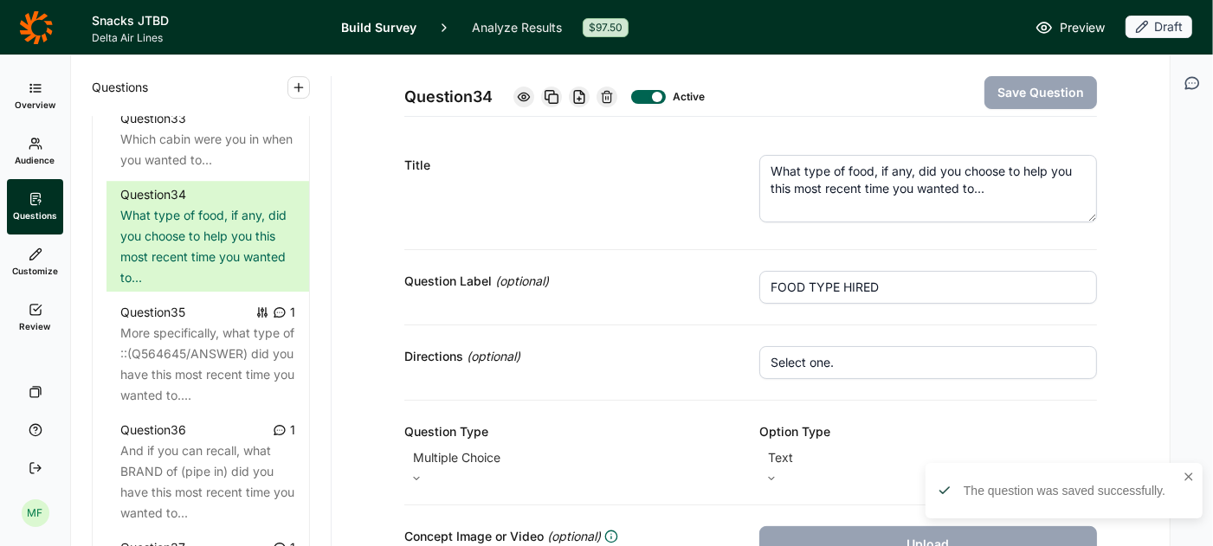
click at [1070, 26] on span "Preview" at bounding box center [1081, 27] width 45 height 21
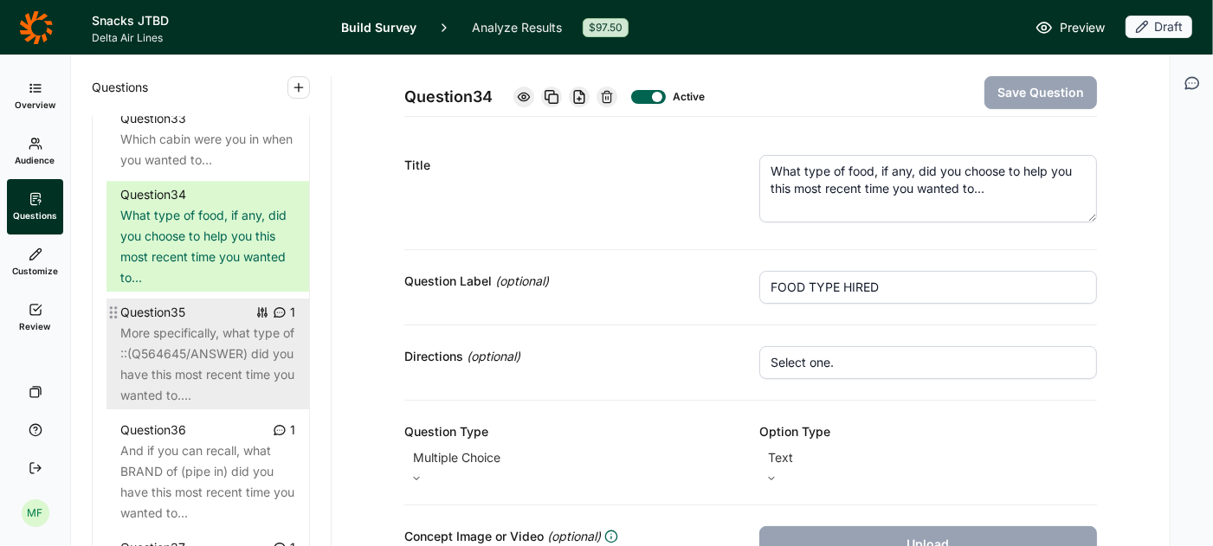
click at [216, 323] on div "More specifically, what type of ::(Q564645/ANSWER) did you have this most recen…" at bounding box center [207, 364] width 175 height 83
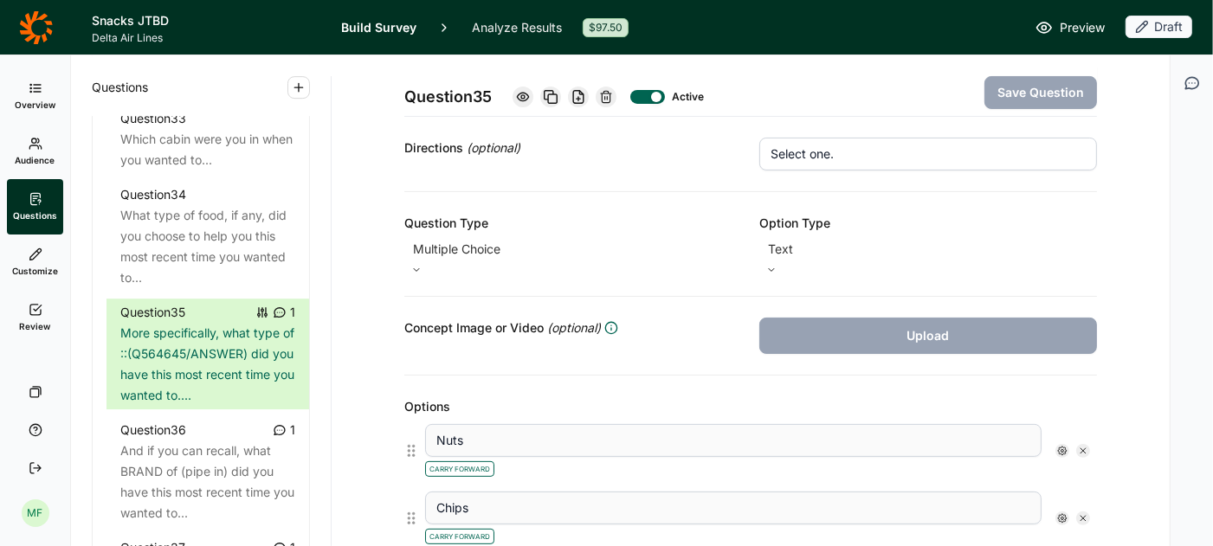
scroll to position [209, 0]
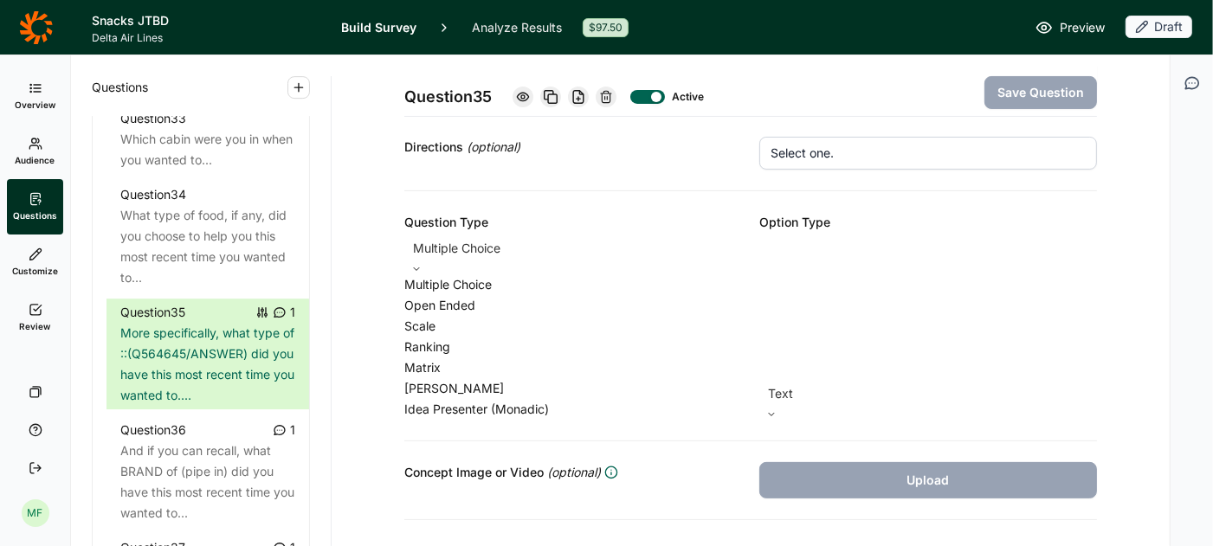
click at [422, 264] on icon at bounding box center [416, 269] width 10 height 10
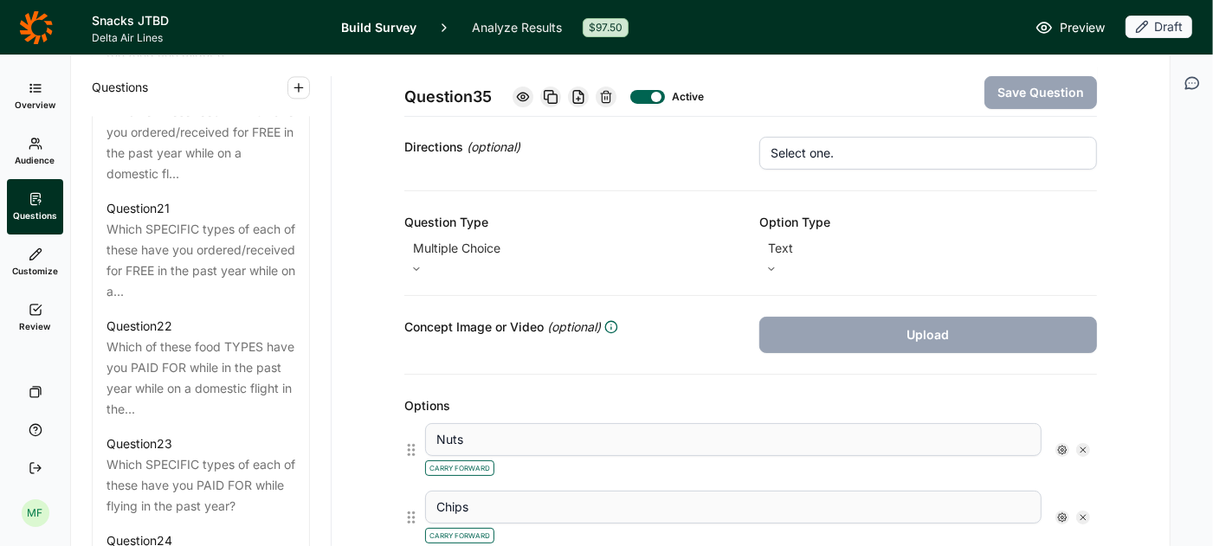
scroll to position [2879, 0]
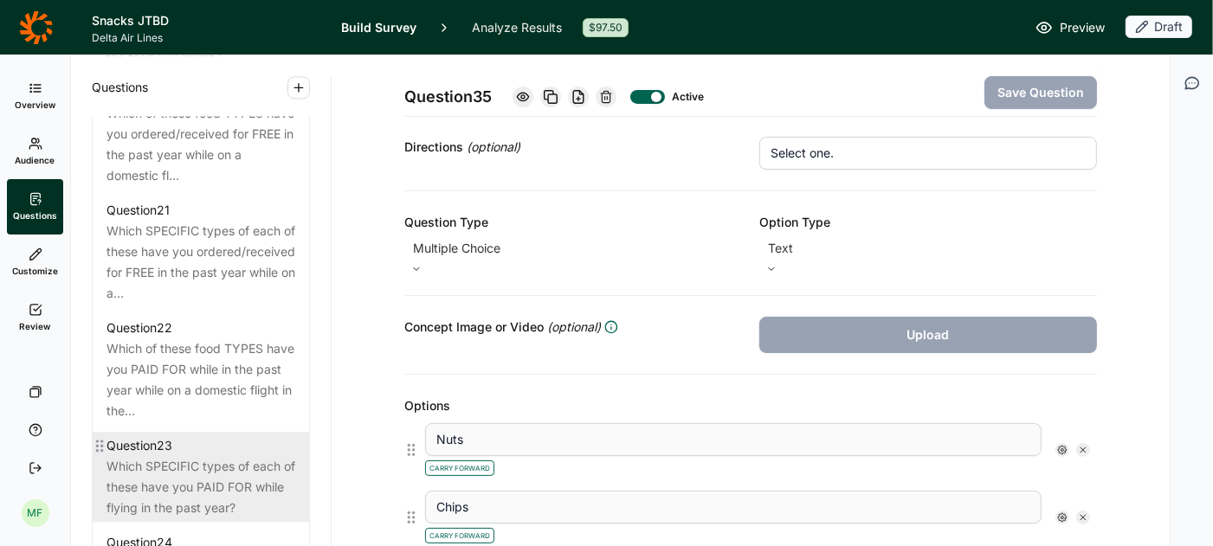
click at [158, 471] on div "Which SPECIFIC types of each of these have you PAID FOR while flying in the pas…" at bounding box center [200, 487] width 189 height 62
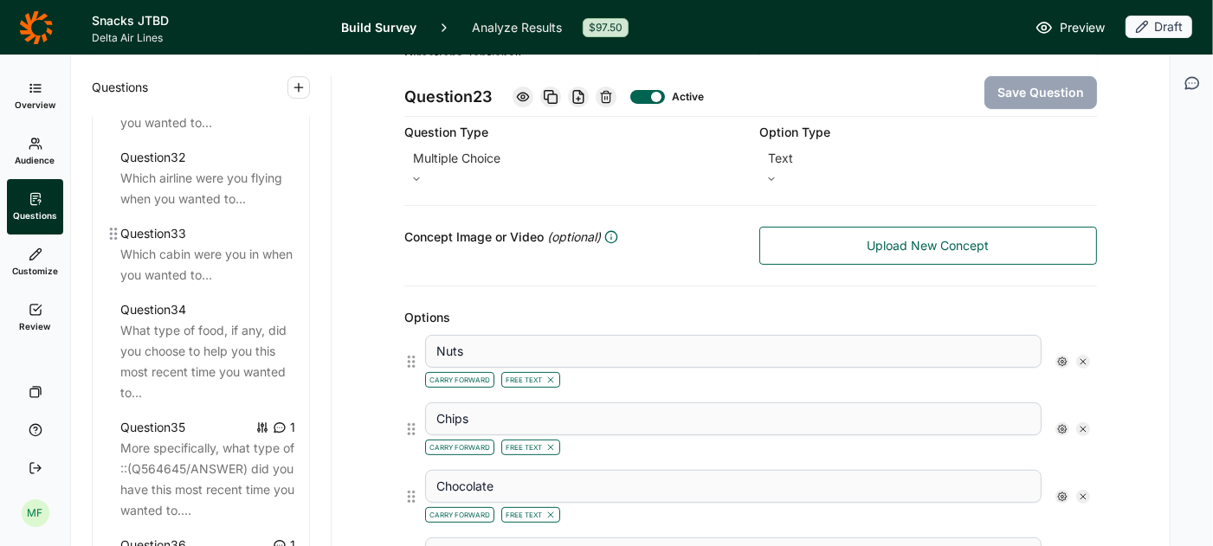
scroll to position [4028, 0]
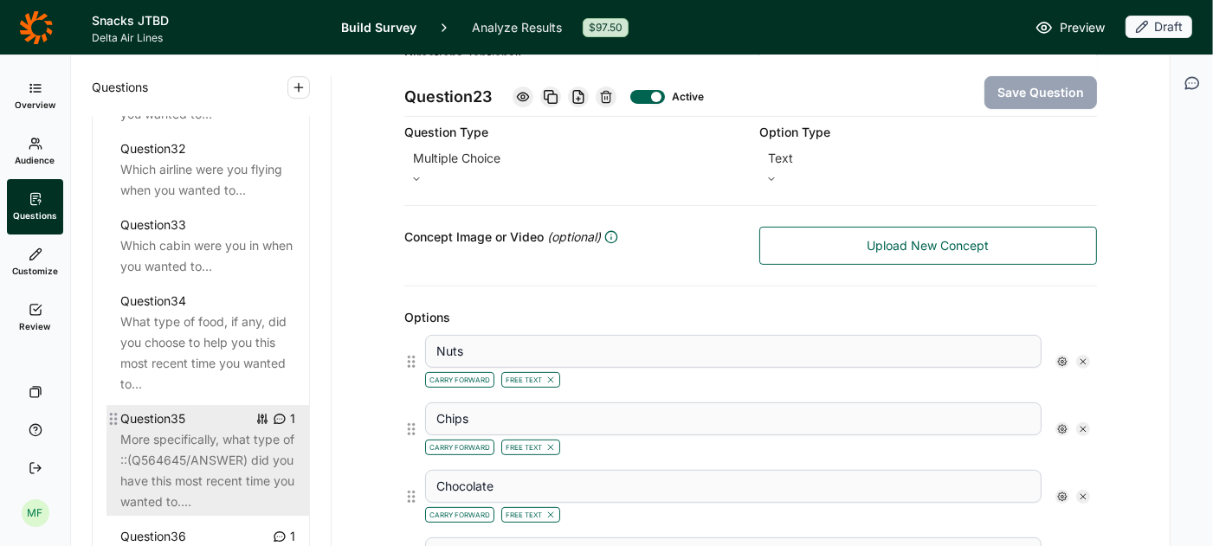
click at [186, 429] on div "More specifically, what type of ::(Q564645/ANSWER) did you have this most recen…" at bounding box center [207, 470] width 175 height 83
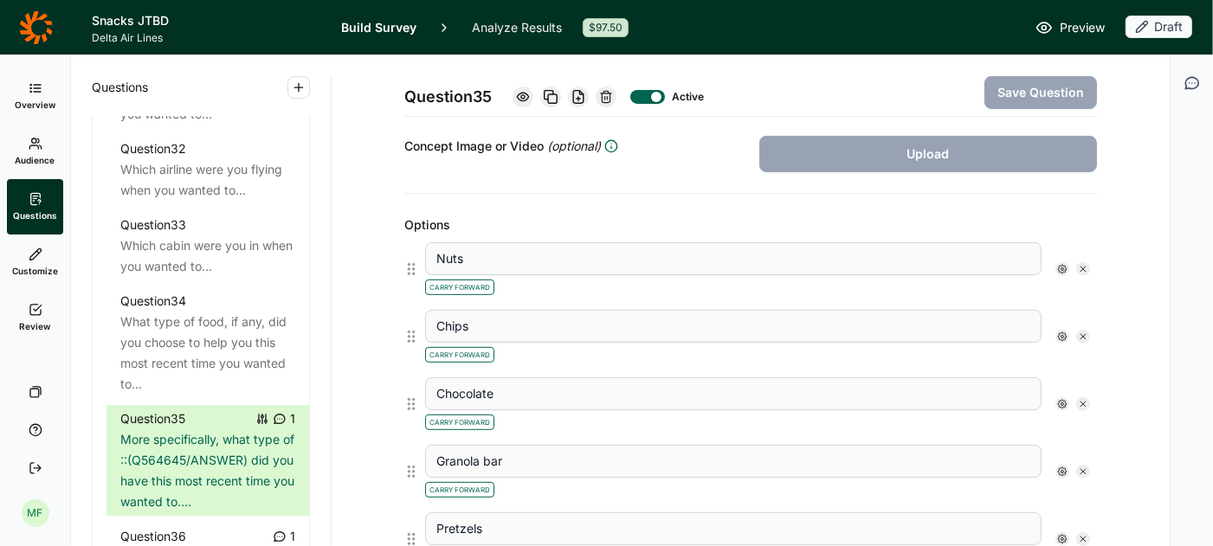
scroll to position [392, 0]
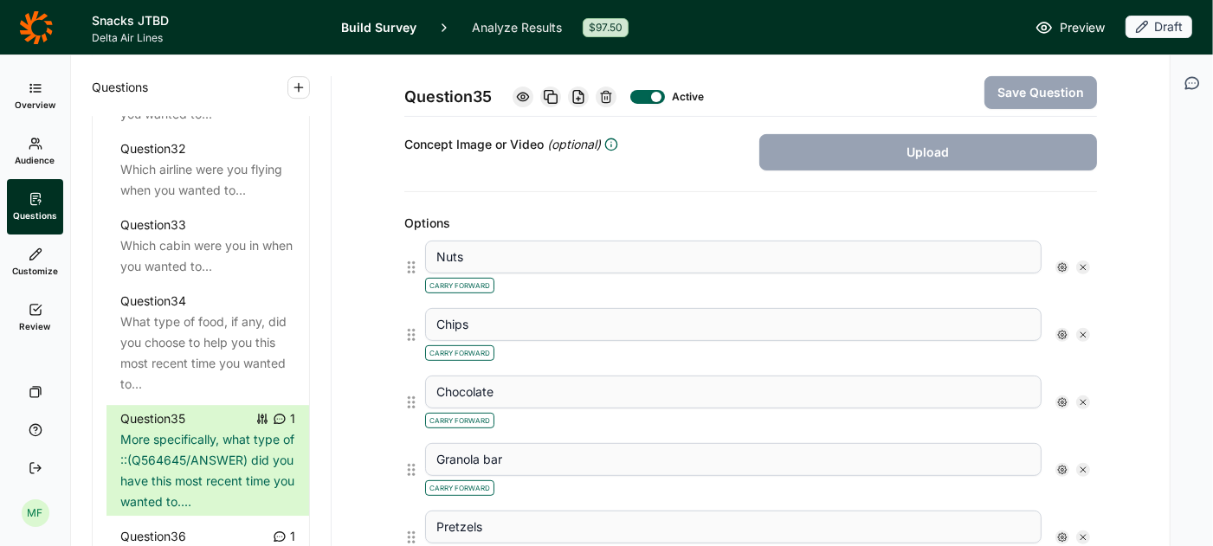
click at [1061, 262] on icon at bounding box center [1062, 267] width 10 height 10
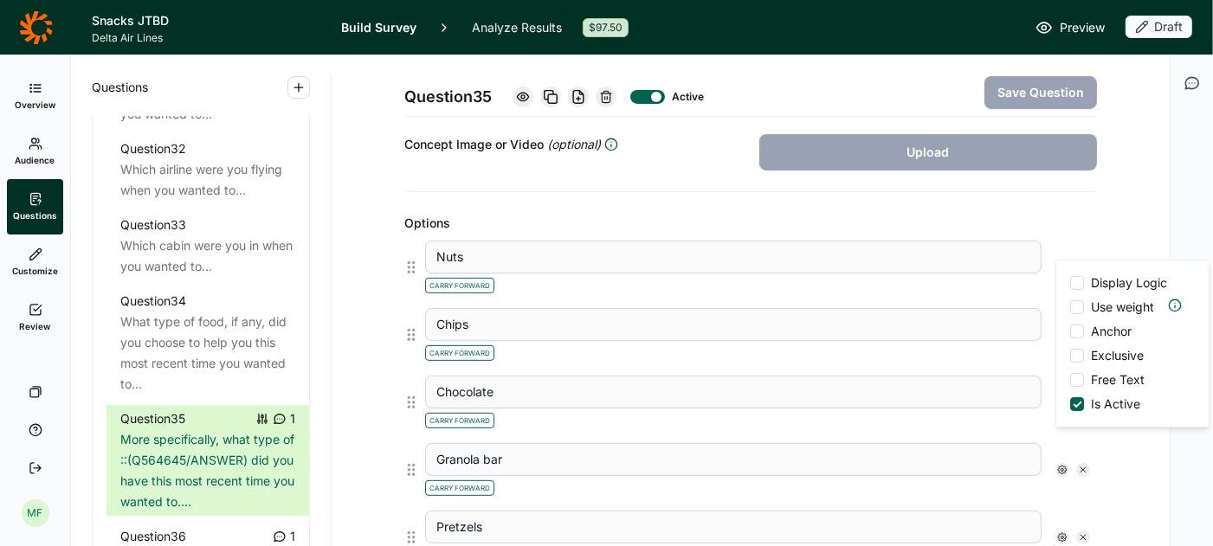
click at [1072, 379] on div at bounding box center [1077, 380] width 14 height 14
click at [1070, 380] on input "Free Text" at bounding box center [1070, 380] width 0 height 0
click at [1012, 301] on div "Chips Carry Forward" at bounding box center [757, 335] width 679 height 68
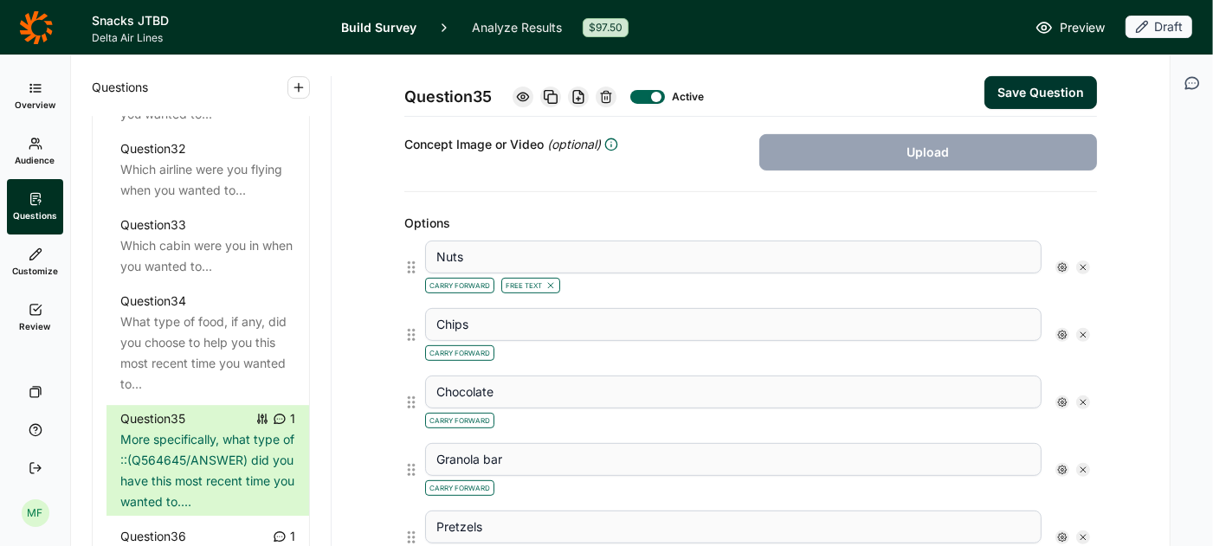
click at [1062, 330] on icon at bounding box center [1062, 335] width 10 height 10
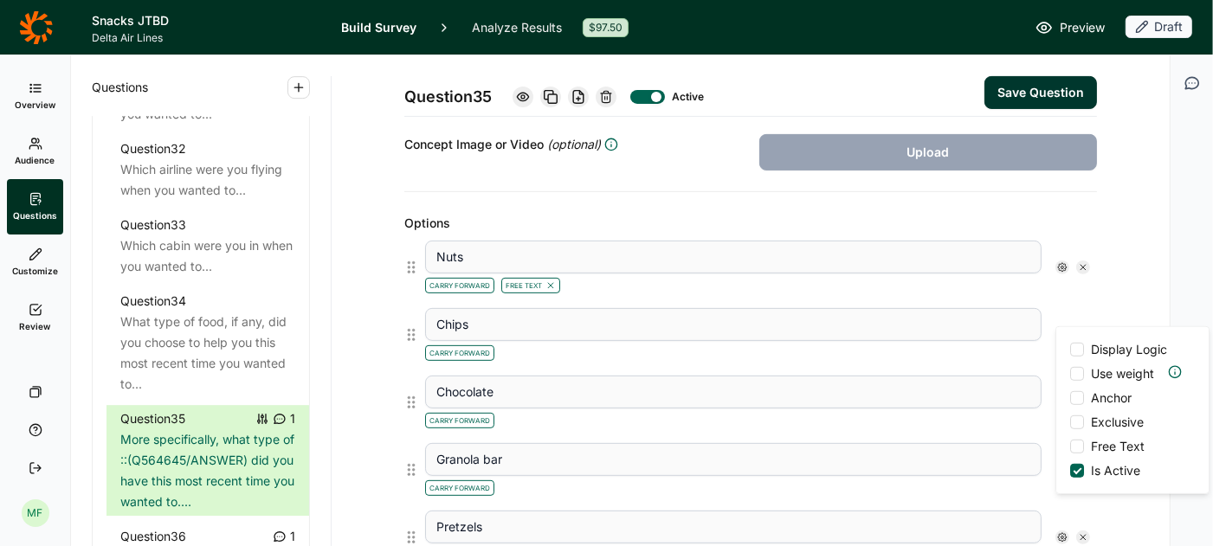
click at [1075, 441] on div at bounding box center [1077, 447] width 14 height 14
click at [1070, 447] on input "Free Text" at bounding box center [1070, 447] width 0 height 0
click at [988, 347] on div "Chips Carry Forward Free Text Display Logic Use weight Anchor Exclusive Free Te…" at bounding box center [757, 335] width 679 height 68
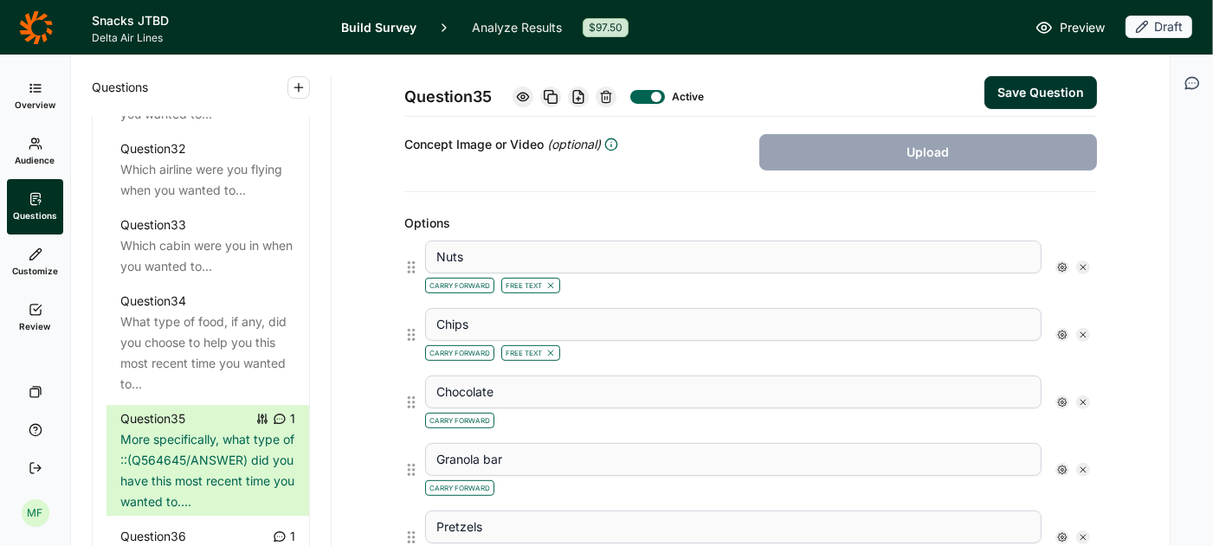
click at [1065, 398] on use at bounding box center [1062, 402] width 9 height 9
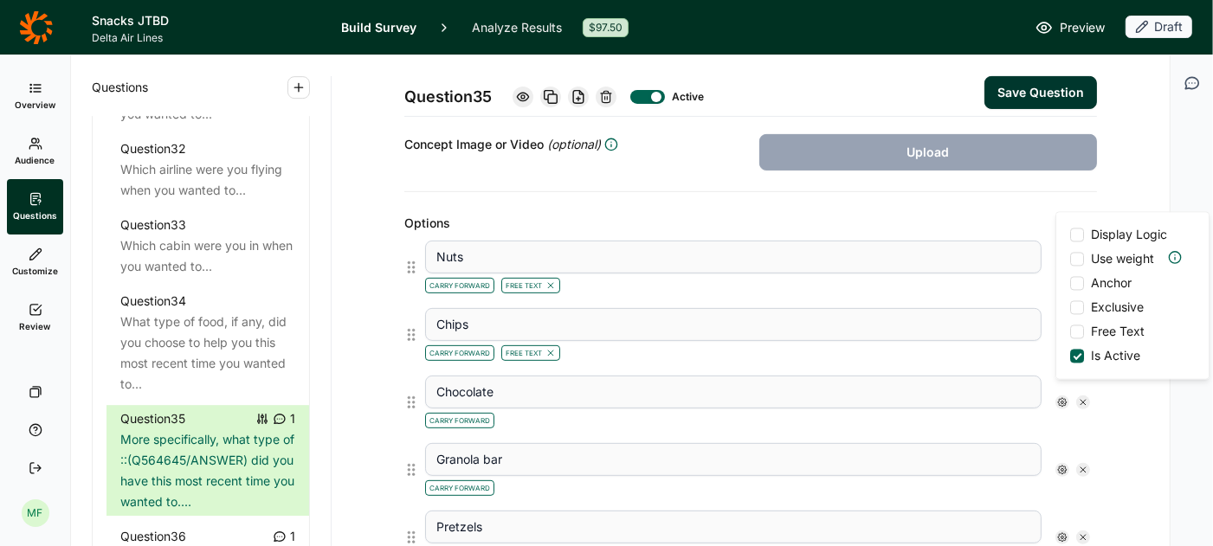
click at [1081, 330] on div at bounding box center [1077, 332] width 14 height 14
click at [1070, 332] on input "Free Text" at bounding box center [1070, 332] width 0 height 0
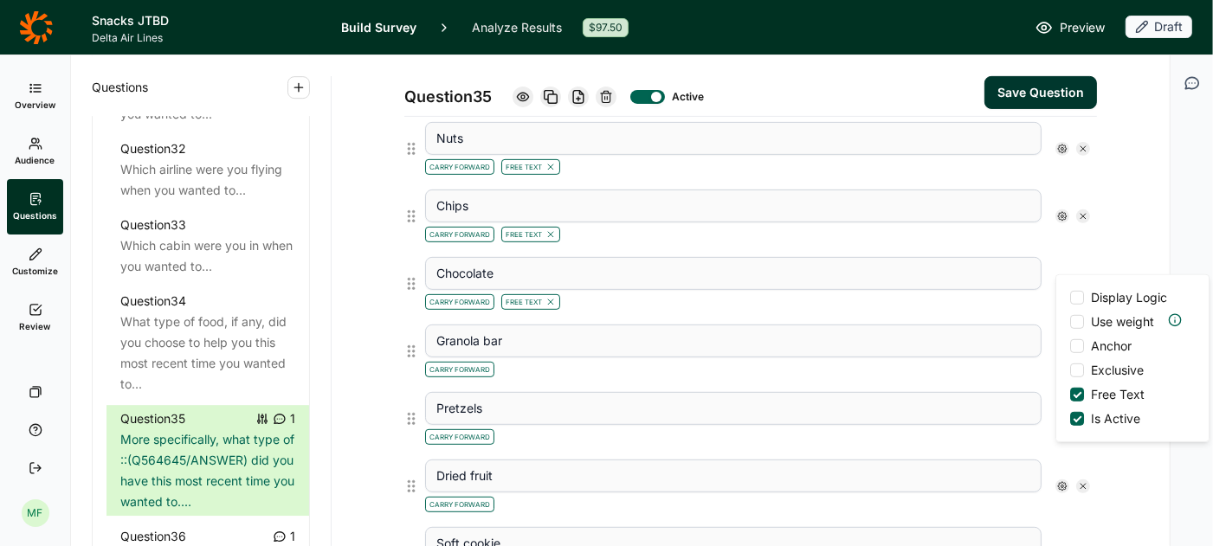
scroll to position [512, 0]
click at [1023, 357] on div "Carry Forward" at bounding box center [733, 367] width 616 height 21
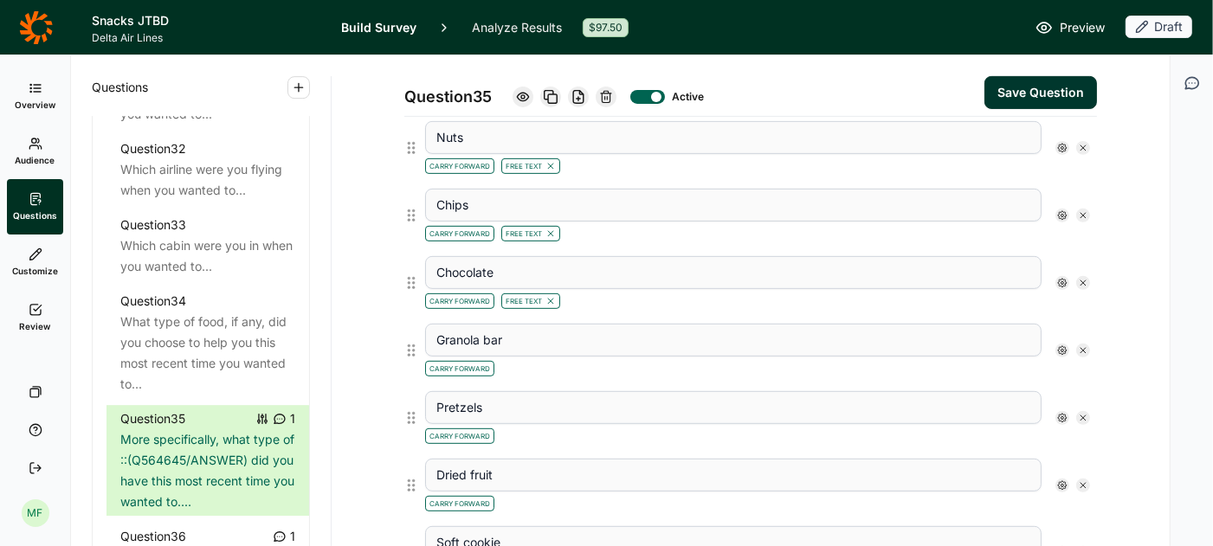
click at [1064, 345] on icon at bounding box center [1062, 350] width 10 height 10
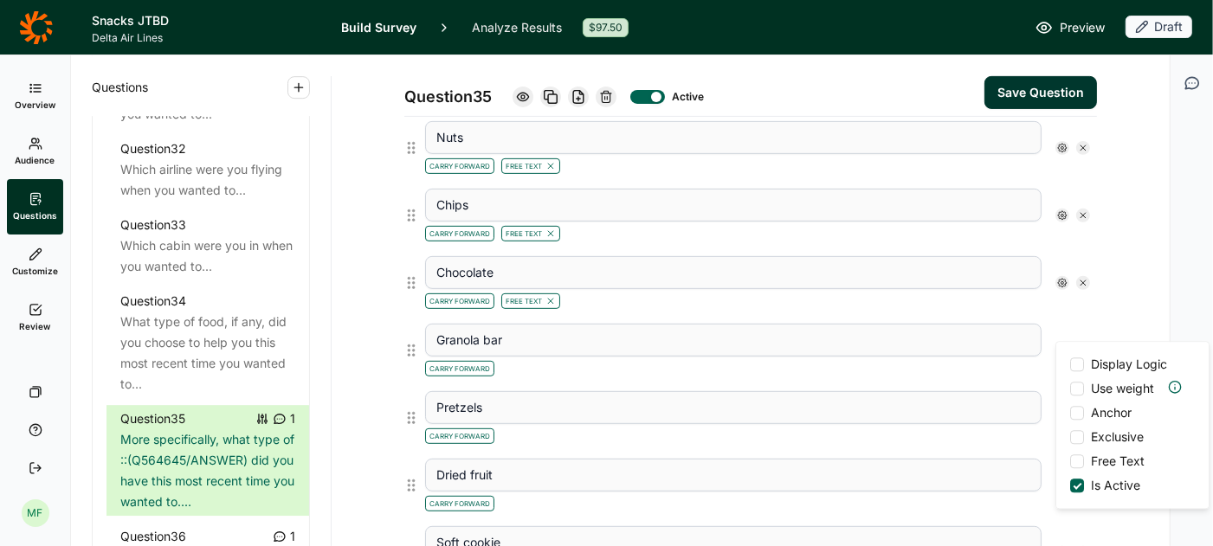
click at [1076, 455] on div at bounding box center [1077, 461] width 14 height 14
click at [1070, 461] on input "Free Text" at bounding box center [1070, 461] width 0 height 0
click at [998, 384] on div "Pretzels Carry Forward" at bounding box center [757, 418] width 679 height 68
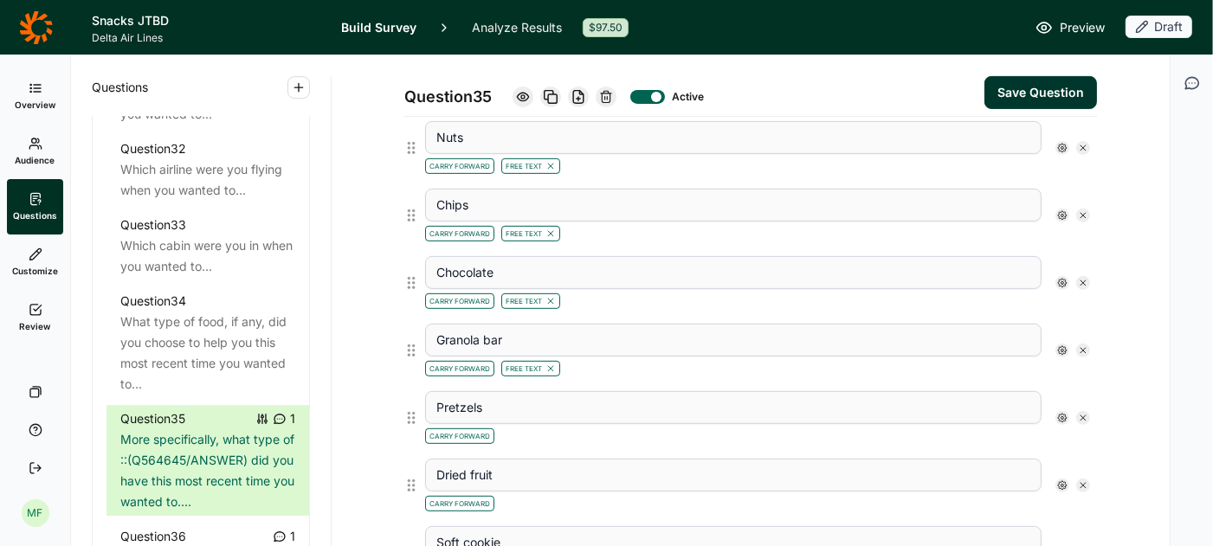
click at [1063, 413] on icon at bounding box center [1062, 418] width 10 height 10
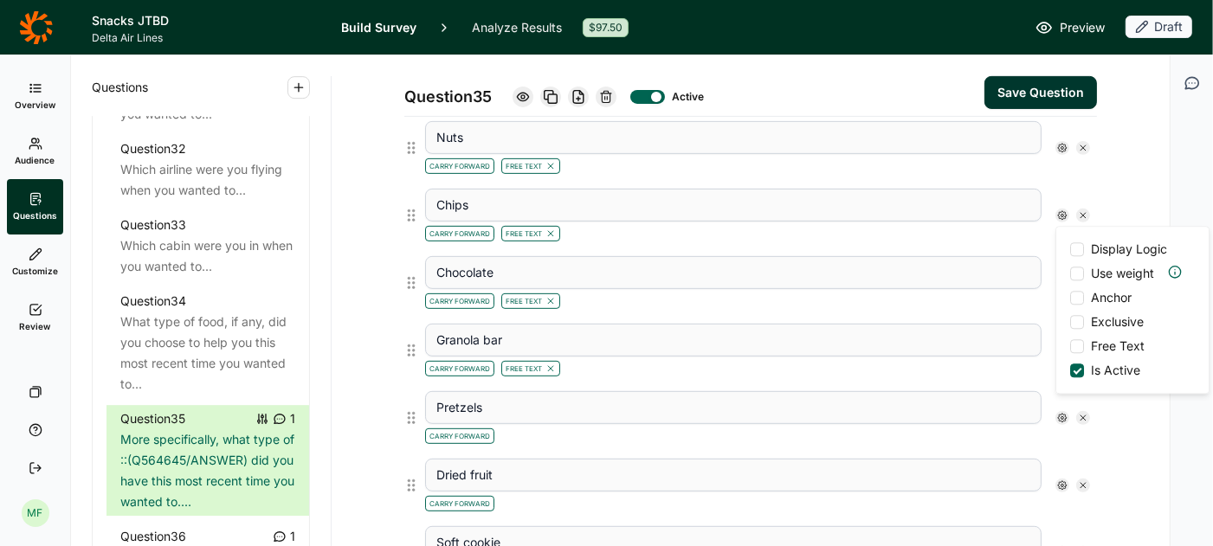
click at [1075, 339] on div at bounding box center [1077, 346] width 14 height 14
click at [1070, 346] on input "Free Text" at bounding box center [1070, 346] width 0 height 0
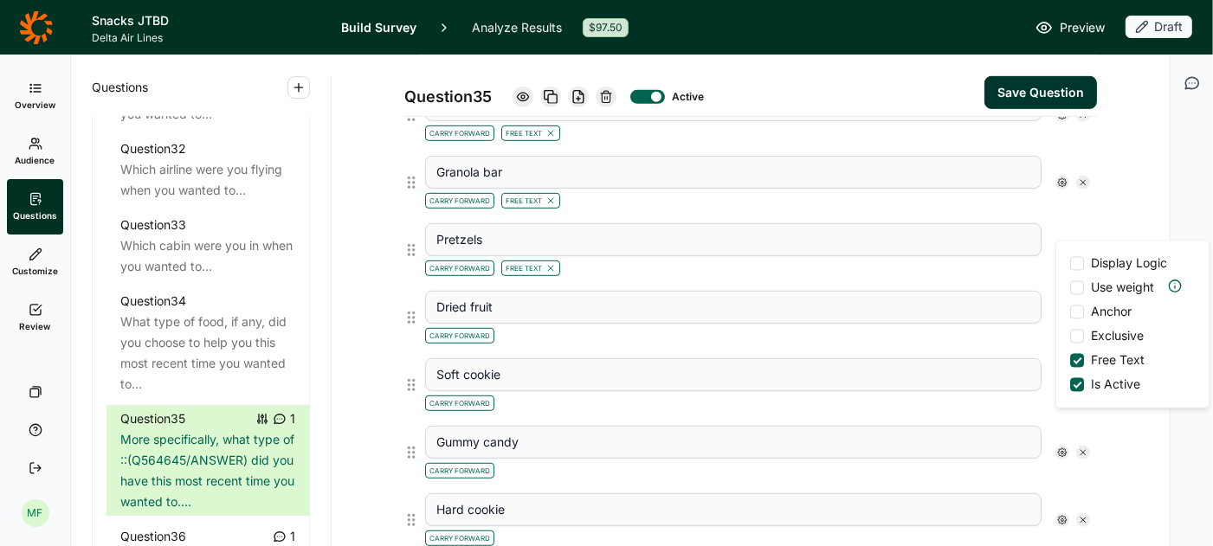
scroll to position [703, 0]
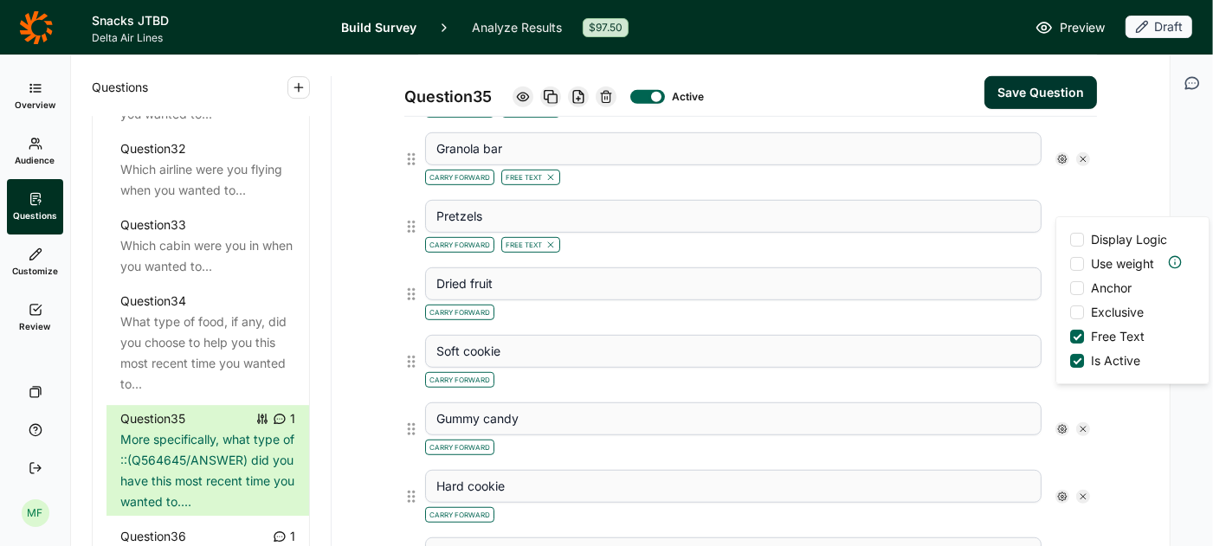
click at [1032, 328] on div "Soft cookie Carry Forward" at bounding box center [757, 362] width 679 height 68
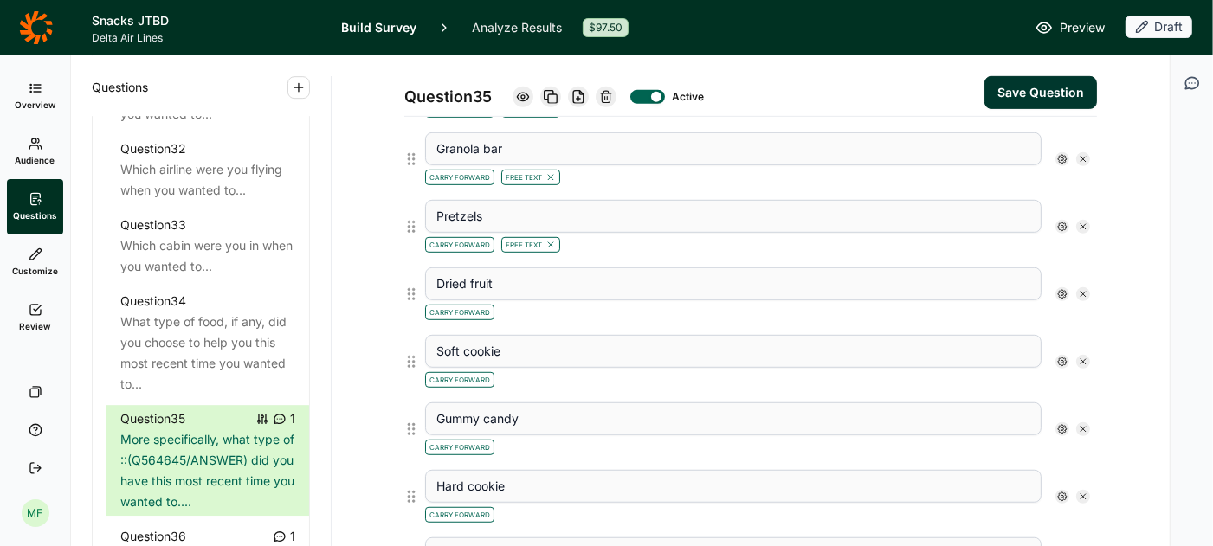
click at [1063, 290] on use at bounding box center [1062, 294] width 9 height 9
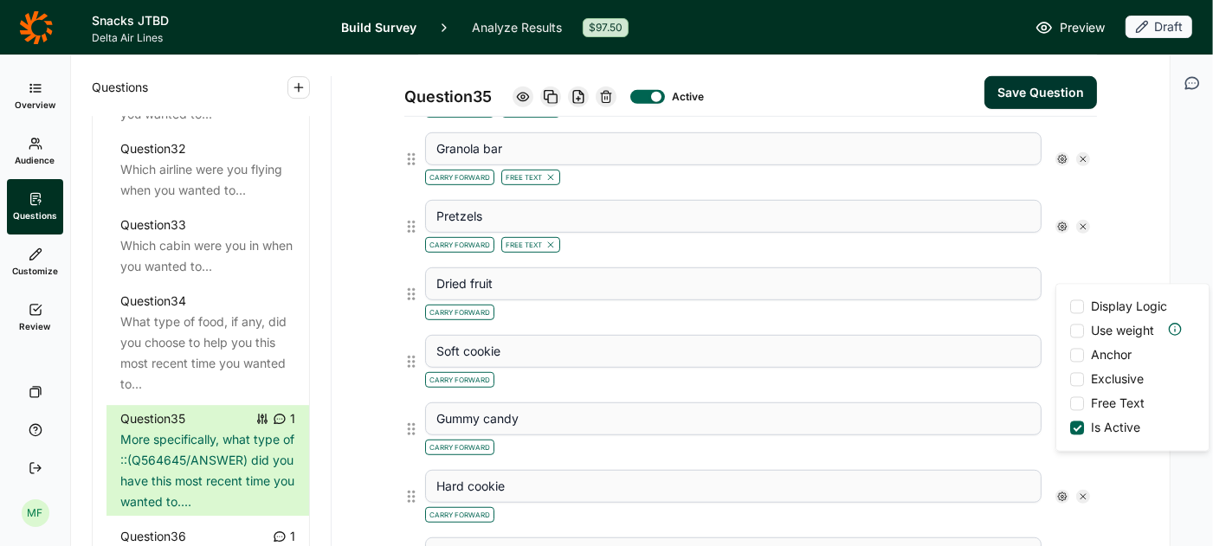
click at [1079, 399] on div at bounding box center [1077, 404] width 14 height 14
click at [1070, 404] on input "Free Text" at bounding box center [1070, 404] width 0 height 0
click at [967, 368] on div "Carry Forward" at bounding box center [733, 378] width 616 height 21
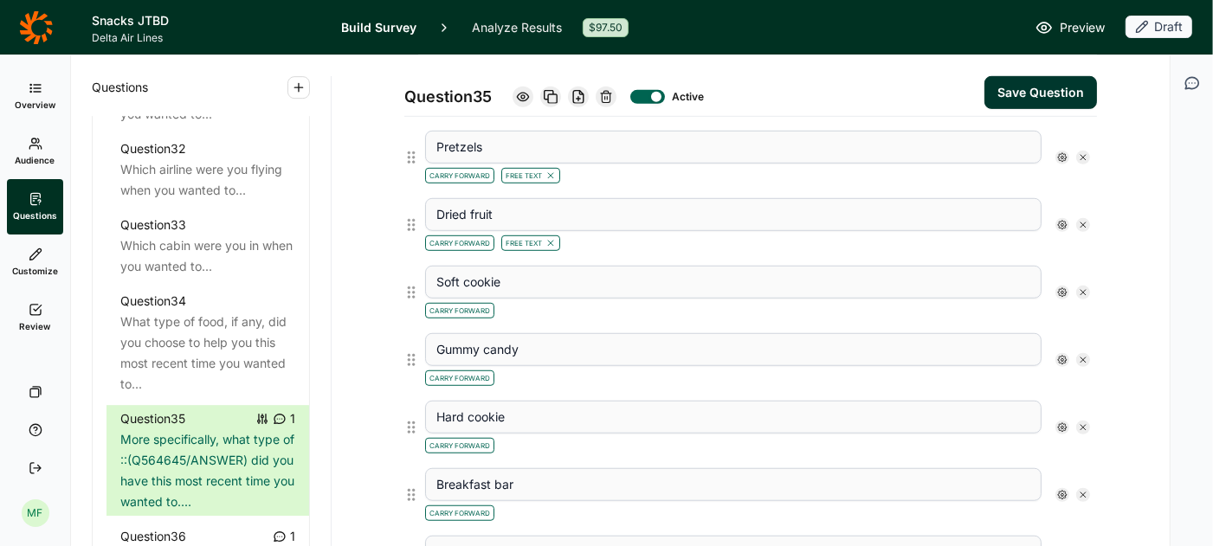
scroll to position [786, 0]
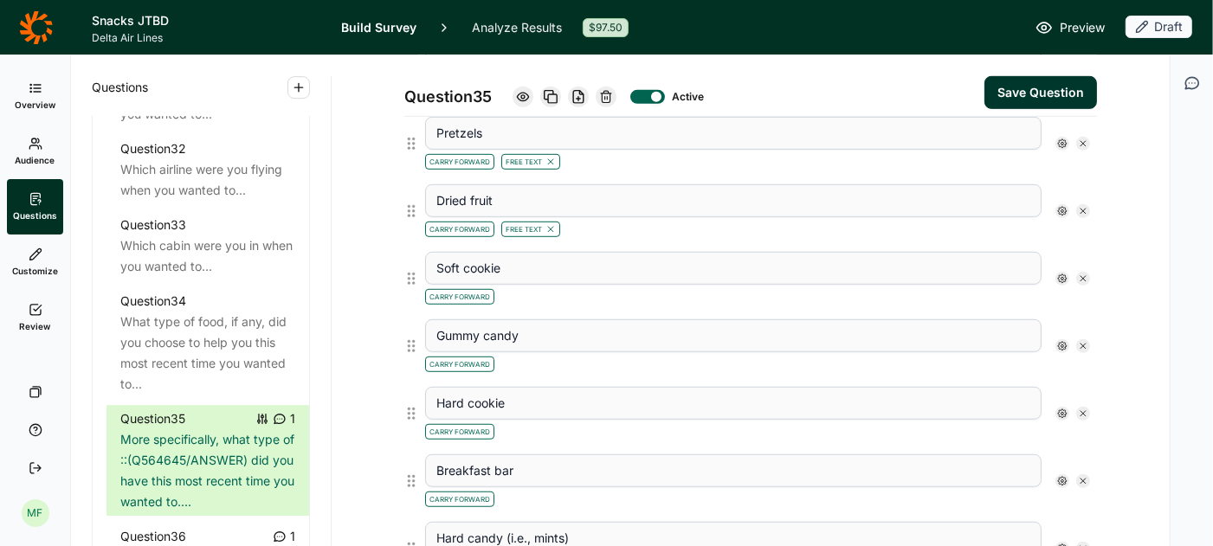
click at [1064, 272] on div at bounding box center [1062, 279] width 14 height 14
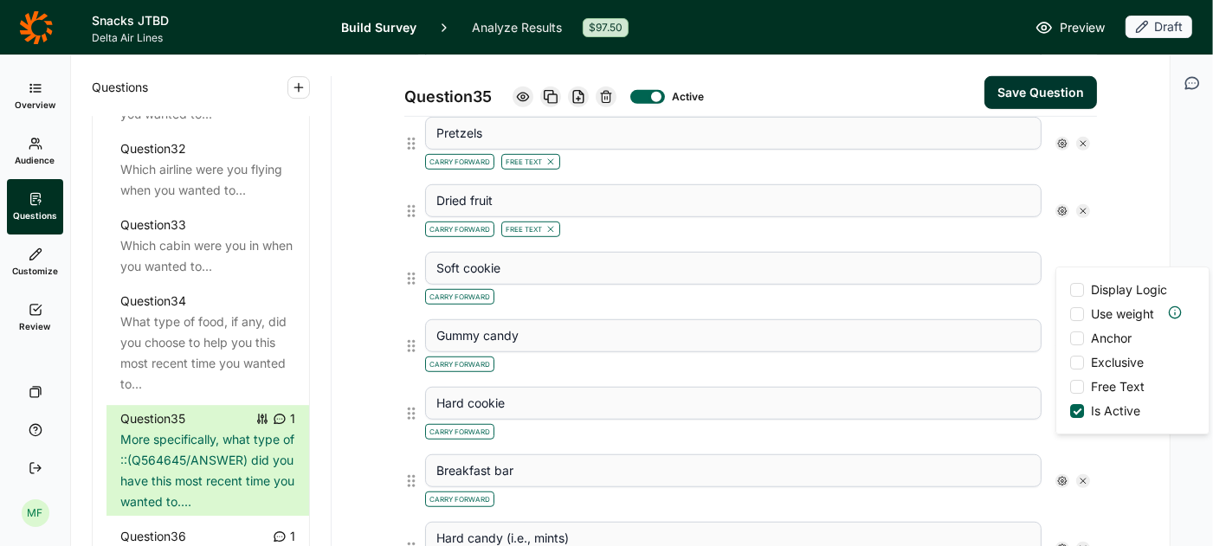
click at [1084, 380] on span "Free Text" at bounding box center [1114, 386] width 61 height 17
click at [1070, 387] on input "Free Text" at bounding box center [1070, 387] width 0 height 0
click at [970, 352] on div "Carry Forward" at bounding box center [733, 362] width 616 height 21
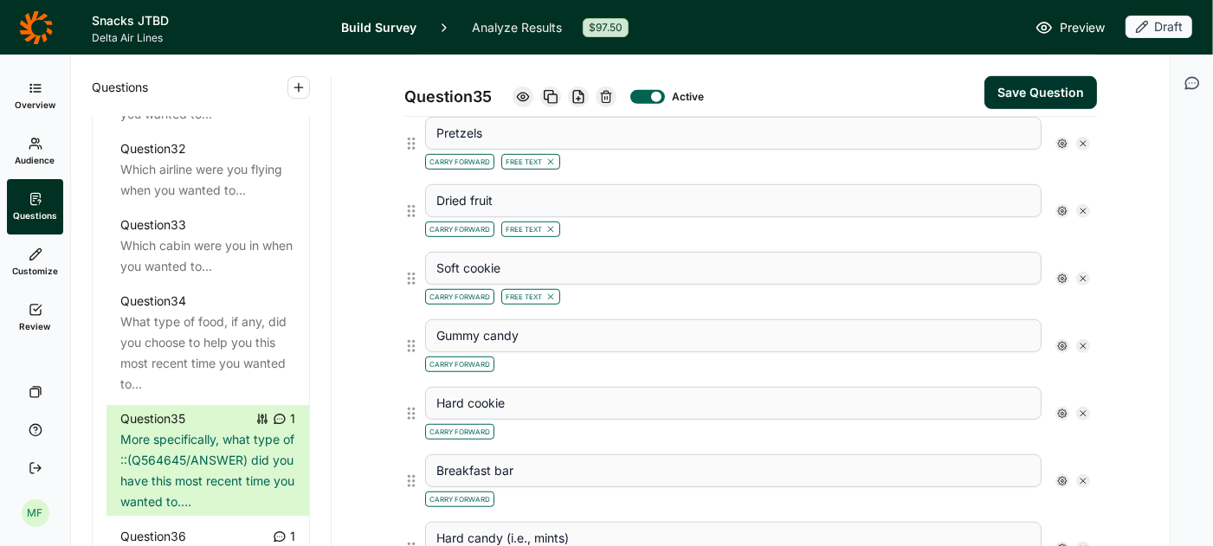
click at [1063, 341] on icon at bounding box center [1062, 346] width 10 height 10
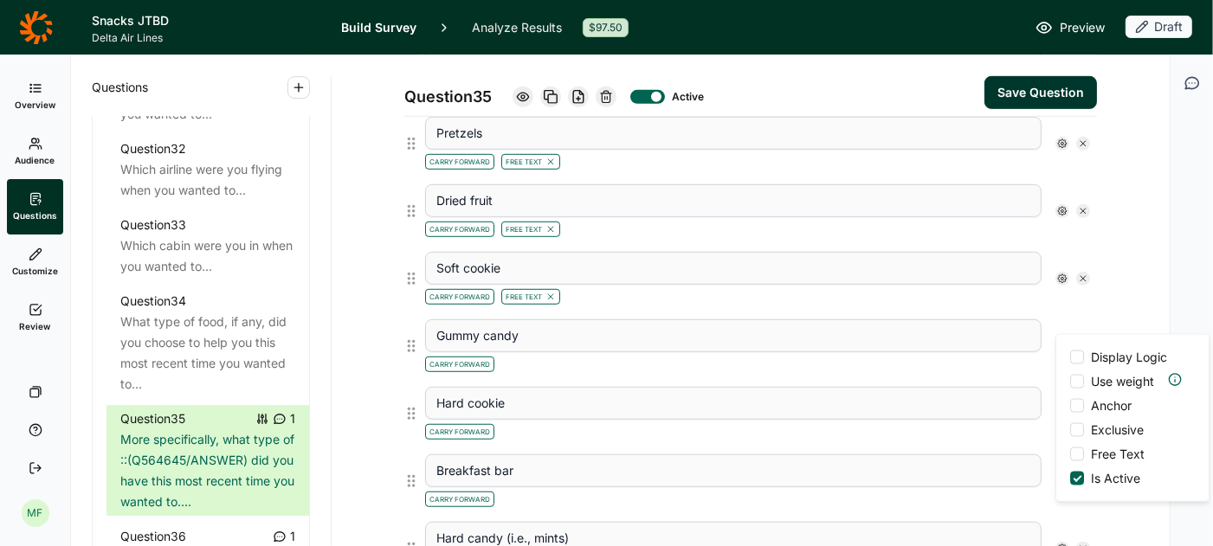
click at [1073, 446] on label "Free Text" at bounding box center [1107, 454] width 74 height 17
click at [1070, 454] on input "Free Text" at bounding box center [1070, 454] width 0 height 0
click at [909, 357] on div "Gummy candy Carry Forward Free Text Display Logic Use weight Anchor Exclusive F…" at bounding box center [757, 346] width 679 height 68
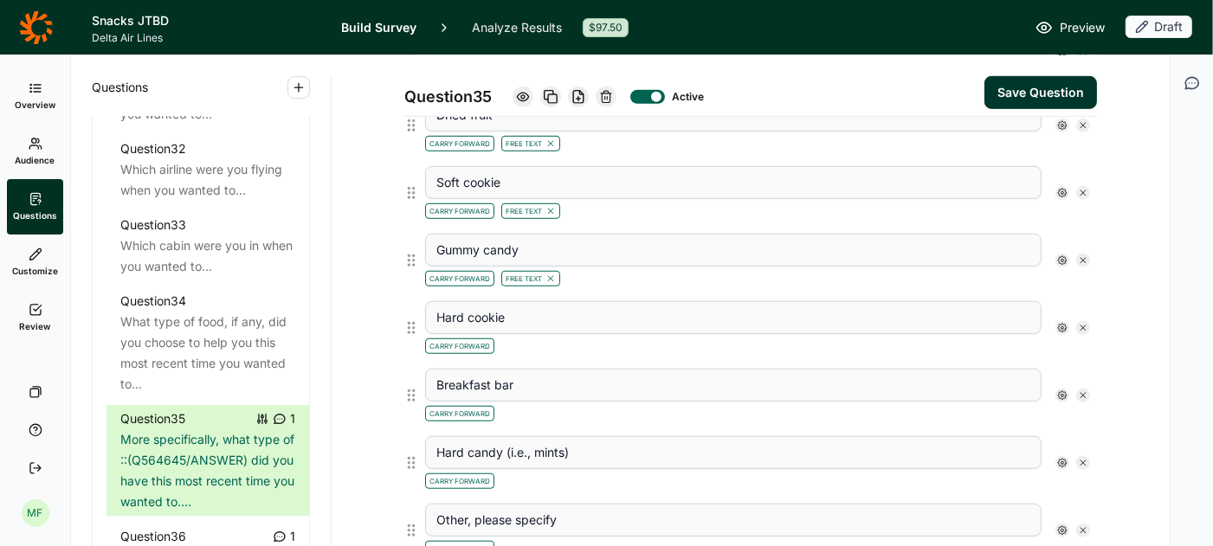
scroll to position [902, 0]
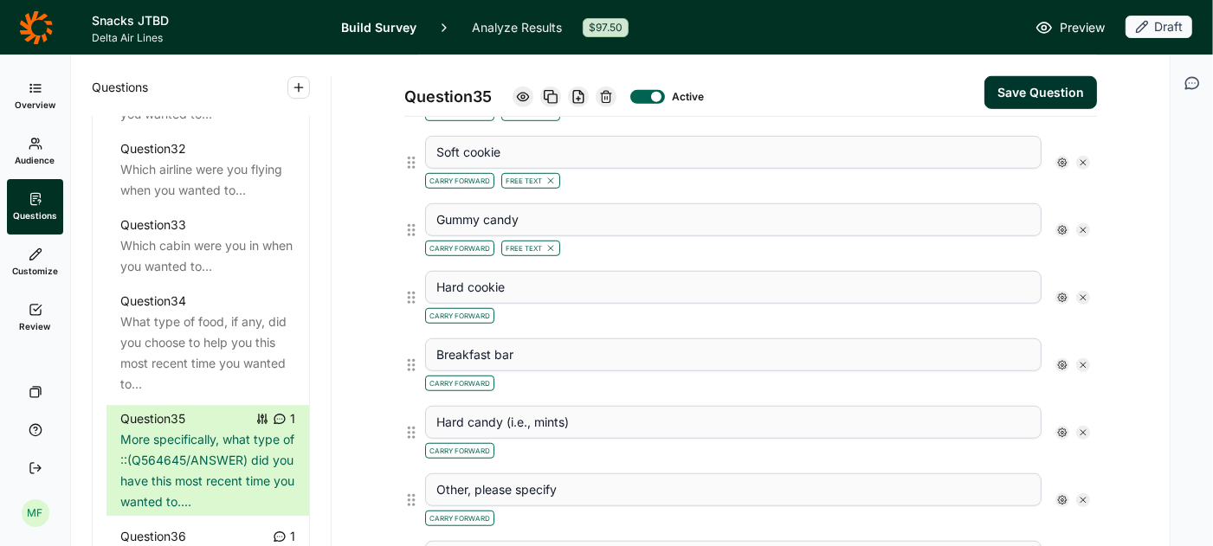
click at [1055, 291] on div at bounding box center [1062, 298] width 14 height 14
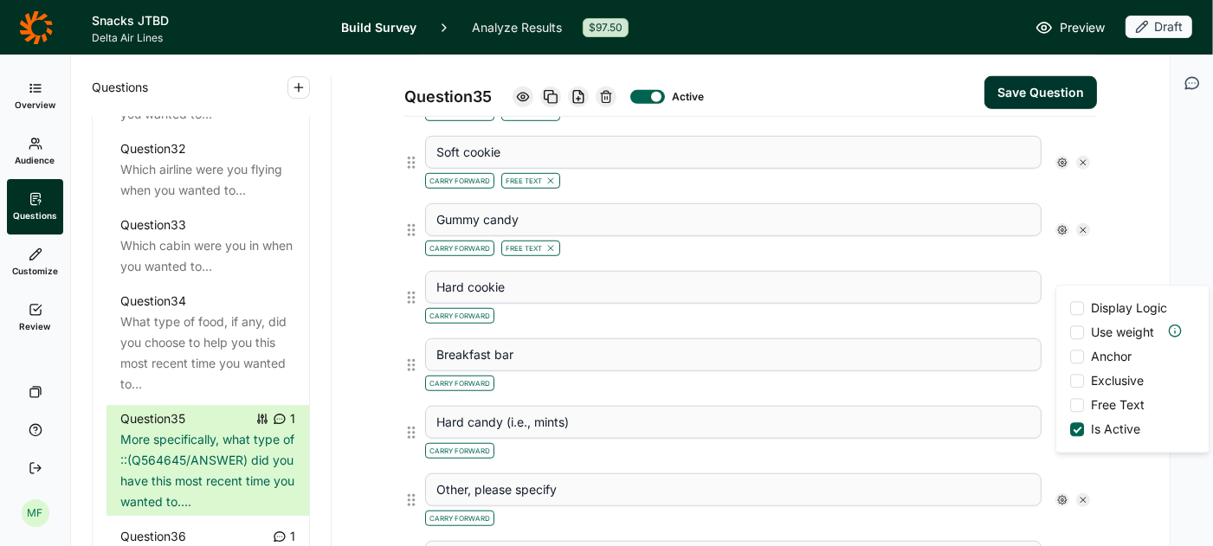
click at [1072, 399] on div at bounding box center [1077, 405] width 14 height 14
click at [1070, 405] on input "Free Text" at bounding box center [1070, 405] width 0 height 0
click at [913, 310] on div "Hard cookie Carry Forward Free Text Display Logic Use weight Anchor Exclusive F…" at bounding box center [757, 298] width 679 height 68
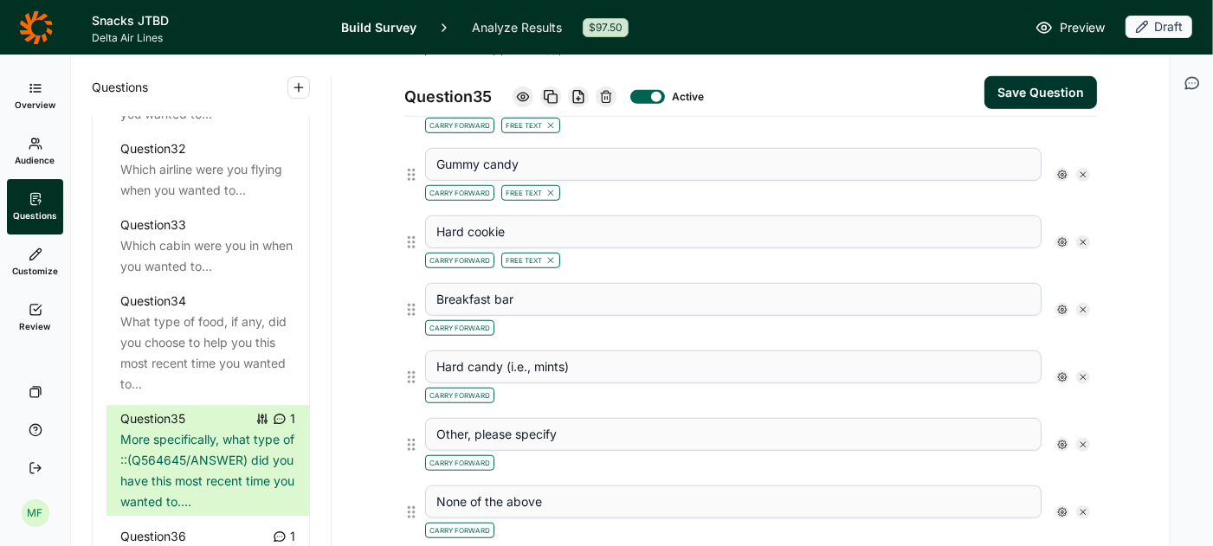
scroll to position [961, 0]
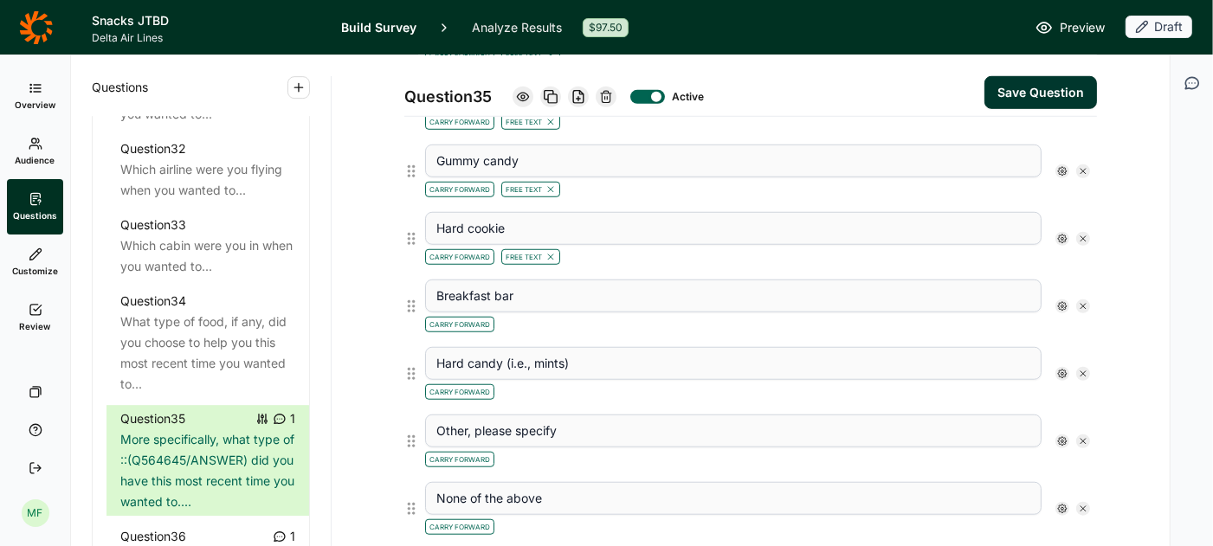
click at [1063, 301] on icon at bounding box center [1062, 306] width 10 height 10
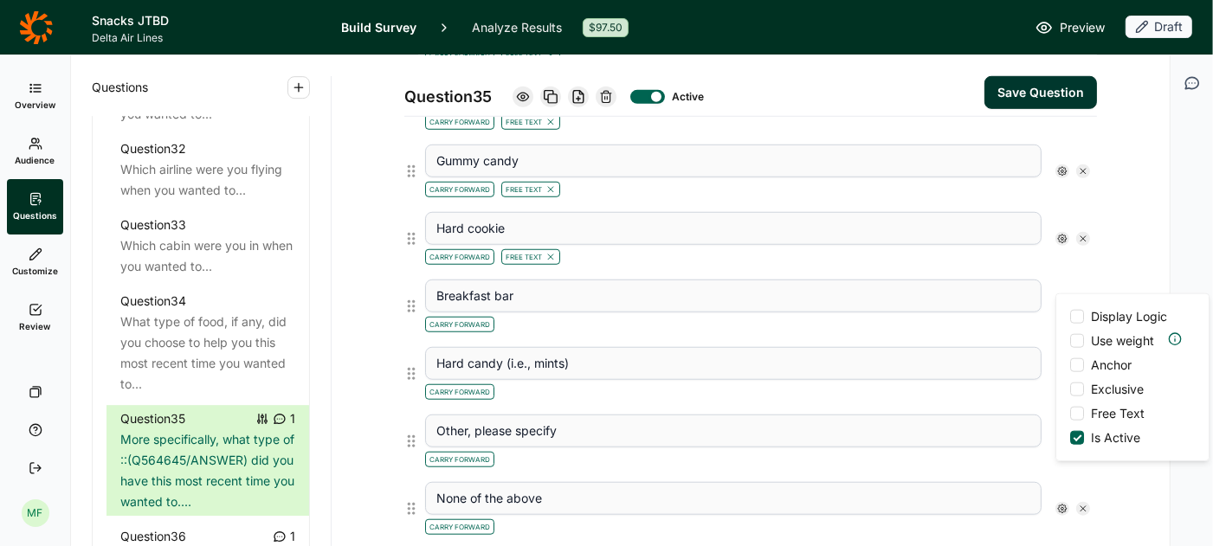
click at [1079, 409] on div at bounding box center [1077, 414] width 14 height 14
click at [1070, 414] on input "Free Text" at bounding box center [1070, 414] width 0 height 0
click at [911, 314] on div "Breakfast bar Carry Forward Free Text Display Logic Use weight Anchor Exclusive…" at bounding box center [757, 307] width 679 height 68
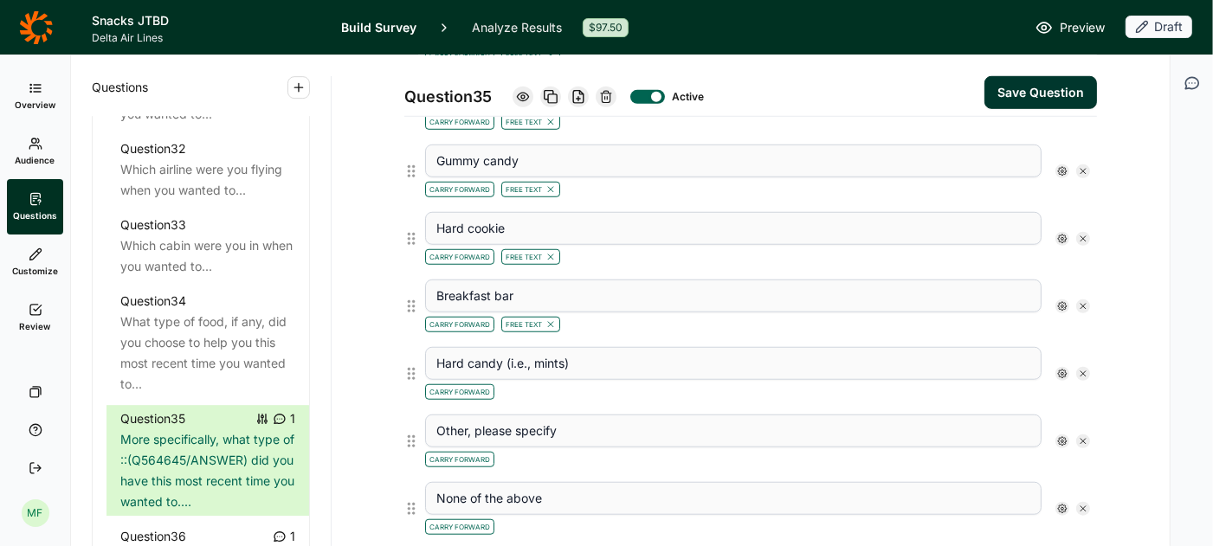
click at [1061, 370] on use at bounding box center [1062, 374] width 9 height 9
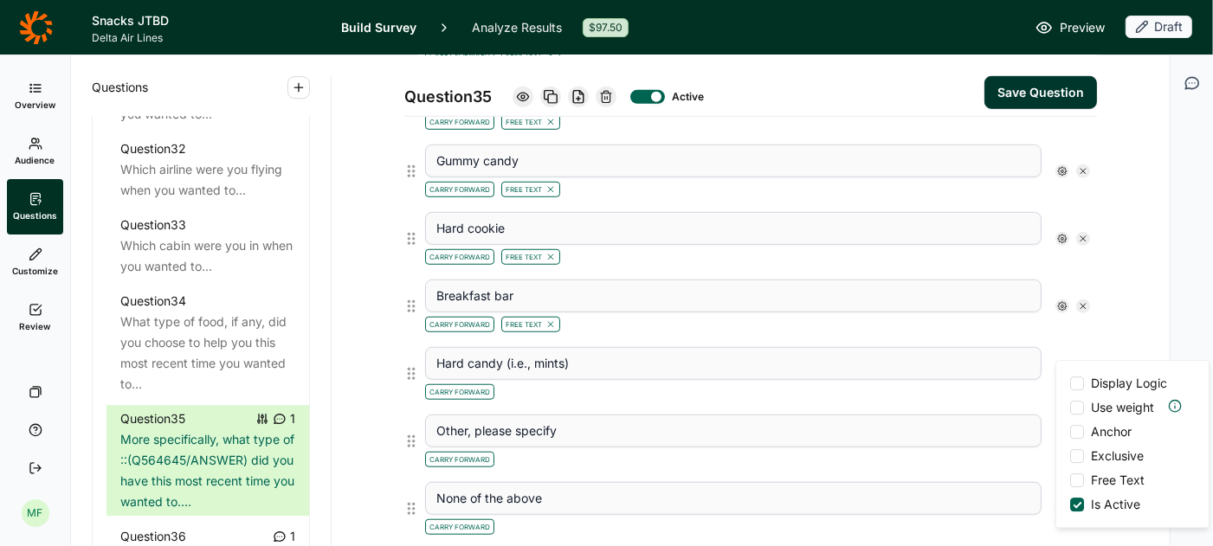
click at [1072, 474] on div at bounding box center [1077, 480] width 14 height 14
click at [1070, 480] on input "Free Text" at bounding box center [1070, 480] width 0 height 0
click at [938, 380] on div "Carry Forward Free Text" at bounding box center [733, 390] width 616 height 21
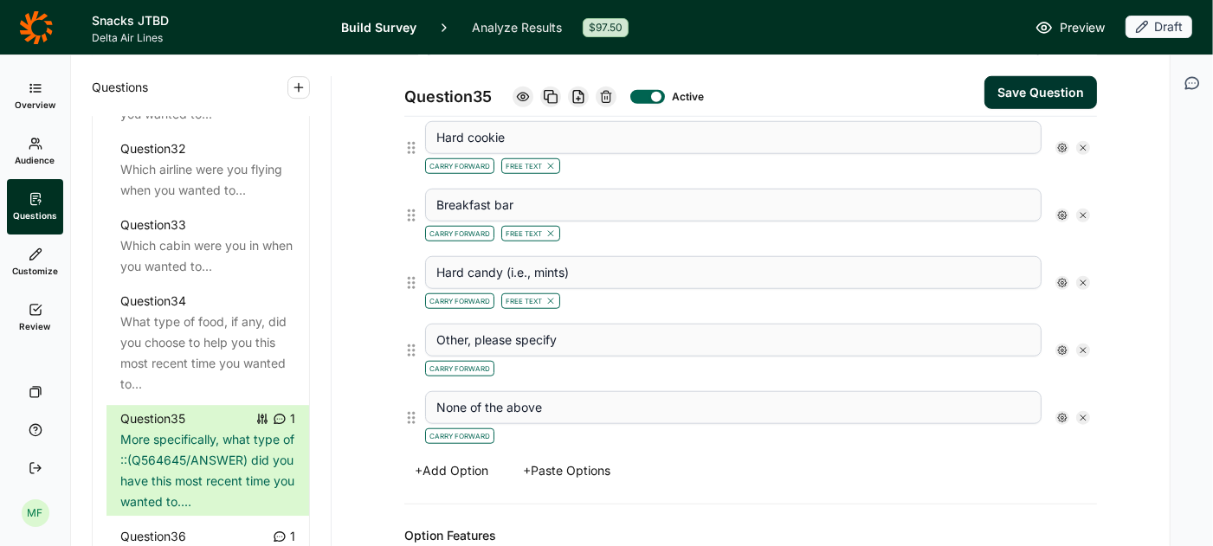
scroll to position [1066, 0]
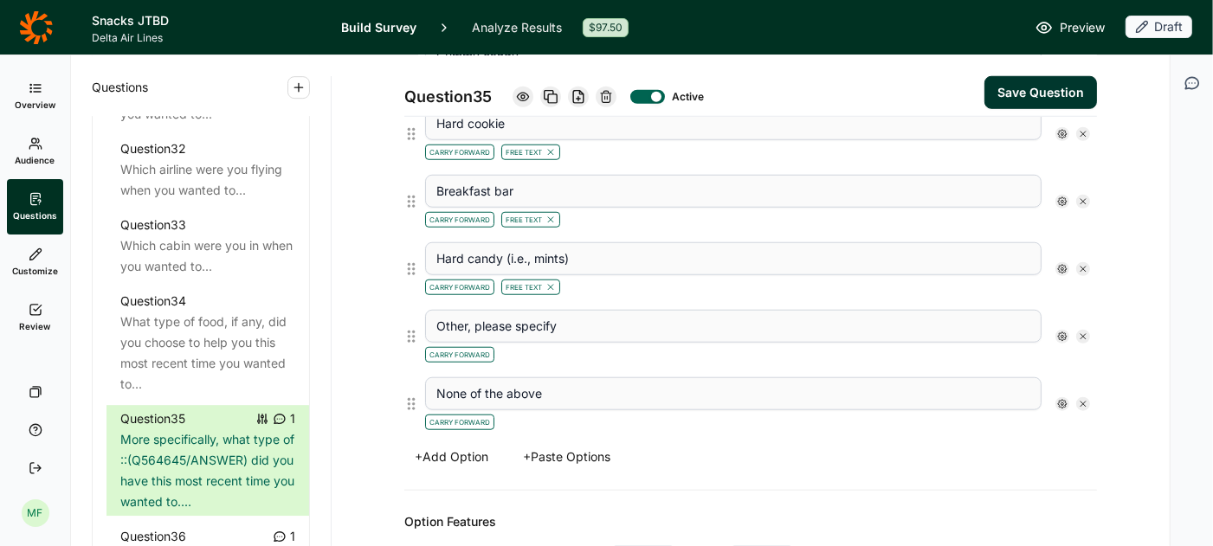
click at [1065, 332] on icon at bounding box center [1062, 337] width 10 height 10
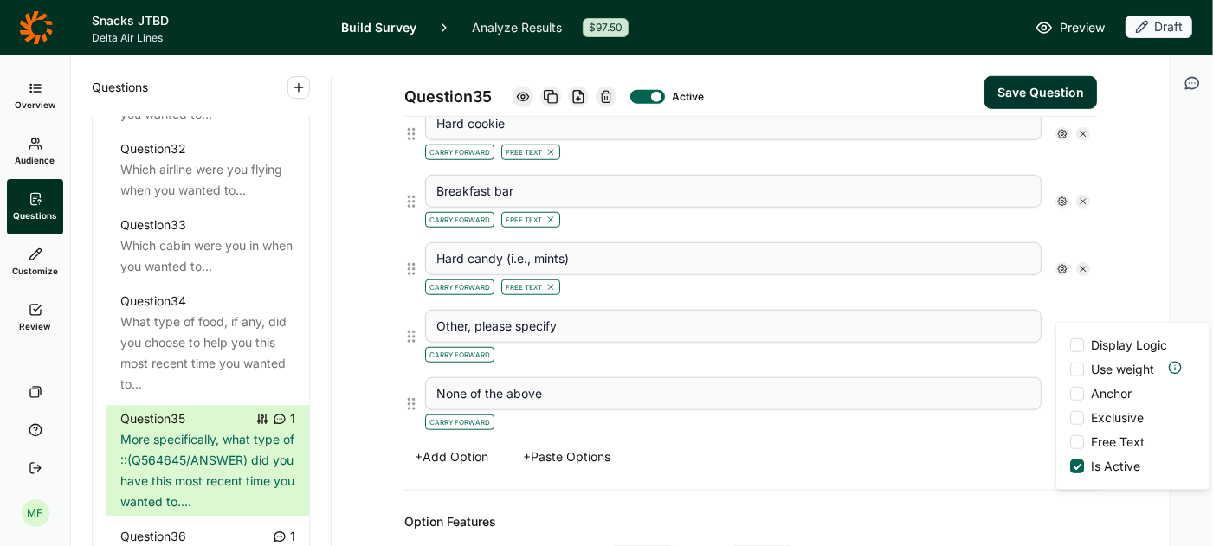
click at [1078, 435] on div at bounding box center [1077, 442] width 14 height 14
click at [1070, 442] on input "Free Text" at bounding box center [1070, 442] width 0 height 0
click at [956, 410] on div "Carry Forward" at bounding box center [733, 420] width 616 height 21
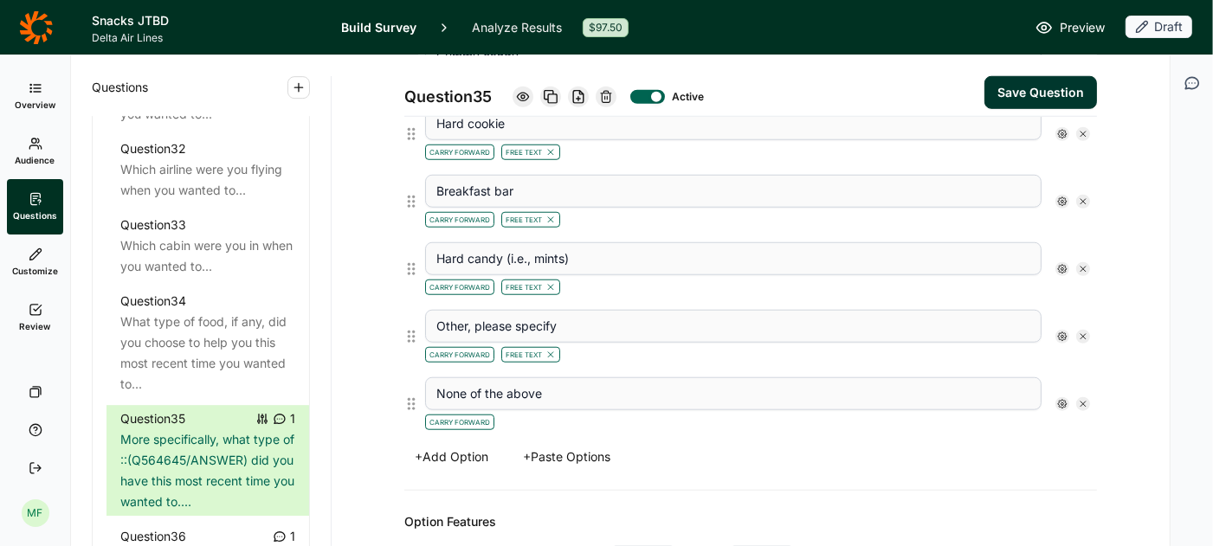
click at [1033, 98] on button "Save Question" at bounding box center [1040, 92] width 113 height 33
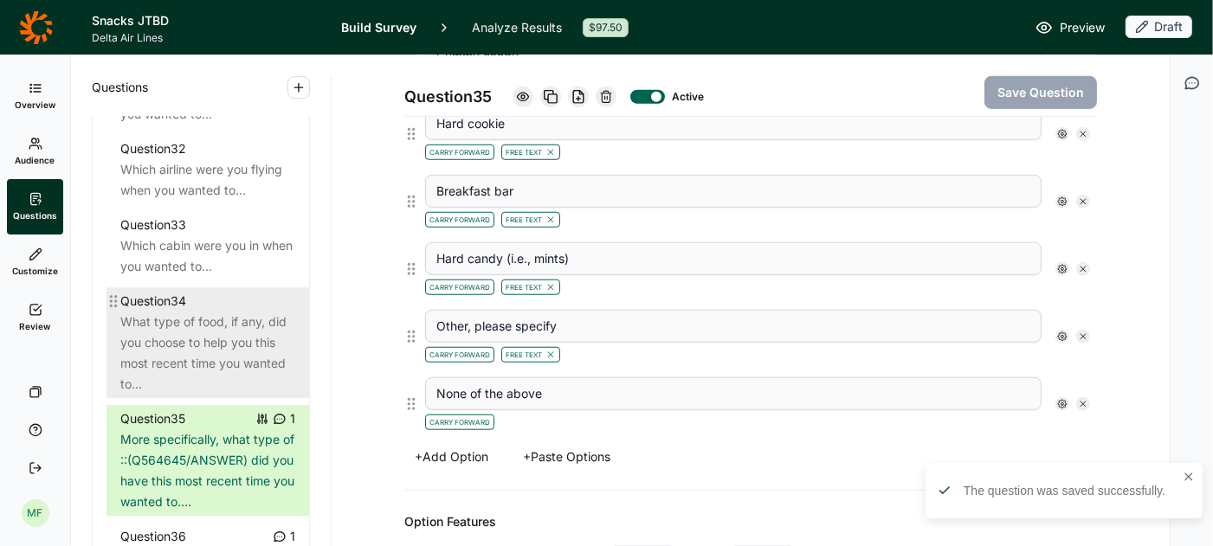
click at [262, 312] on div "What type of food, if any, did you choose to help you this most recent time you…" at bounding box center [207, 353] width 175 height 83
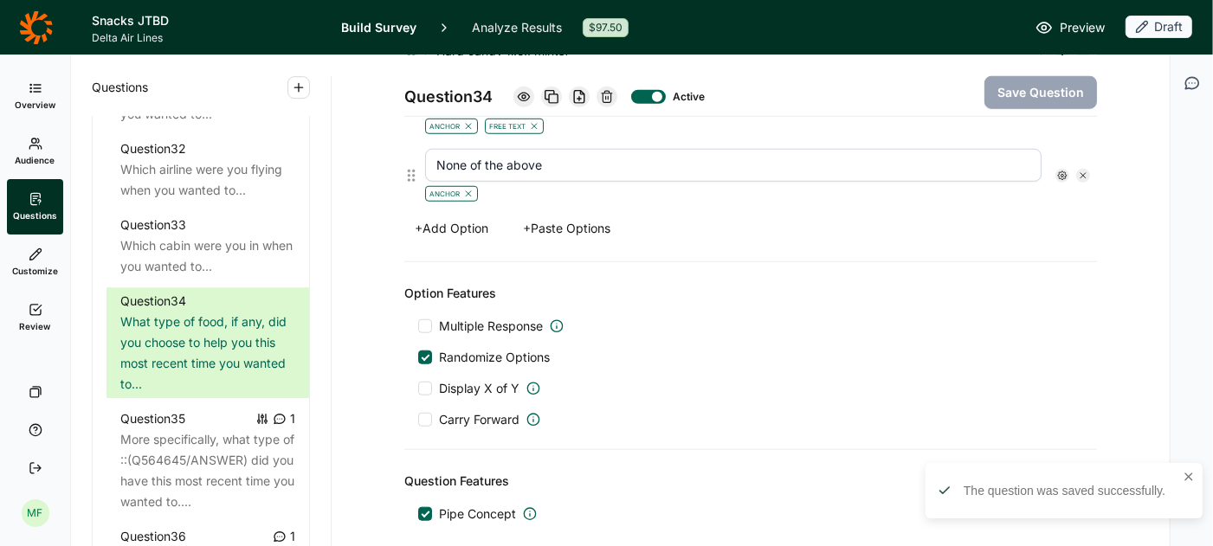
click at [1077, 27] on span "Preview" at bounding box center [1081, 27] width 45 height 21
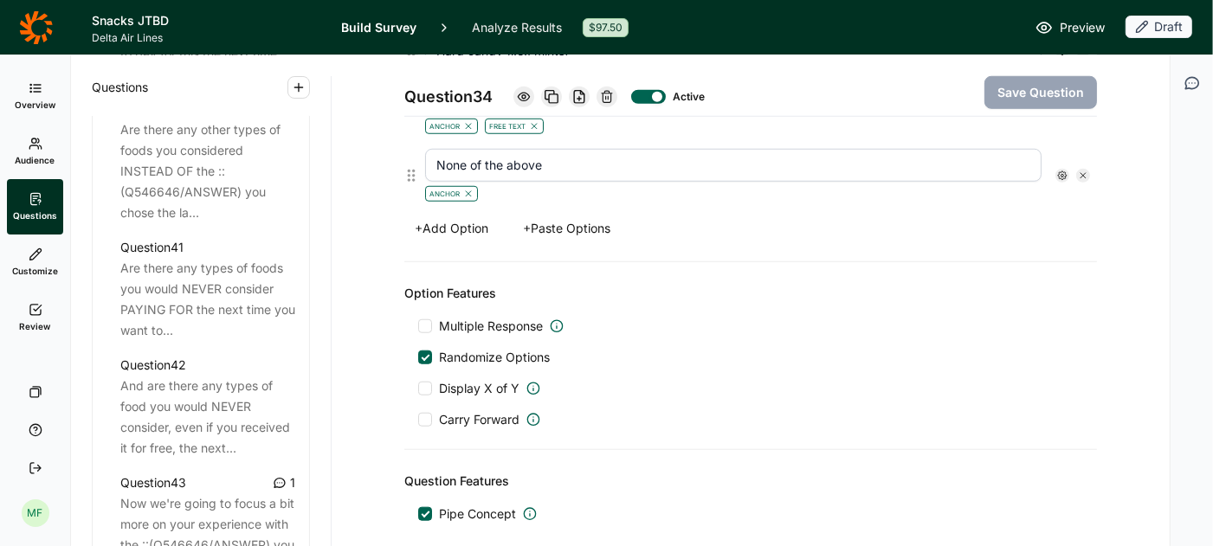
scroll to position [4886, 0]
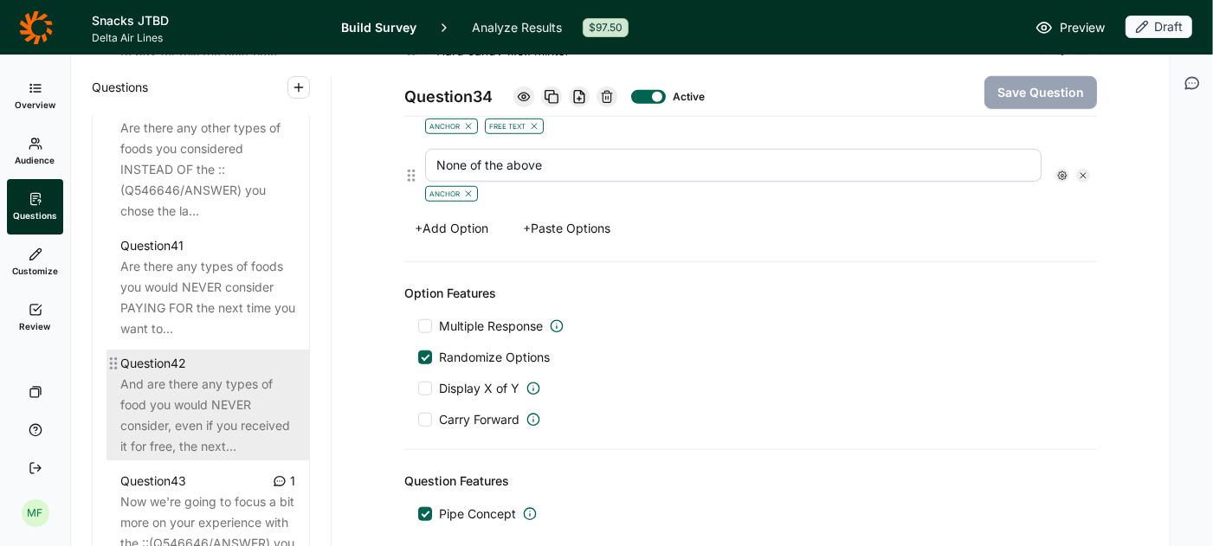
click at [235, 396] on div "And are there any types of food you would NEVER consider, even if you received …" at bounding box center [207, 415] width 175 height 83
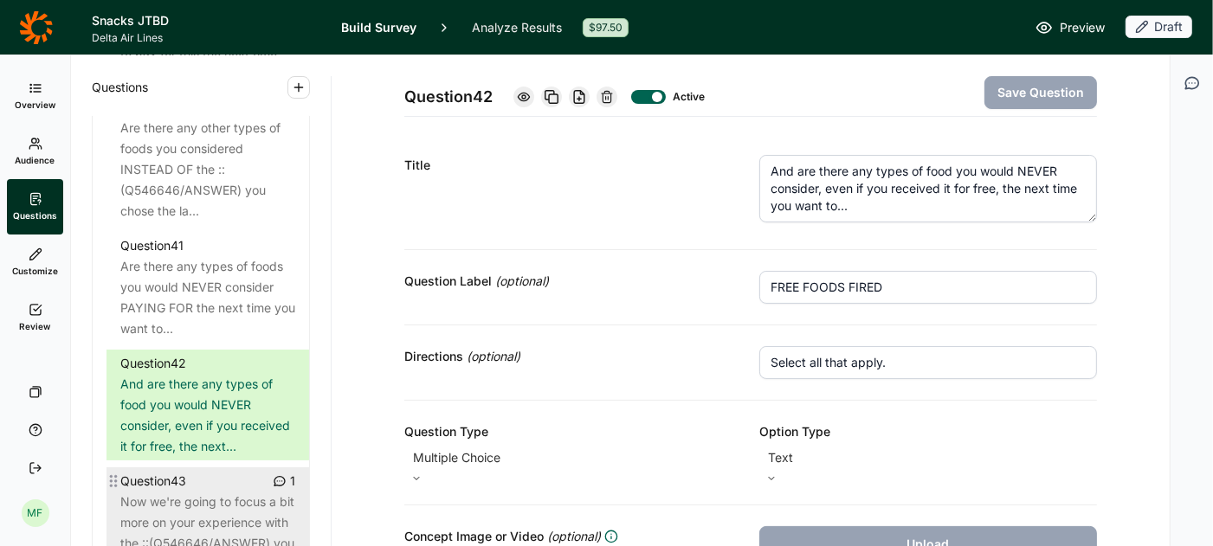
click at [217, 497] on div "Now we're going to focus a bit more on your experience with the ::(Q546646/ANSW…" at bounding box center [207, 533] width 175 height 83
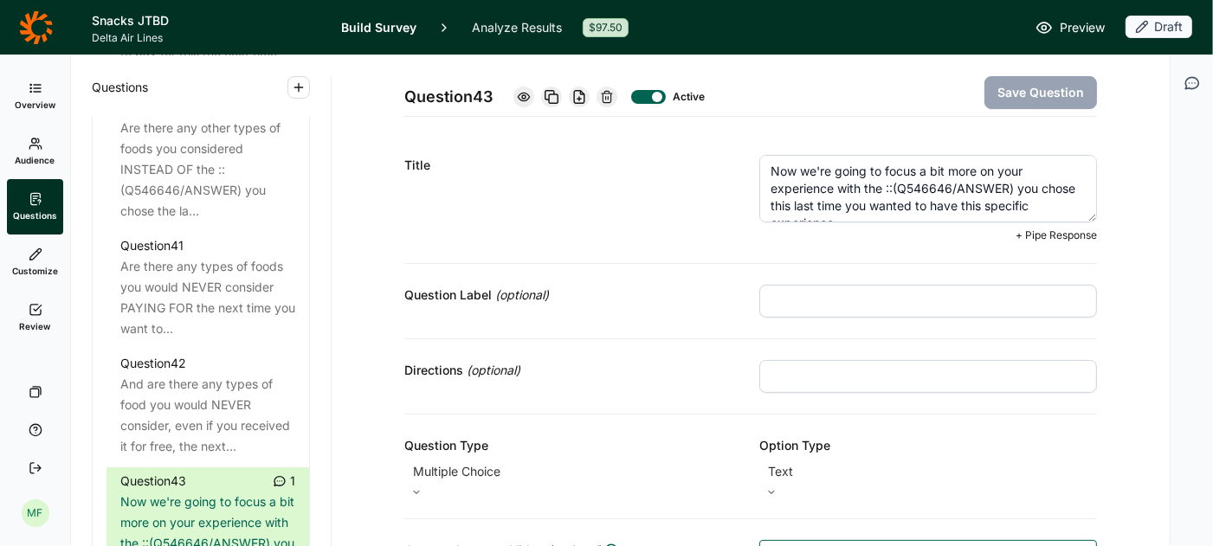
drag, startPoint x: 1013, startPoint y: 184, endPoint x: 885, endPoint y: 188, distance: 127.3
click at [885, 188] on textarea "Now we're going to focus a bit more on your experience with the ::(Q546646/ANSW…" at bounding box center [928, 189] width 338 height 68
click at [1045, 236] on span "+ Pipe Response" at bounding box center [1055, 236] width 81 height 14
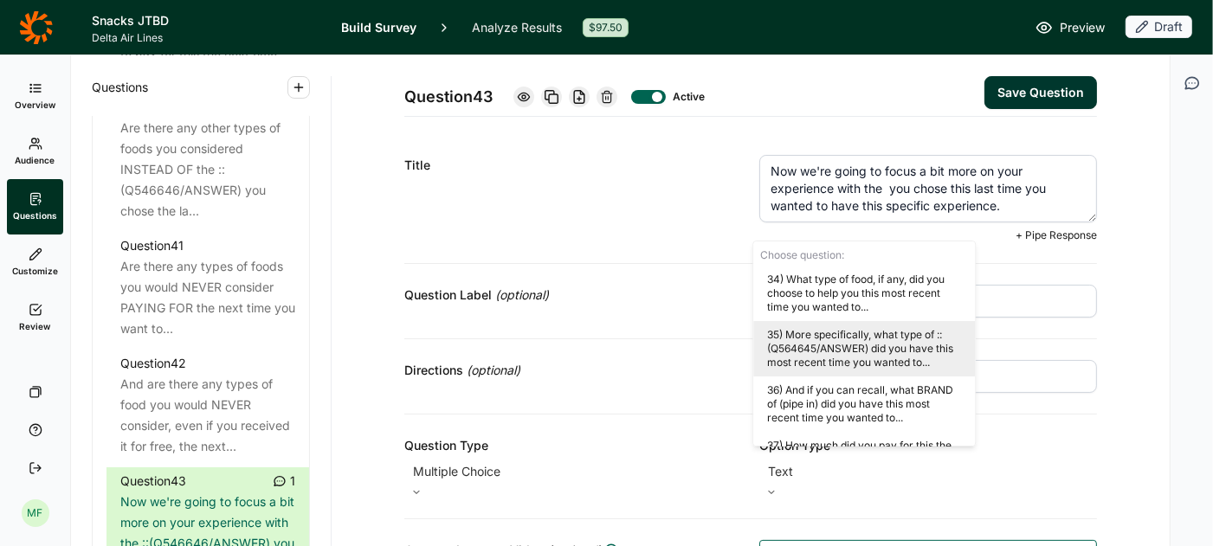
scroll to position [1819, 0]
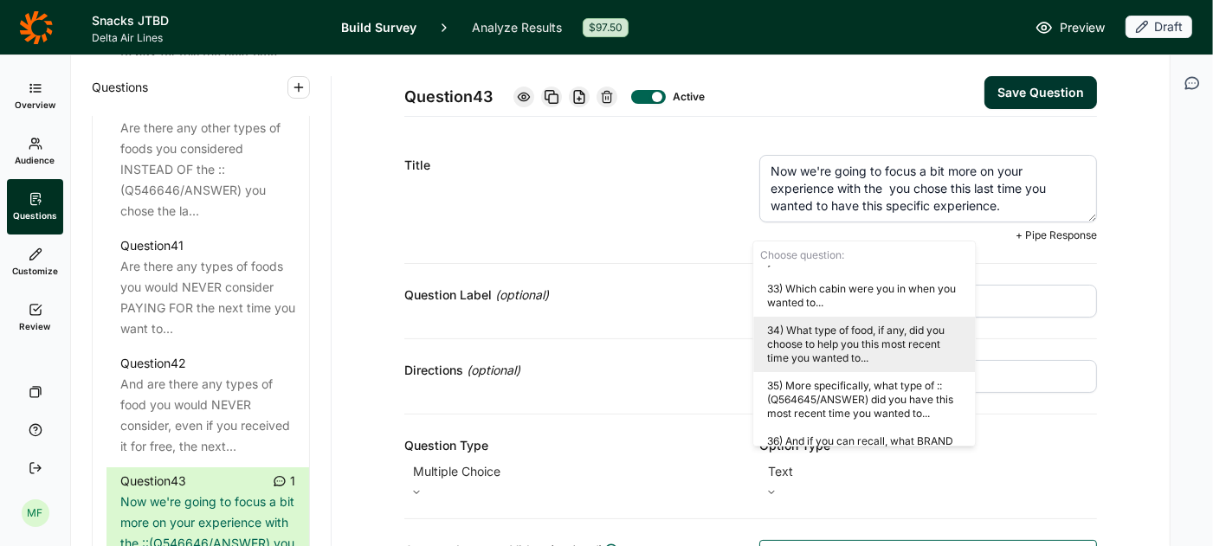
click at [836, 332] on div "34) What type of food, if any, did you choose to help you this most recent time…" at bounding box center [864, 344] width 222 height 55
type textarea "Now we're going to focus a bit more on your experience with the ::(Q564645/ANSW…"
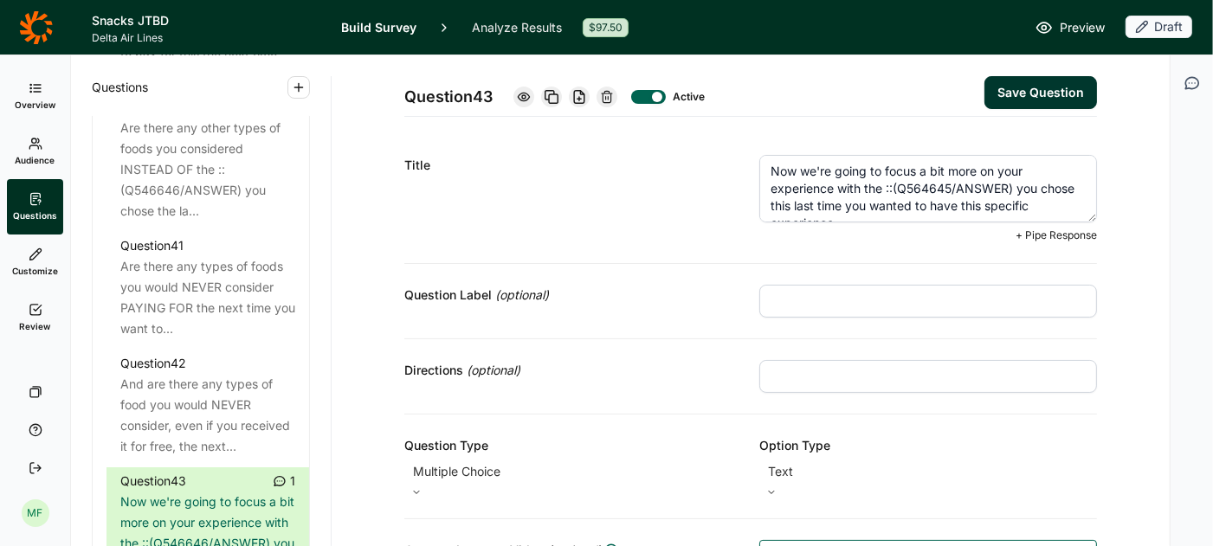
click at [1039, 91] on button "Save Question" at bounding box center [1040, 92] width 113 height 33
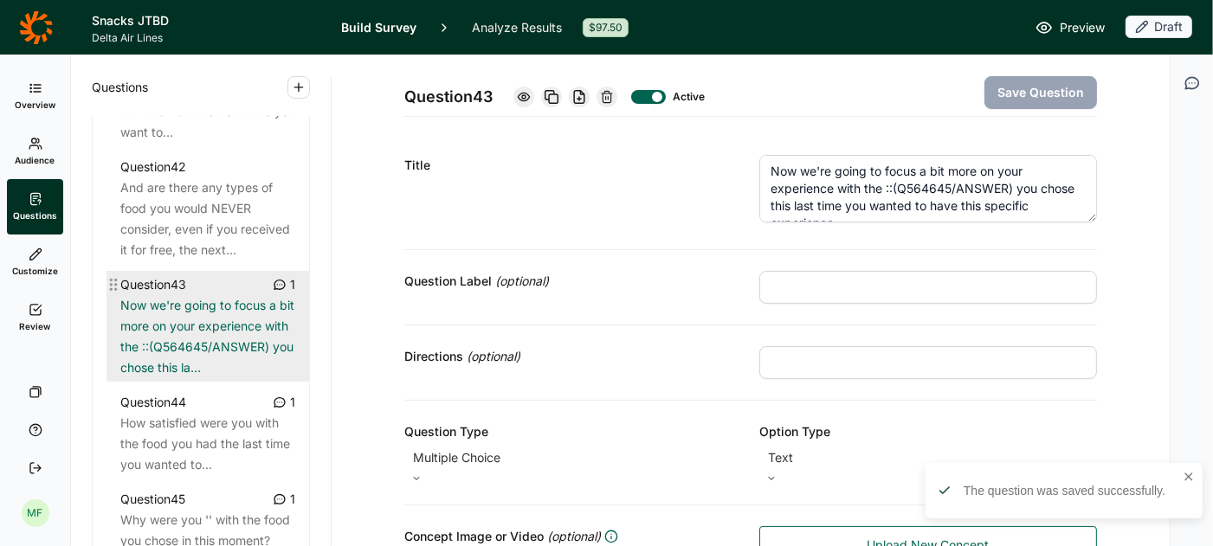
scroll to position [5088, 0]
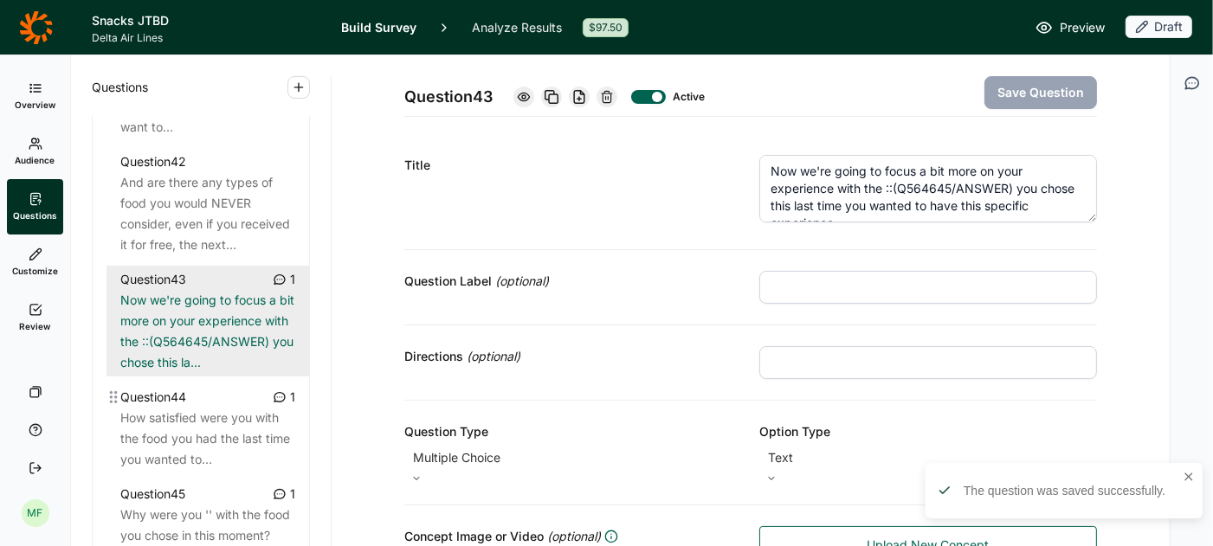
click at [182, 408] on div "How satisfied were you with the food you had the last time you wanted to..." at bounding box center [207, 439] width 175 height 62
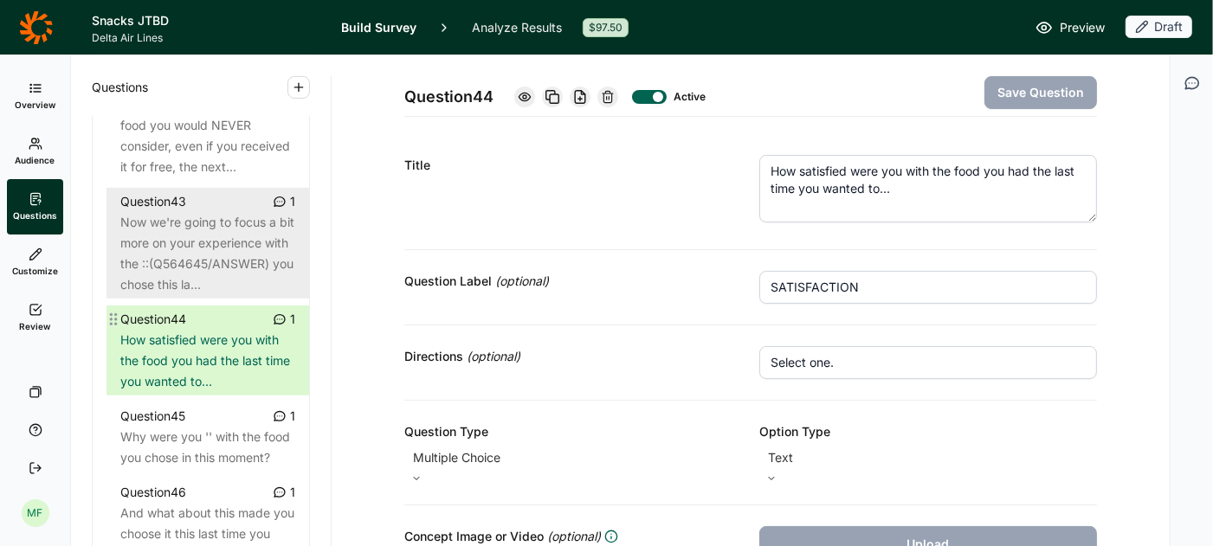
scroll to position [5172, 0]
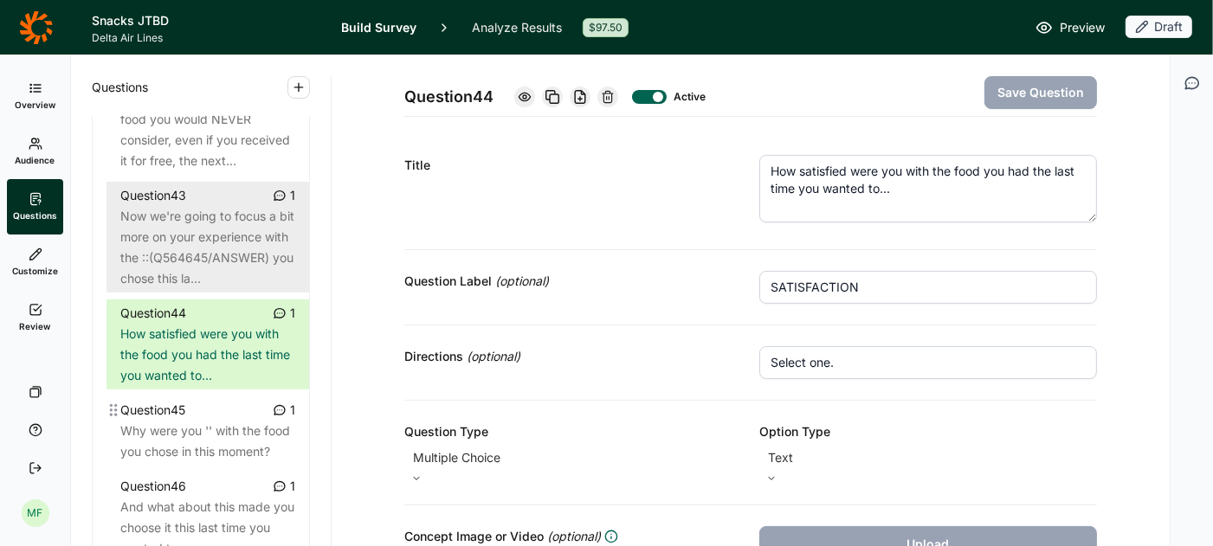
click at [182, 400] on div "Question 45" at bounding box center [152, 410] width 65 height 21
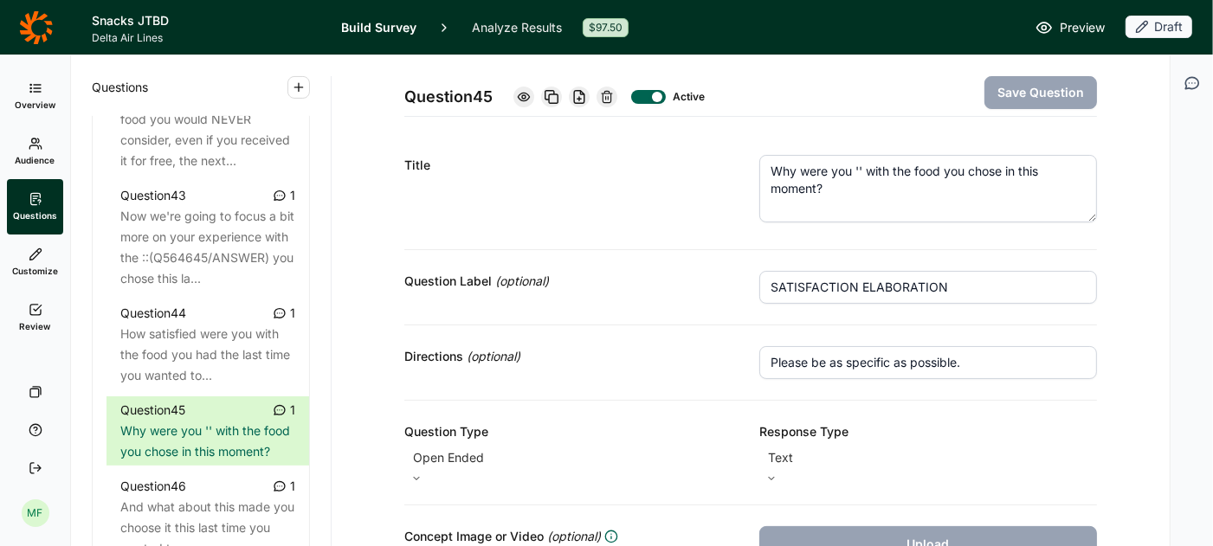
click at [864, 171] on textarea "Why were you '' with the food you chose in this moment?" at bounding box center [928, 189] width 338 height 68
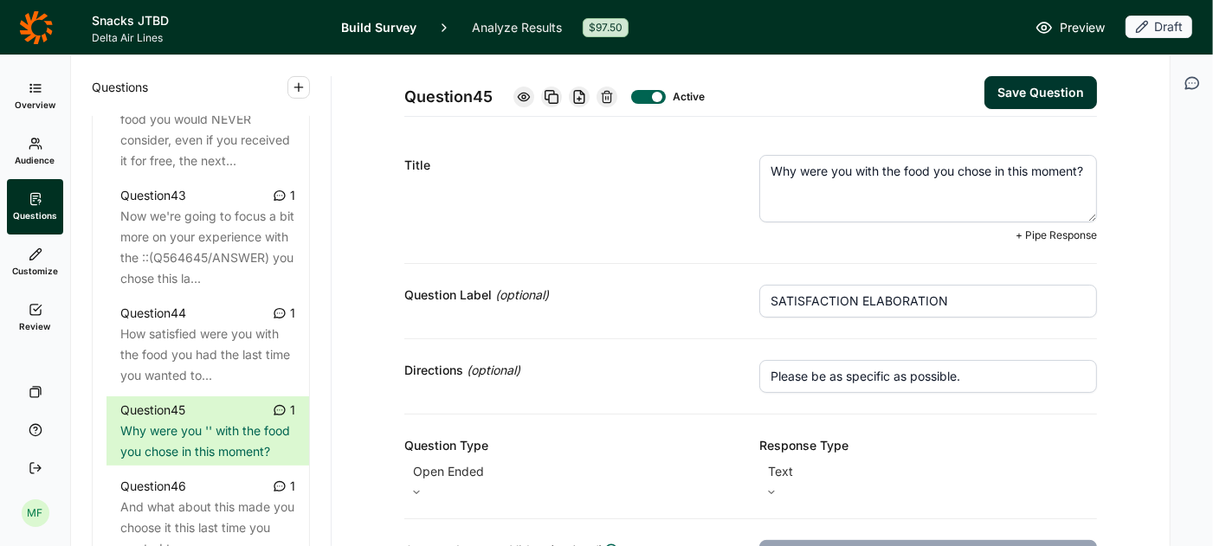
click at [1067, 234] on span "+ Pipe Response" at bounding box center [1055, 236] width 81 height 14
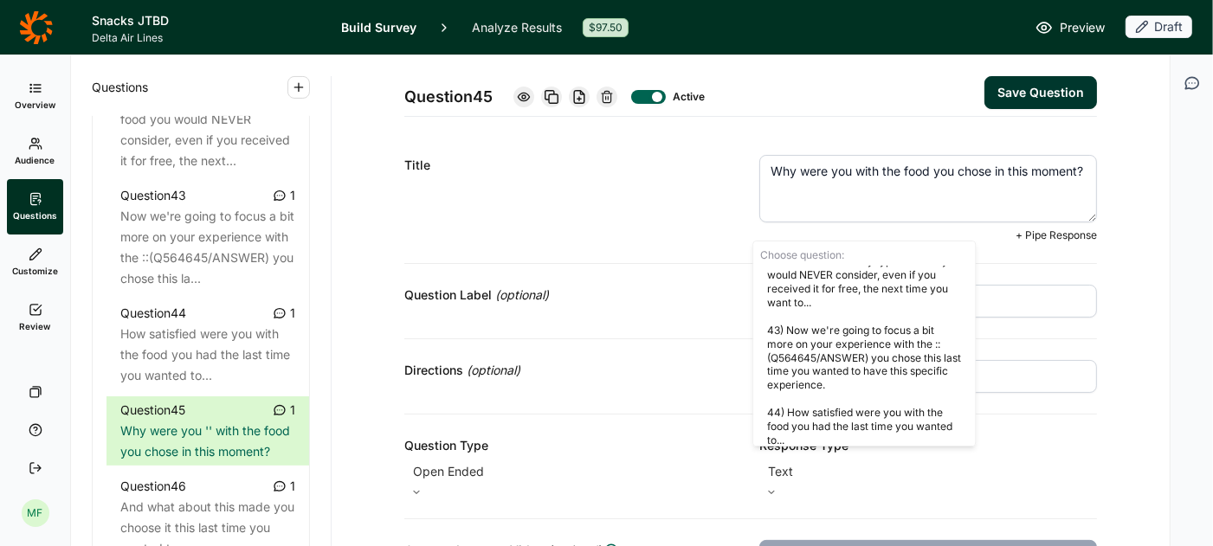
scroll to position [2325, 0]
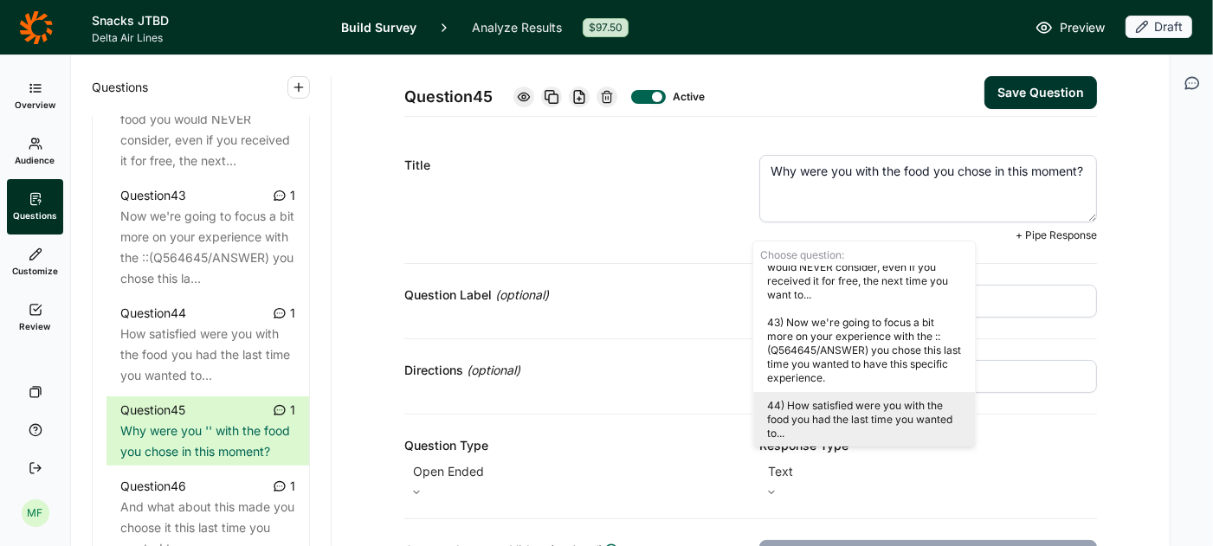
click at [822, 412] on div "44) How satisfied were you with the food you had the last time you wanted to..." at bounding box center [864, 419] width 222 height 55
type textarea "Why were you::(Q564628/ANSWER) with the food you chose in this moment?"
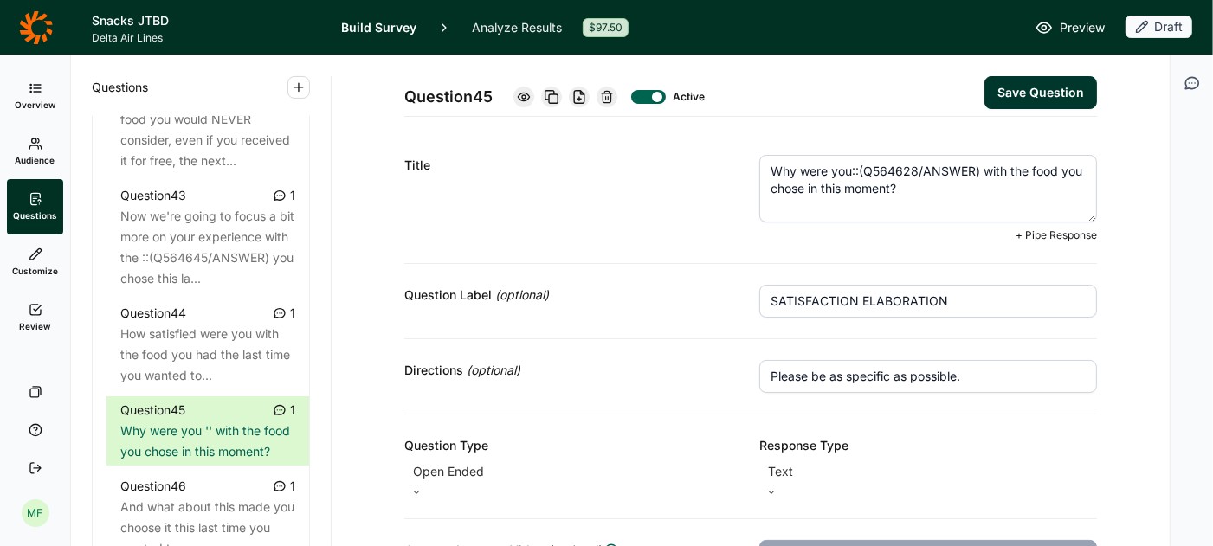
click at [1016, 94] on button "Save Question" at bounding box center [1040, 92] width 113 height 33
